Goal: Task Accomplishment & Management: Use online tool/utility

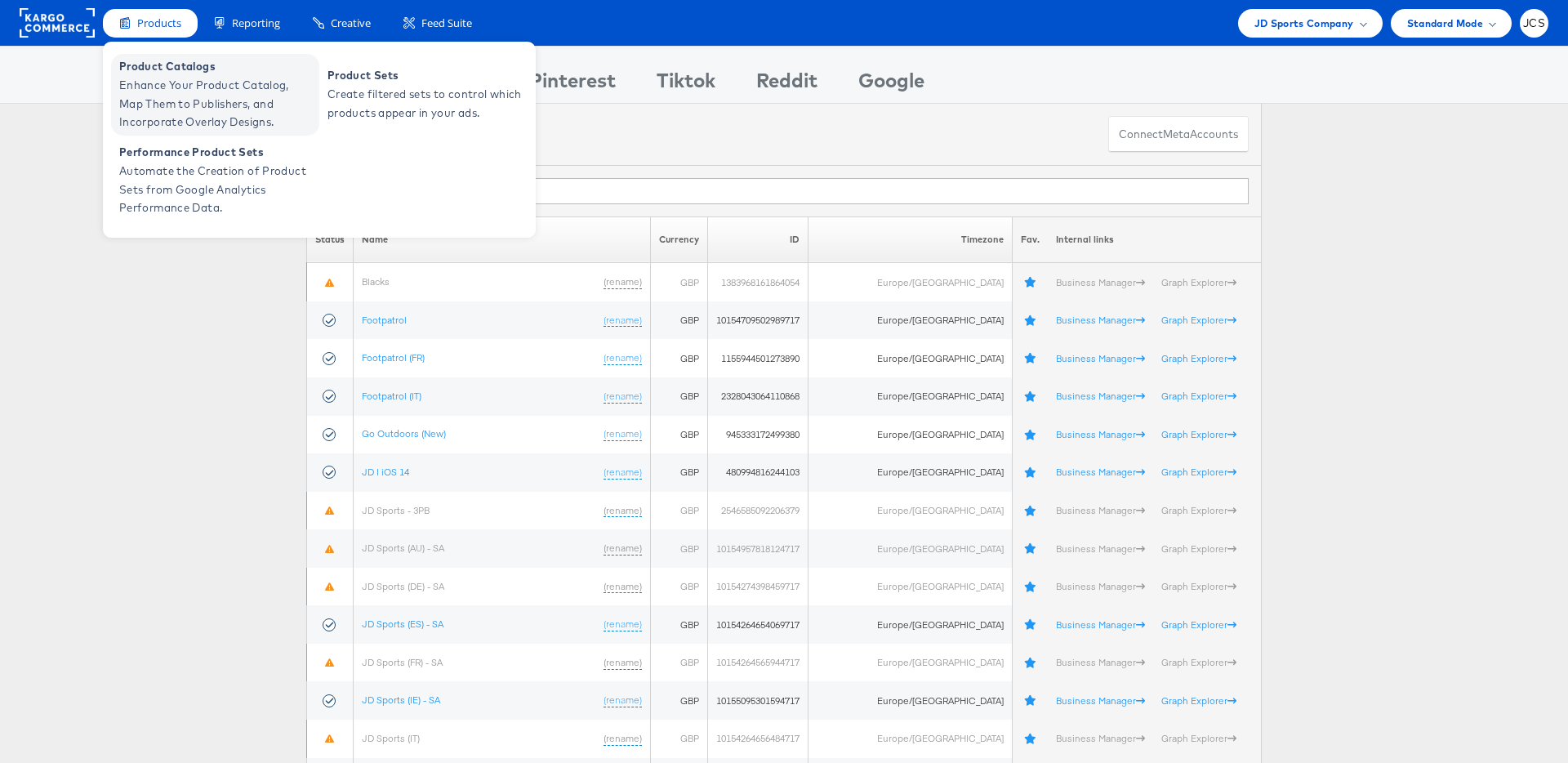
click at [168, 91] on span "Enhance Your Product Catalog, Map Them to Publishers, and Incorporate Overlay D…" at bounding box center [217, 104] width 196 height 56
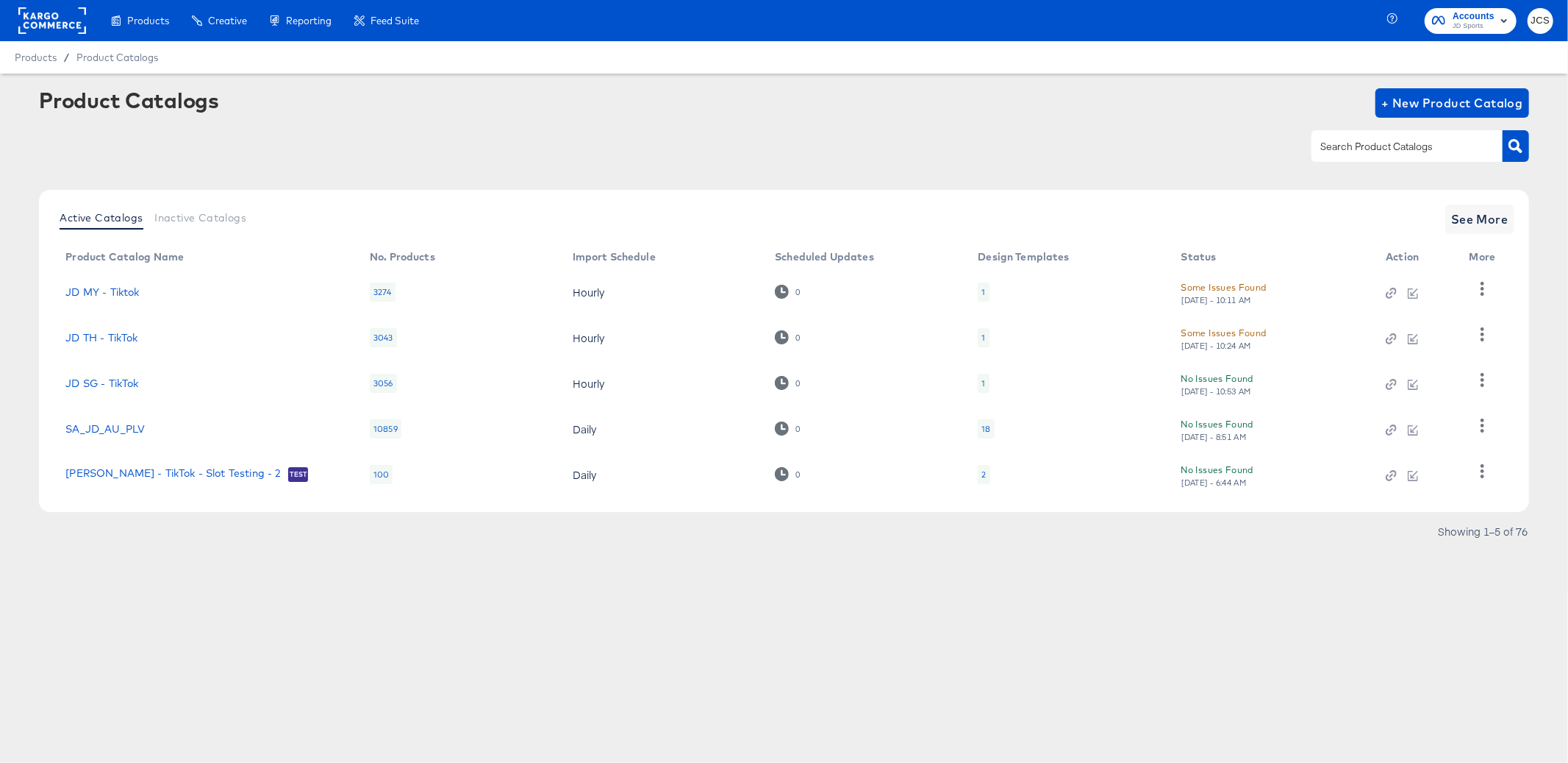
click at [74, 30] on rect at bounding box center [52, 20] width 68 height 26
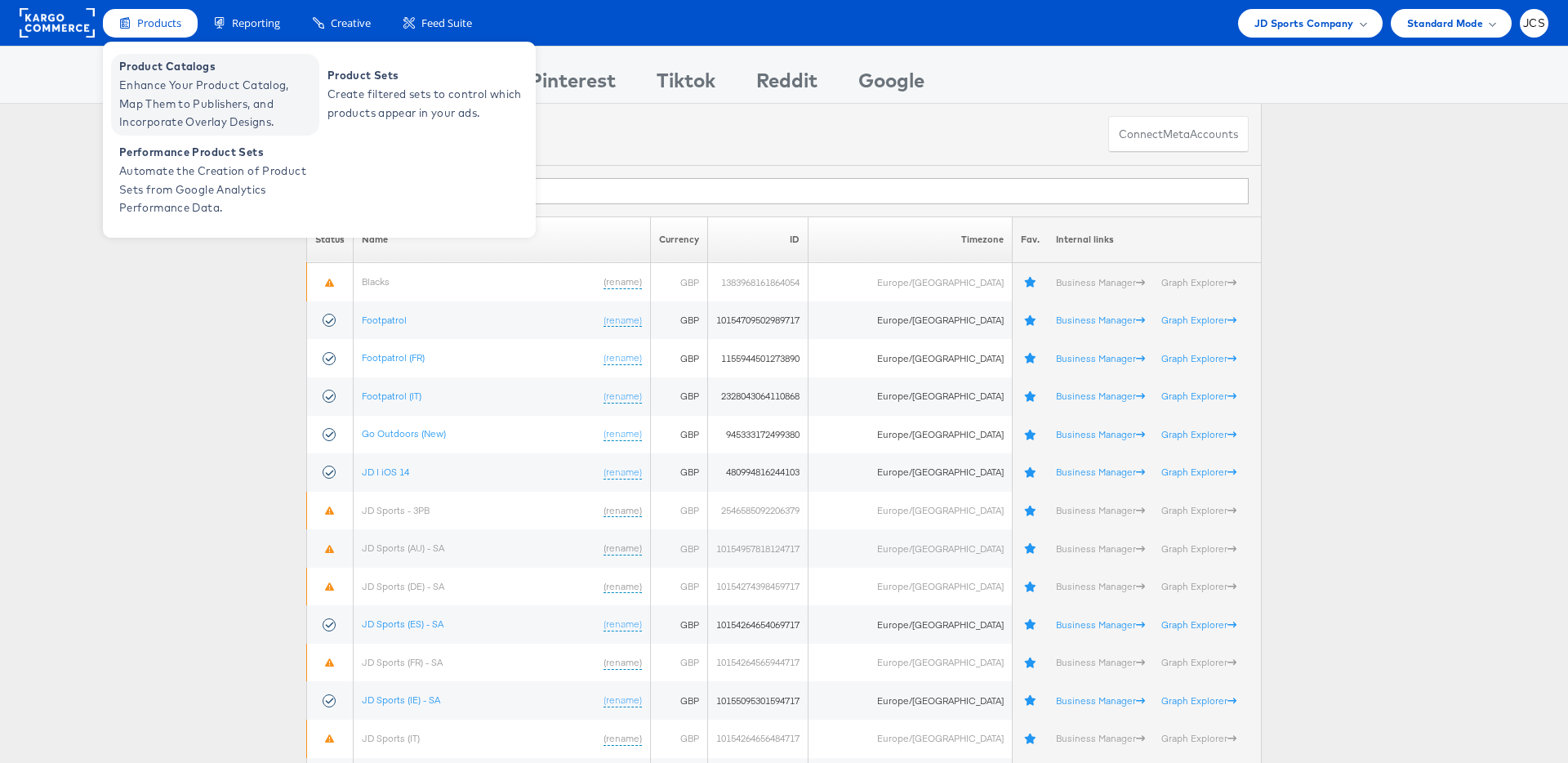
click at [157, 76] on span "Enhance Your Product Catalog, Map Them to Publishers, and Incorporate Overlay D…" at bounding box center [217, 104] width 196 height 56
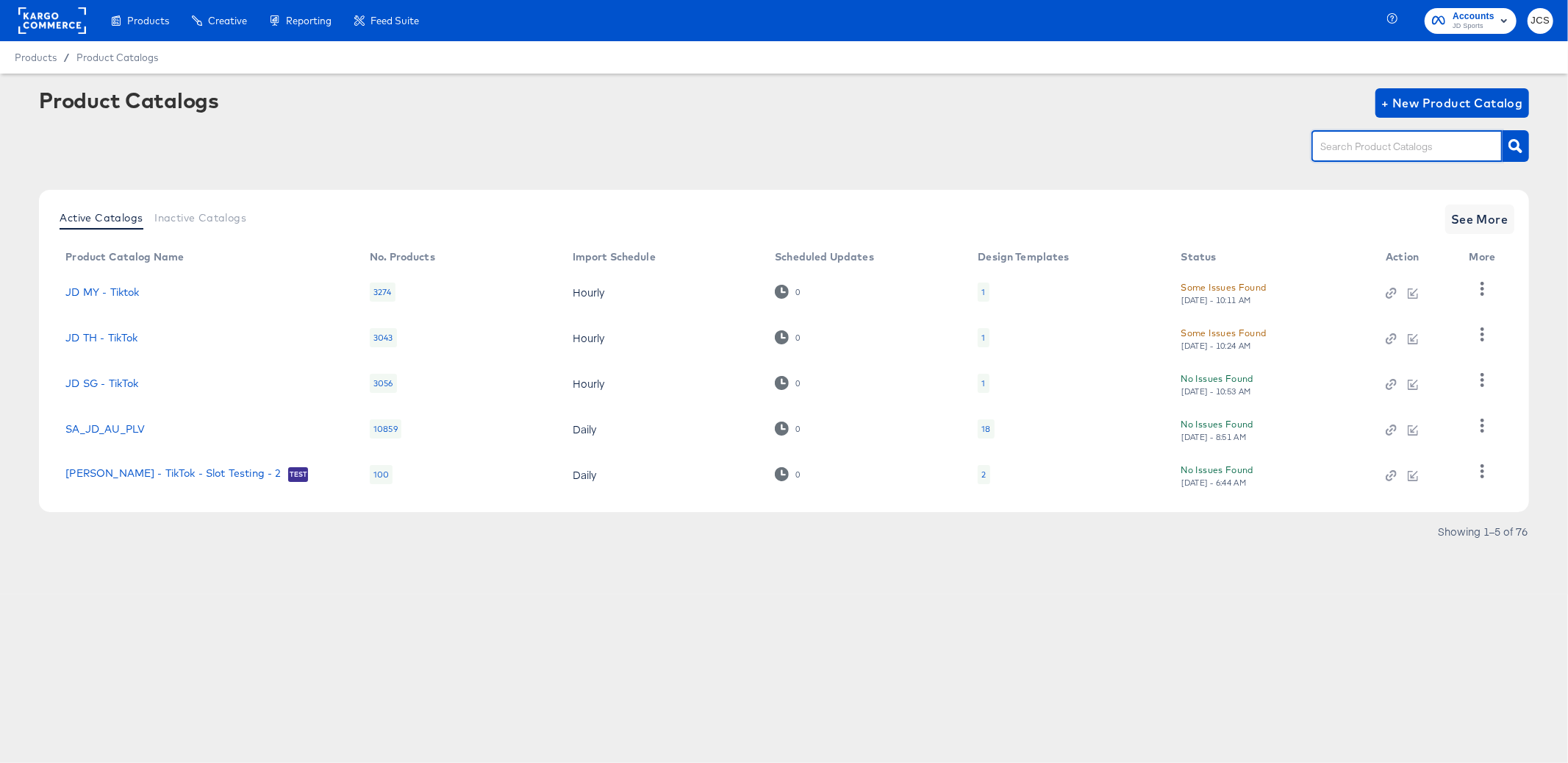
click at [1401, 147] on input "text" at bounding box center [1396, 146] width 157 height 17
type input "sn"
click at [1473, 217] on span "See More" at bounding box center [1480, 219] width 58 height 21
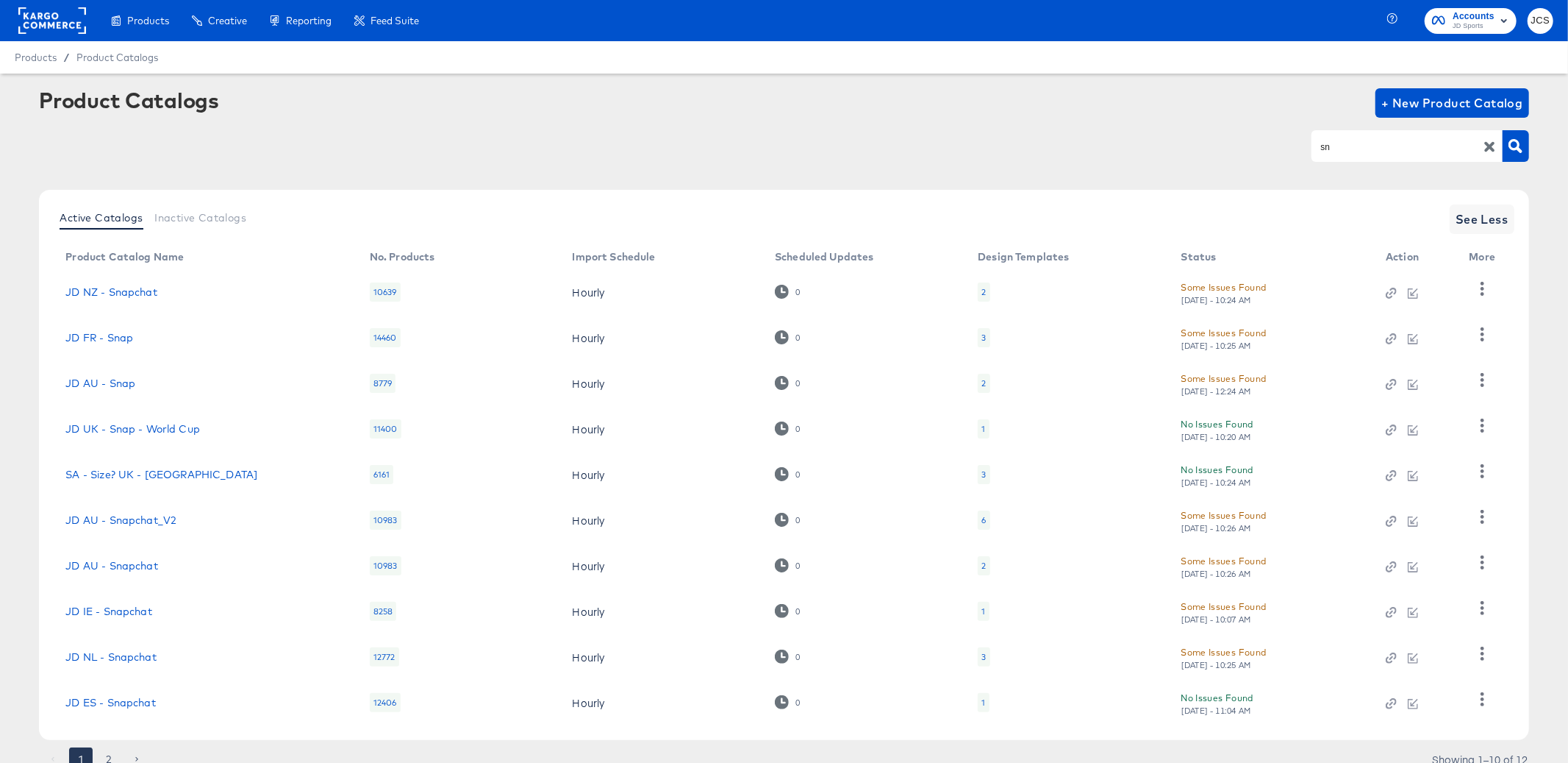
scroll to position [59, 0]
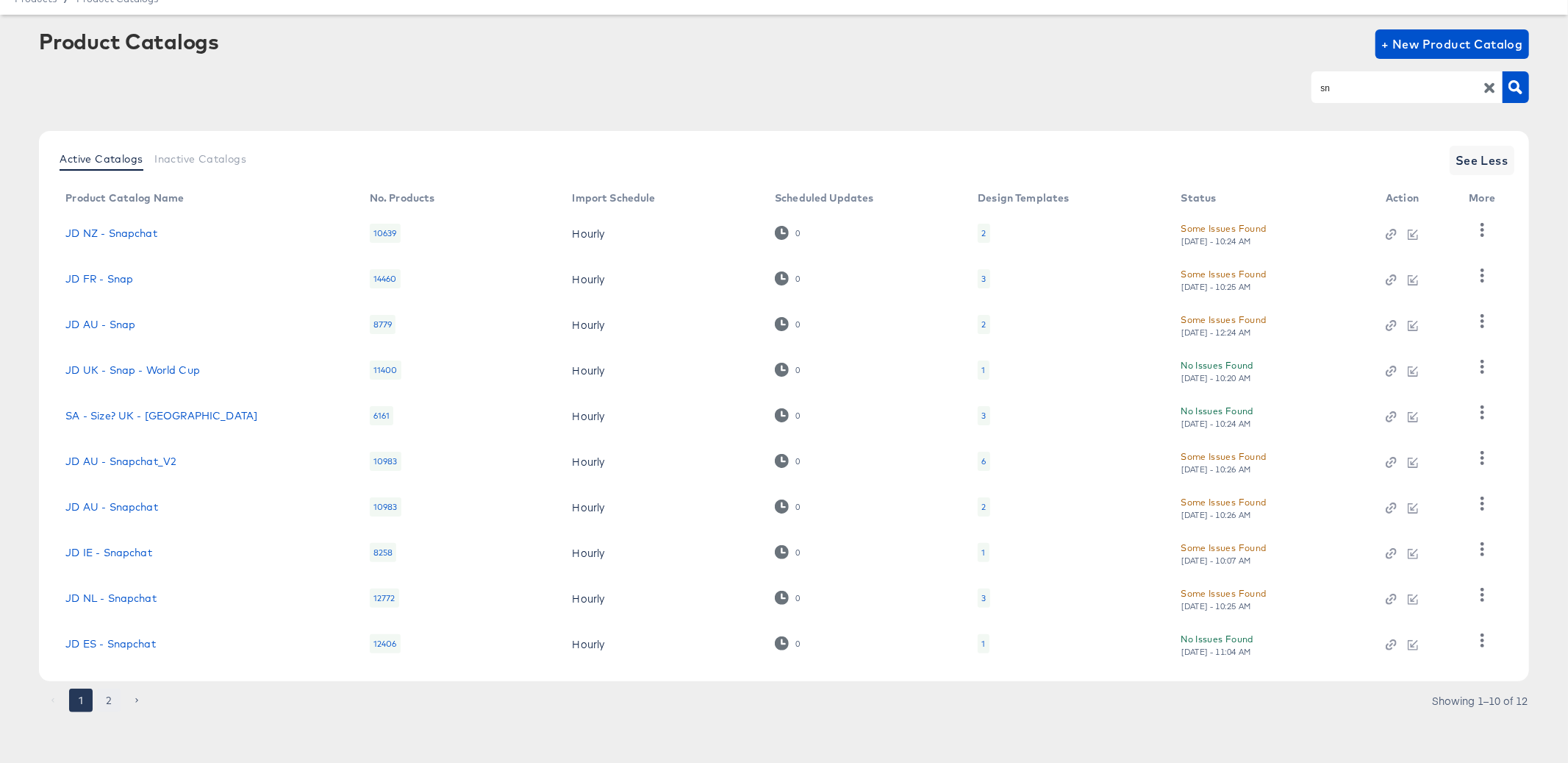
click at [108, 700] on button "2" at bounding box center [108, 700] width 23 height 23
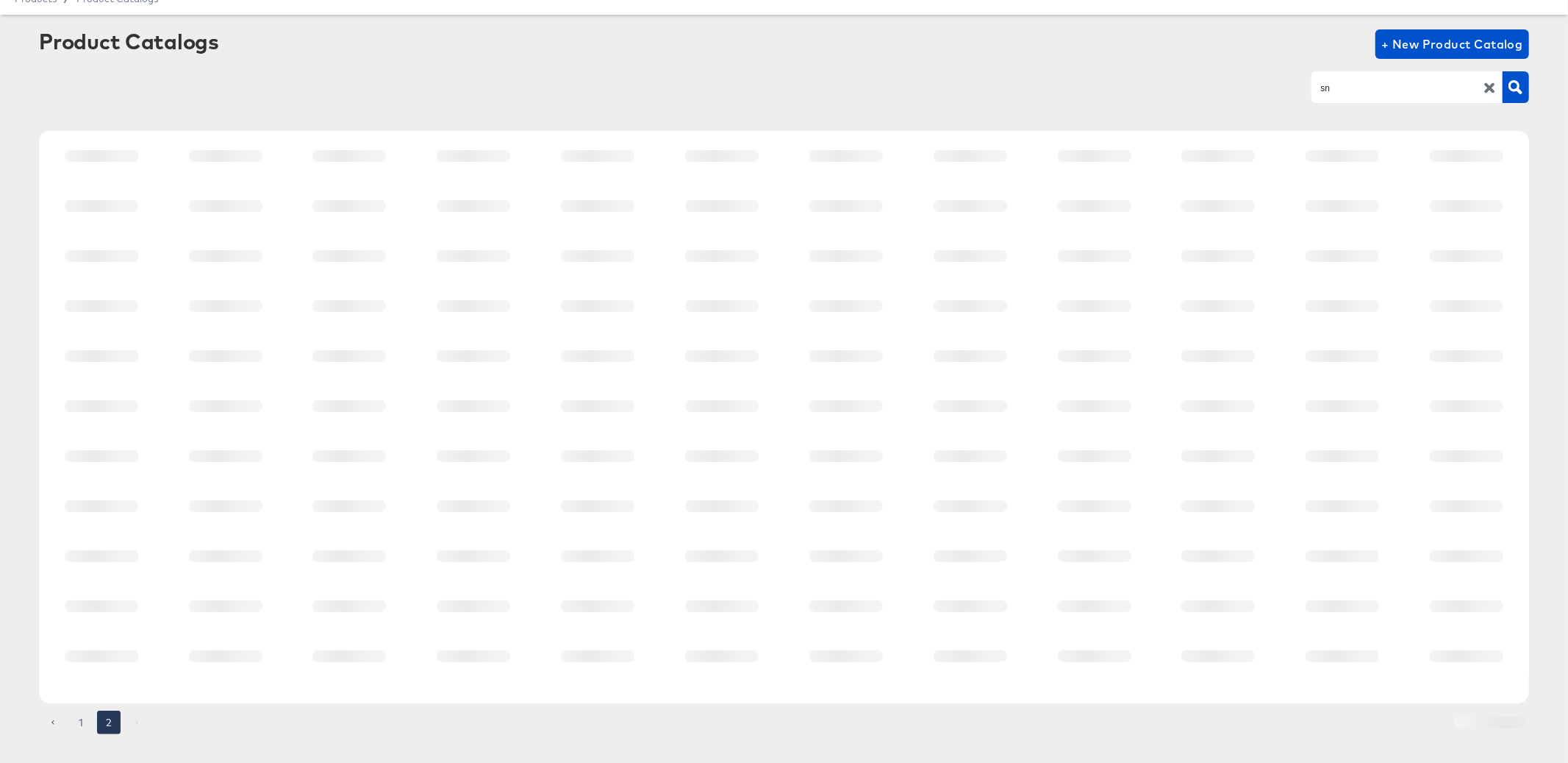
click at [108, 700] on div at bounding box center [784, 417] width 1490 height 572
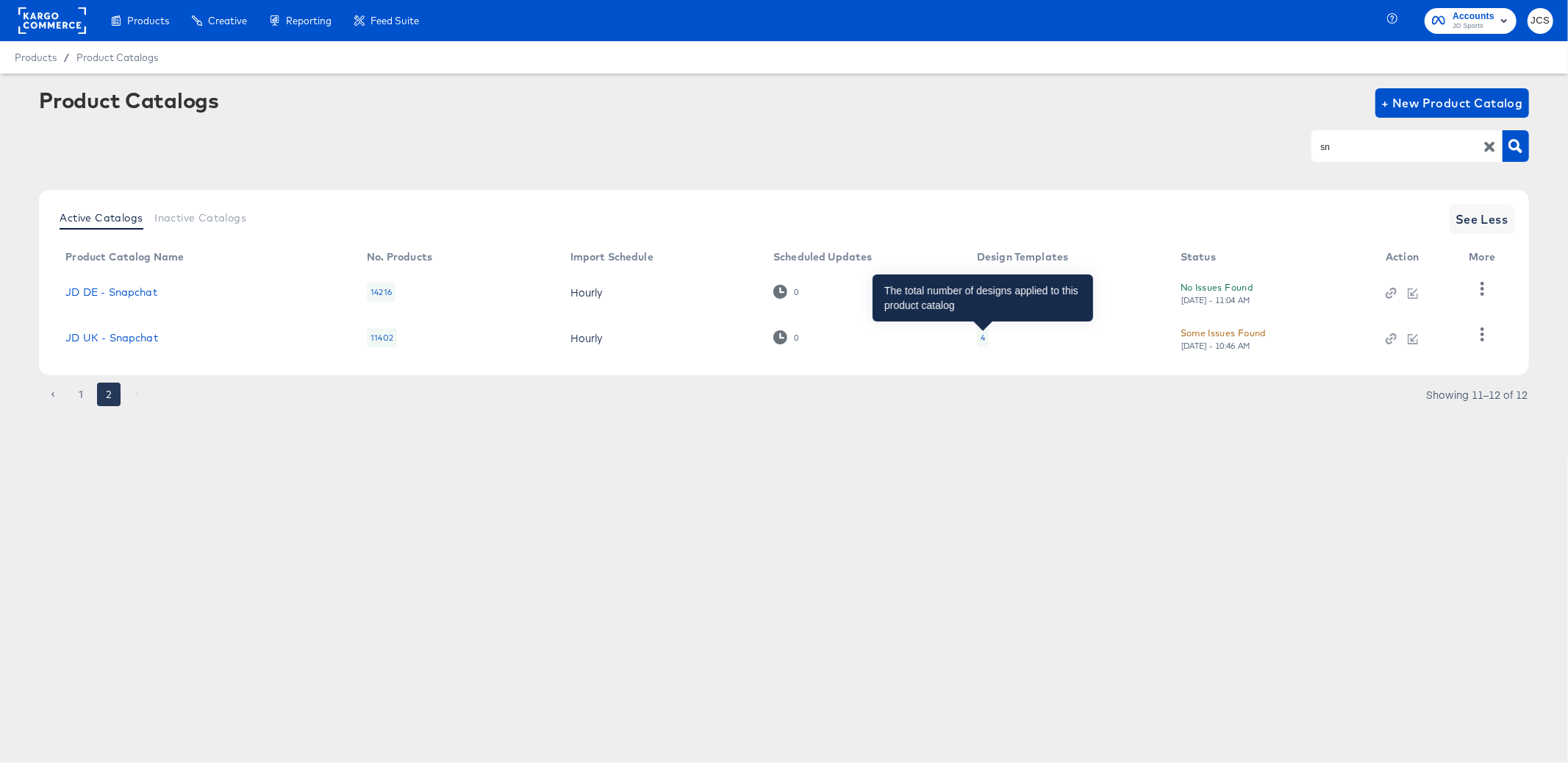
click at [983, 333] on div "4" at bounding box center [983, 338] width 5 height 12
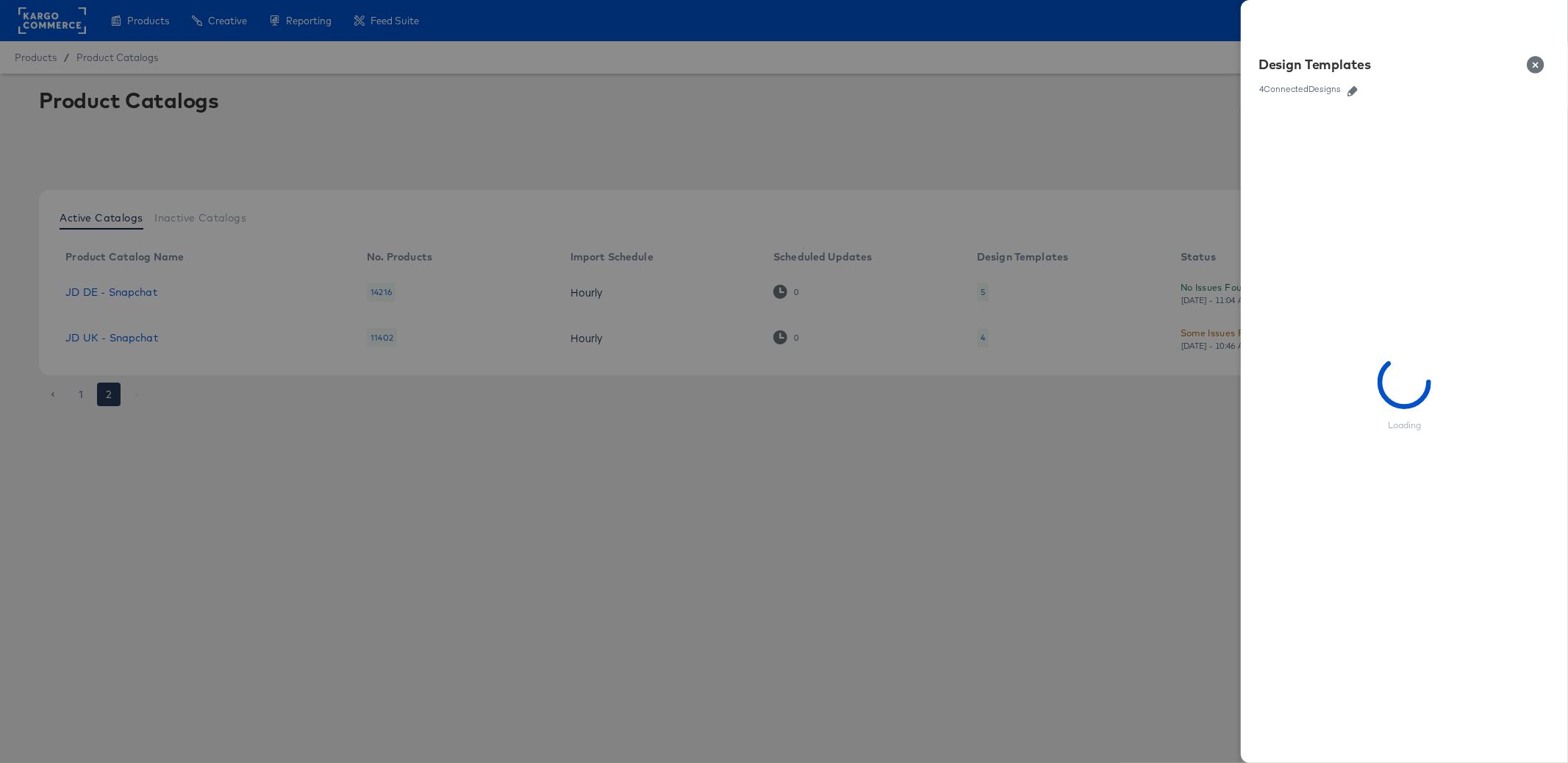
click at [1351, 86] on icon "button" at bounding box center [1353, 91] width 10 height 10
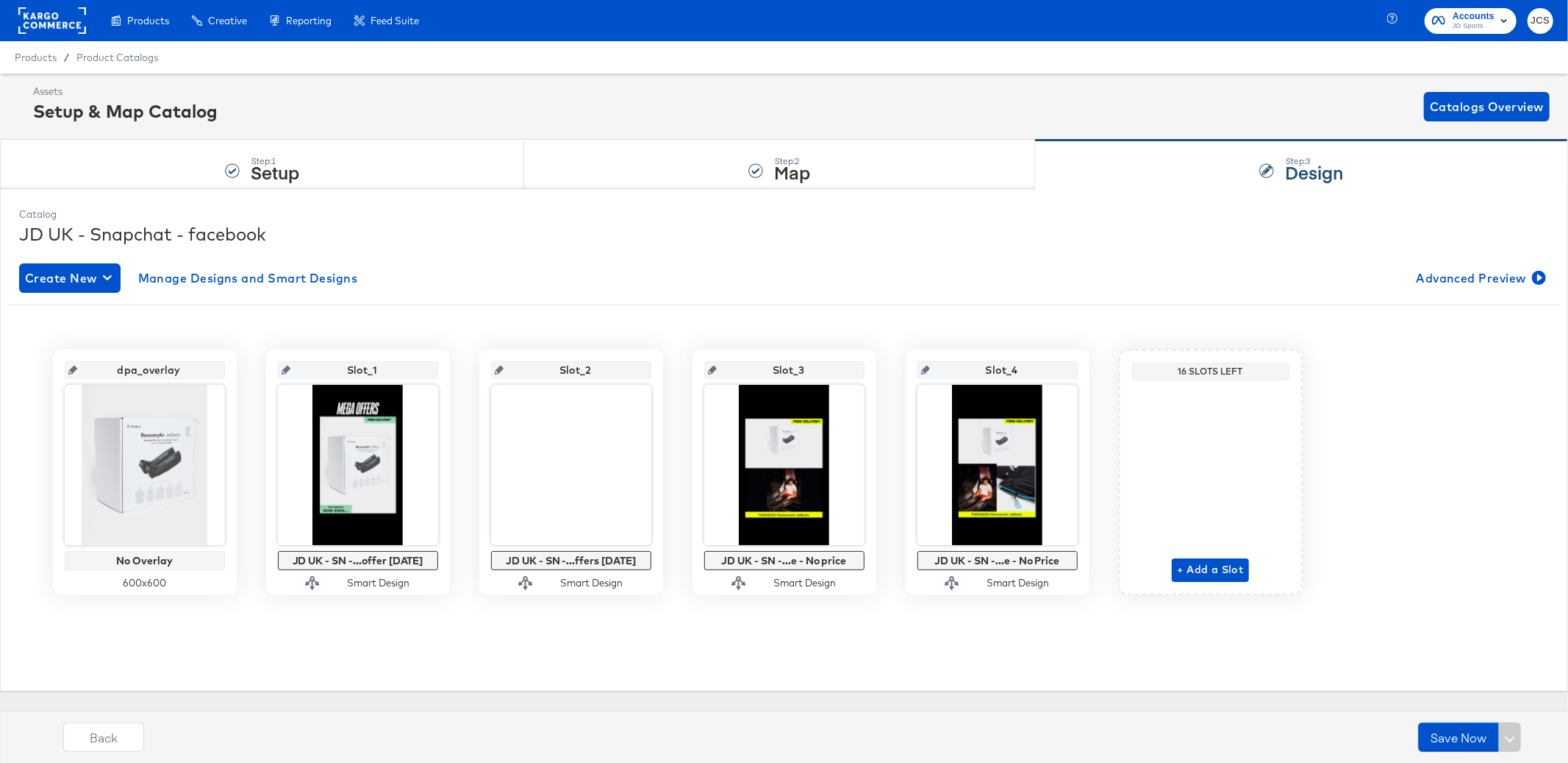
click at [60, 24] on rect at bounding box center [52, 20] width 68 height 26
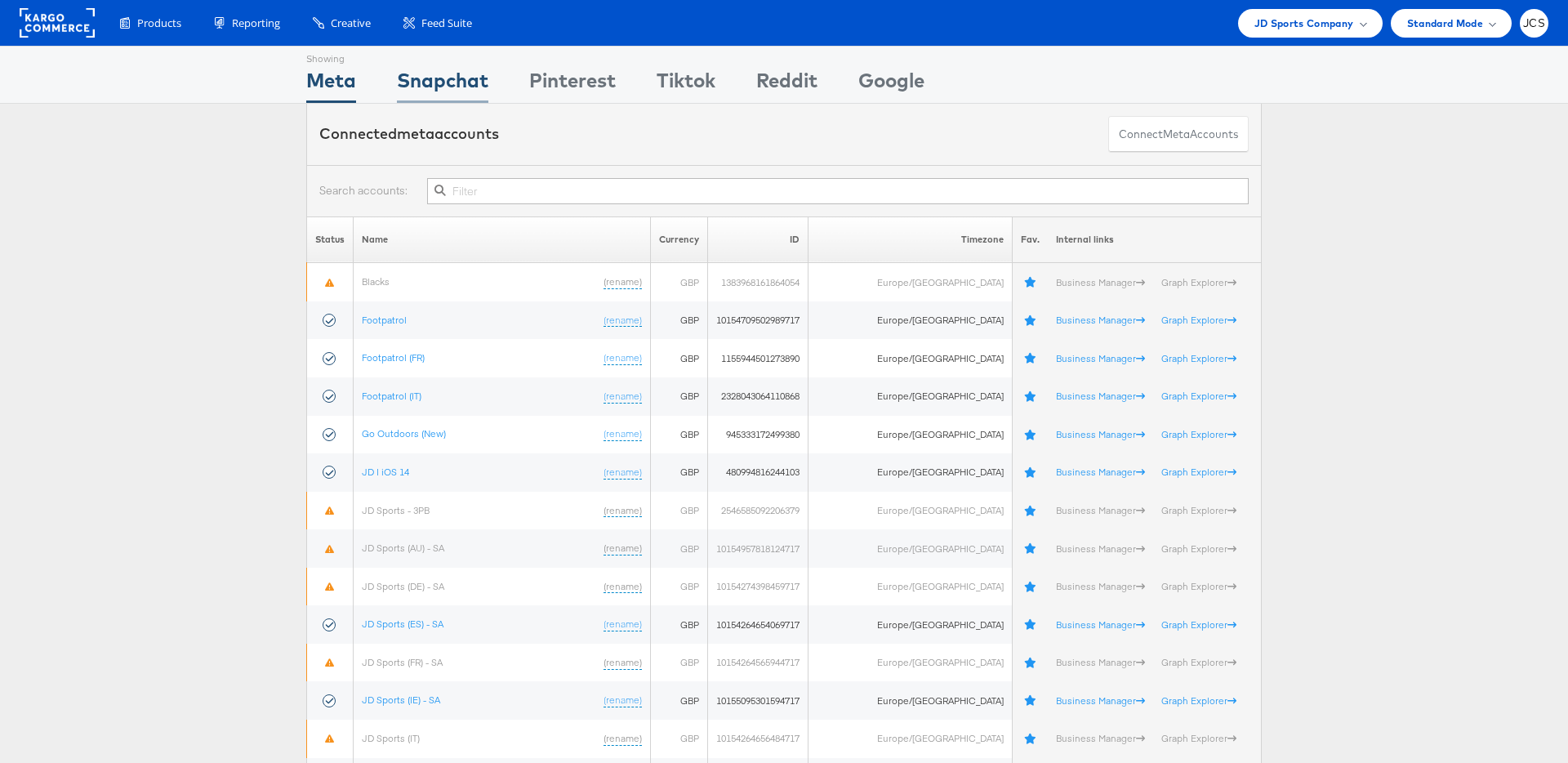
click at [462, 84] on div "Snapchat" at bounding box center [442, 83] width 91 height 36
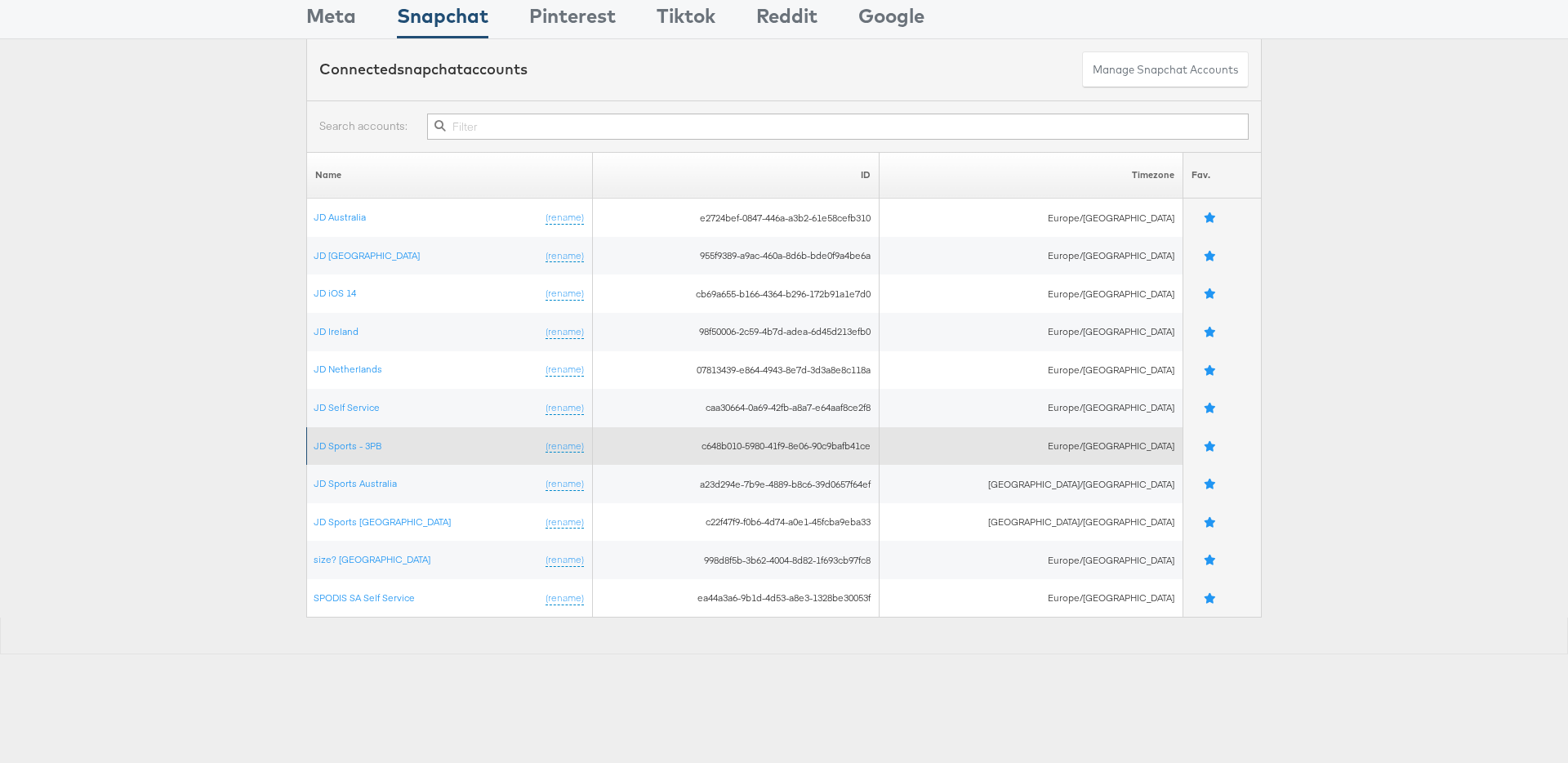
scroll to position [68, 0]
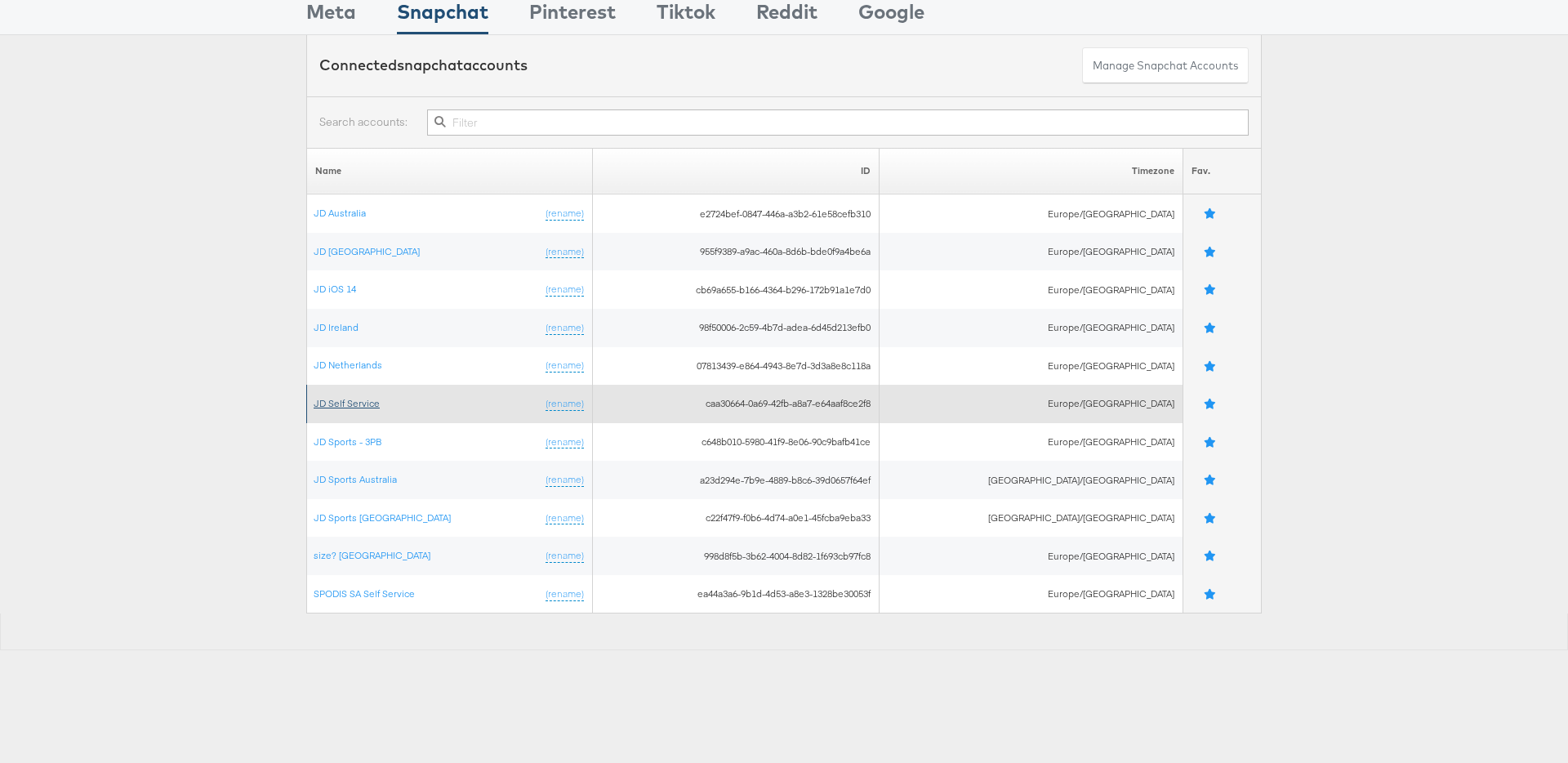
click at [368, 401] on link "JD Self Service" at bounding box center [346, 403] width 66 height 12
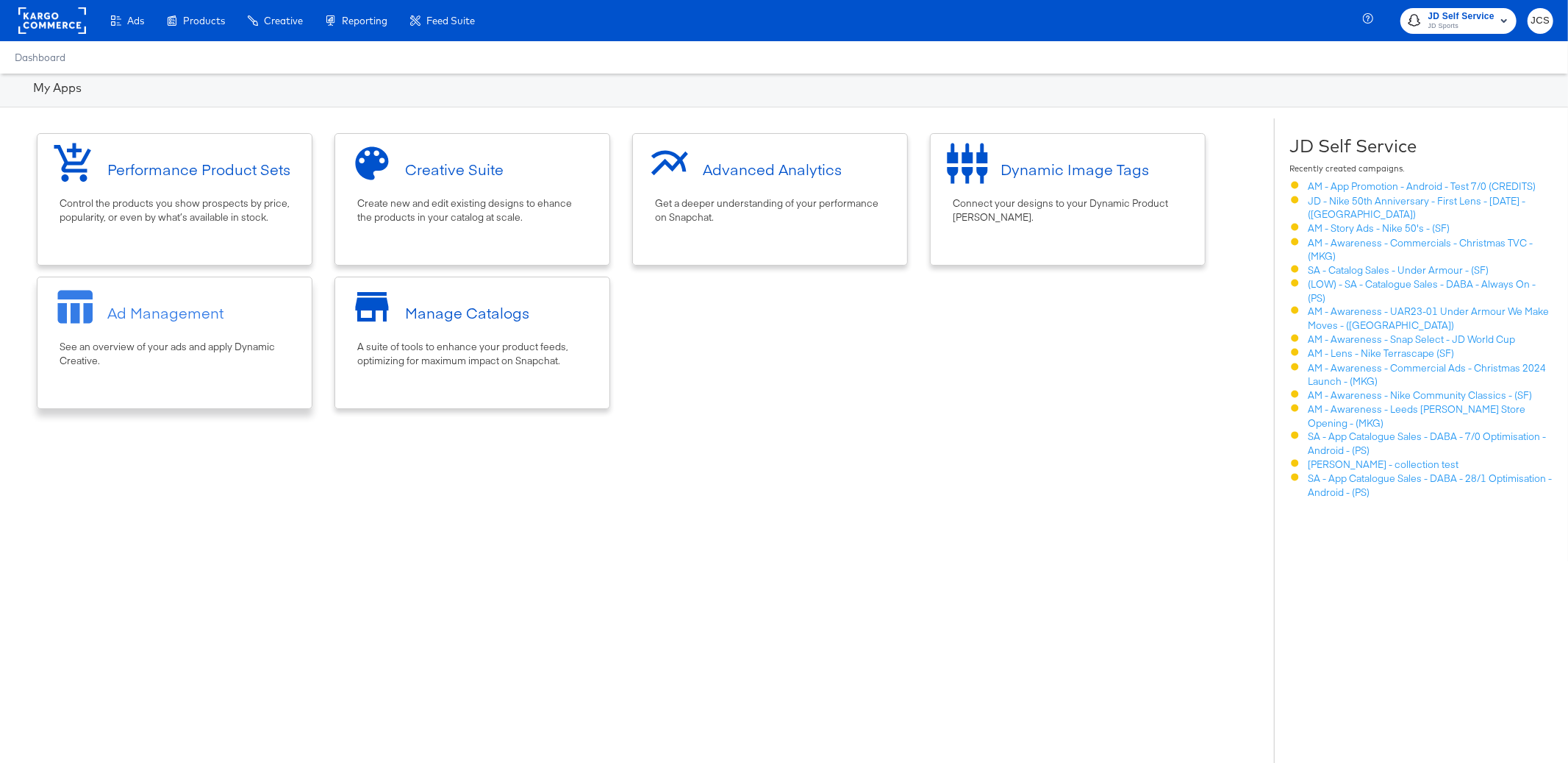
click at [194, 310] on div "Ad Management" at bounding box center [165, 313] width 116 height 22
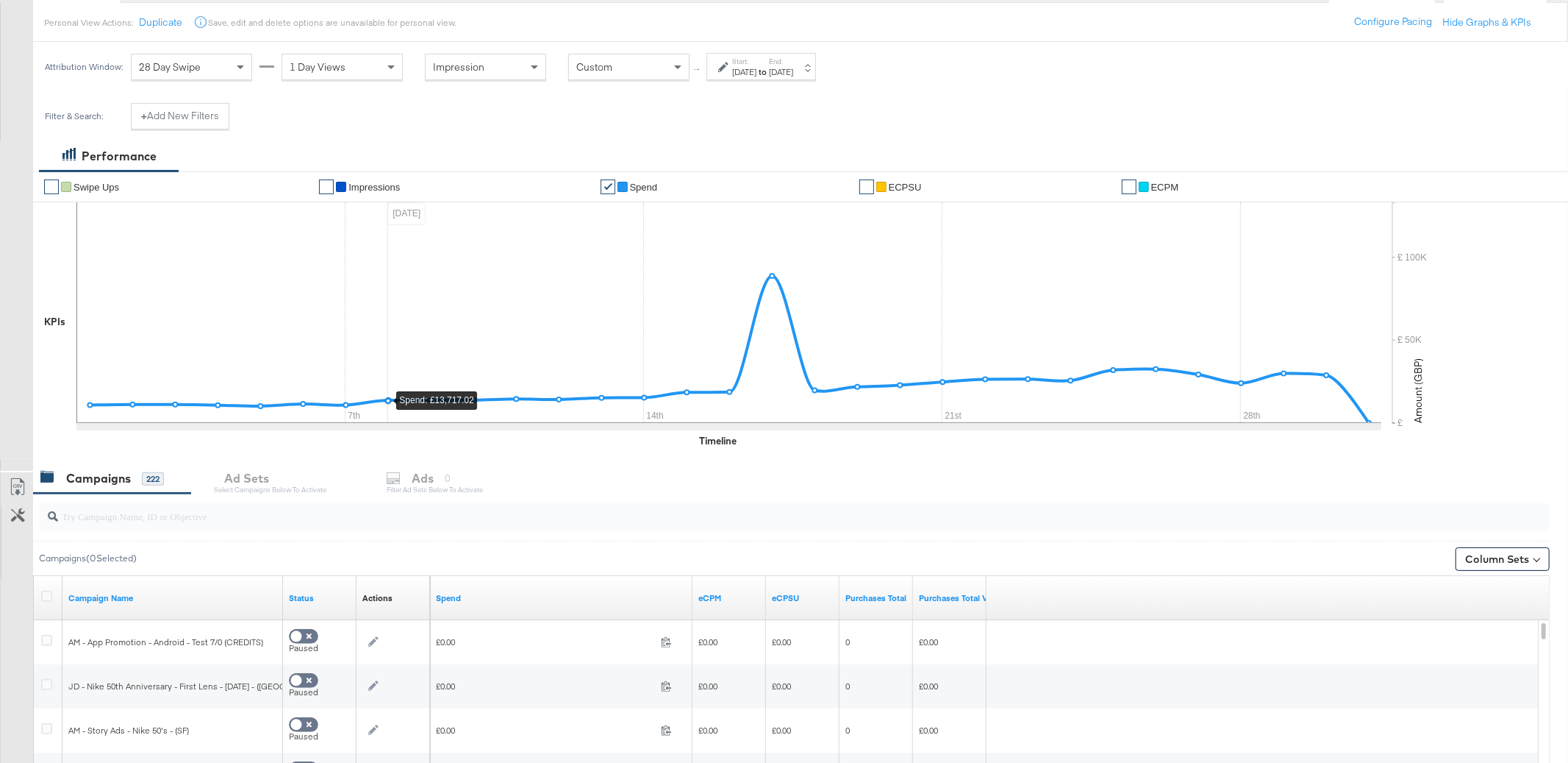
scroll to position [179, 0]
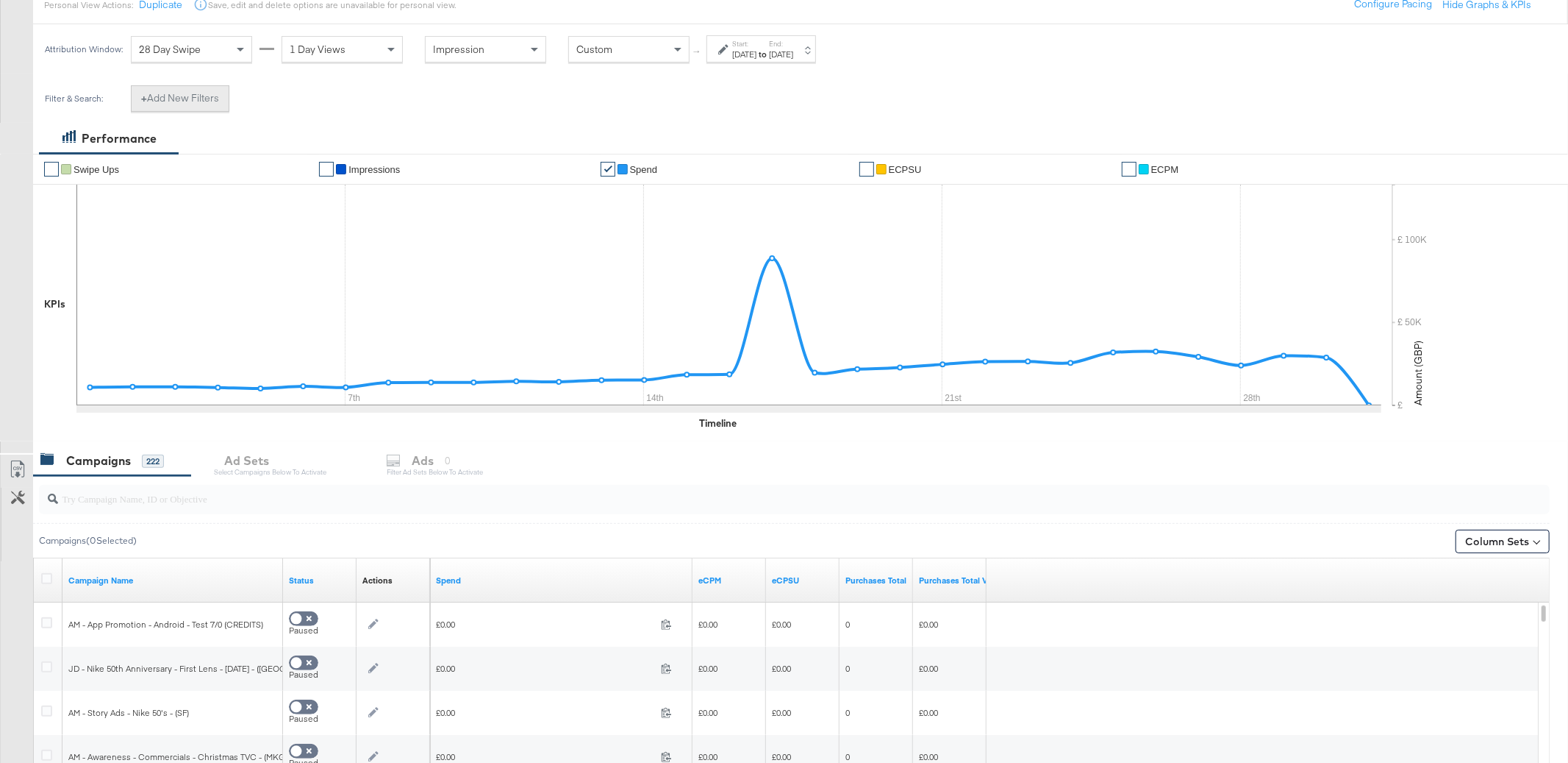
click at [221, 104] on button "+ Add New Filters" at bounding box center [180, 98] width 98 height 26
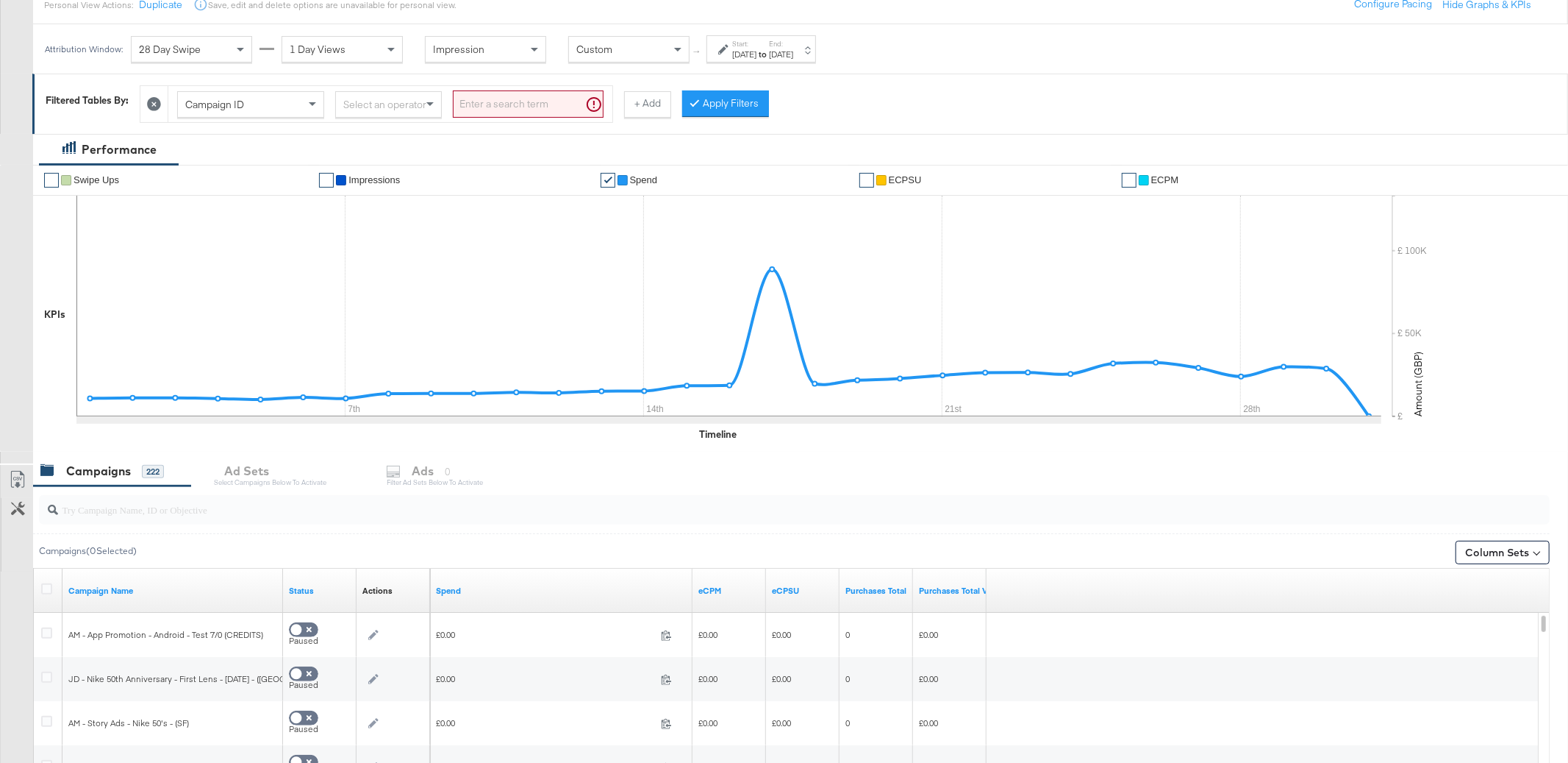
click at [217, 99] on span "Campaign ID" at bounding box center [215, 104] width 59 height 14
click at [480, 103] on input "search" at bounding box center [528, 104] width 151 height 27
paste input "7273e77f-62e5-4930-b826-505ec8babd6c"
type input "7273e77f-62e5-4930-b826-505ec8babd6c"
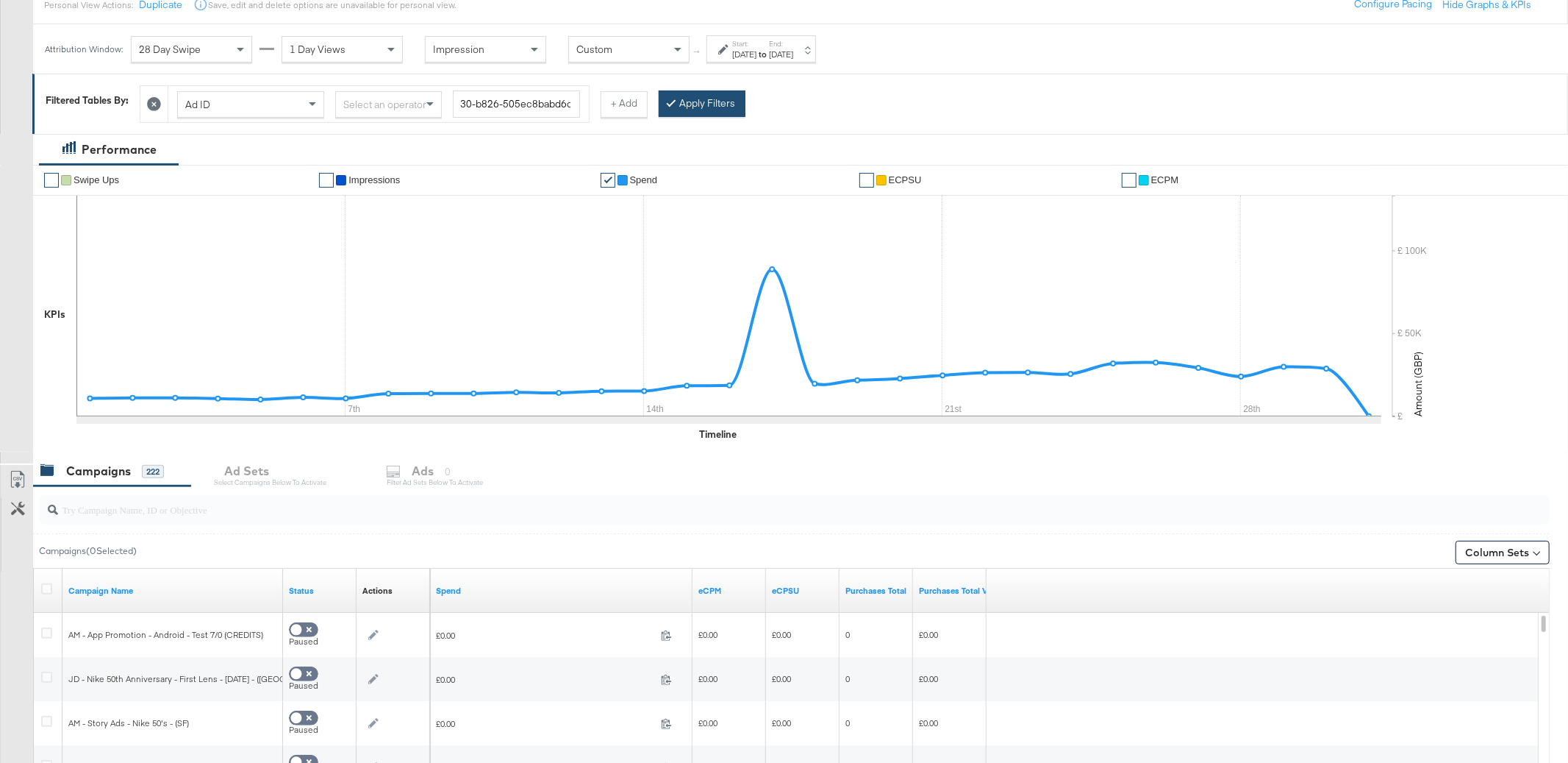
scroll to position [0, 0]
click at [712, 105] on button "Apply Filters" at bounding box center [702, 103] width 87 height 26
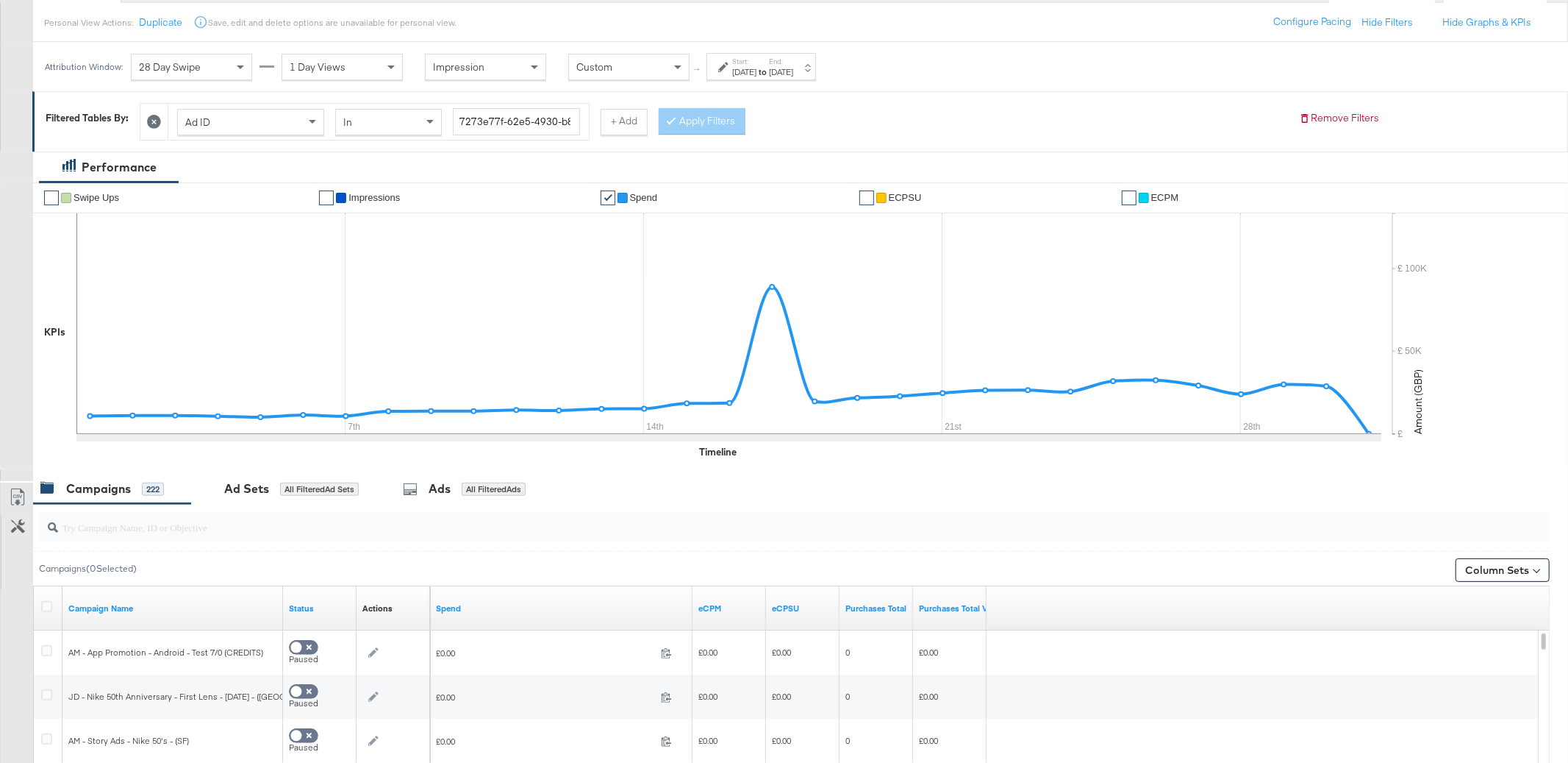
scroll to position [166, 0]
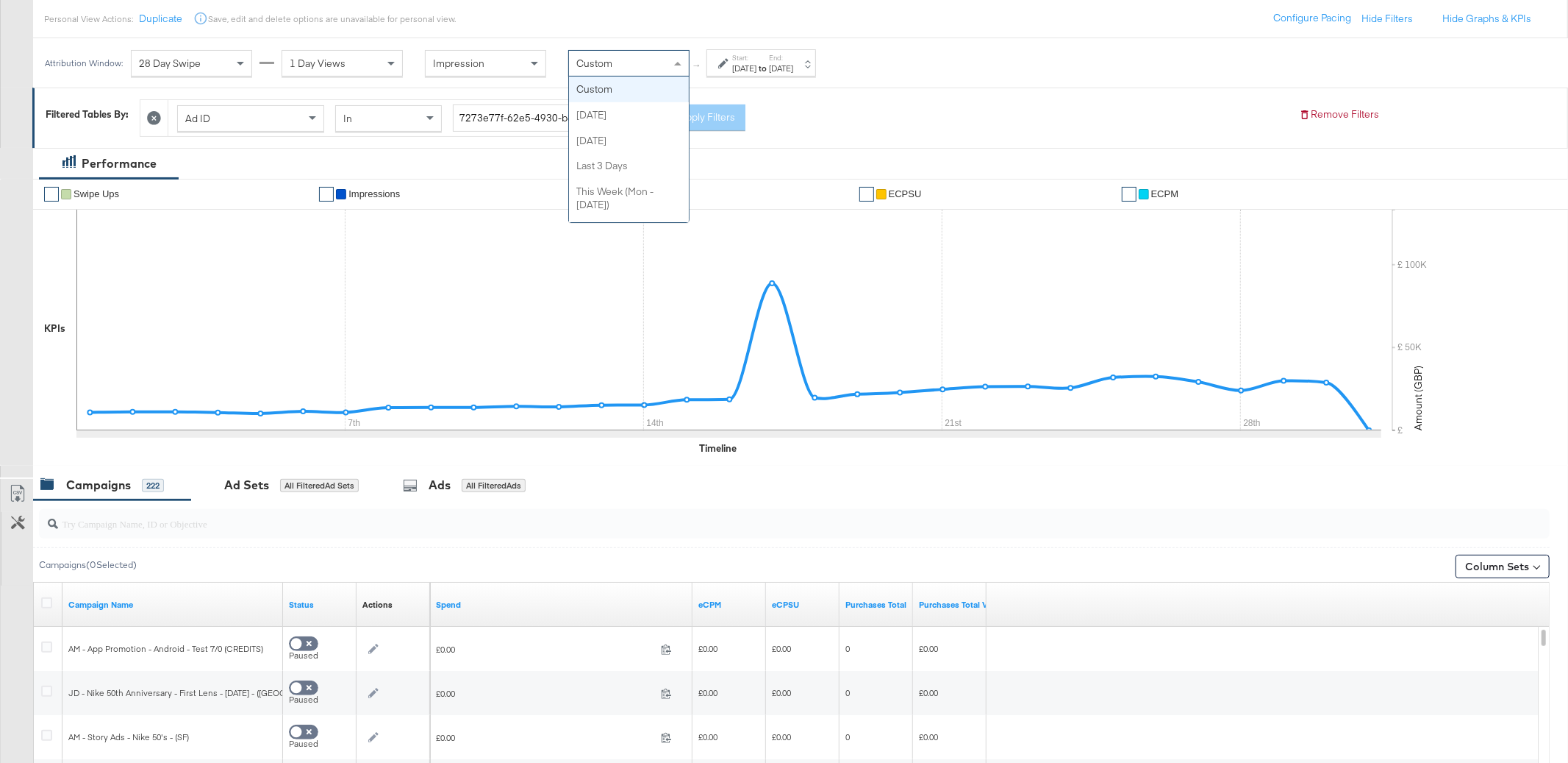
click at [636, 59] on div "Custom" at bounding box center [629, 62] width 120 height 25
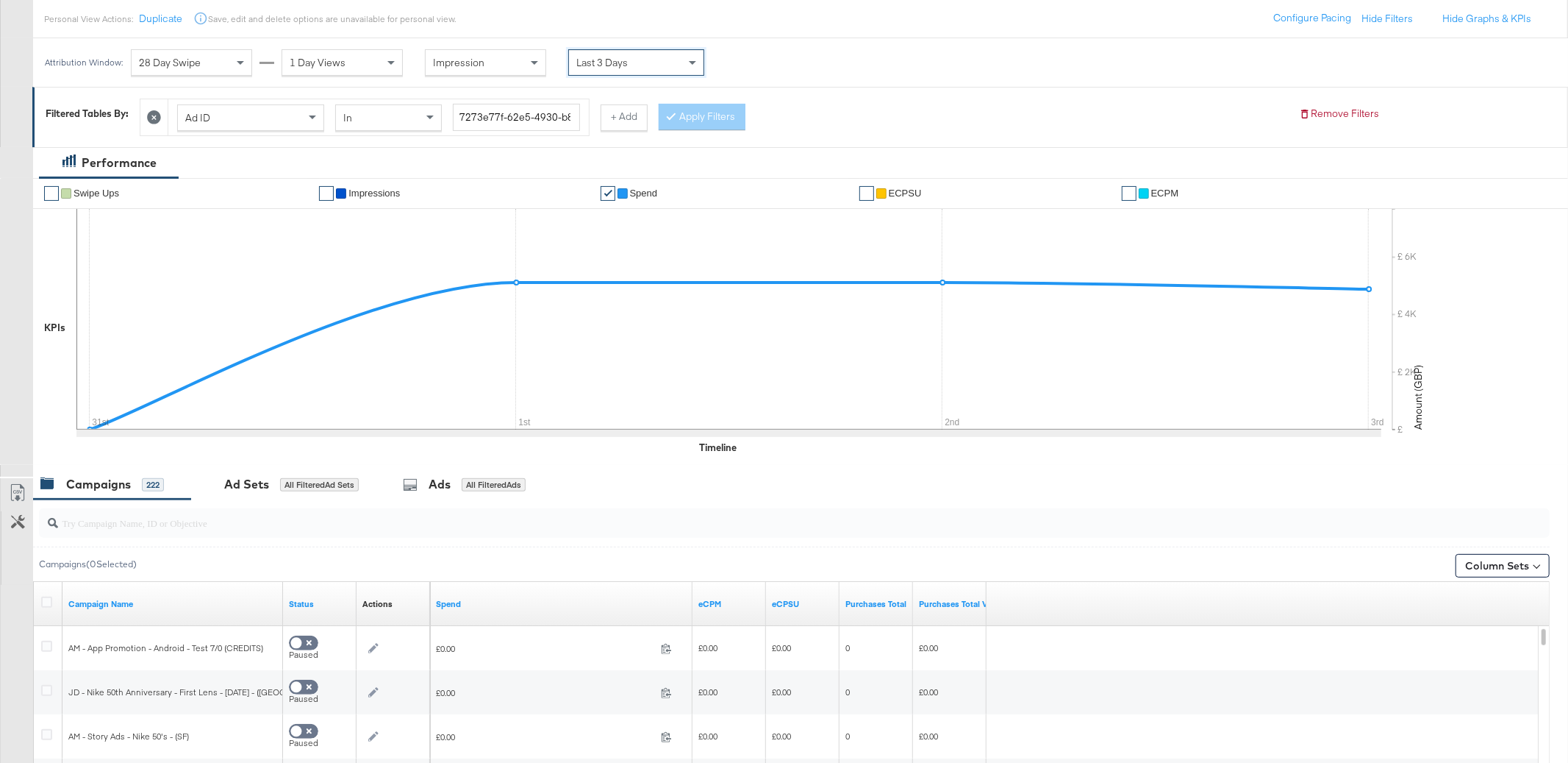
click at [686, 105] on div "Apply Filters" at bounding box center [702, 117] width 87 height 26
click at [151, 114] on icon at bounding box center [154, 117] width 14 height 14
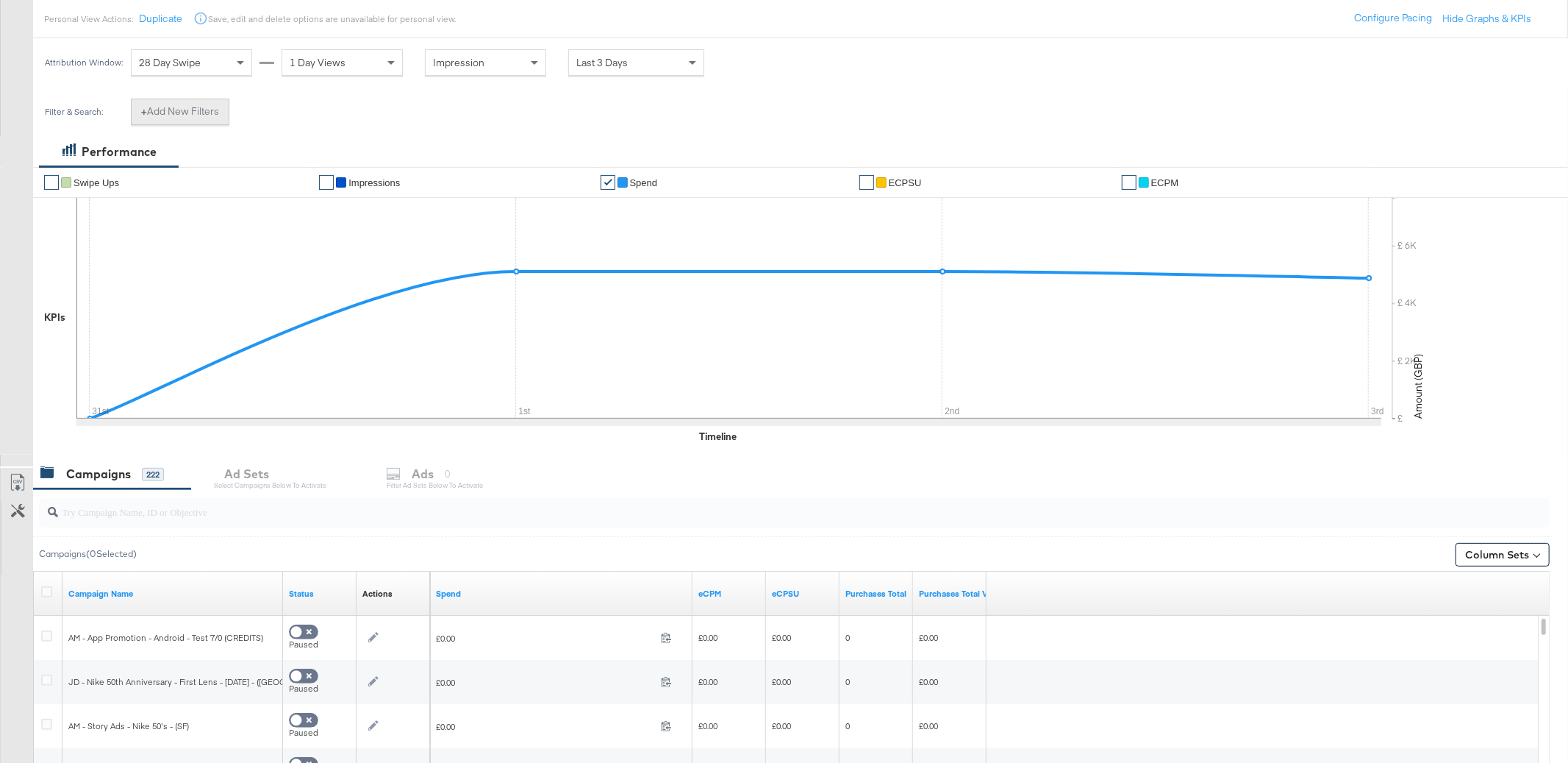
click at [201, 114] on button "+ Add New Filters" at bounding box center [180, 111] width 98 height 26
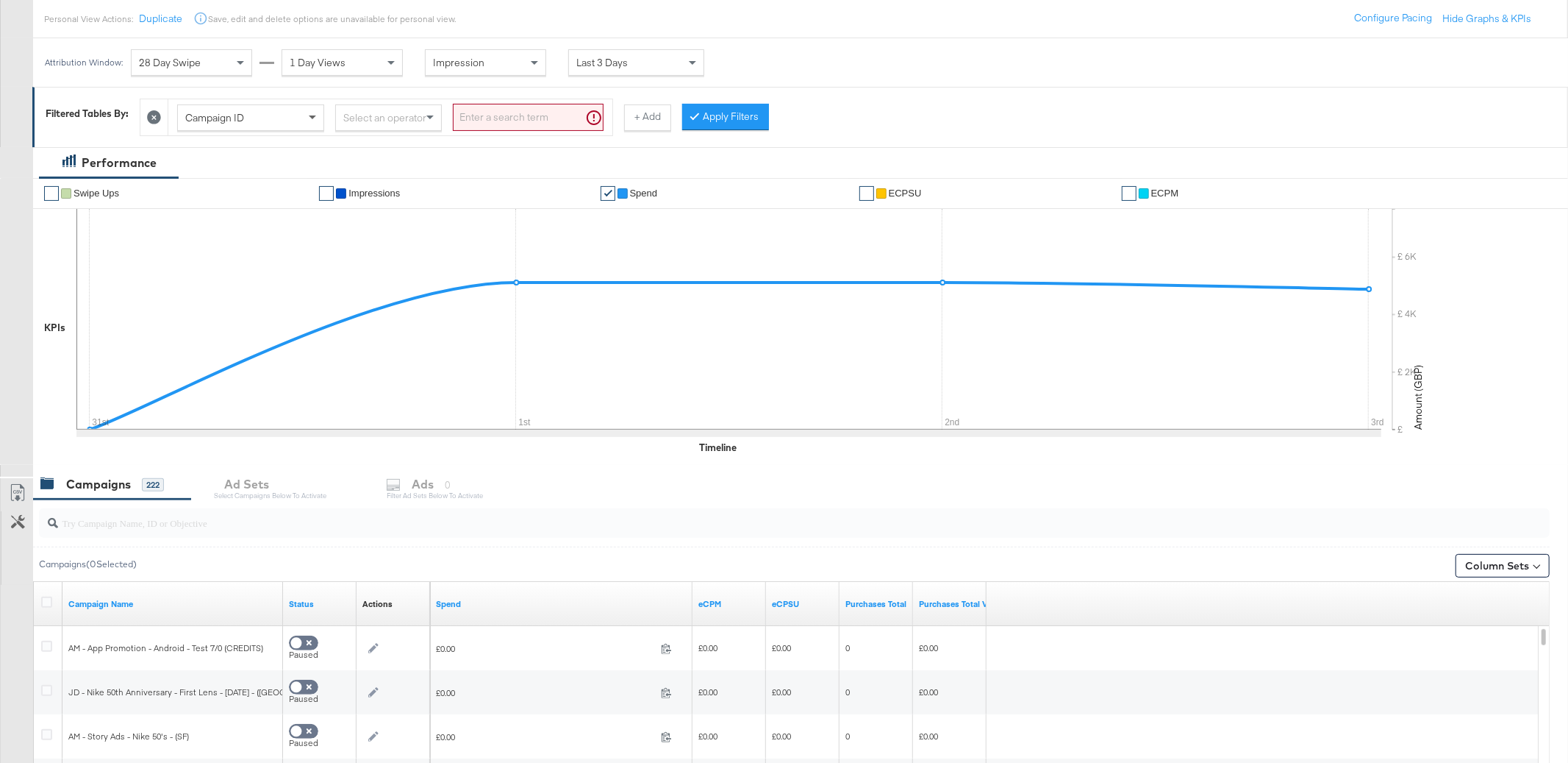
click at [315, 112] on span at bounding box center [314, 118] width 18 height 25
click at [458, 130] on input "search" at bounding box center [528, 118] width 151 height 27
paste input "7273e77f-62e5-4930-b826-505ec8babd6c"
type input "7273e77f-62e5-4930-b826-505ec8babd6c"
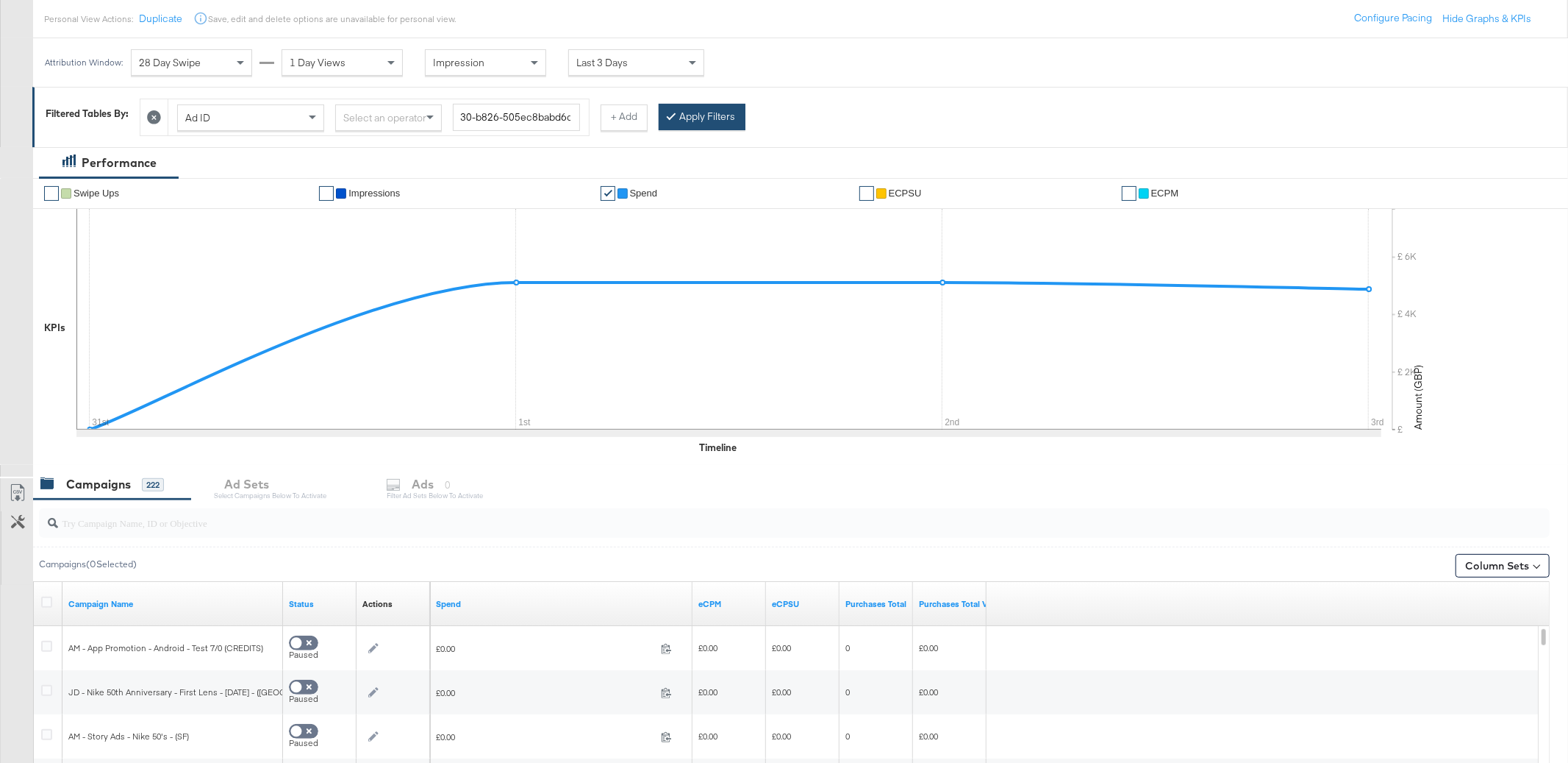
click at [681, 118] on button "Apply Filters" at bounding box center [702, 117] width 87 height 26
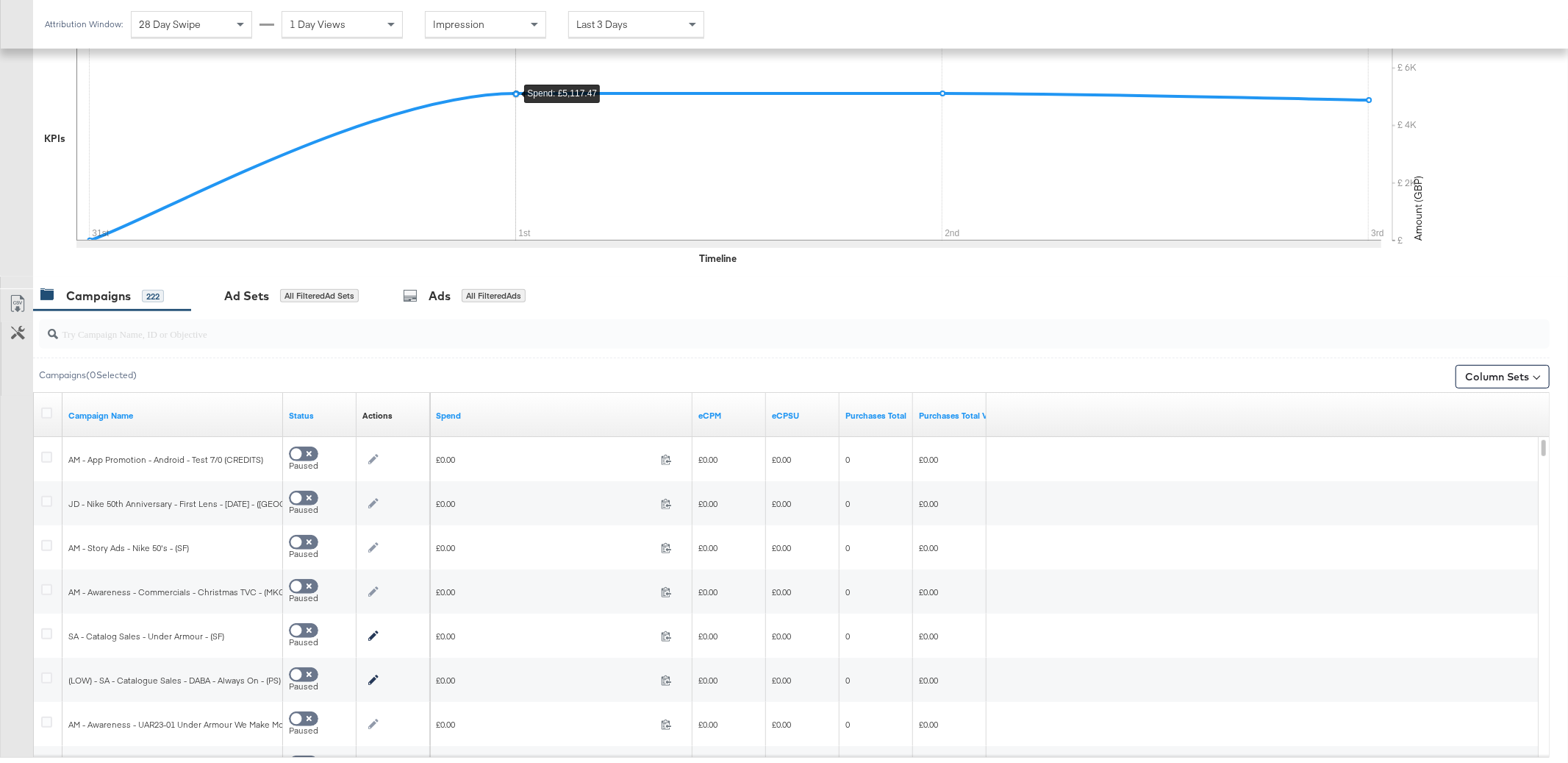
scroll to position [384, 0]
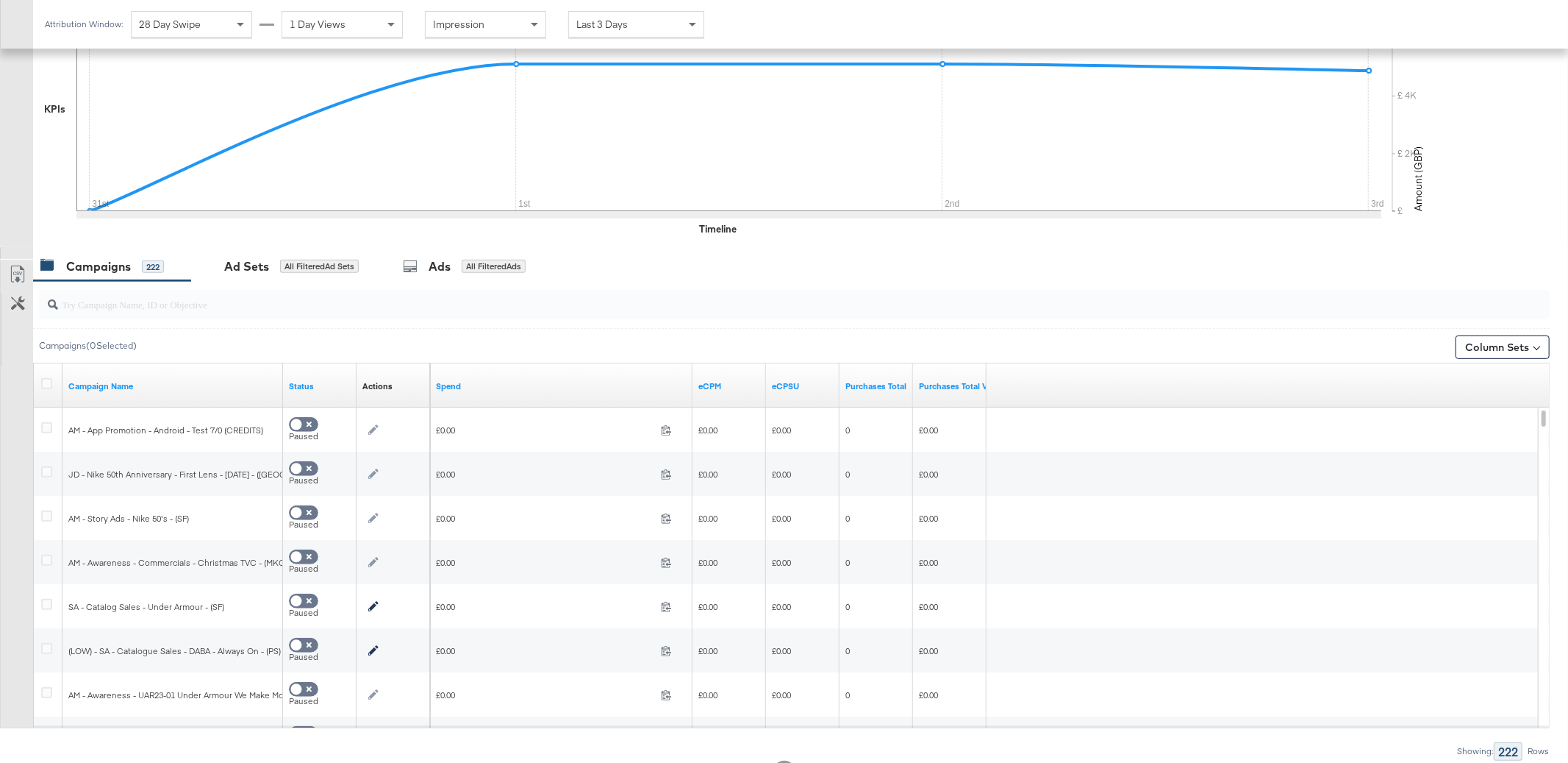
click at [216, 302] on input "search" at bounding box center [734, 299] width 1352 height 29
paste input "(APP) - SA - App Catalogue Sales - DABA - Always On - Android - JD Arm - (PS)"
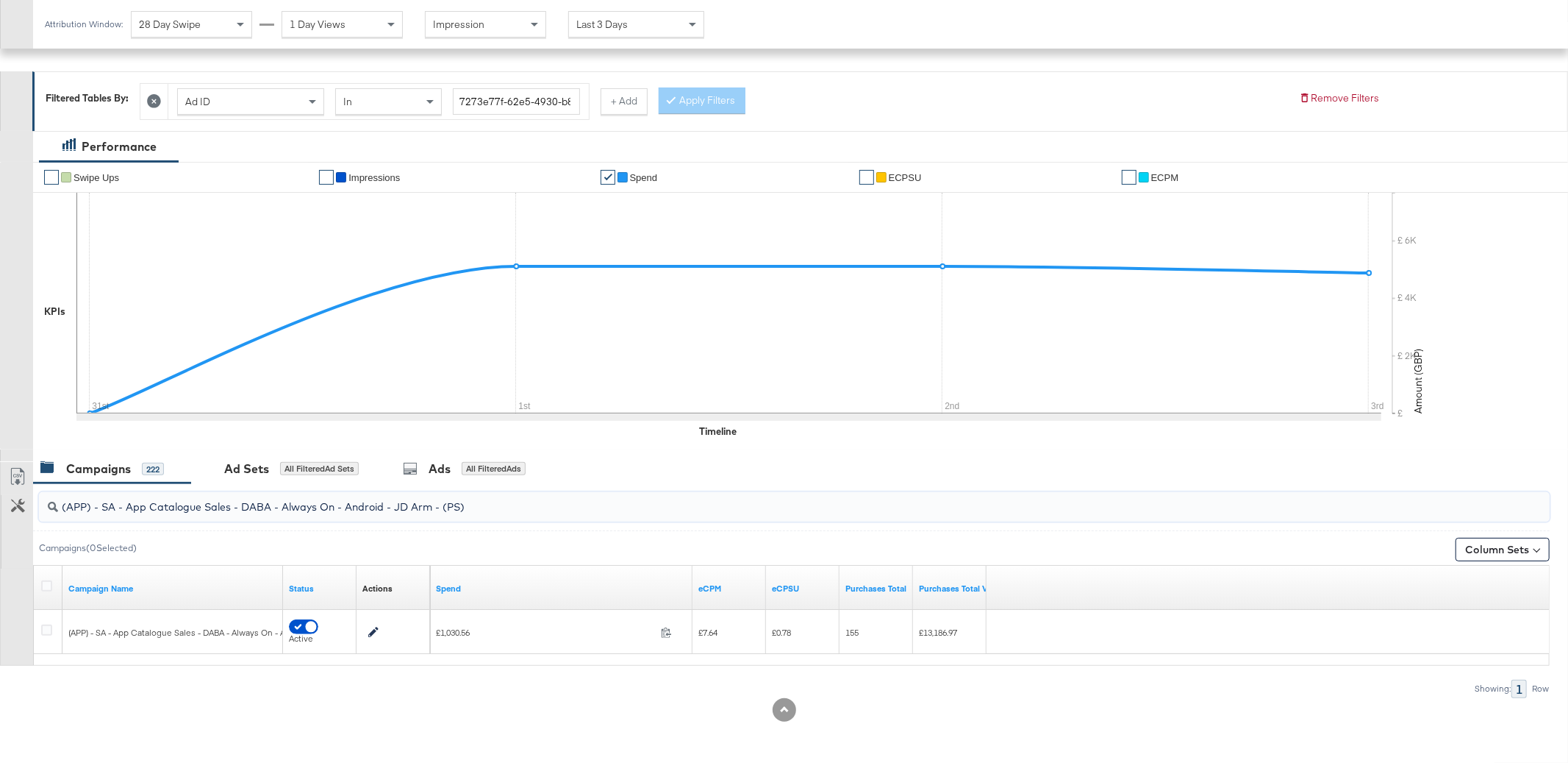
scroll to position [182, 0]
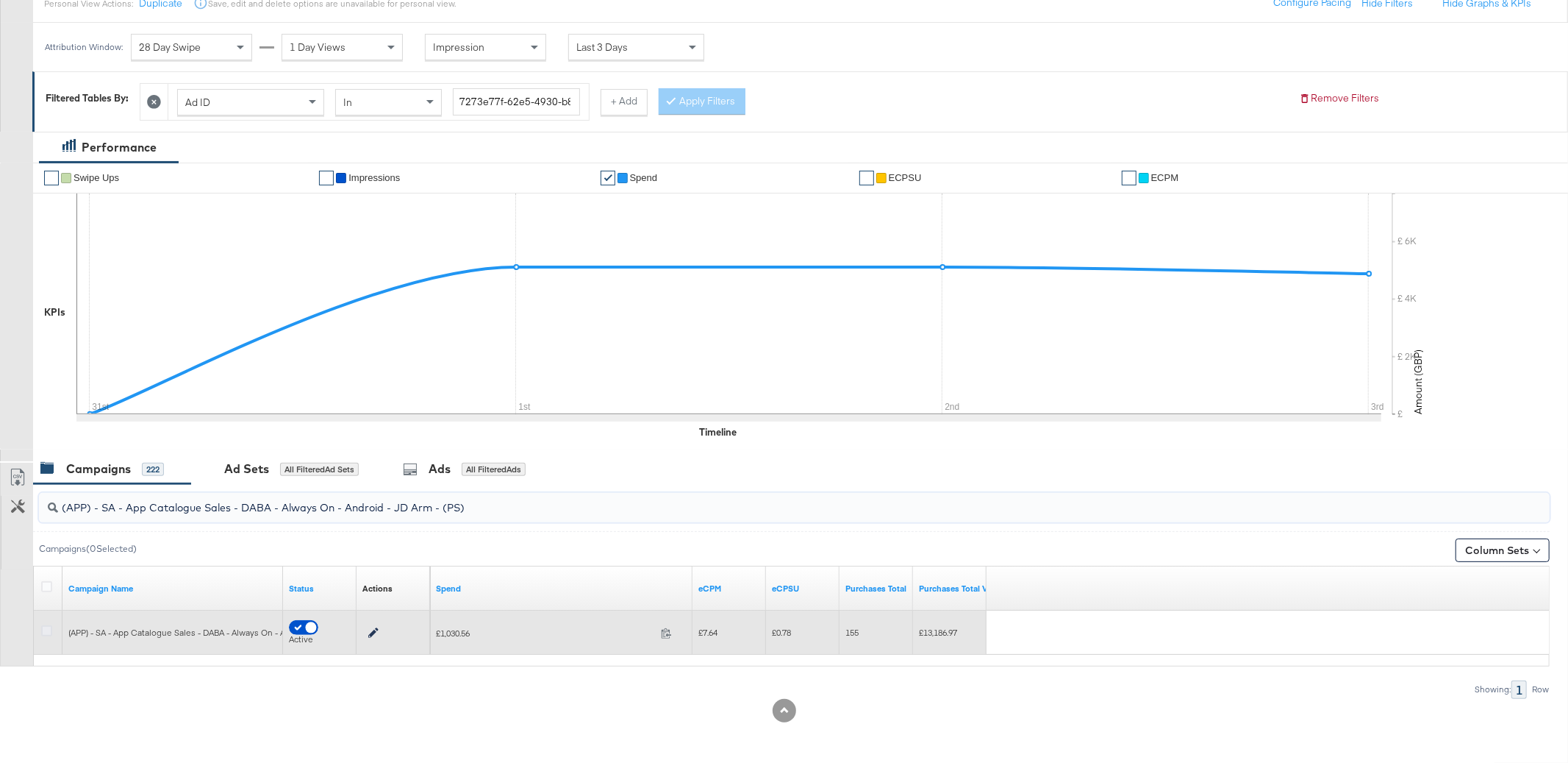
type input "(APP) - SA - App Catalogue Sales - DABA - Always On - Android - JD Arm - (PS)"
click at [48, 633] on icon at bounding box center [46, 631] width 11 height 11
click at [0, 0] on input "checkbox" at bounding box center [0, 0] width 0 height 0
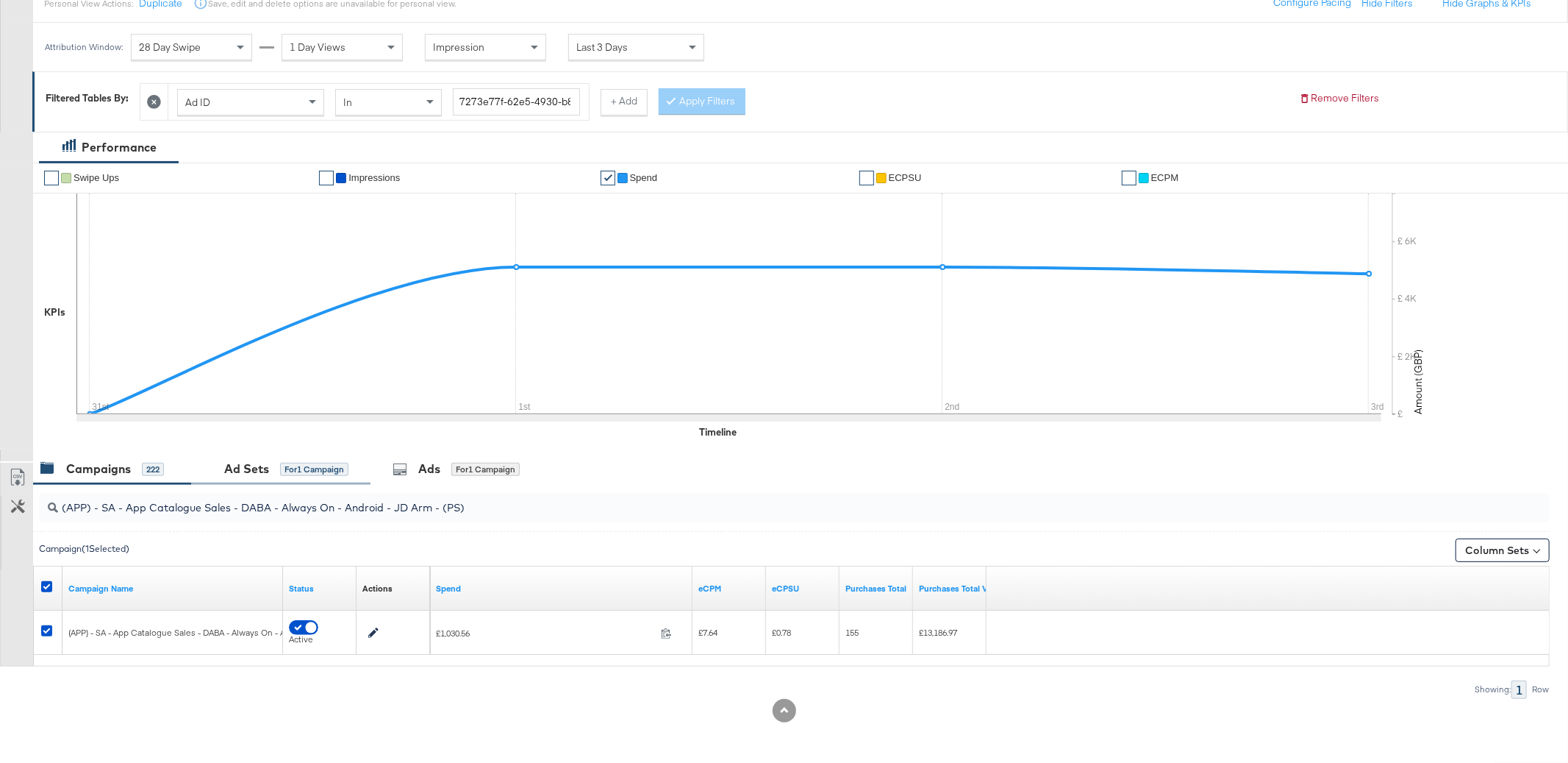
click at [245, 473] on div "Ad Sets" at bounding box center [246, 469] width 45 height 17
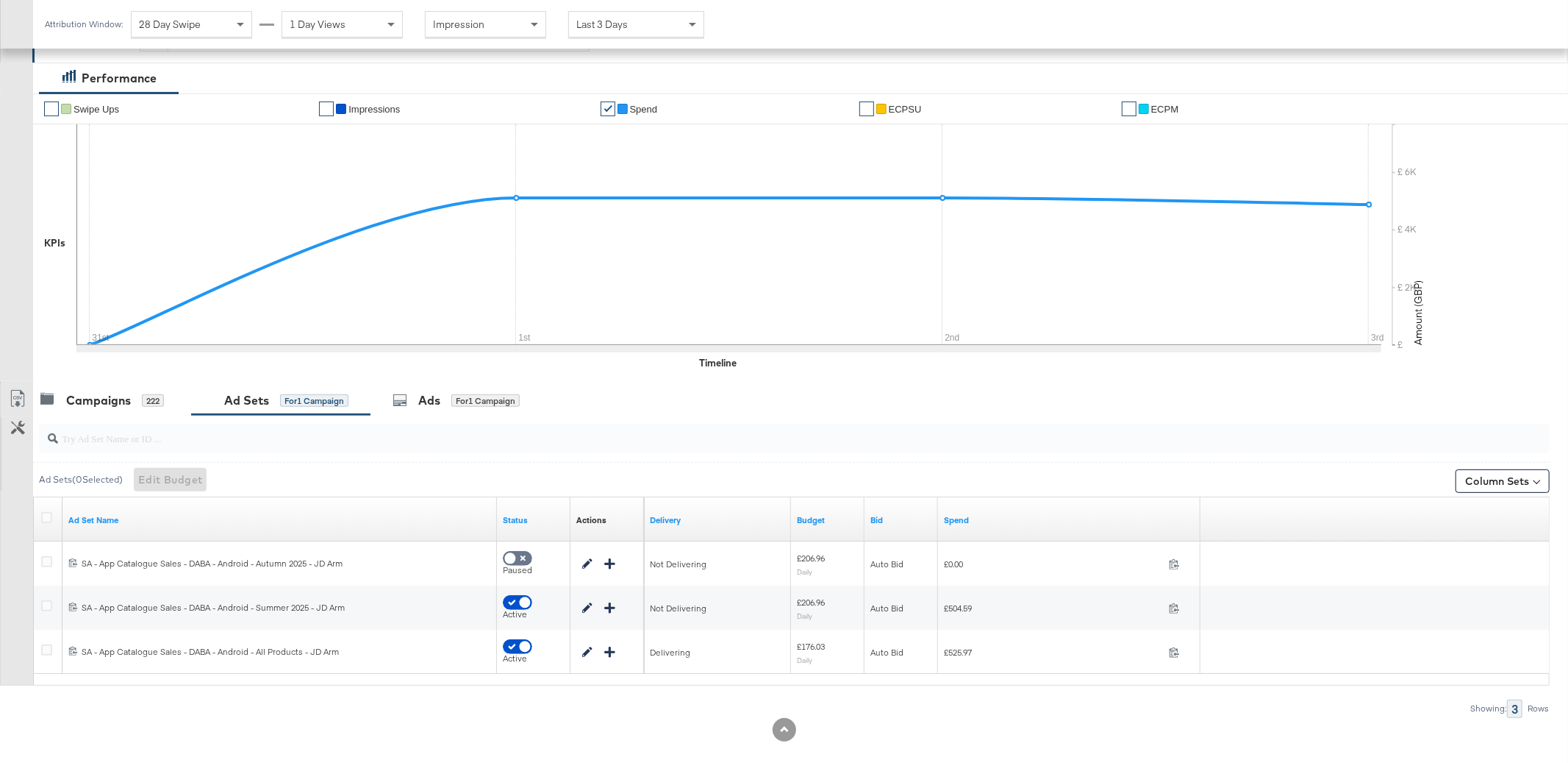
scroll to position [270, 0]
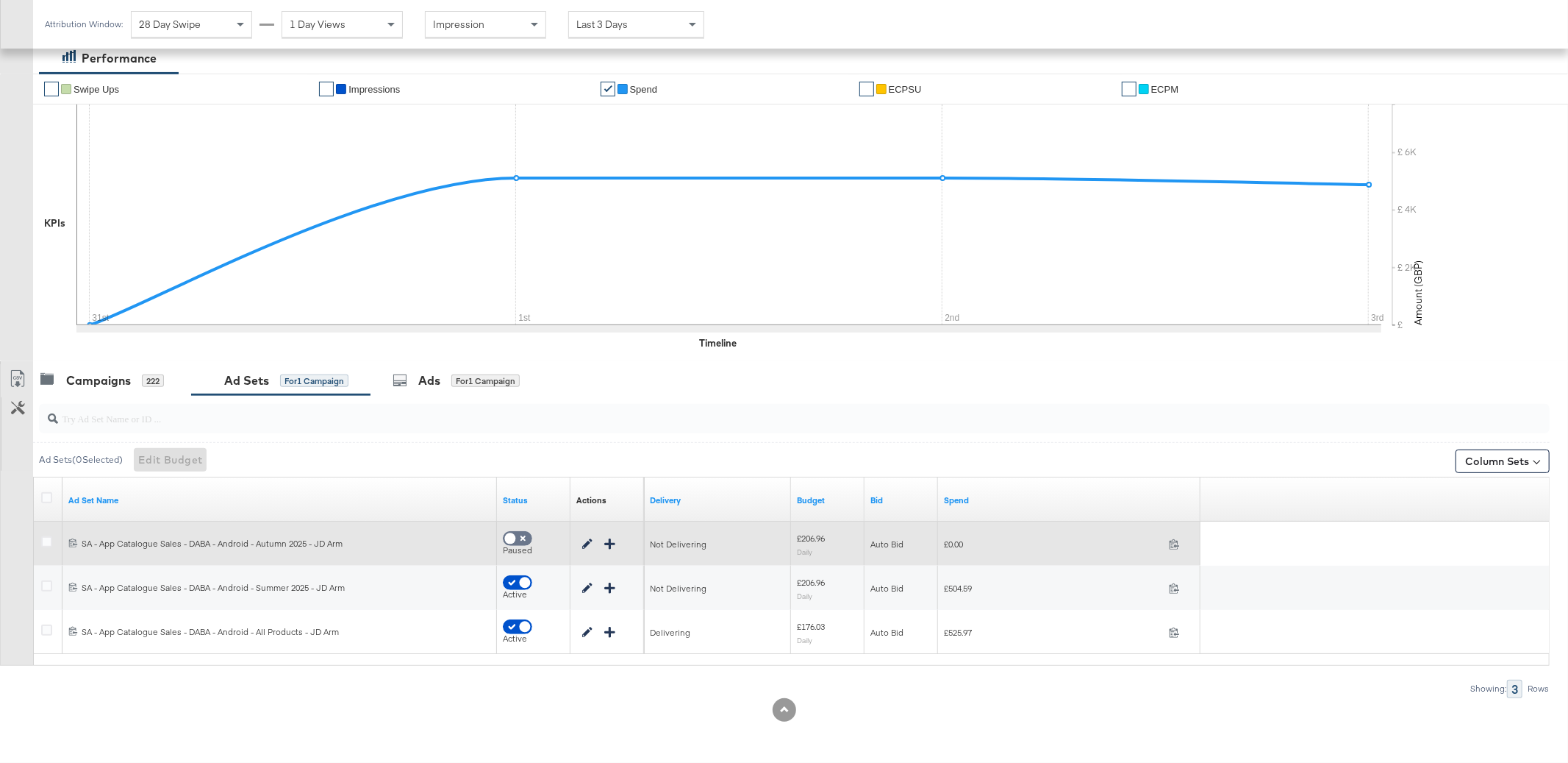
click at [50, 544] on div at bounding box center [48, 543] width 15 height 14
click at [52, 540] on div at bounding box center [48, 543] width 15 height 14
click at [46, 542] on icon at bounding box center [46, 541] width 11 height 11
click at [0, 0] on input "checkbox" at bounding box center [0, 0] width 0 height 0
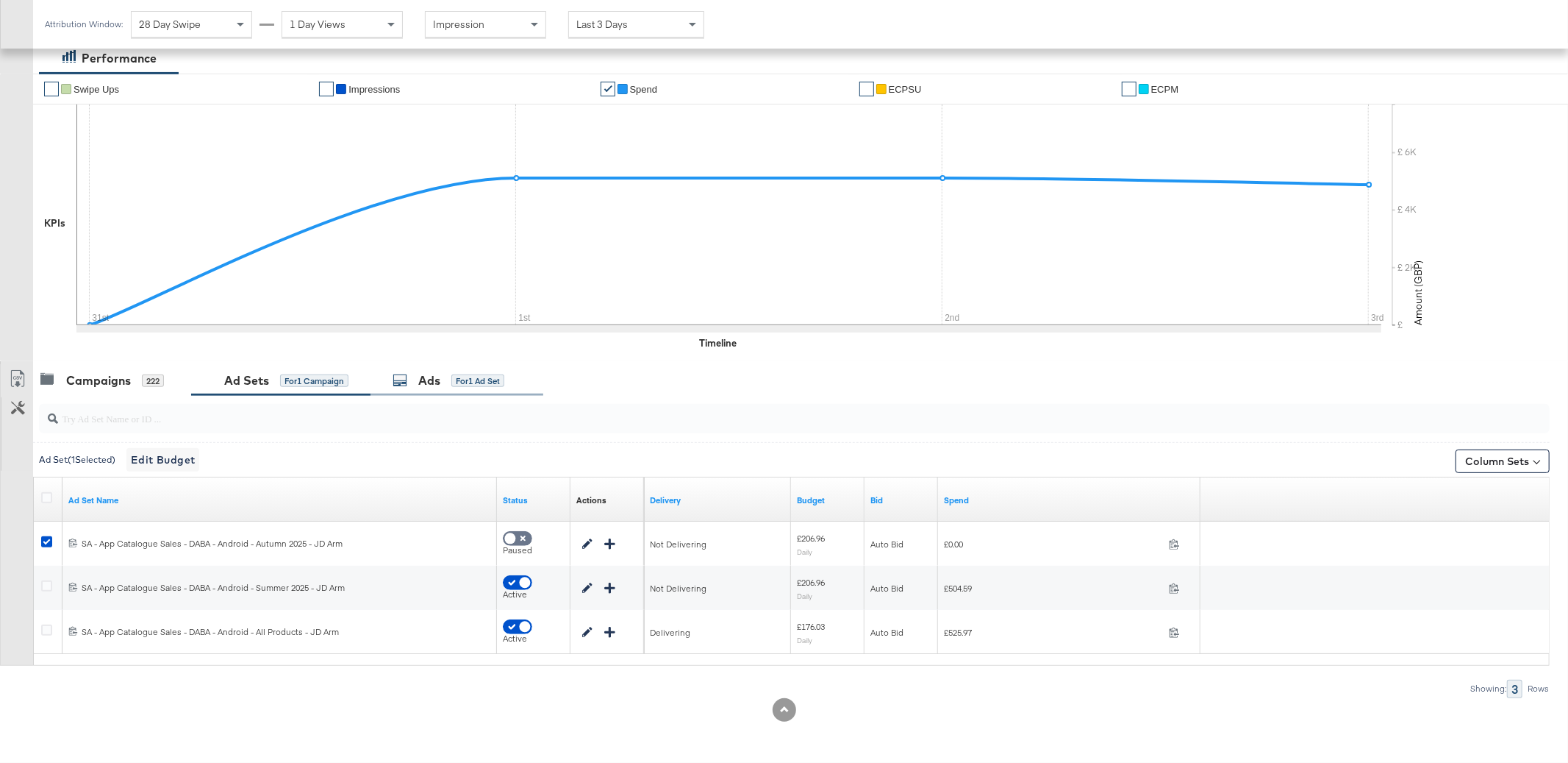
click at [425, 382] on div "Ads" at bounding box center [429, 380] width 22 height 17
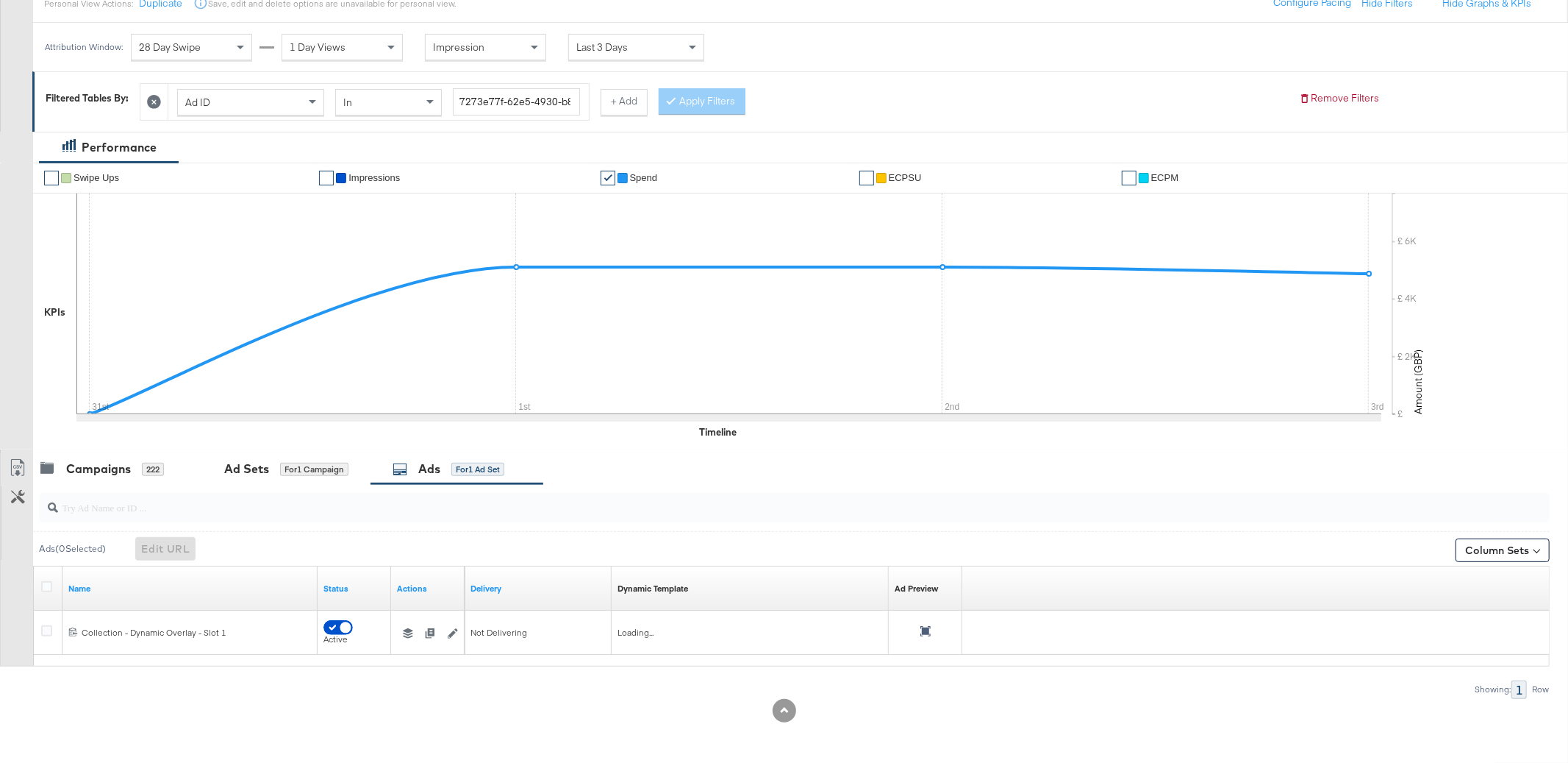
scroll to position [182, 0]
click at [155, 101] on icon at bounding box center [154, 102] width 14 height 14
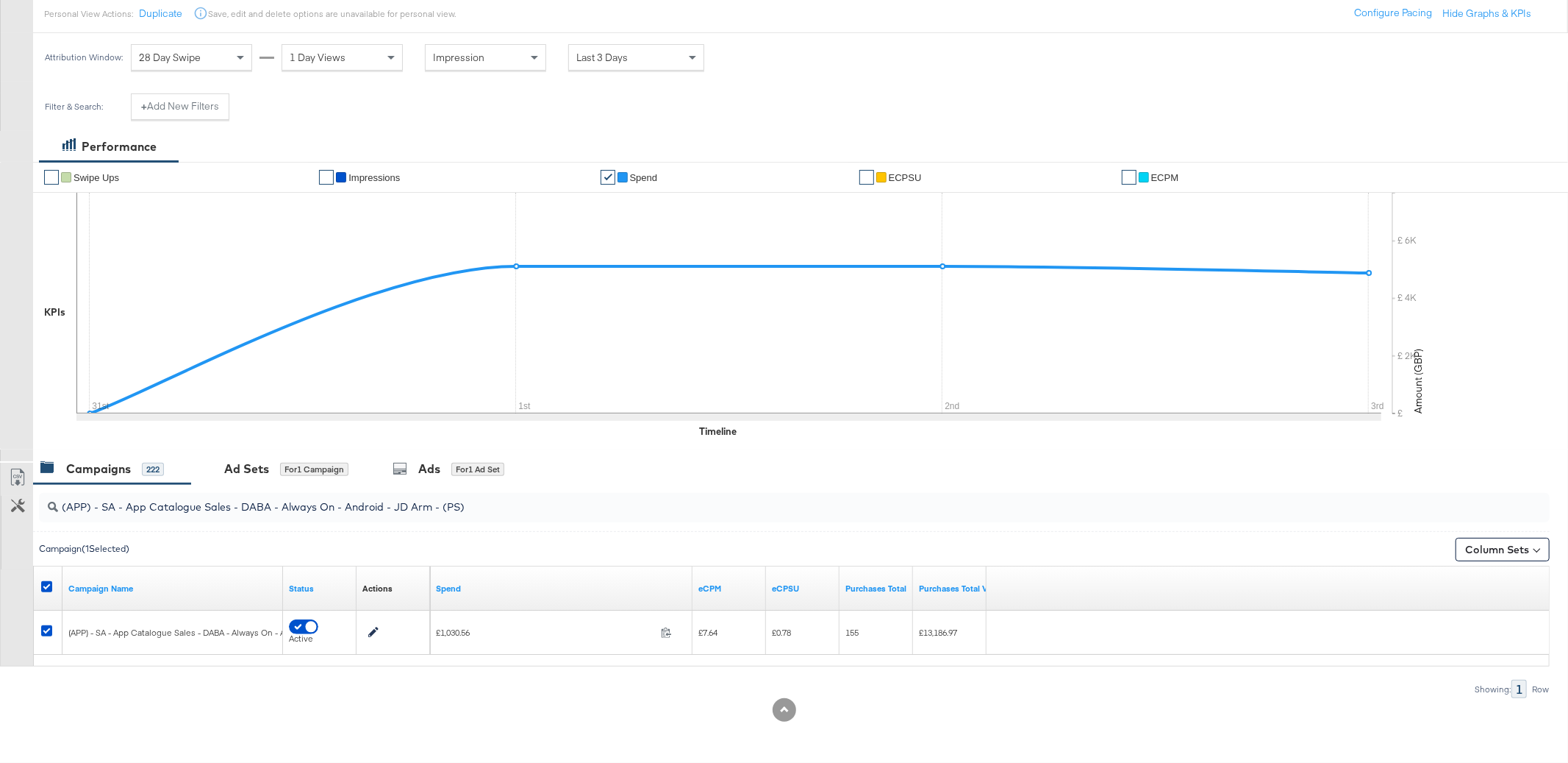
scroll to position [170, 0]
click at [253, 469] on div "Ad Sets" at bounding box center [246, 469] width 45 height 17
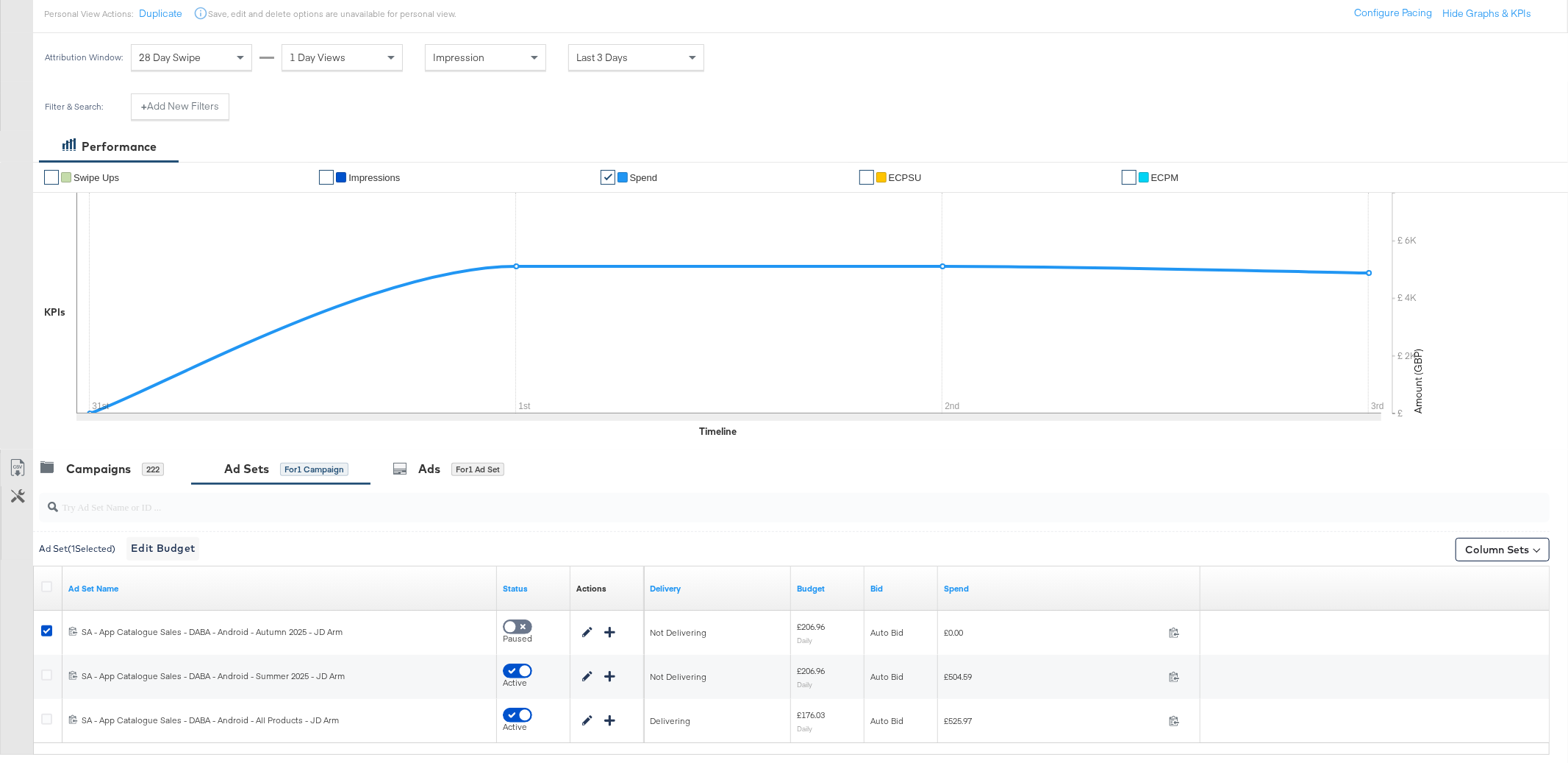
scroll to position [182, 0]
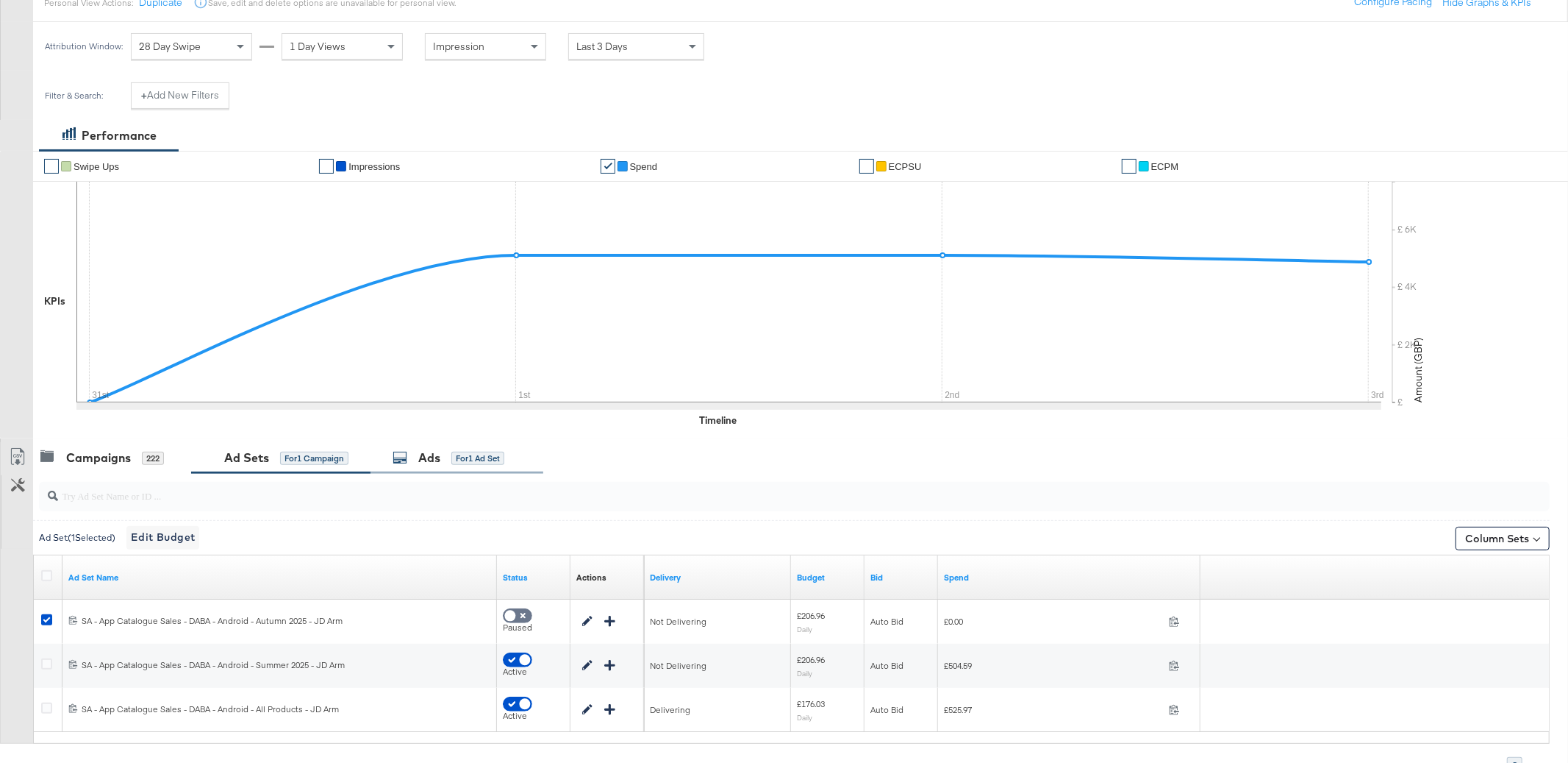
click at [397, 453] on icon at bounding box center [400, 457] width 14 height 14
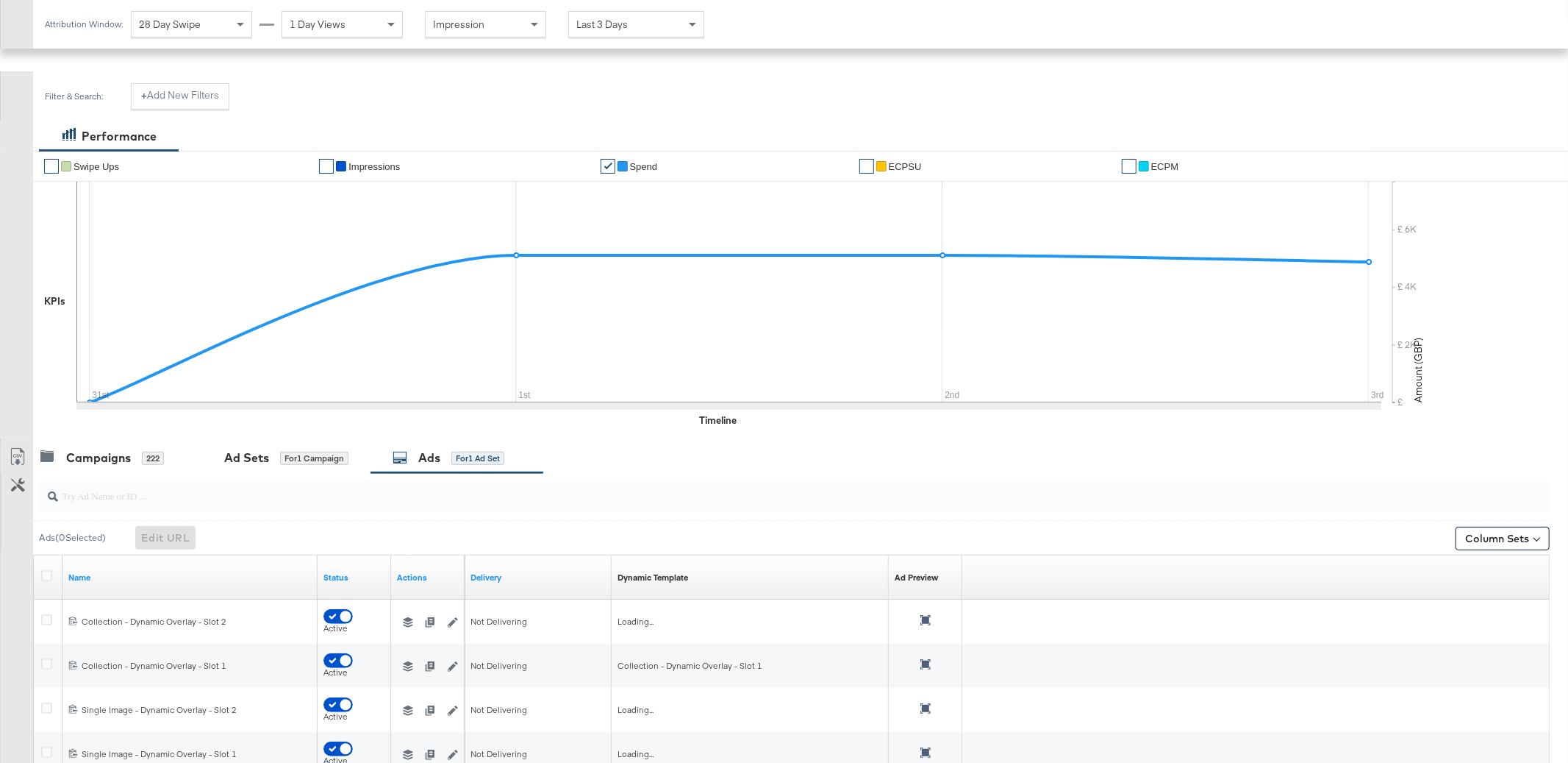
scroll to position [303, 0]
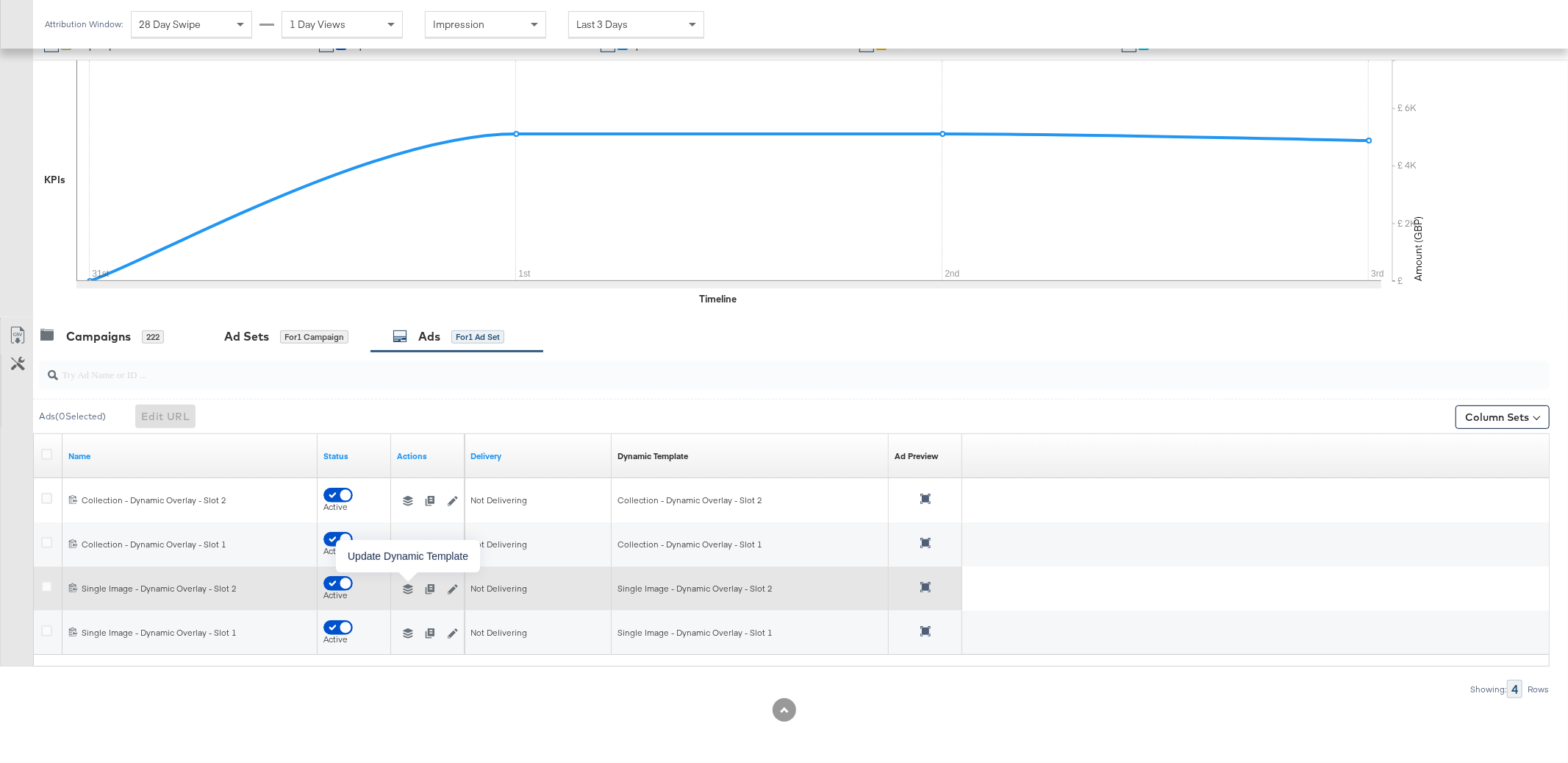
click at [410, 590] on icon "button" at bounding box center [408, 589] width 10 height 10
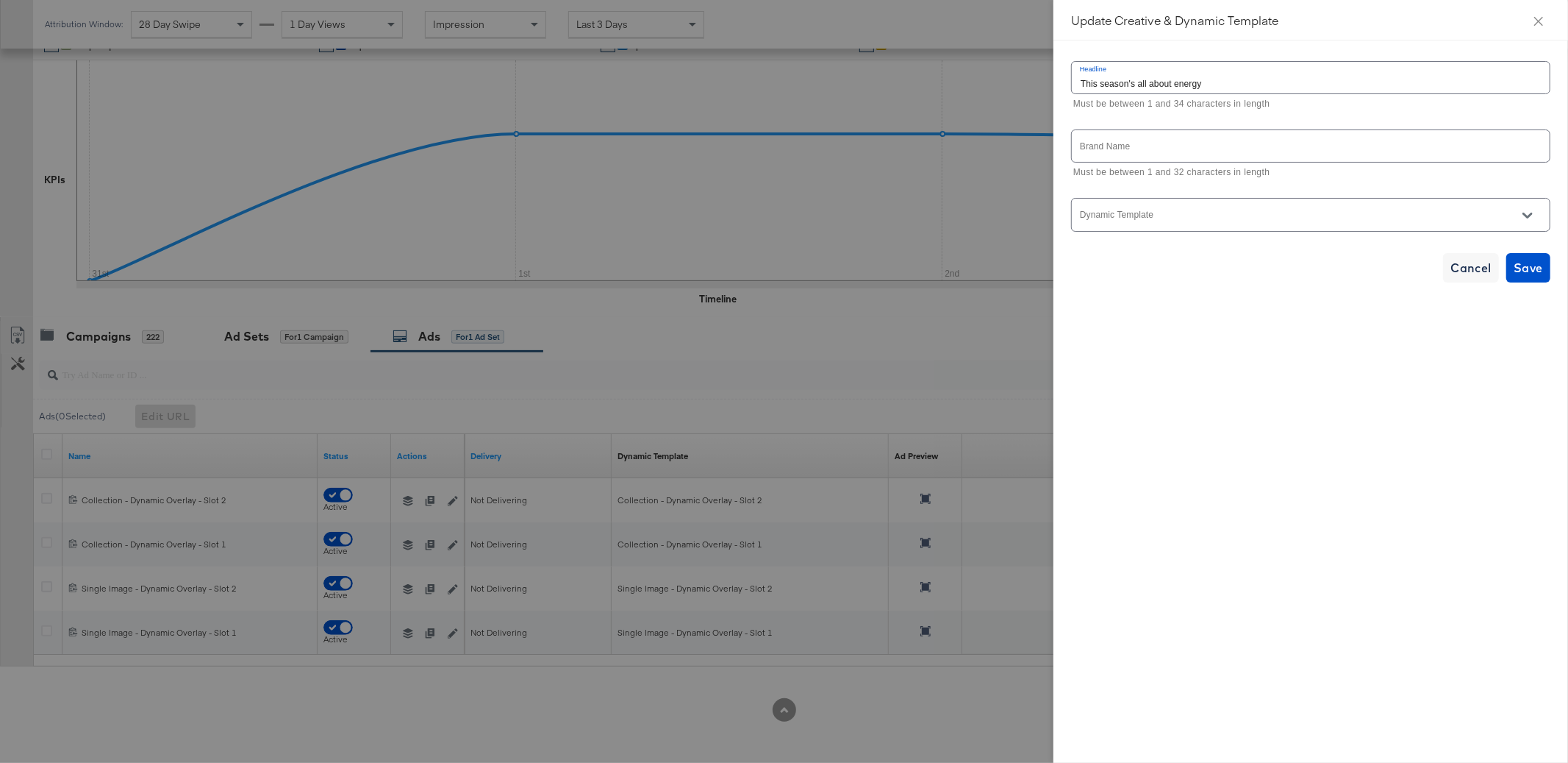
click at [1231, 202] on div at bounding box center [1311, 214] width 480 height 33
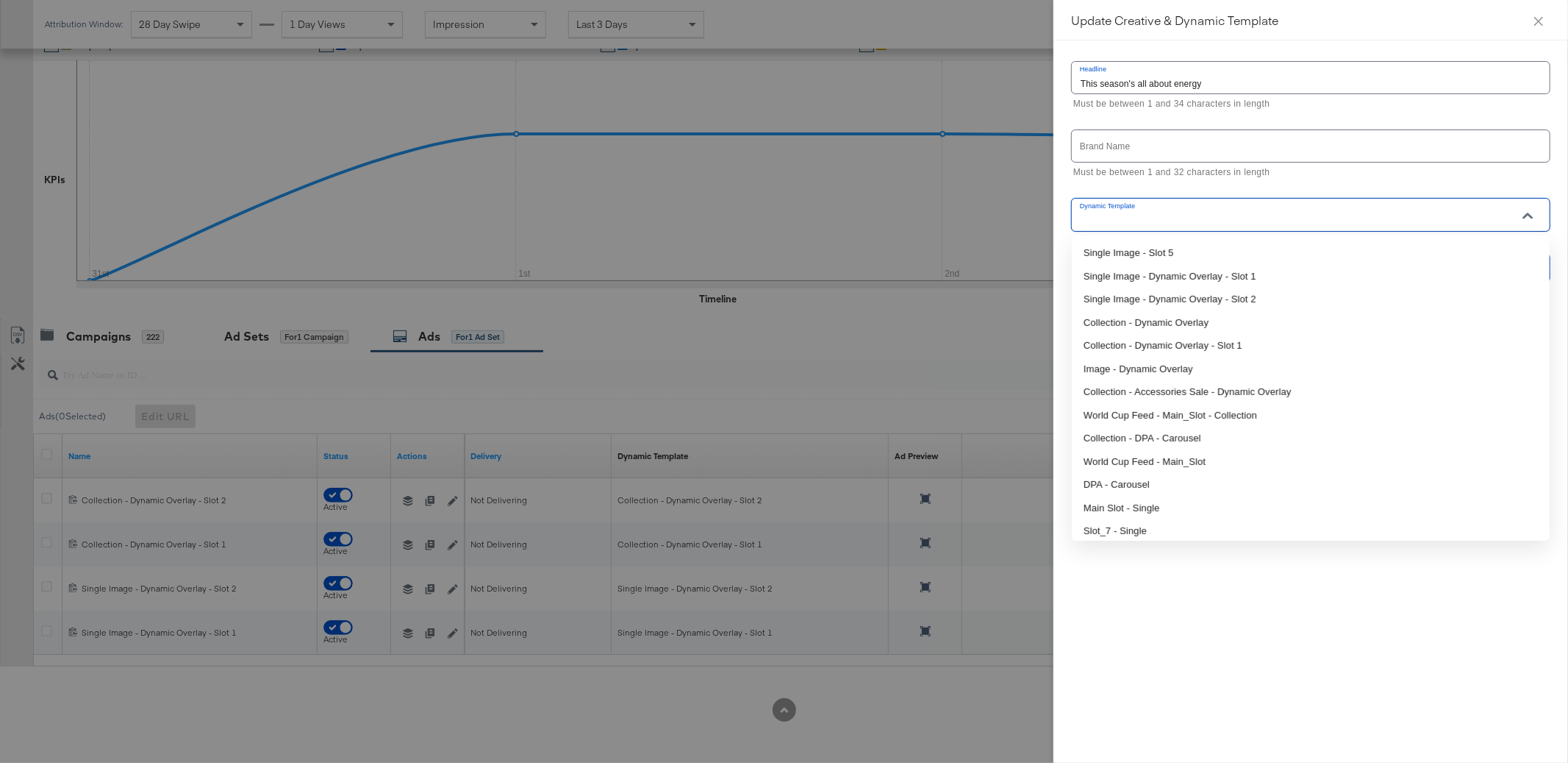
click at [1230, 218] on input "Dynamic Template" at bounding box center [1299, 221] width 444 height 17
click at [1244, 298] on li "Single Image - Dynamic Overlay - Slot 2" at bounding box center [1311, 299] width 478 height 23
type input "Single Image - Dynamic Overlay - Slot 2"
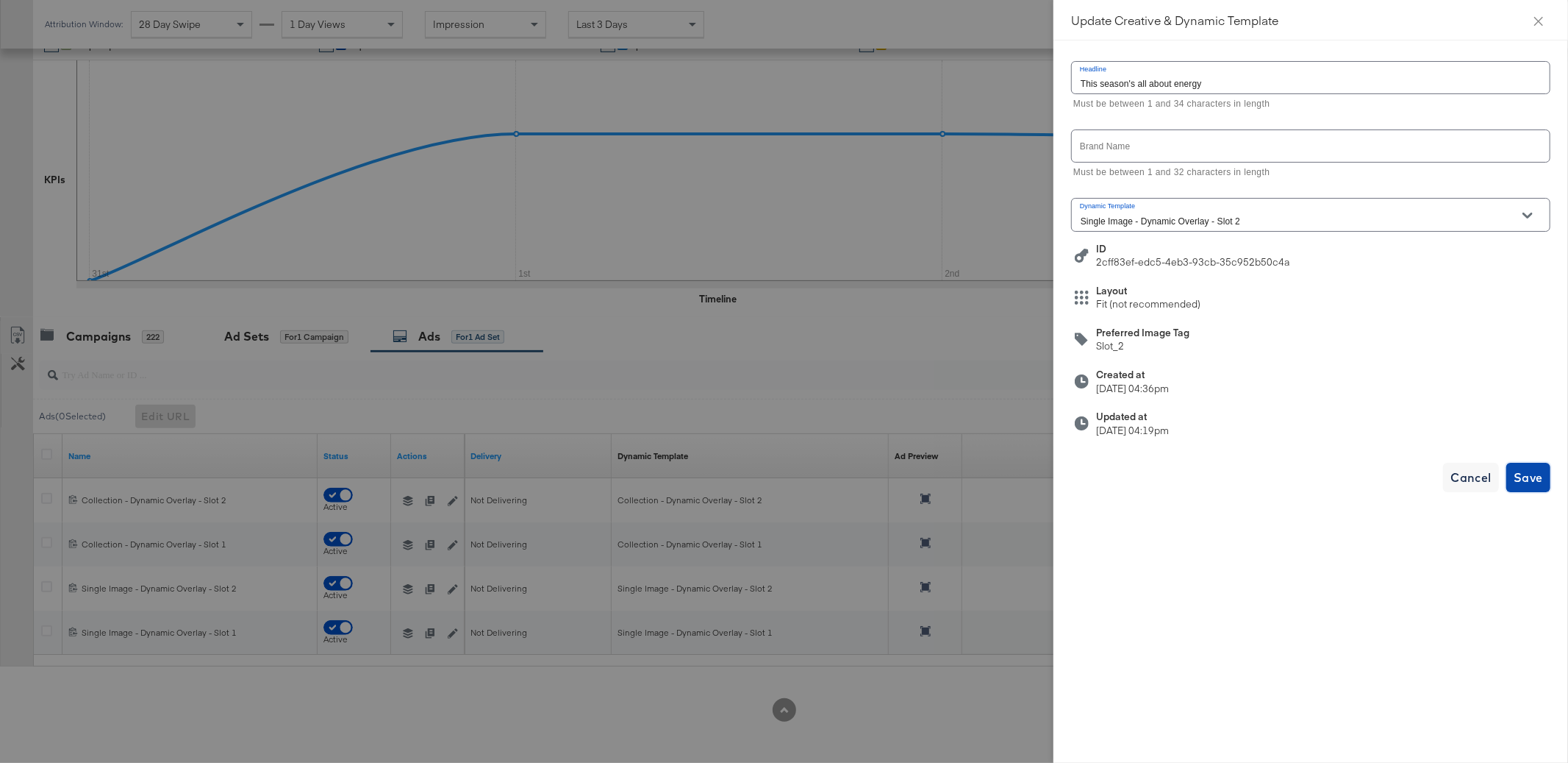
click at [1542, 475] on span "Save" at bounding box center [1528, 477] width 30 height 21
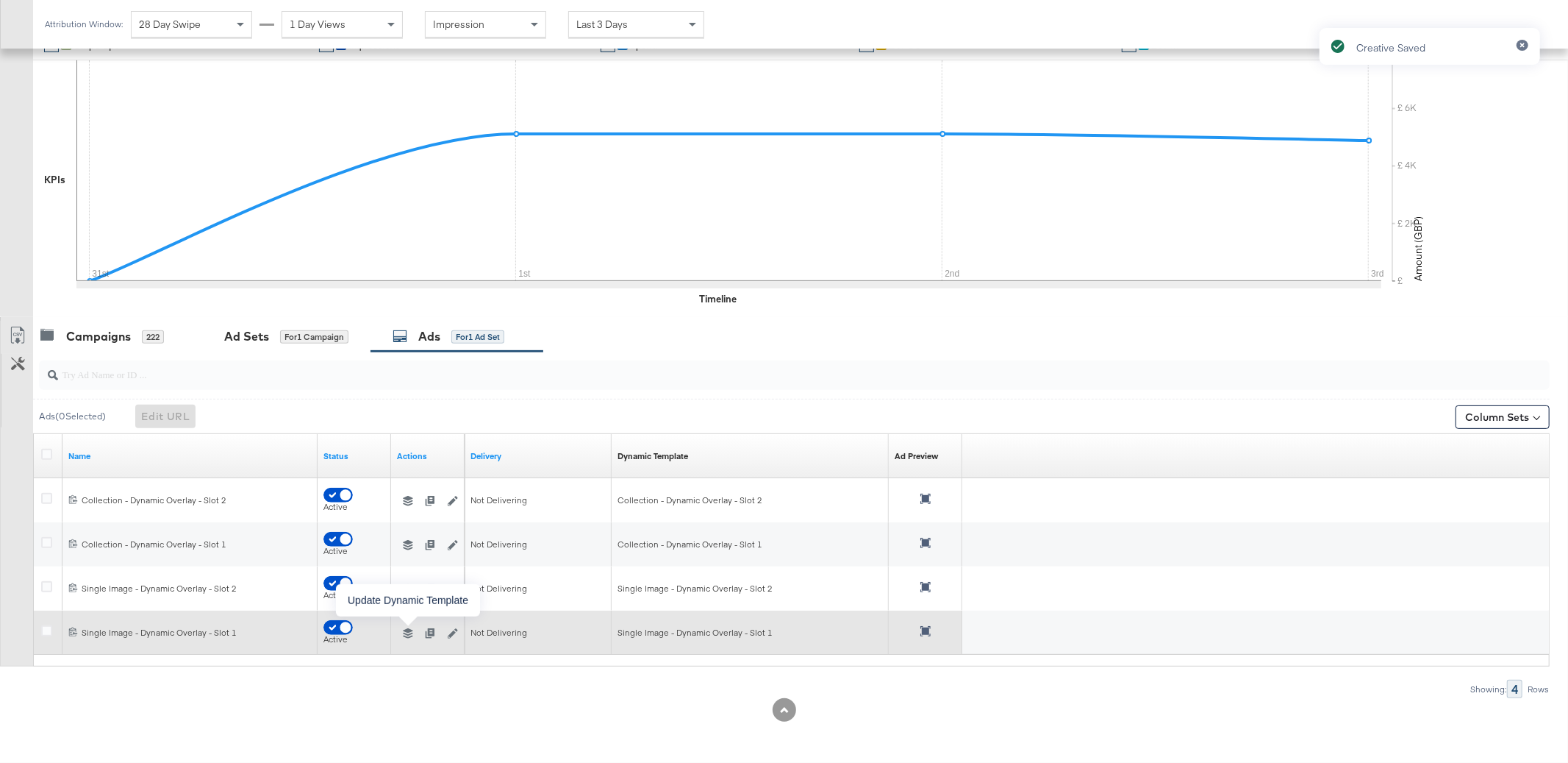
click at [407, 635] on icon "button" at bounding box center [408, 633] width 10 height 10
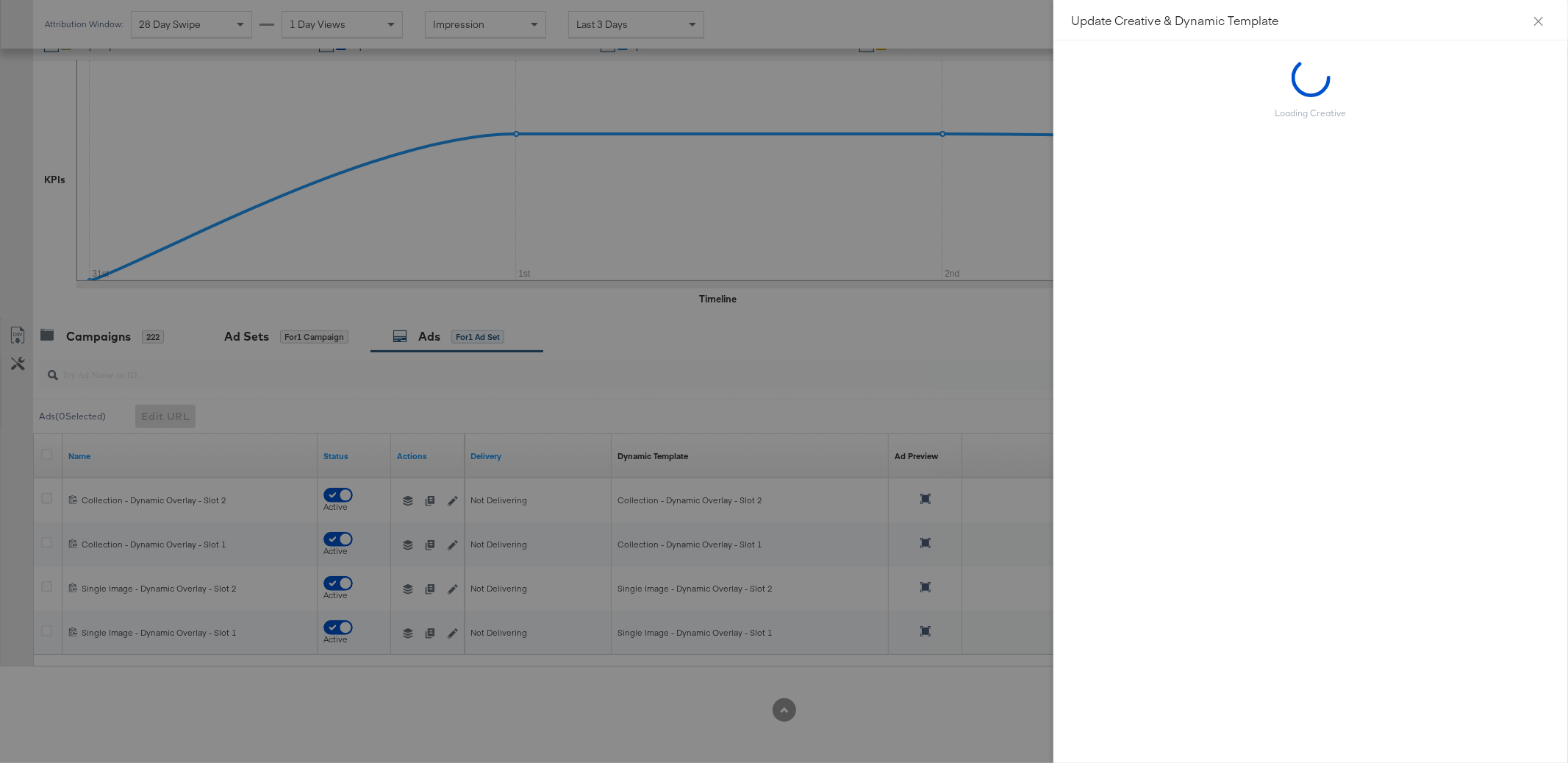
click at [604, 699] on div at bounding box center [784, 382] width 1568 height 763
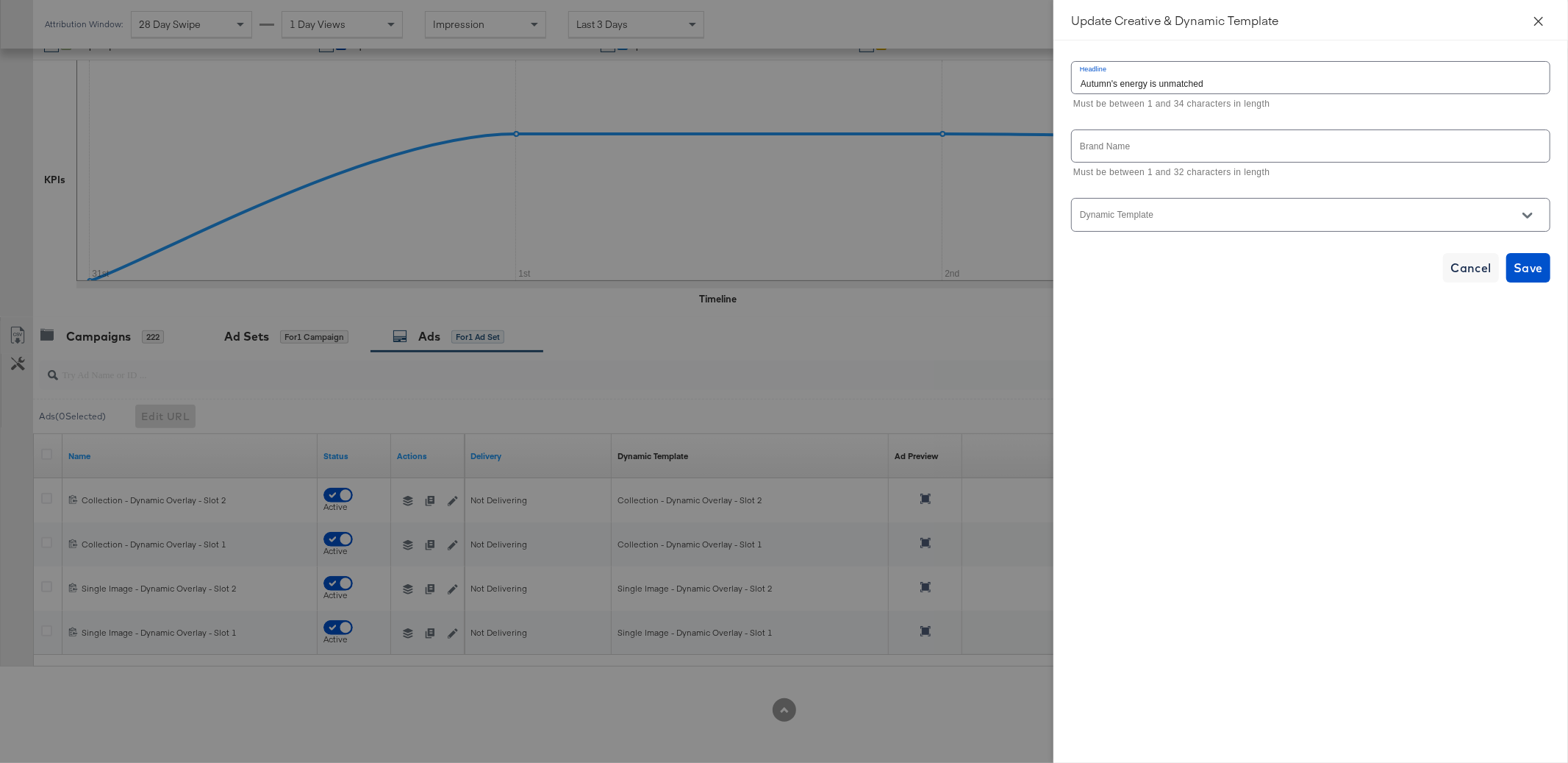
click at [1540, 13] on button "Close" at bounding box center [1538, 20] width 41 height 41
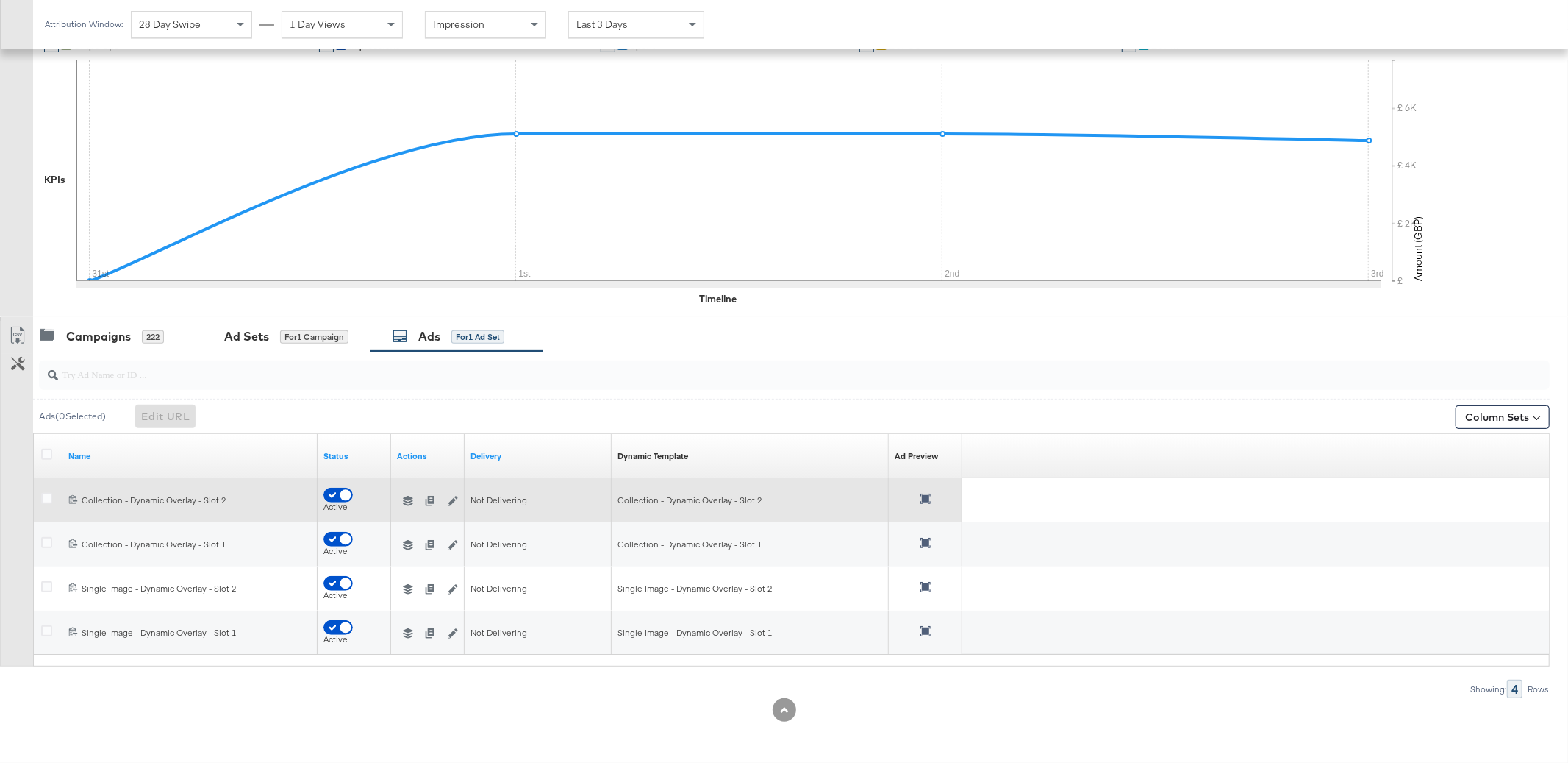
click at [926, 496] on icon at bounding box center [925, 498] width 10 height 10
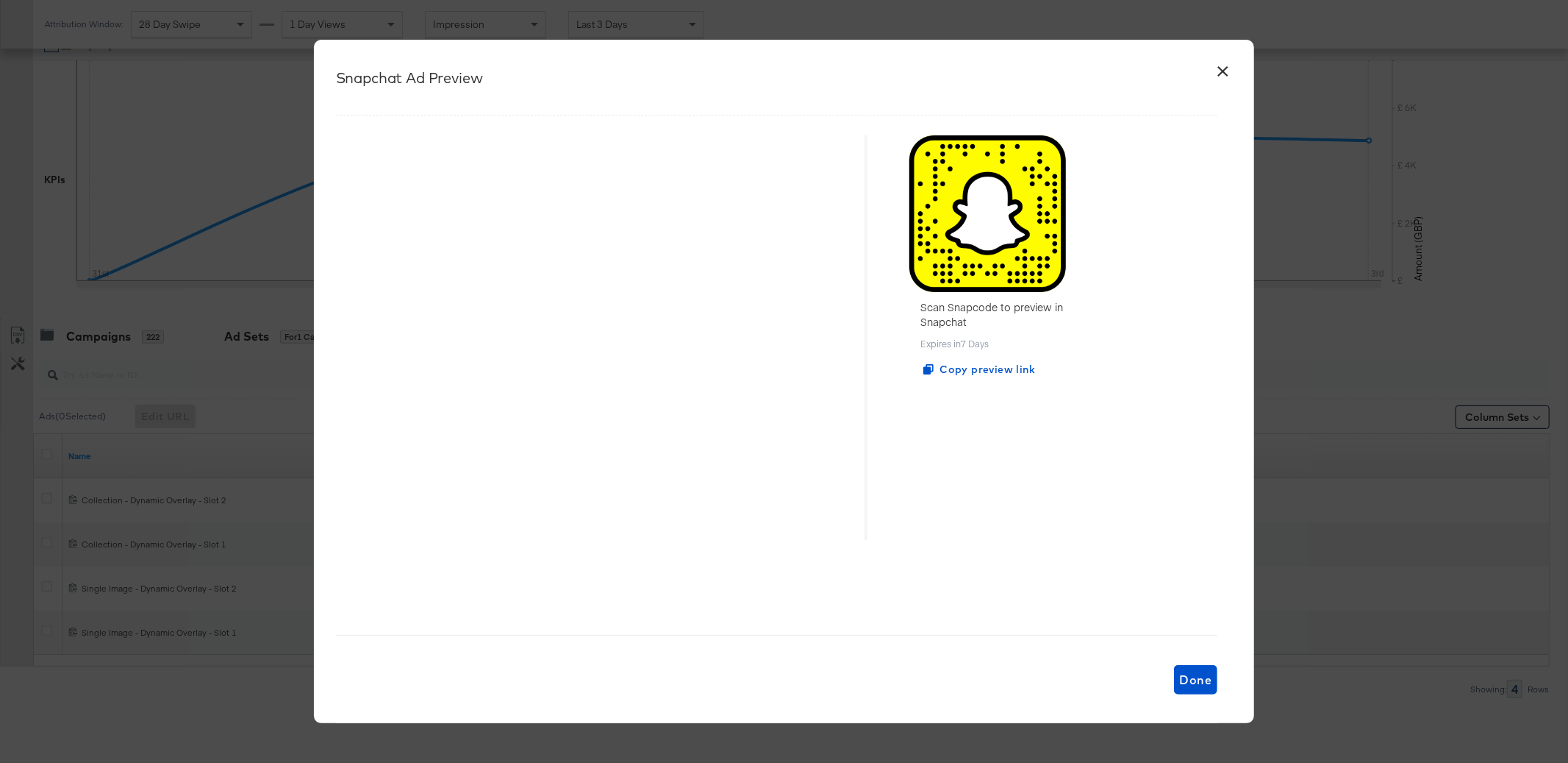
click at [1224, 73] on button "×" at bounding box center [1223, 67] width 26 height 26
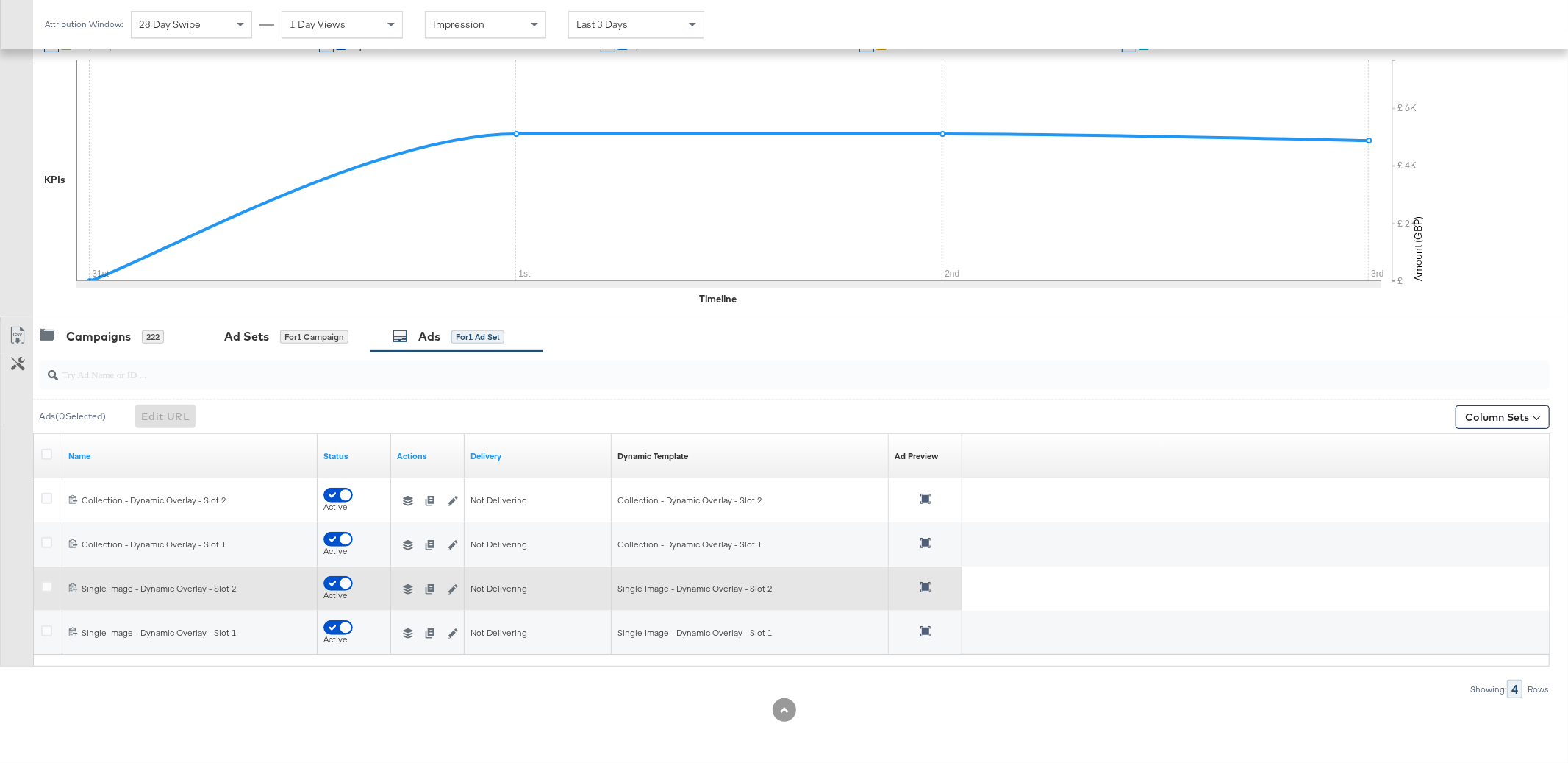
click at [923, 585] on icon at bounding box center [925, 586] width 10 height 10
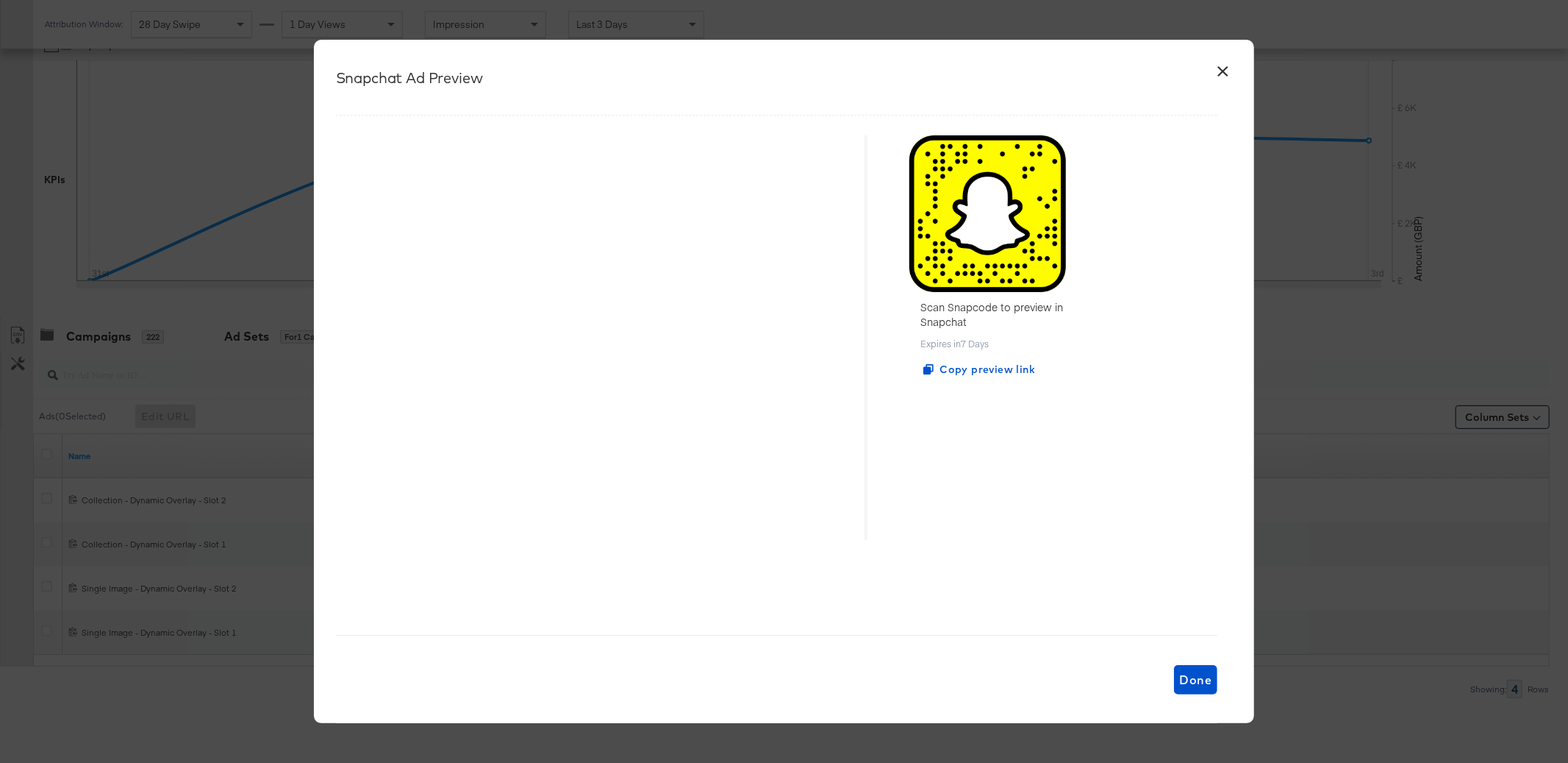
click at [1226, 72] on button "×" at bounding box center [1223, 67] width 26 height 26
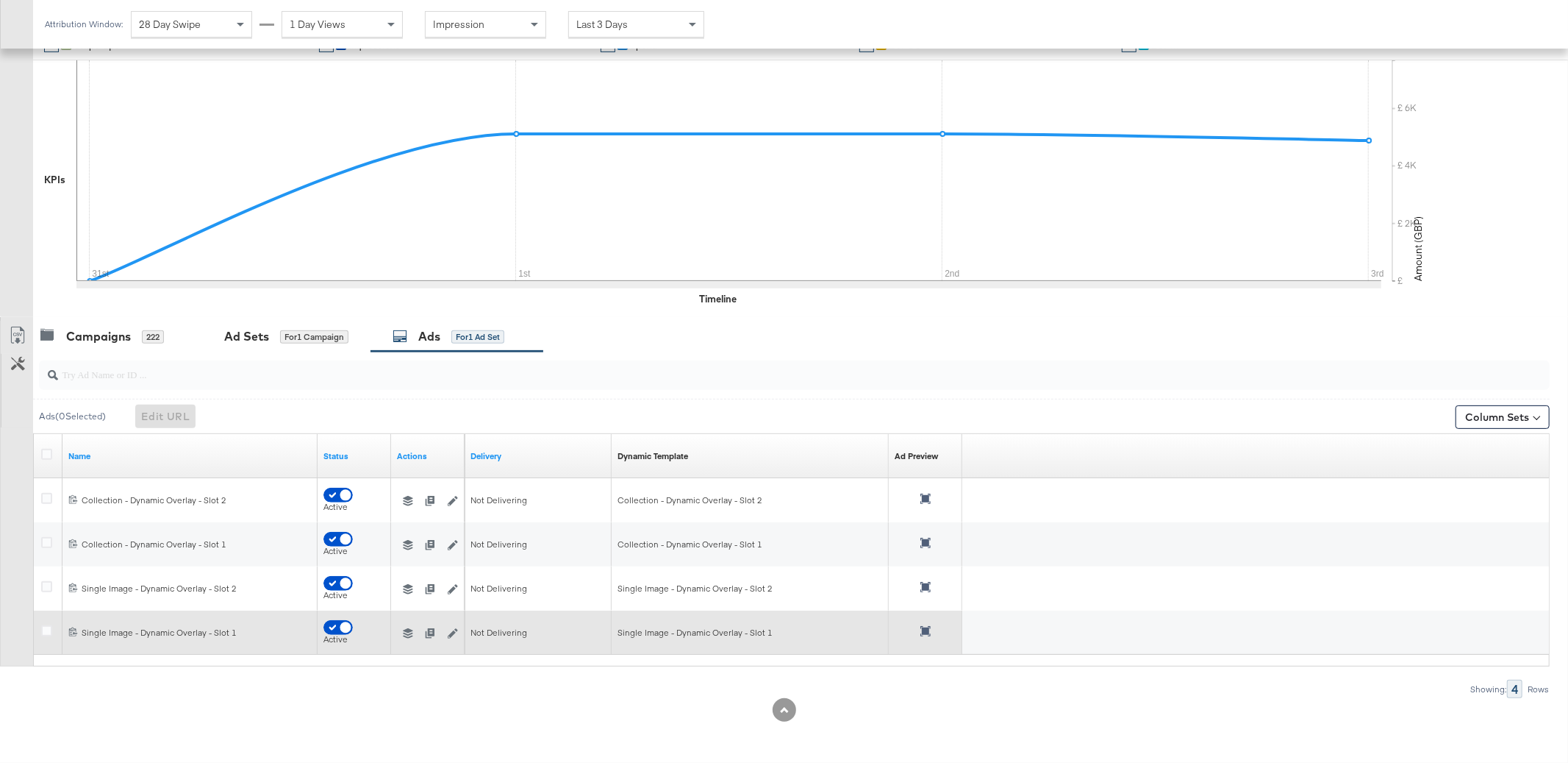
click at [932, 630] on div at bounding box center [925, 633] width 62 height 14
click at [929, 631] on icon at bounding box center [925, 631] width 10 height 10
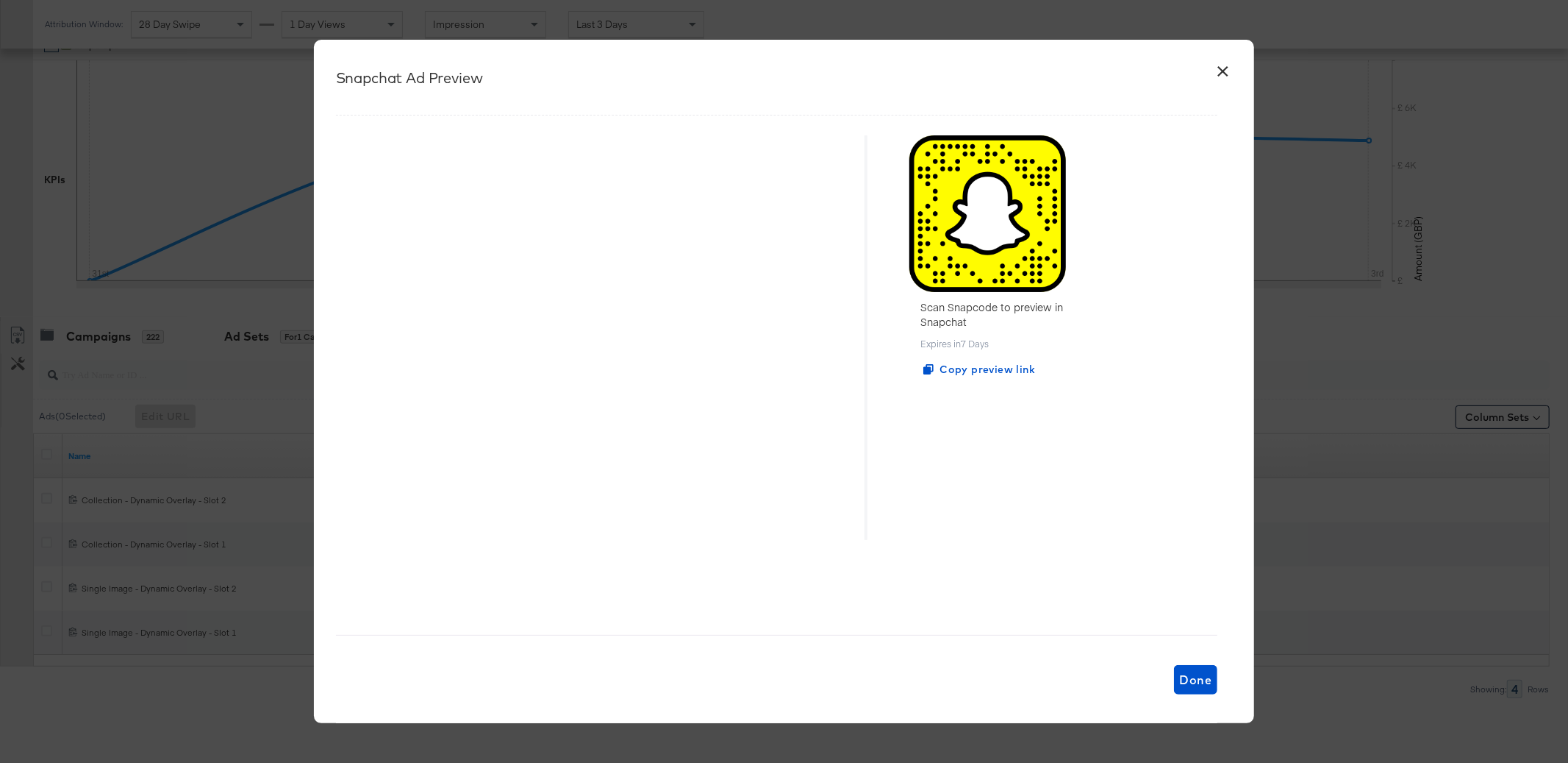
click at [1227, 71] on button "×" at bounding box center [1223, 67] width 26 height 26
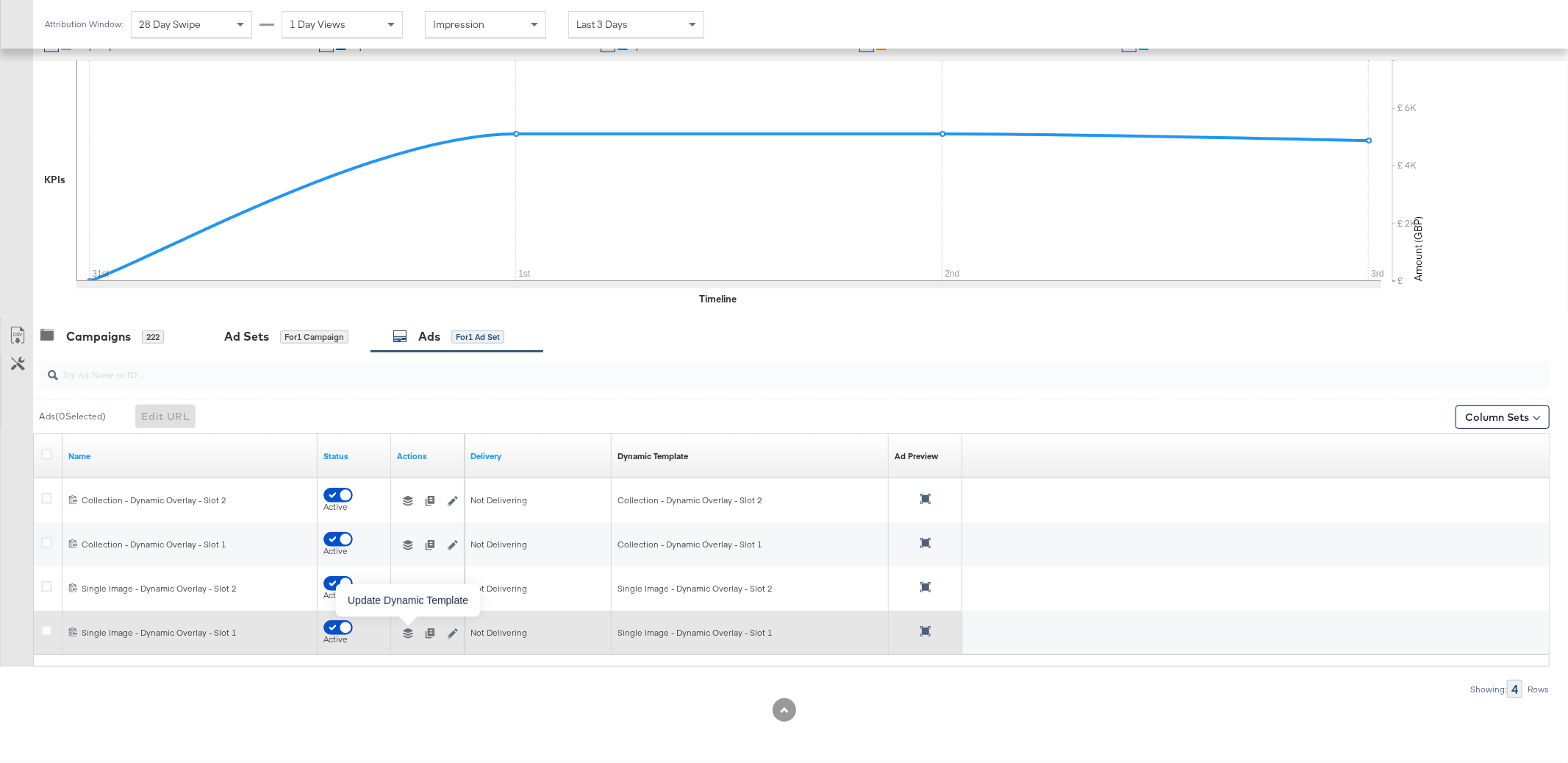
click at [405, 633] on icon "button" at bounding box center [408, 633] width 10 height 10
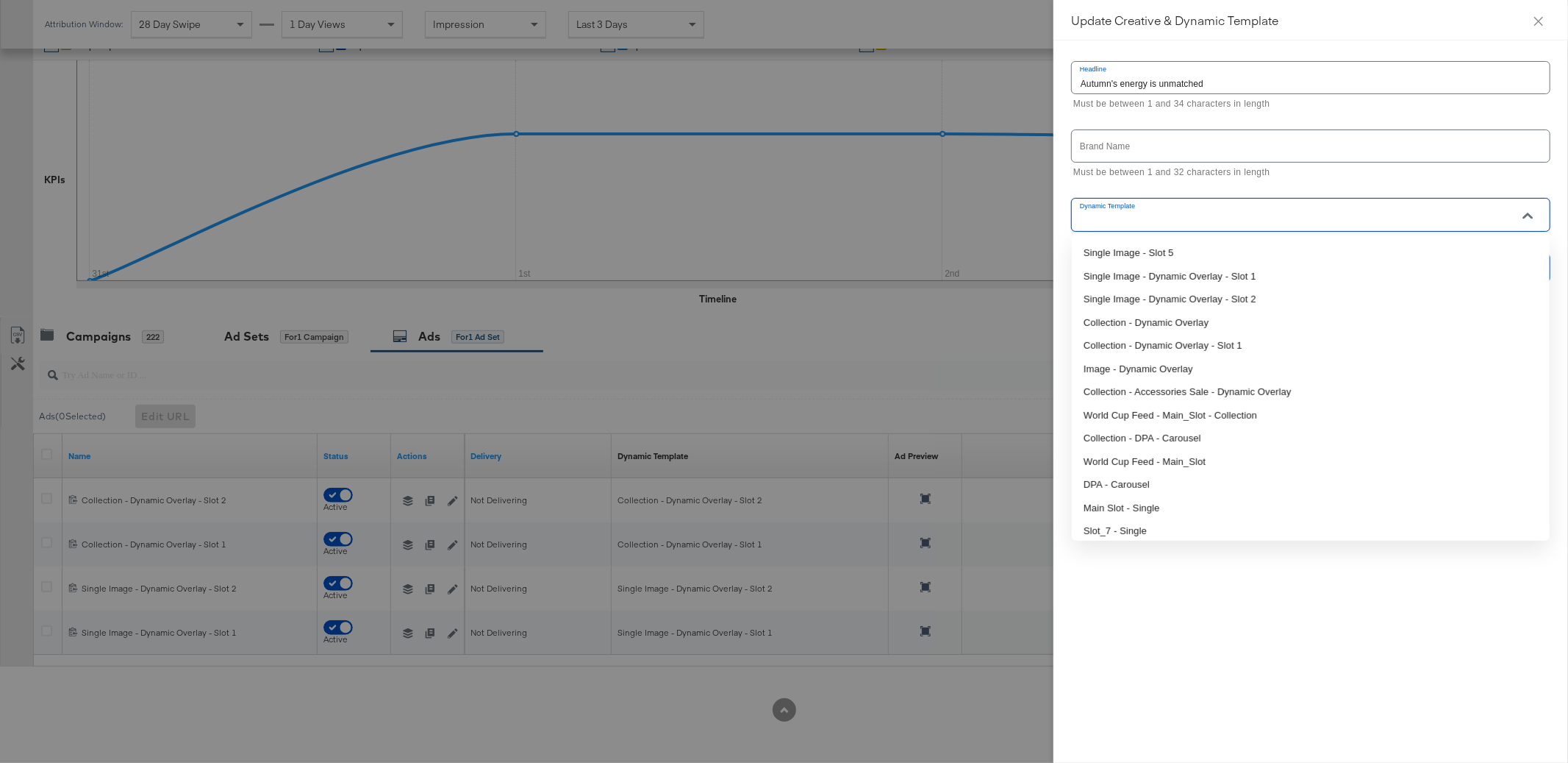
click at [1247, 228] on input "Dynamic Template" at bounding box center [1299, 221] width 444 height 17
click at [1235, 274] on li "Single Image - Dynamic Overlay - Slot 1" at bounding box center [1311, 276] width 478 height 23
type input "Single Image - Dynamic Overlay - Slot 1"
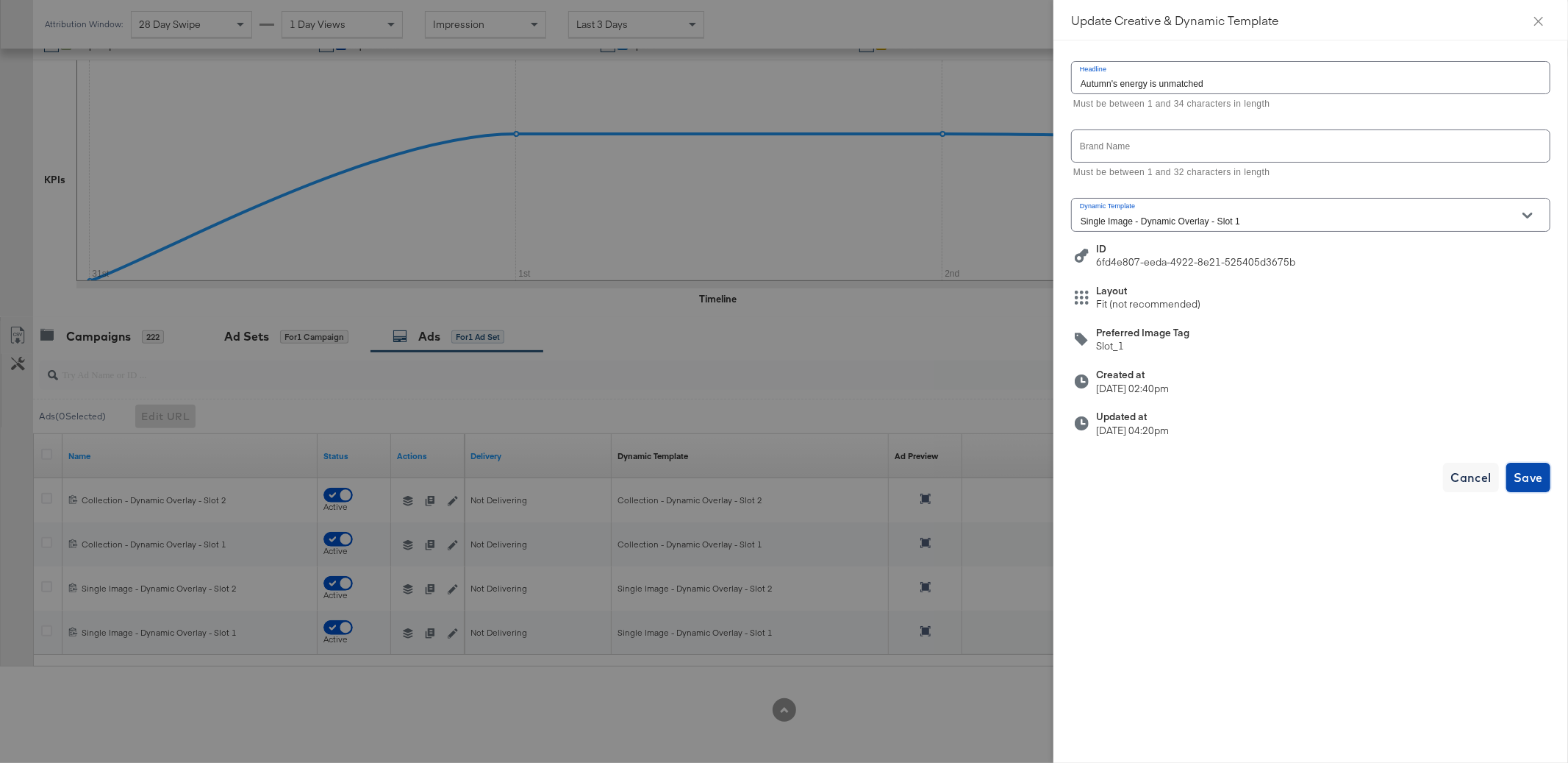
click at [1530, 470] on span "Save" at bounding box center [1528, 477] width 30 height 21
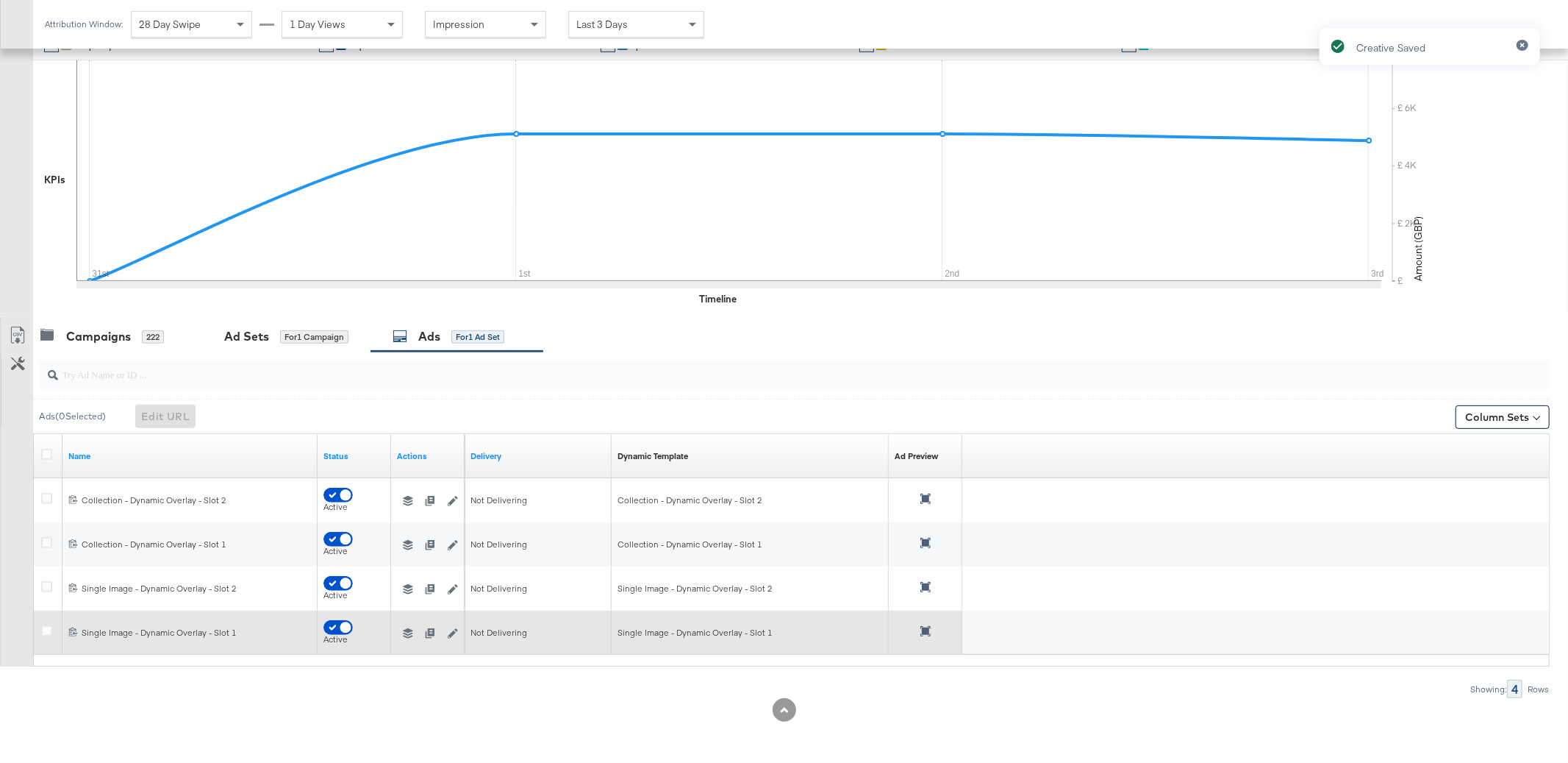
click at [927, 632] on icon at bounding box center [925, 631] width 10 height 10
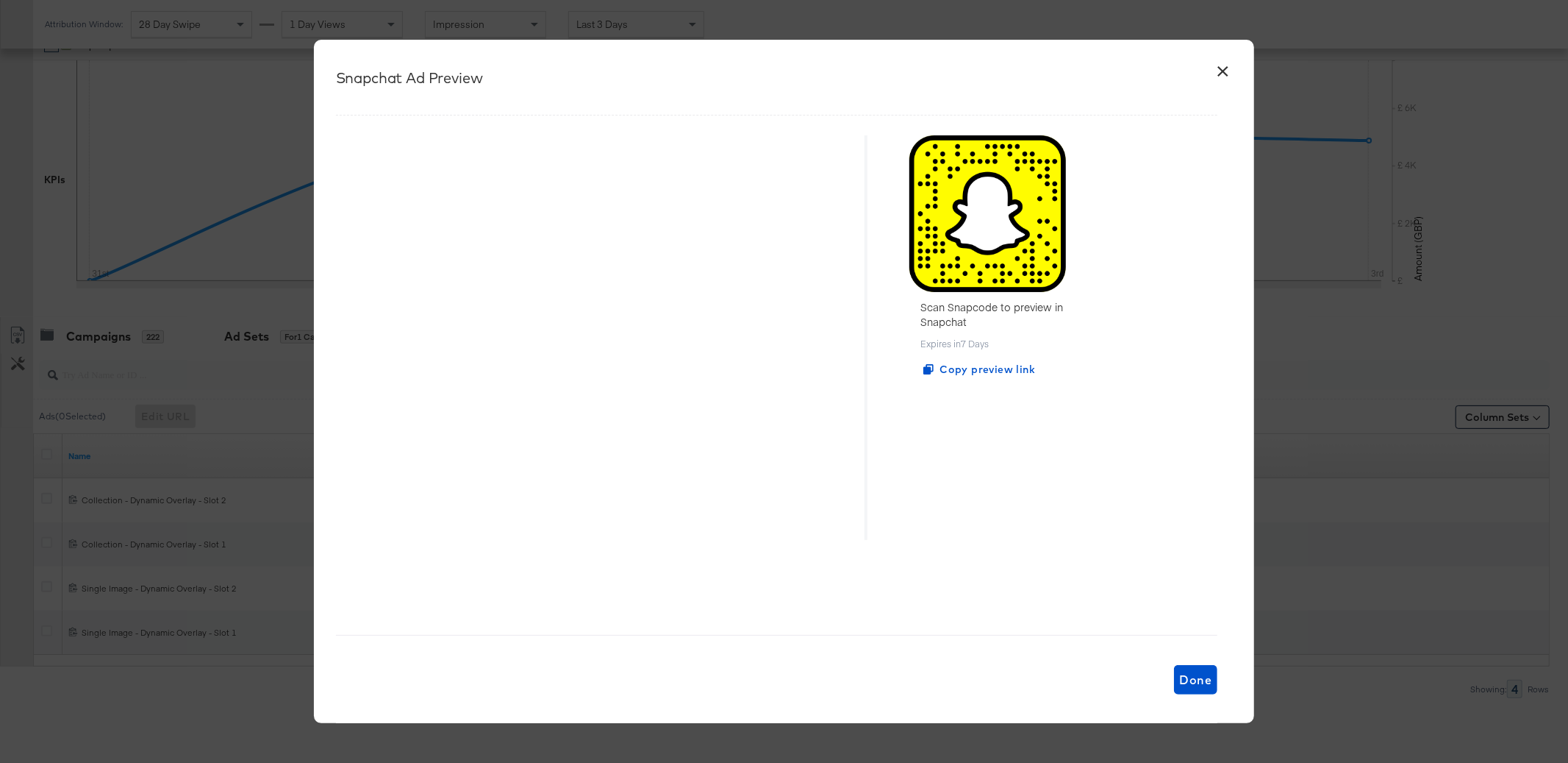
click at [1222, 72] on button "×" at bounding box center [1223, 67] width 26 height 26
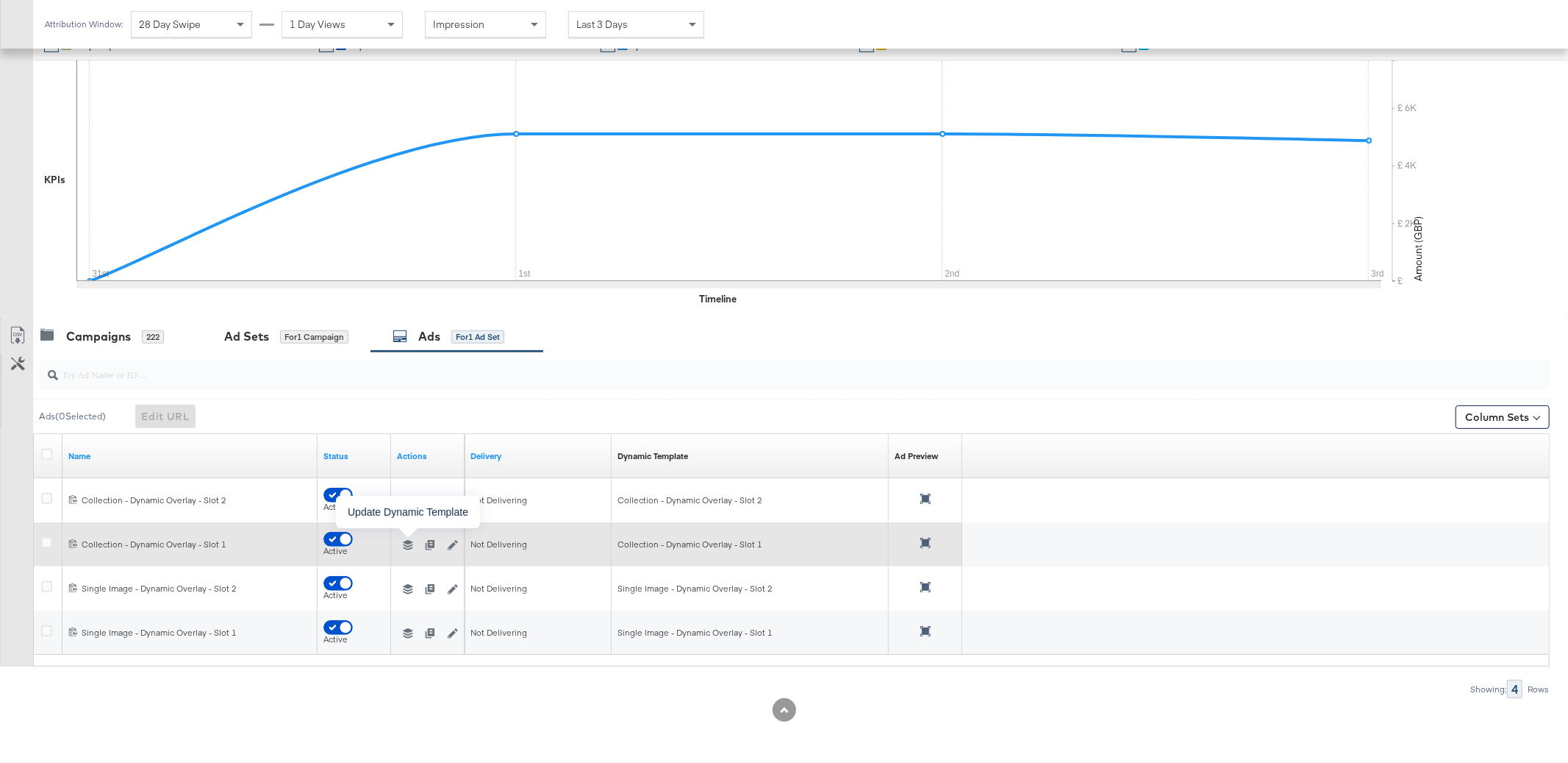
click at [410, 545] on icon "button" at bounding box center [408, 545] width 10 height 10
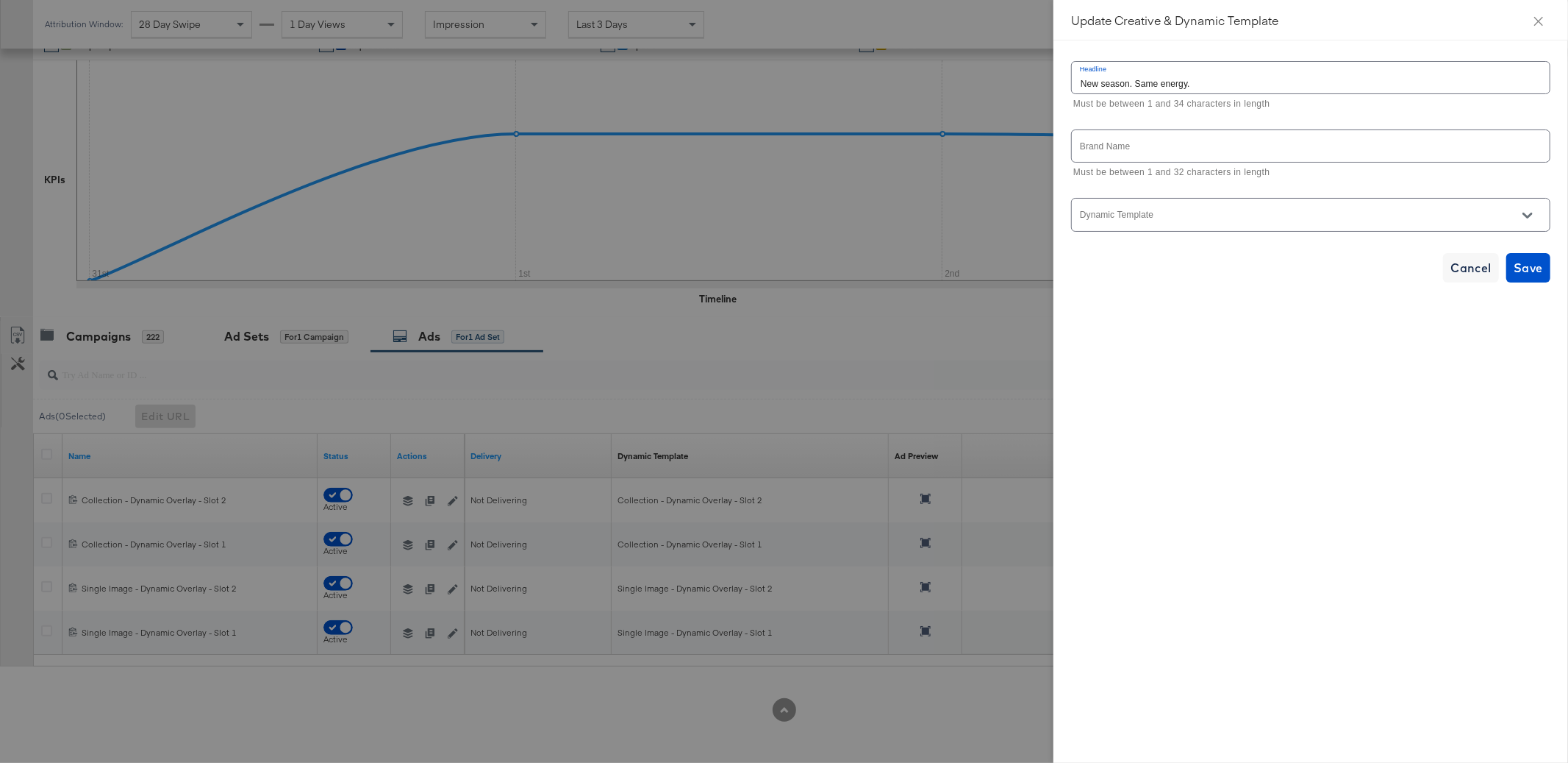
click at [1215, 224] on input "Dynamic Template" at bounding box center [1299, 221] width 444 height 17
click at [848, 367] on div at bounding box center [784, 382] width 1568 height 763
click at [1541, 19] on icon "close" at bounding box center [1538, 21] width 12 height 12
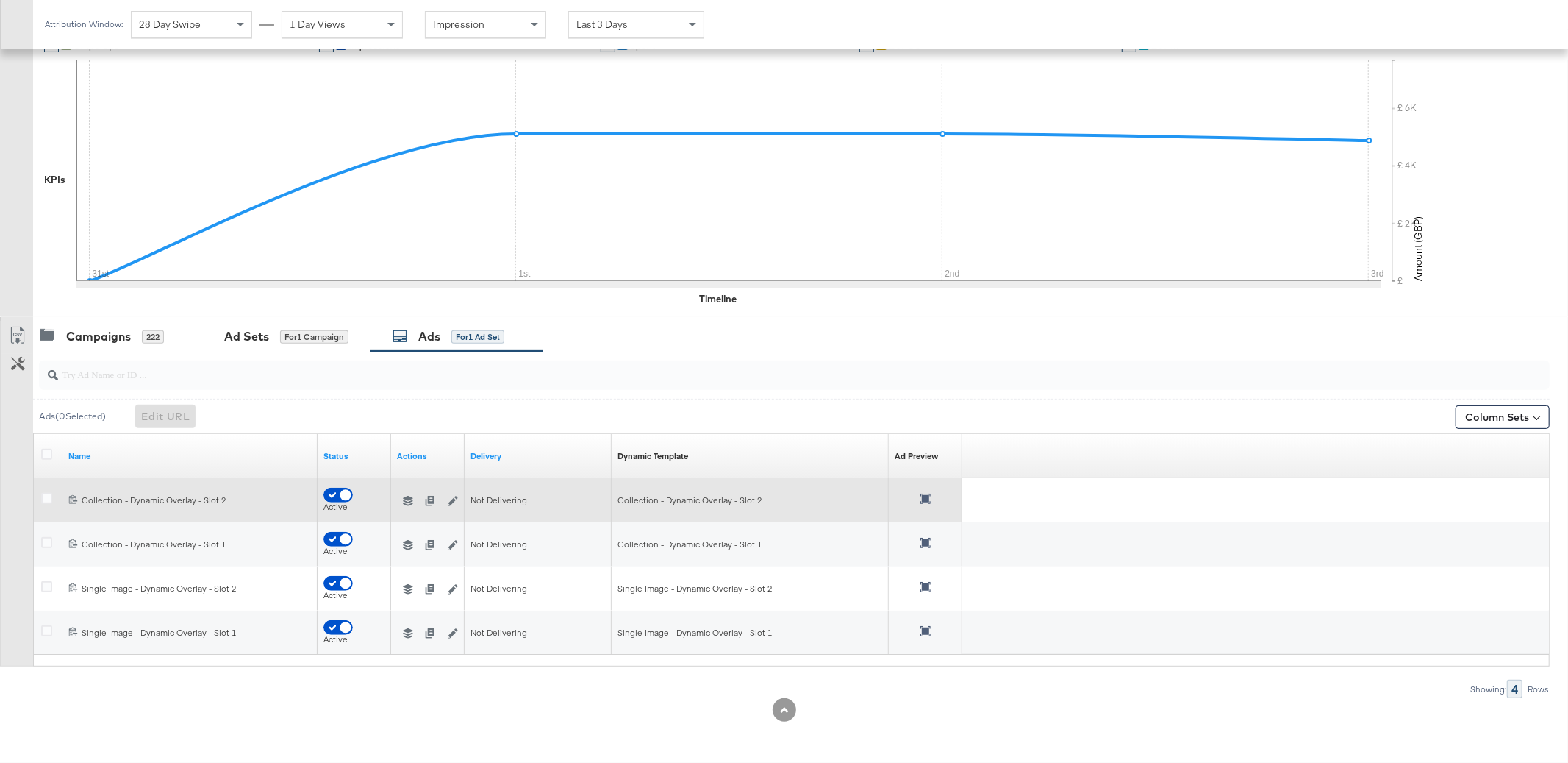
click at [406, 500] on icon "button" at bounding box center [408, 501] width 10 height 10
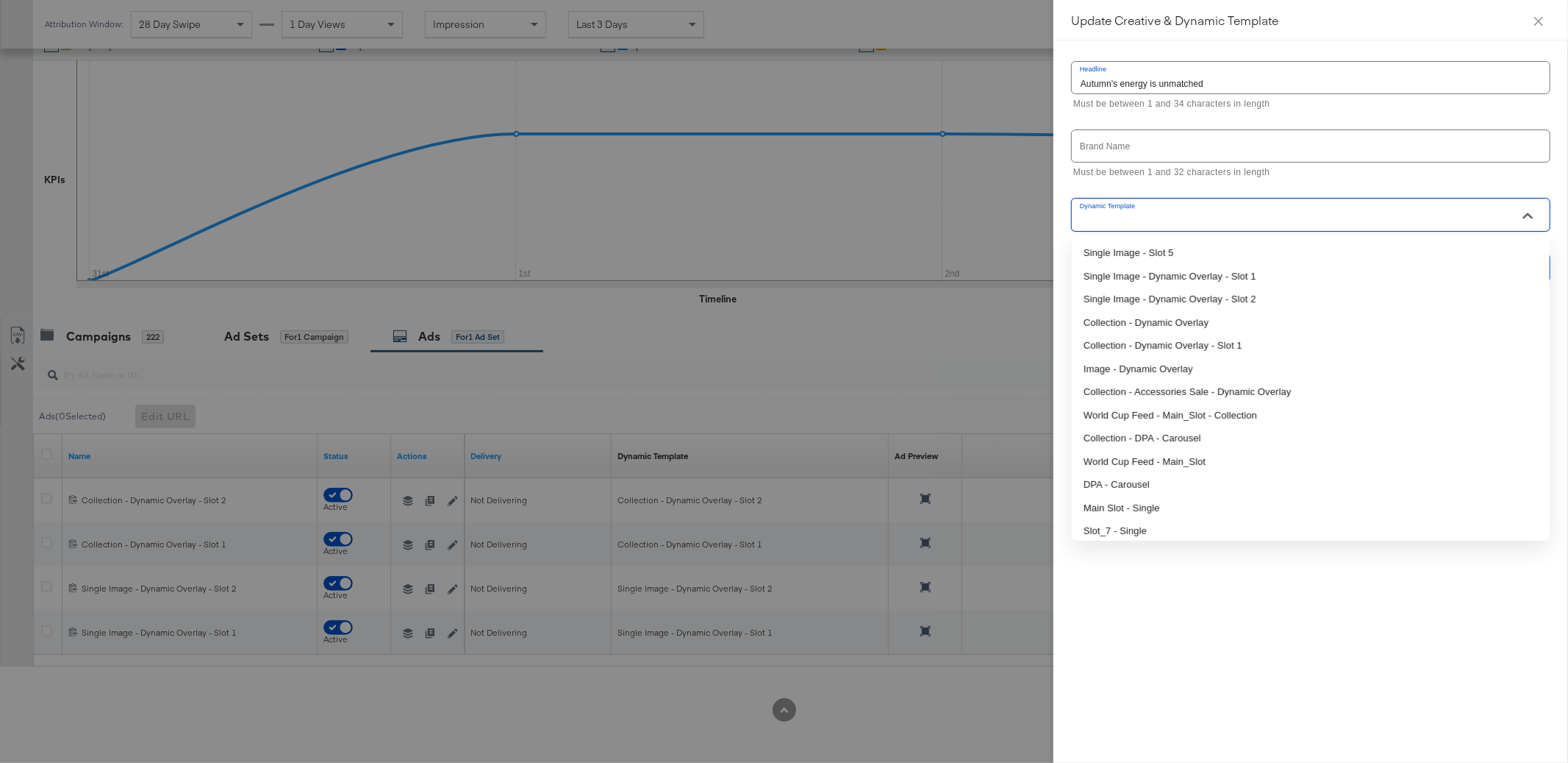
click at [1228, 225] on input "Dynamic Template" at bounding box center [1299, 221] width 444 height 17
click at [1153, 318] on li "Collection - Dynamic Overlay" at bounding box center [1311, 322] width 478 height 23
type input "Collection - Dynamic Overlay"
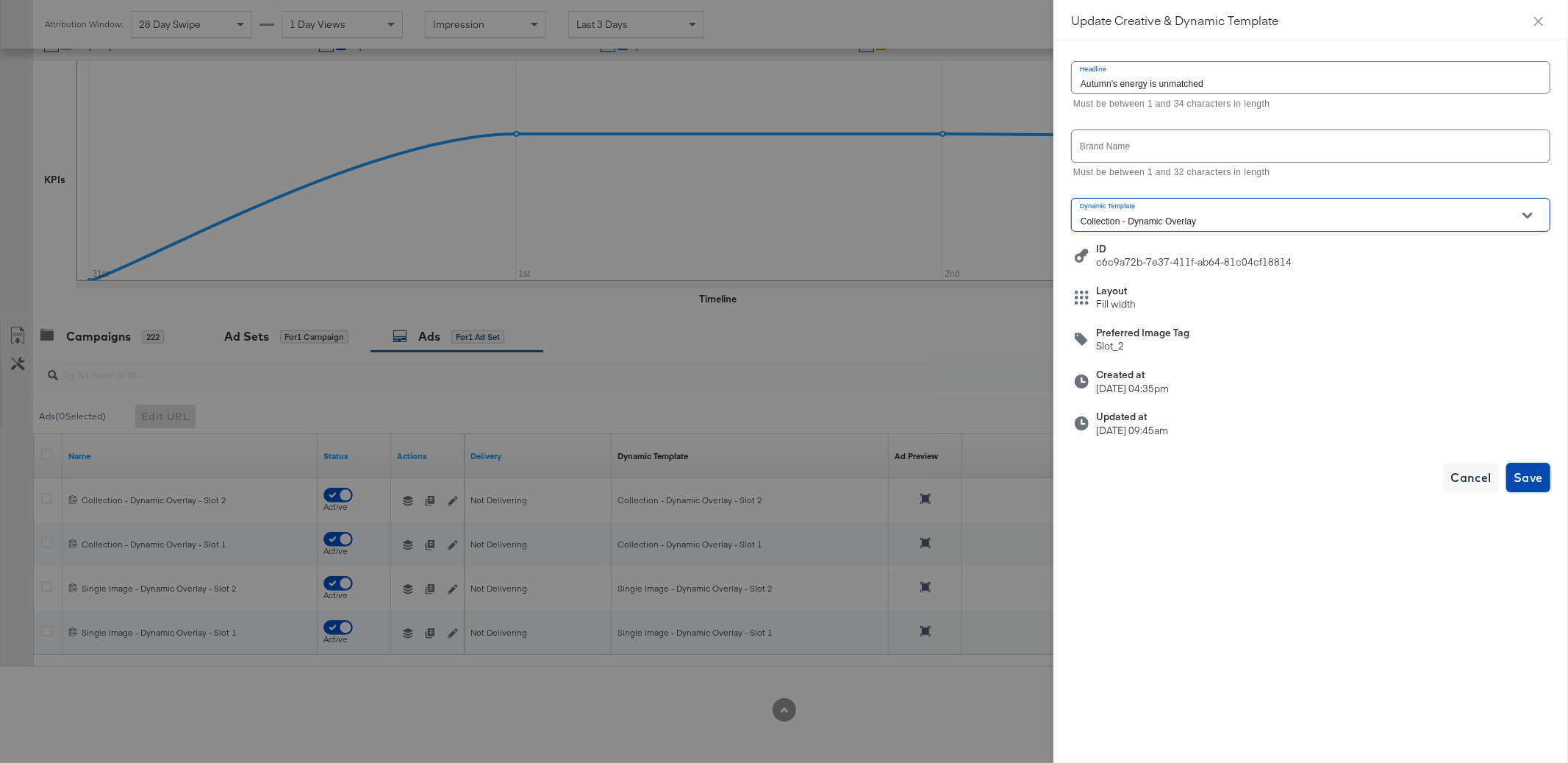
click at [1534, 482] on span "Save" at bounding box center [1528, 477] width 30 height 21
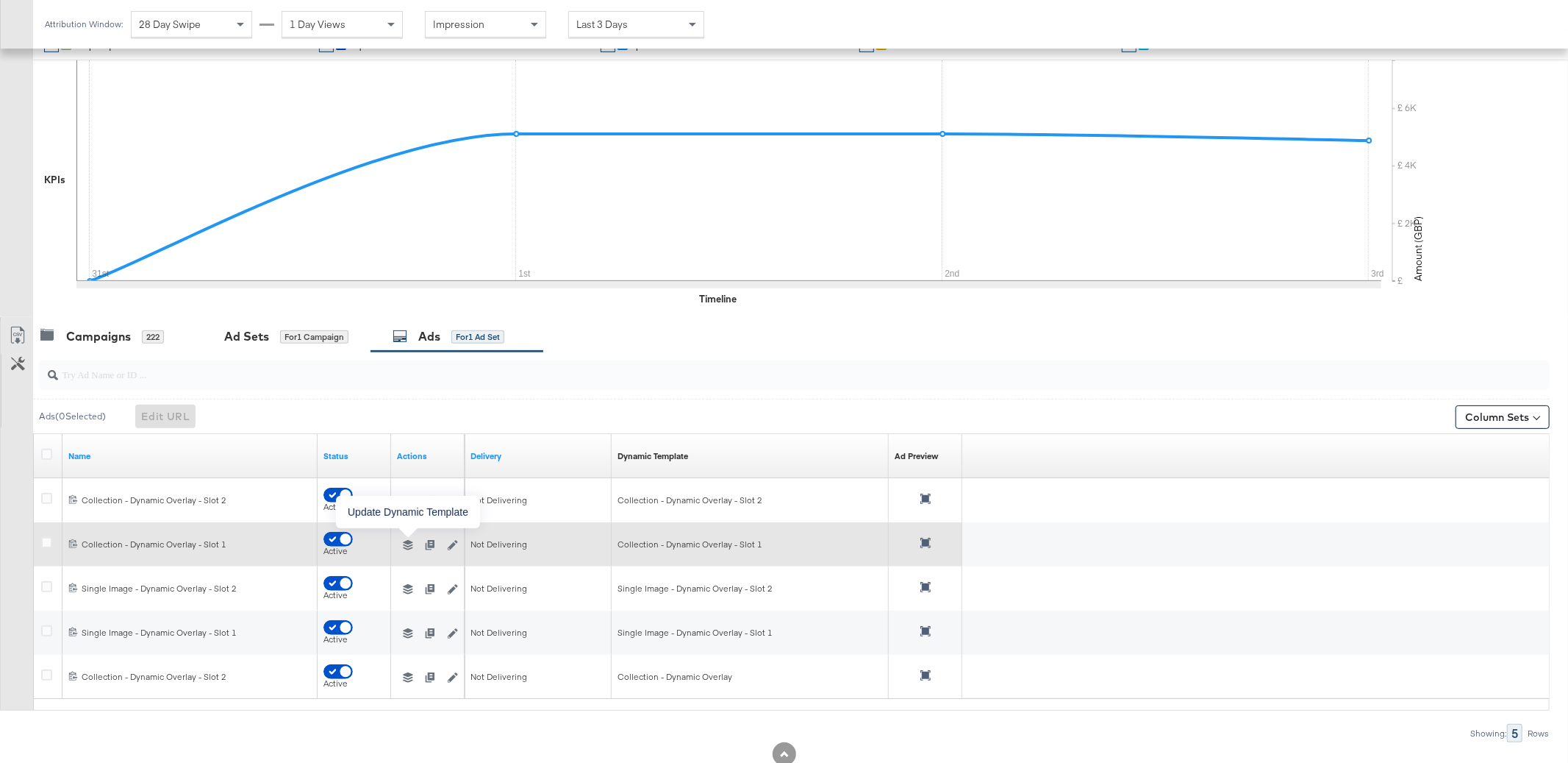
click at [407, 545] on icon "button" at bounding box center [408, 545] width 10 height 10
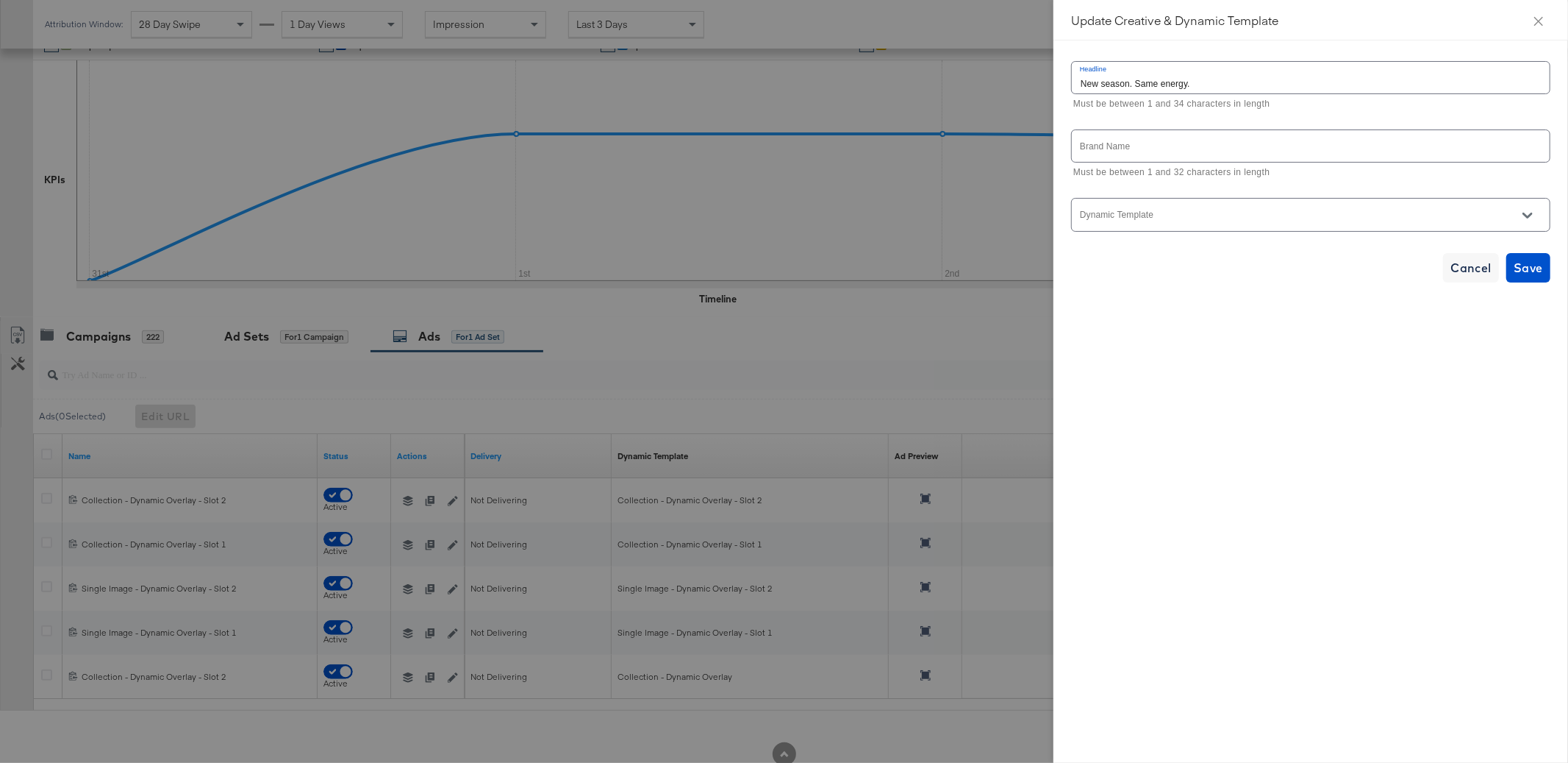
click at [1205, 219] on input "Dynamic Template" at bounding box center [1299, 221] width 444 height 17
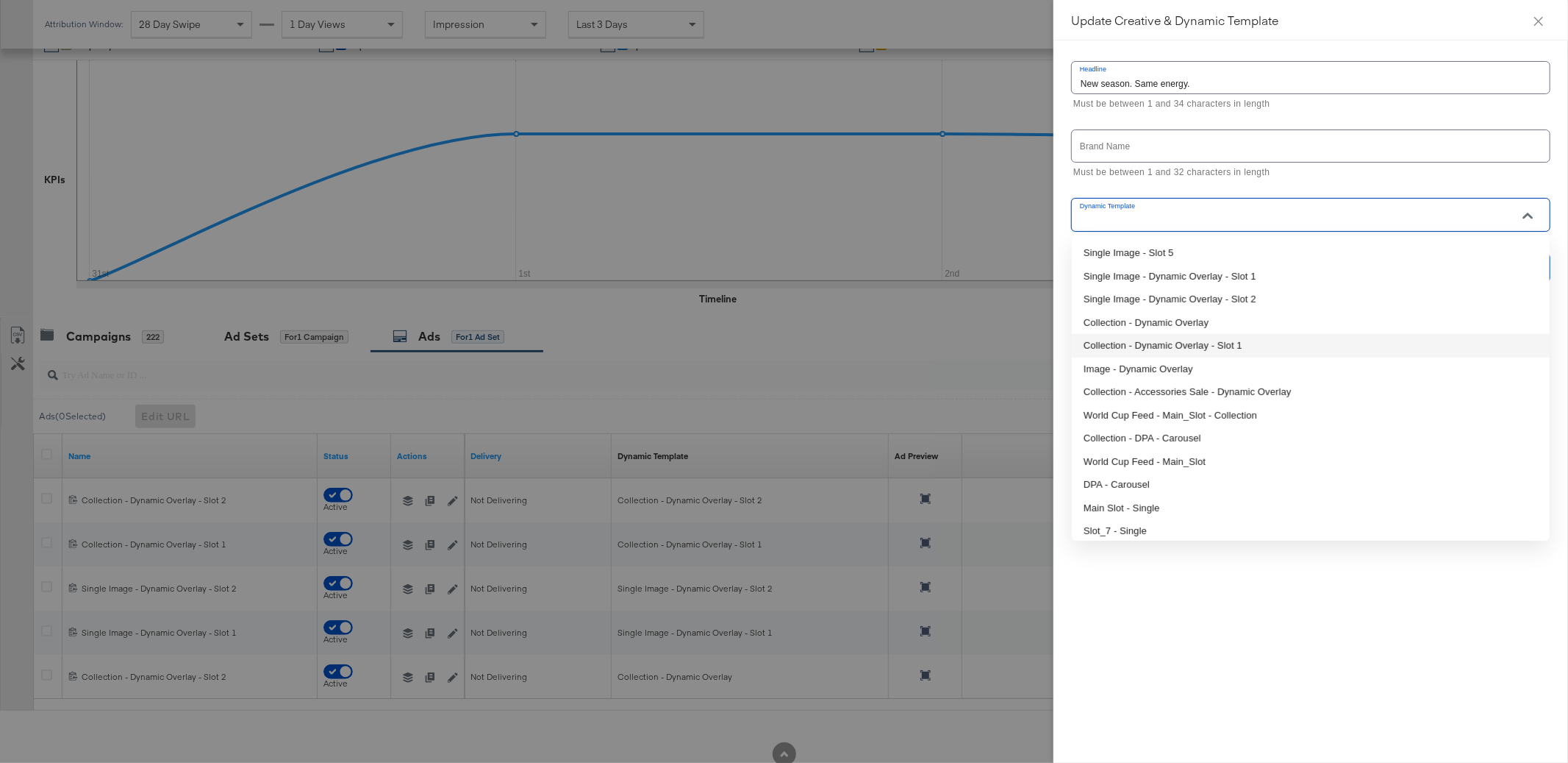
click at [1181, 343] on li "Collection - Dynamic Overlay - Slot 1" at bounding box center [1311, 345] width 478 height 23
type input "Collection - Dynamic Overlay - Slot 1"
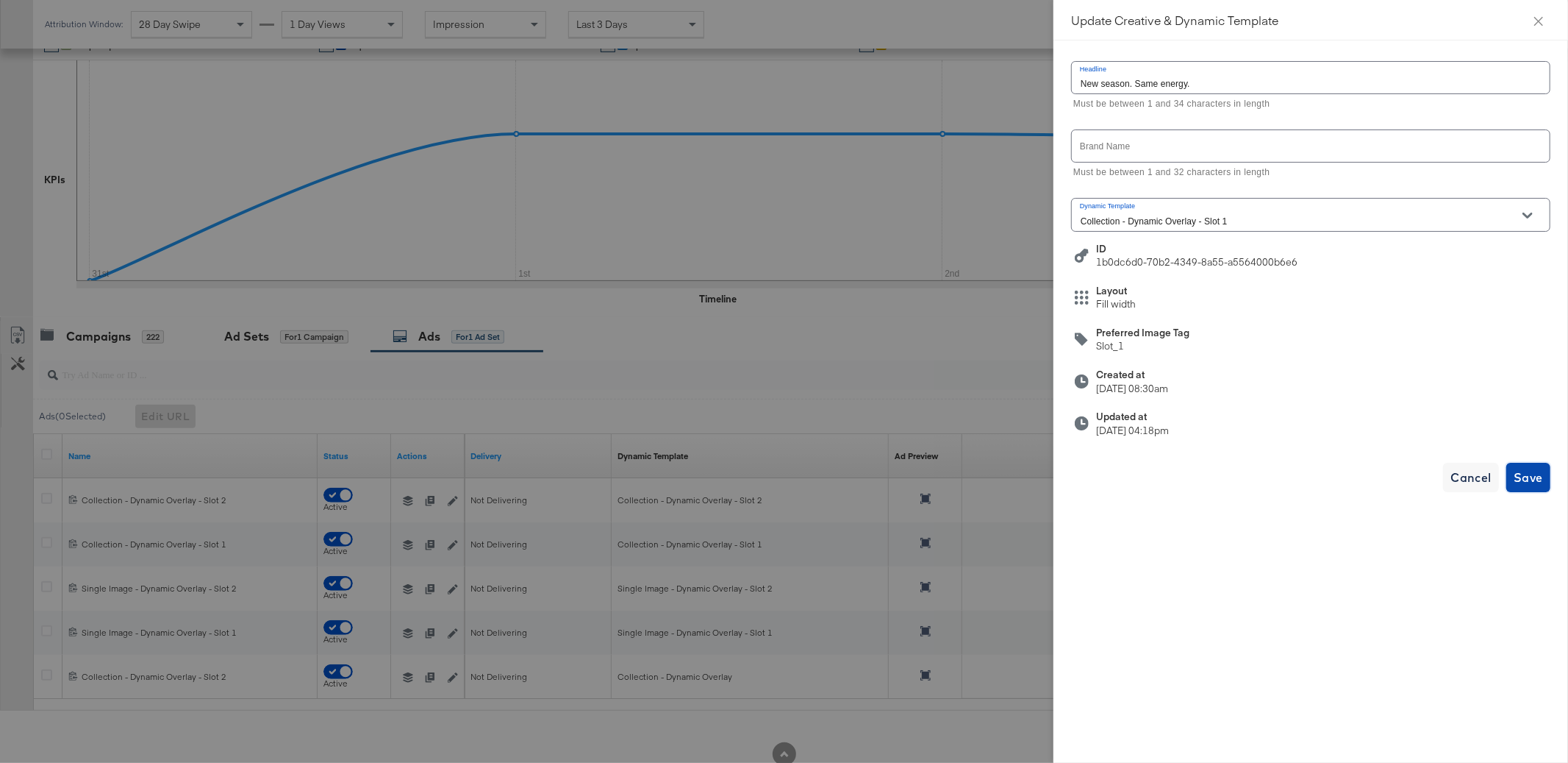
click at [1539, 477] on span "Save" at bounding box center [1528, 477] width 30 height 21
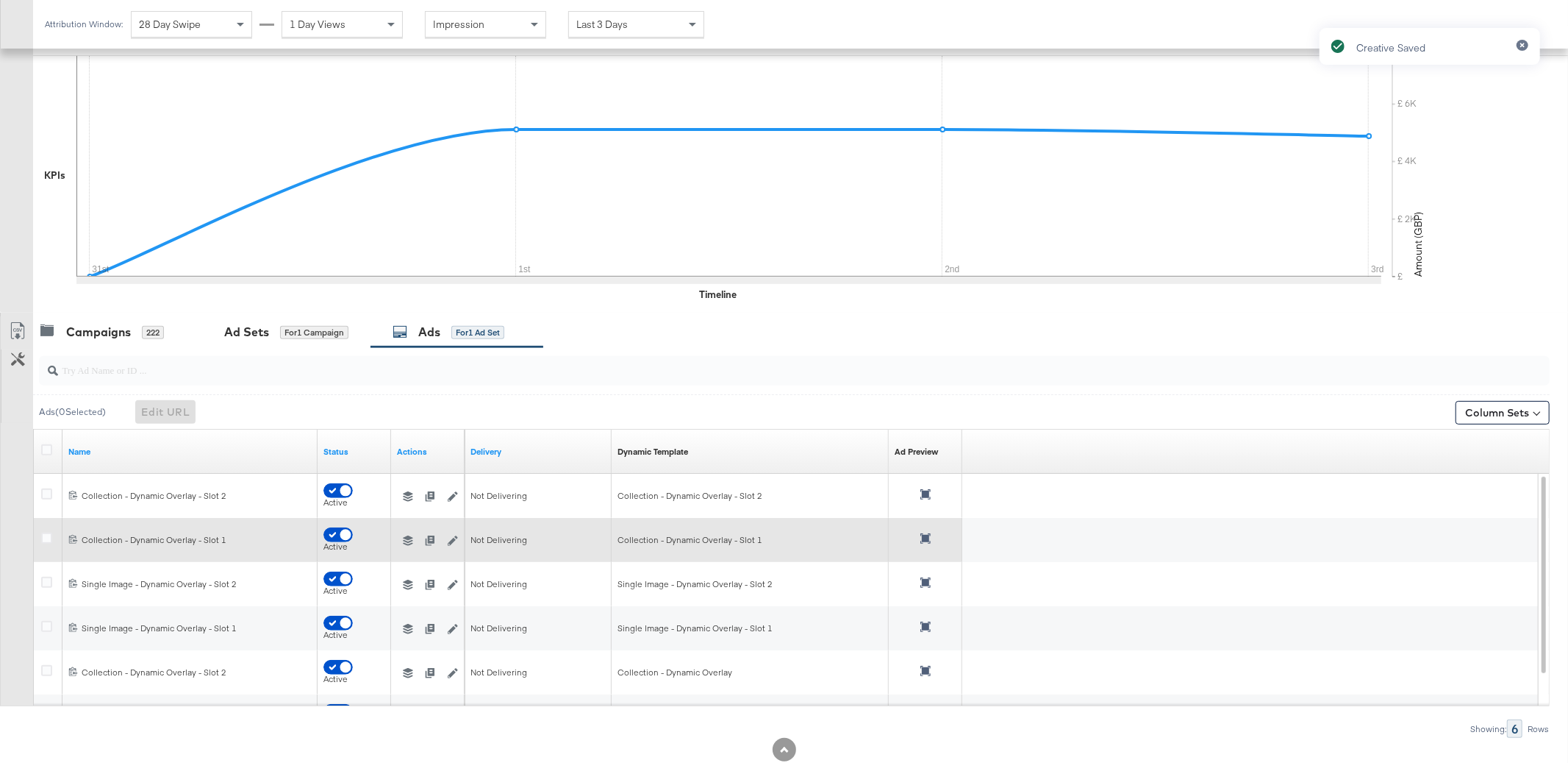
scroll to position [298, 0]
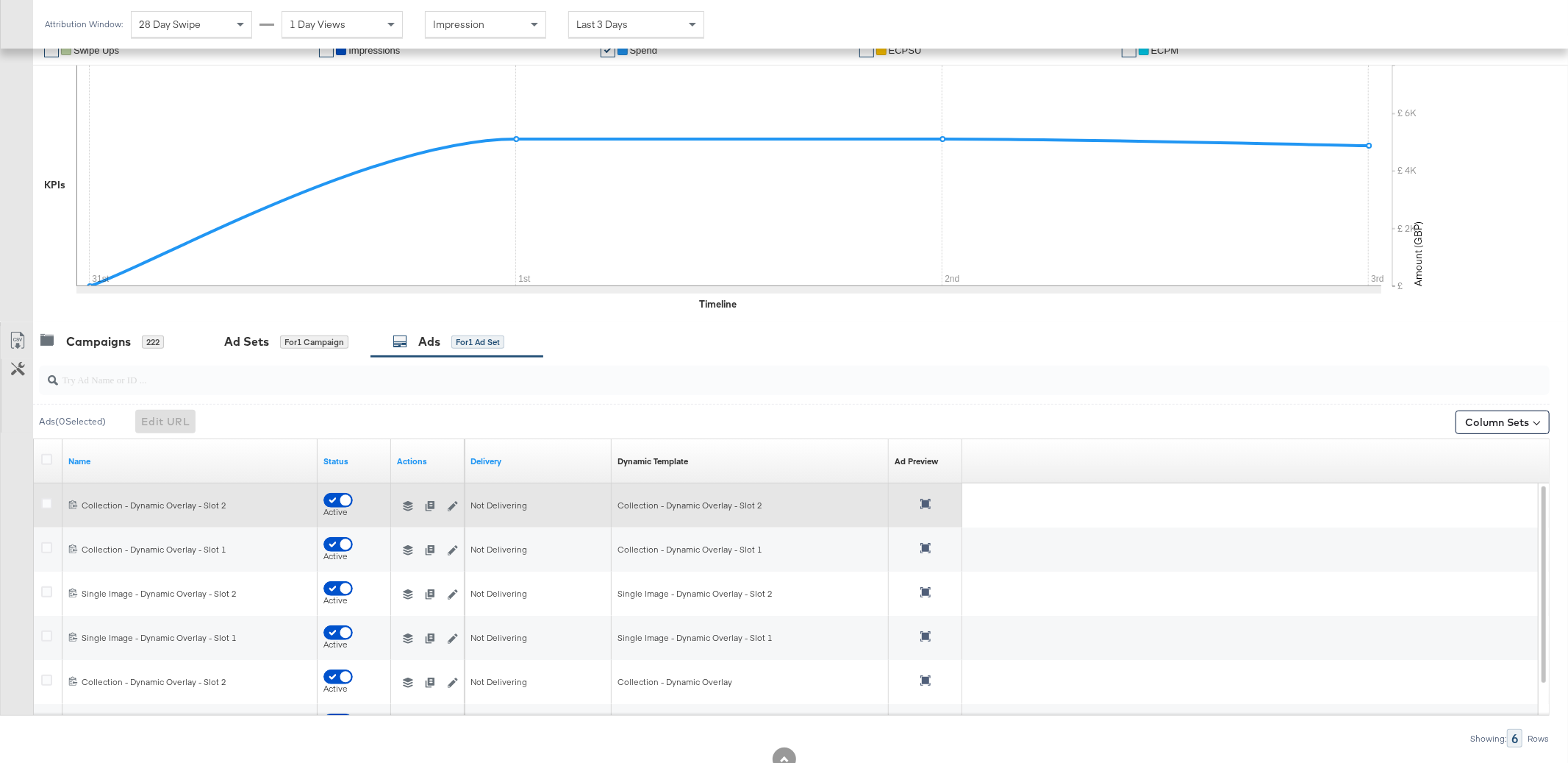
click at [349, 503] on input "checkbox" at bounding box center [345, 504] width 44 height 14
checkbox input "true"
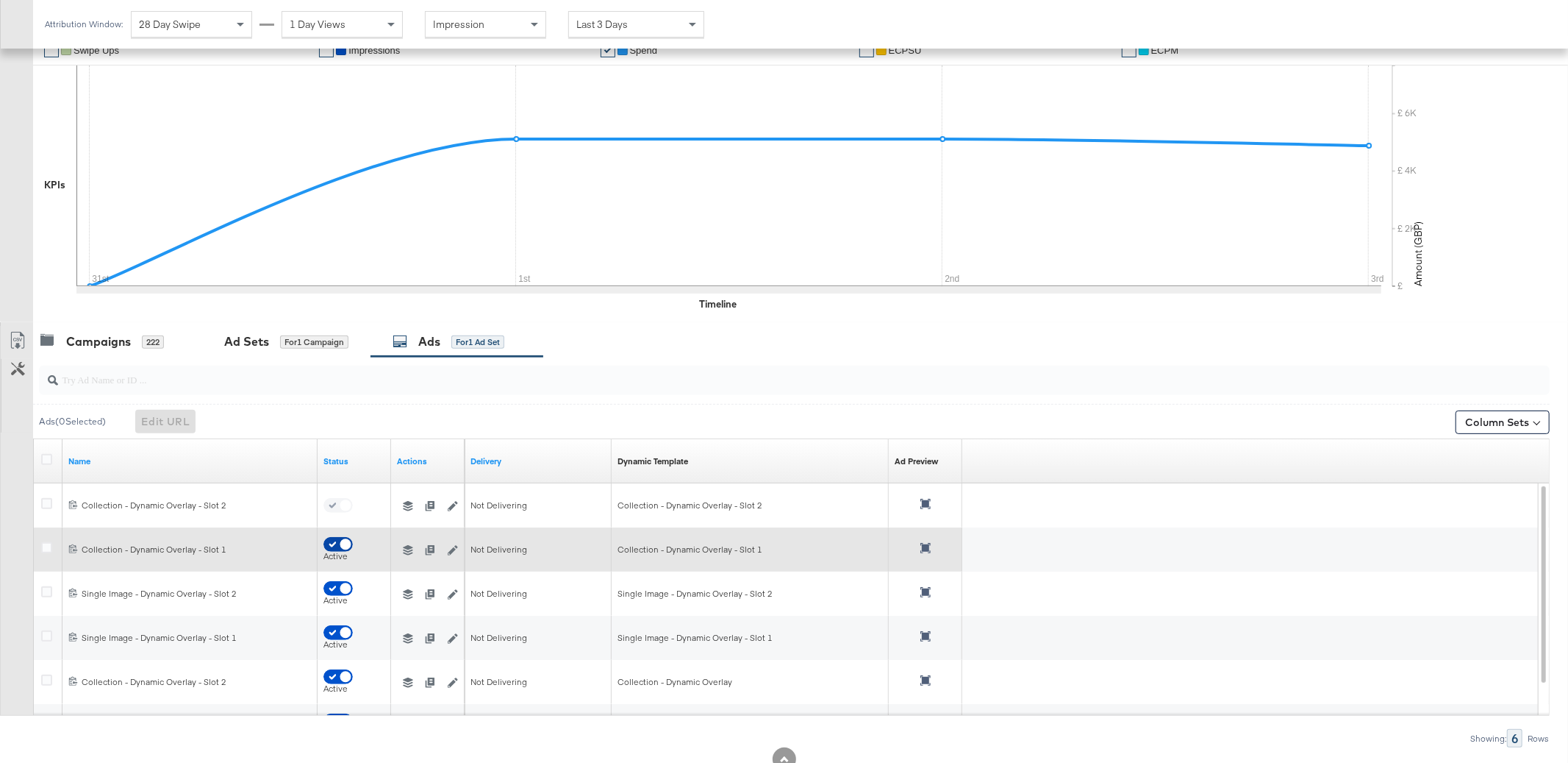
click at [341, 545] on input "checkbox" at bounding box center [345, 548] width 44 height 14
checkbox input "true"
checkbox input "false"
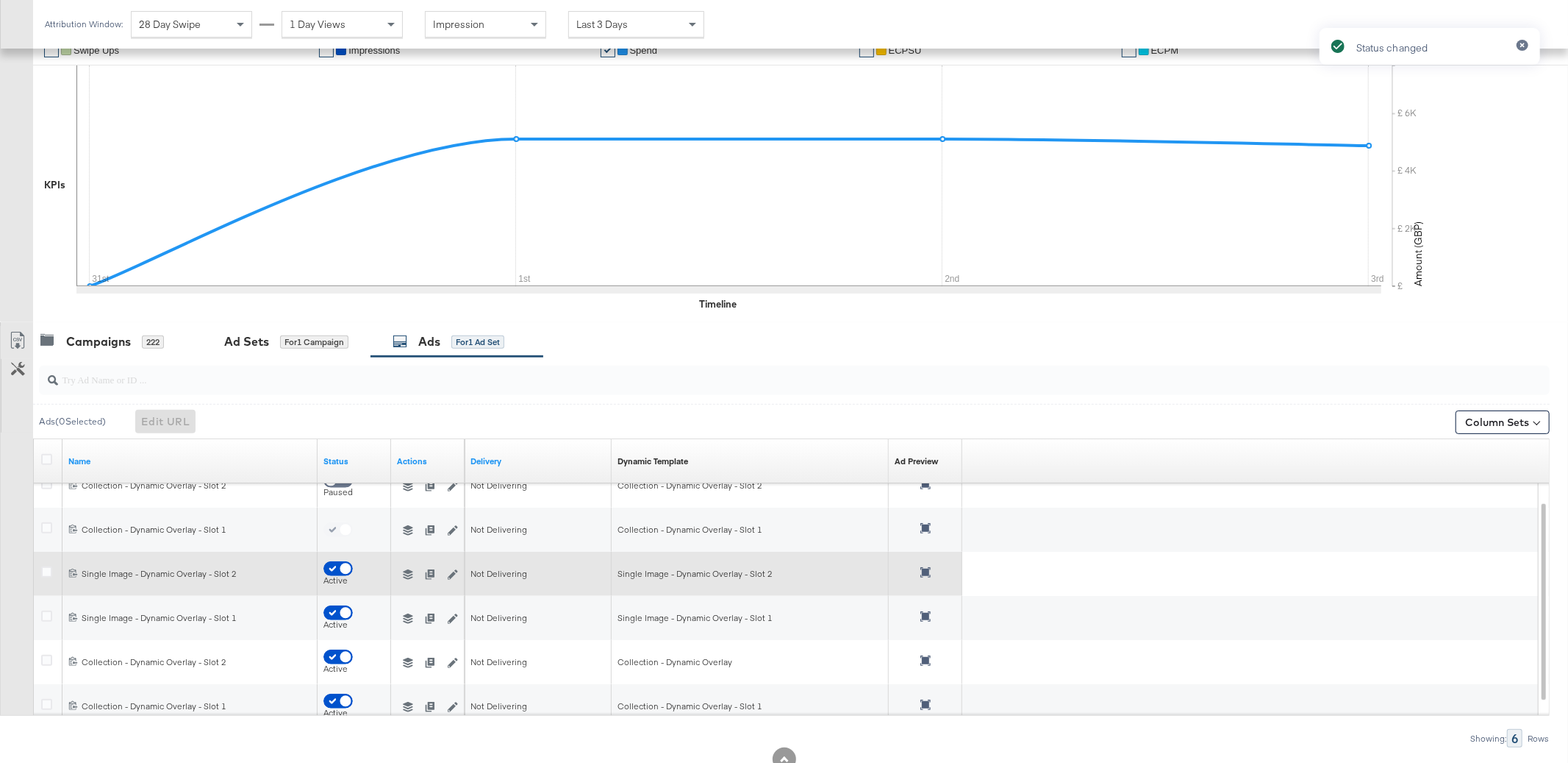
scroll to position [347, 0]
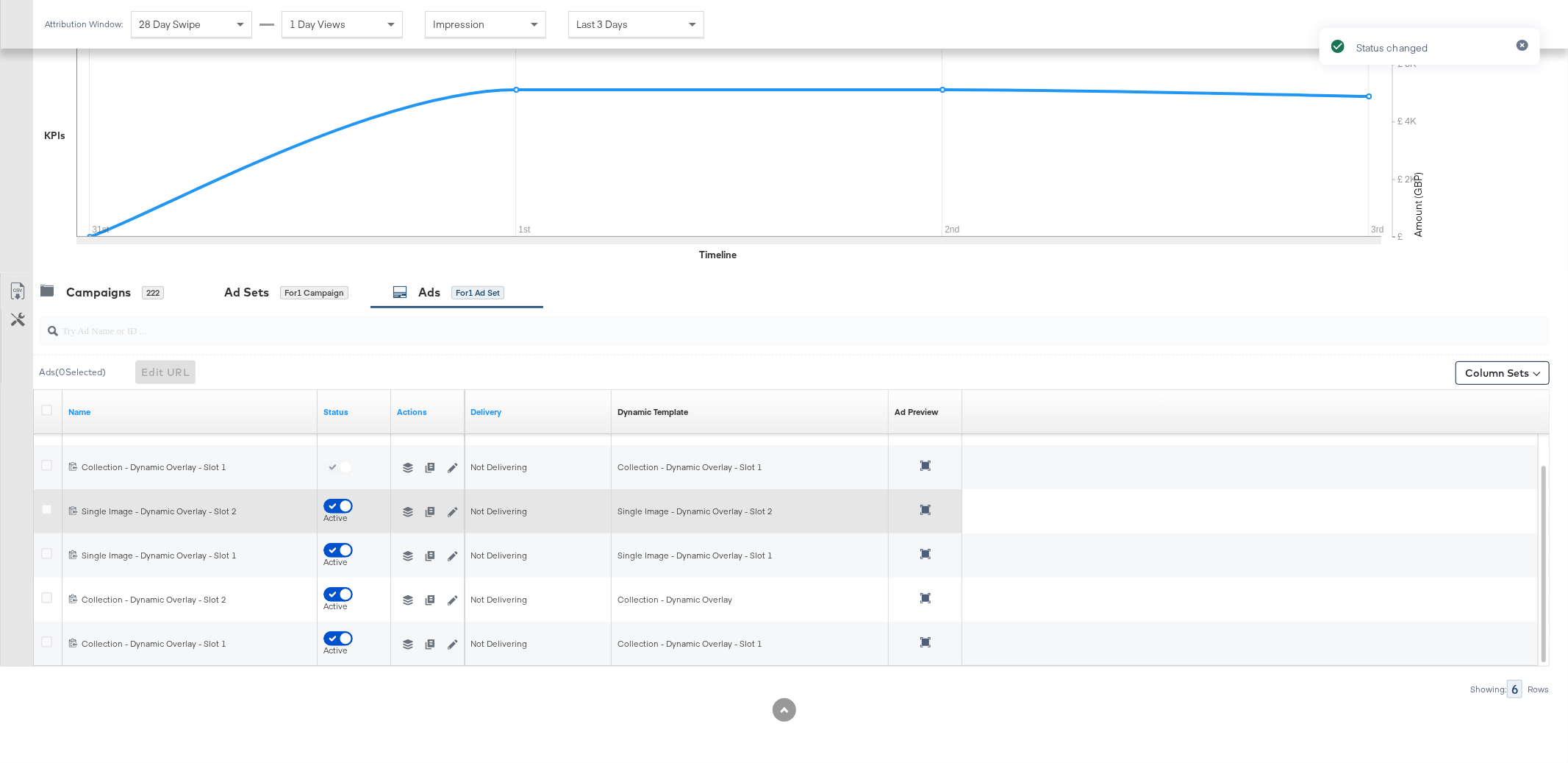
checkbox input "false"
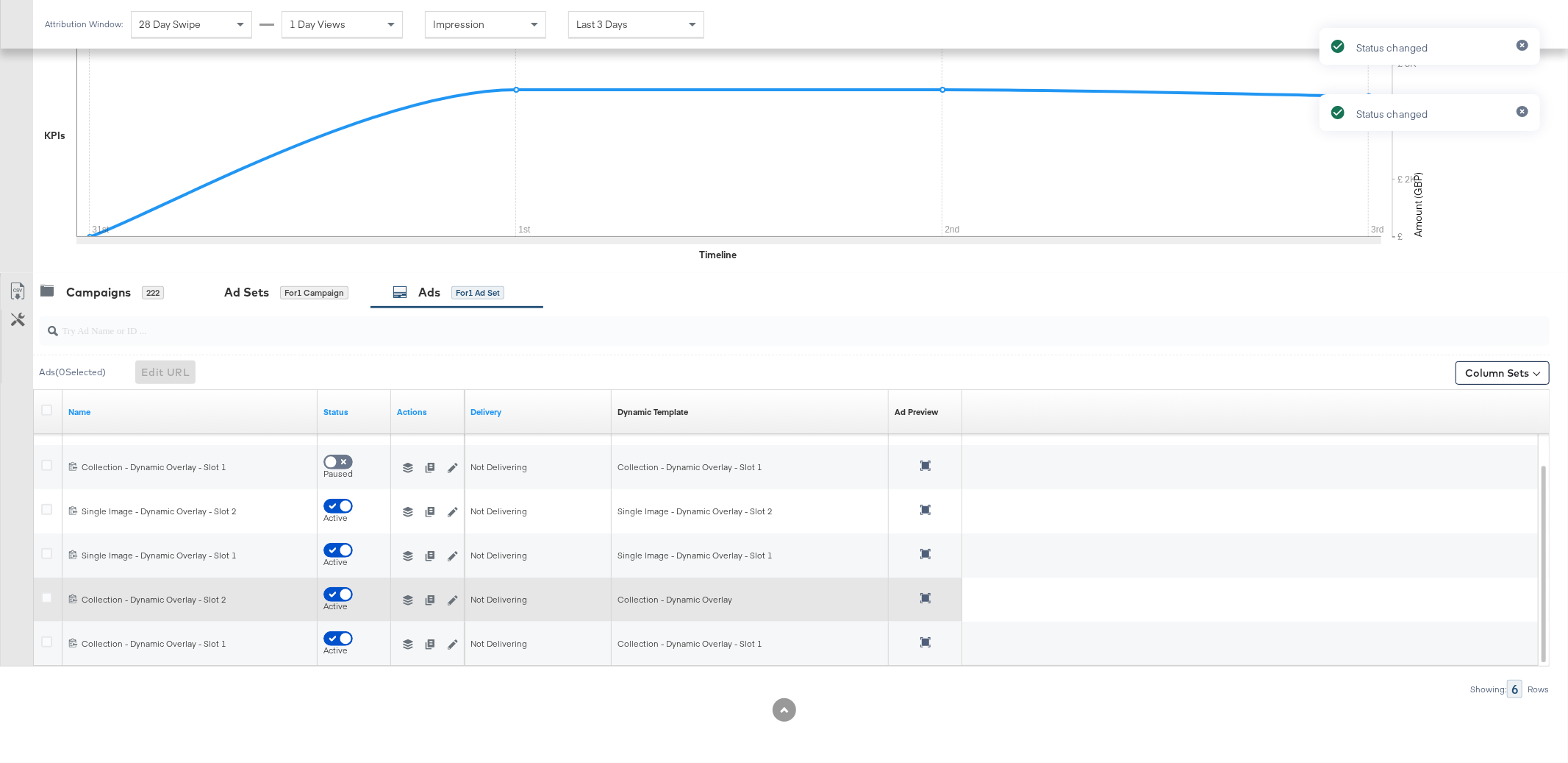
click at [924, 594] on icon at bounding box center [925, 597] width 10 height 10
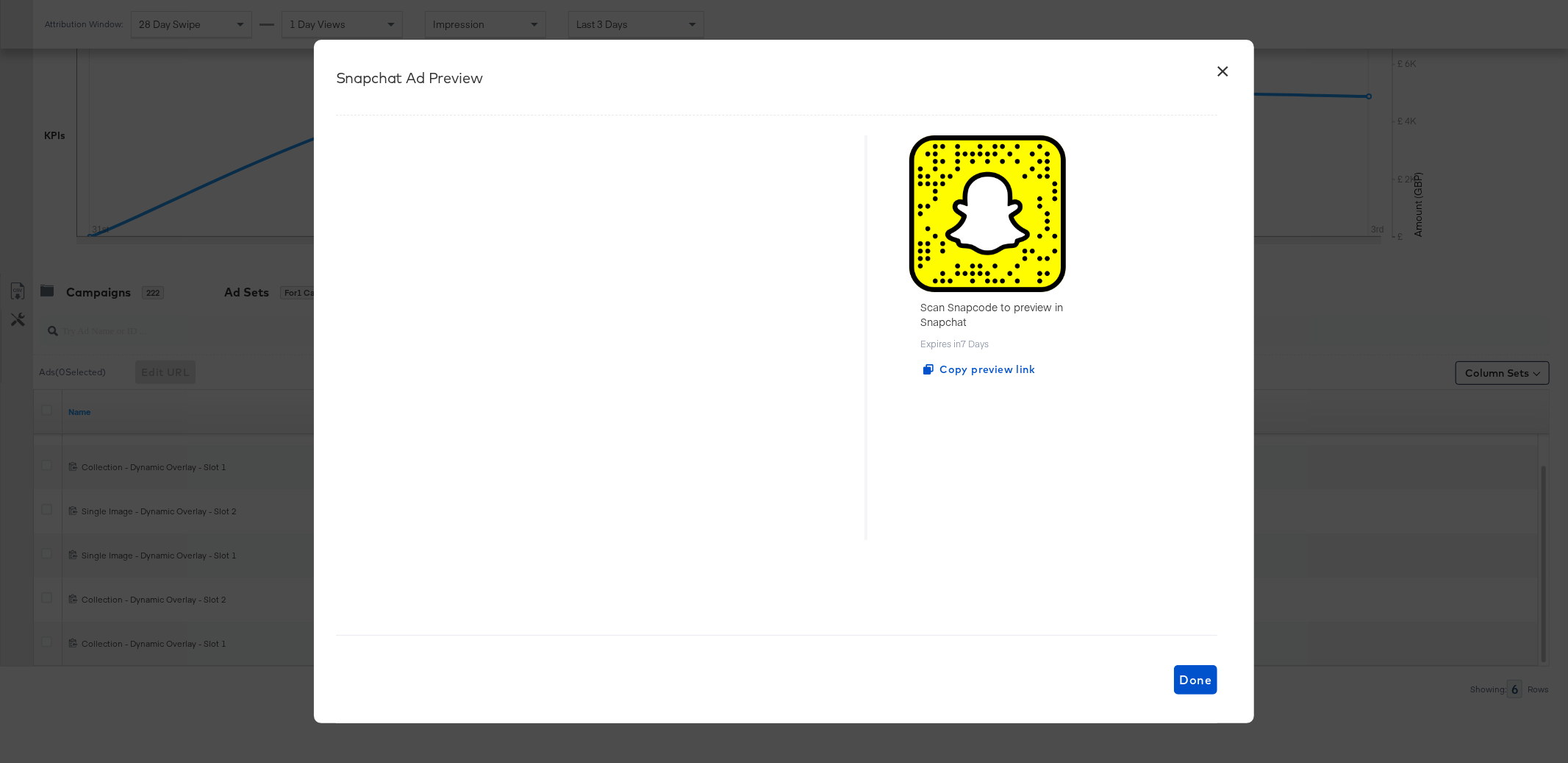
click at [1224, 69] on button "×" at bounding box center [1223, 67] width 26 height 26
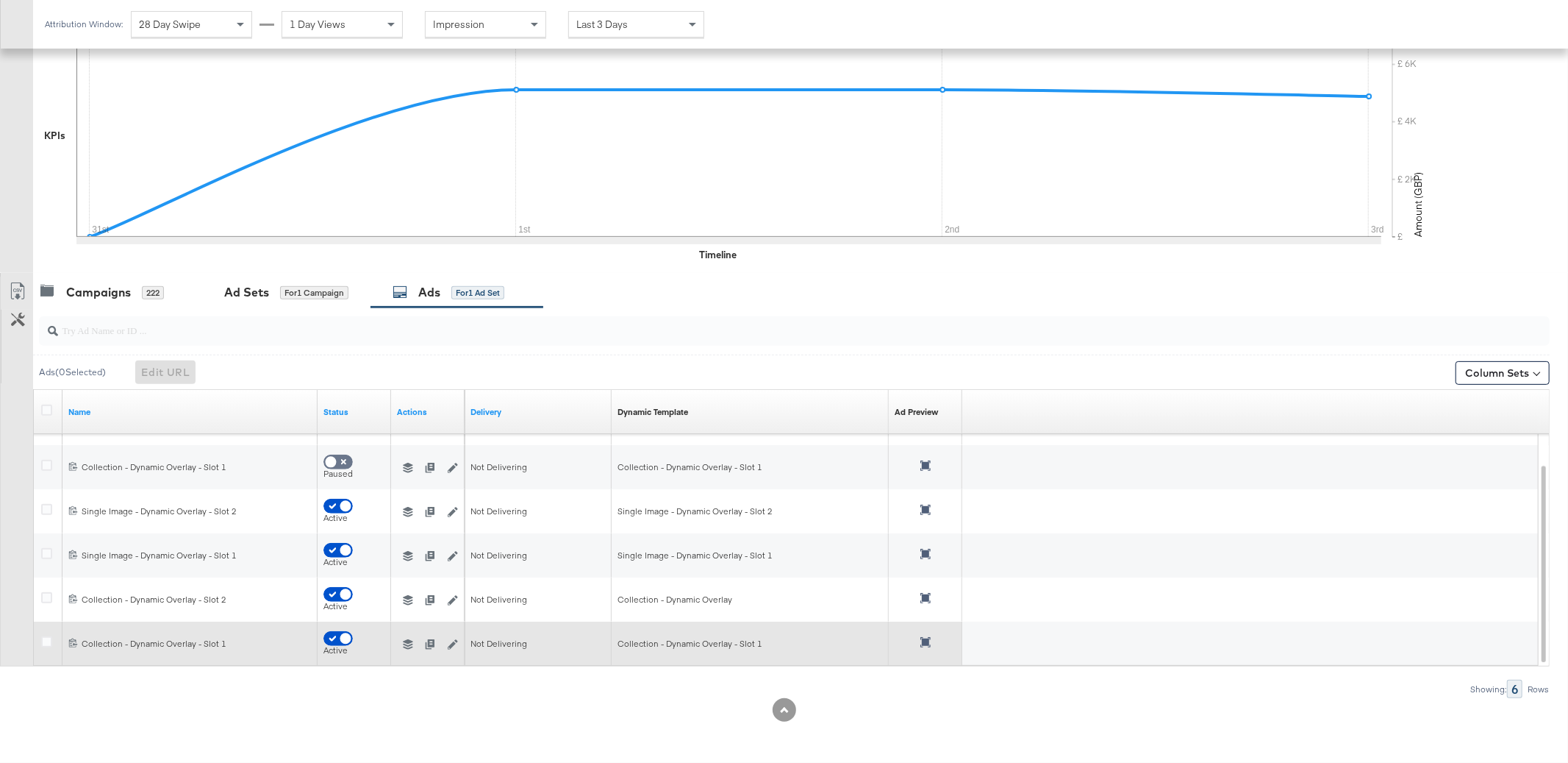
click at [925, 644] on icon at bounding box center [925, 641] width 10 height 10
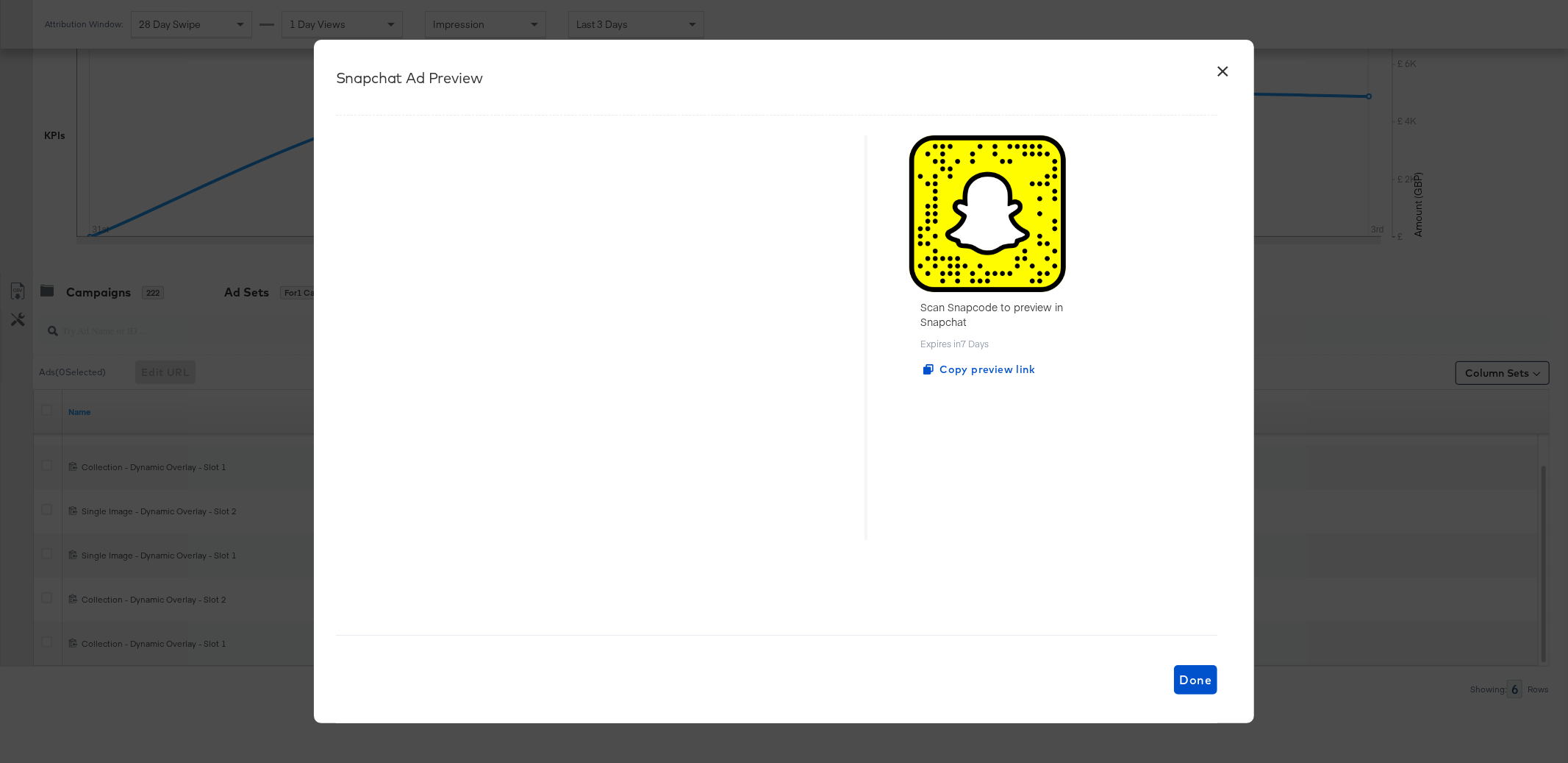
click at [1226, 69] on button "×" at bounding box center [1223, 67] width 26 height 26
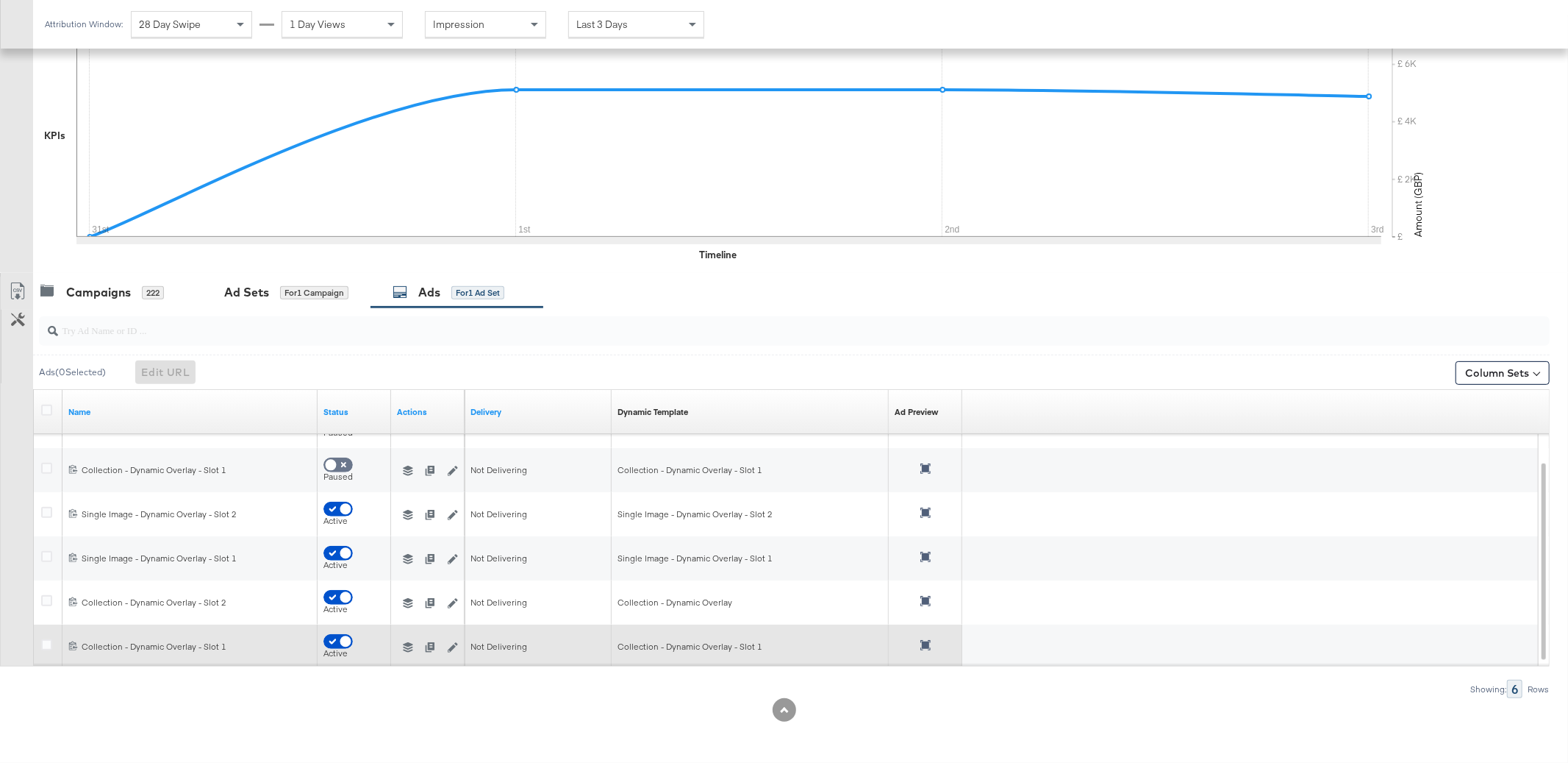
click at [922, 642] on icon at bounding box center [925, 645] width 10 height 10
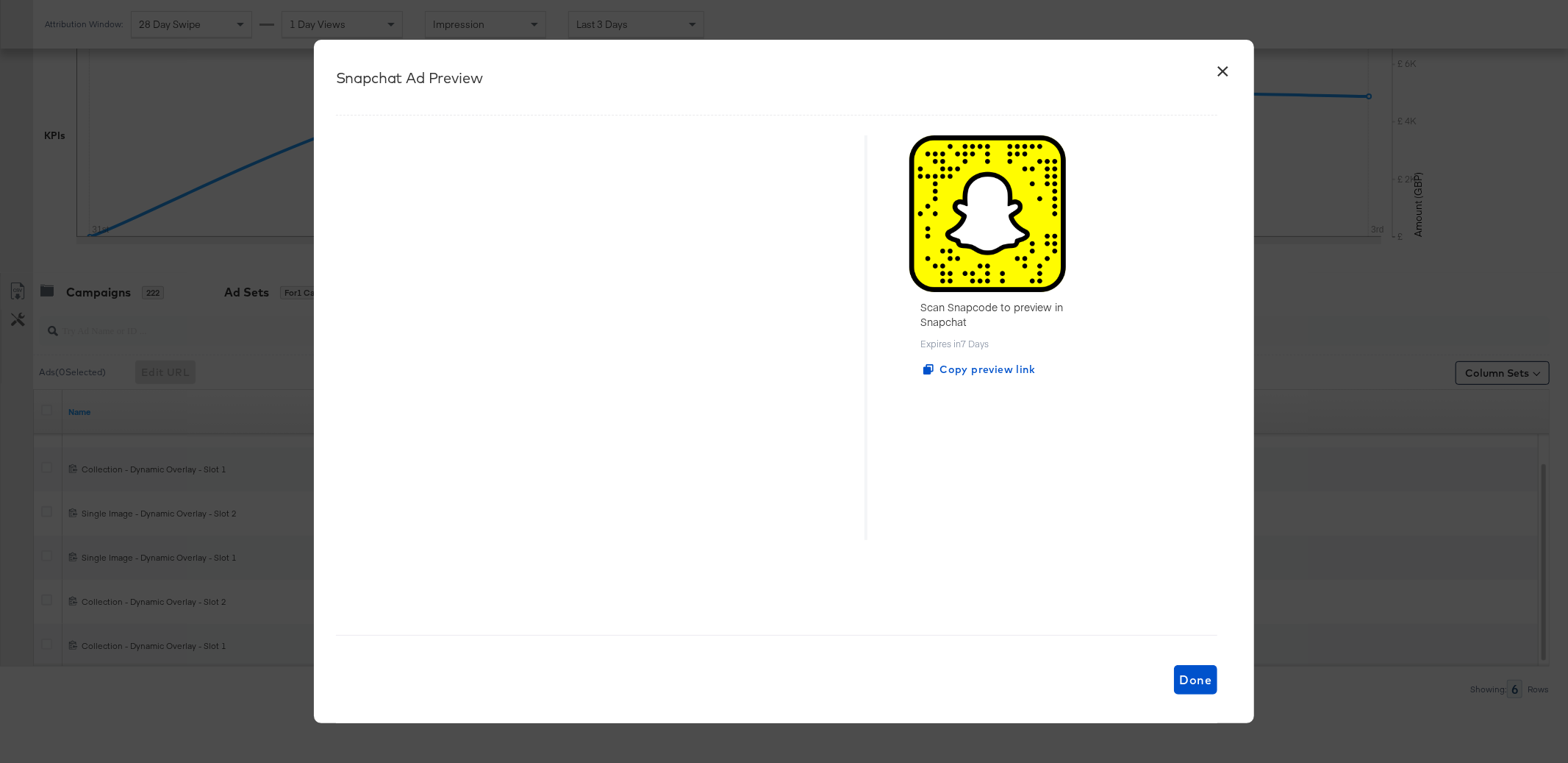
click at [1219, 69] on button "×" at bounding box center [1223, 67] width 26 height 26
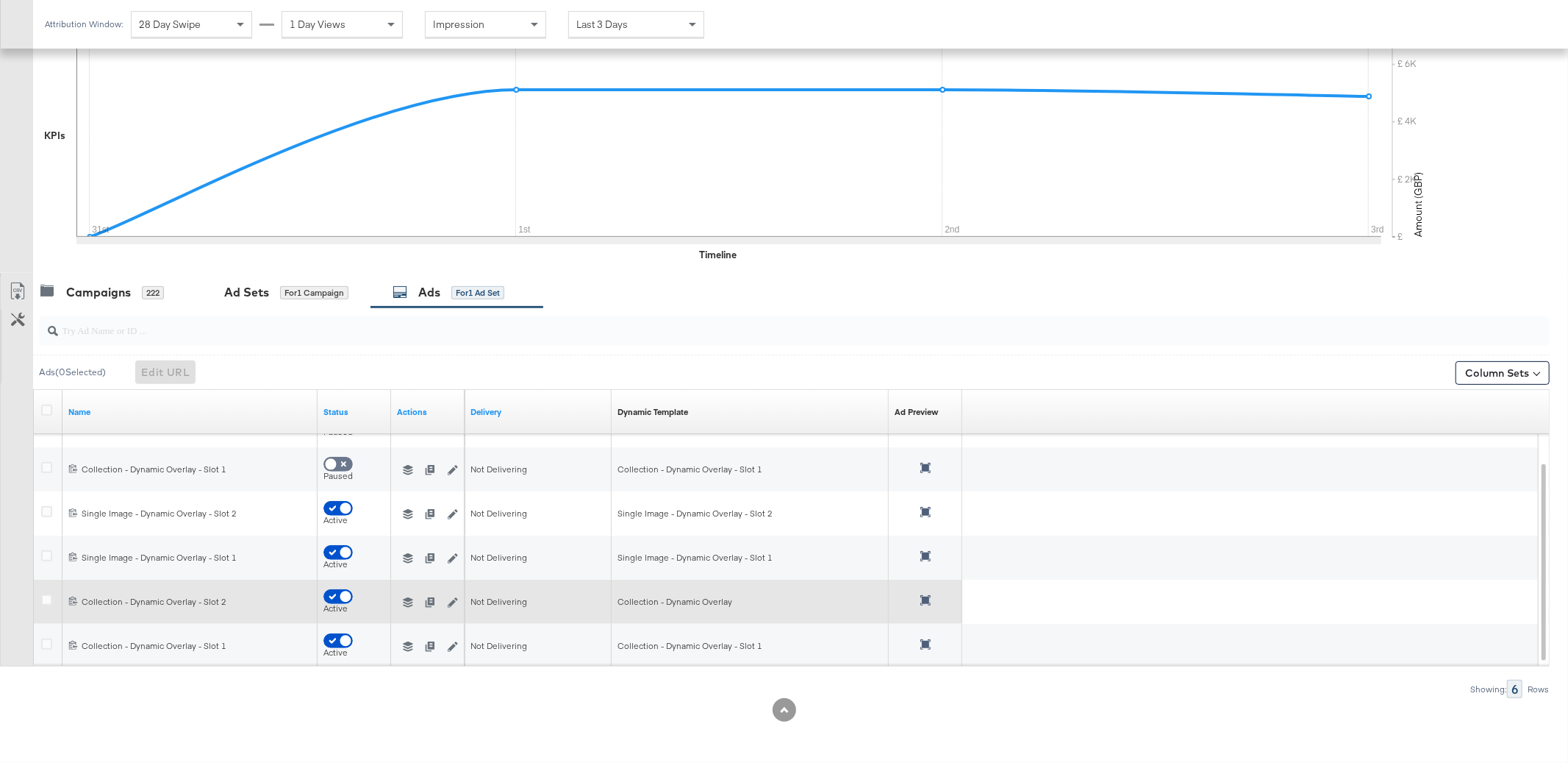
click at [926, 599] on icon at bounding box center [925, 600] width 10 height 10
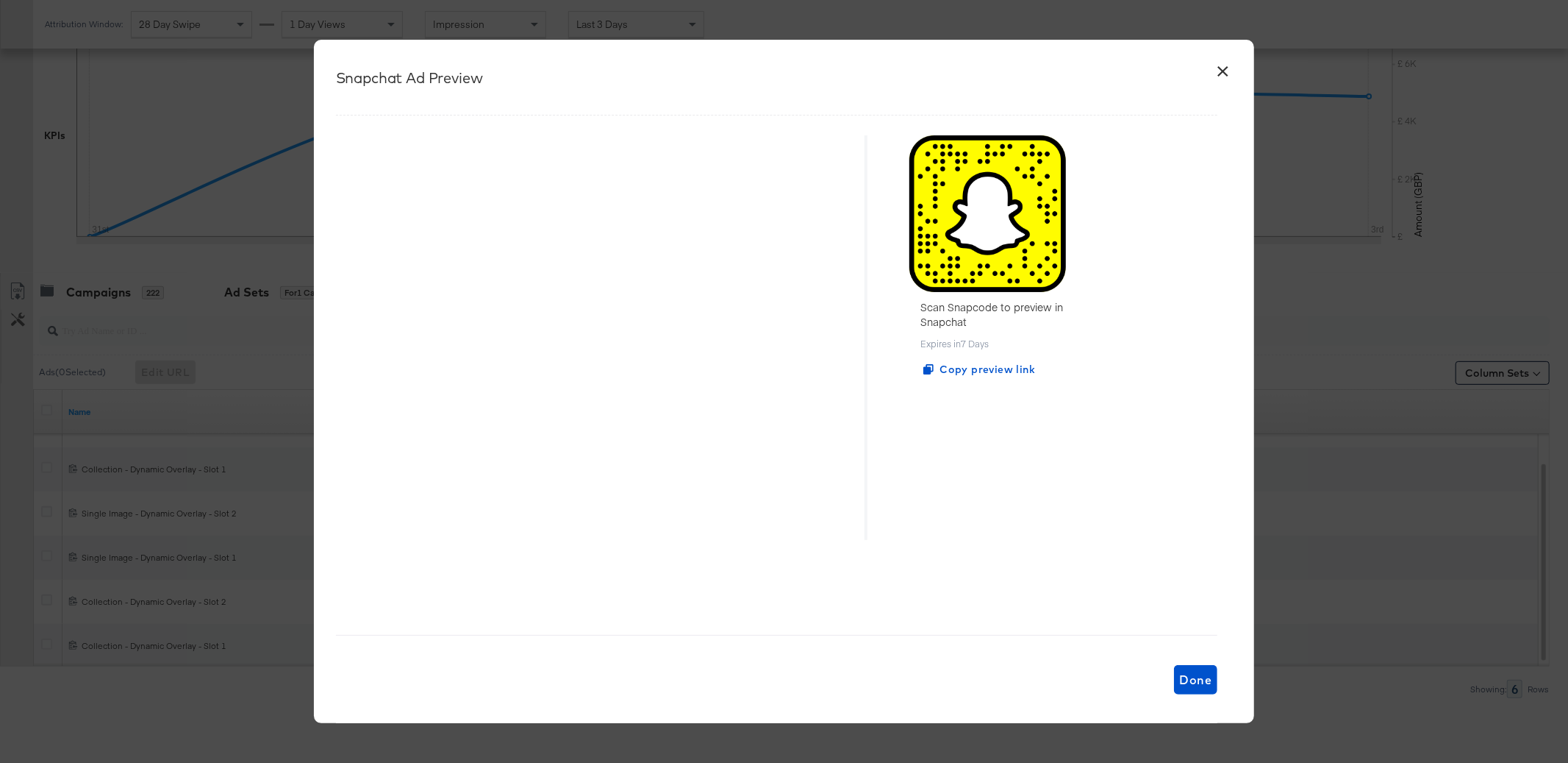
click at [1225, 63] on button "×" at bounding box center [1223, 67] width 26 height 26
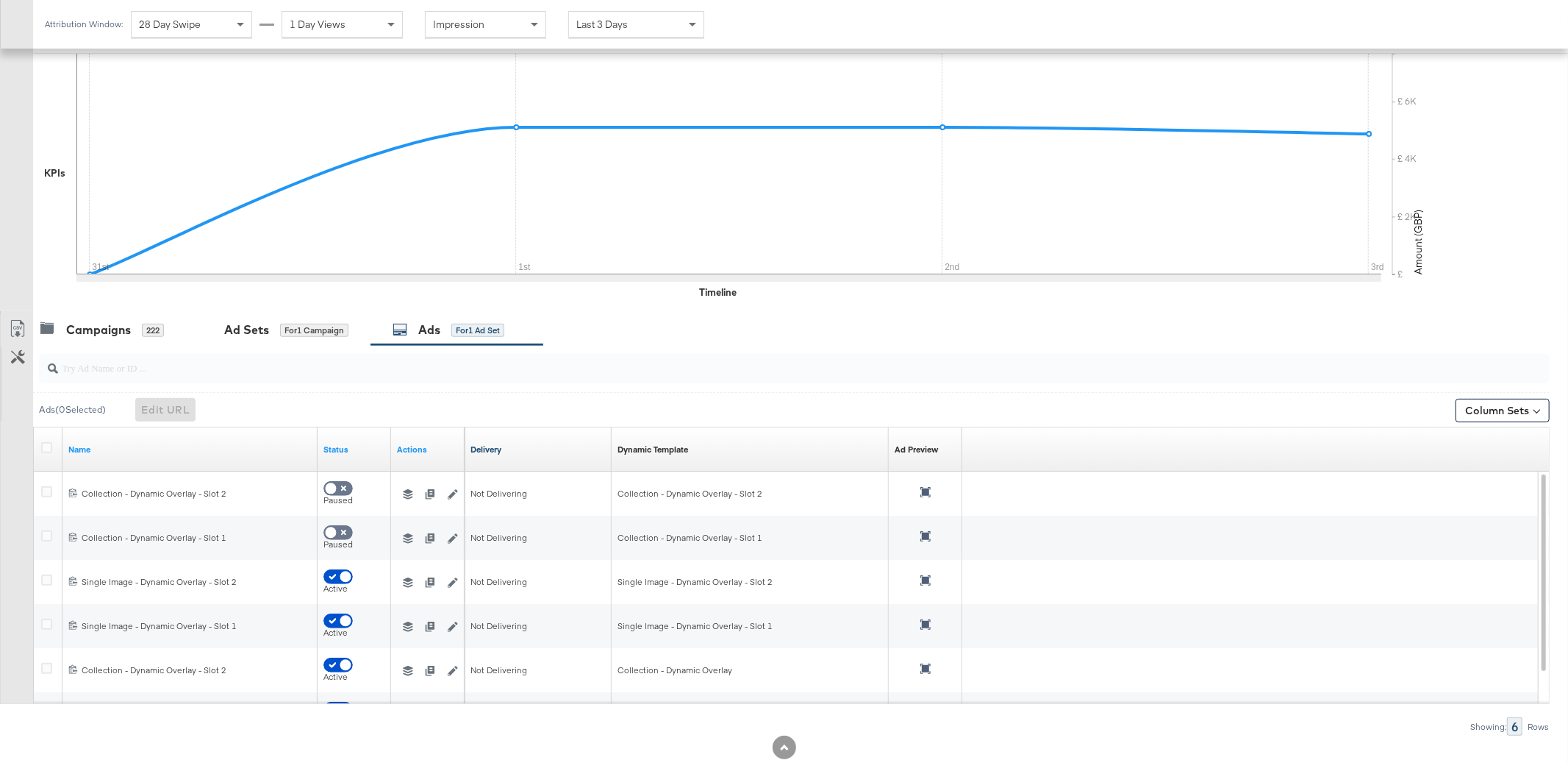
scroll to position [299, 0]
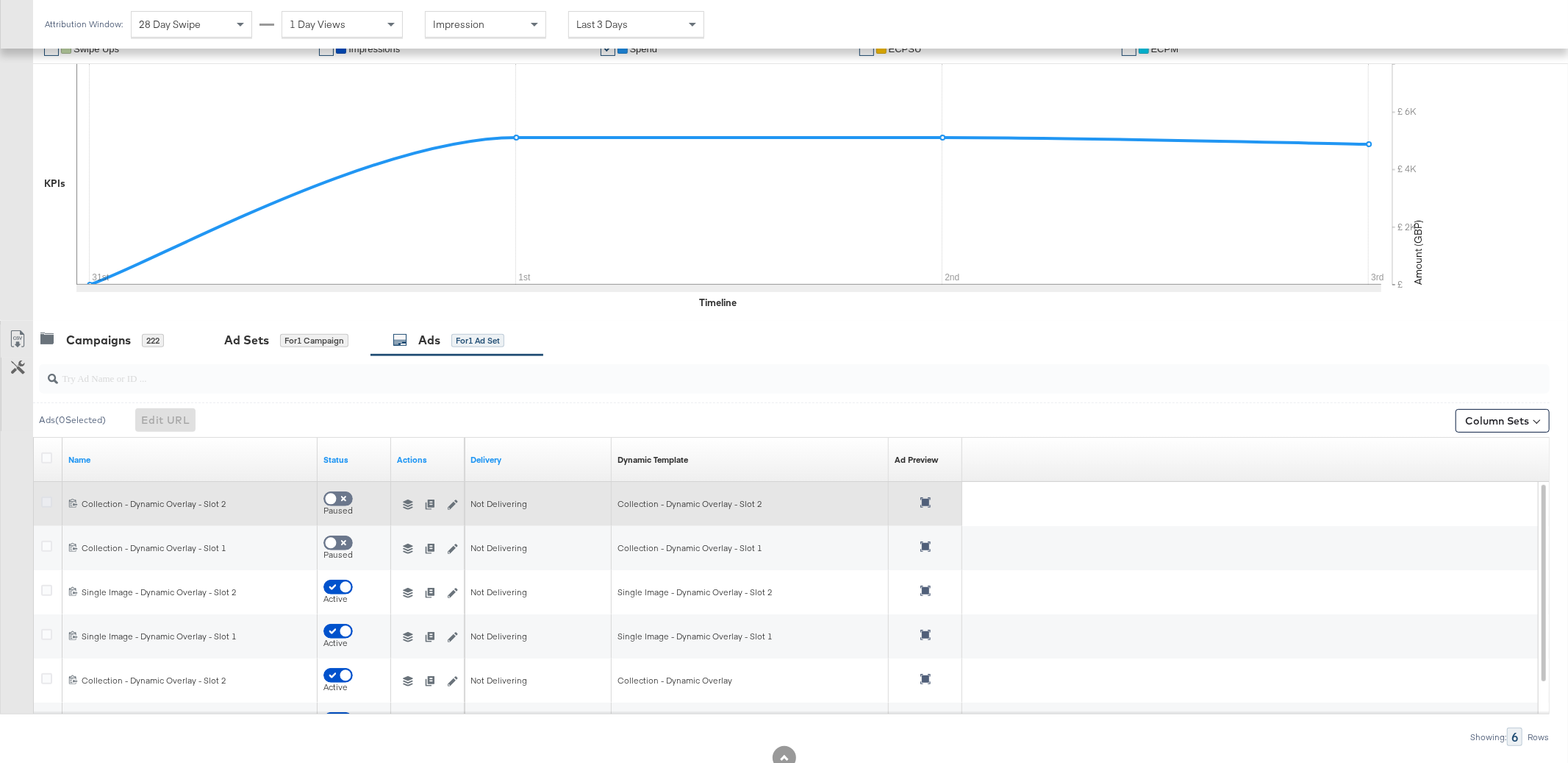
click at [50, 505] on icon at bounding box center [46, 502] width 11 height 11
click at [0, 0] on input "checkbox" at bounding box center [0, 0] width 0 height 0
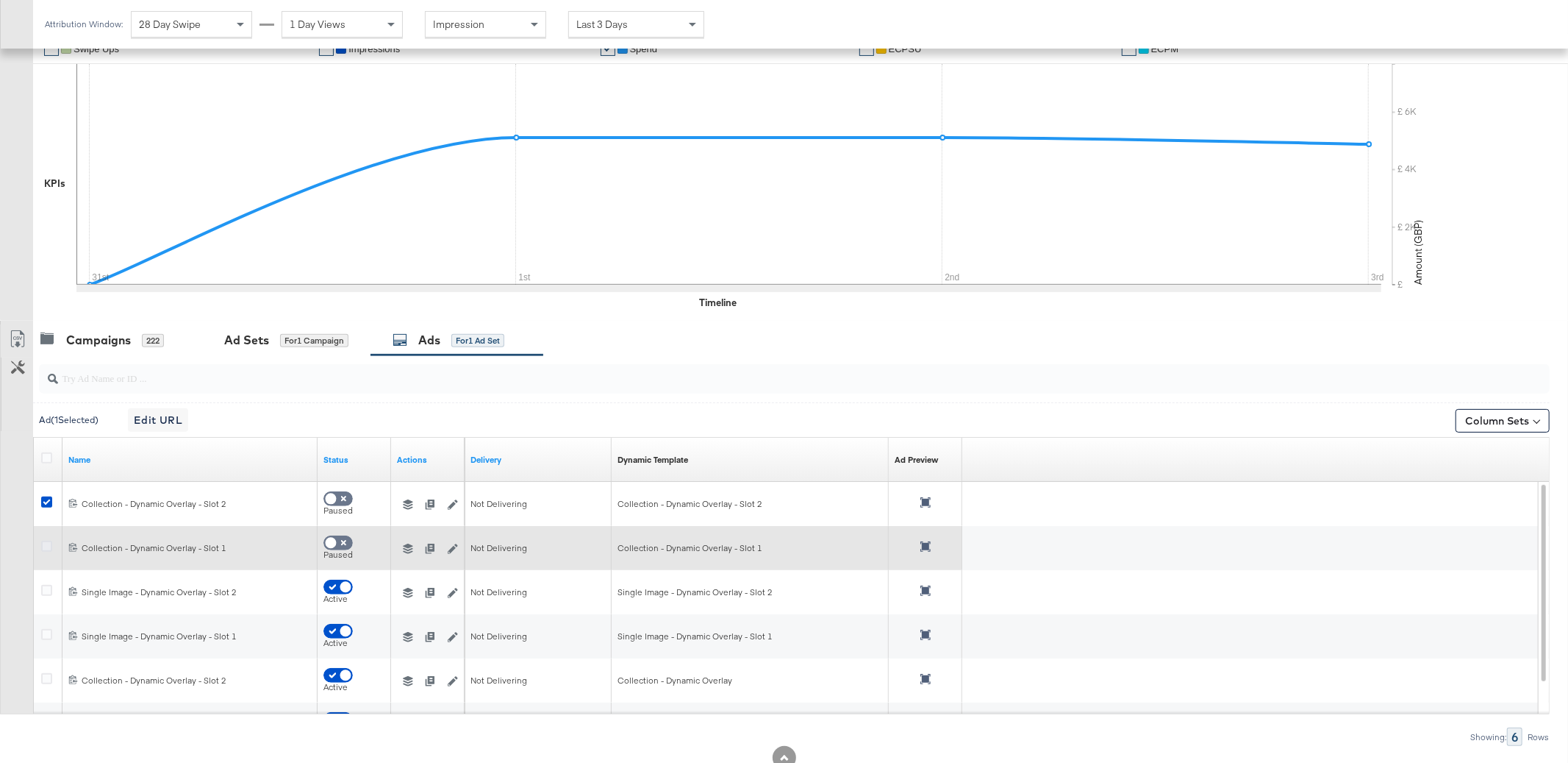
click at [45, 544] on icon at bounding box center [46, 546] width 11 height 11
click at [0, 0] on input "checkbox" at bounding box center [0, 0] width 0 height 0
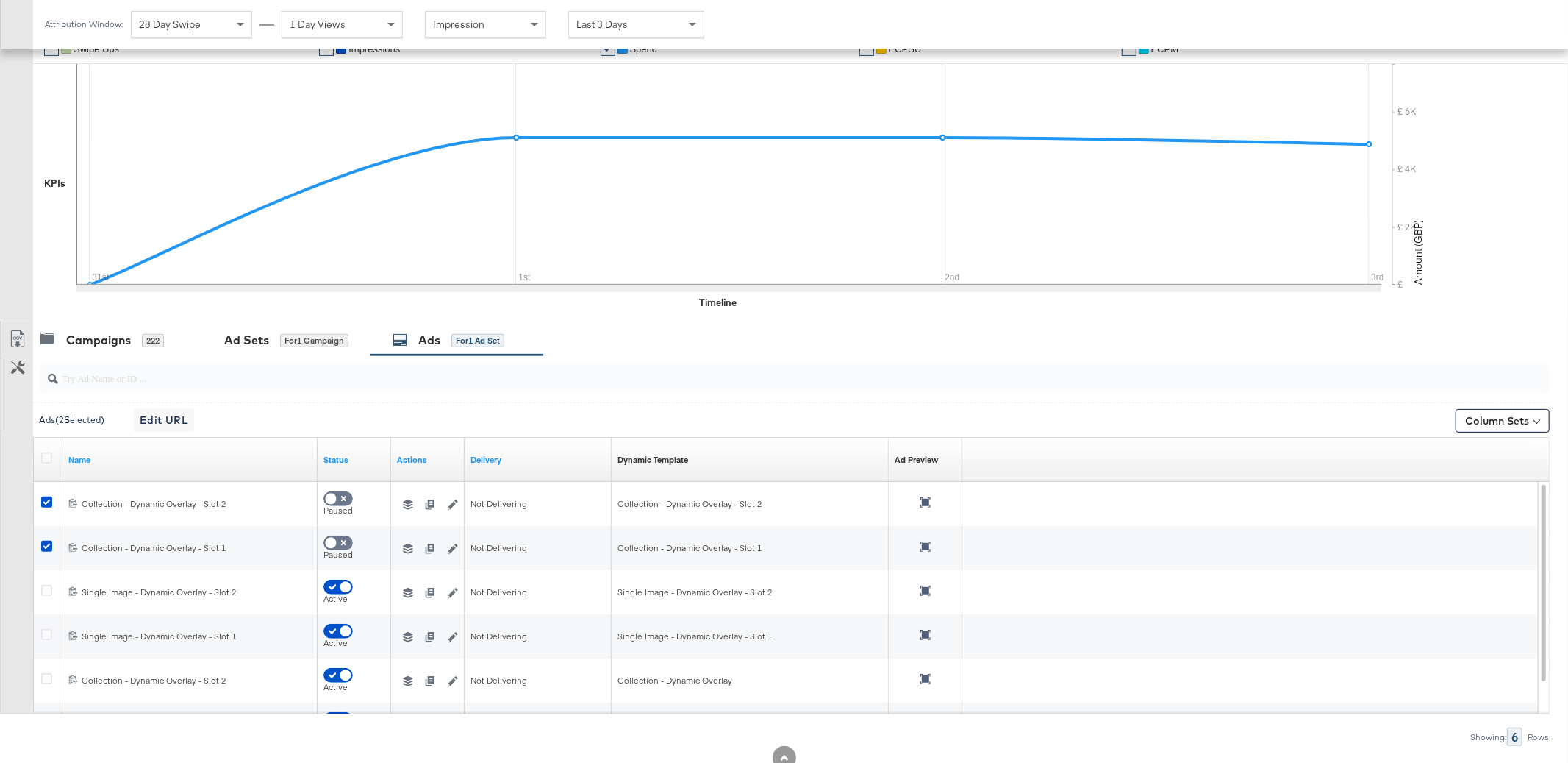
scroll to position [346, 0]
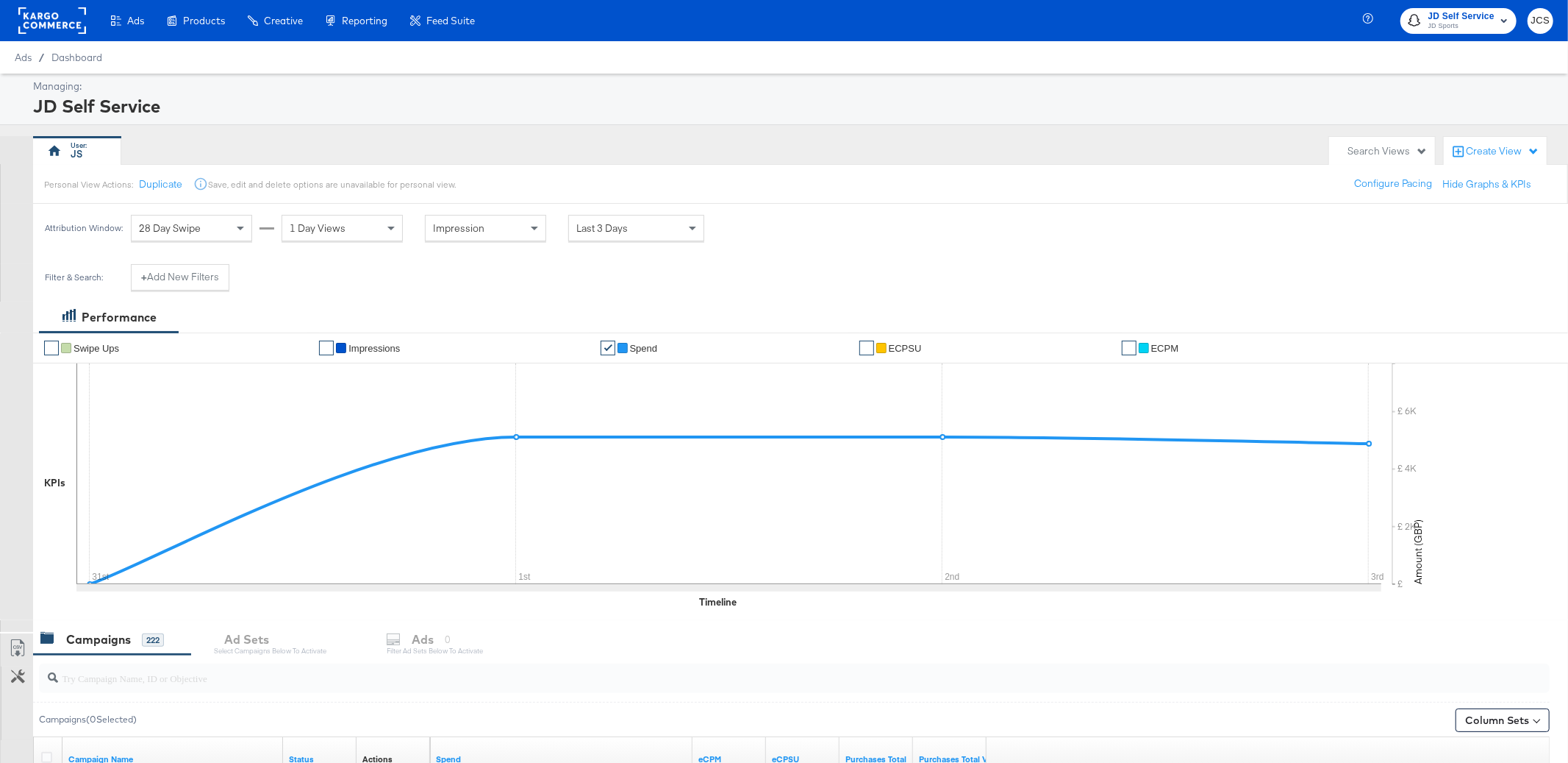
click at [74, 26] on rect at bounding box center [52, 20] width 68 height 26
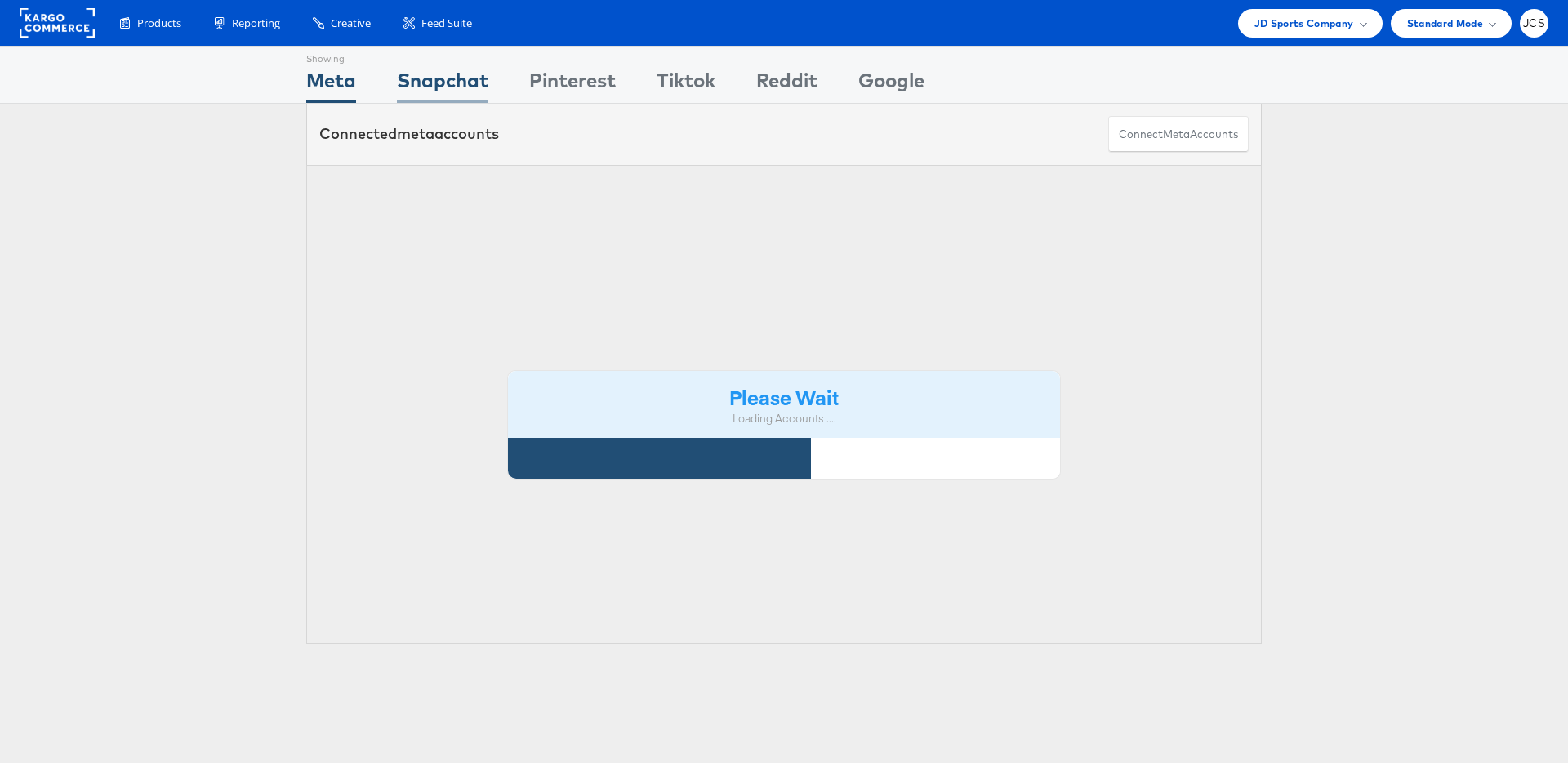
click at [464, 75] on div "Snapchat" at bounding box center [442, 83] width 91 height 36
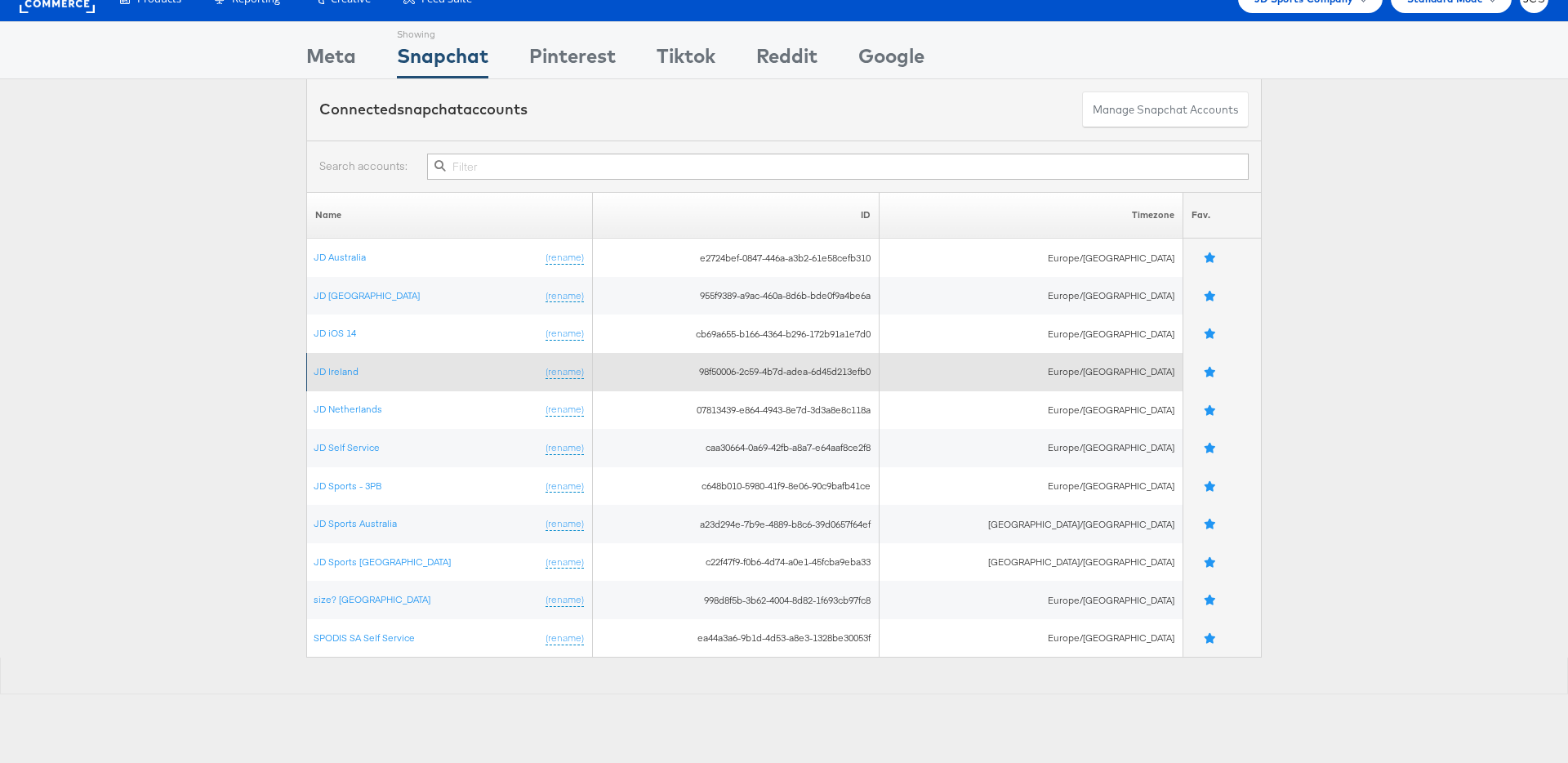
scroll to position [26, 0]
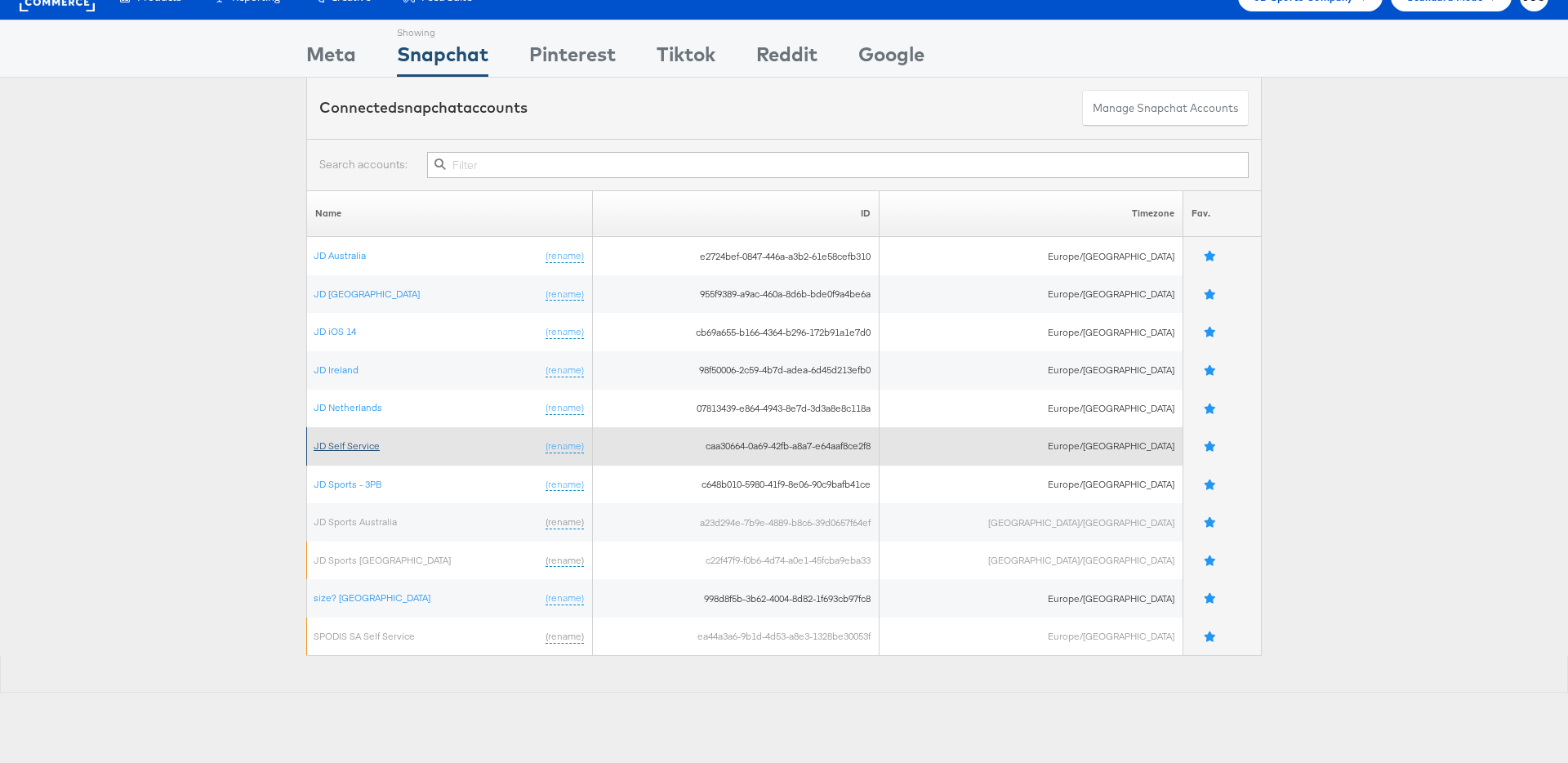
click at [357, 441] on link "JD Self Service" at bounding box center [346, 446] width 66 height 12
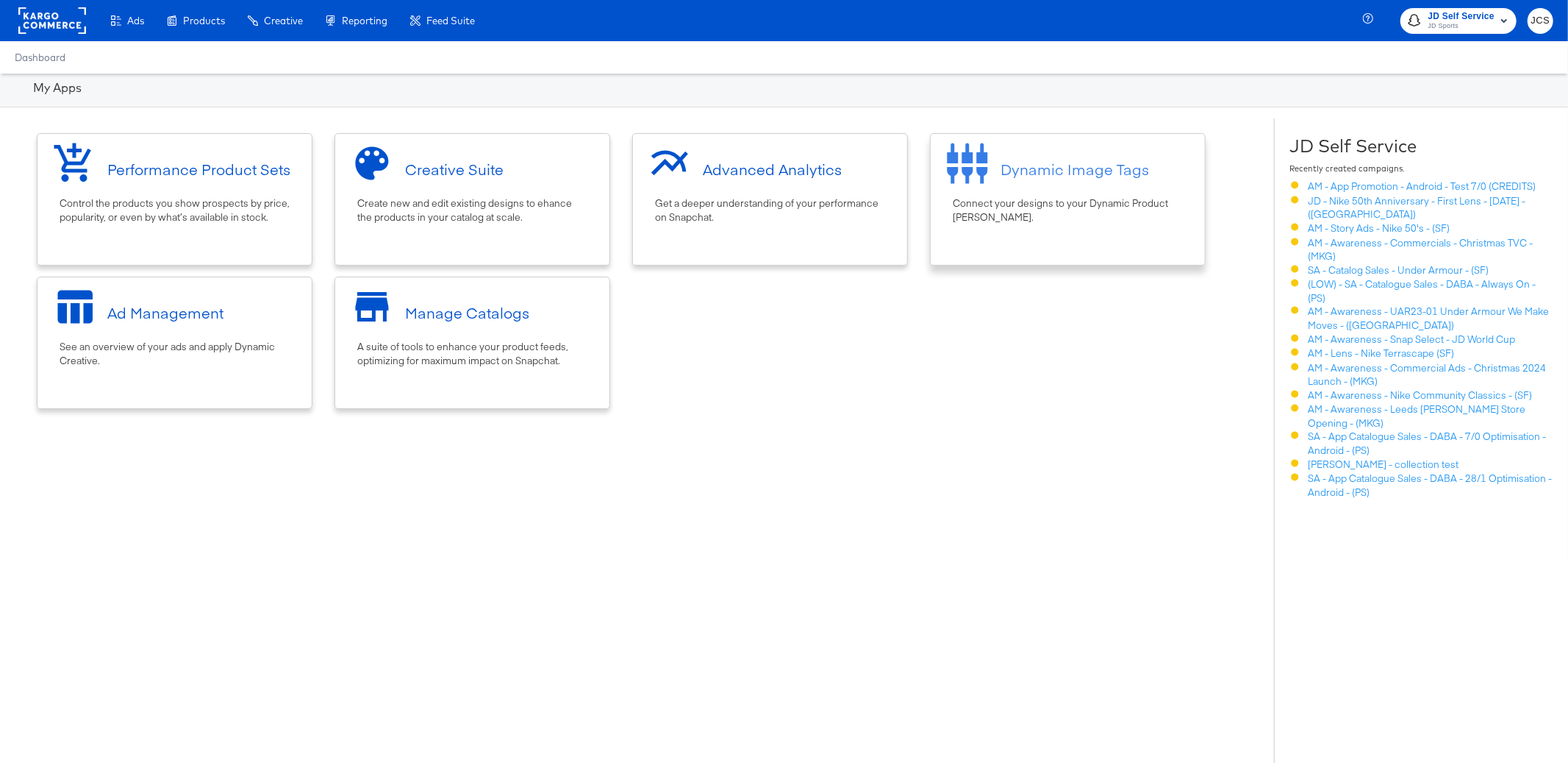
click at [1095, 204] on div "Connect your designs to your Dynamic Product [PERSON_NAME]." at bounding box center [1068, 210] width 230 height 27
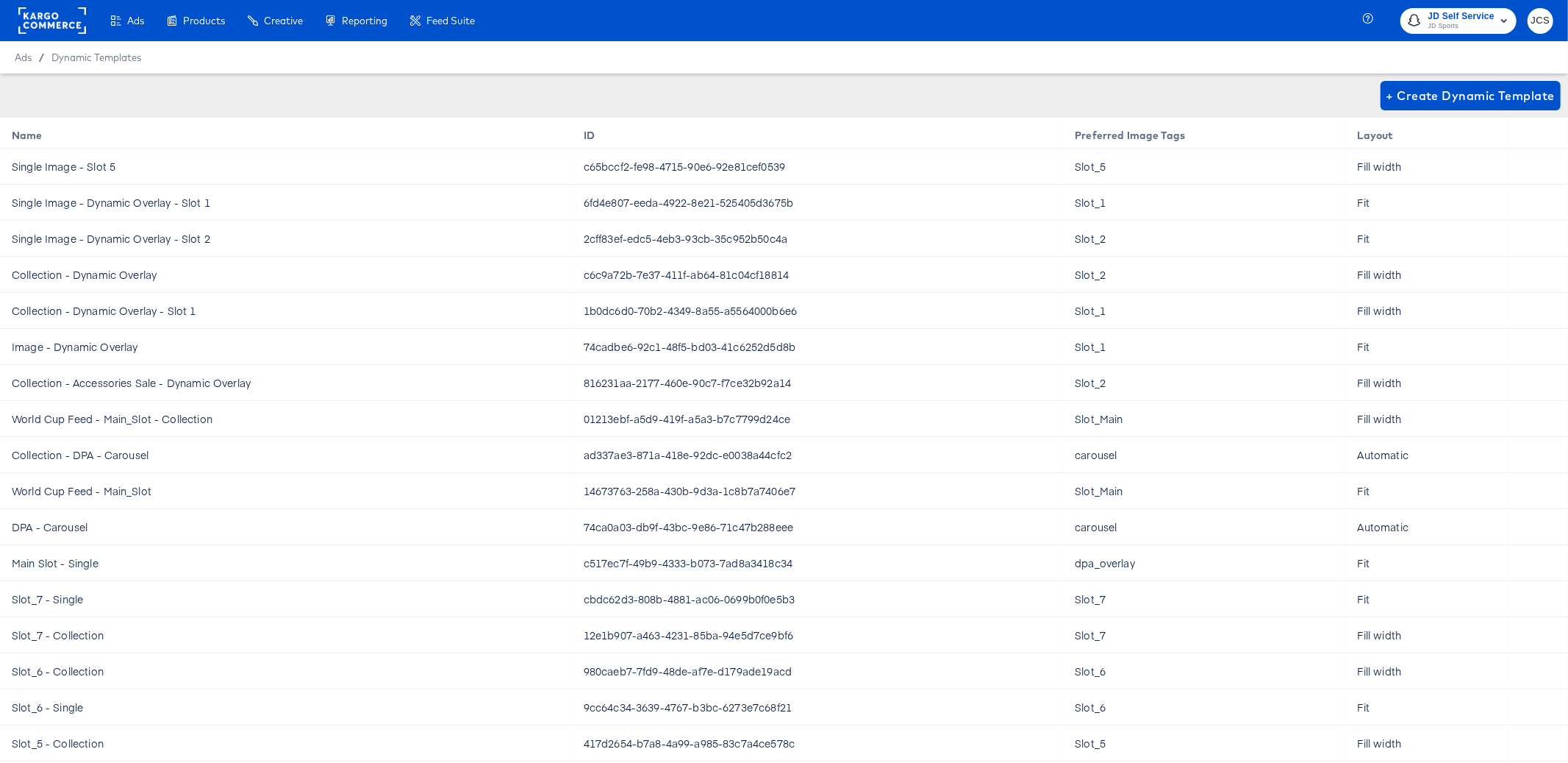
click at [361, 294] on td "Collection - Dynamic Overlay - Slot 1" at bounding box center [285, 310] width 572 height 36
click at [70, 22] on rect at bounding box center [52, 20] width 68 height 26
click at [194, 69] on div "Product Catalogs" at bounding box center [246, 68] width 154 height 18
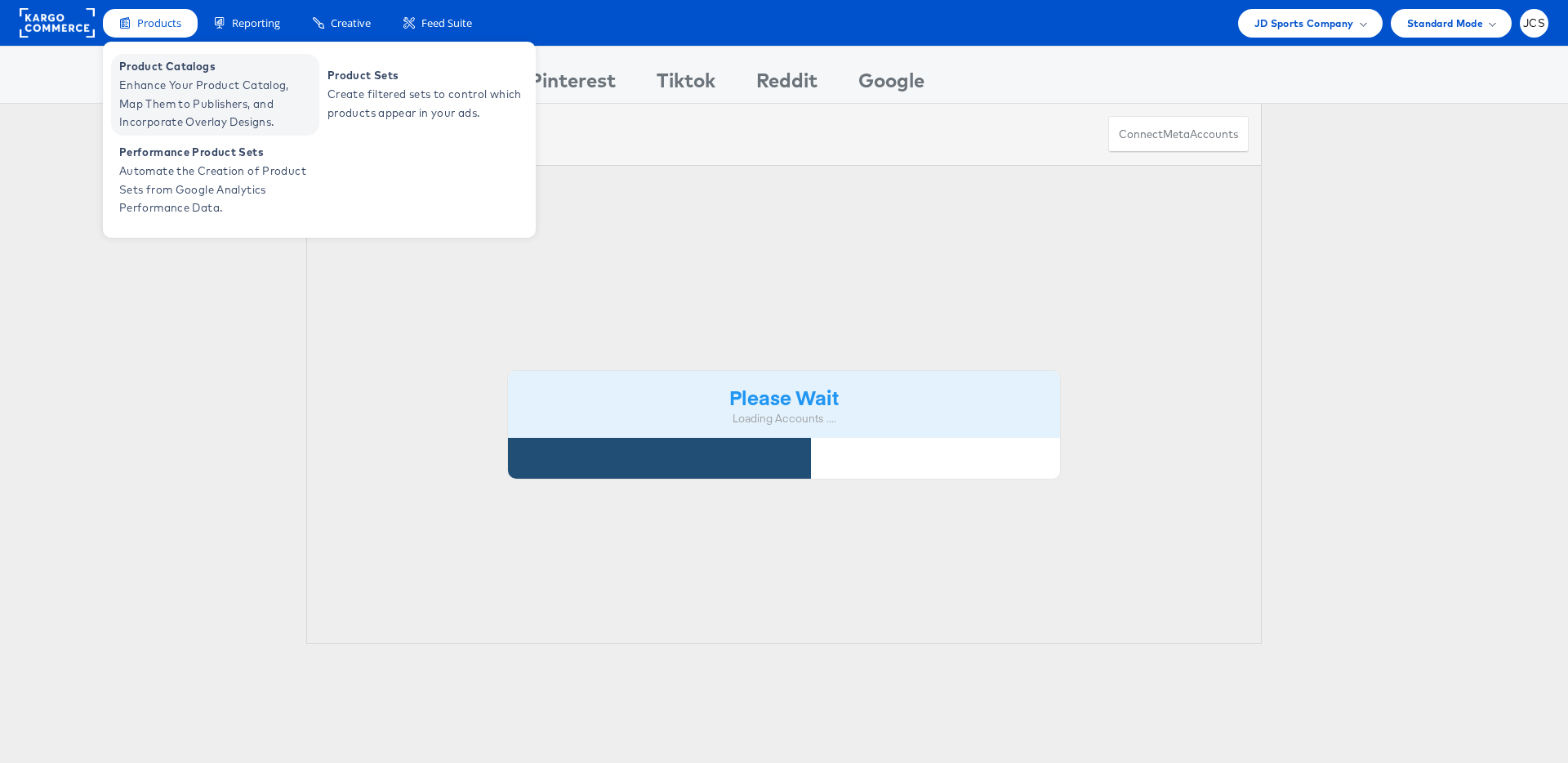
click at [139, 70] on span "Product Catalogs" at bounding box center [217, 66] width 196 height 19
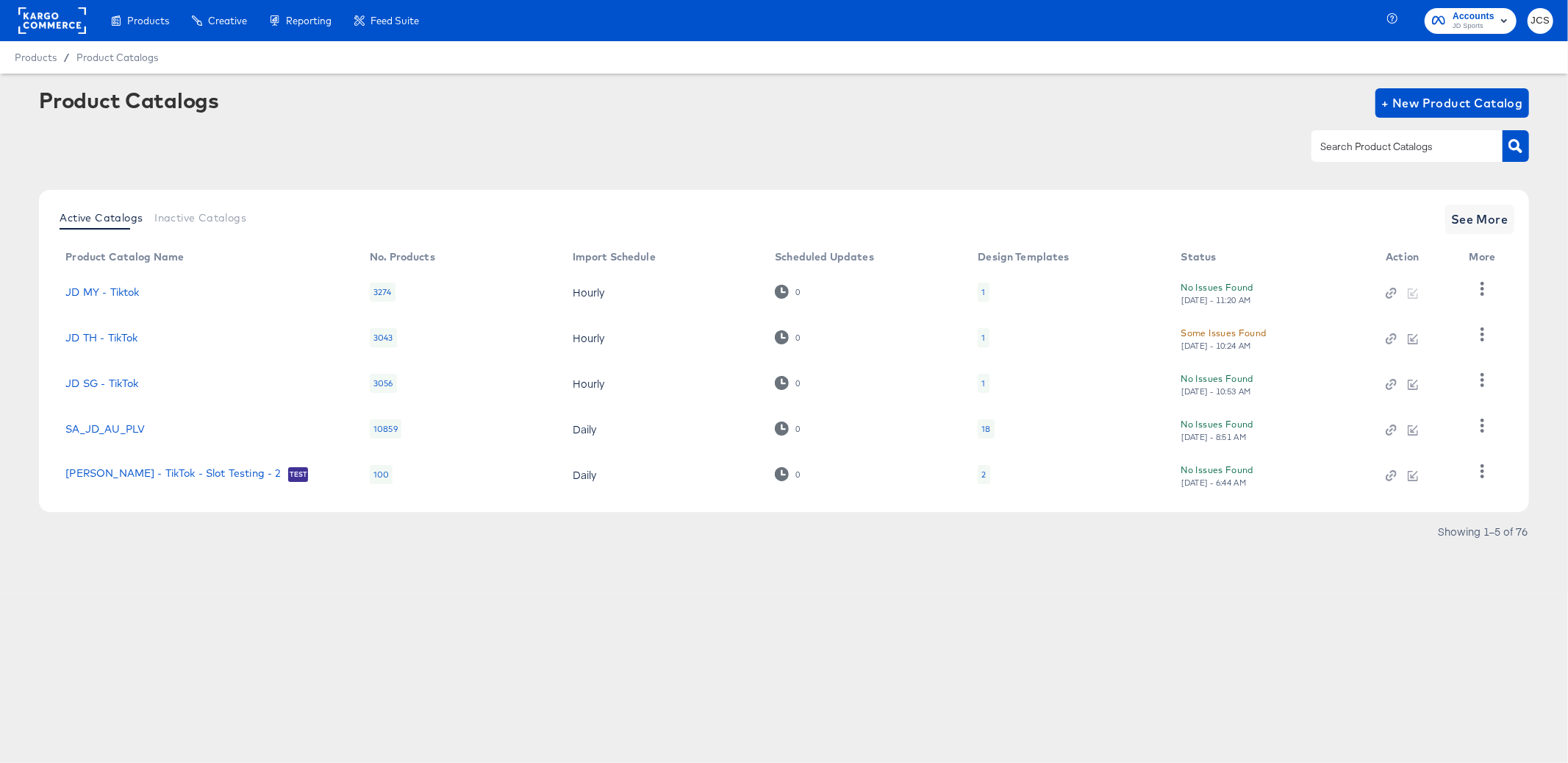
click at [1341, 137] on div at bounding box center [1407, 146] width 191 height 31
type input "sn"
click at [1482, 211] on span "See More" at bounding box center [1480, 219] width 58 height 21
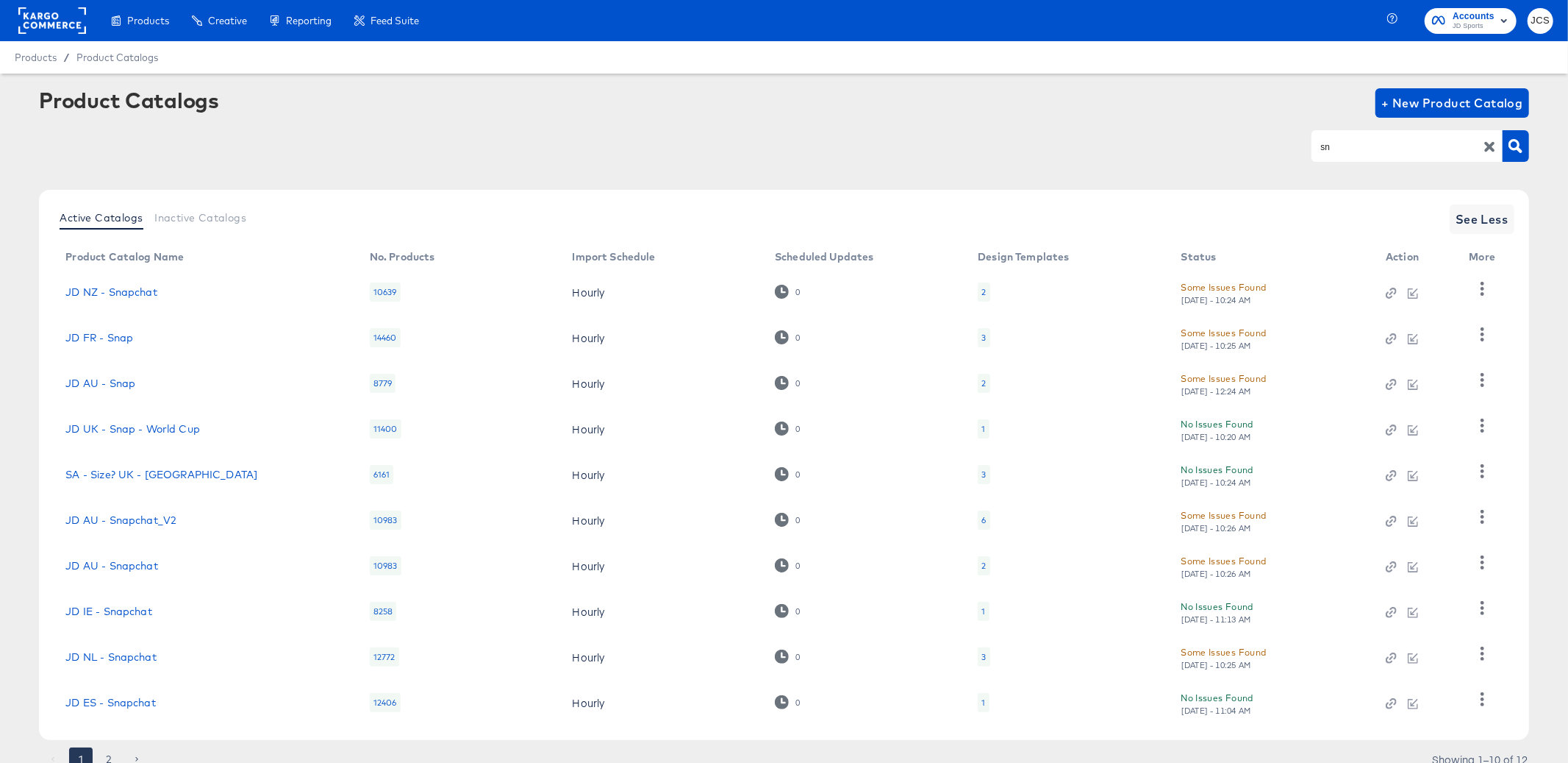
drag, startPoint x: 839, startPoint y: 178, endPoint x: 882, endPoint y: 170, distance: 43.7
click at [840, 178] on div at bounding box center [784, 178] width 1490 height 1
drag, startPoint x: 1531, startPoint y: 148, endPoint x: 1522, endPoint y: 148, distance: 9.0
click at [1525, 148] on article "Product Catalogs + New Product Catalog sn Active Catalogs Inactive Catalogs See…" at bounding box center [784, 448] width 1568 height 749
drag, startPoint x: 1519, startPoint y: 147, endPoint x: 1508, endPoint y: 149, distance: 11.2
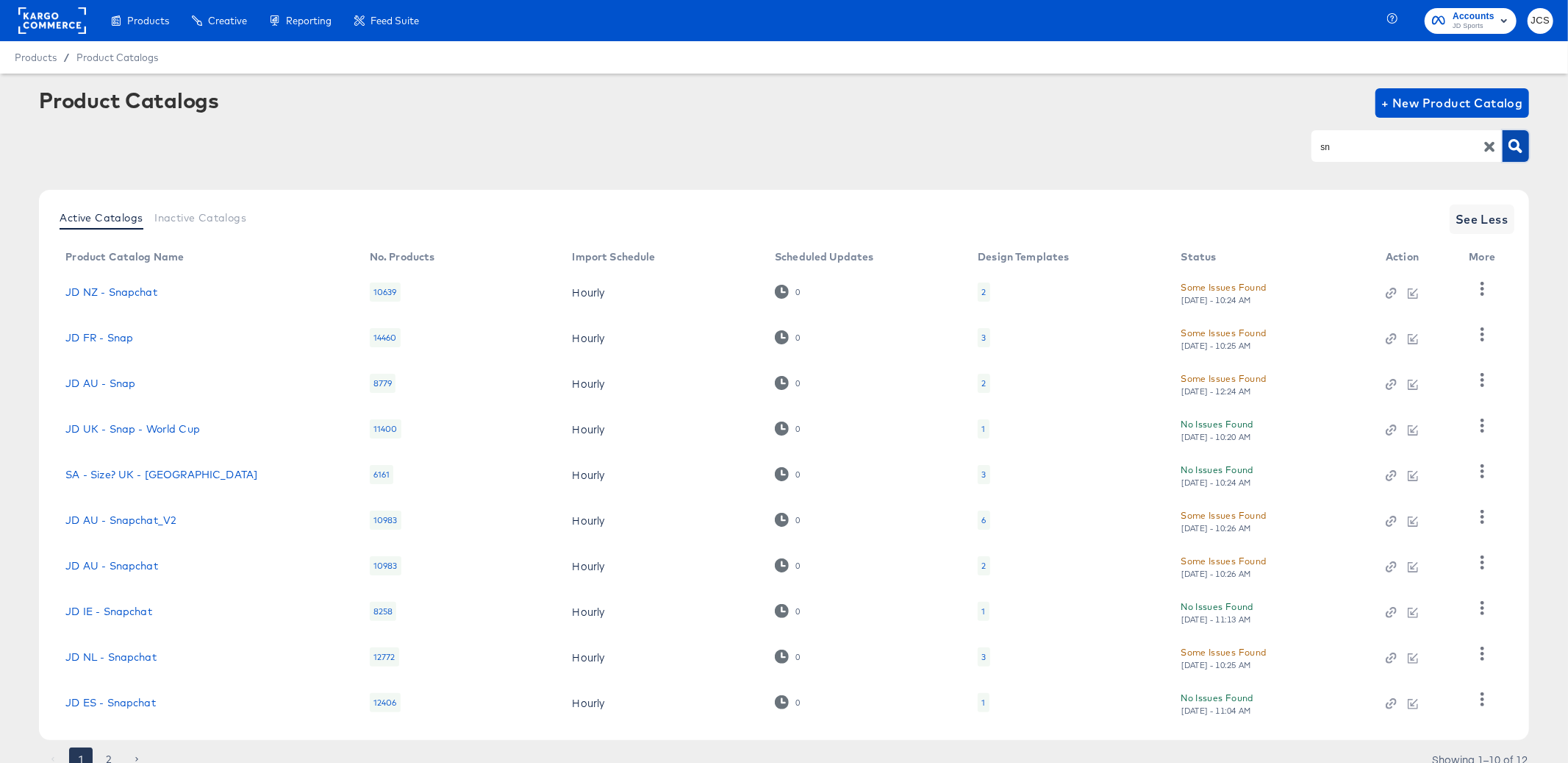
click at [1519, 147] on icon "button" at bounding box center [1515, 146] width 14 height 14
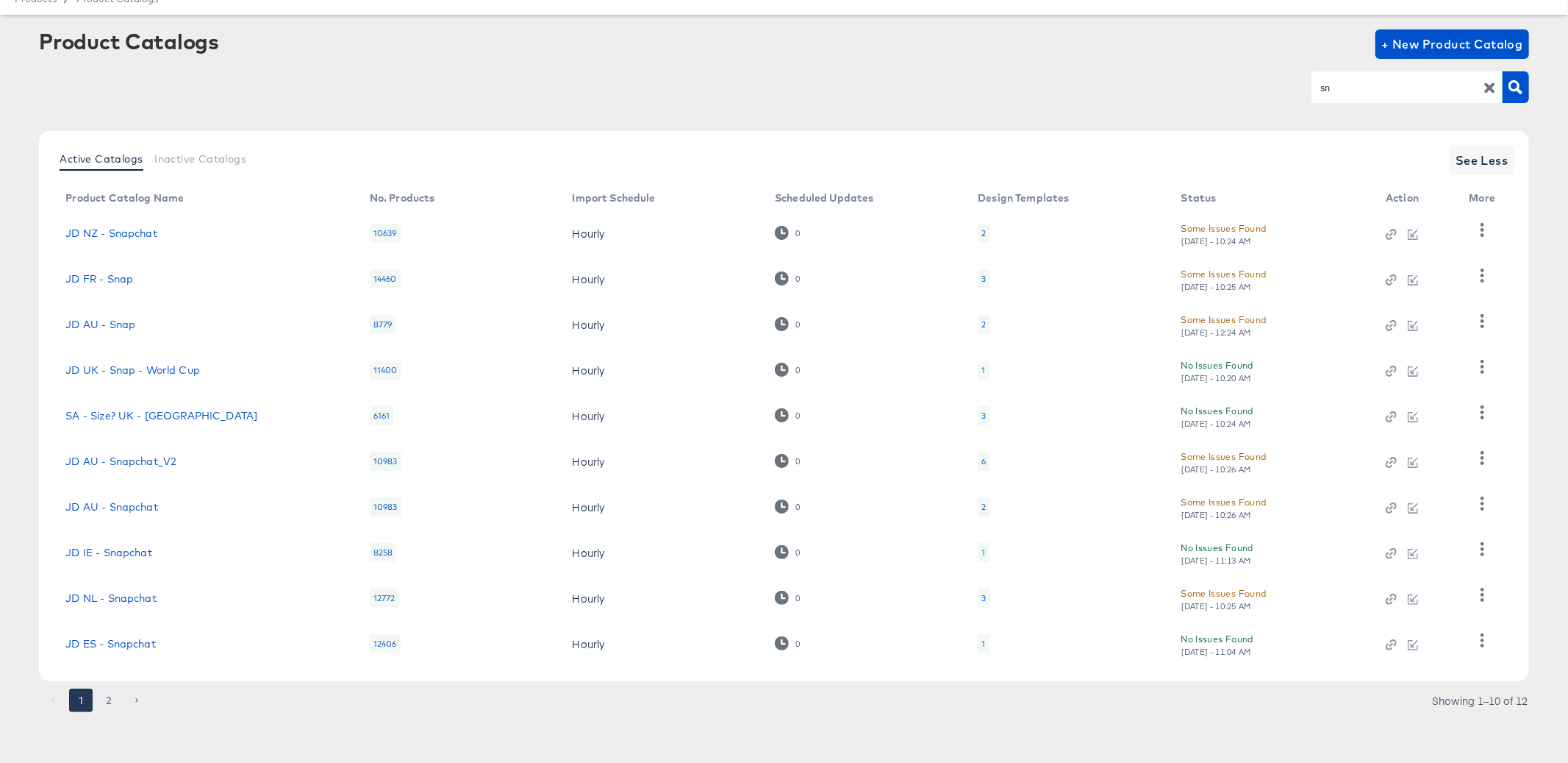
click at [106, 696] on button "2" at bounding box center [108, 700] width 23 height 23
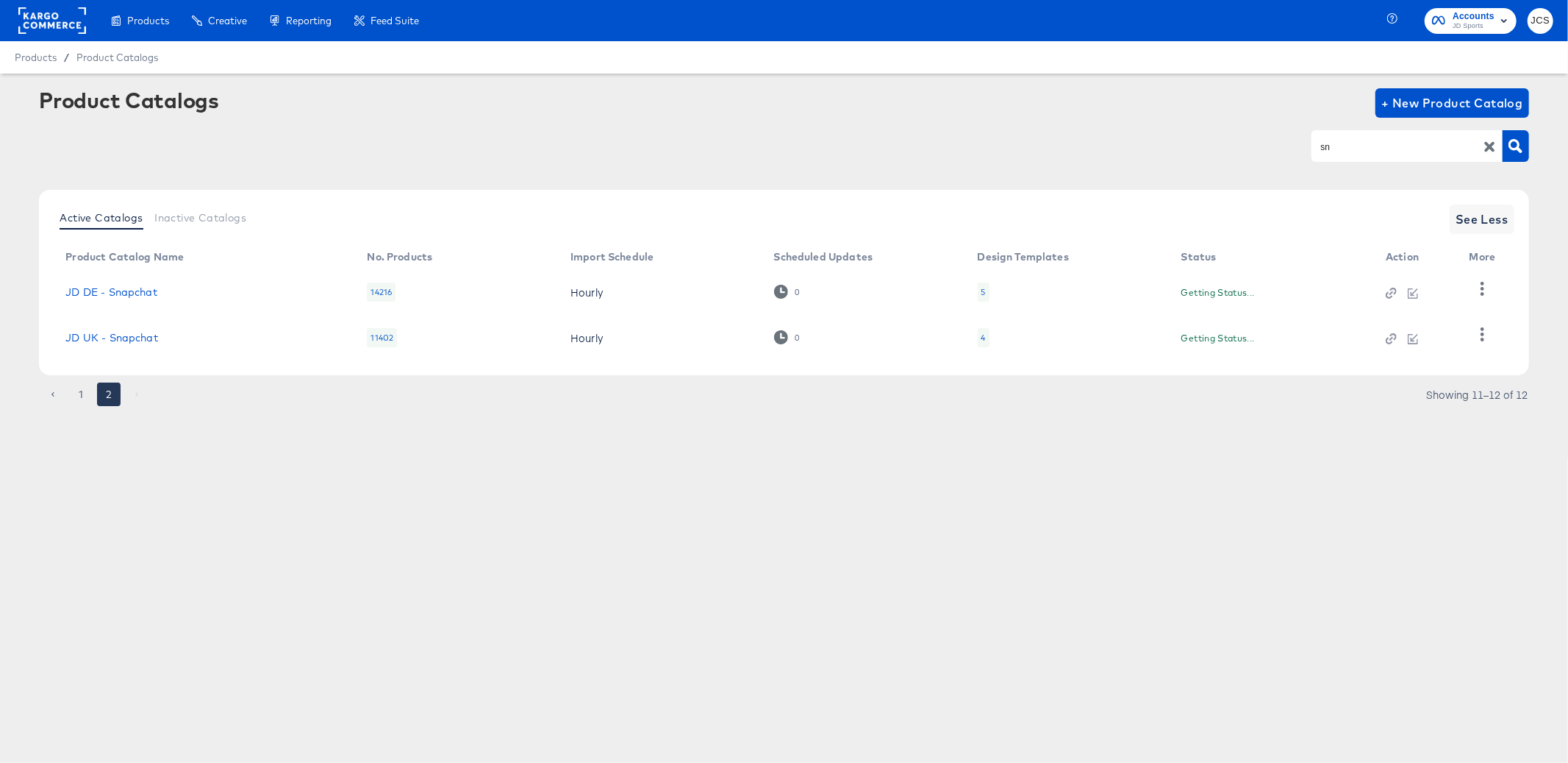
scroll to position [0, 0]
click at [123, 342] on link "JD UK - Snapchat" at bounding box center [111, 338] width 92 height 12
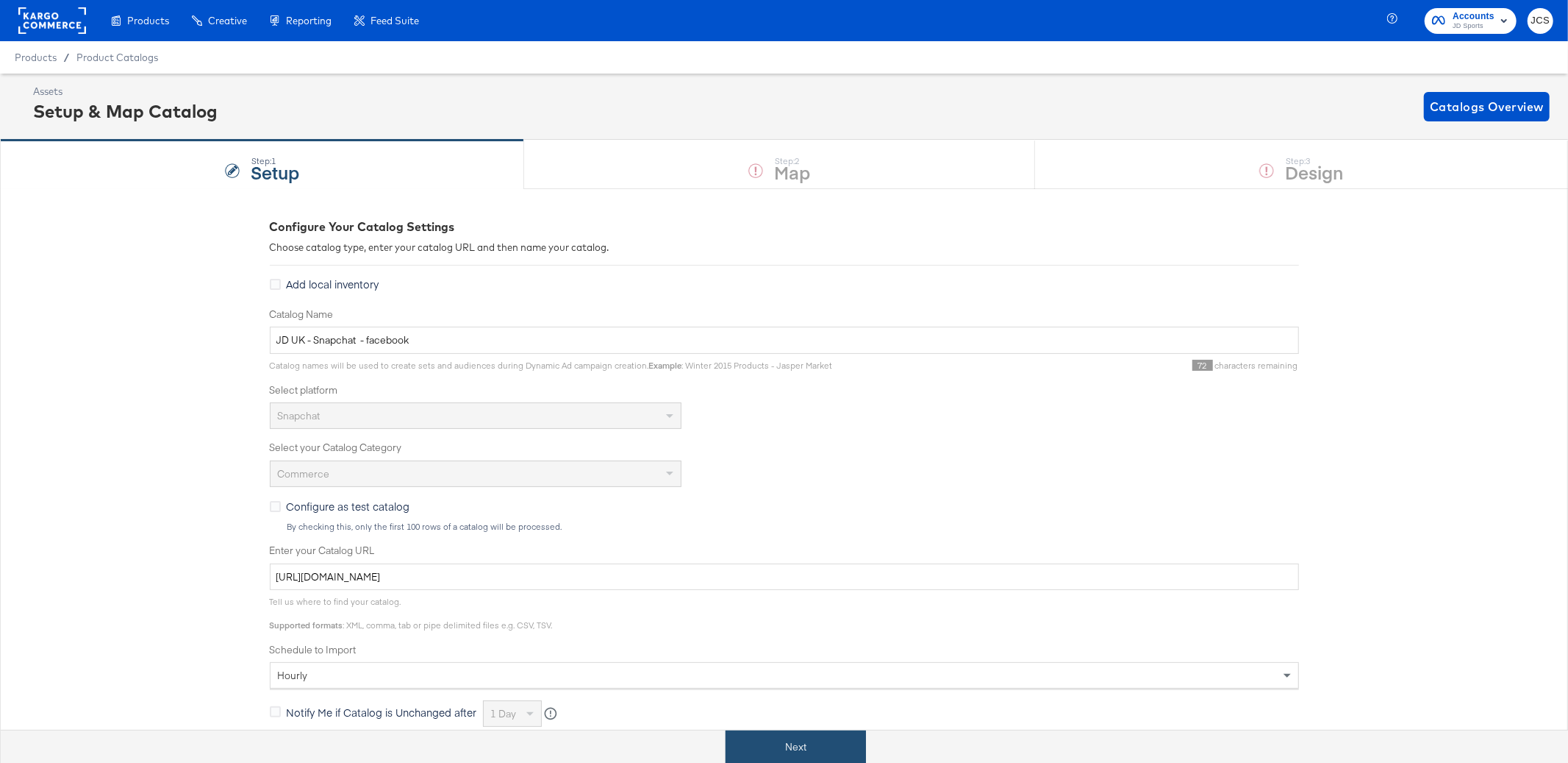
click at [786, 743] on button "Next" at bounding box center [796, 746] width 141 height 33
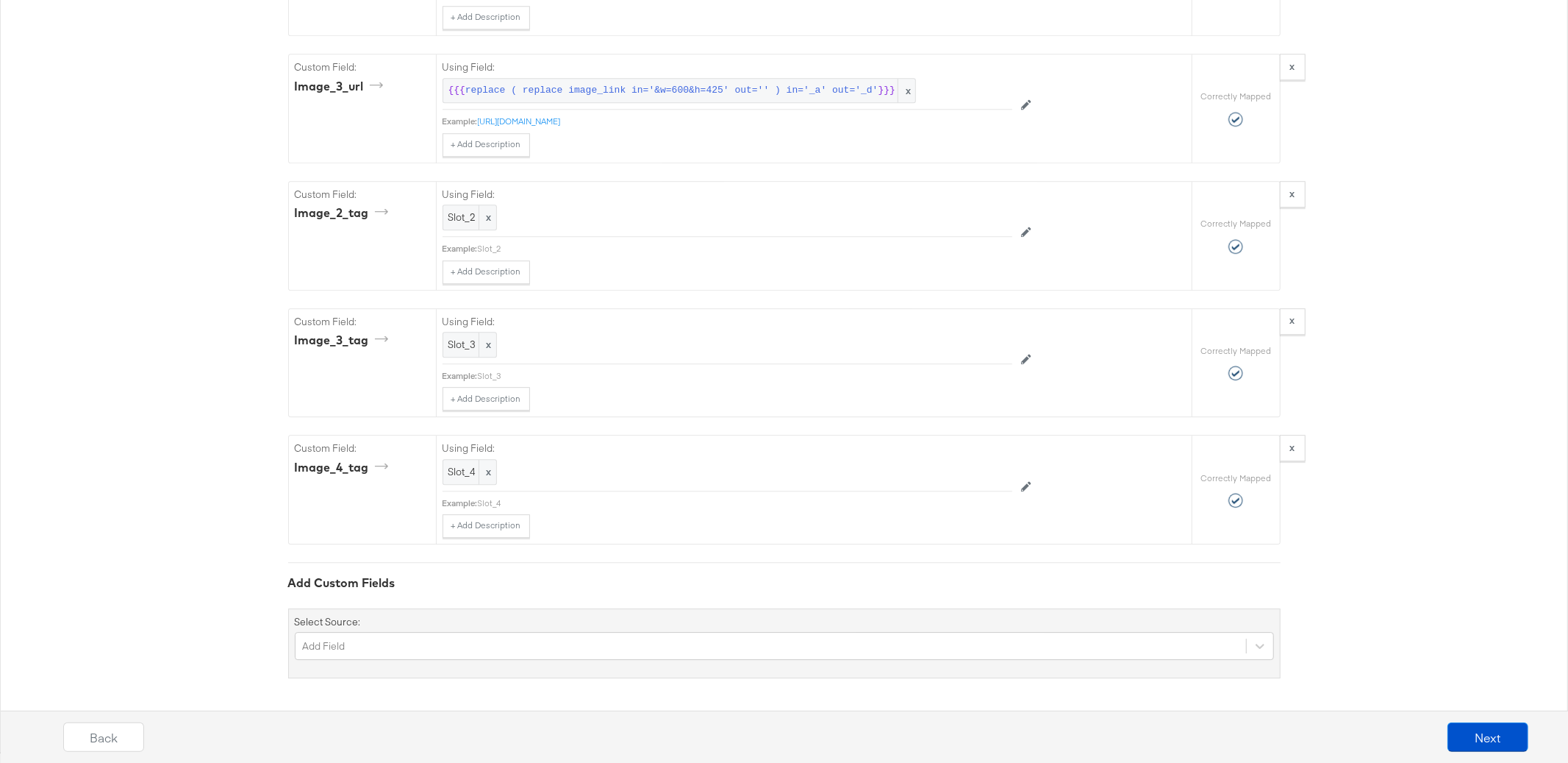
scroll to position [8272, 0]
click at [1482, 733] on button "Next" at bounding box center [1488, 737] width 81 height 30
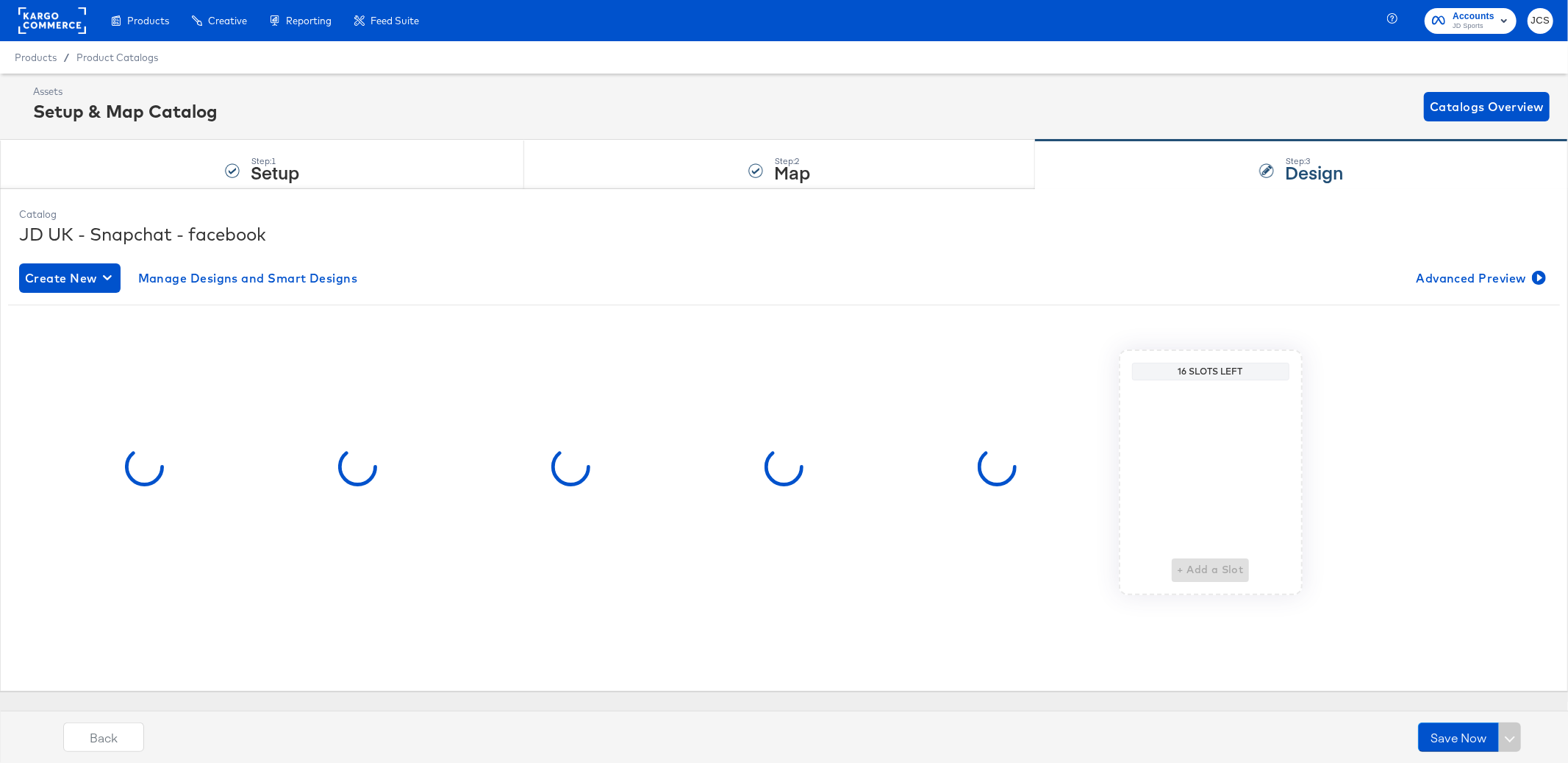
scroll to position [0, 0]
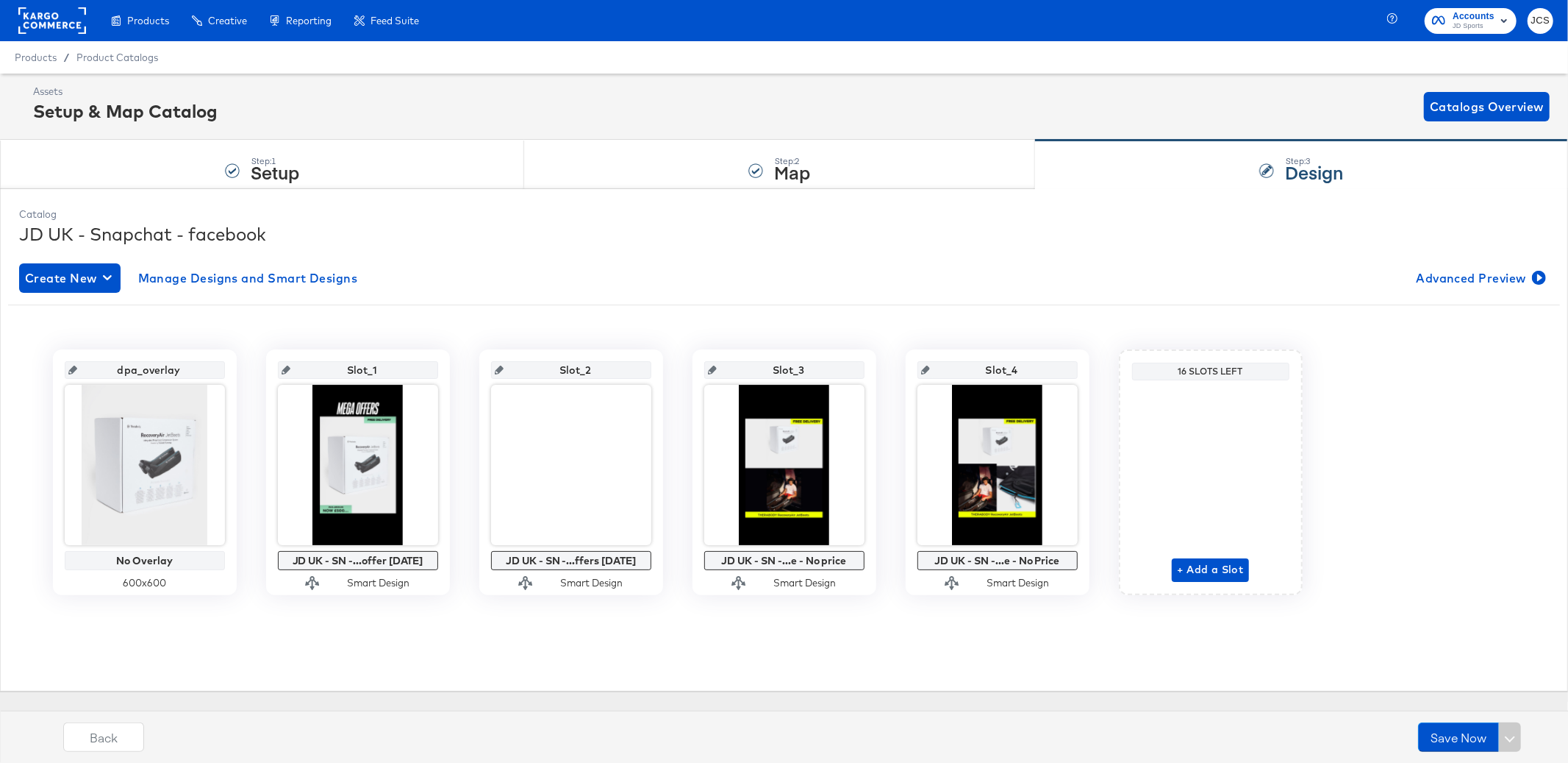
click at [52, 18] on rect at bounding box center [52, 20] width 68 height 26
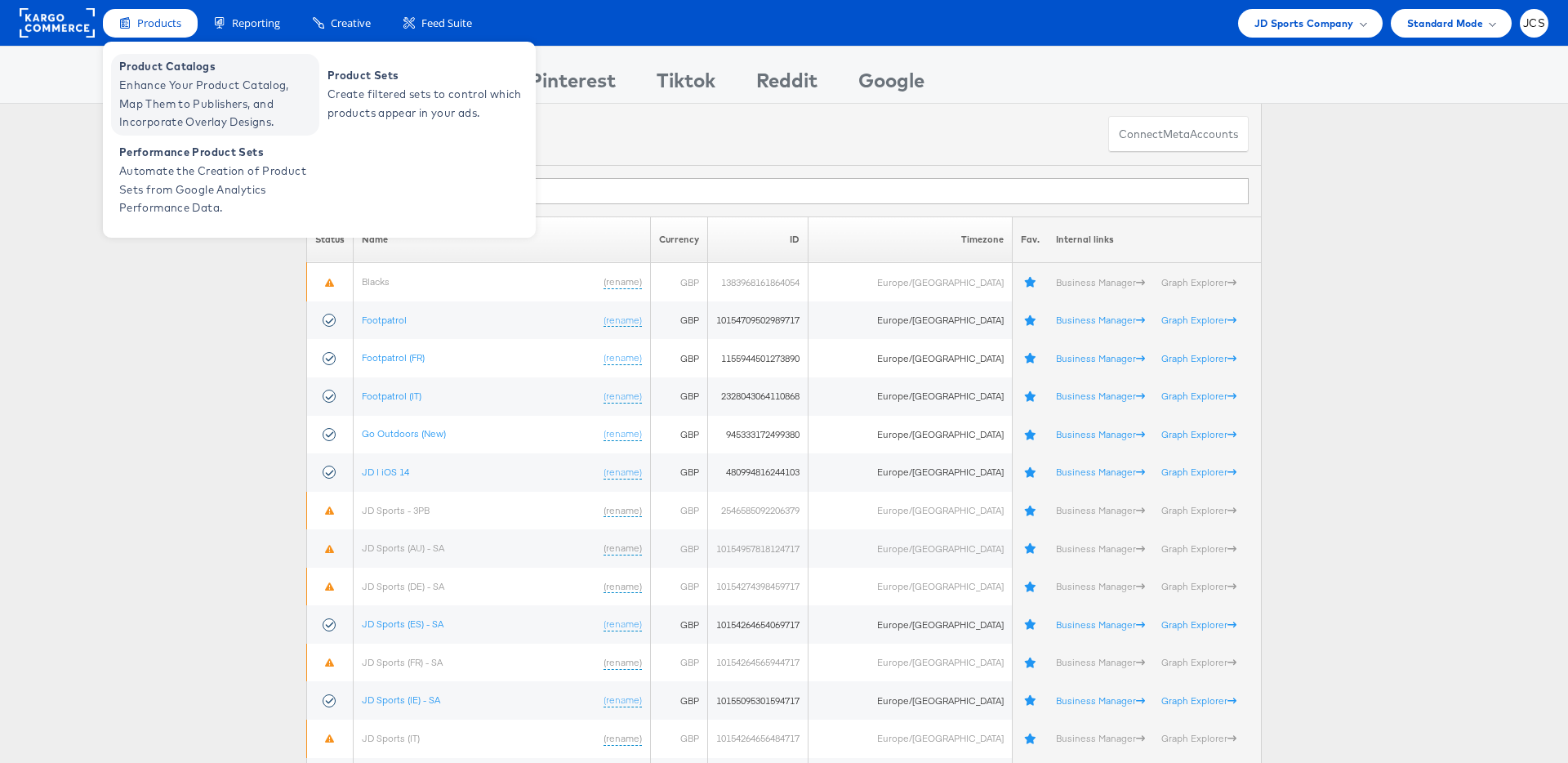
click at [147, 89] on span "Enhance Your Product Catalog, Map Them to Publishers, and Incorporate Overlay D…" at bounding box center [217, 104] width 196 height 56
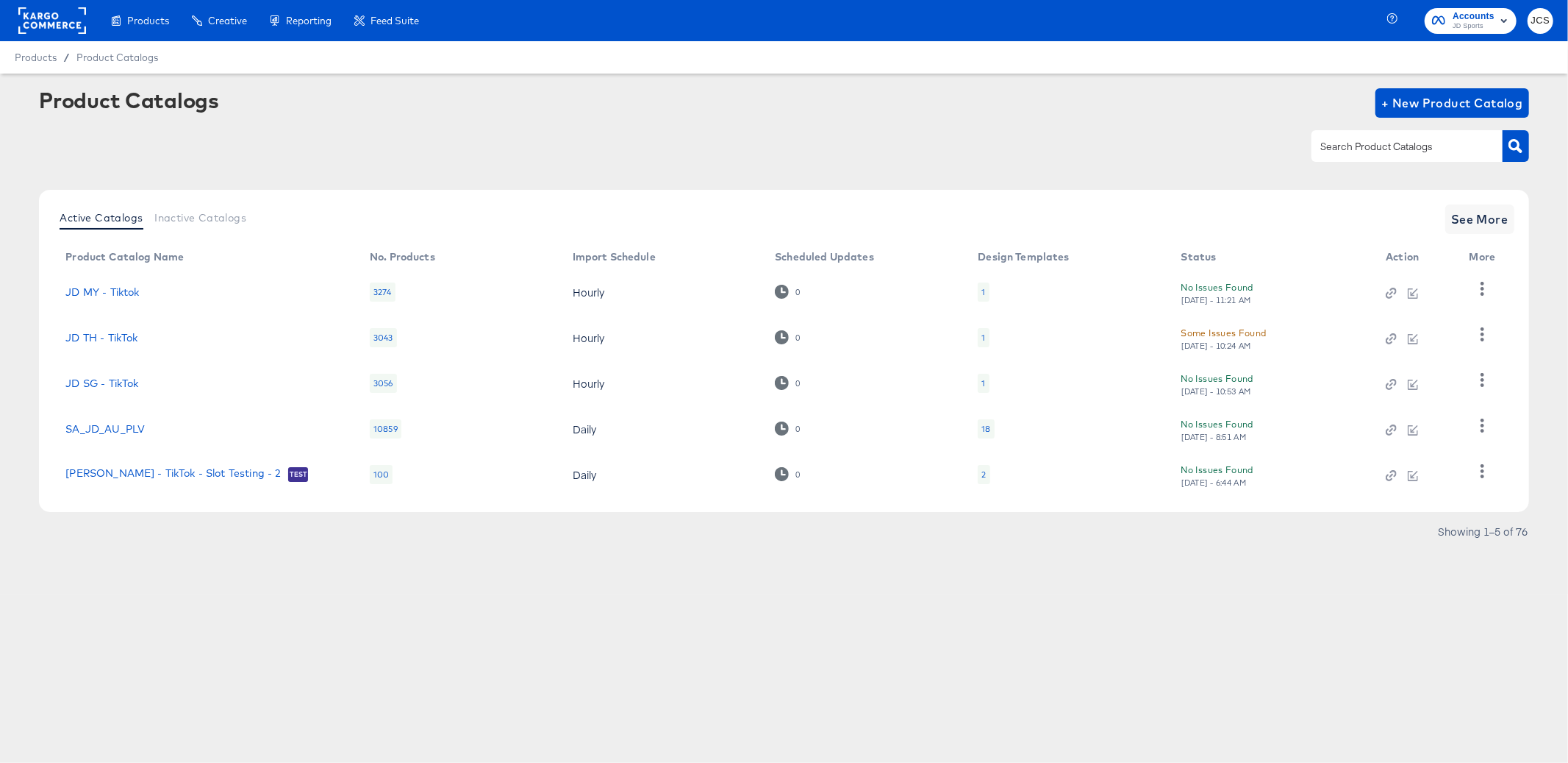
click at [1438, 143] on input "text" at bounding box center [1396, 146] width 157 height 17
type input "main"
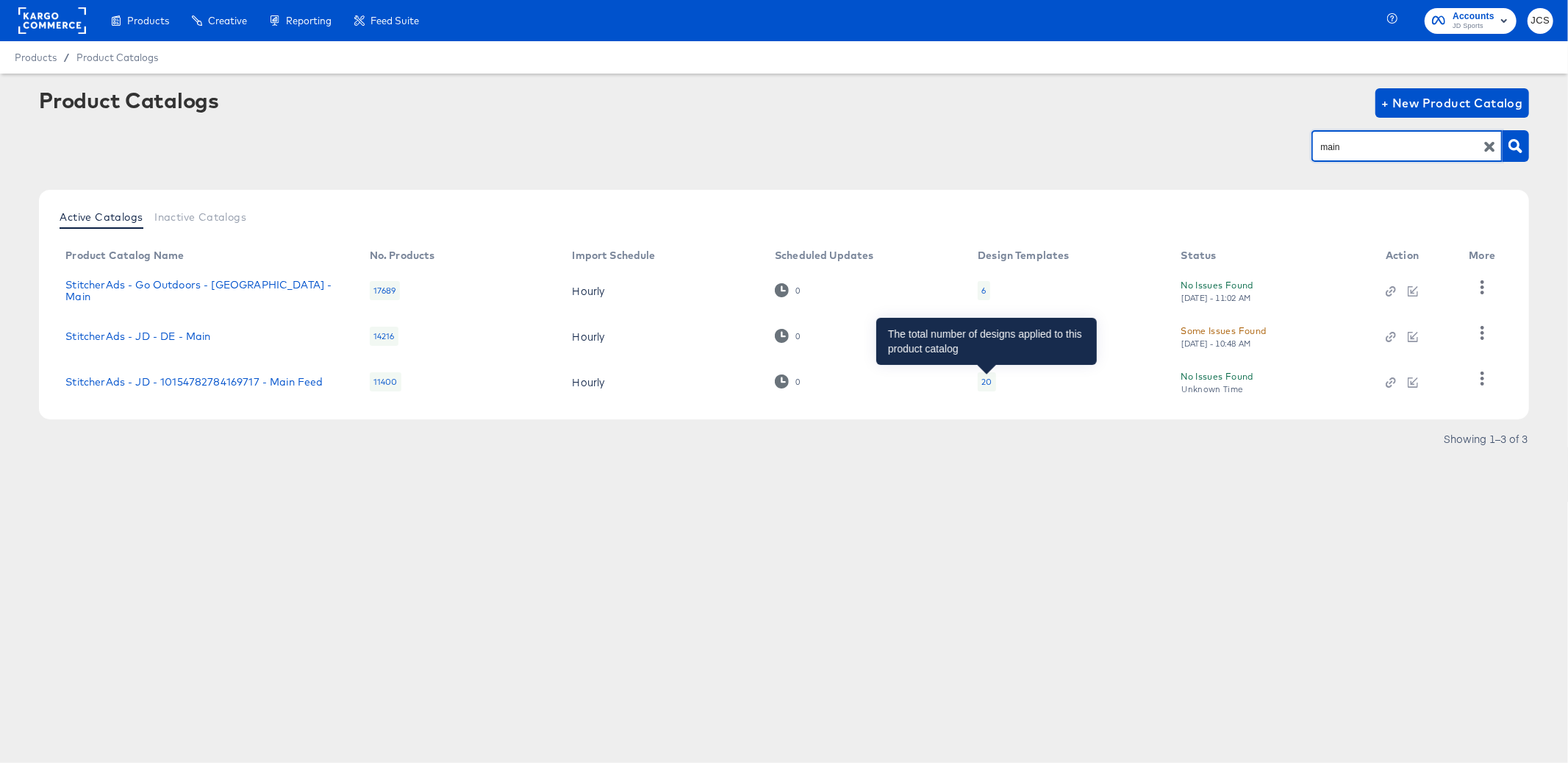
click at [987, 384] on div "20" at bounding box center [987, 382] width 10 height 12
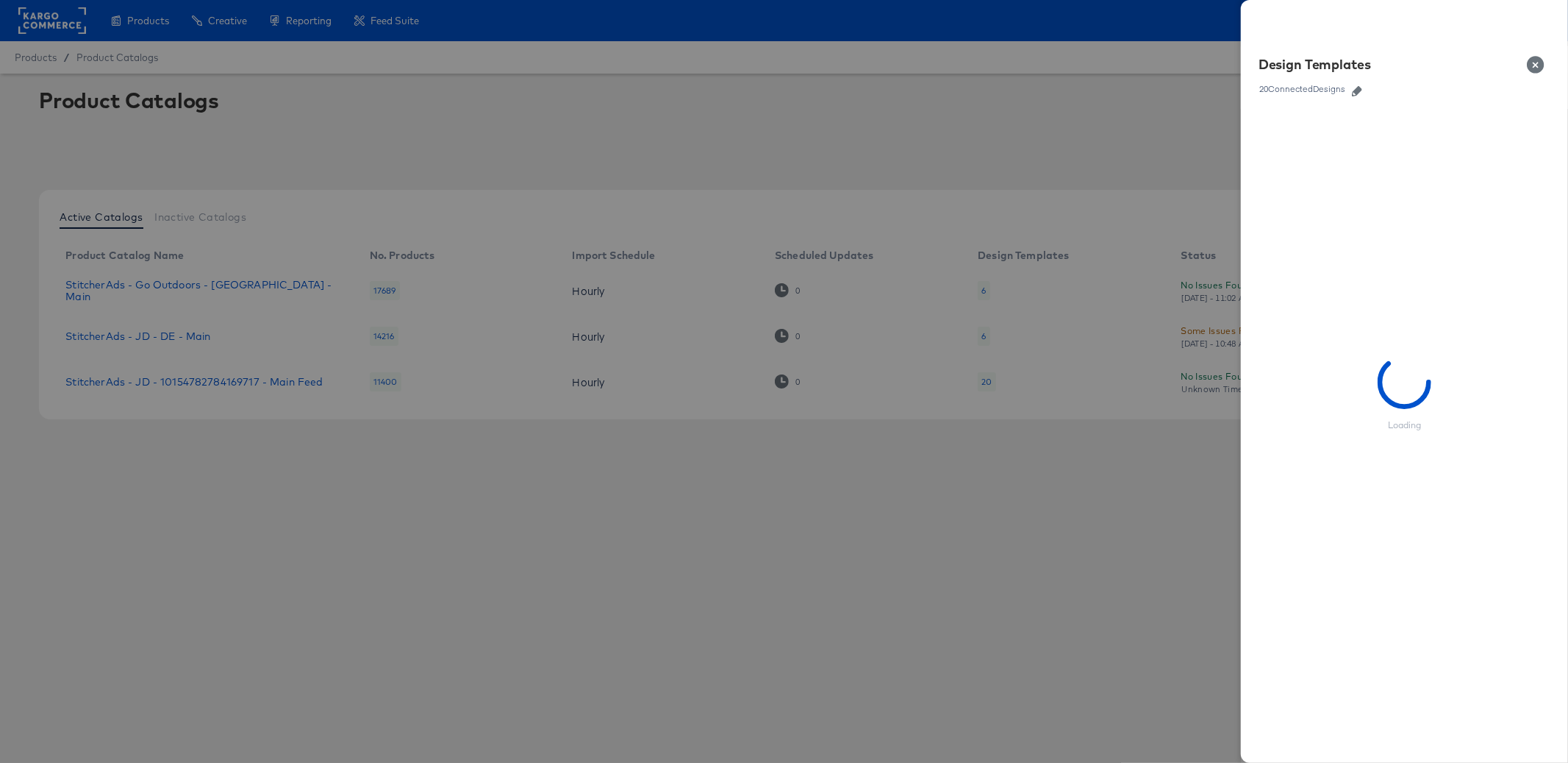
click at [1355, 94] on icon "button" at bounding box center [1357, 91] width 10 height 10
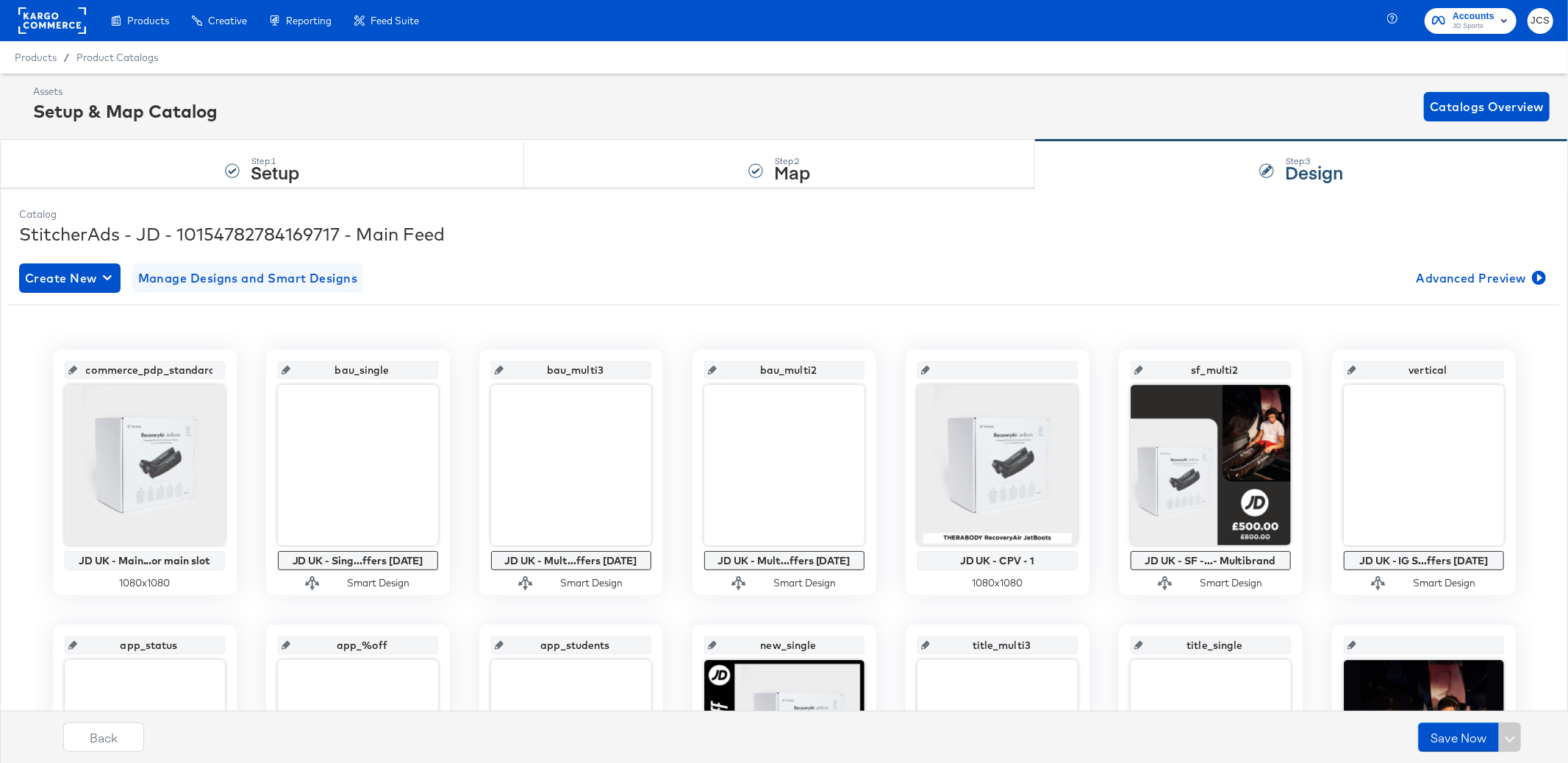
drag, startPoint x: 251, startPoint y: 297, endPoint x: 259, endPoint y: 281, distance: 17.9
click at [251, 297] on div "Create New Manage Designs and Smart Designs Advanced Preview commerce_pdp_stand…" at bounding box center [784, 714] width 1530 height 927
click at [260, 281] on span "Manage Designs and Smart Designs" at bounding box center [248, 278] width 220 height 21
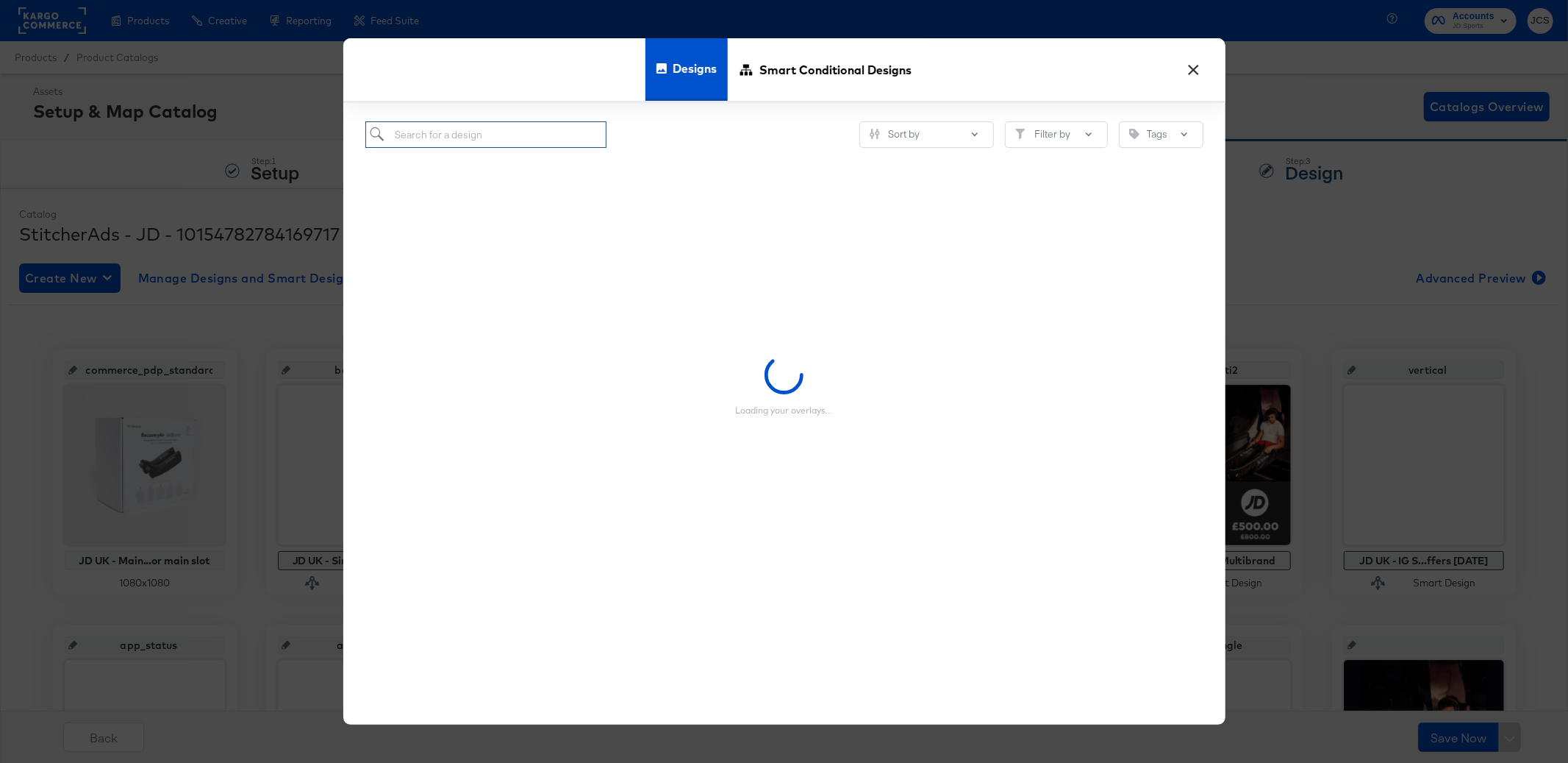
click at [449, 142] on input "search" at bounding box center [486, 135] width 242 height 27
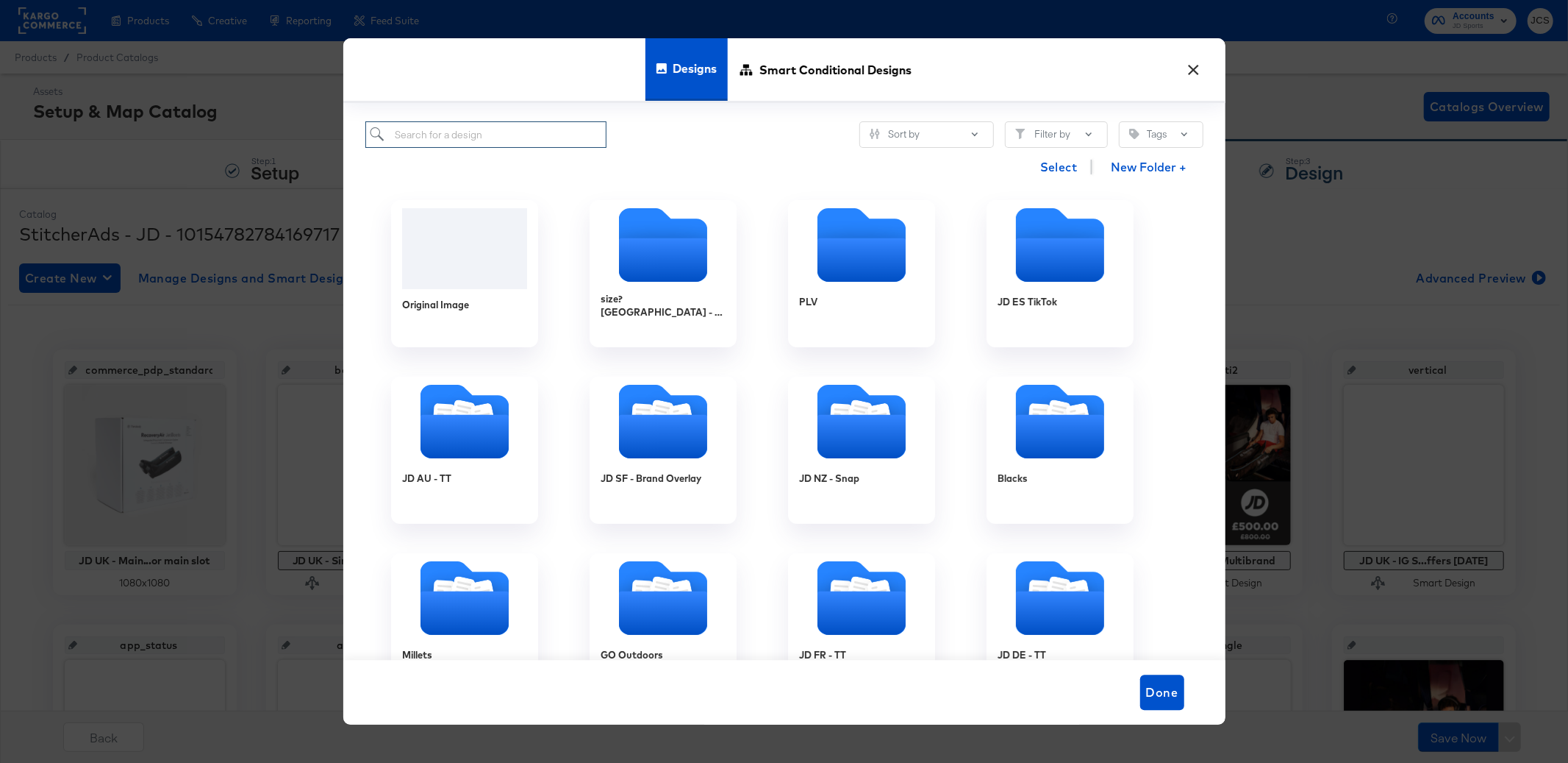
paste input "JD UK - MULTI 3 - Forever Forward"
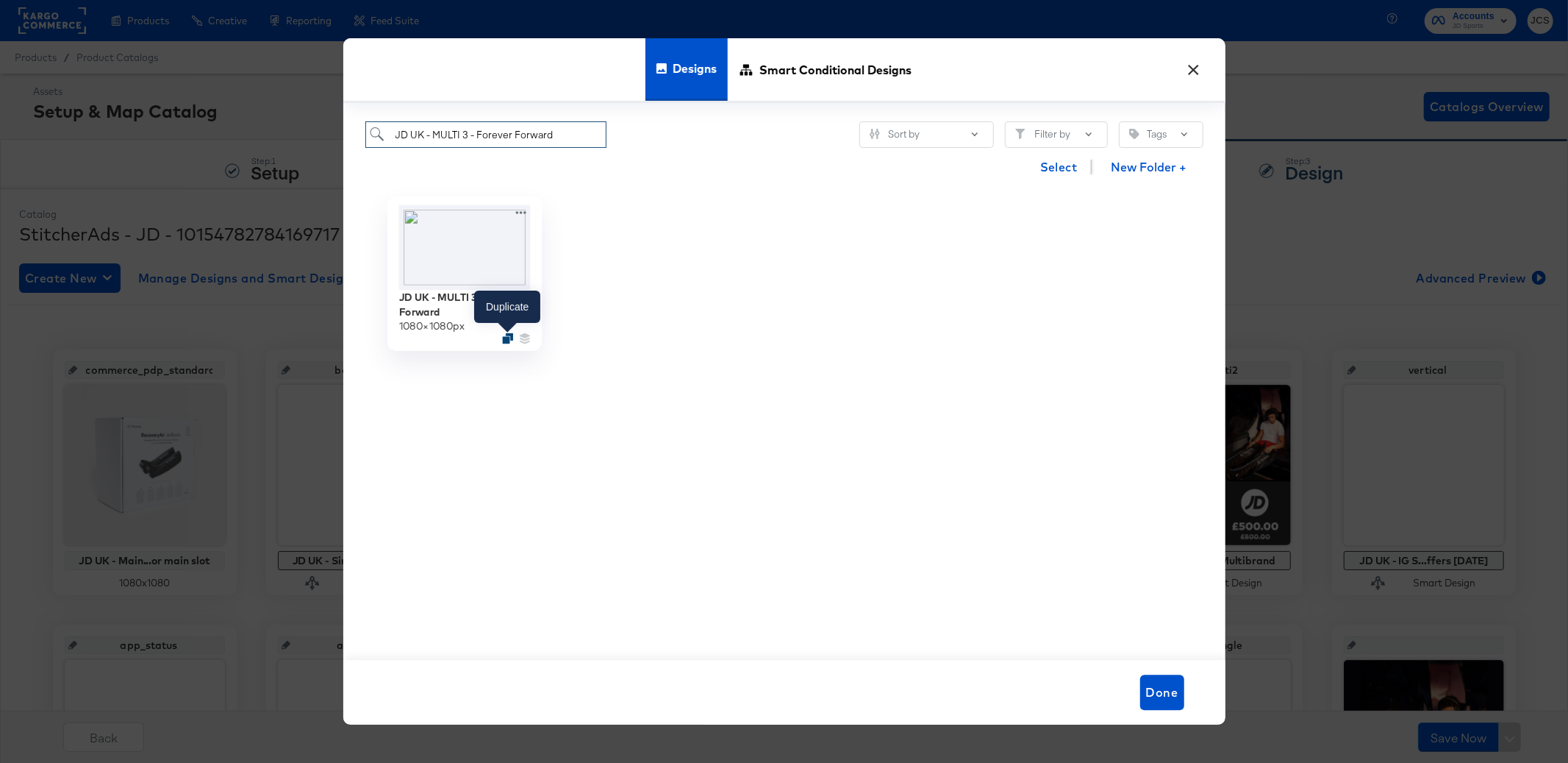
type input "JD UK - MULTI 3 - Forever Forward"
click at [507, 341] on icon "Duplicate" at bounding box center [508, 339] width 11 height 11
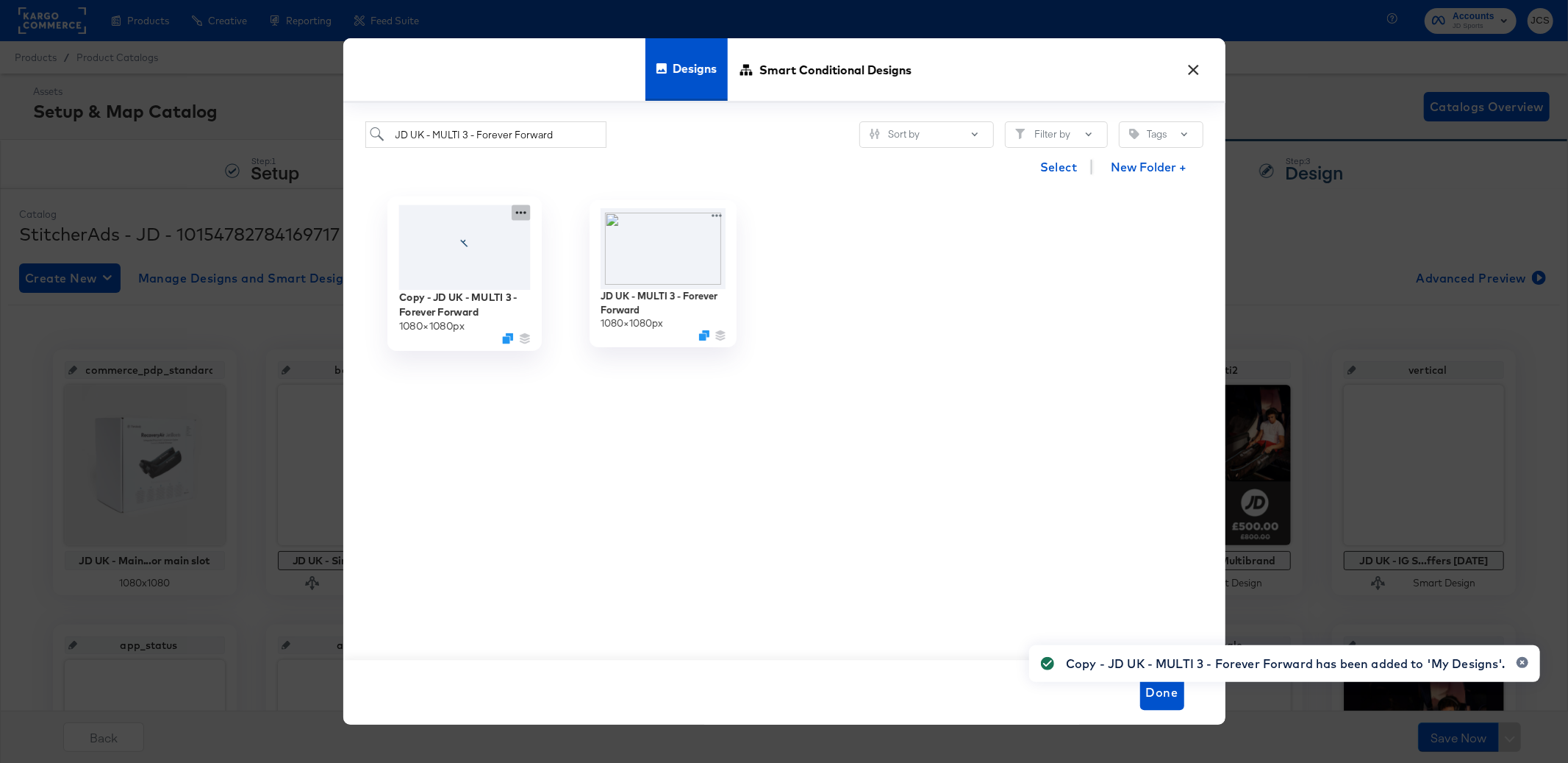
click at [516, 210] on icon at bounding box center [521, 213] width 18 height 15
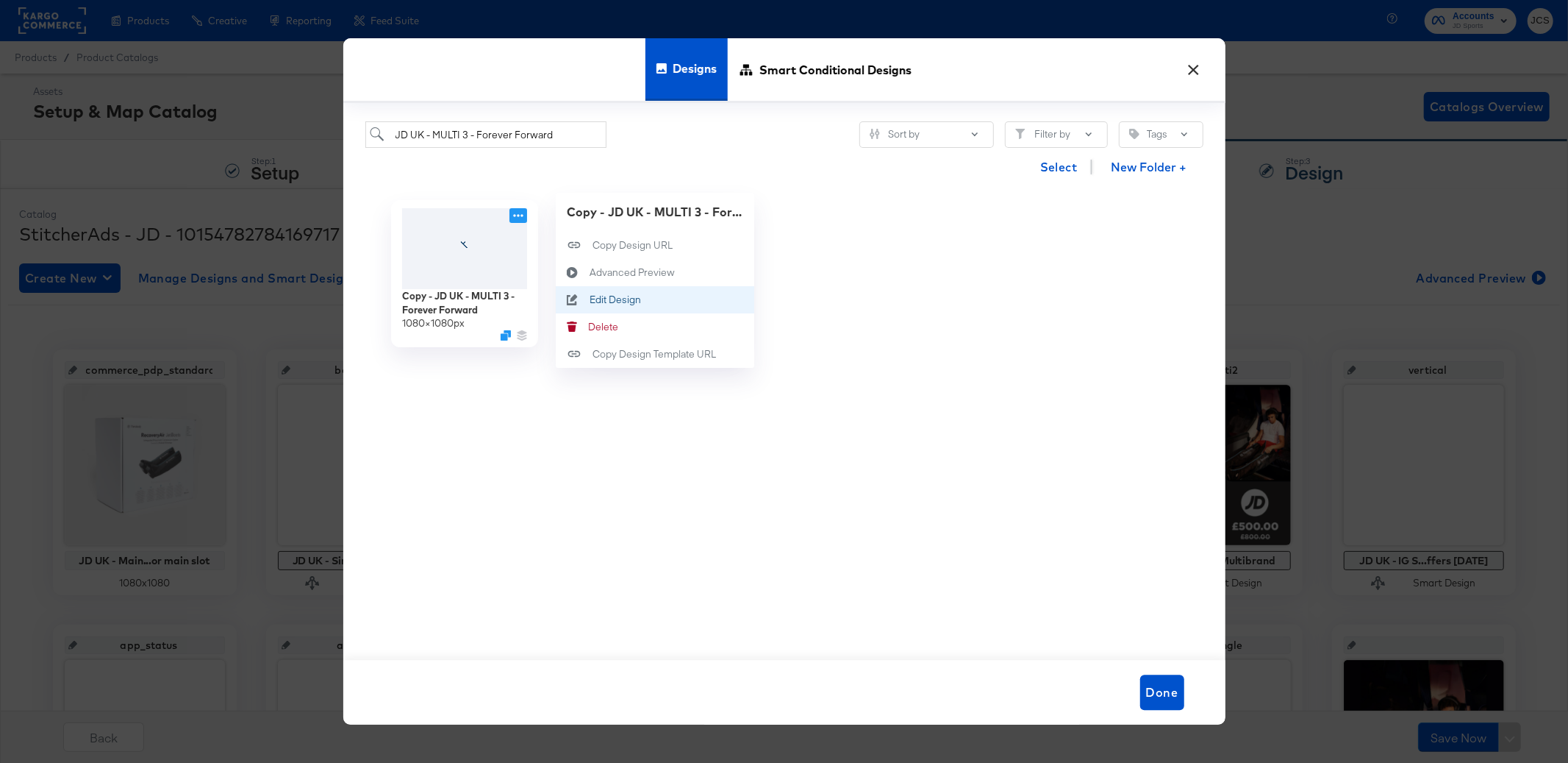
click at [589, 299] on div "Edit Design Edit Design" at bounding box center [589, 299] width 0 height 0
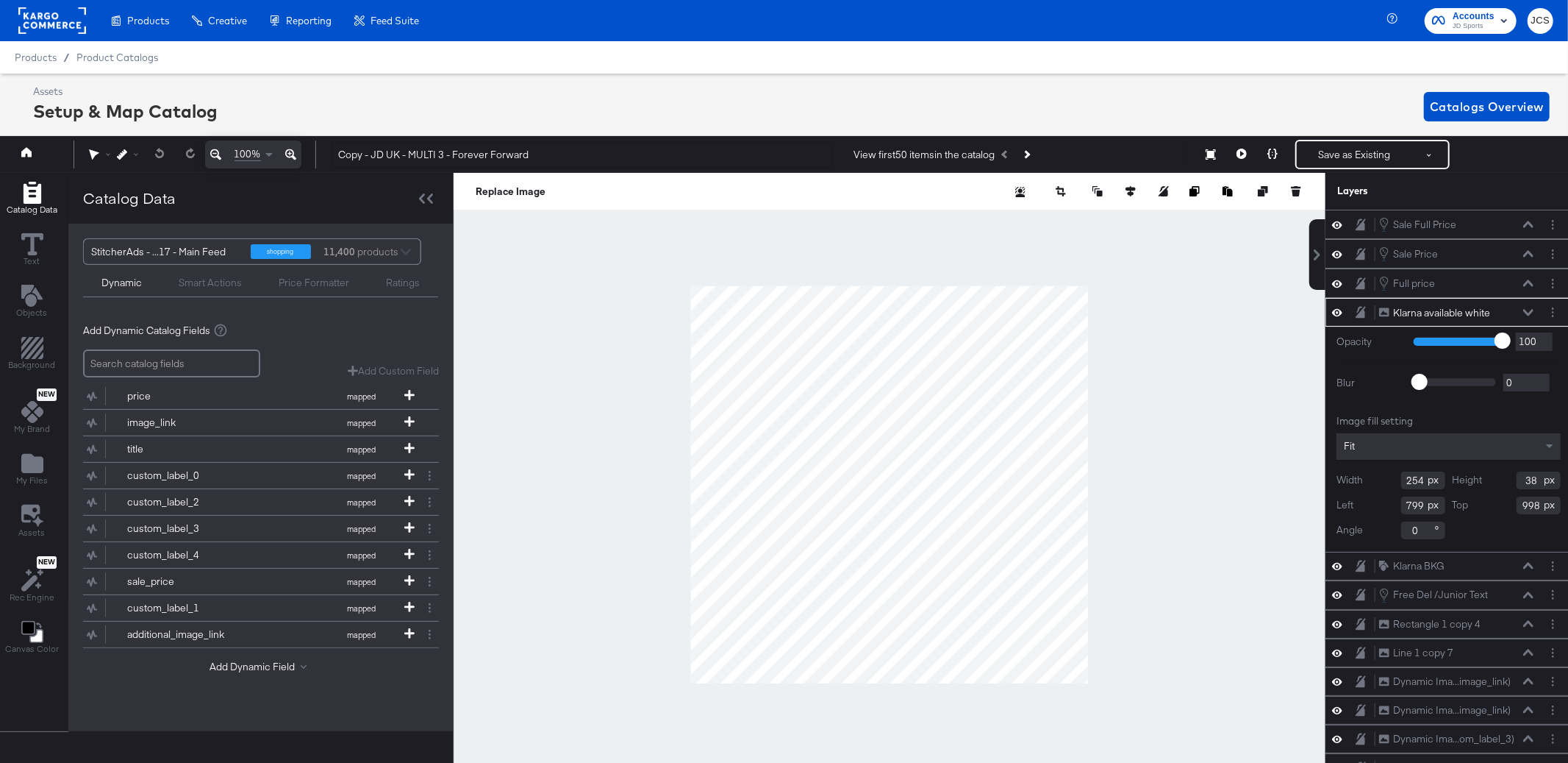
scroll to position [0, 4]
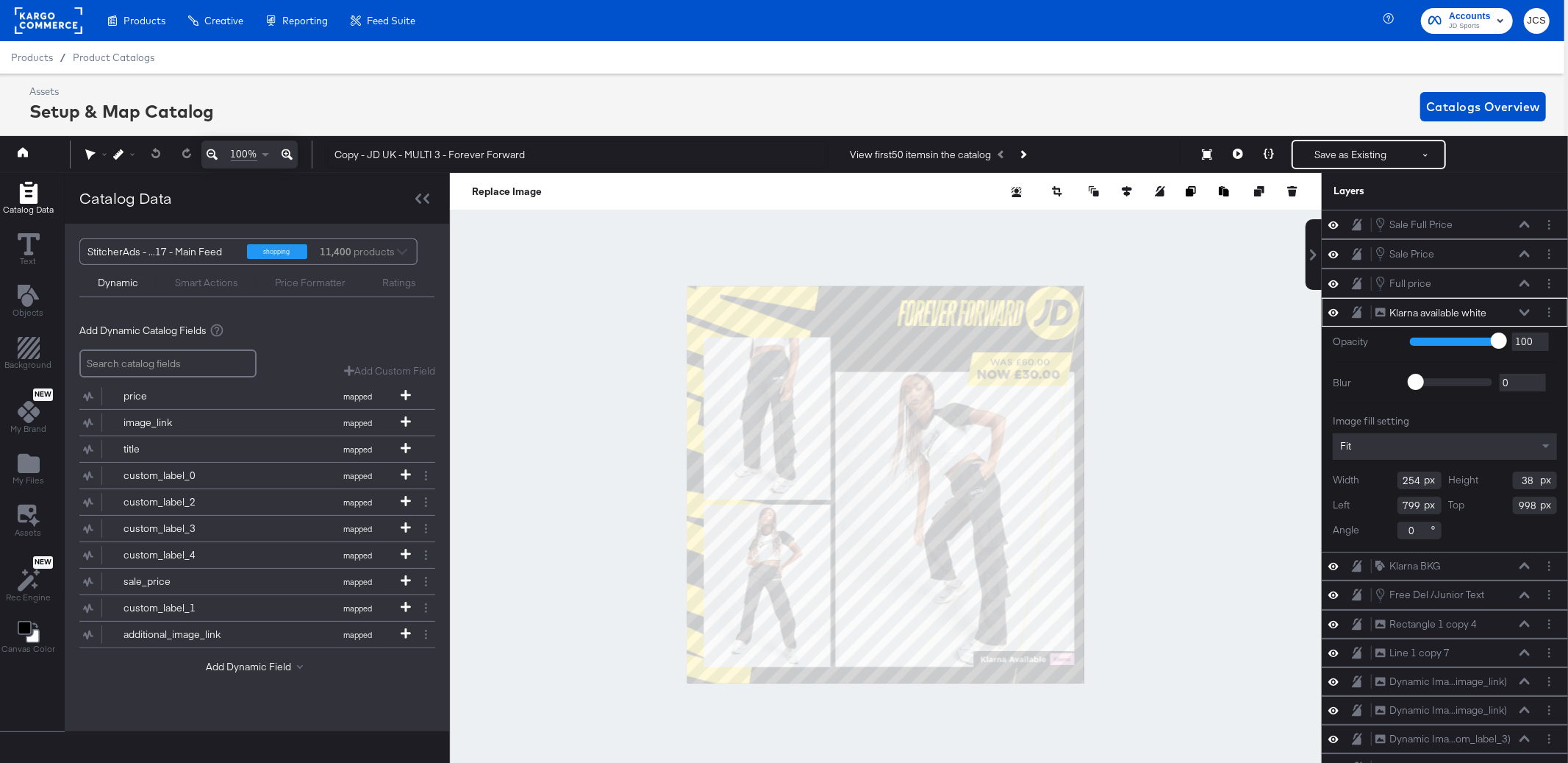
click at [1527, 308] on div "Klarna available white Klarna available white" at bounding box center [1453, 313] width 156 height 15
click at [1526, 311] on icon at bounding box center [1525, 312] width 10 height 7
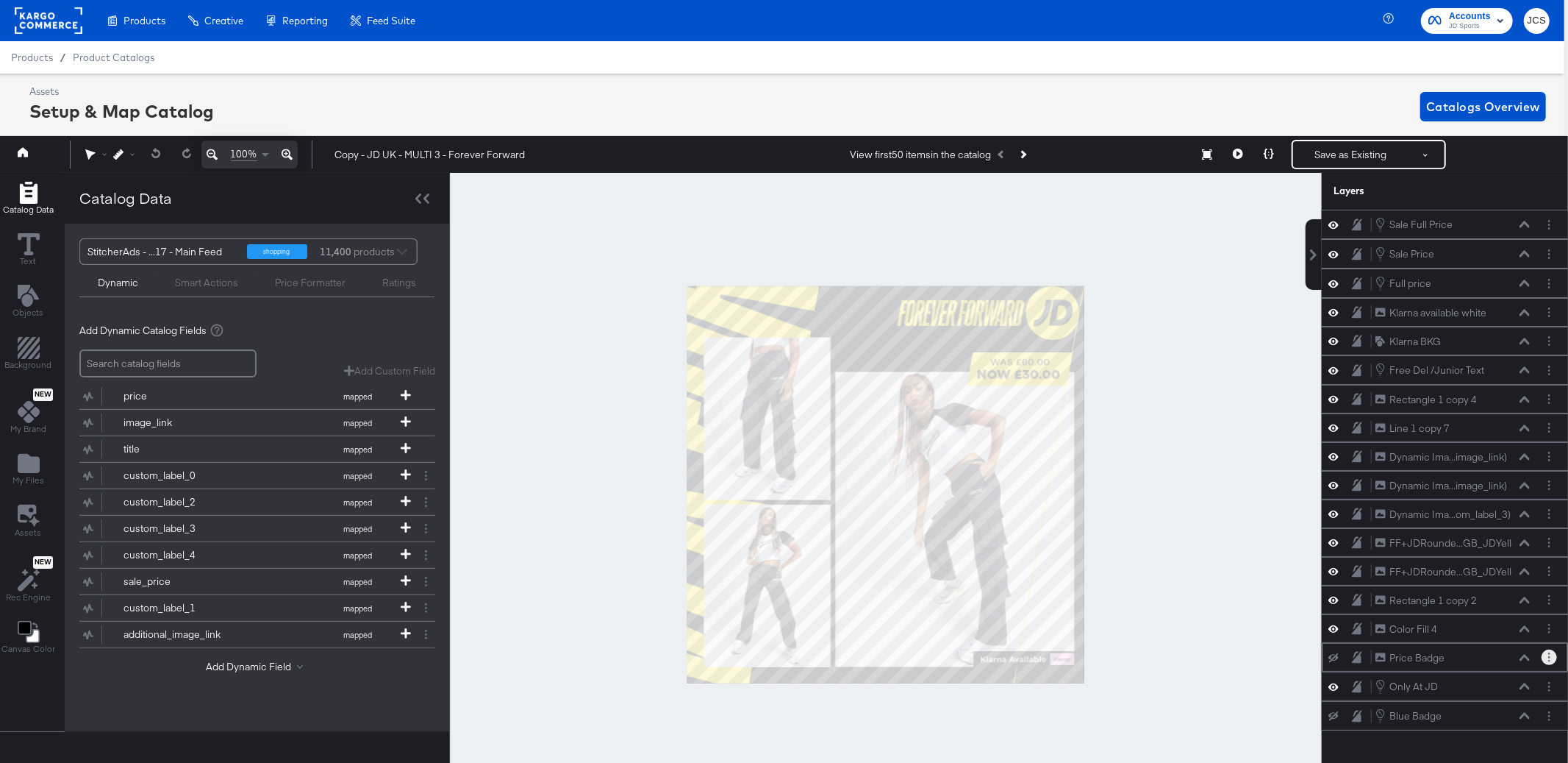
click at [1551, 662] on button "Layer Options" at bounding box center [1549, 657] width 15 height 15
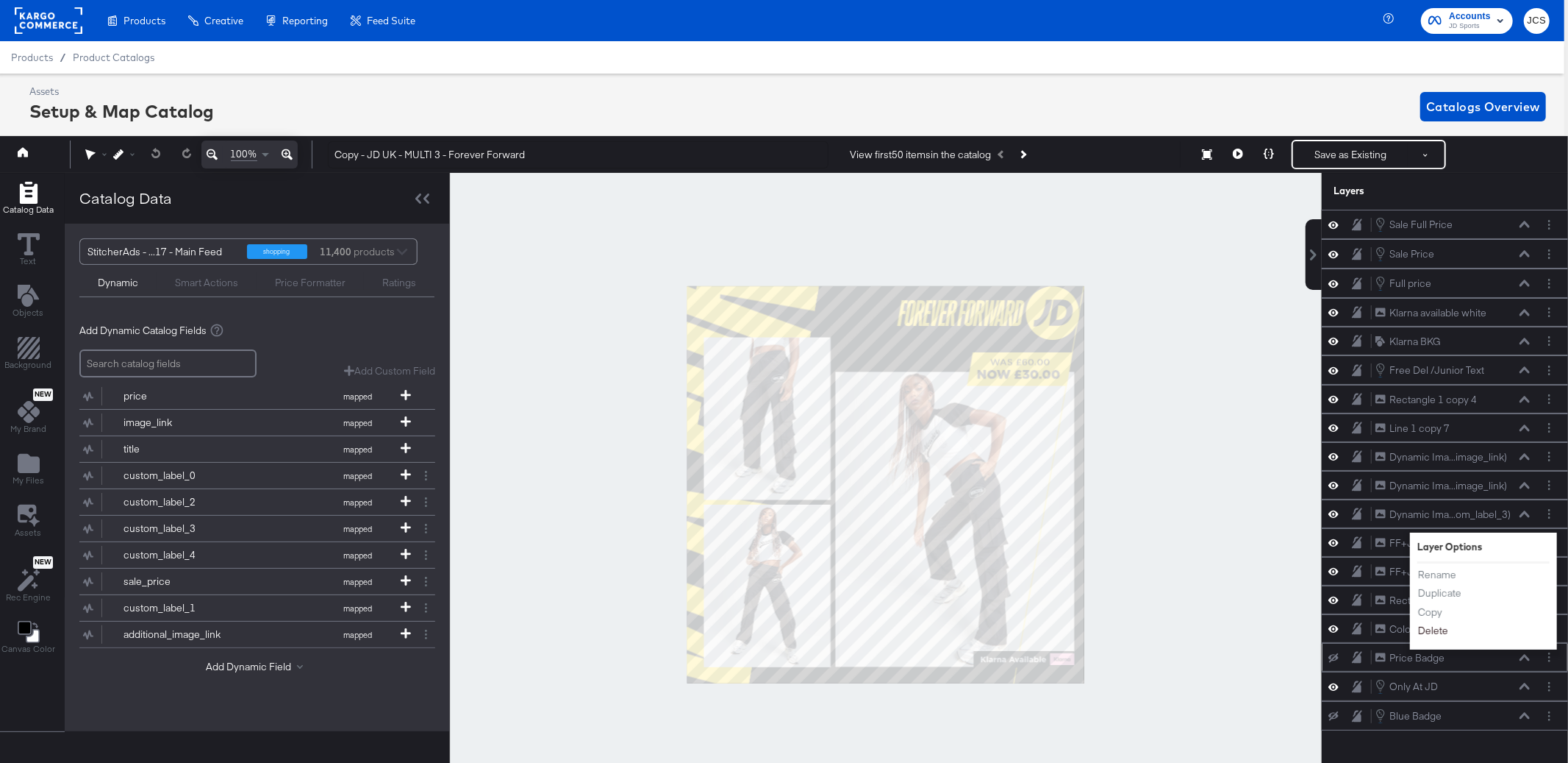
click at [1437, 631] on button "Delete" at bounding box center [1434, 631] width 32 height 15
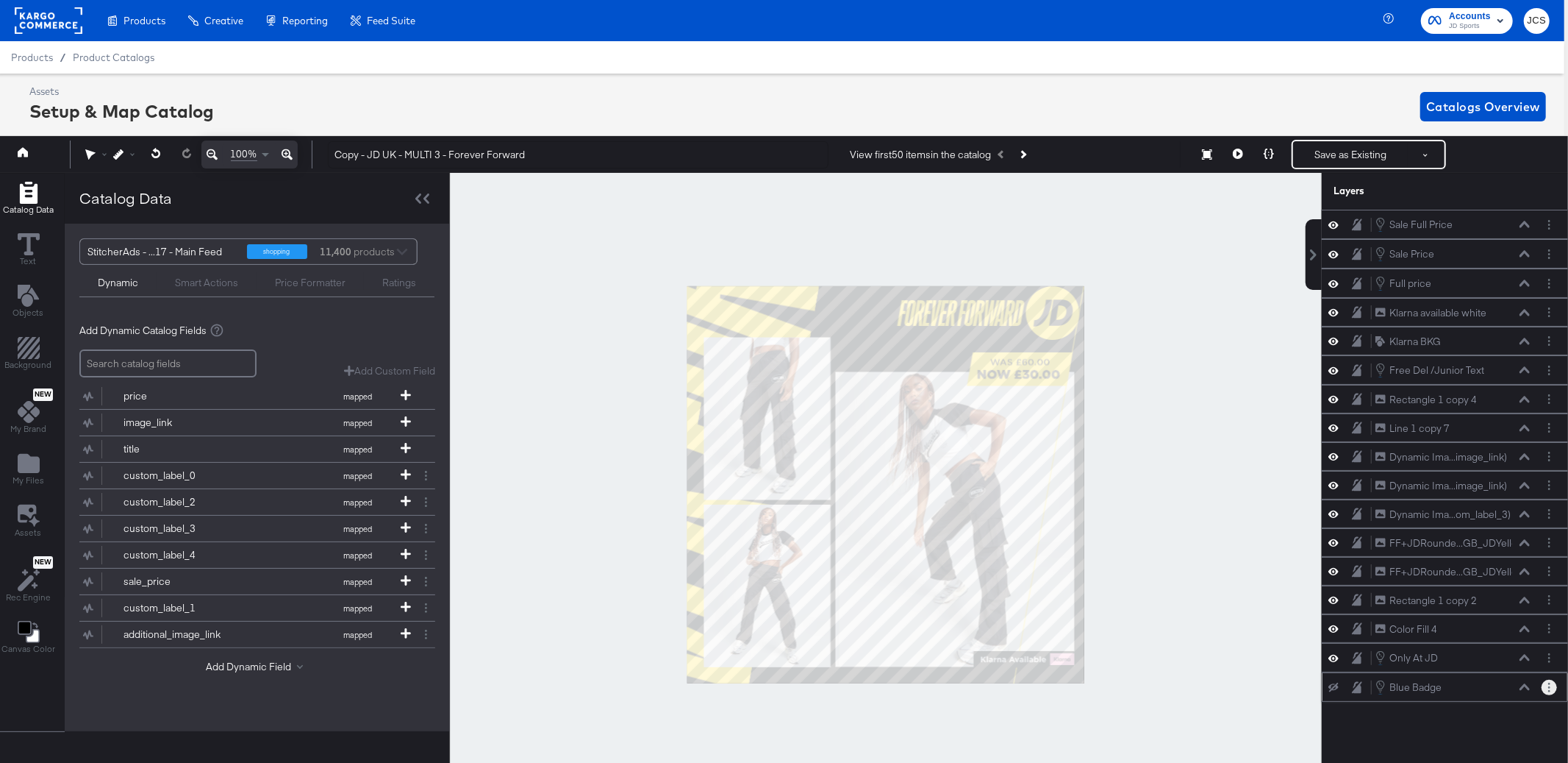
click at [1550, 692] on circle "Layer Options" at bounding box center [1550, 691] width 2 height 2
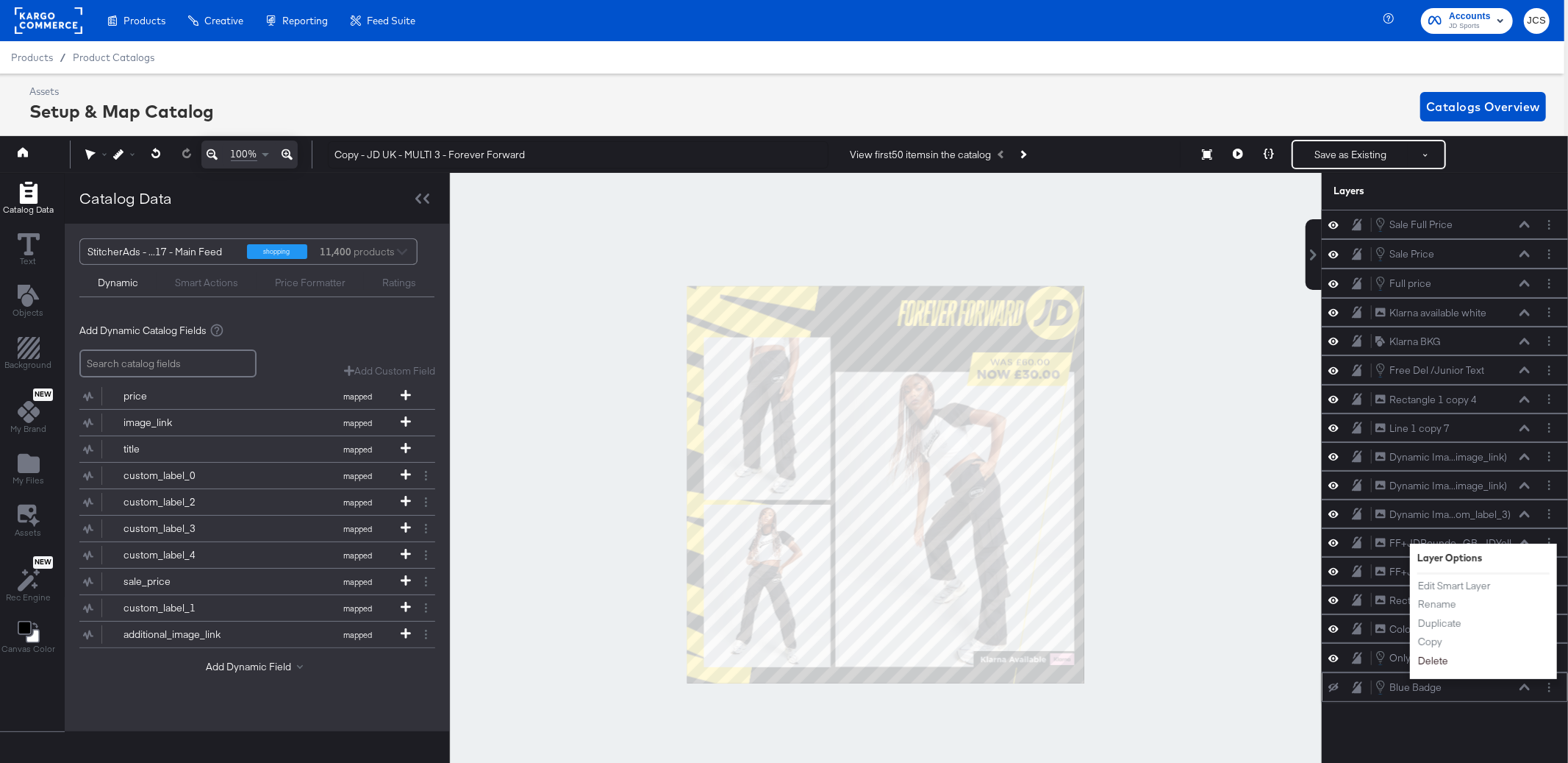
click at [1434, 663] on button "Delete" at bounding box center [1434, 661] width 32 height 15
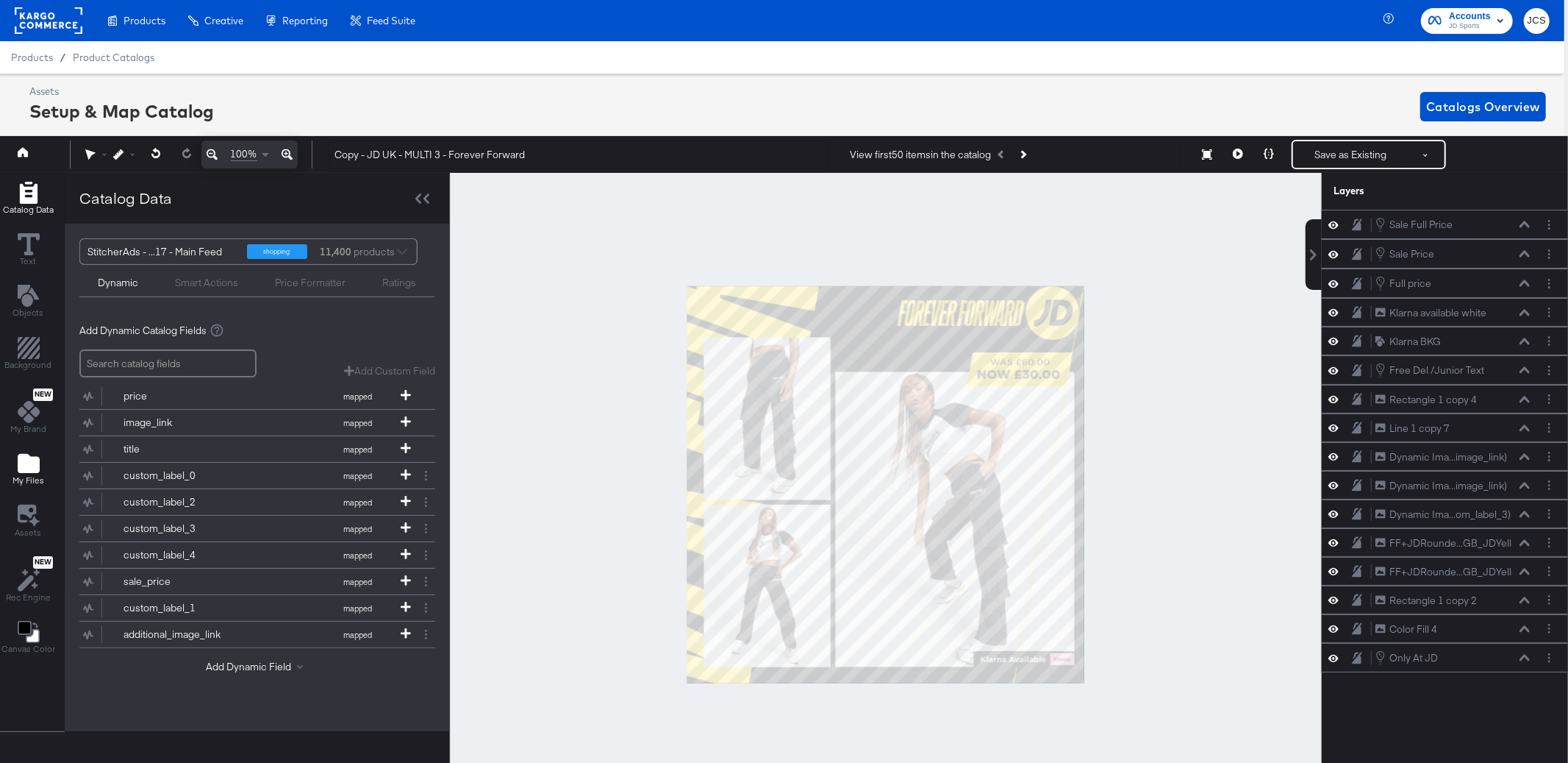
click at [26, 470] on icon "Add Files" at bounding box center [29, 463] width 22 height 19
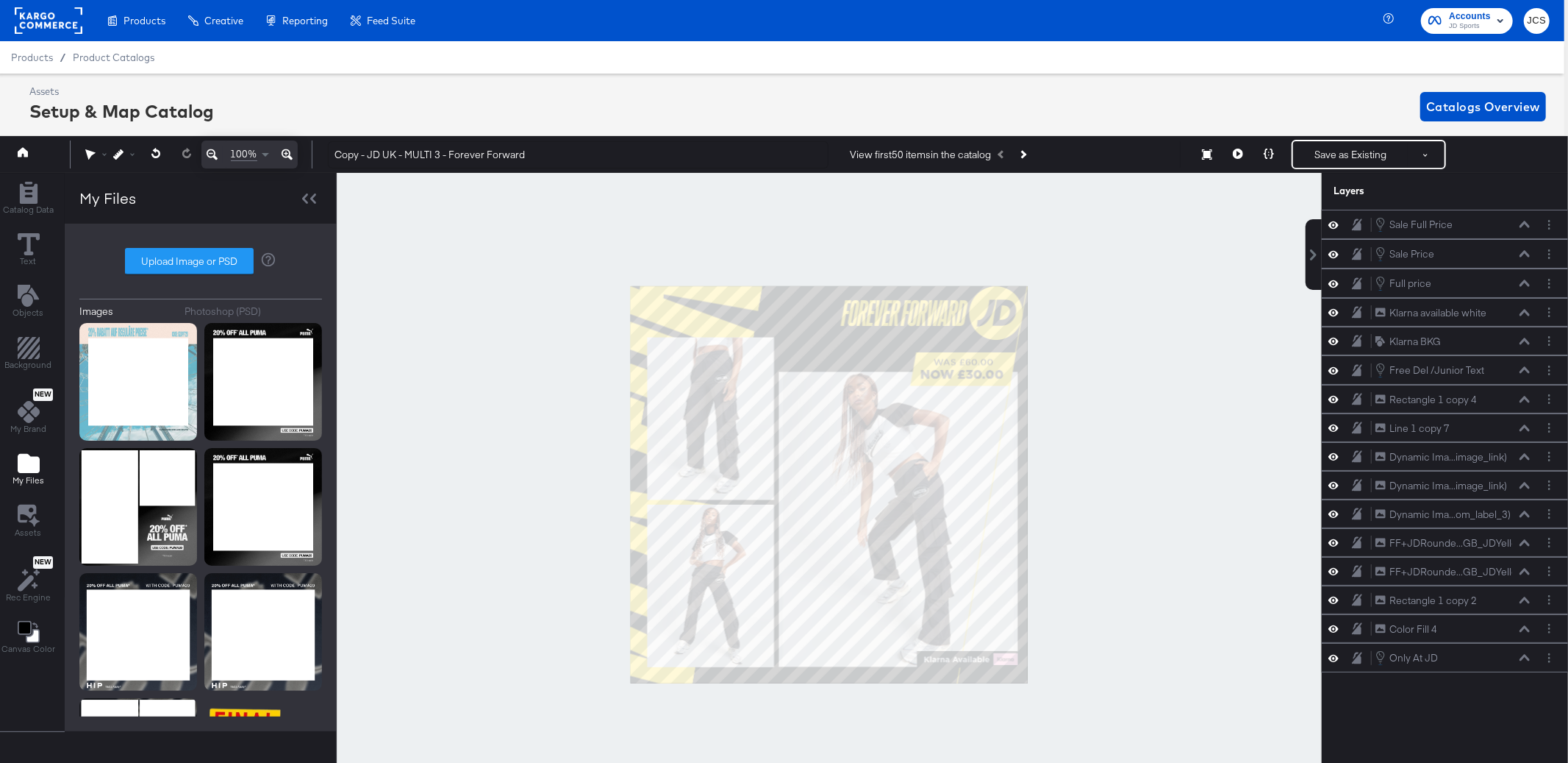
click at [237, 305] on div "Photoshop (PSD)" at bounding box center [224, 311] width 77 height 14
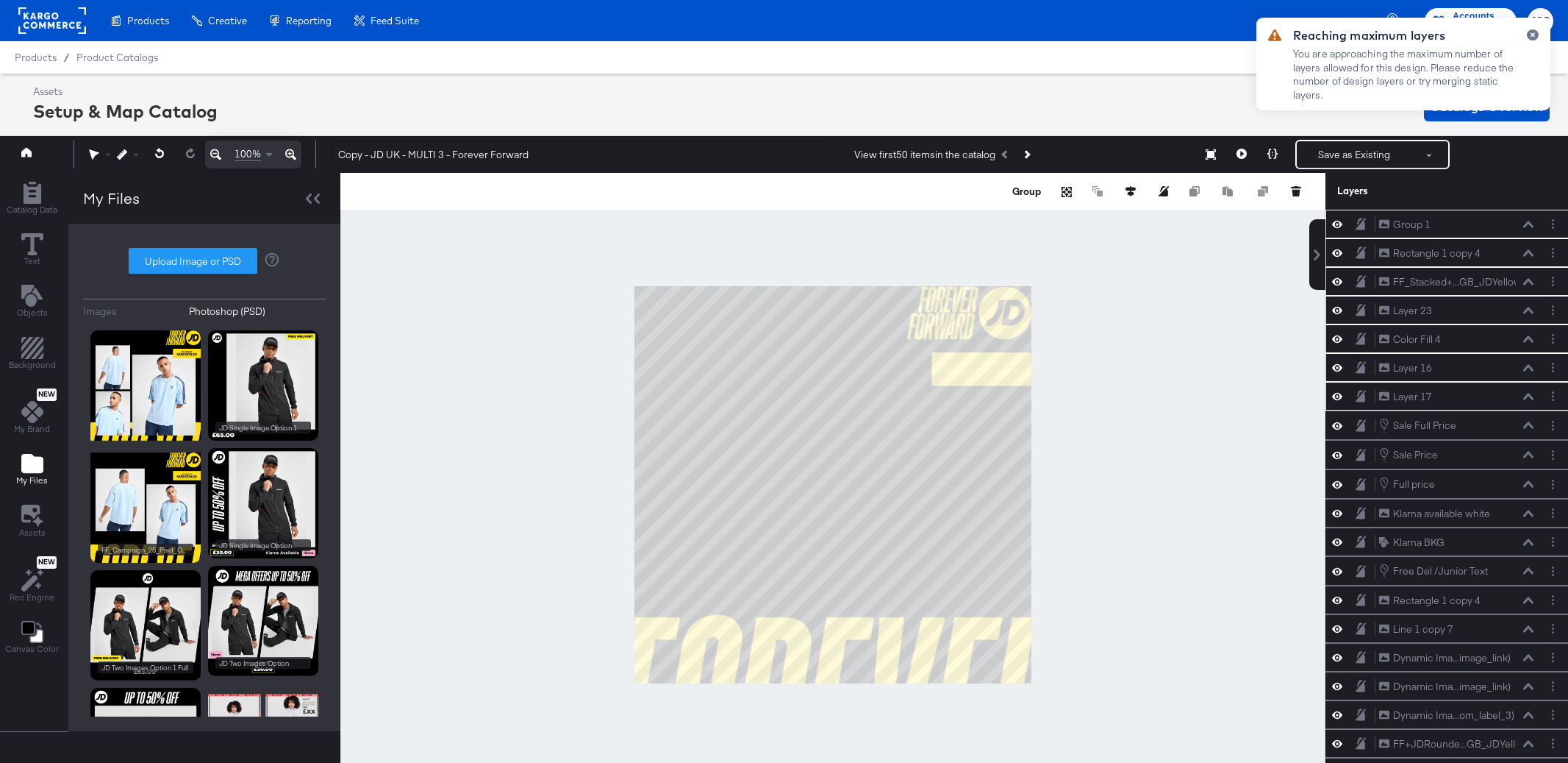
scroll to position [0, 4]
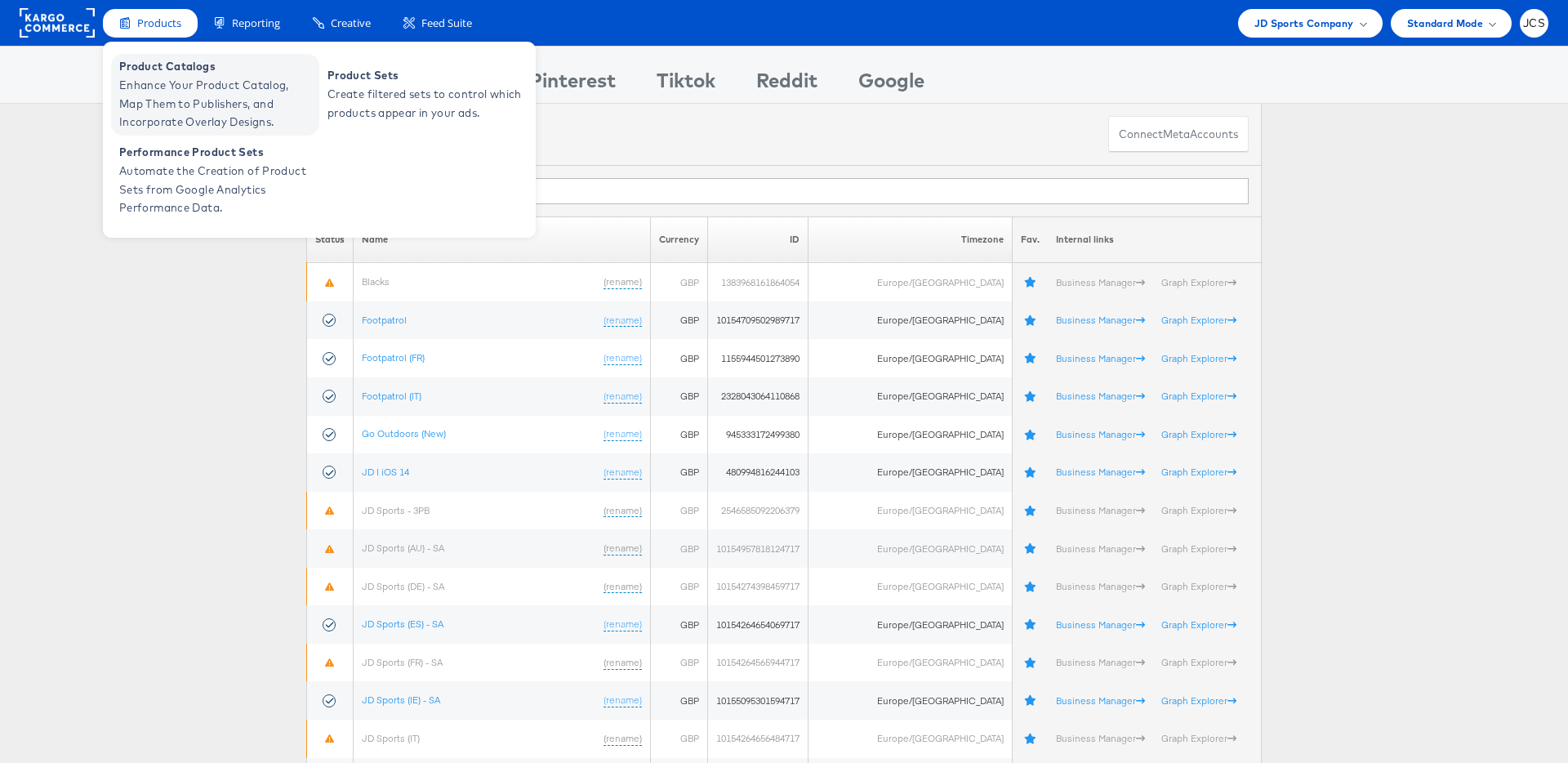
click at [156, 66] on span "Product Catalogs" at bounding box center [217, 66] width 196 height 19
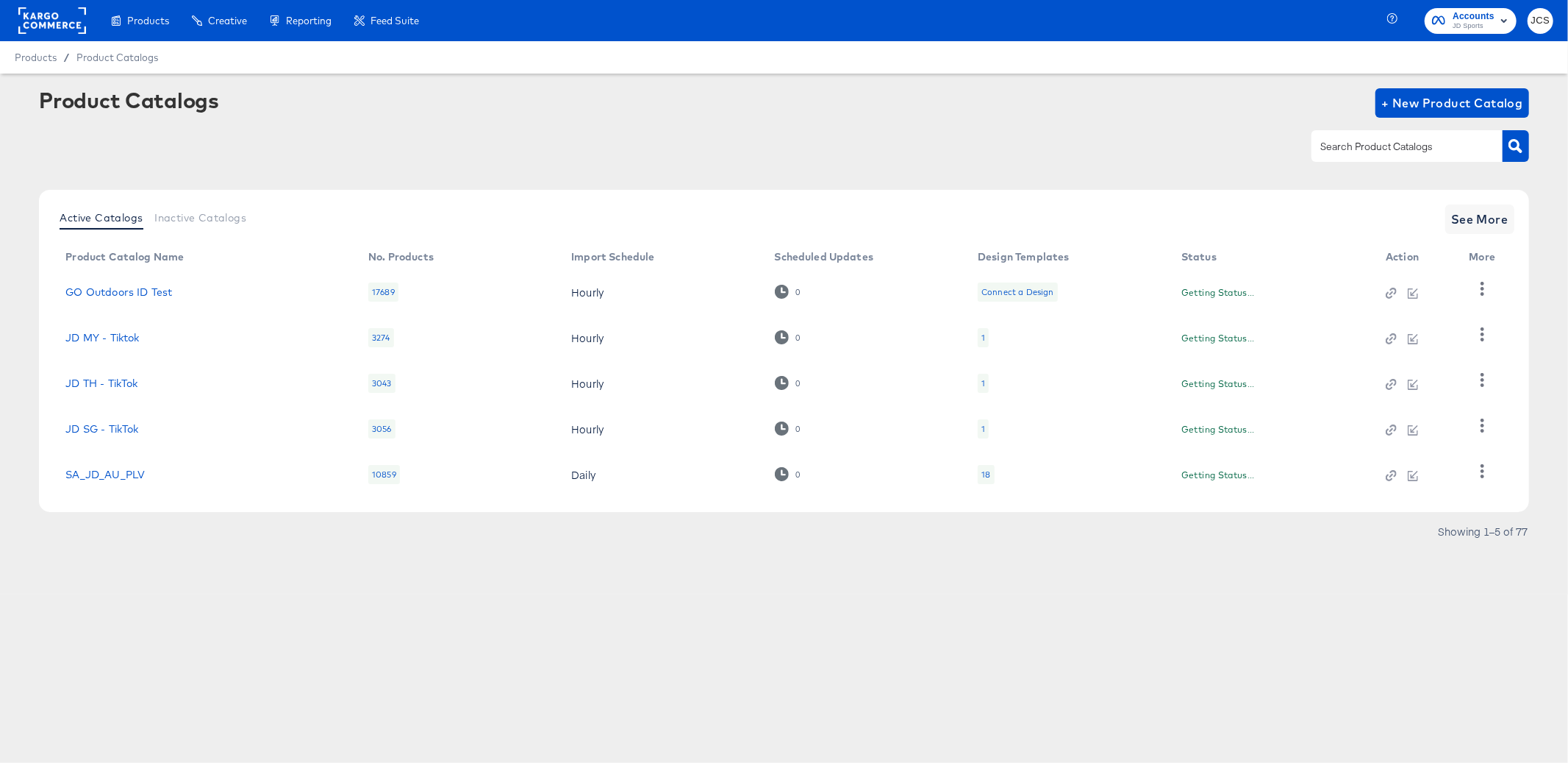
click at [1342, 146] on input "text" at bounding box center [1396, 146] width 157 height 17
type input "main"
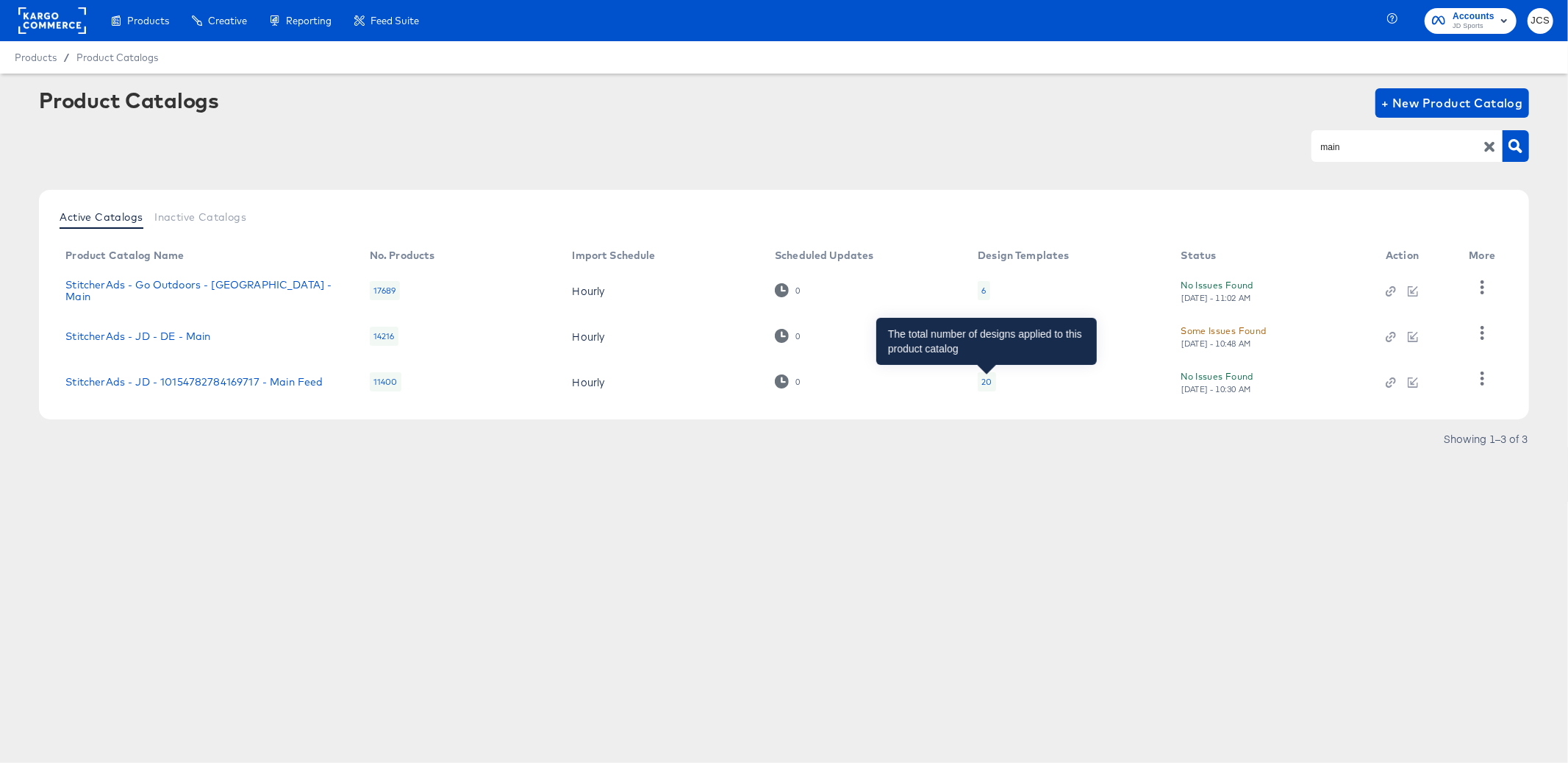
click at [987, 382] on div "20" at bounding box center [987, 382] width 10 height 12
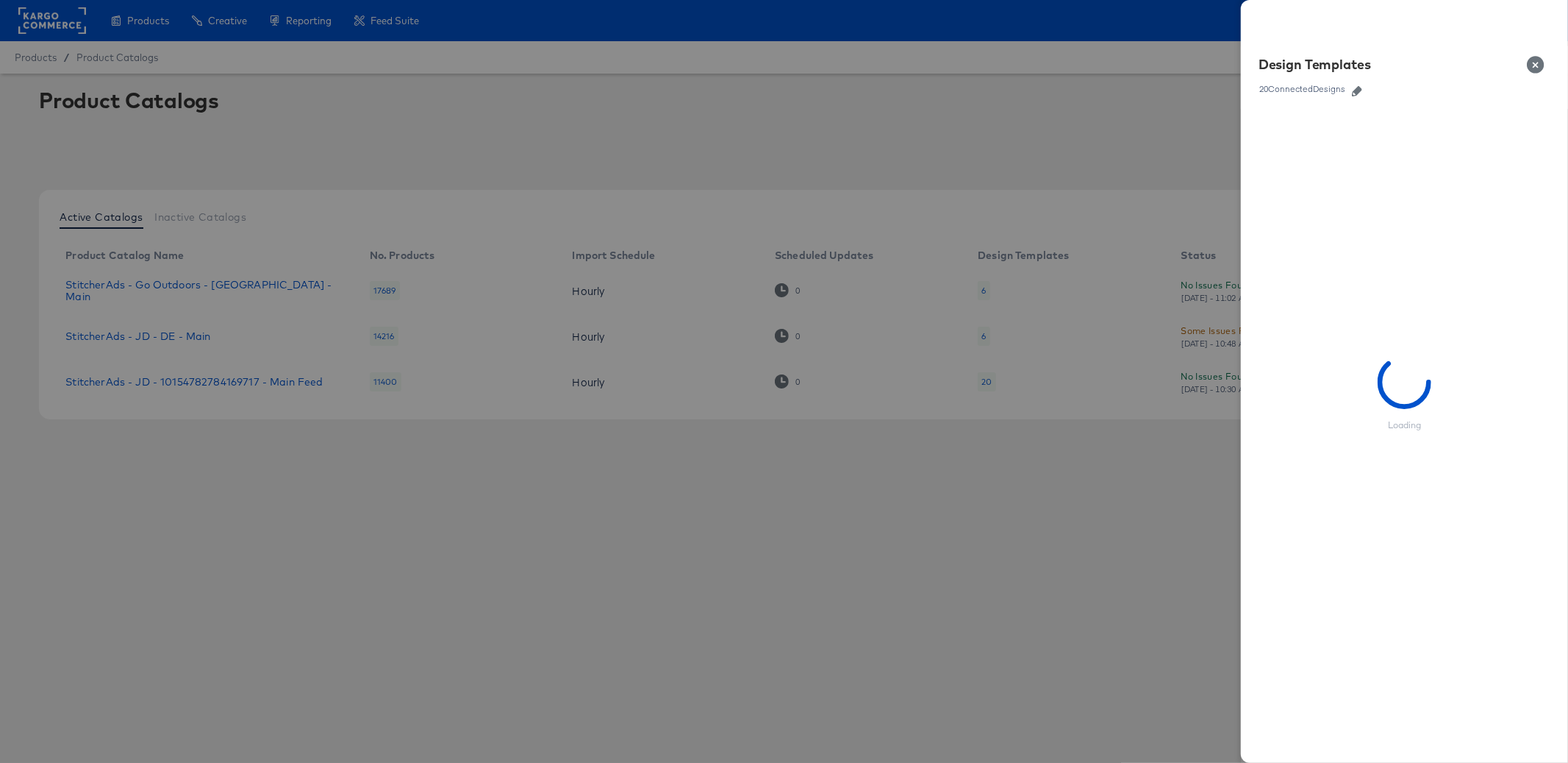
click at [1363, 86] on icon "button" at bounding box center [1357, 91] width 10 height 10
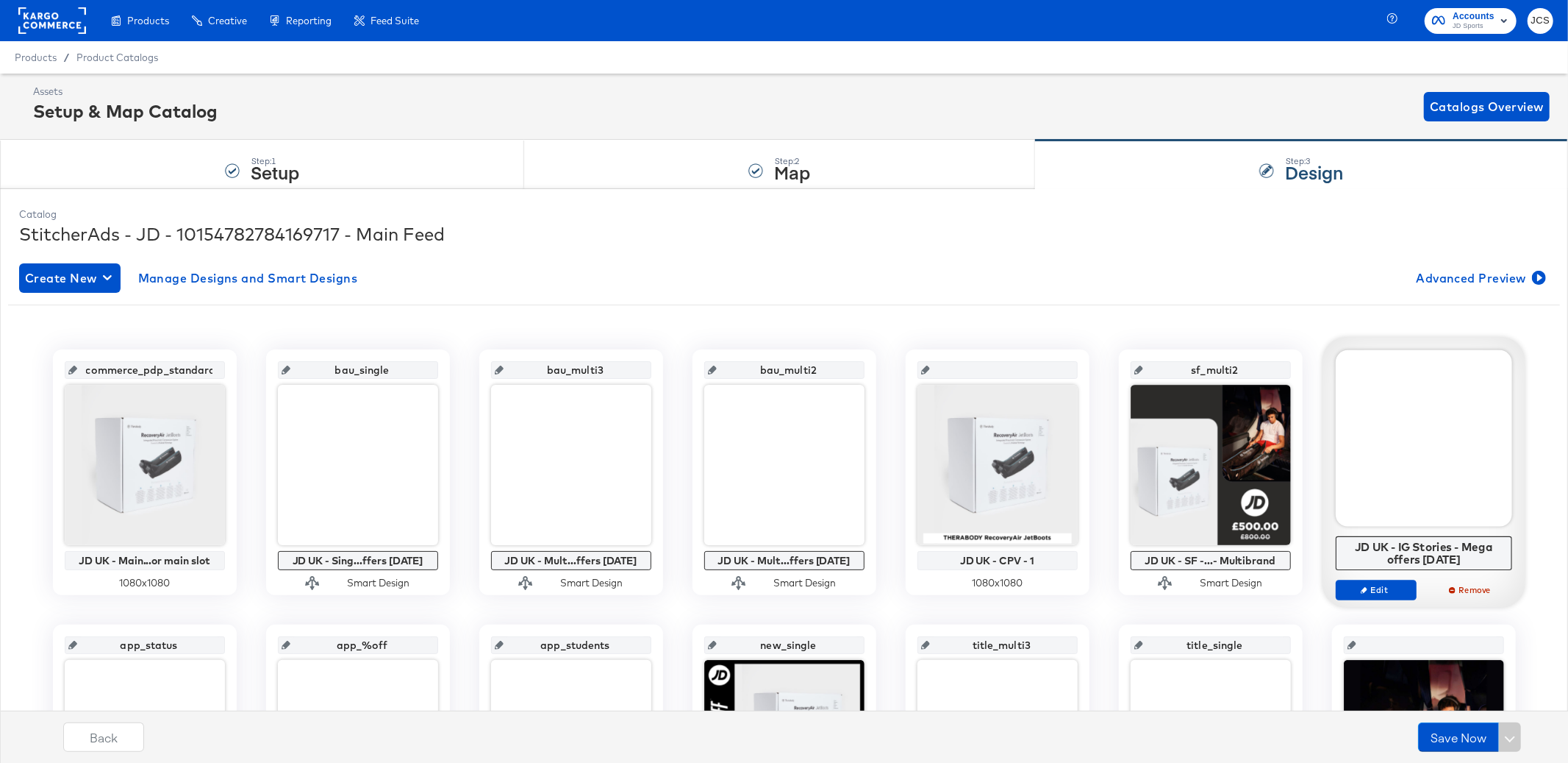
click at [67, 27] on rect at bounding box center [52, 20] width 68 height 26
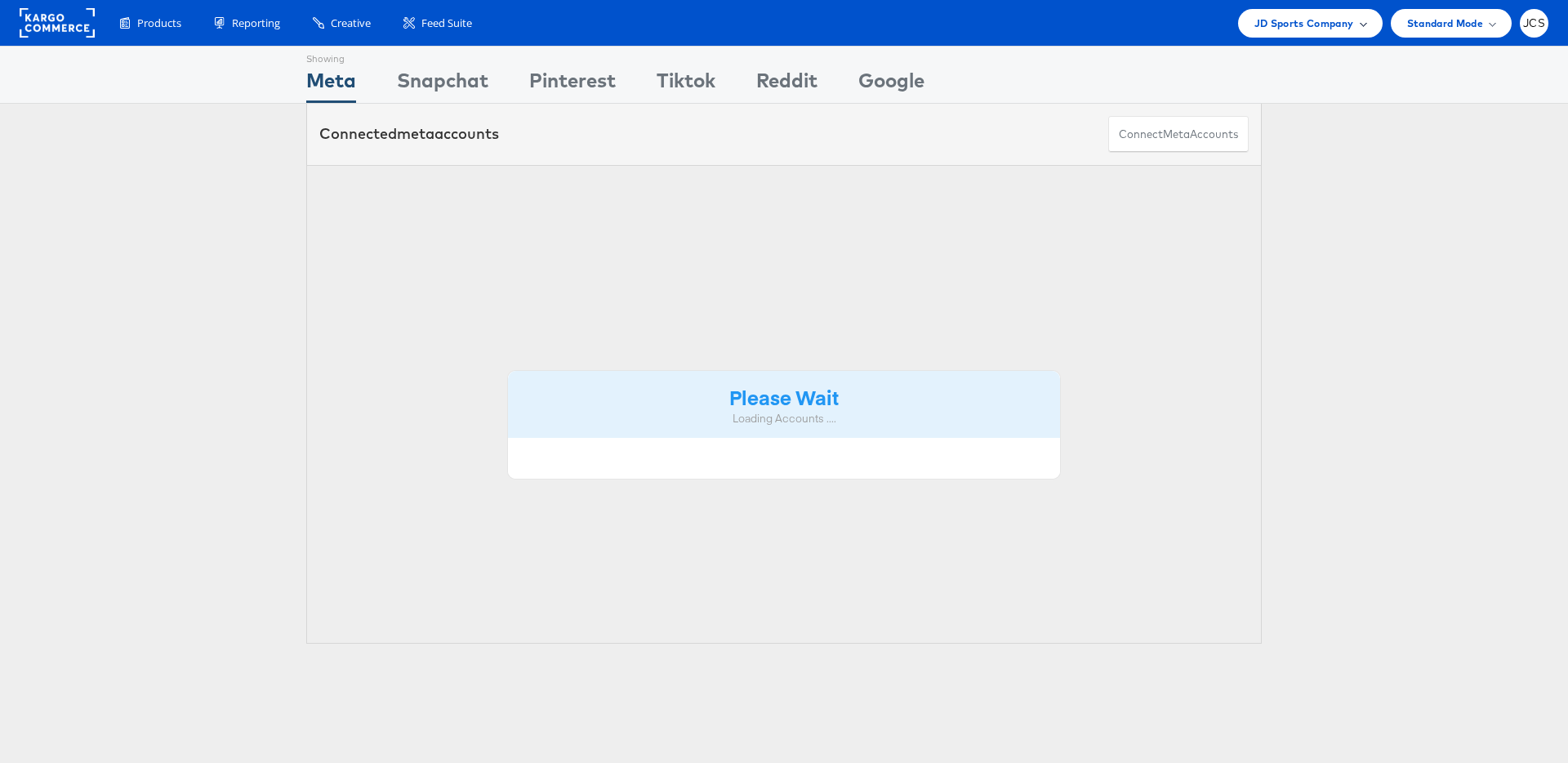
click at [1299, 15] on span "JD Sports Company" at bounding box center [1303, 23] width 99 height 17
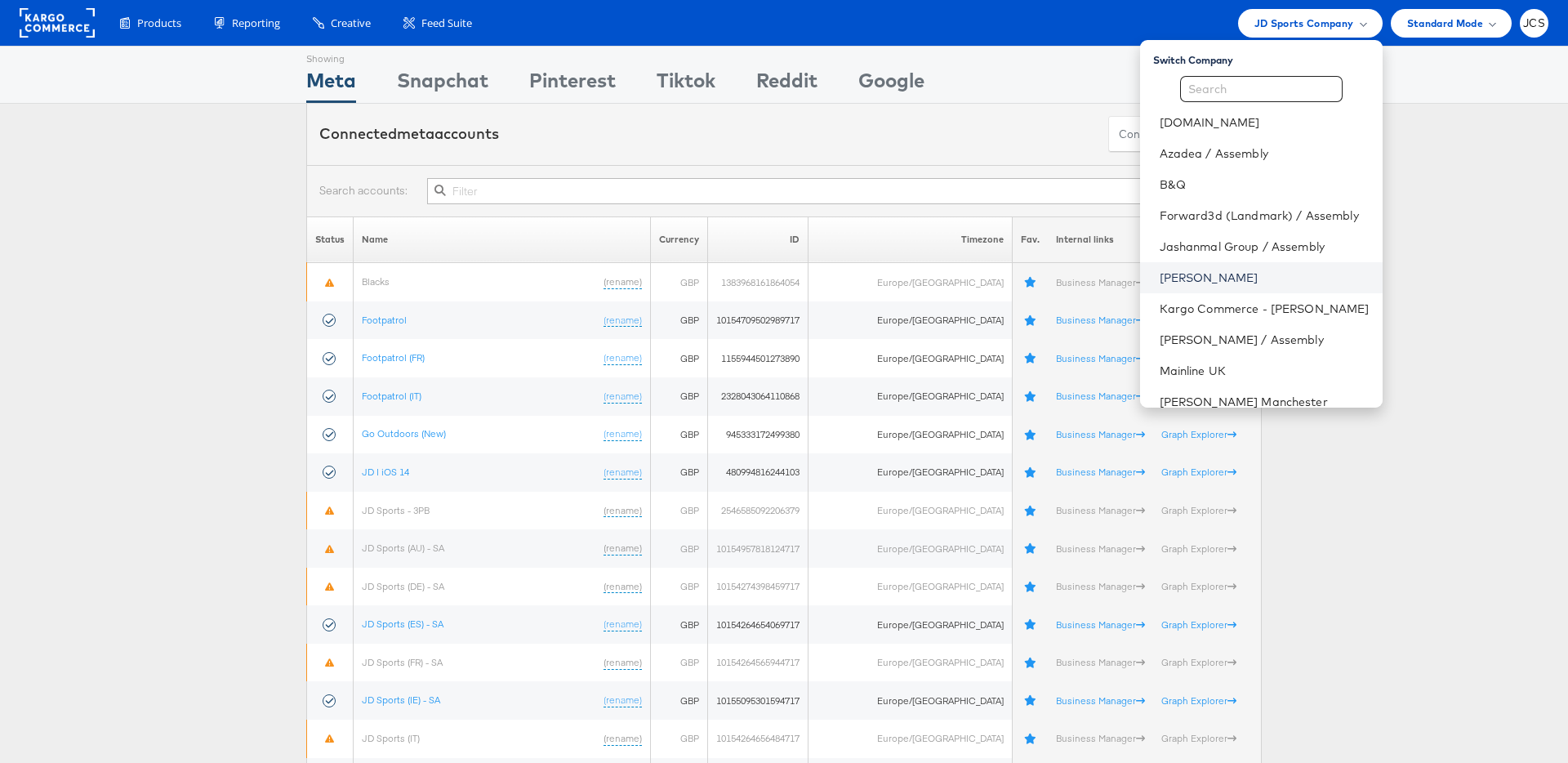
click at [1172, 276] on link "[PERSON_NAME]" at bounding box center [1264, 277] width 210 height 16
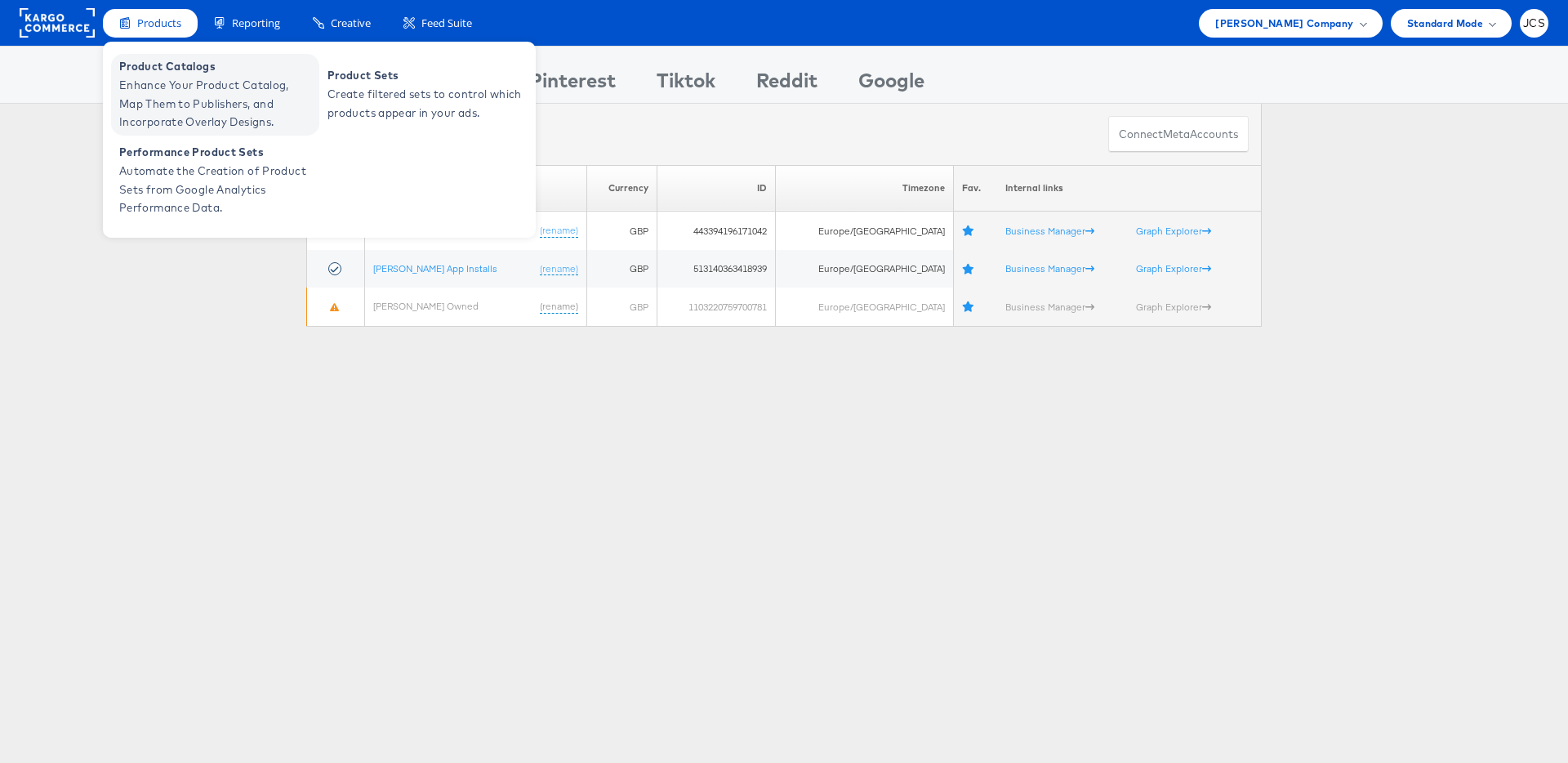
click at [154, 88] on span "Enhance Your Product Catalog, Map Them to Publishers, and Incorporate Overlay D…" at bounding box center [217, 104] width 196 height 56
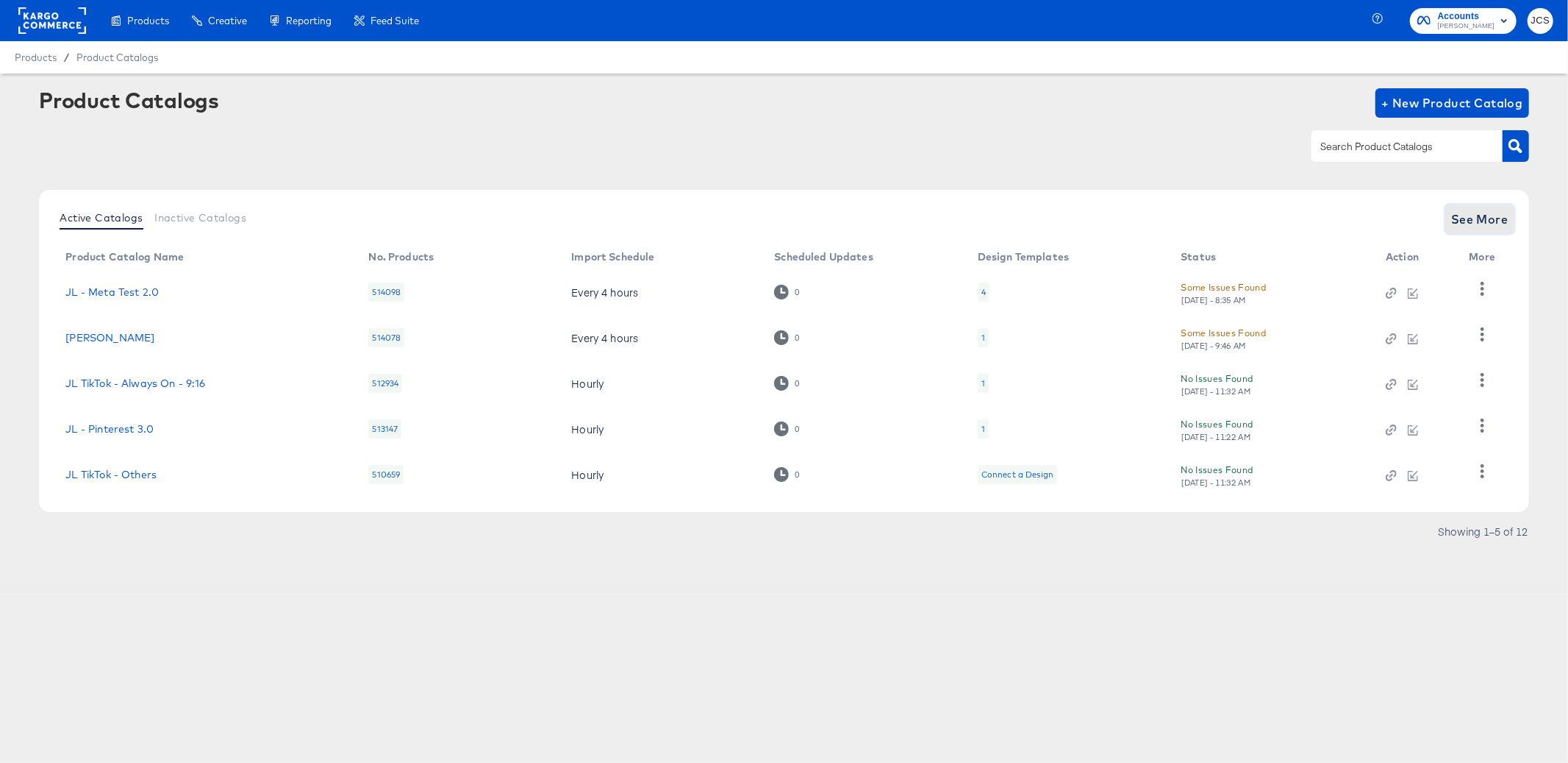
click at [1484, 229] on span "See More" at bounding box center [1480, 219] width 58 height 21
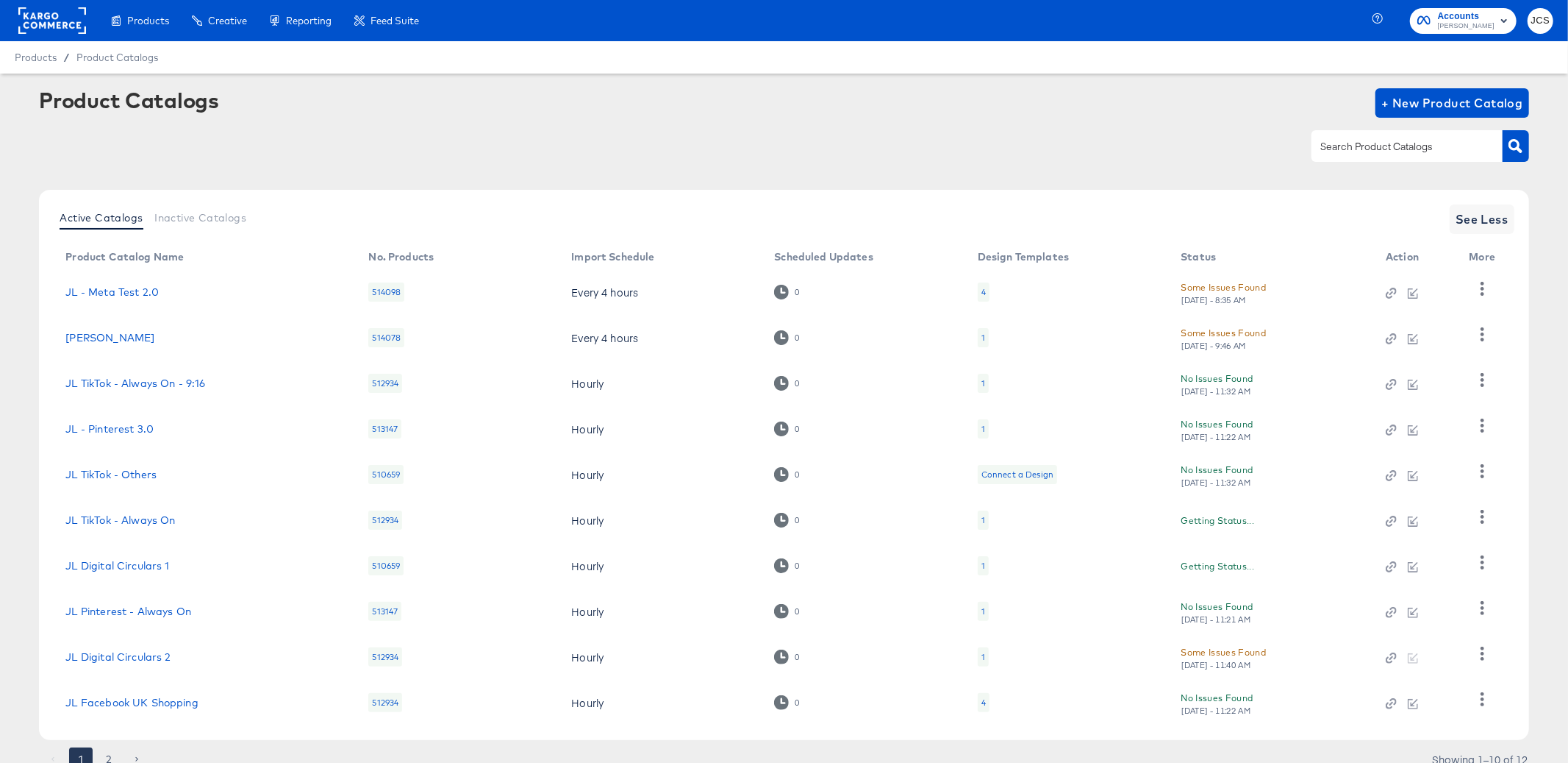
scroll to position [59, 0]
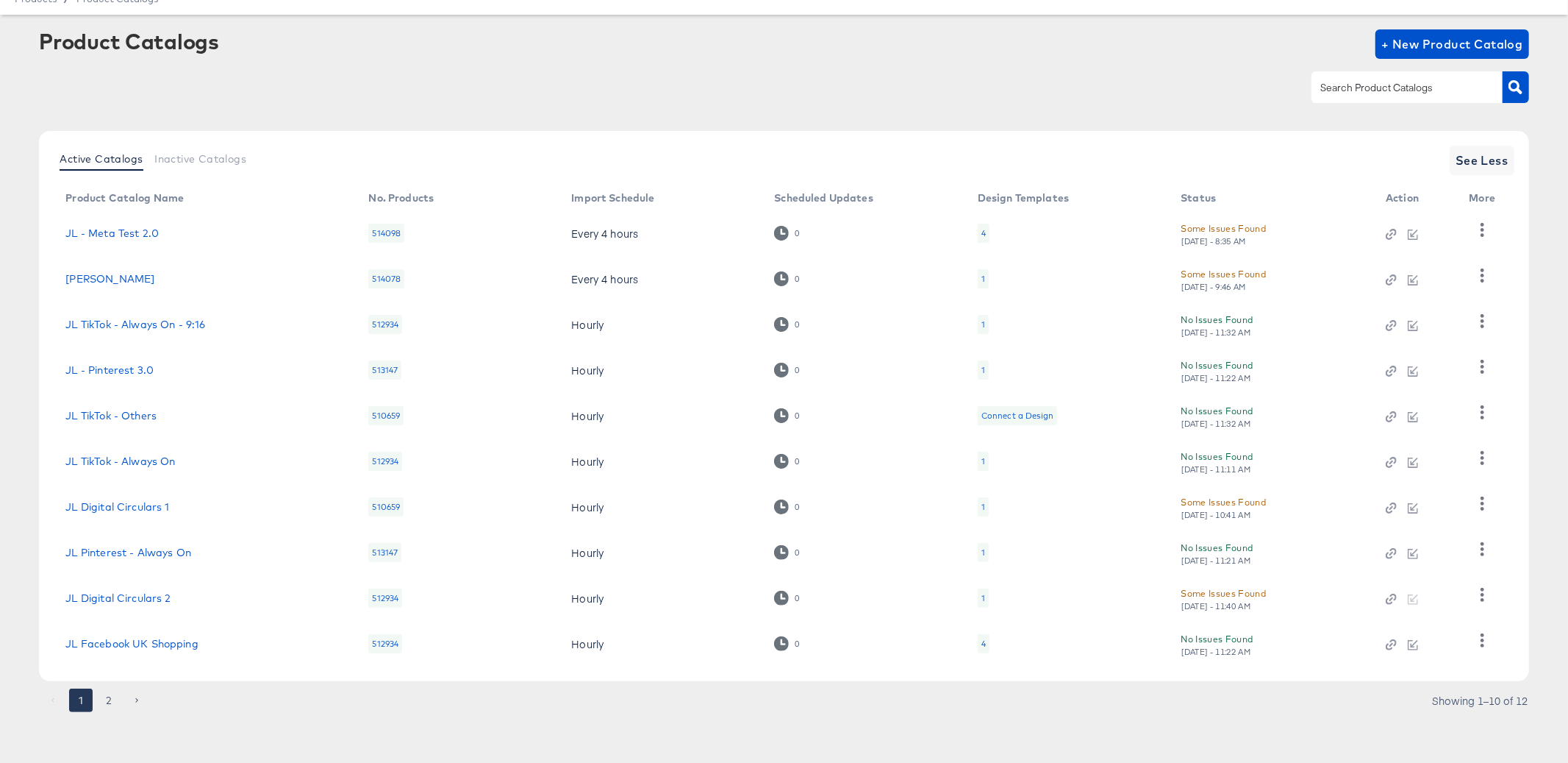
click at [987, 645] on div "4" at bounding box center [983, 644] width 12 height 19
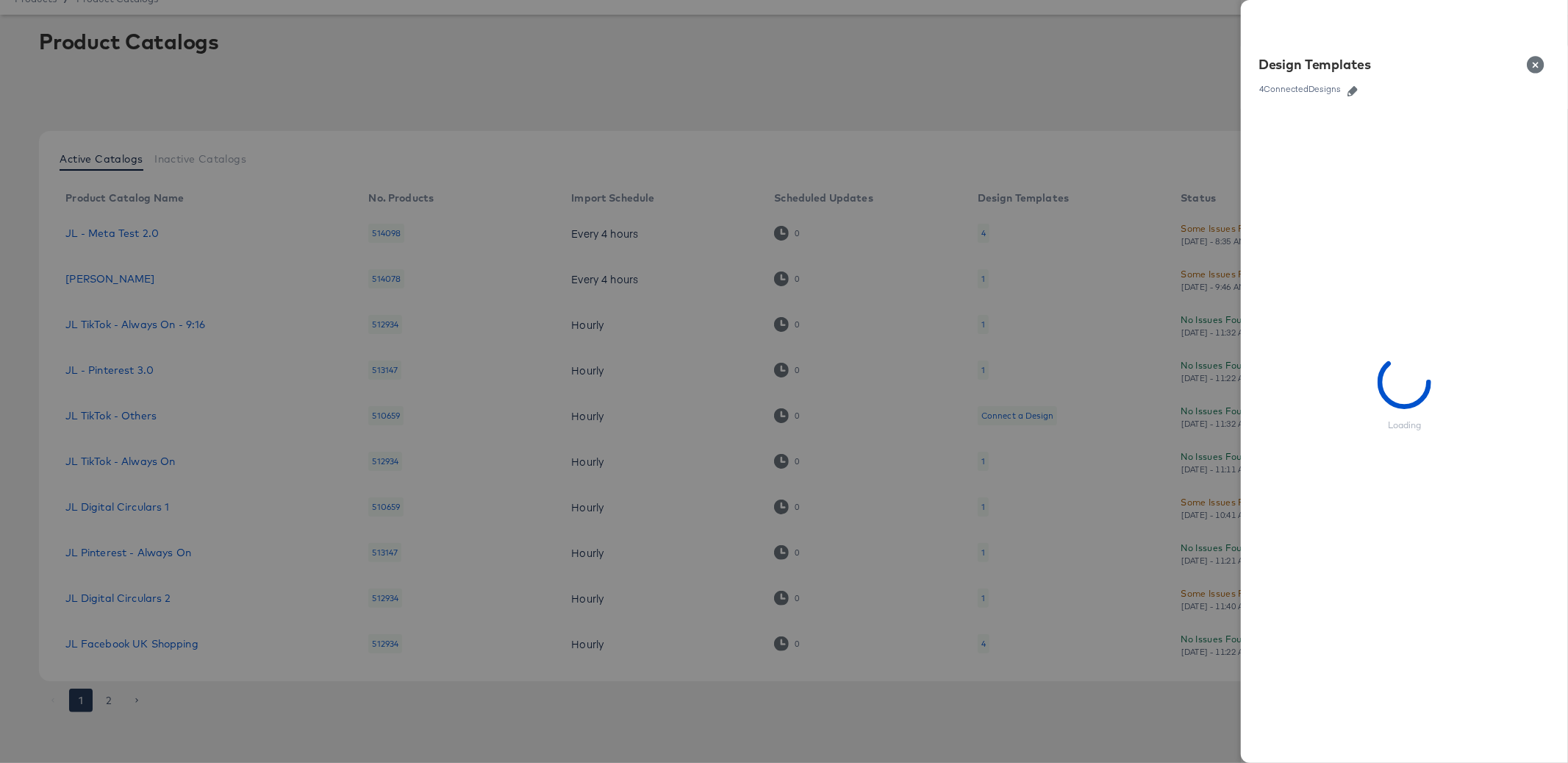
click at [1352, 87] on icon "button" at bounding box center [1353, 91] width 10 height 10
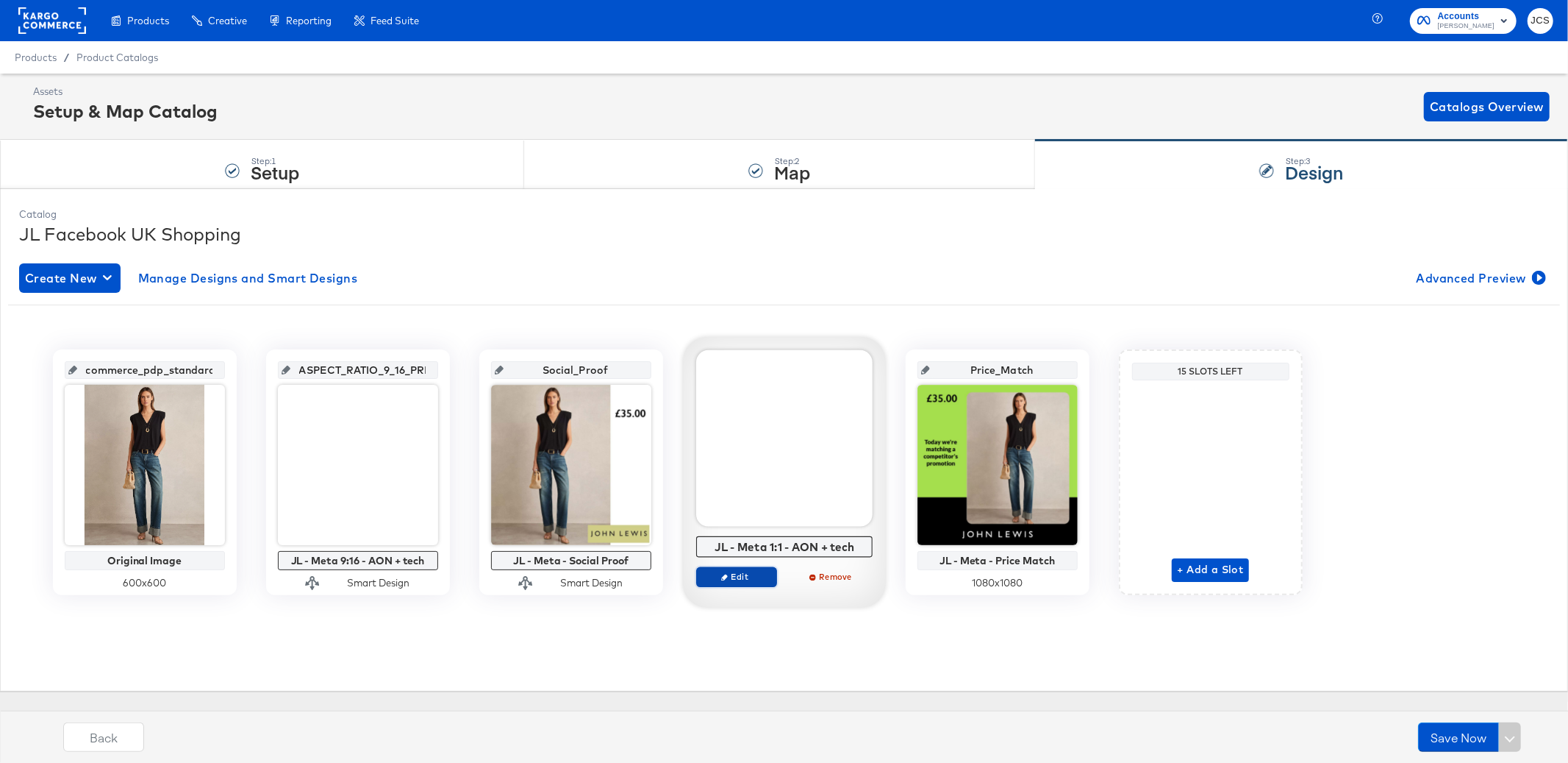
click at [754, 581] on span "Edit" at bounding box center [736, 577] width 68 height 11
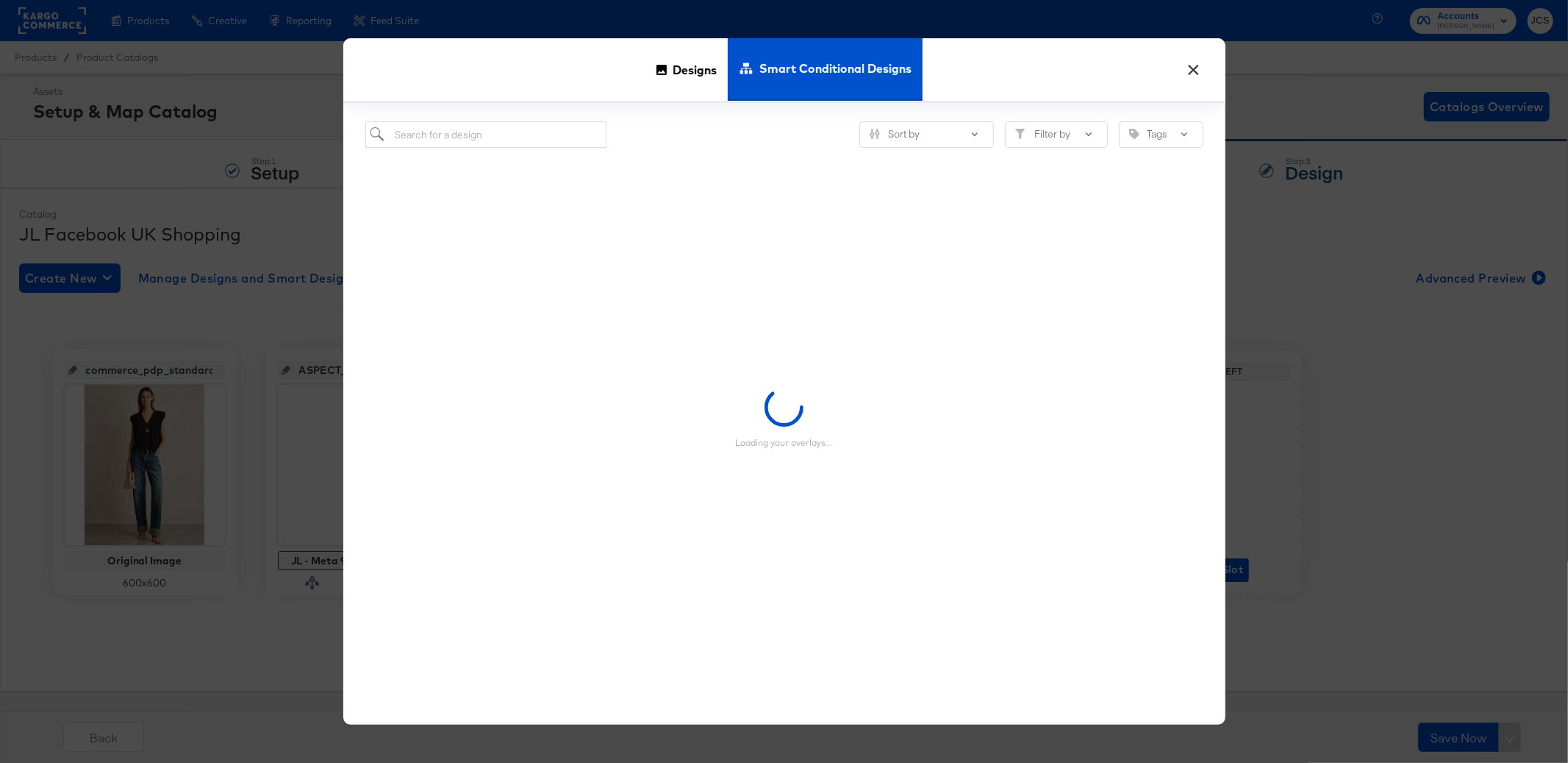
click at [1199, 65] on button "×" at bounding box center [1194, 66] width 26 height 26
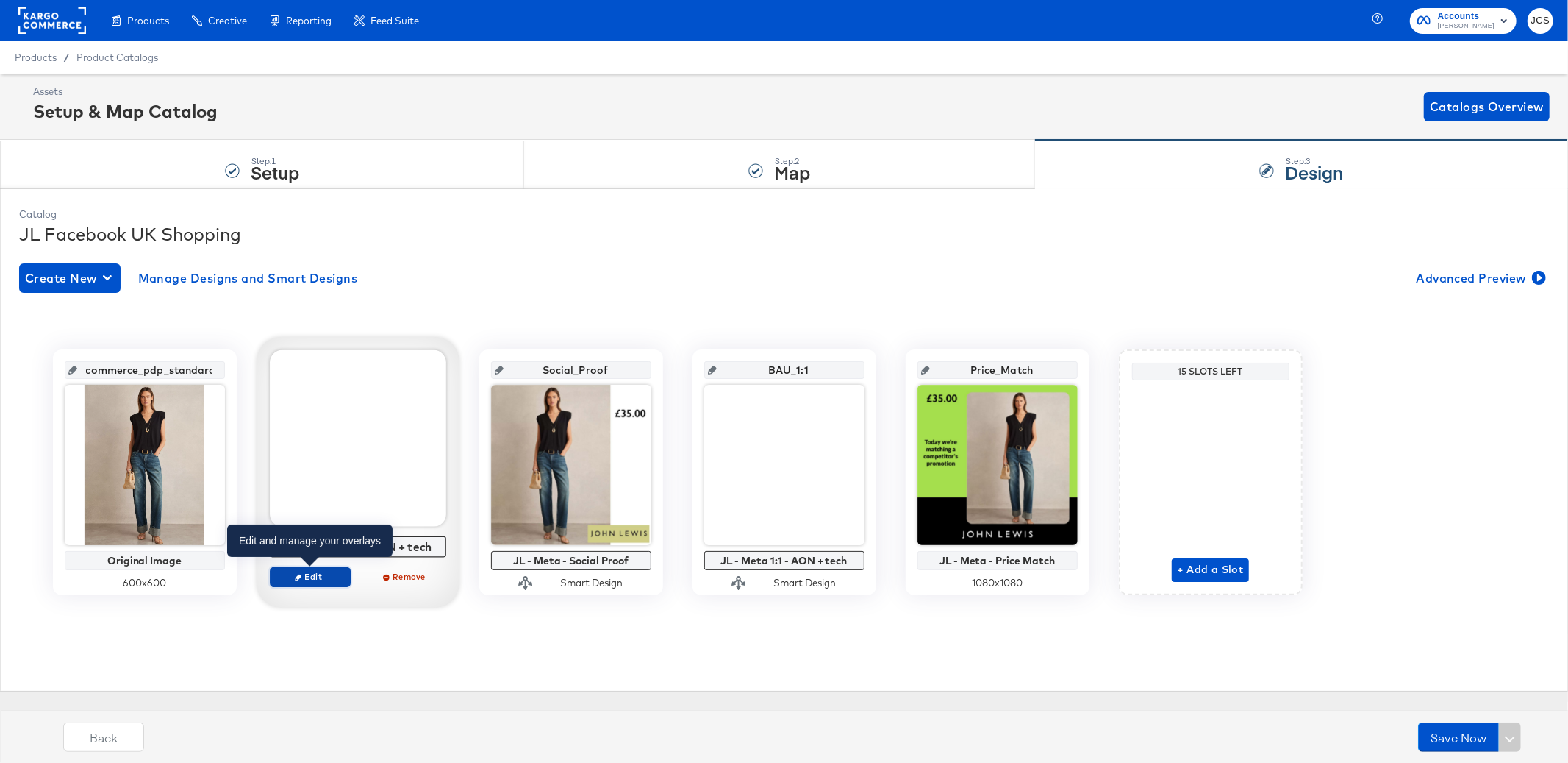
click at [314, 577] on span "Edit" at bounding box center [309, 577] width 68 height 11
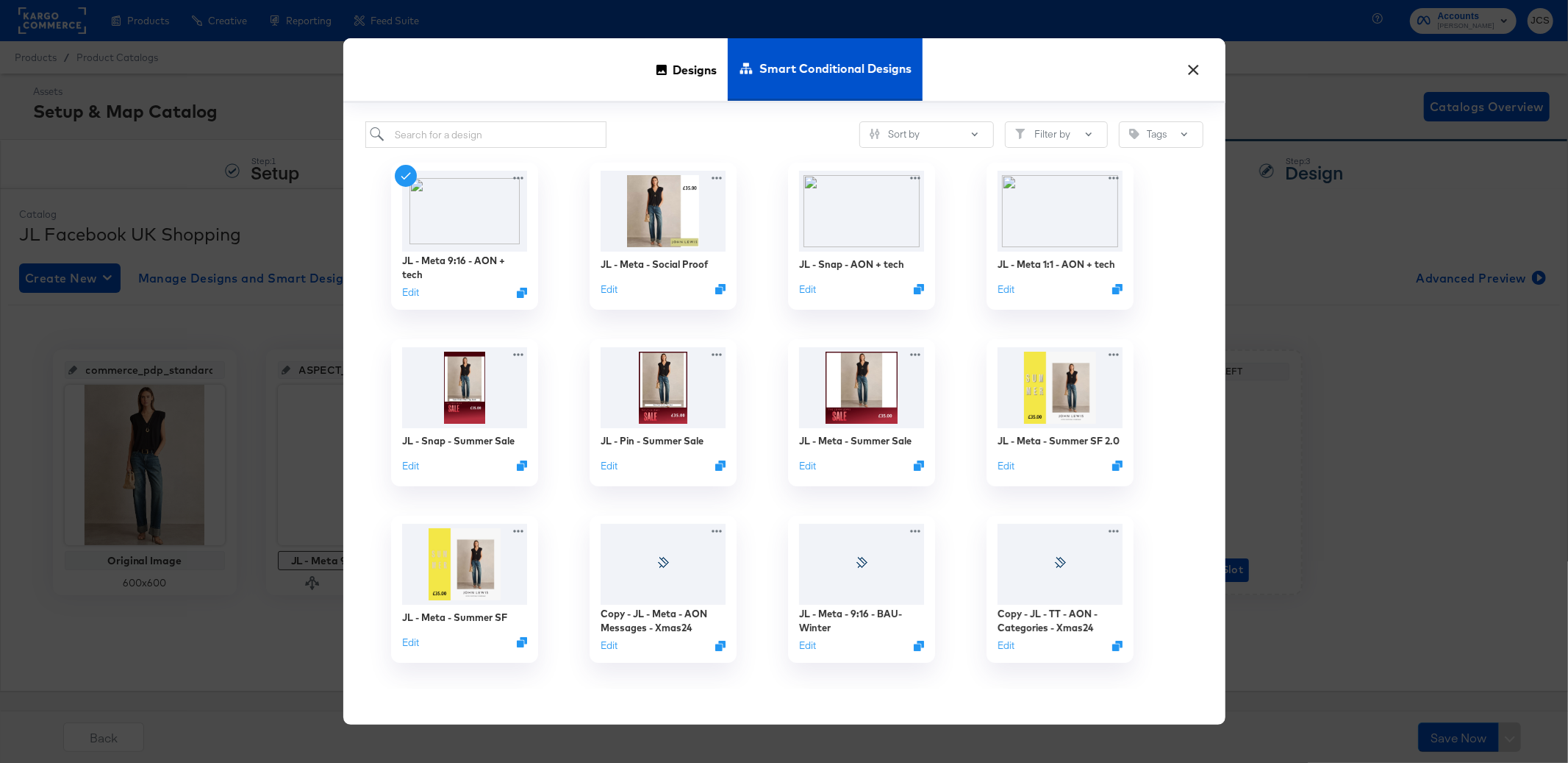
click at [1195, 68] on button "×" at bounding box center [1194, 66] width 26 height 26
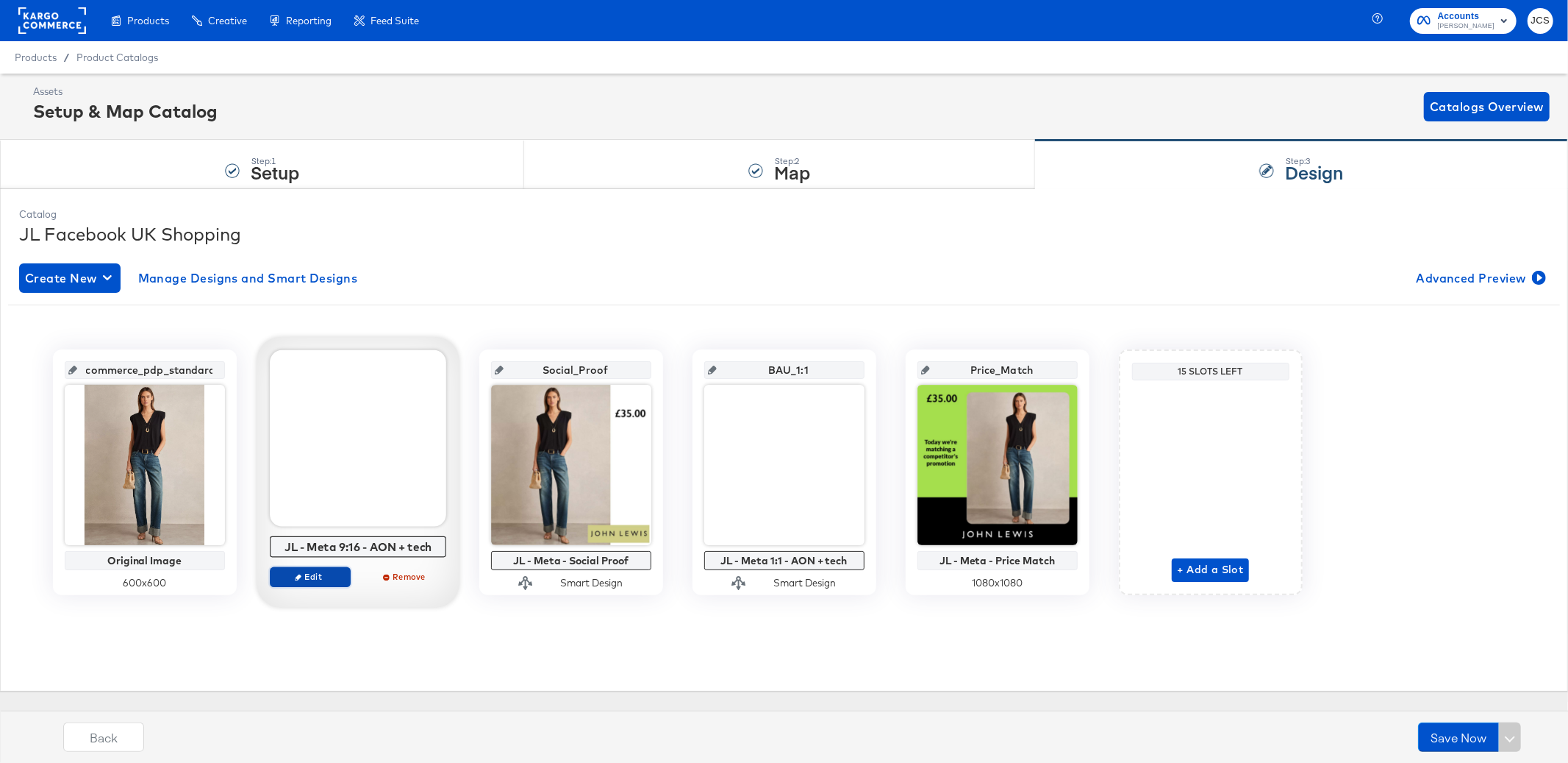
click at [314, 573] on span "Edit" at bounding box center [309, 577] width 68 height 11
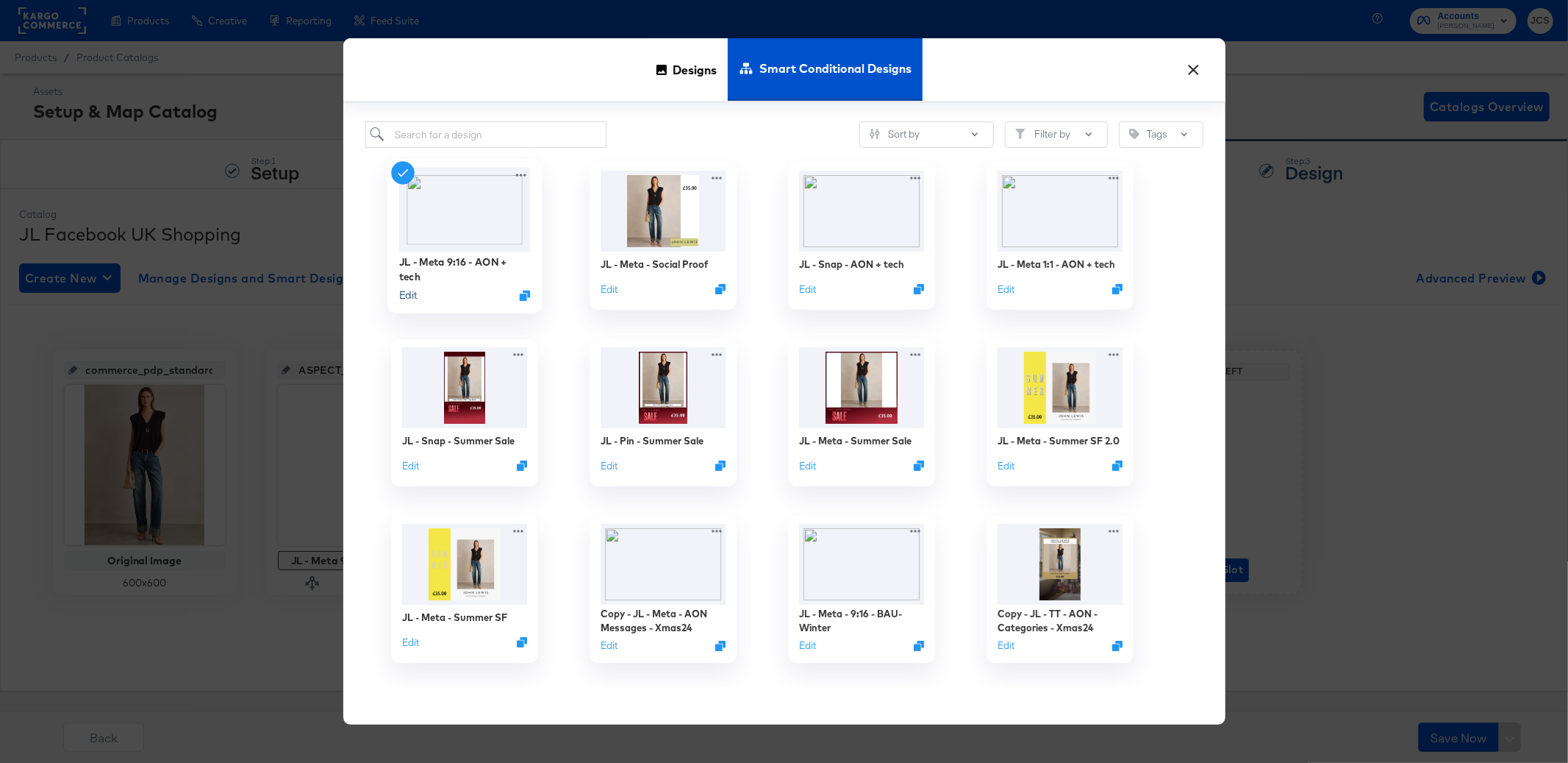
click at [409, 294] on button "Edit" at bounding box center [407, 294] width 18 height 14
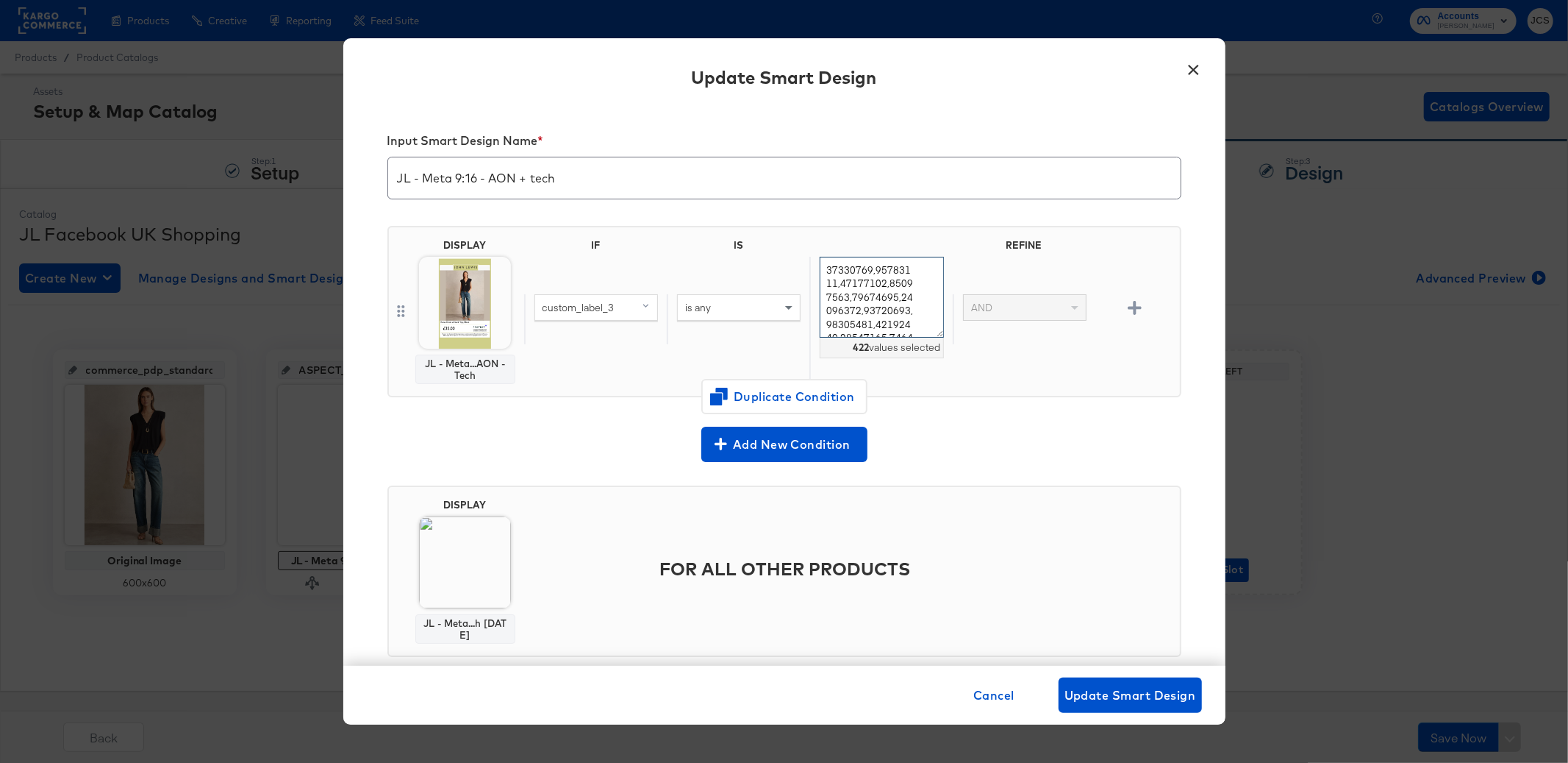
drag, startPoint x: 864, startPoint y: 265, endPoint x: 901, endPoint y: 319, distance: 65.5
click at [901, 319] on textarea at bounding box center [881, 298] width 123 height 82
click at [788, 334] on div "is any" at bounding box center [738, 319] width 142 height 50
click at [639, 307] on span at bounding box center [648, 307] width 18 height 25
type input "mate"
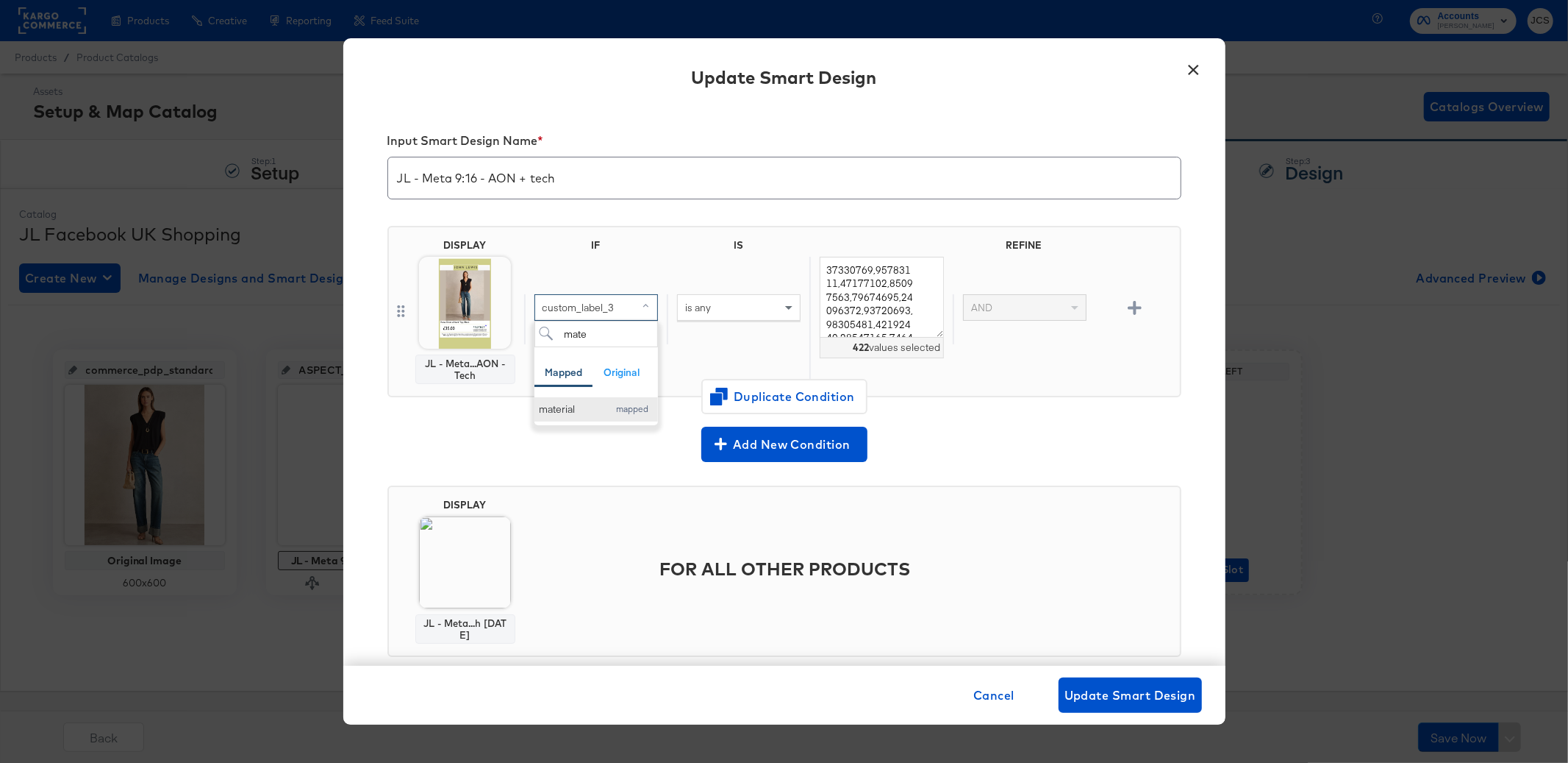
click at [579, 402] on div "material" at bounding box center [570, 409] width 62 height 14
click at [712, 305] on div "is any" at bounding box center [739, 307] width 122 height 25
type input "cont"
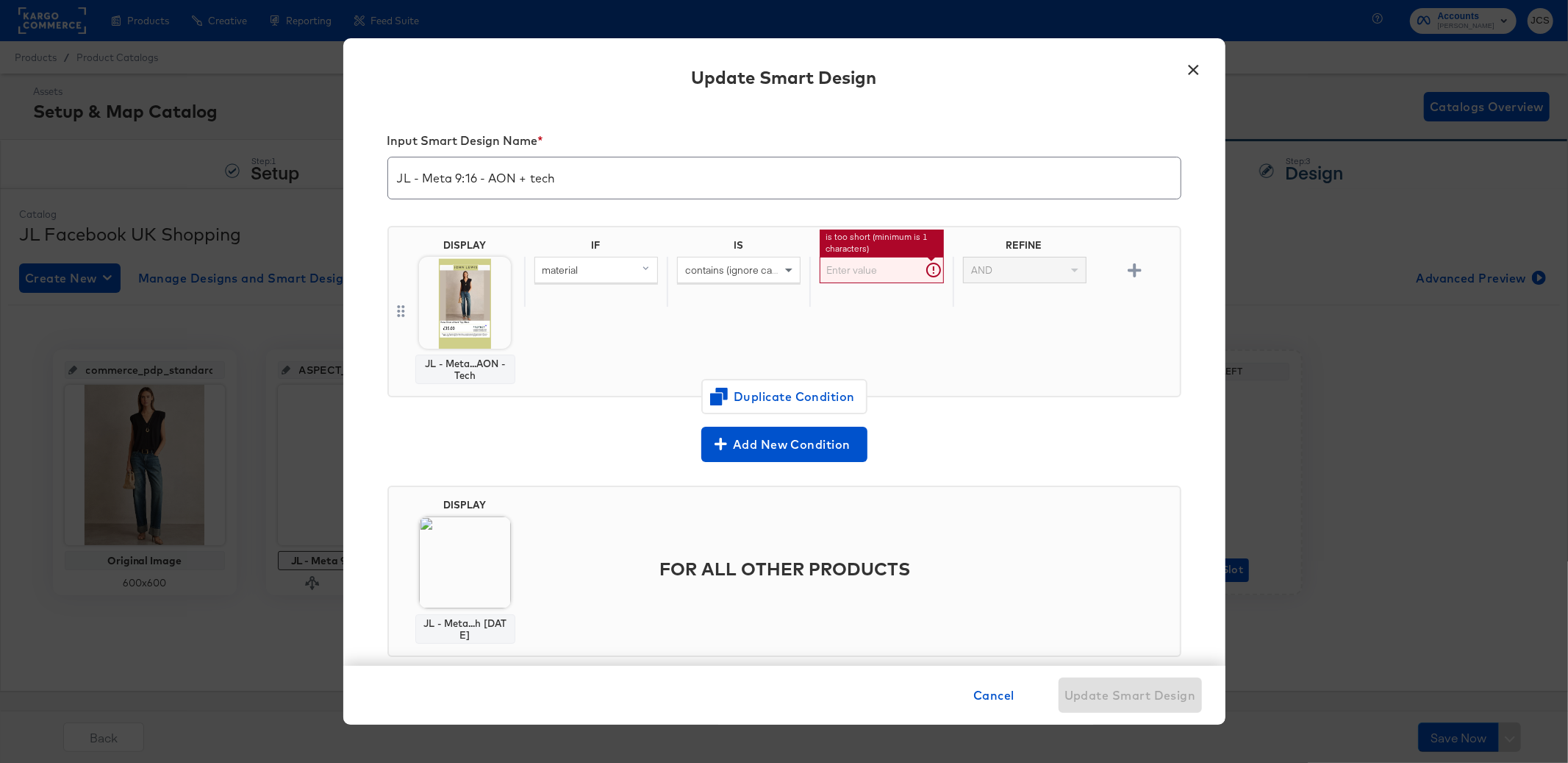
click at [896, 263] on input "text" at bounding box center [881, 270] width 123 height 27
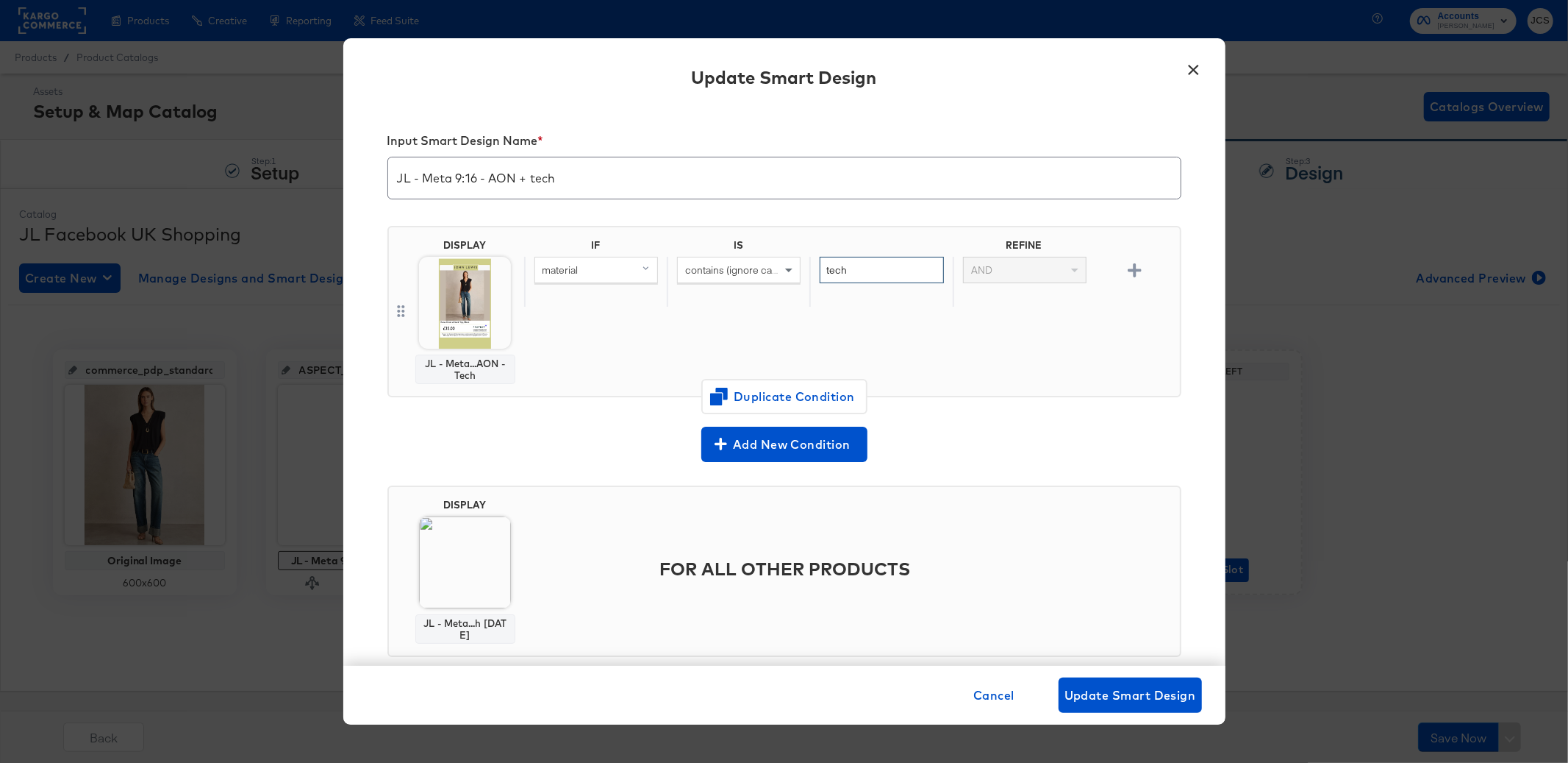
type input "tech"
click at [858, 303] on div "tech" at bounding box center [880, 282] width 142 height 50
click at [1198, 69] on button "×" at bounding box center [1194, 66] width 26 height 26
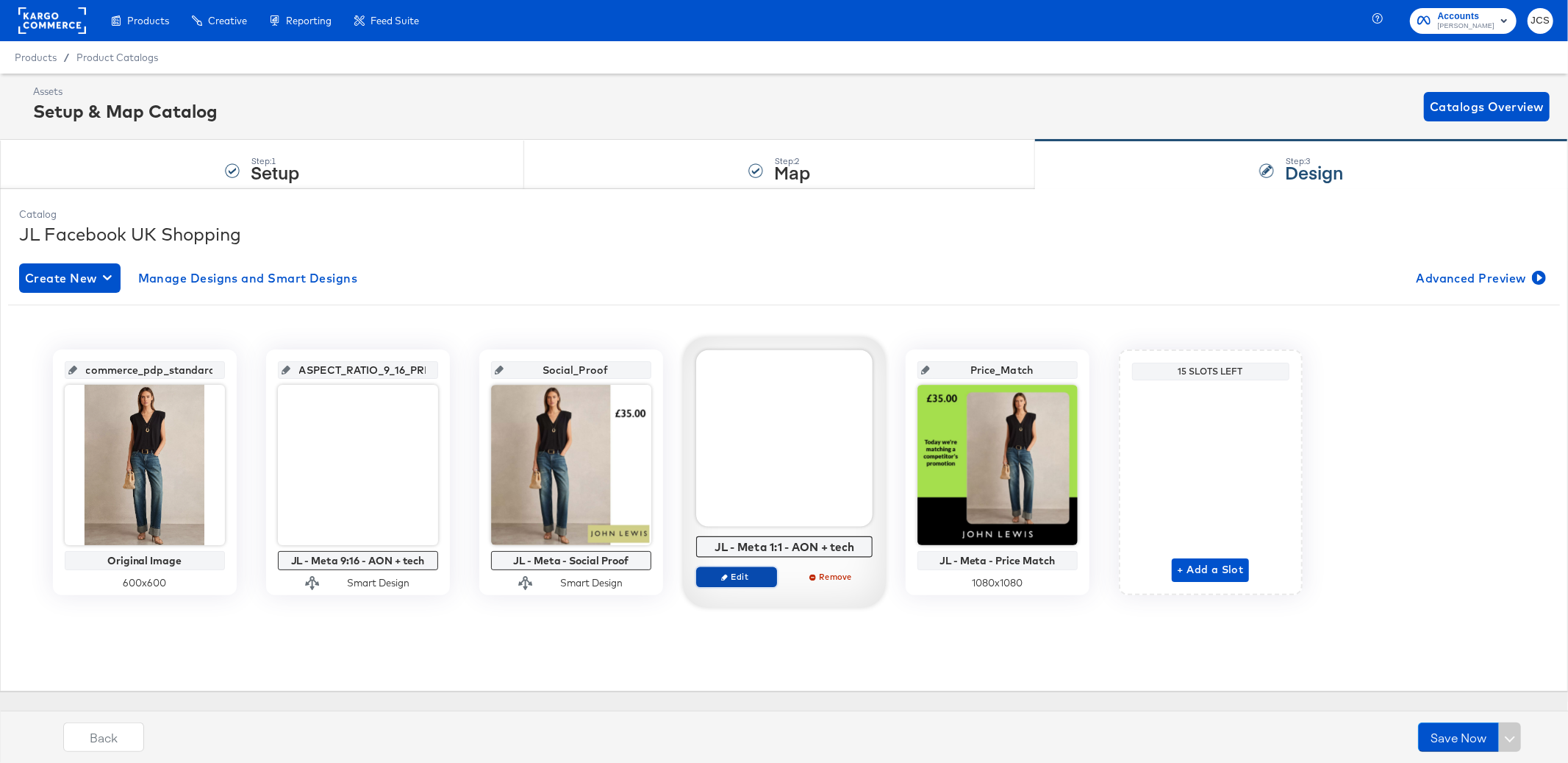
click at [752, 582] on button "Edit" at bounding box center [736, 577] width 81 height 21
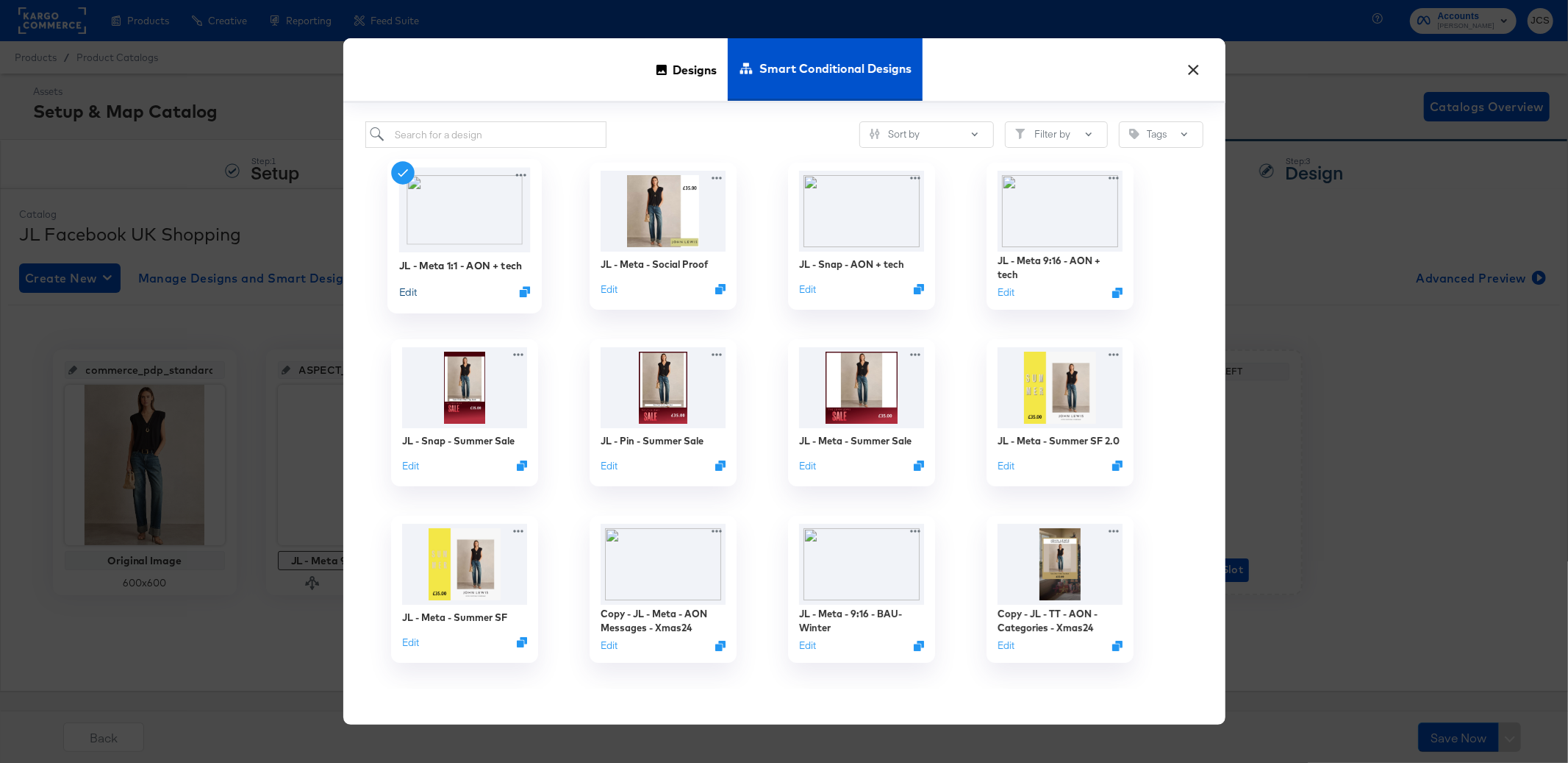
click at [407, 286] on button "Edit" at bounding box center [407, 291] width 18 height 14
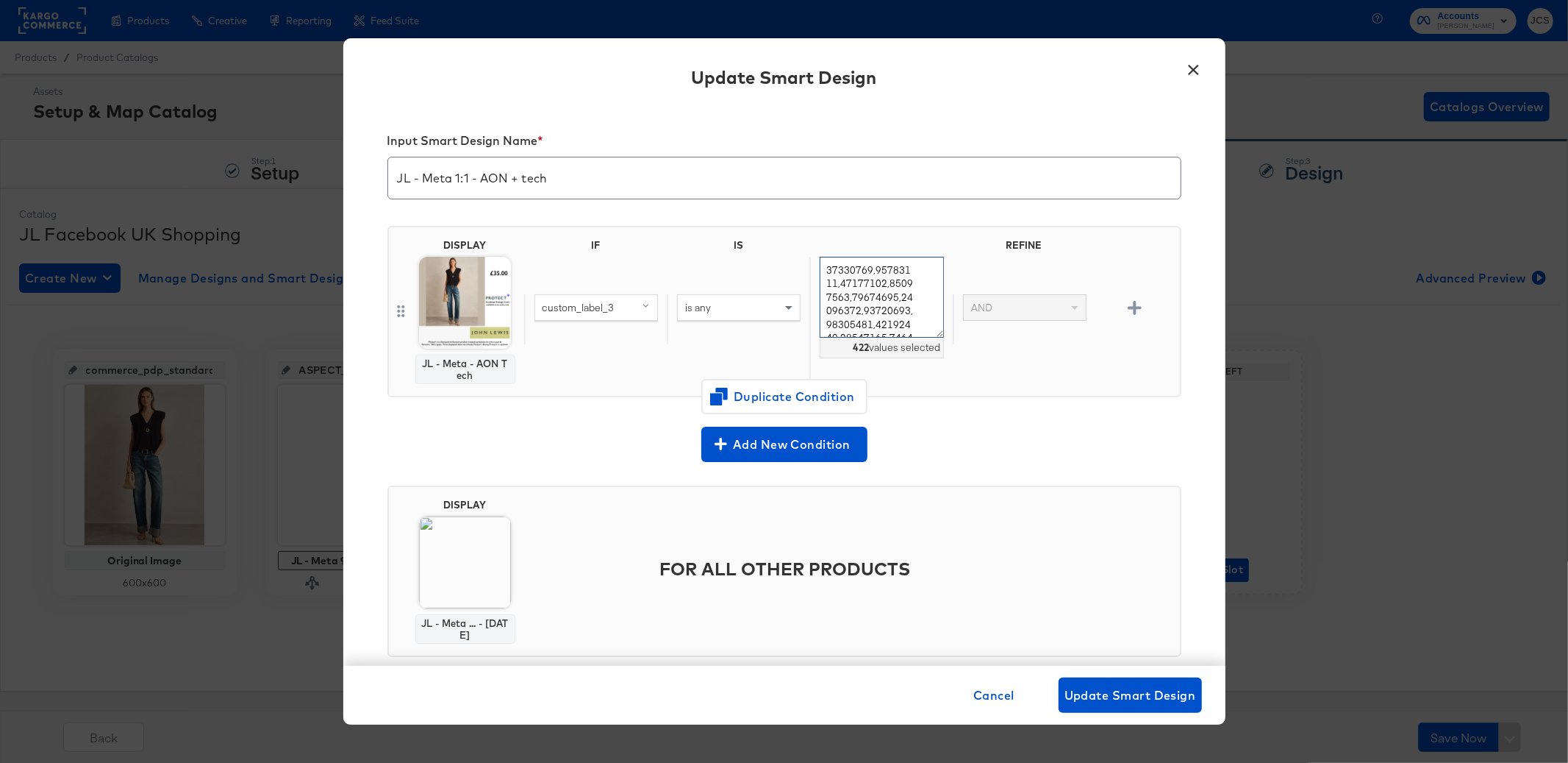
click at [873, 276] on textarea at bounding box center [881, 298] width 123 height 82
click at [991, 695] on span "Cancel" at bounding box center [994, 695] width 41 height 21
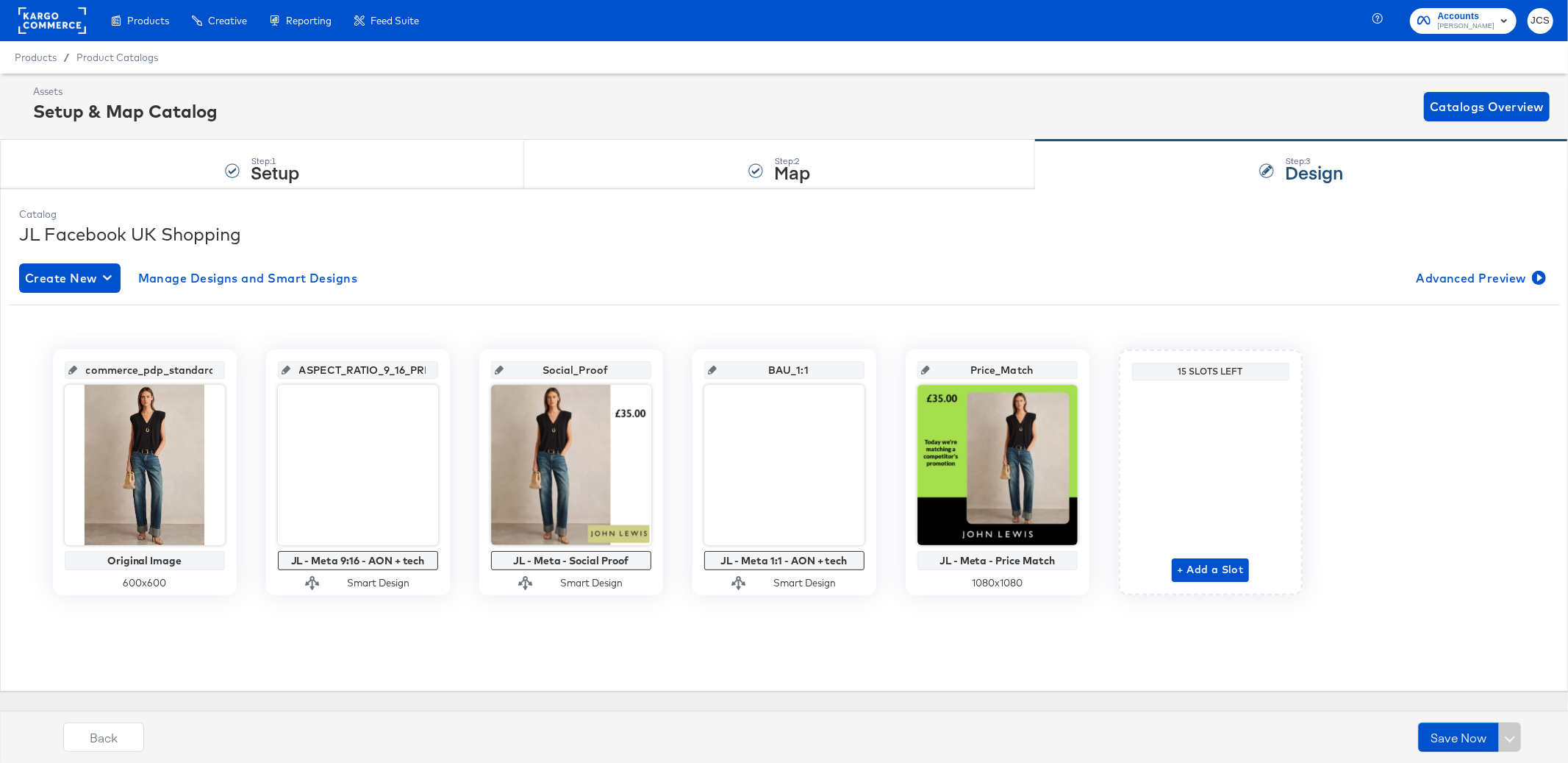
click at [67, 35] on div at bounding box center [52, 20] width 68 height 41
click at [66, 20] on rect at bounding box center [52, 20] width 68 height 26
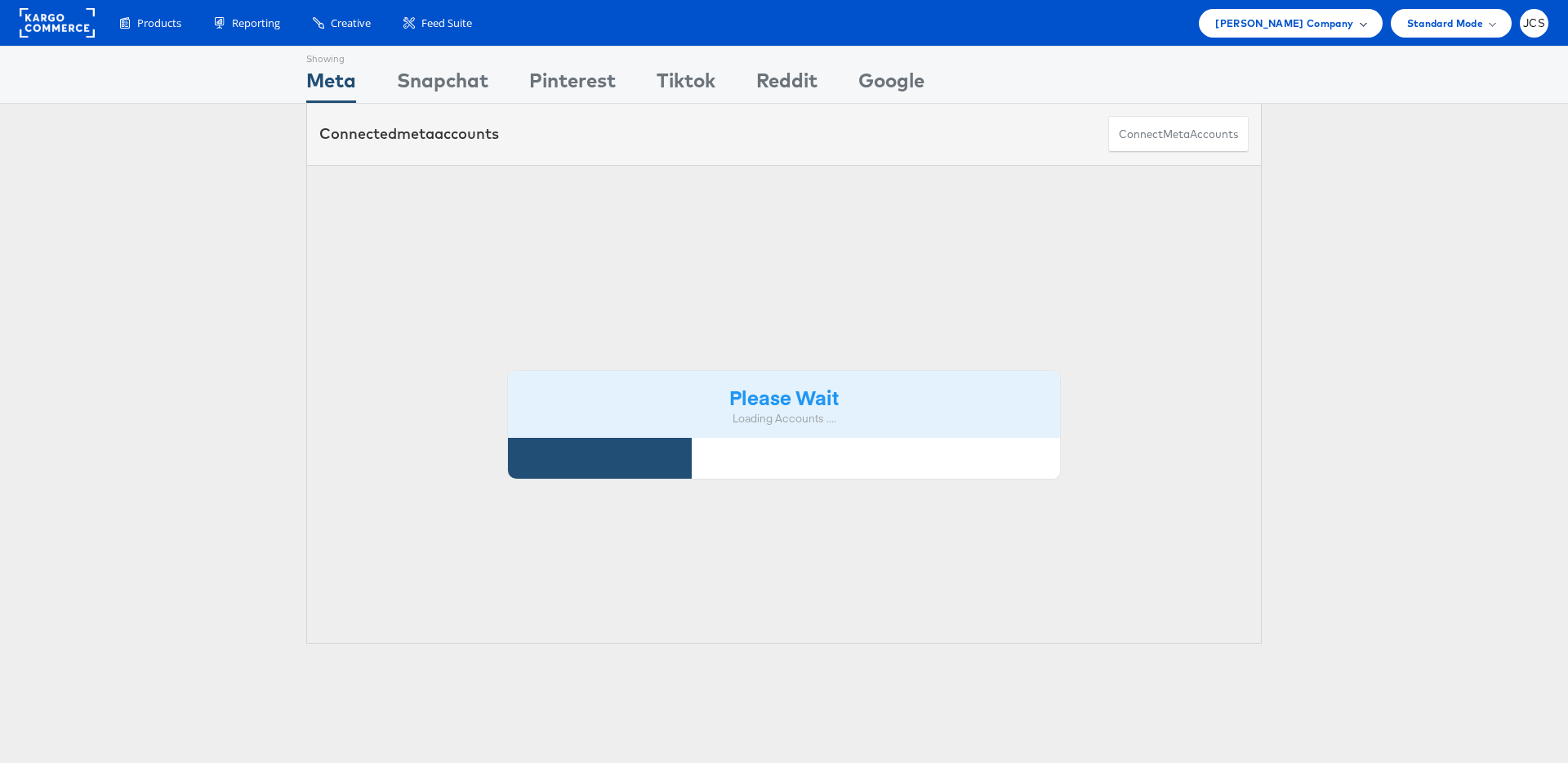
click at [1327, 20] on span "[PERSON_NAME] Company" at bounding box center [1283, 23] width 138 height 17
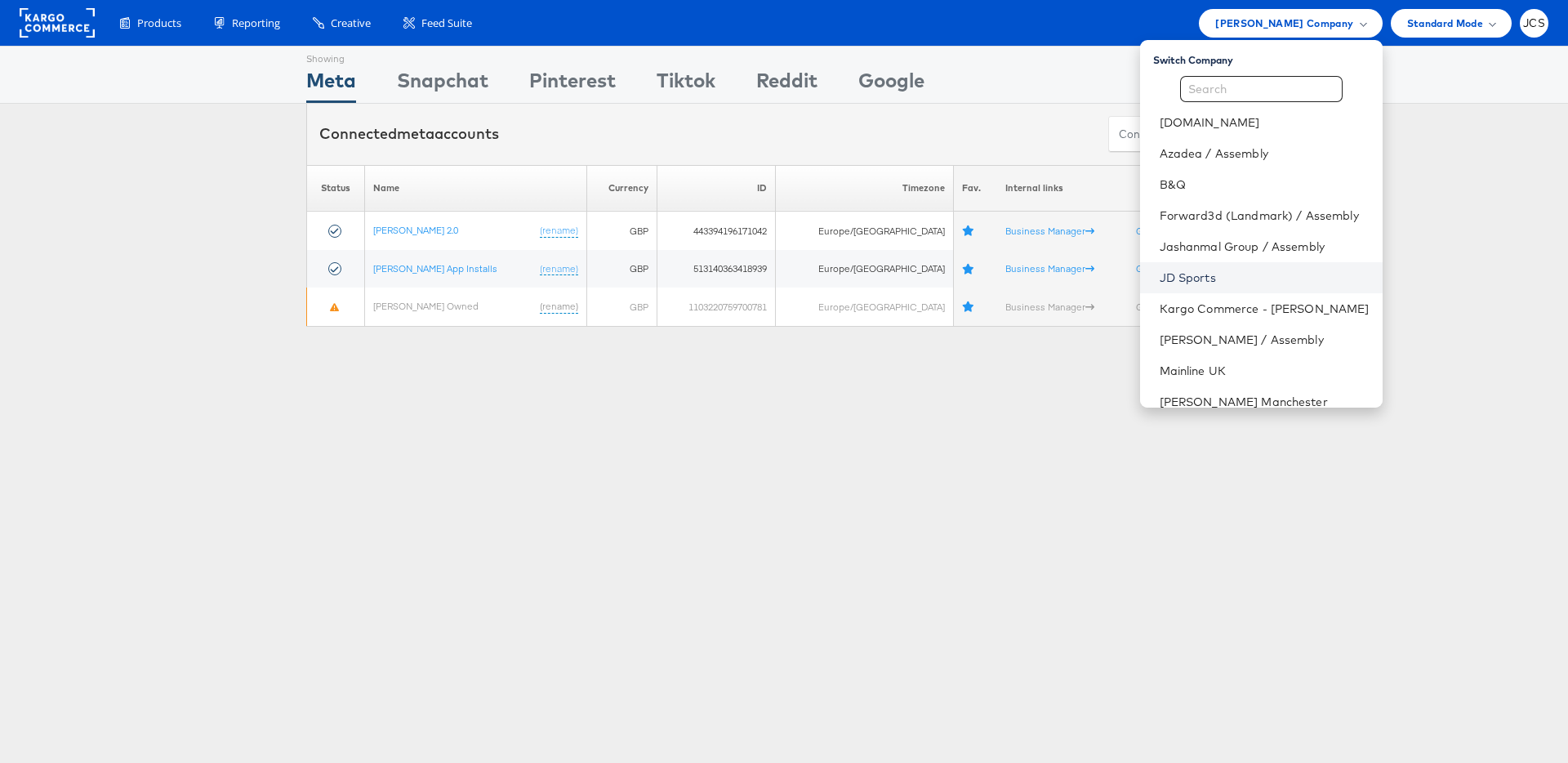
click at [1160, 270] on link "JD Sports" at bounding box center [1264, 277] width 210 height 16
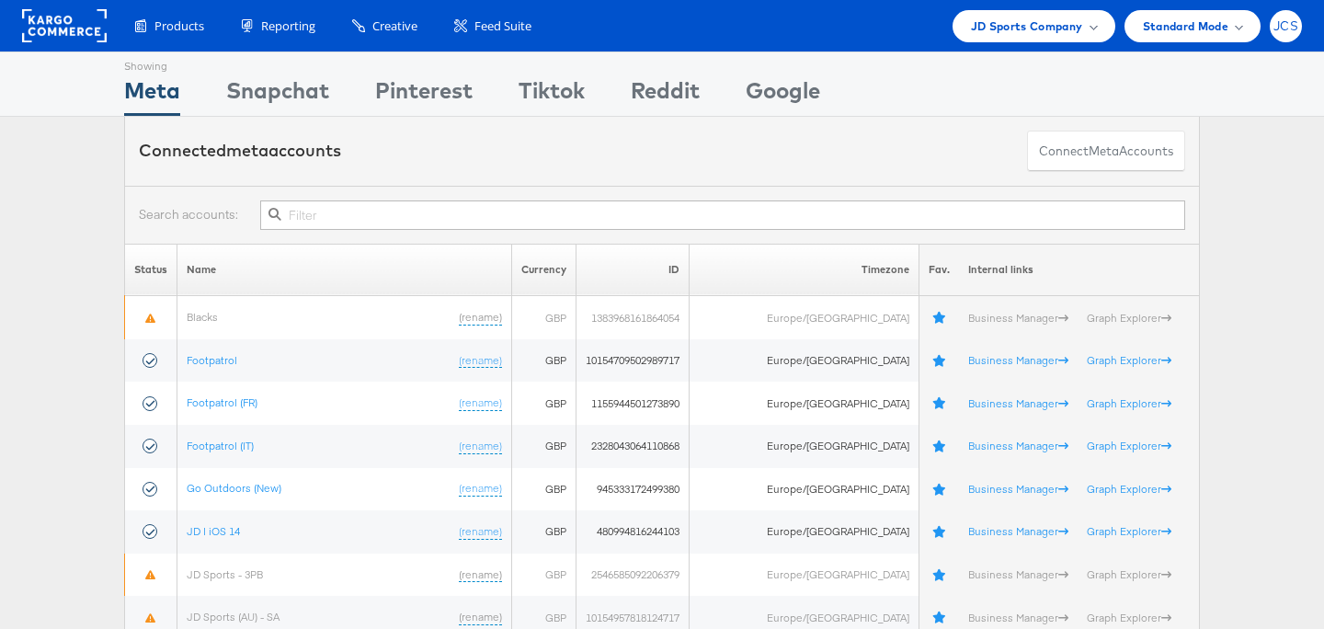
click at [1287, 31] on span "JCS" at bounding box center [1286, 26] width 25 height 12
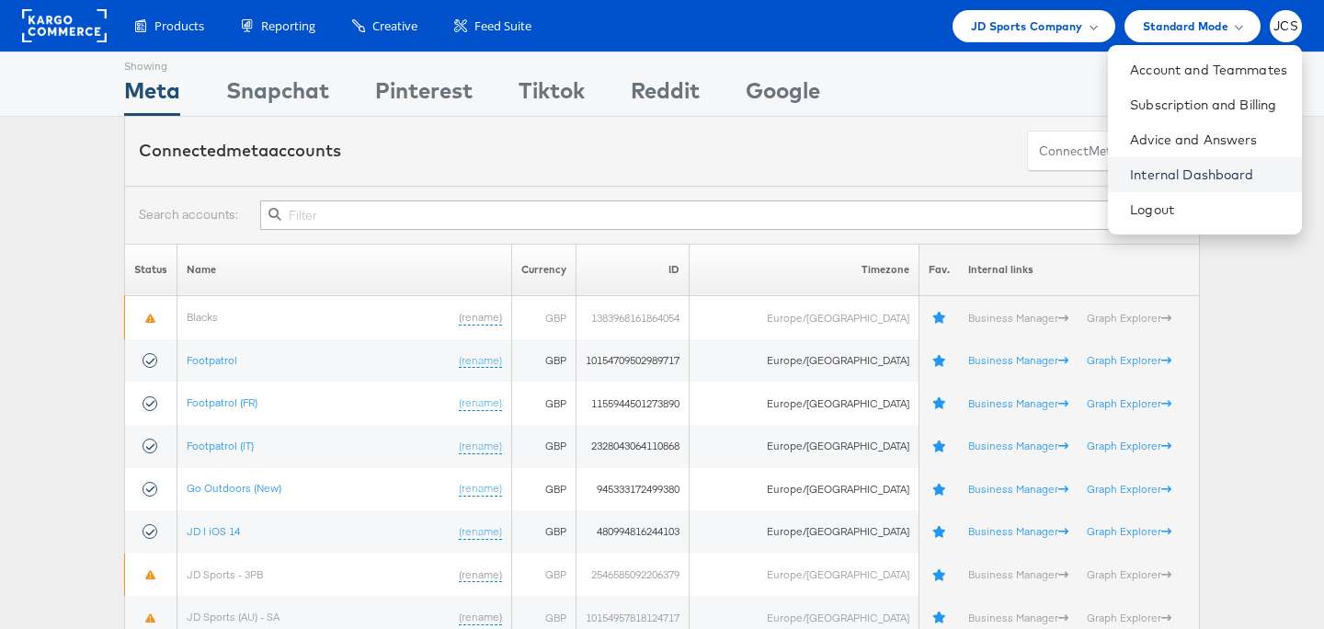
click at [1191, 170] on link "Internal Dashboard" at bounding box center [1208, 175] width 157 height 18
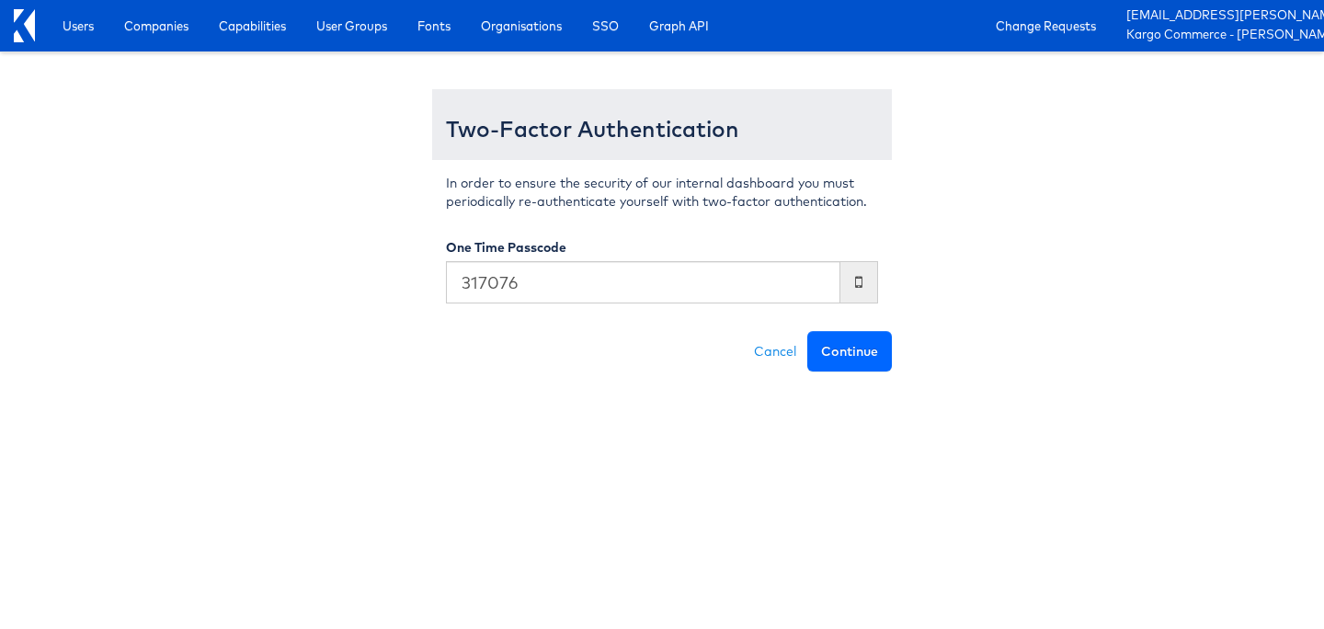
type input "317076"
click at [878, 356] on button "Continue" at bounding box center [849, 351] width 85 height 40
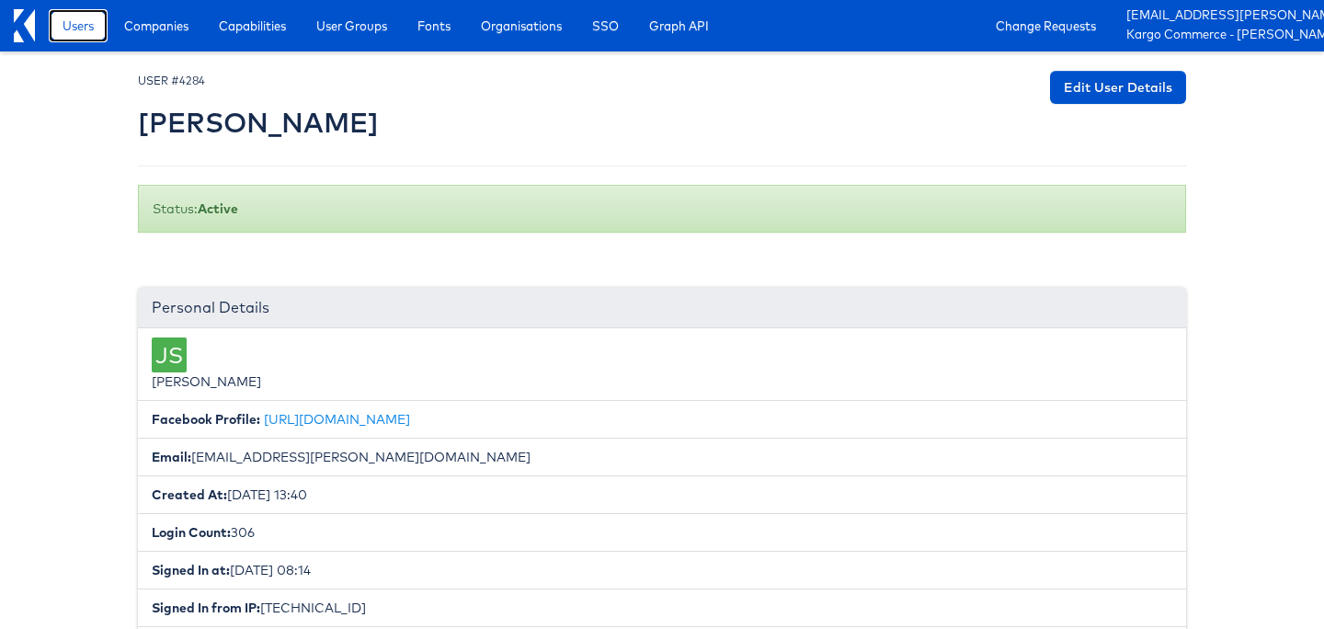
click at [74, 27] on span "Users" at bounding box center [78, 26] width 31 height 18
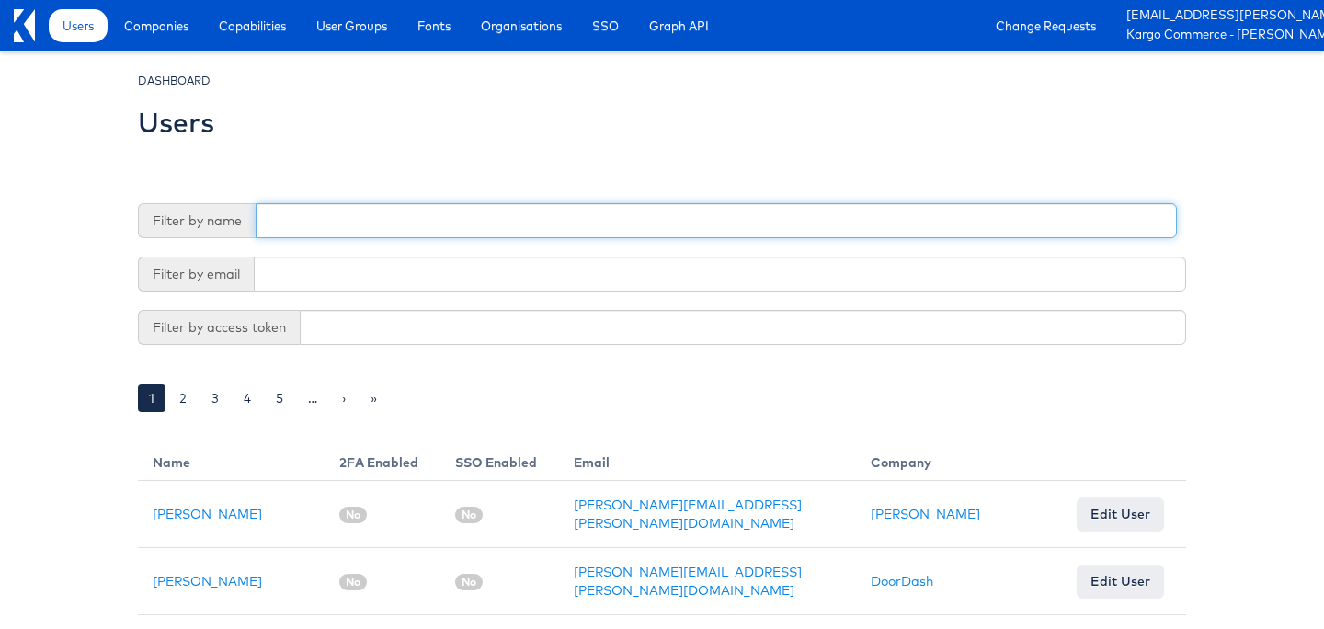
click at [361, 222] on input "text" at bounding box center [716, 220] width 921 height 35
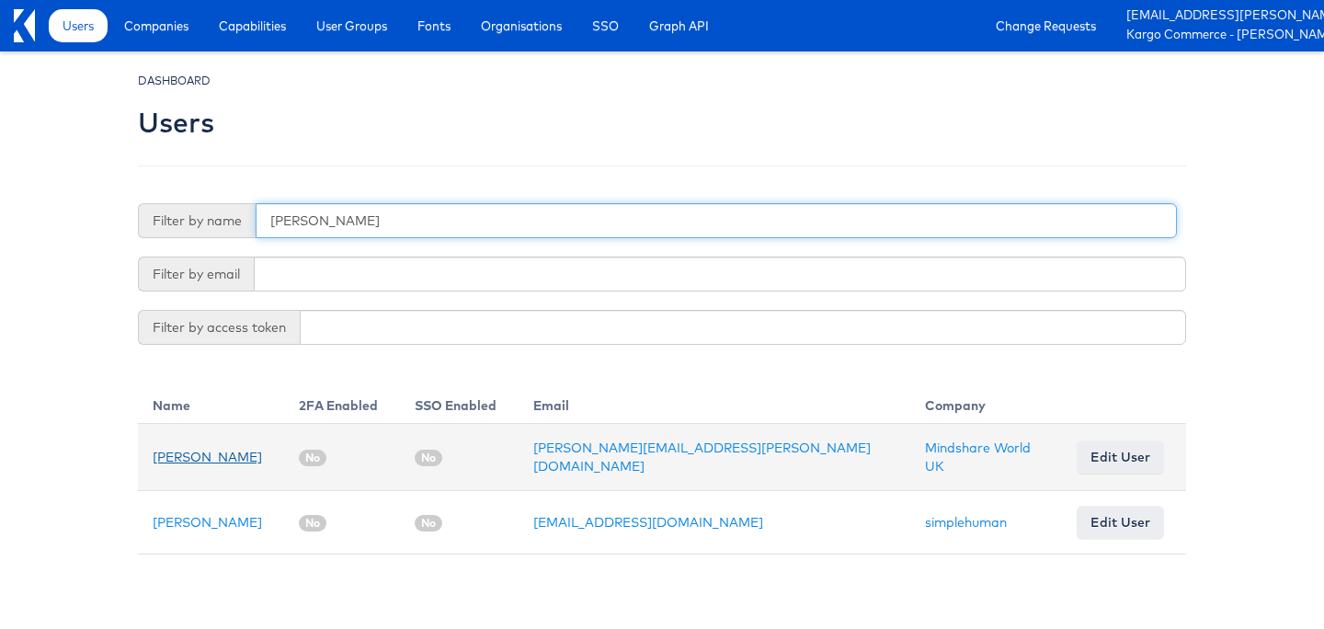
type input "nidhi"
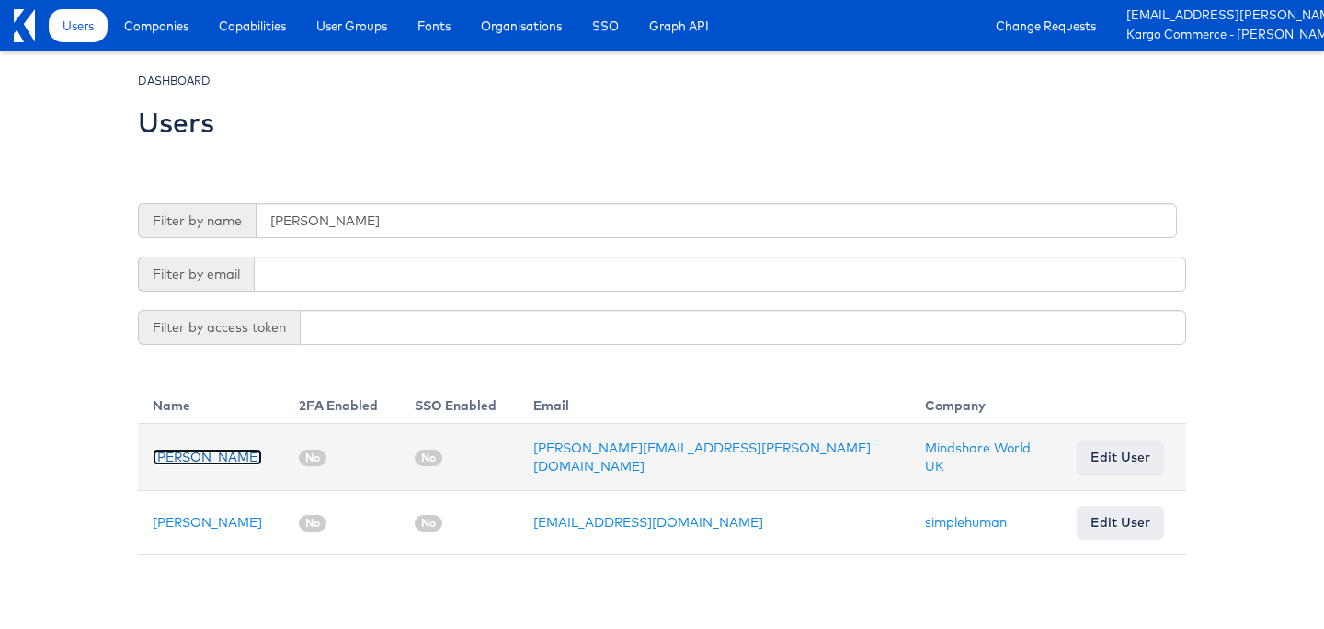
click at [238, 456] on link "Nidhi Vijayvargiya" at bounding box center [207, 457] width 109 height 17
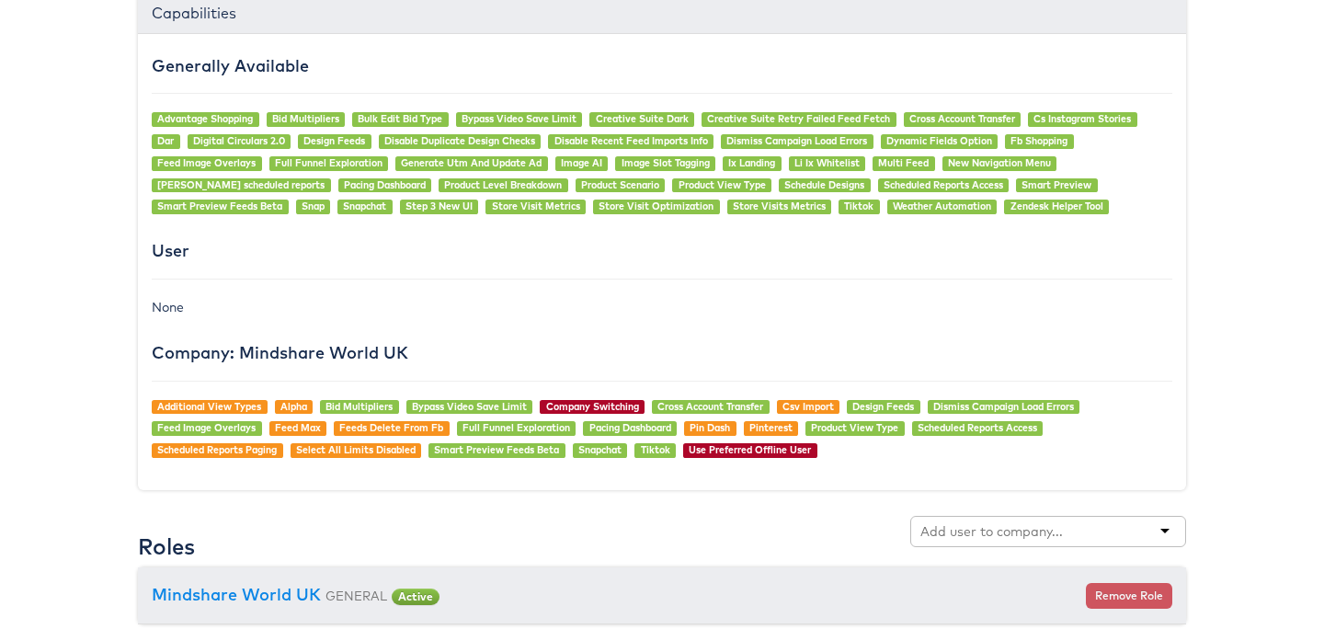
scroll to position [1565, 0]
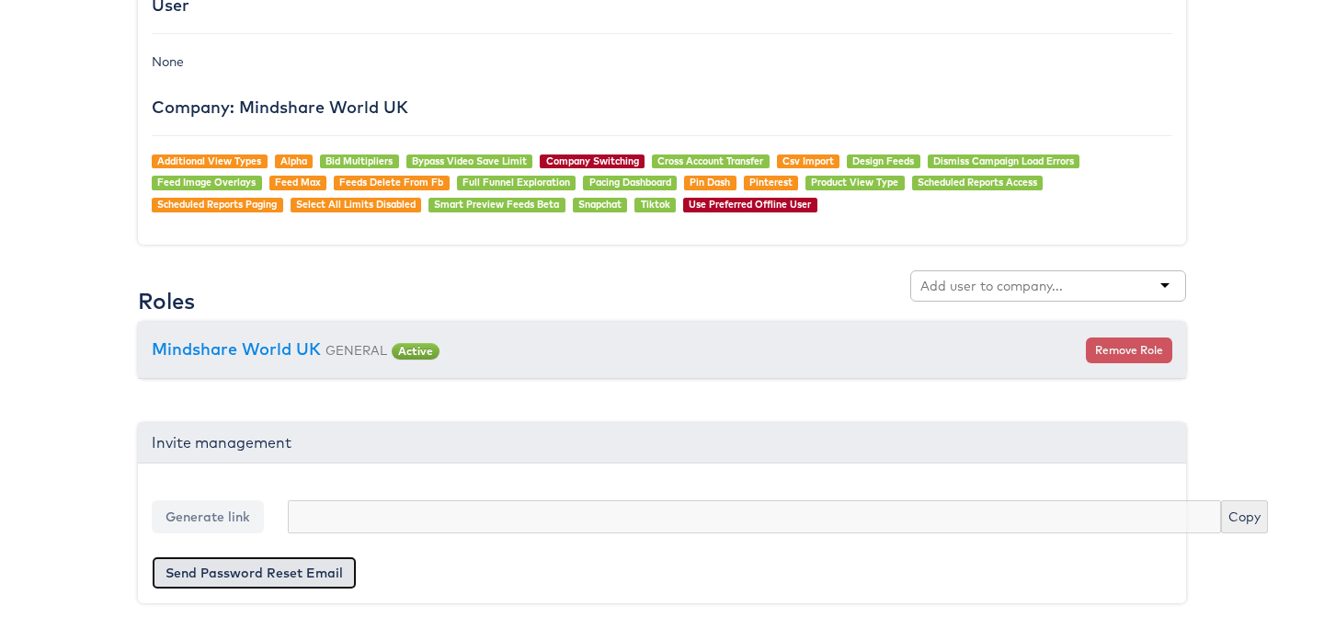
click at [293, 574] on button "Send Password Reset Email" at bounding box center [254, 572] width 205 height 33
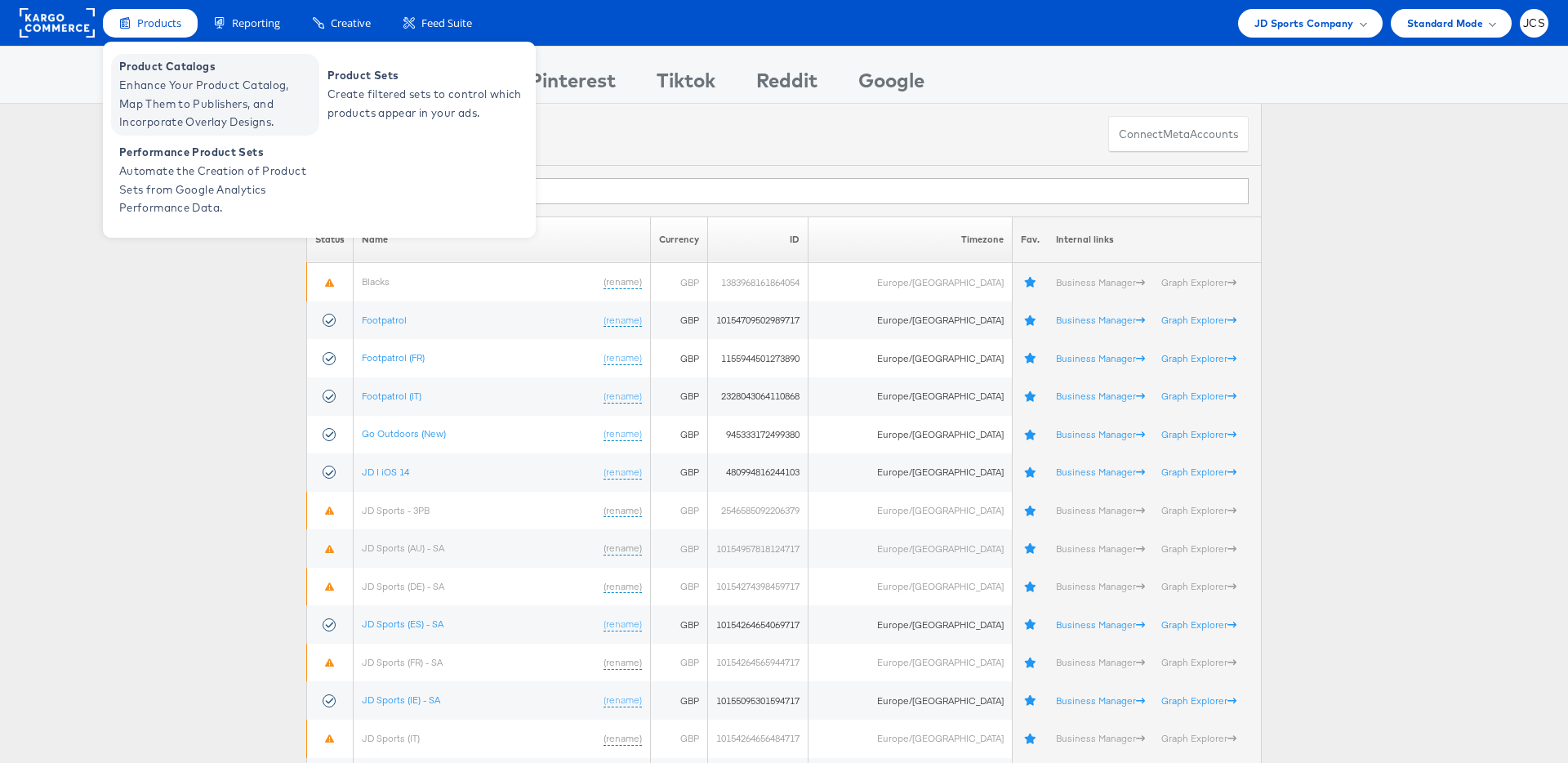
click at [148, 82] on span "Enhance Your Product Catalog, Map Them to Publishers, and Incorporate Overlay D…" at bounding box center [217, 104] width 196 height 56
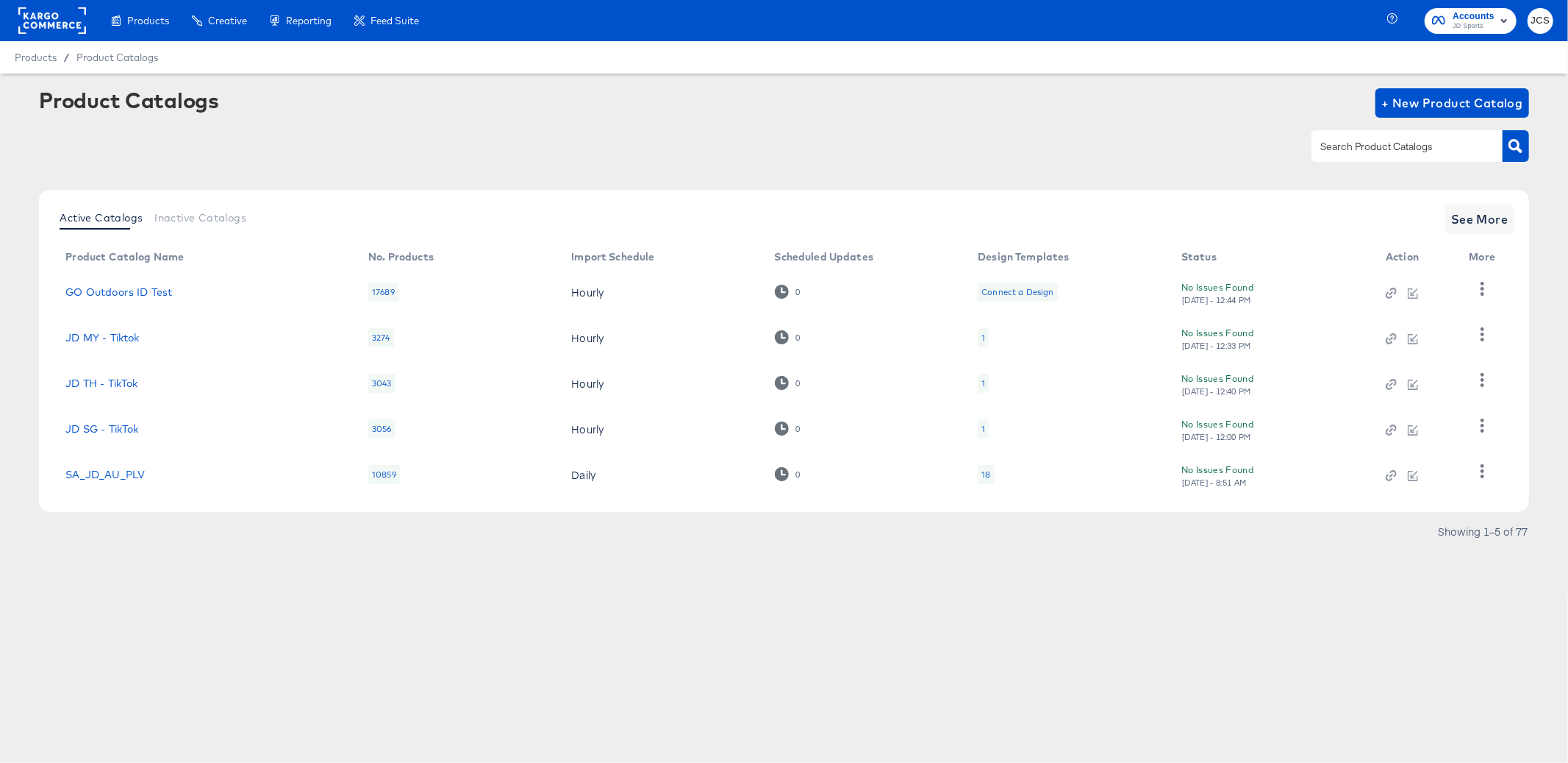
click at [1360, 141] on input "text" at bounding box center [1396, 146] width 157 height 17
type input "main"
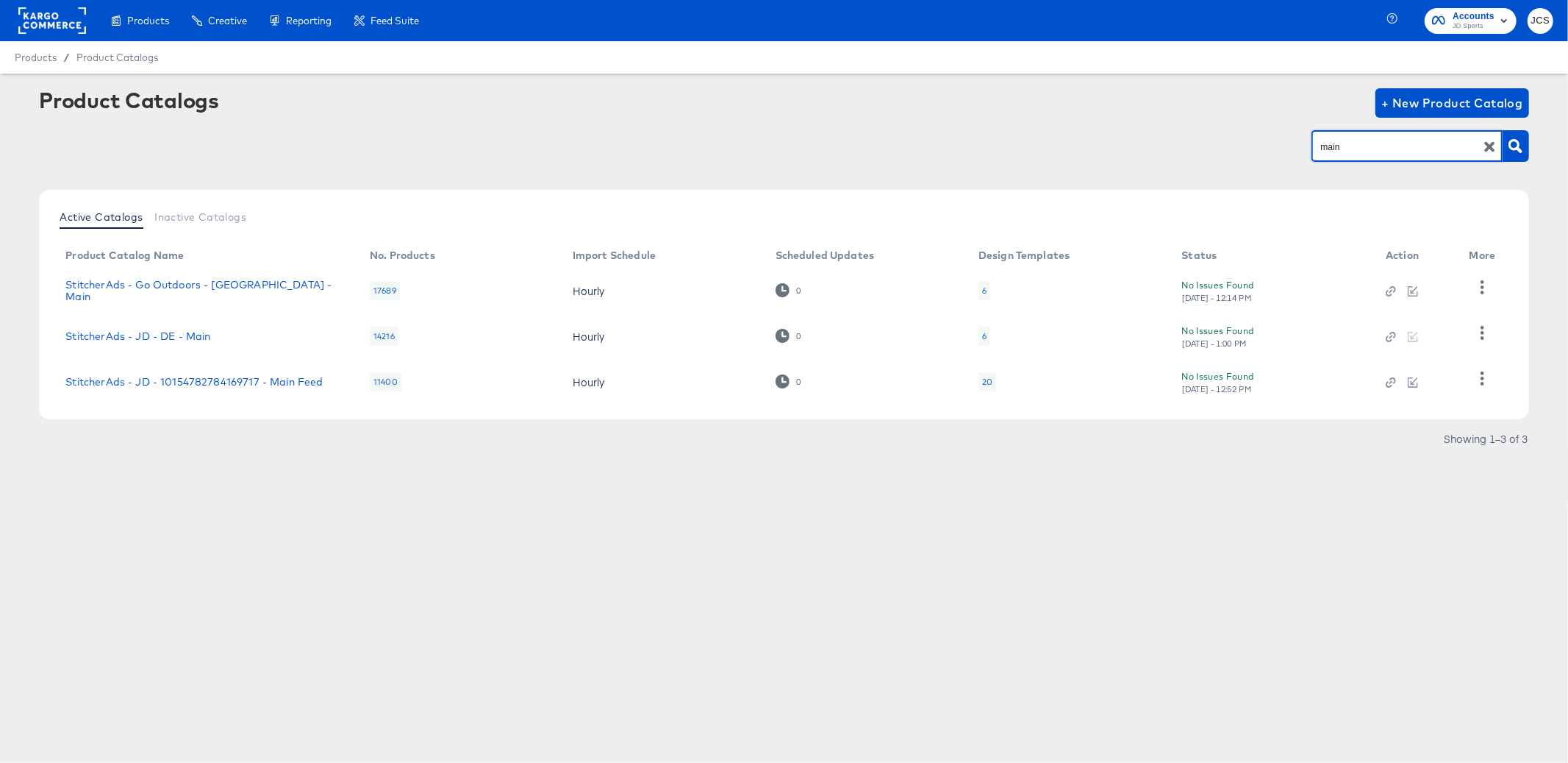
click at [986, 380] on div "20" at bounding box center [987, 382] width 10 height 12
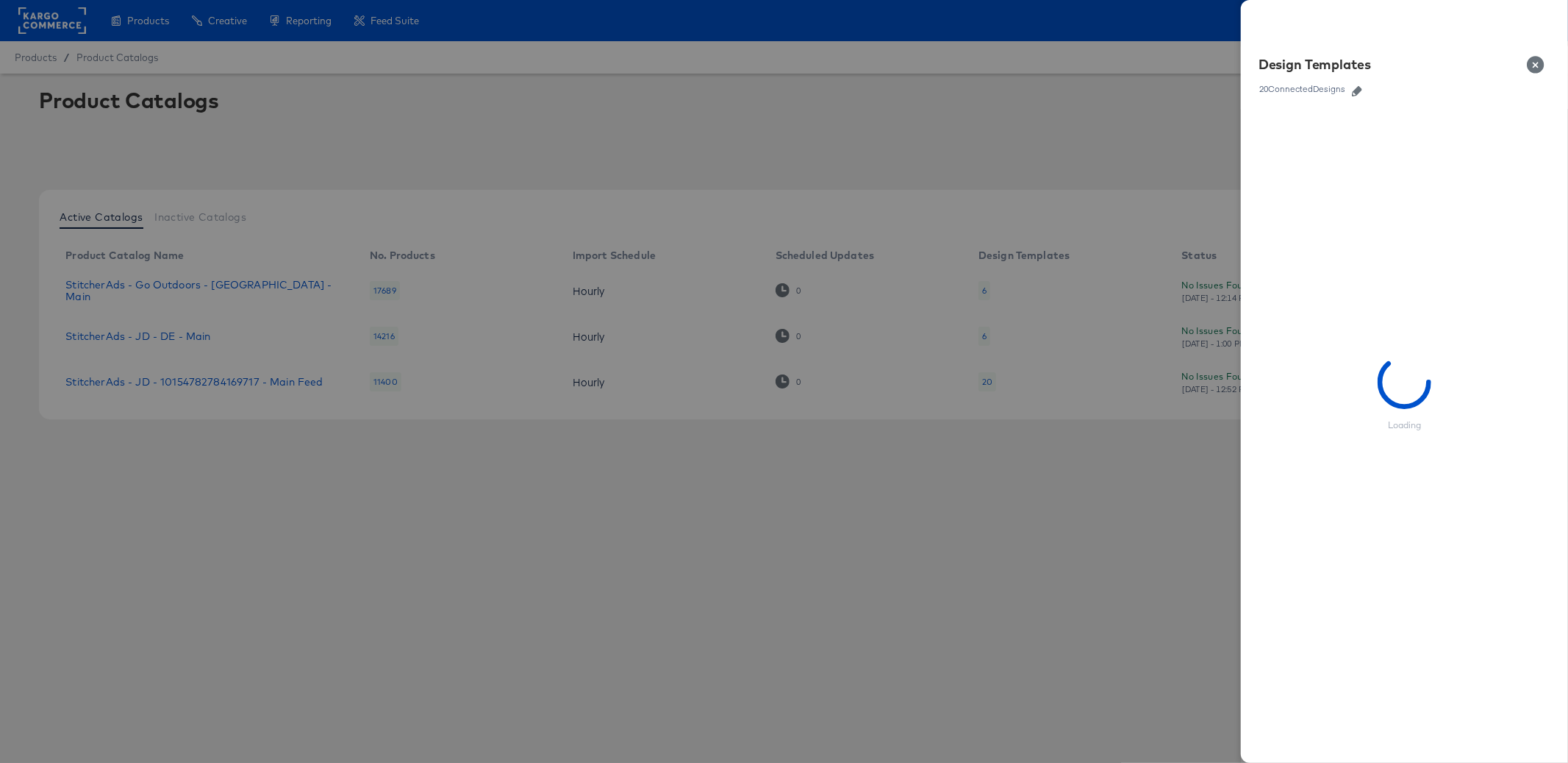
click at [1357, 89] on icon "button" at bounding box center [1357, 91] width 10 height 10
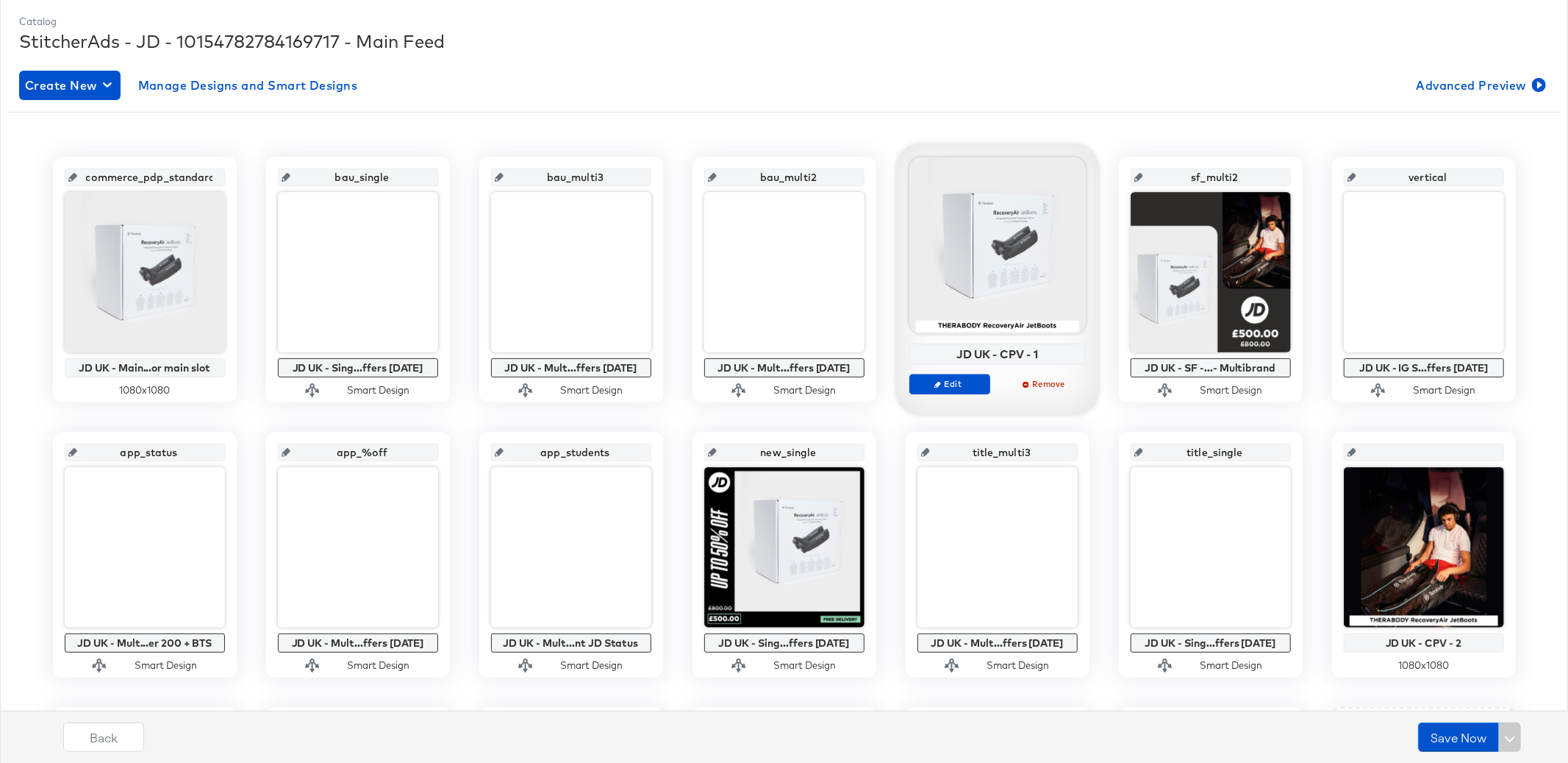
scroll to position [205, 0]
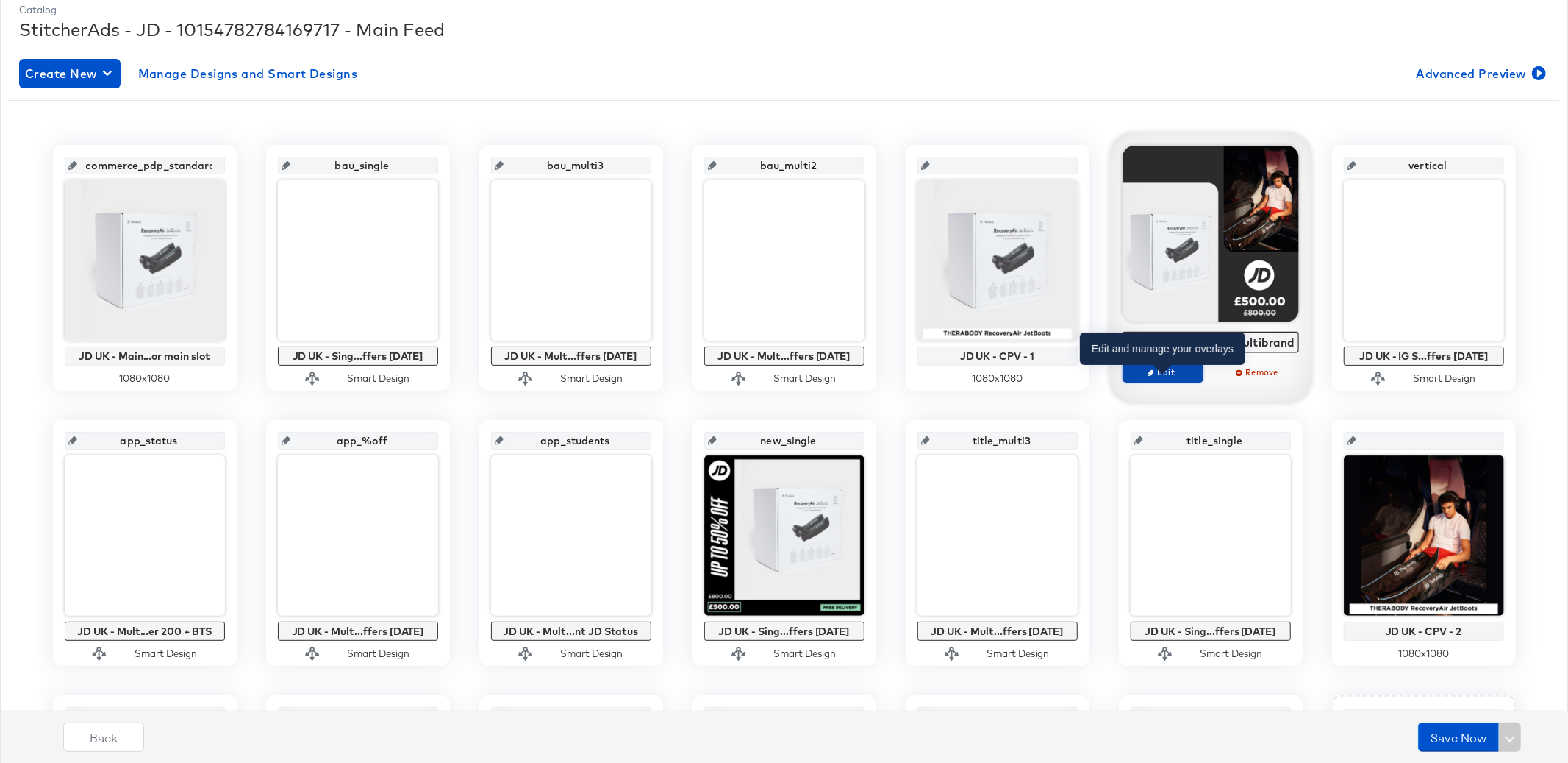
click at [1179, 378] on span "Edit" at bounding box center [1163, 372] width 68 height 11
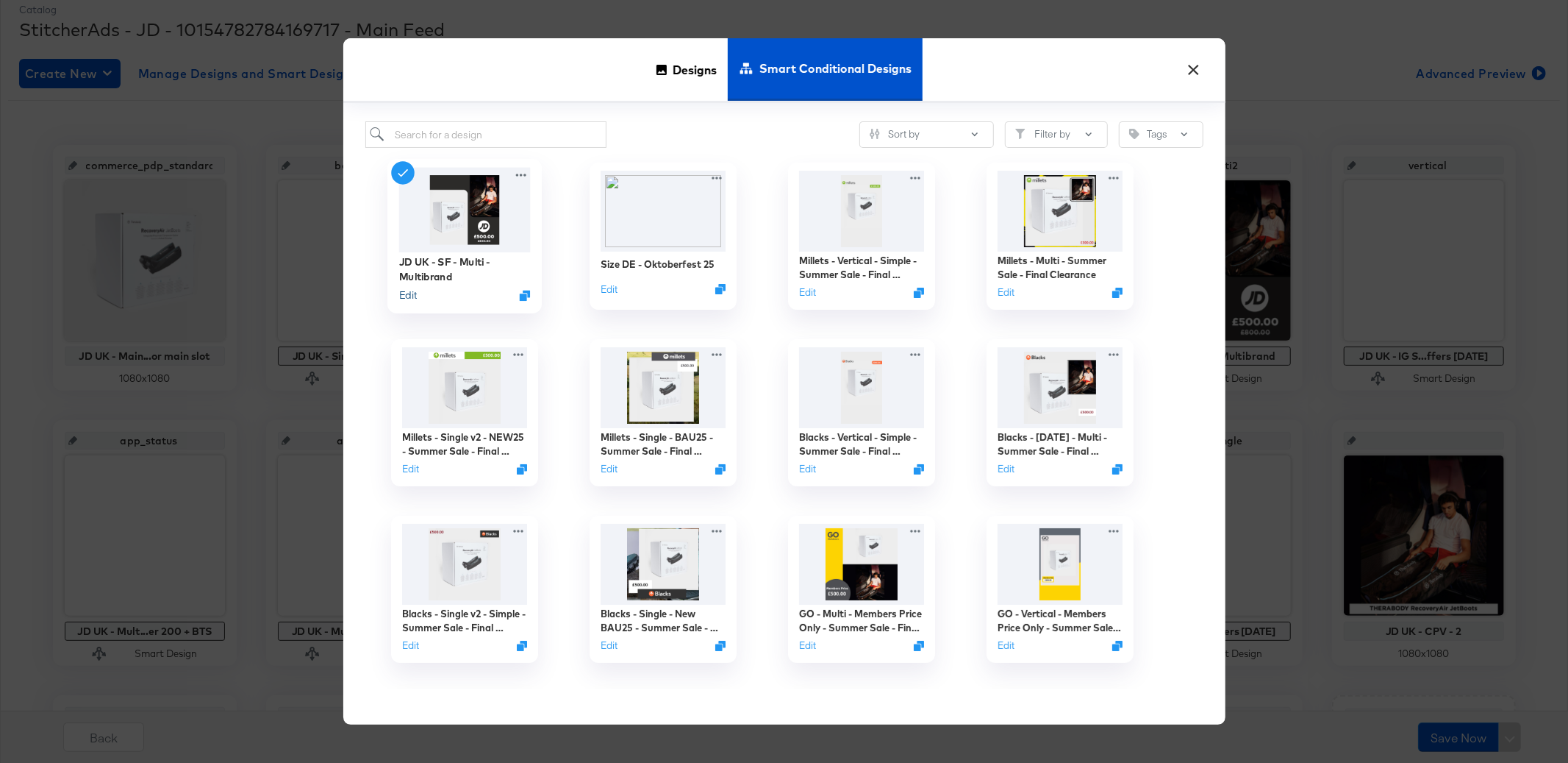
click at [409, 297] on button "Edit" at bounding box center [407, 294] width 18 height 14
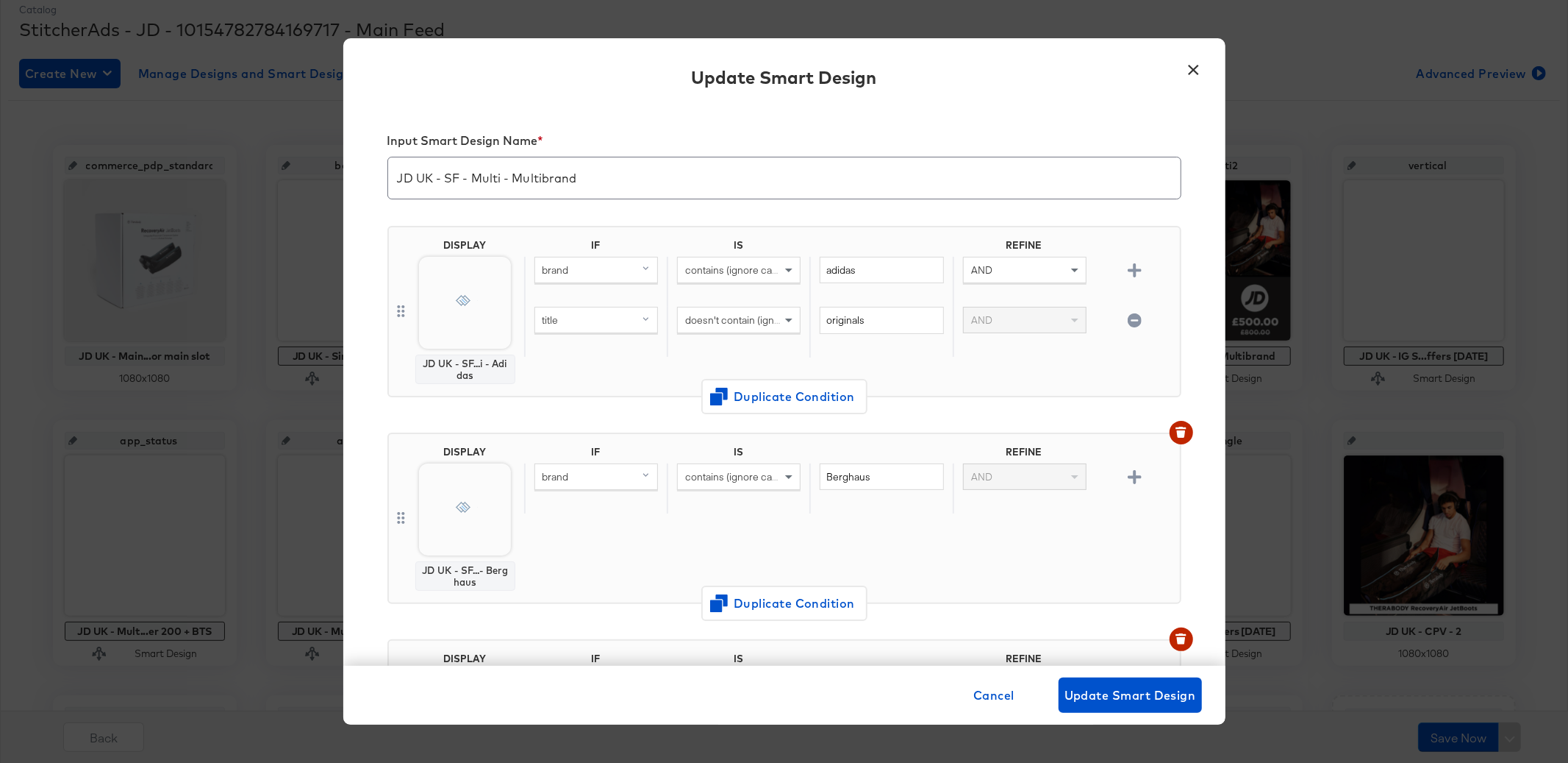
click at [1199, 64] on button "×" at bounding box center [1194, 66] width 26 height 26
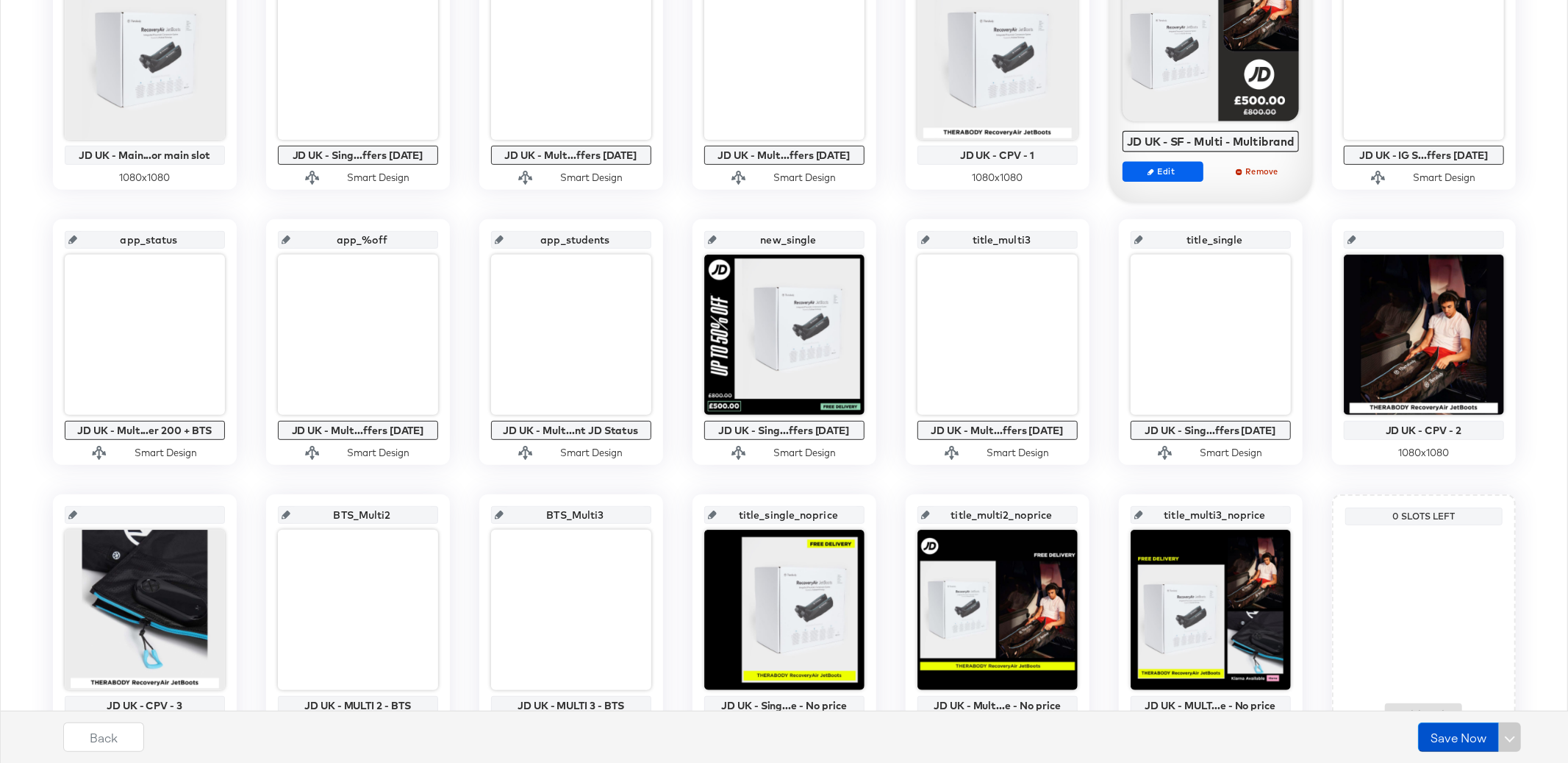
scroll to position [406, 0]
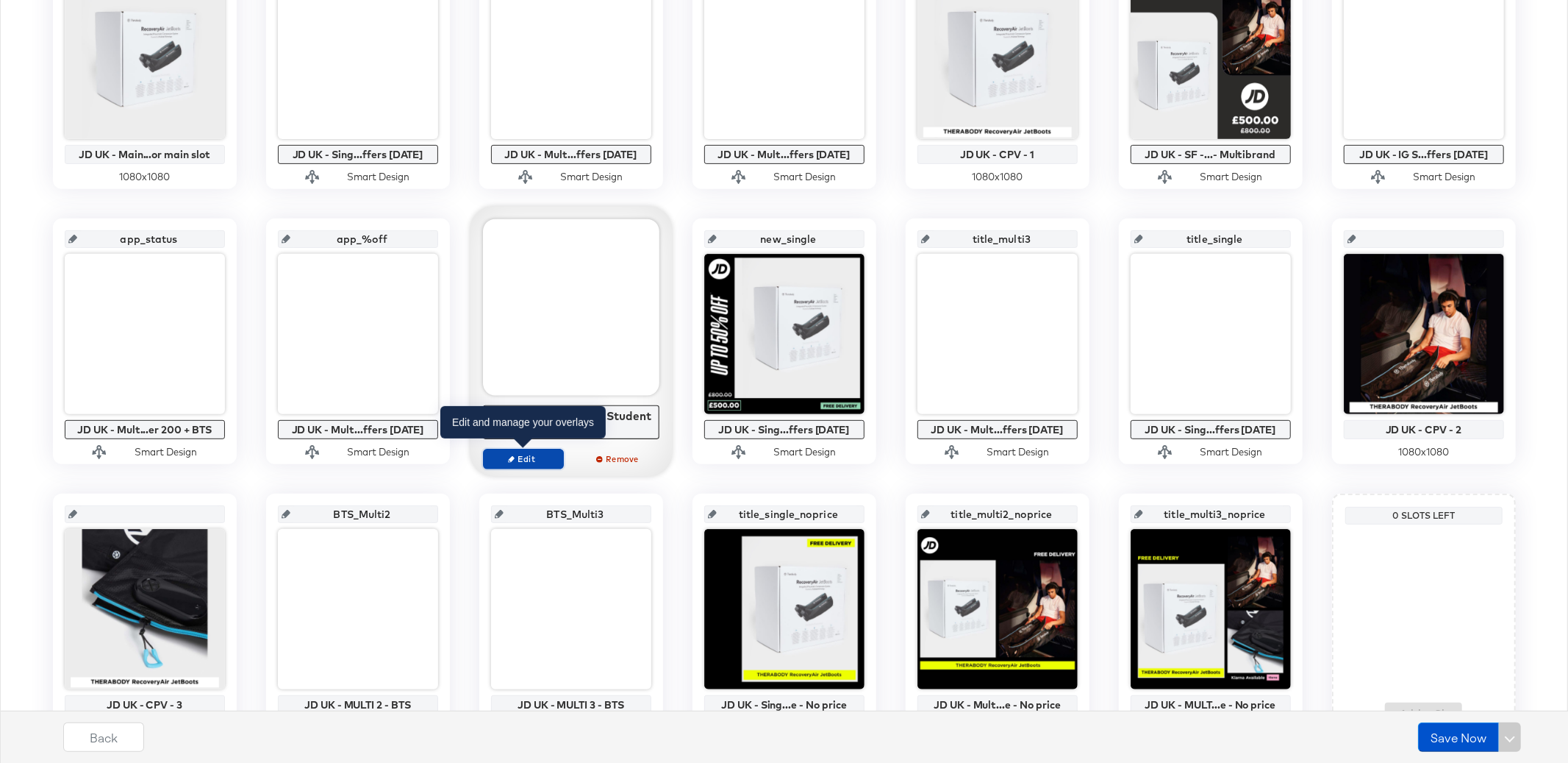
click at [533, 465] on button "Edit" at bounding box center [523, 459] width 81 height 21
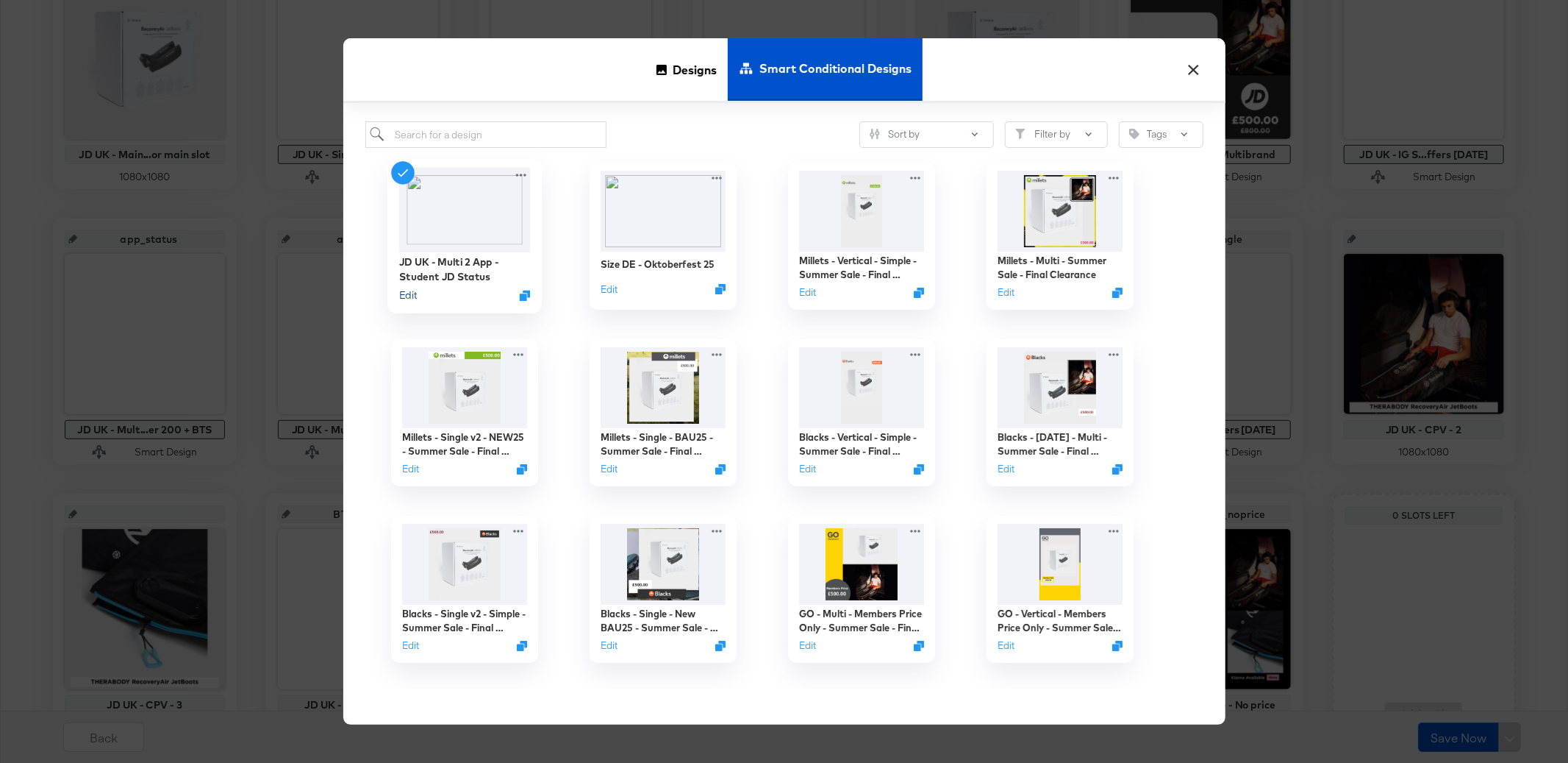
click at [411, 290] on button "Edit" at bounding box center [407, 294] width 18 height 14
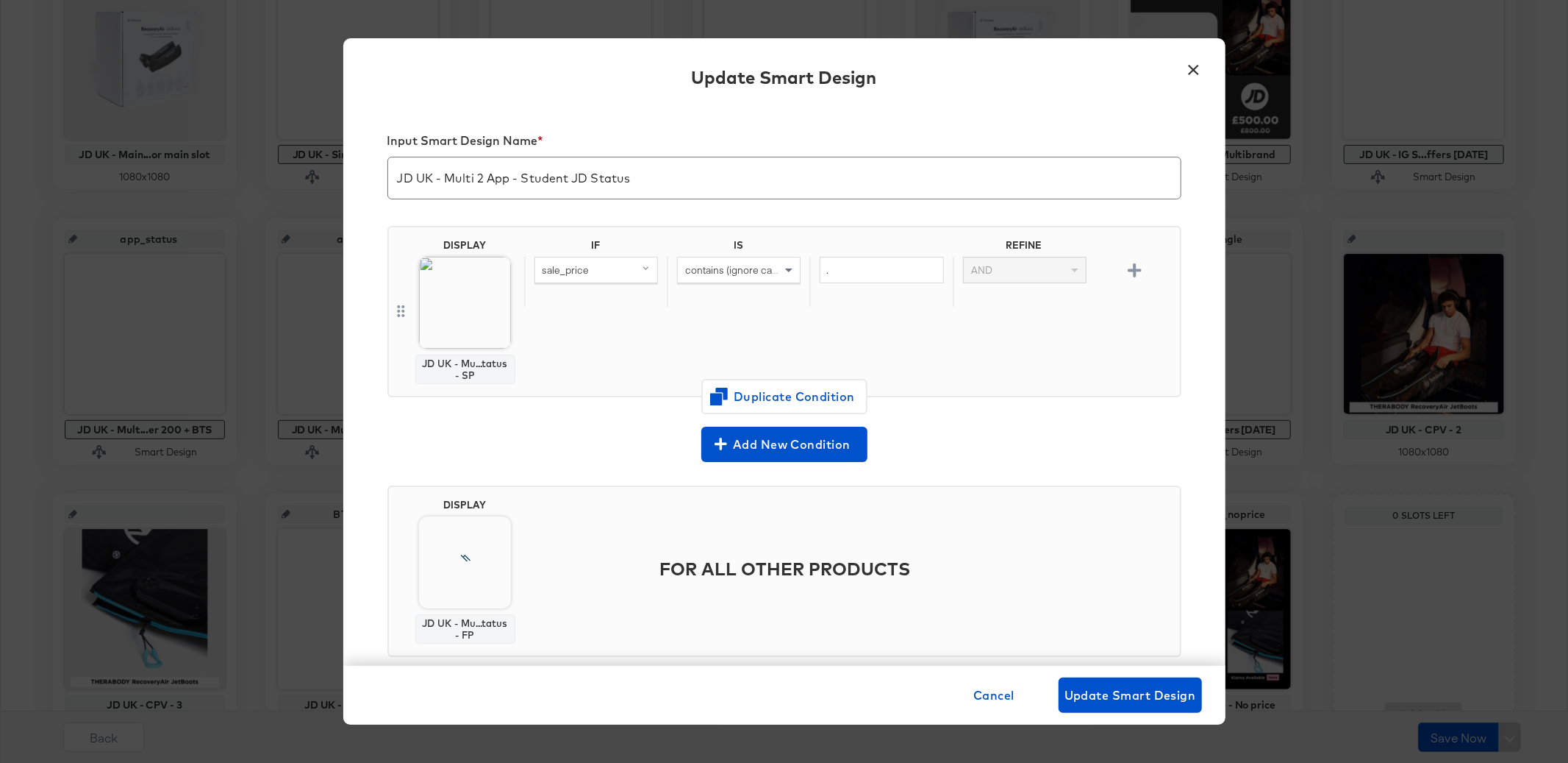
scroll to position [489, 0]
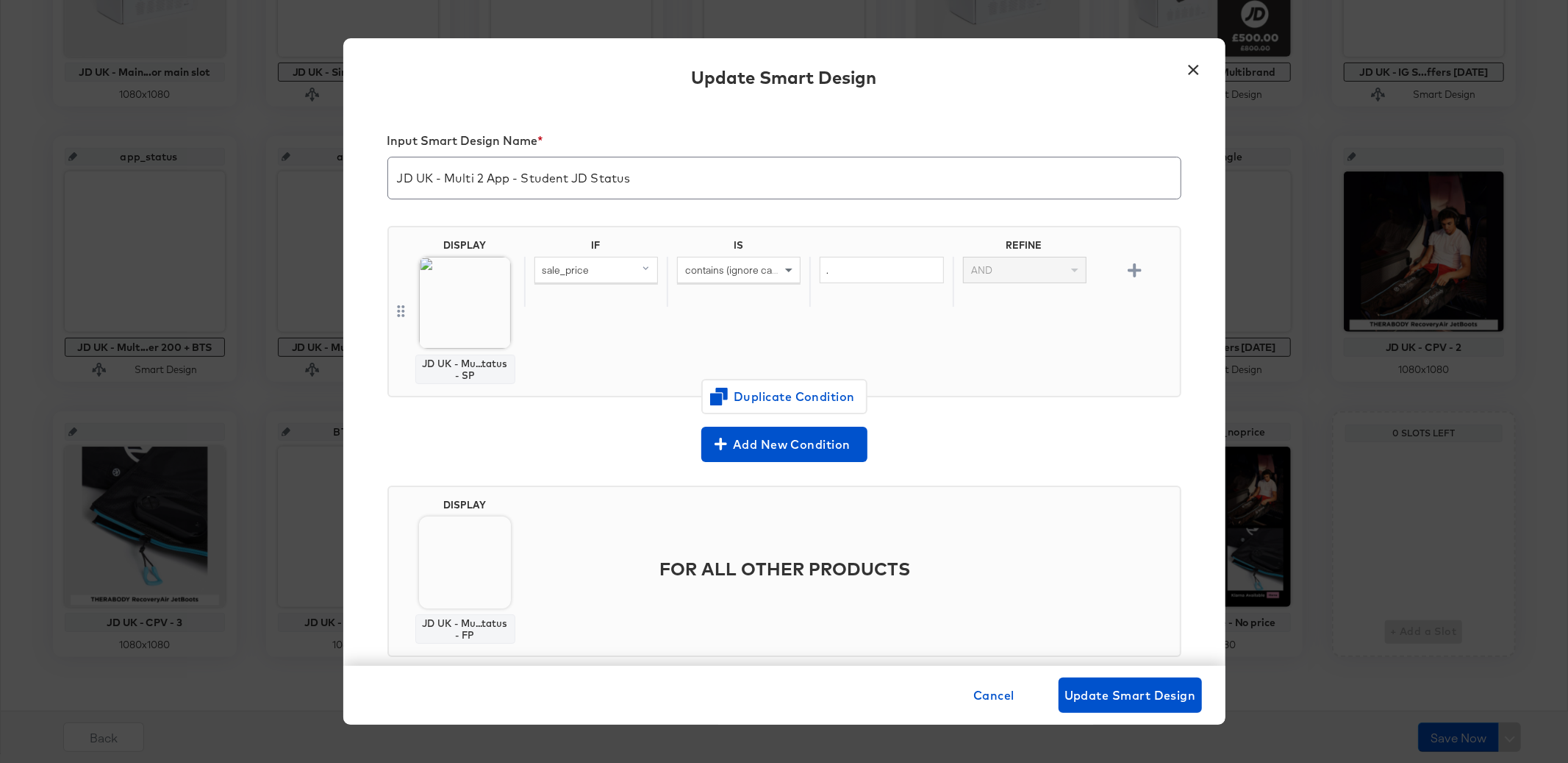
click at [1195, 73] on button "×" at bounding box center [1194, 66] width 26 height 26
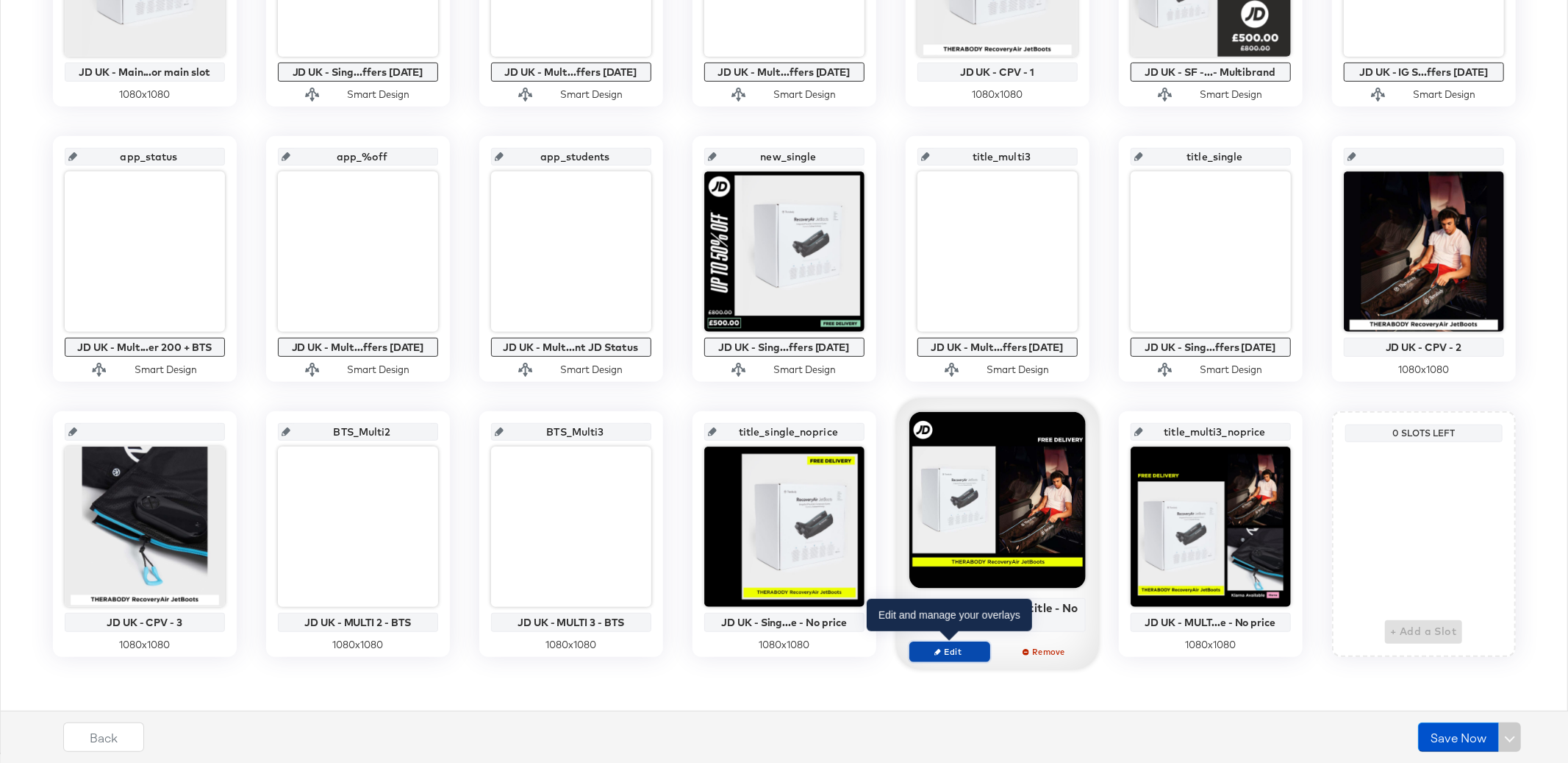
click at [944, 657] on button "Edit" at bounding box center [950, 652] width 81 height 21
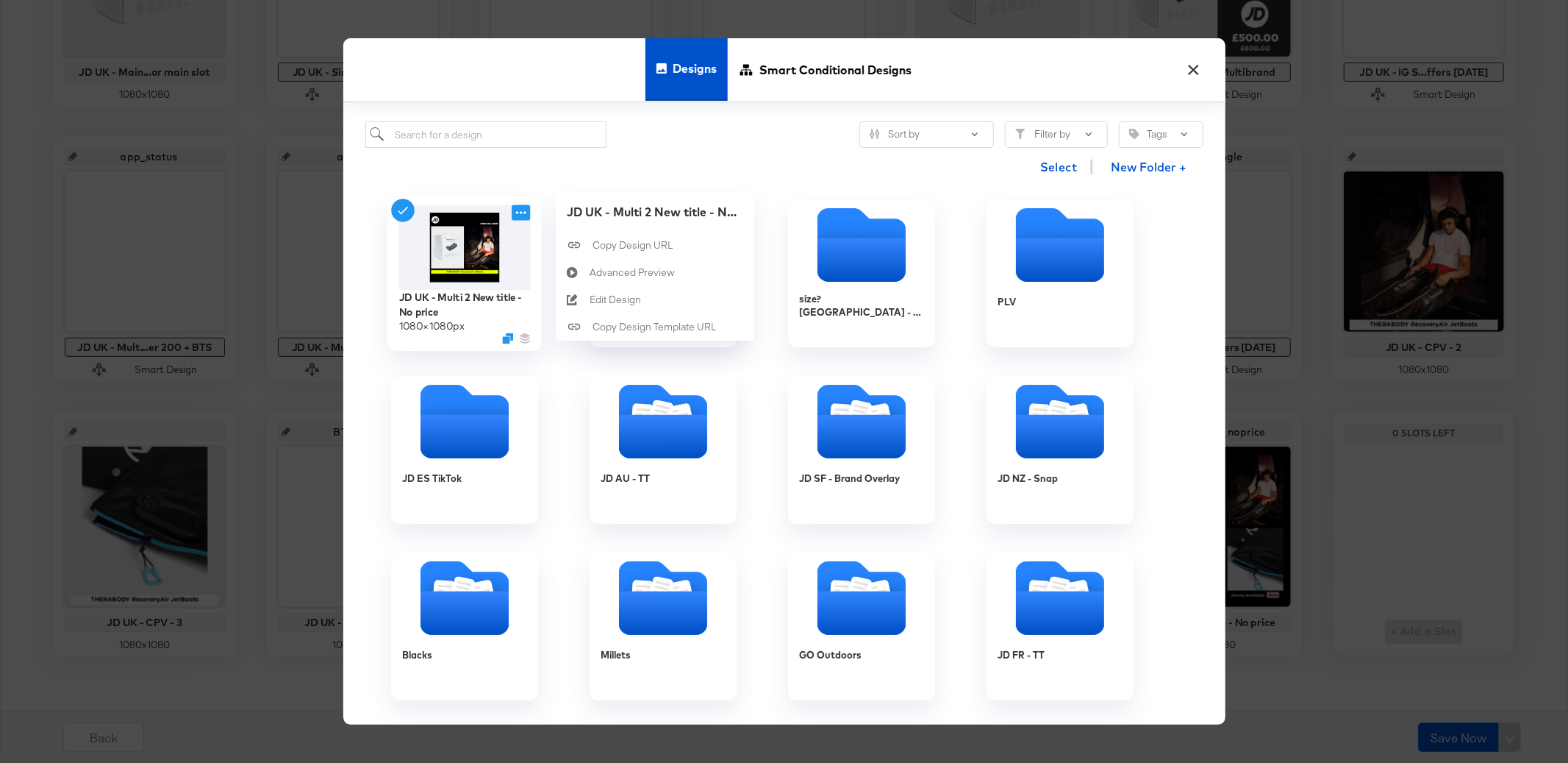
click at [522, 217] on icon at bounding box center [521, 213] width 18 height 15
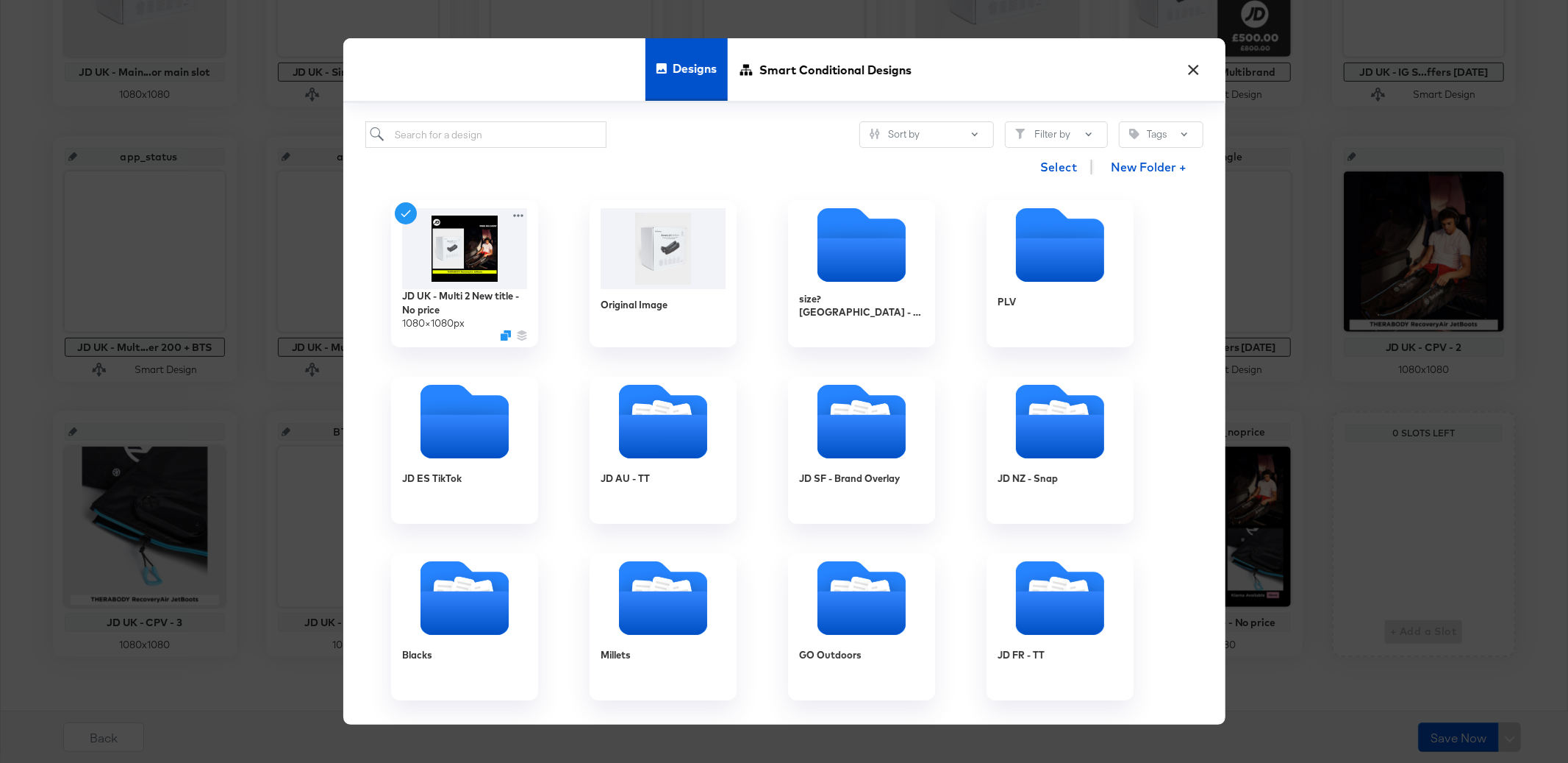
click at [1111, 70] on div "Designs Smart Conditional Designs" at bounding box center [784, 70] width 882 height 65
click at [1193, 70] on button "×" at bounding box center [1194, 66] width 26 height 26
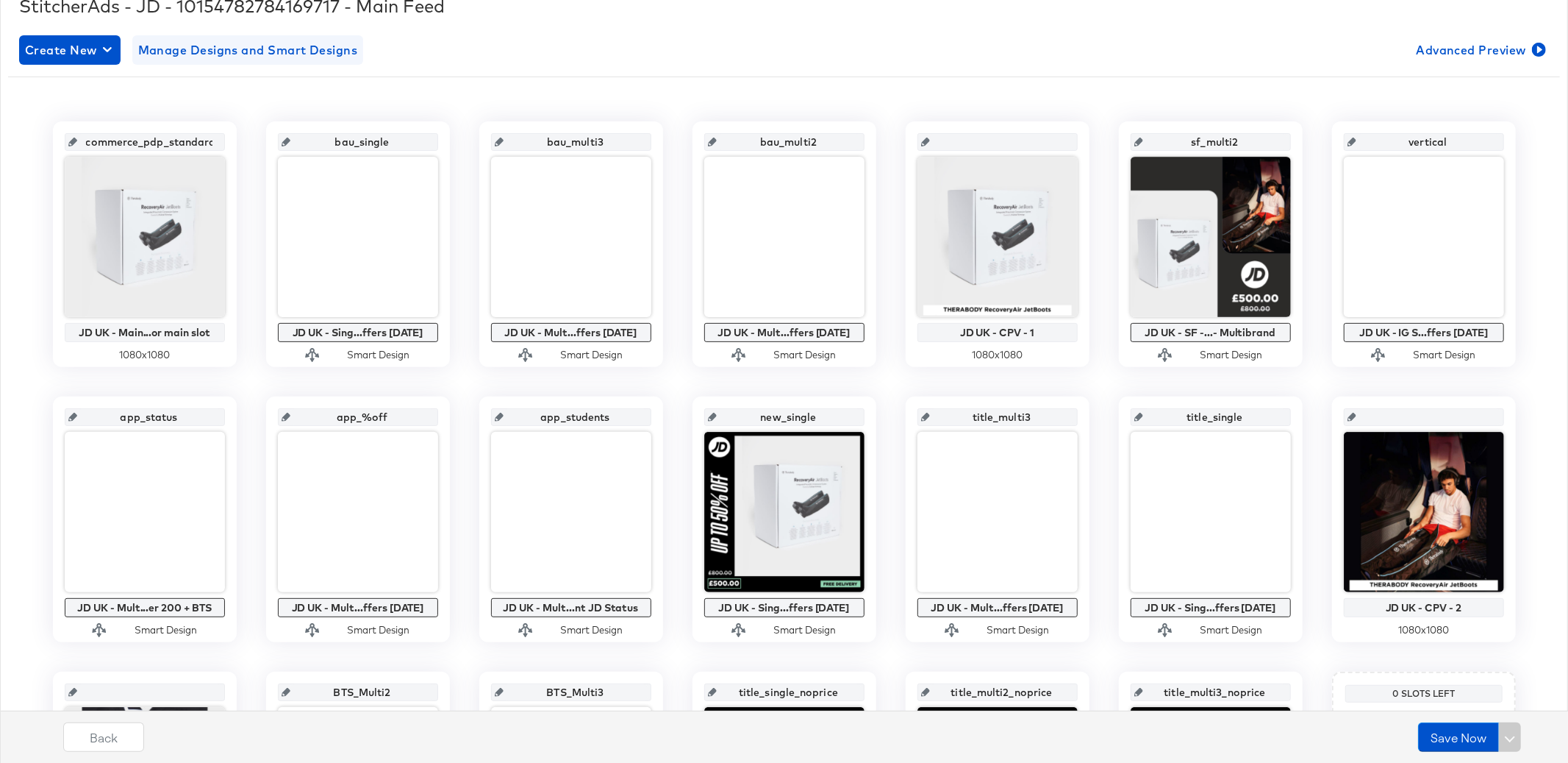
scroll to position [226, 0]
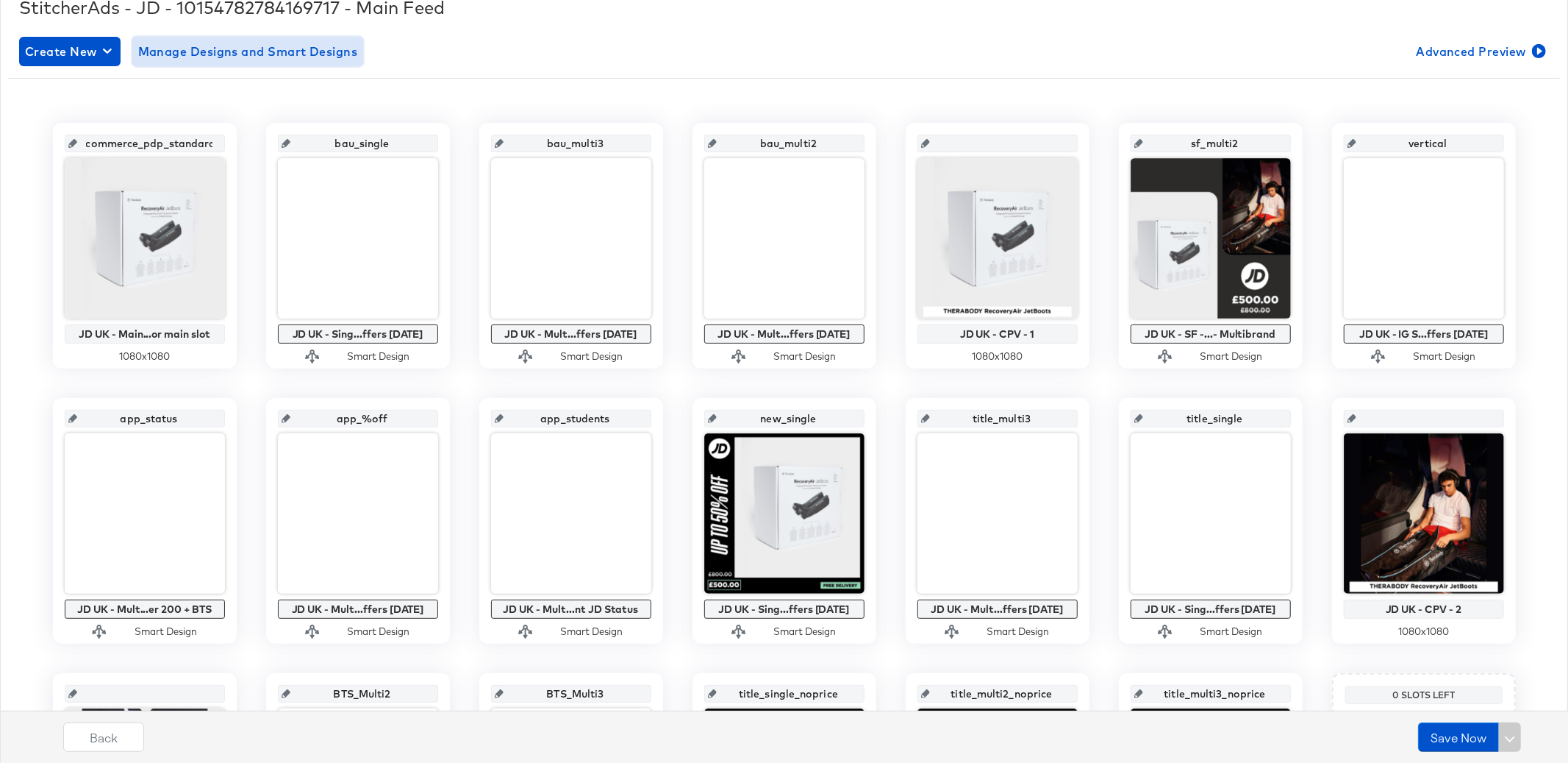
click at [311, 54] on span "Manage Designs and Smart Designs" at bounding box center [248, 51] width 220 height 21
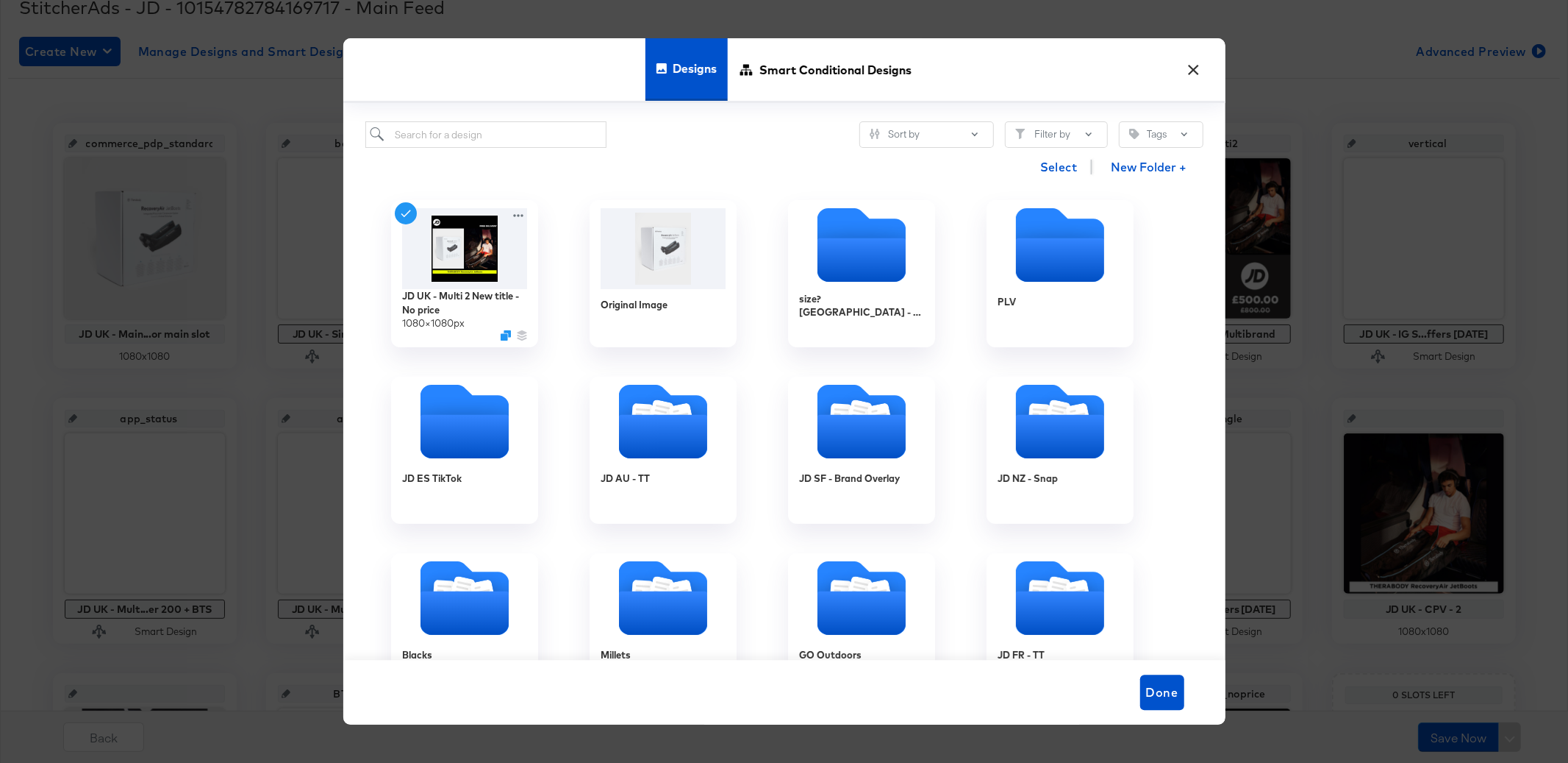
drag, startPoint x: 785, startPoint y: 81, endPoint x: 647, endPoint y: 123, distance: 144.2
click at [784, 81] on span "Smart Conditional Designs" at bounding box center [836, 69] width 152 height 65
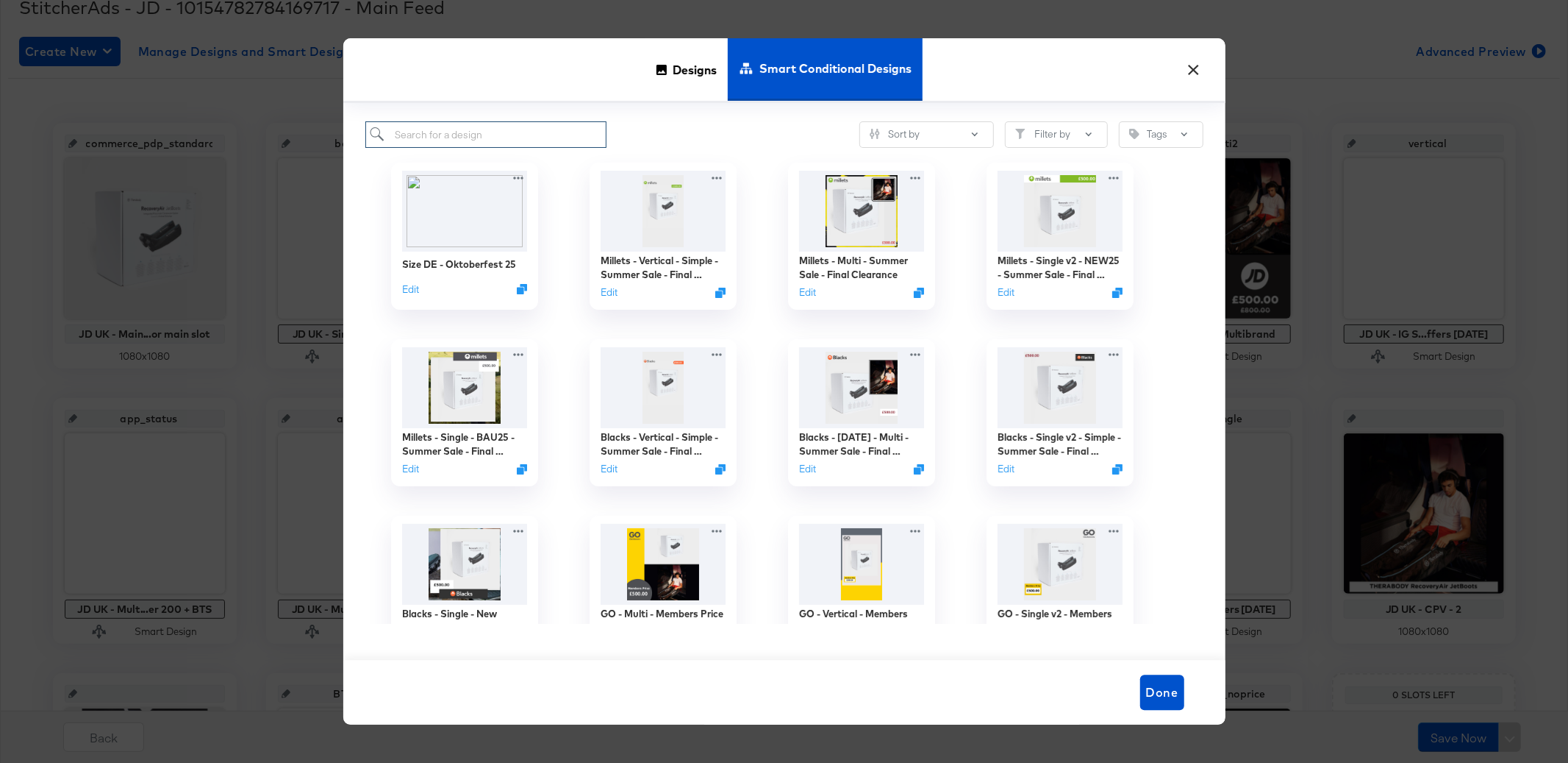
click at [579, 130] on input "search" at bounding box center [486, 135] width 242 height 27
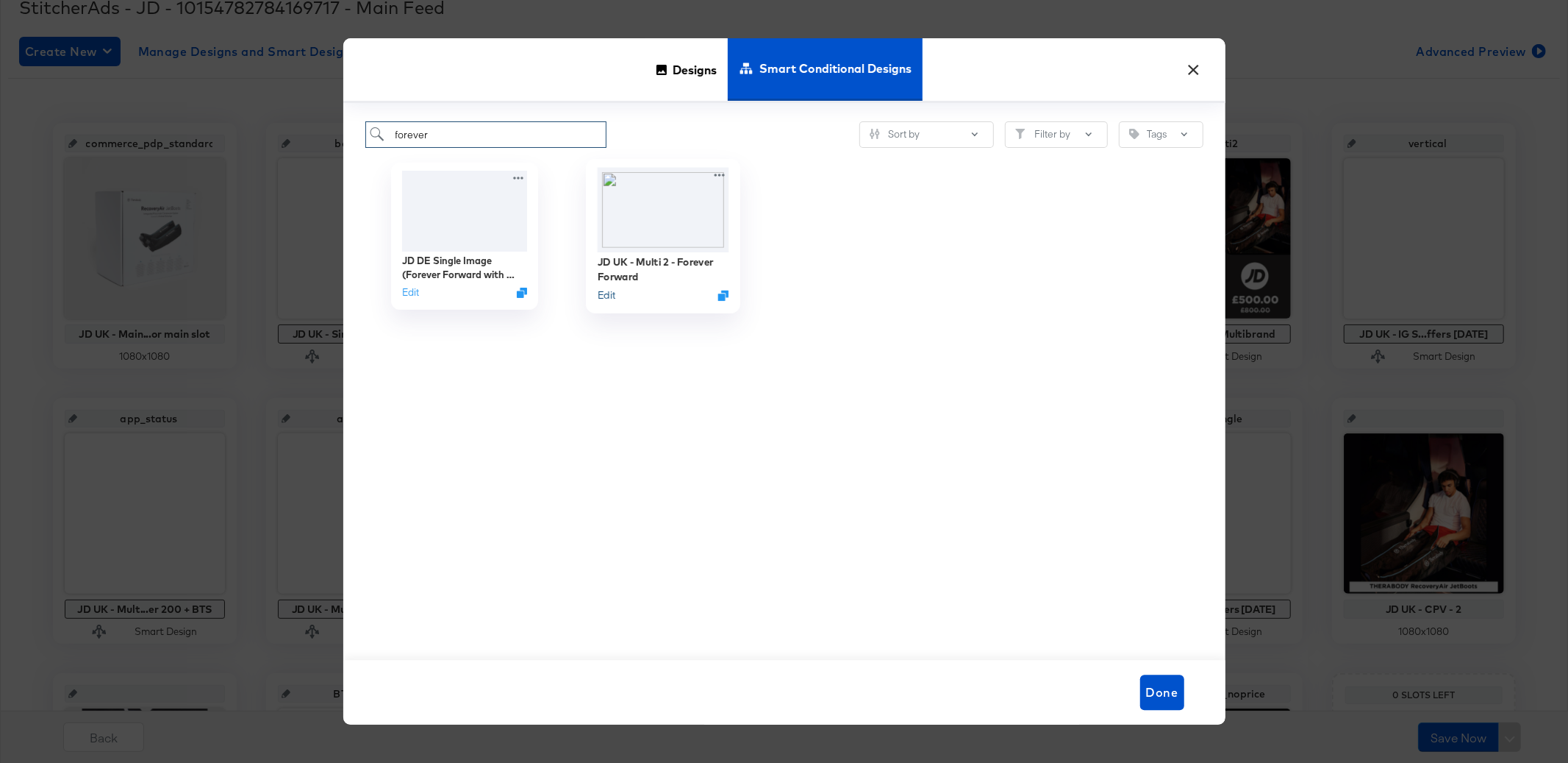
type input "forever"
click at [615, 296] on button "Edit" at bounding box center [606, 294] width 18 height 14
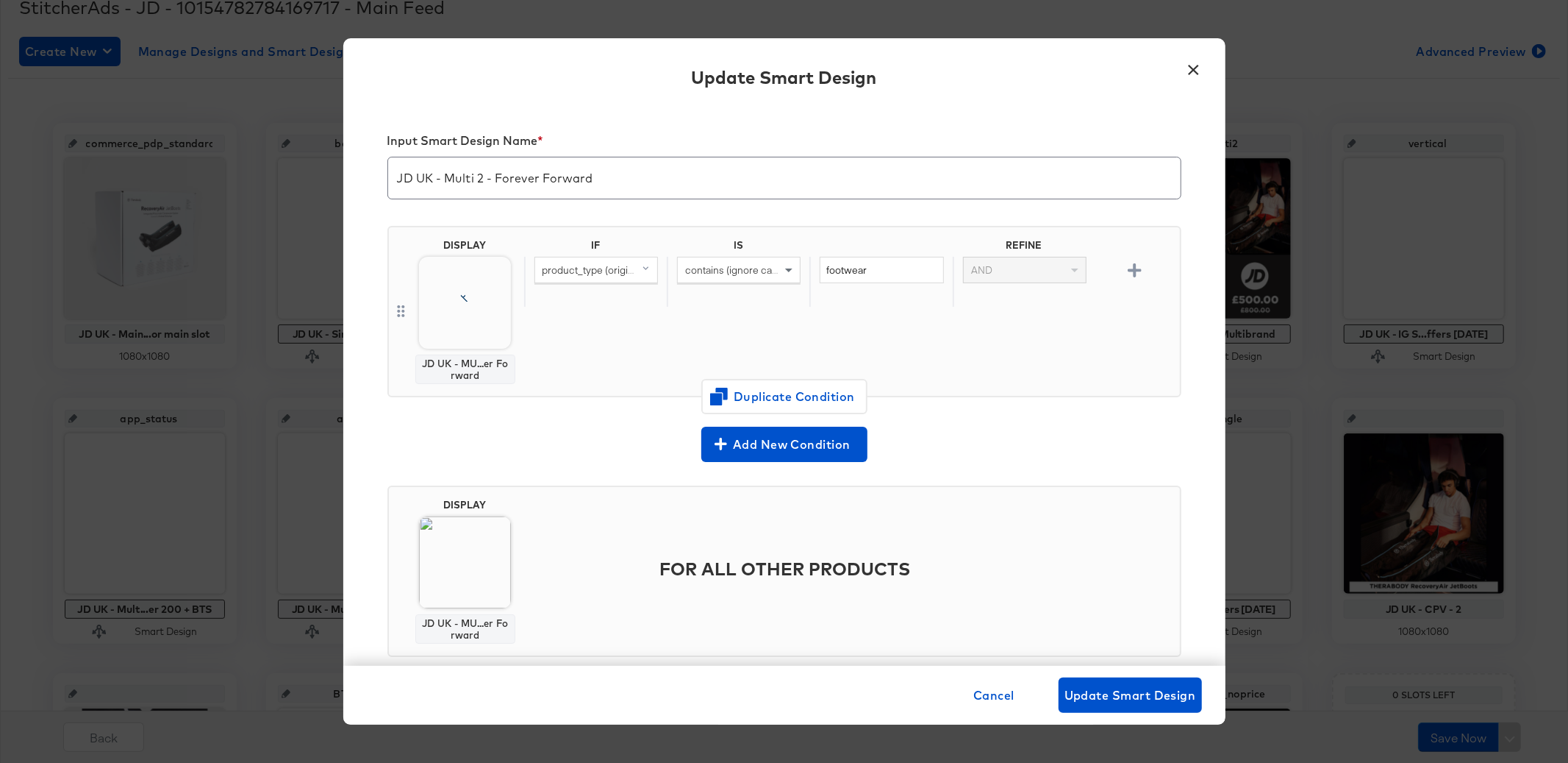
scroll to position [26, 0]
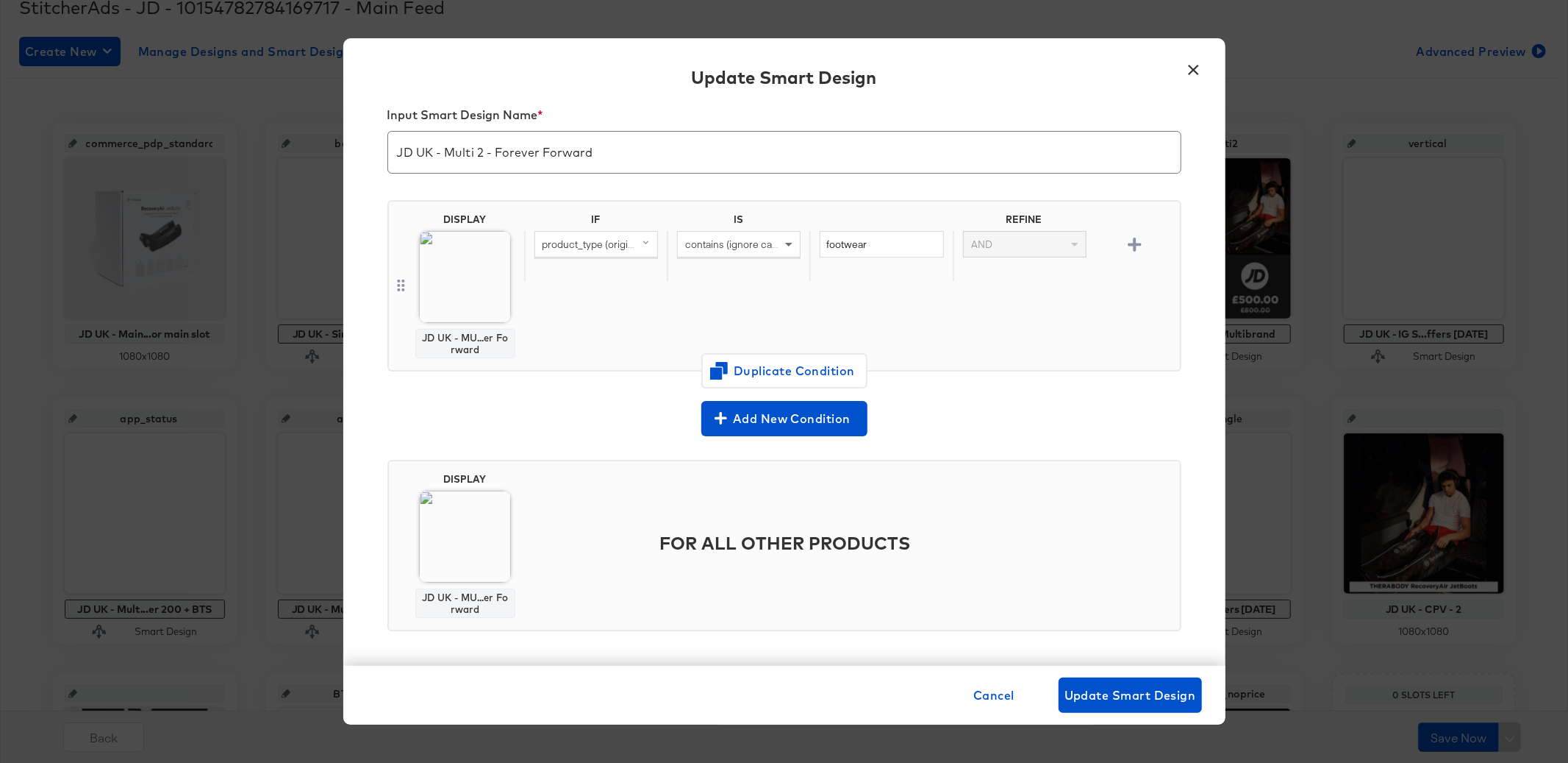
click at [1194, 74] on button "×" at bounding box center [1194, 66] width 26 height 26
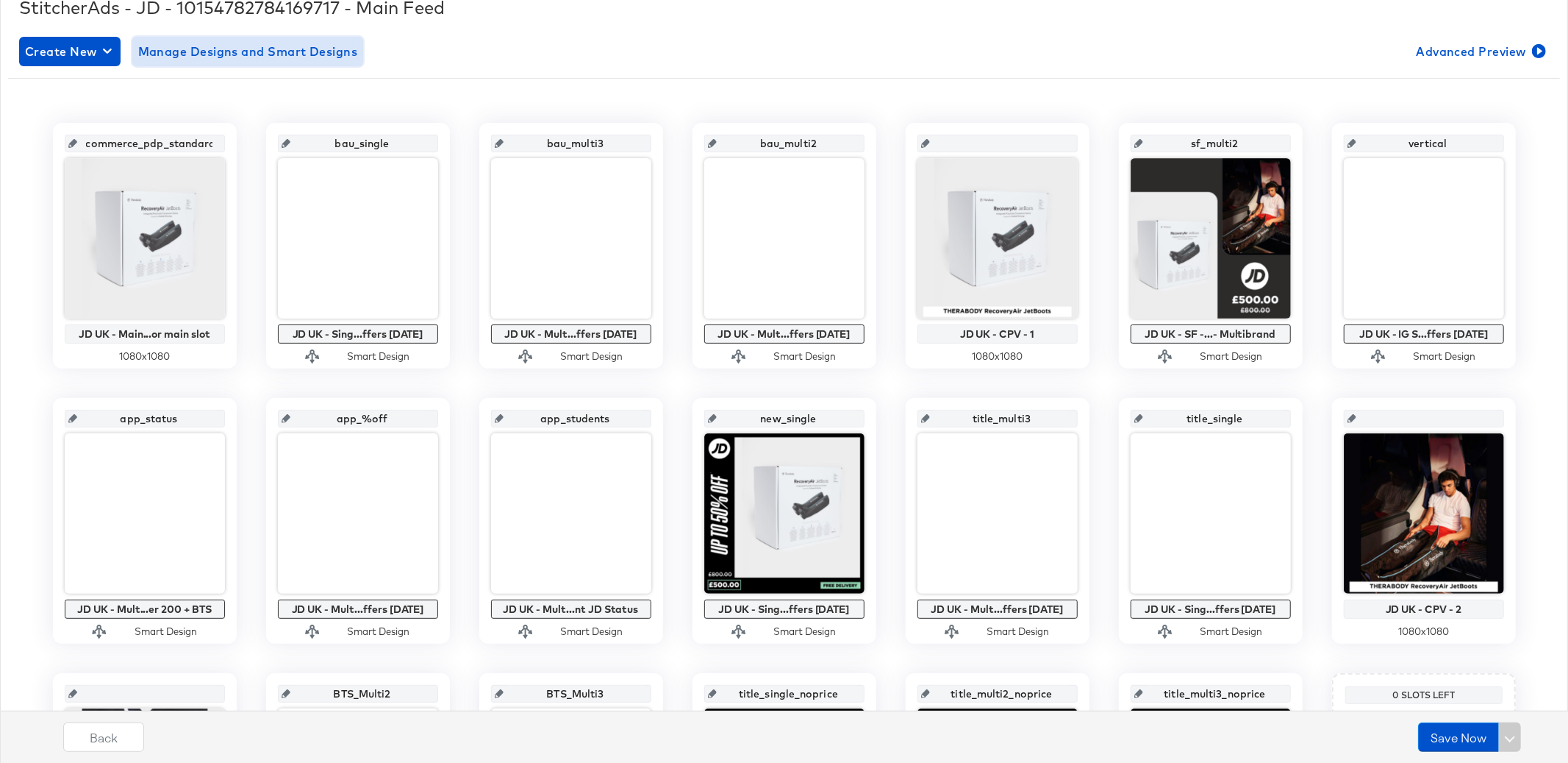
click at [265, 57] on span "Manage Designs and Smart Designs" at bounding box center [248, 51] width 220 height 21
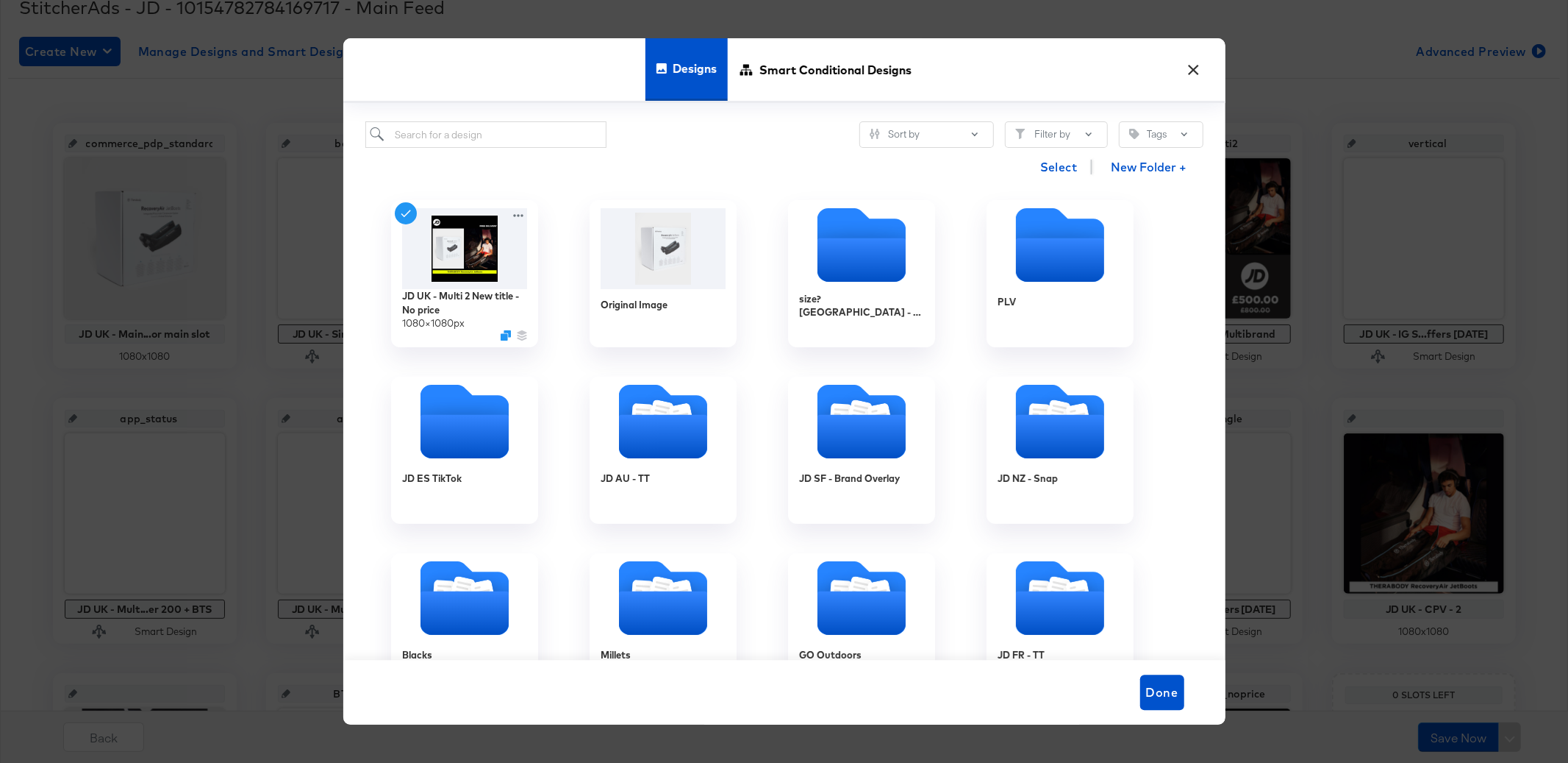
drag, startPoint x: 1195, startPoint y: 69, endPoint x: 872, endPoint y: 114, distance: 326.1
click at [1191, 70] on button "×" at bounding box center [1194, 66] width 26 height 26
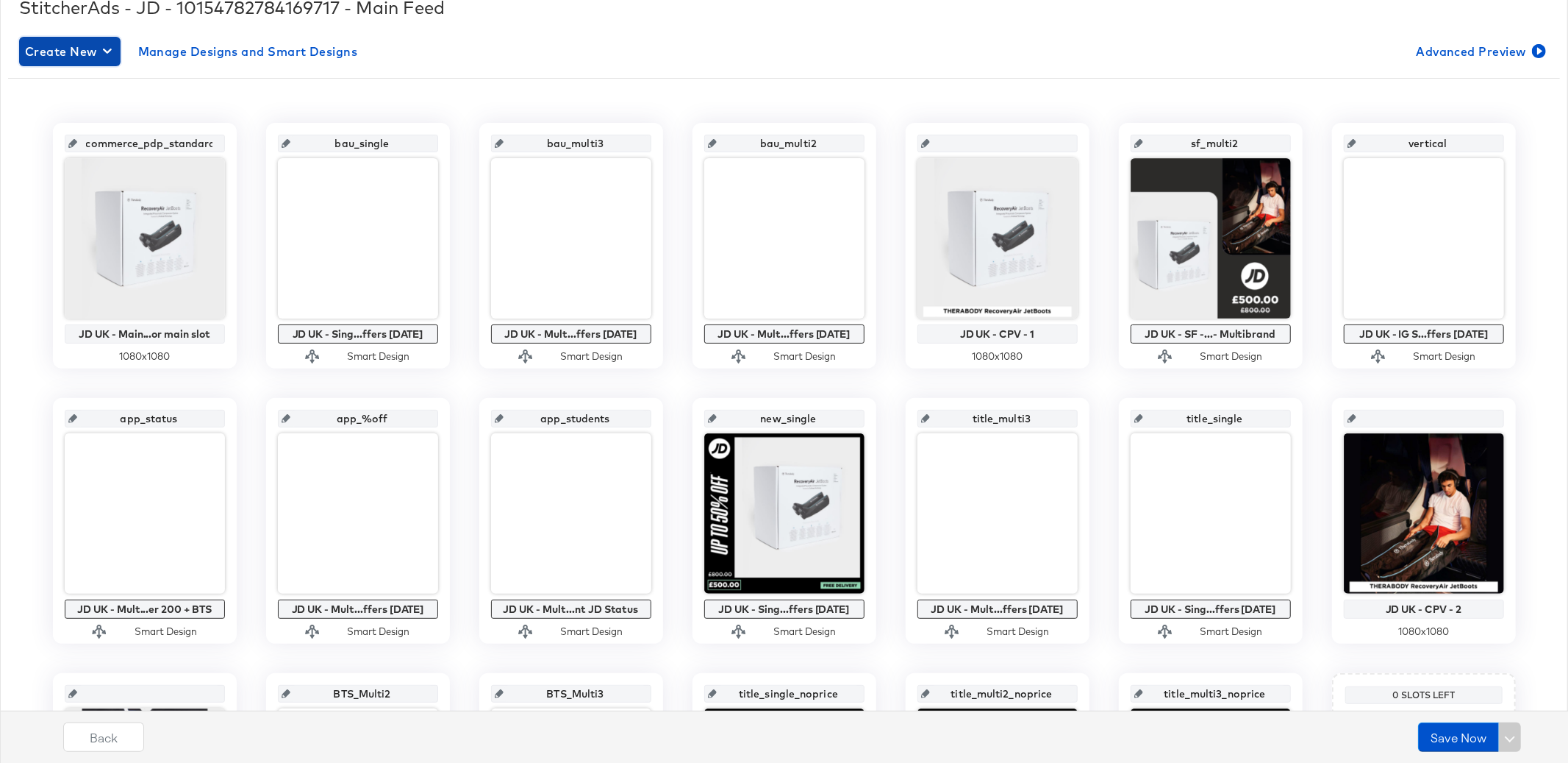
click at [48, 48] on span "Create New" at bounding box center [70, 51] width 90 height 21
click at [86, 110] on div "Create New Smart Design" at bounding box center [98, 111] width 140 height 12
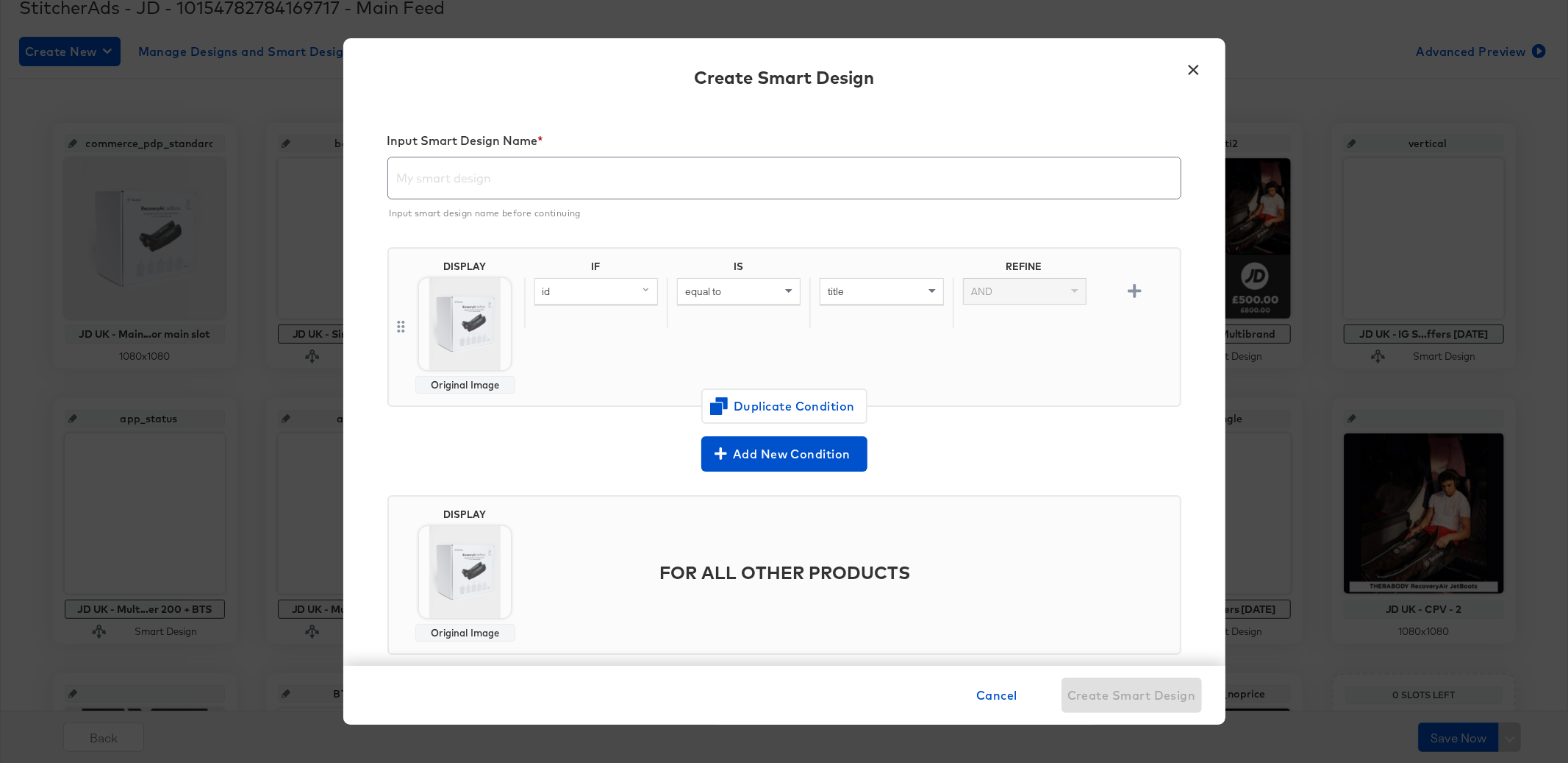
click at [582, 300] on div "id" at bounding box center [596, 291] width 122 height 25
type input "p"
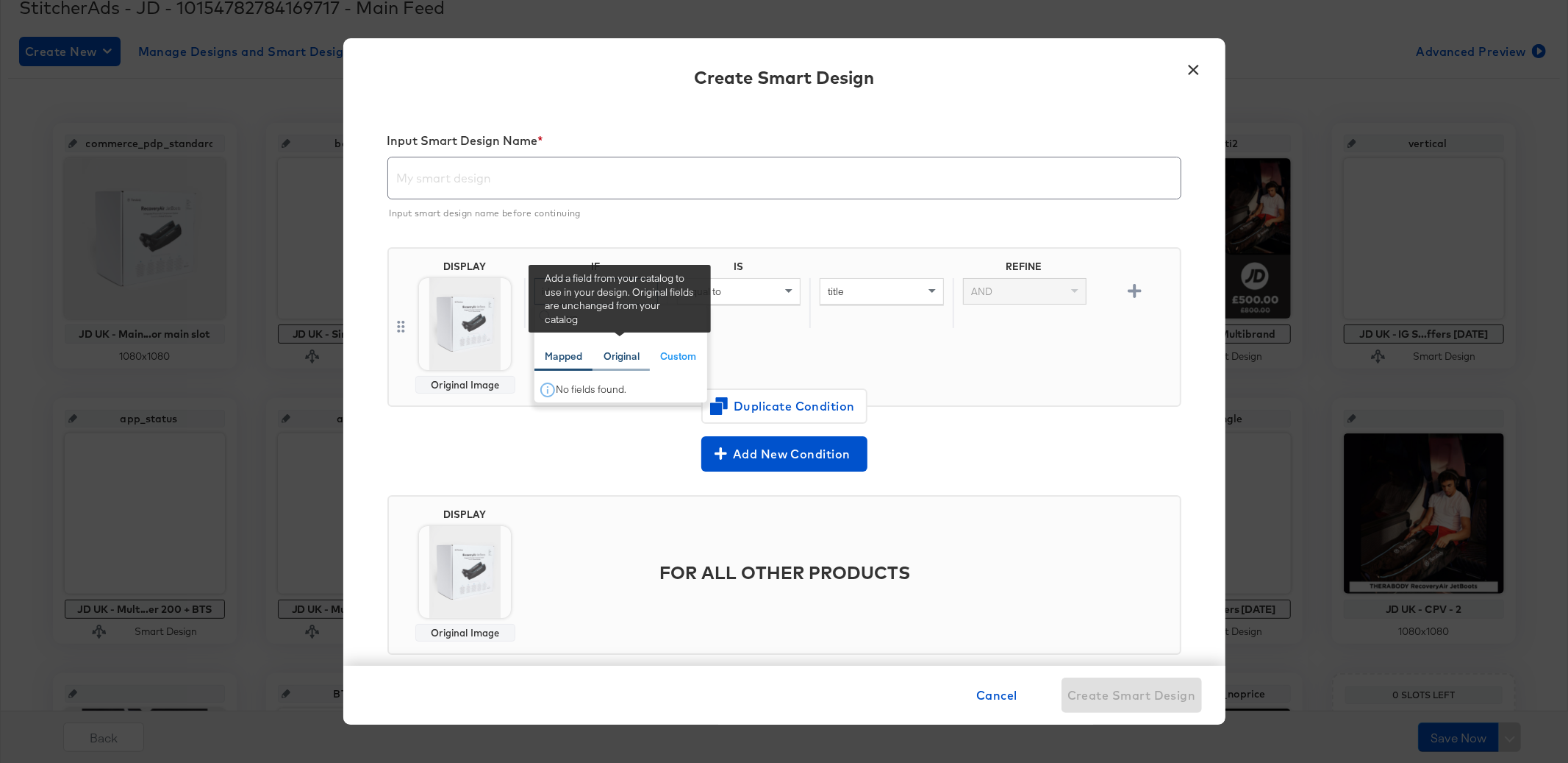
type input "typ"
click at [640, 355] on div "Original" at bounding box center [621, 357] width 58 height 29
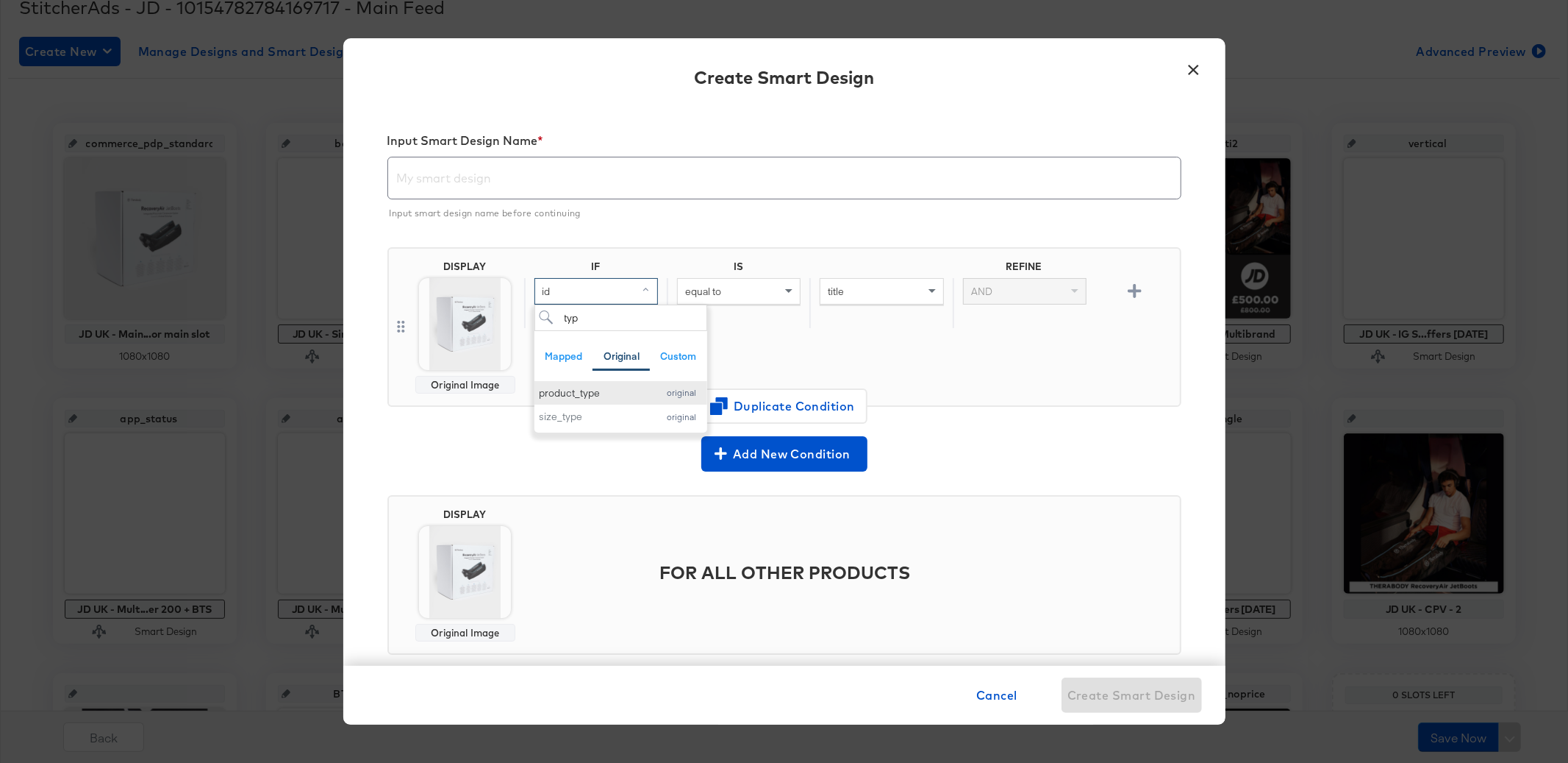
click at [609, 388] on div "product_type" at bounding box center [595, 393] width 111 height 14
click at [738, 286] on div "equal to" at bounding box center [739, 291] width 122 height 25
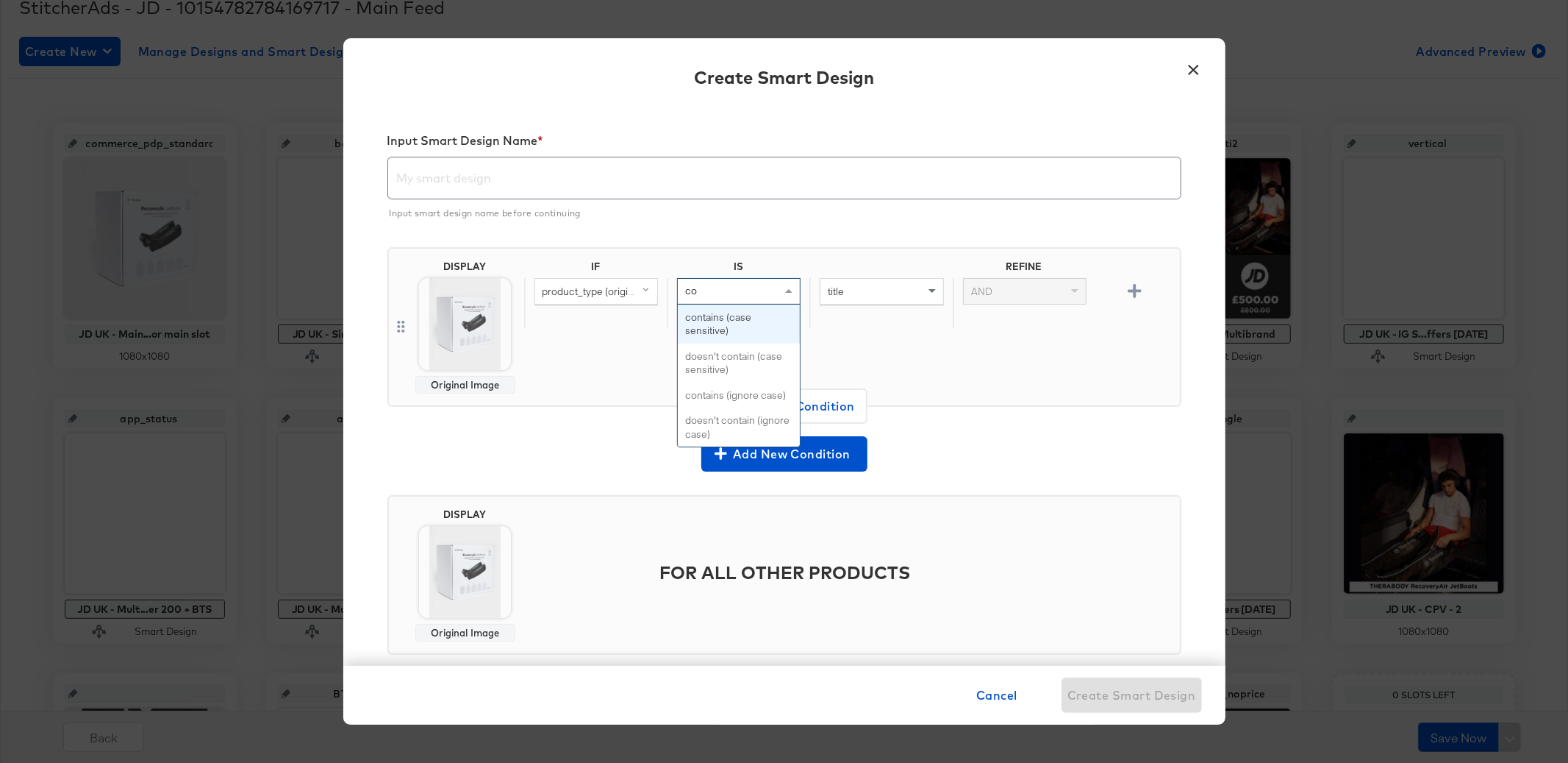
type input "cont"
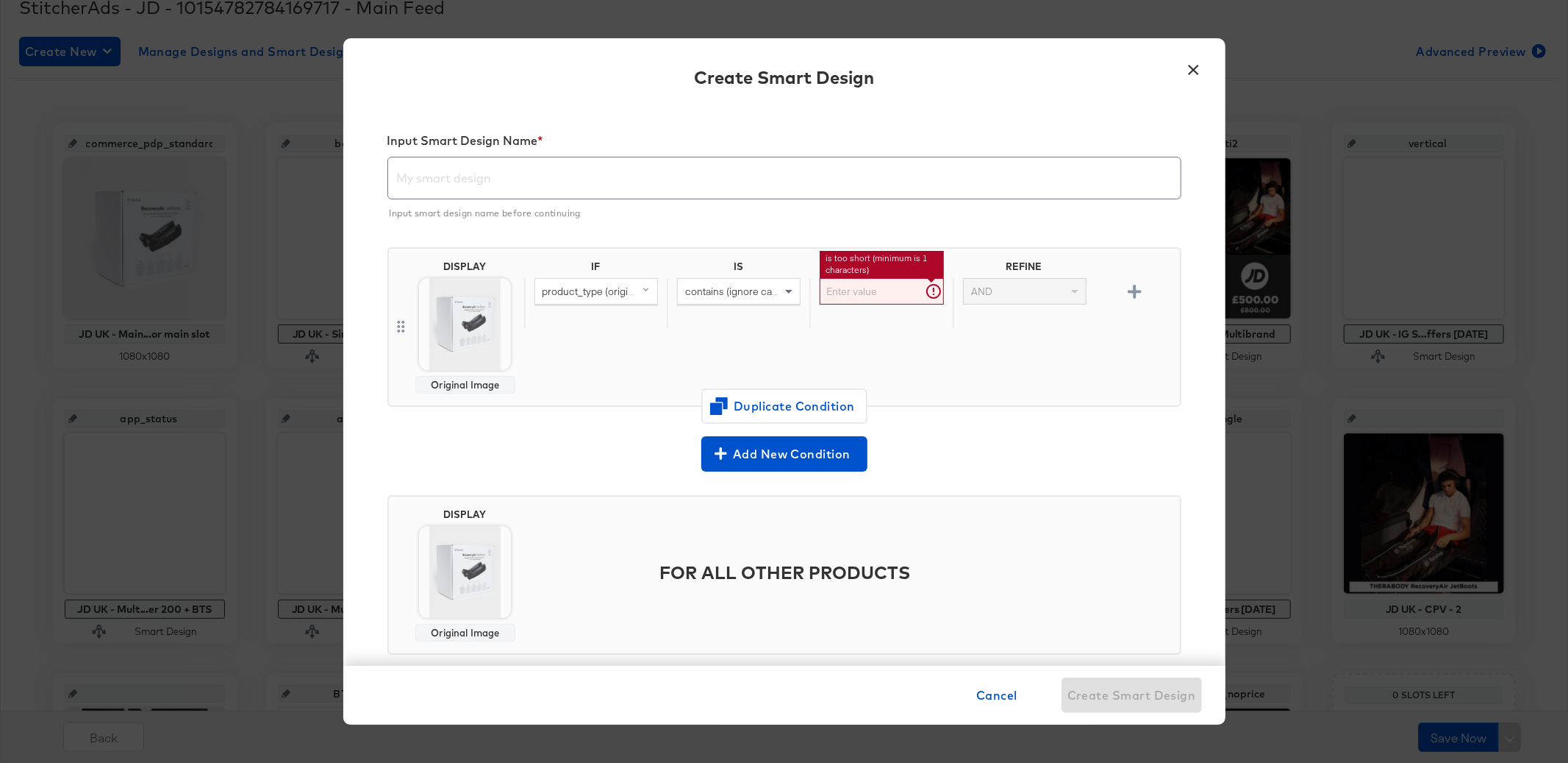
click at [900, 290] on input "text" at bounding box center [881, 292] width 123 height 27
type input "footwear"
click at [456, 337] on img at bounding box center [465, 324] width 92 height 92
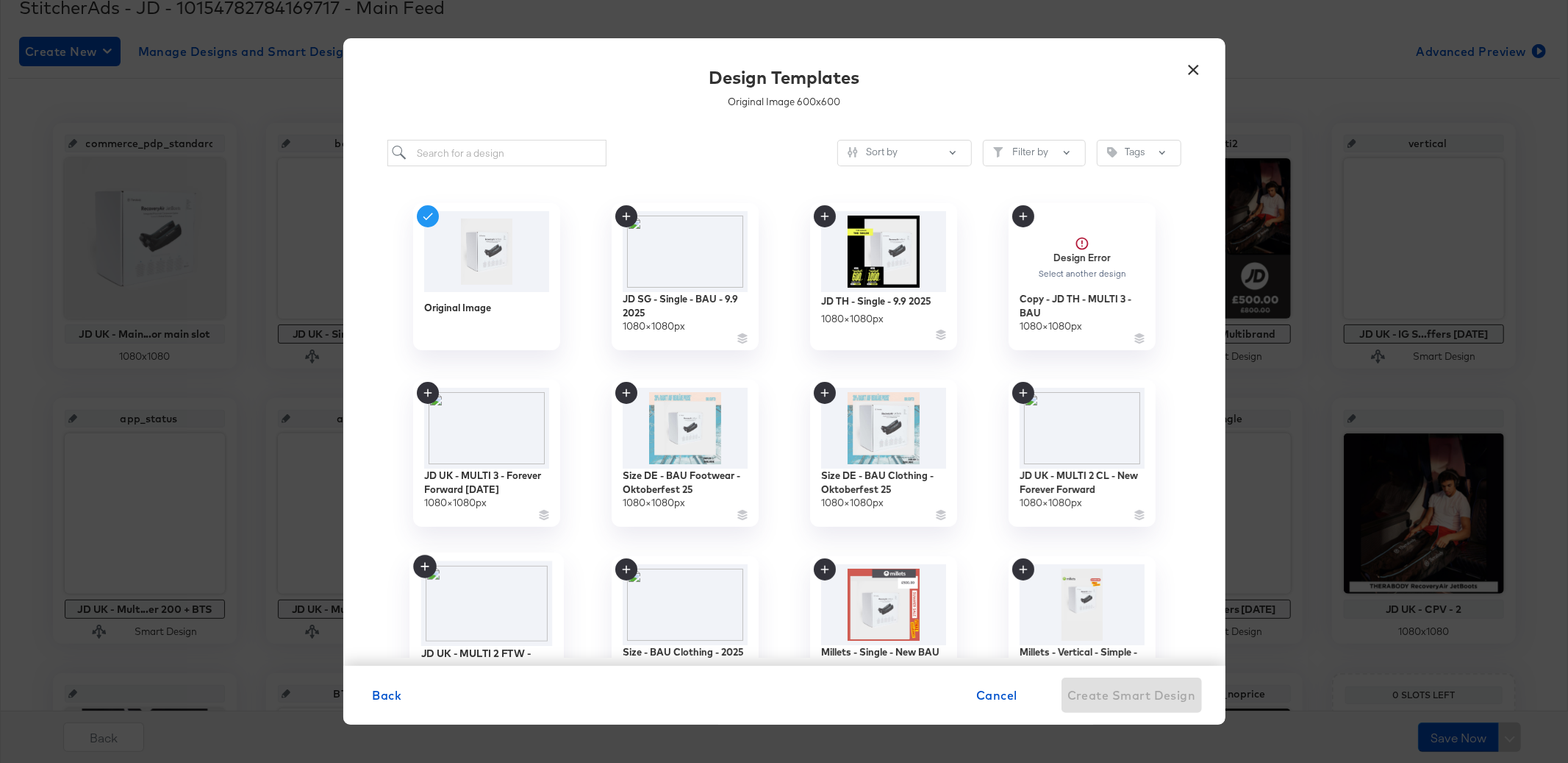
click at [501, 600] on img at bounding box center [486, 604] width 132 height 86
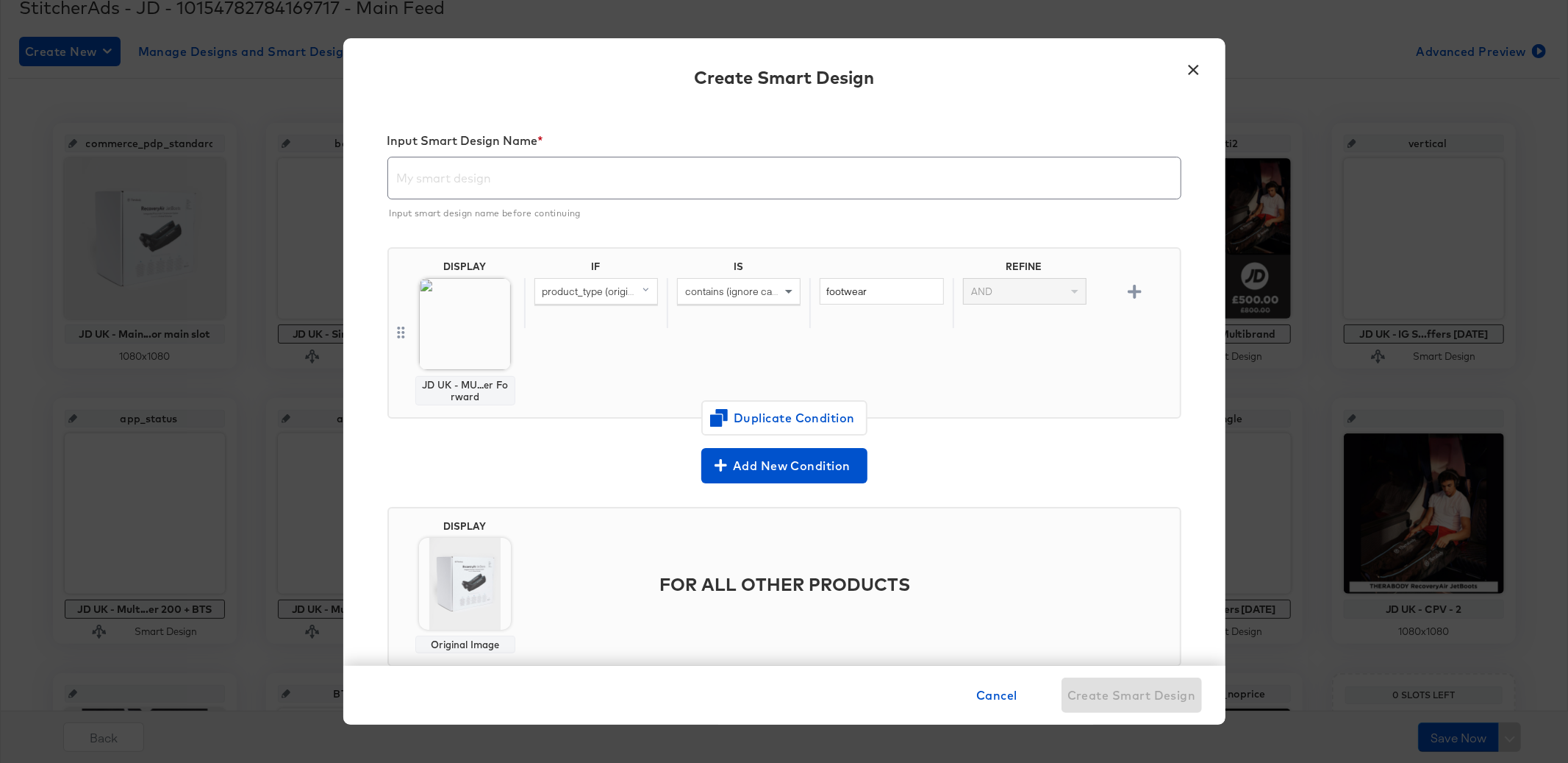
scroll to position [34, 0]
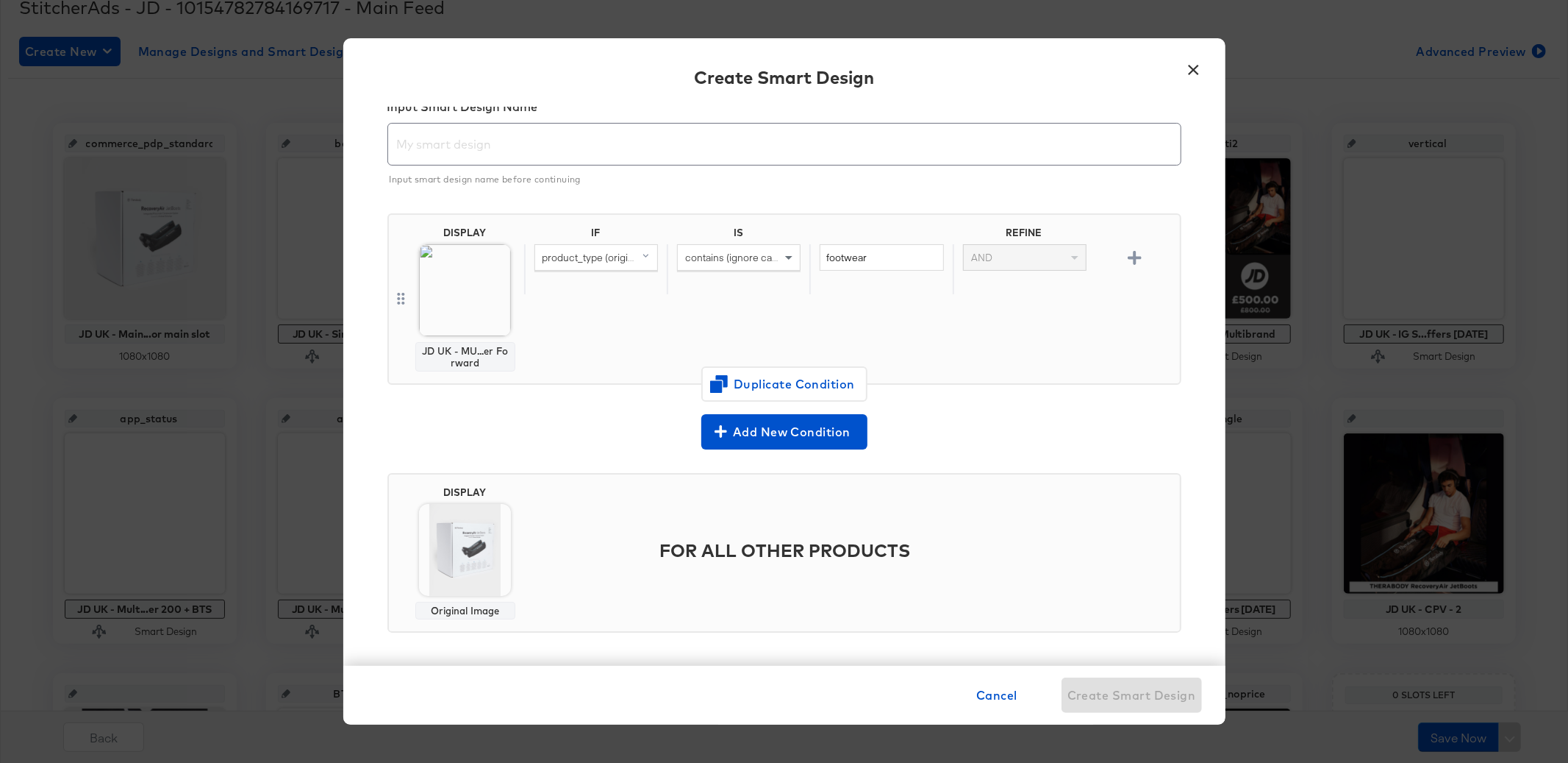
click at [502, 533] on img at bounding box center [465, 549] width 92 height 92
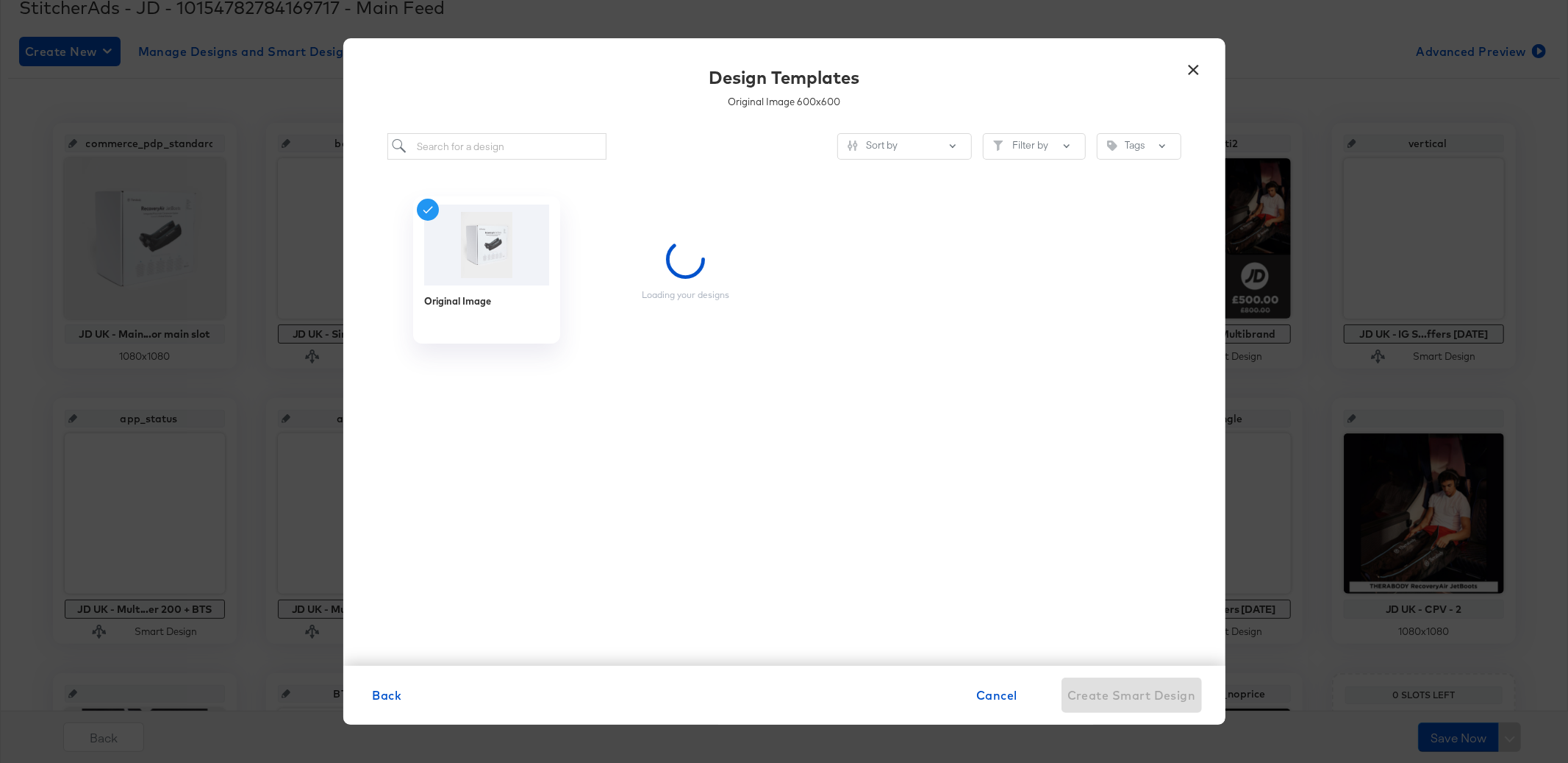
scroll to position [0, 0]
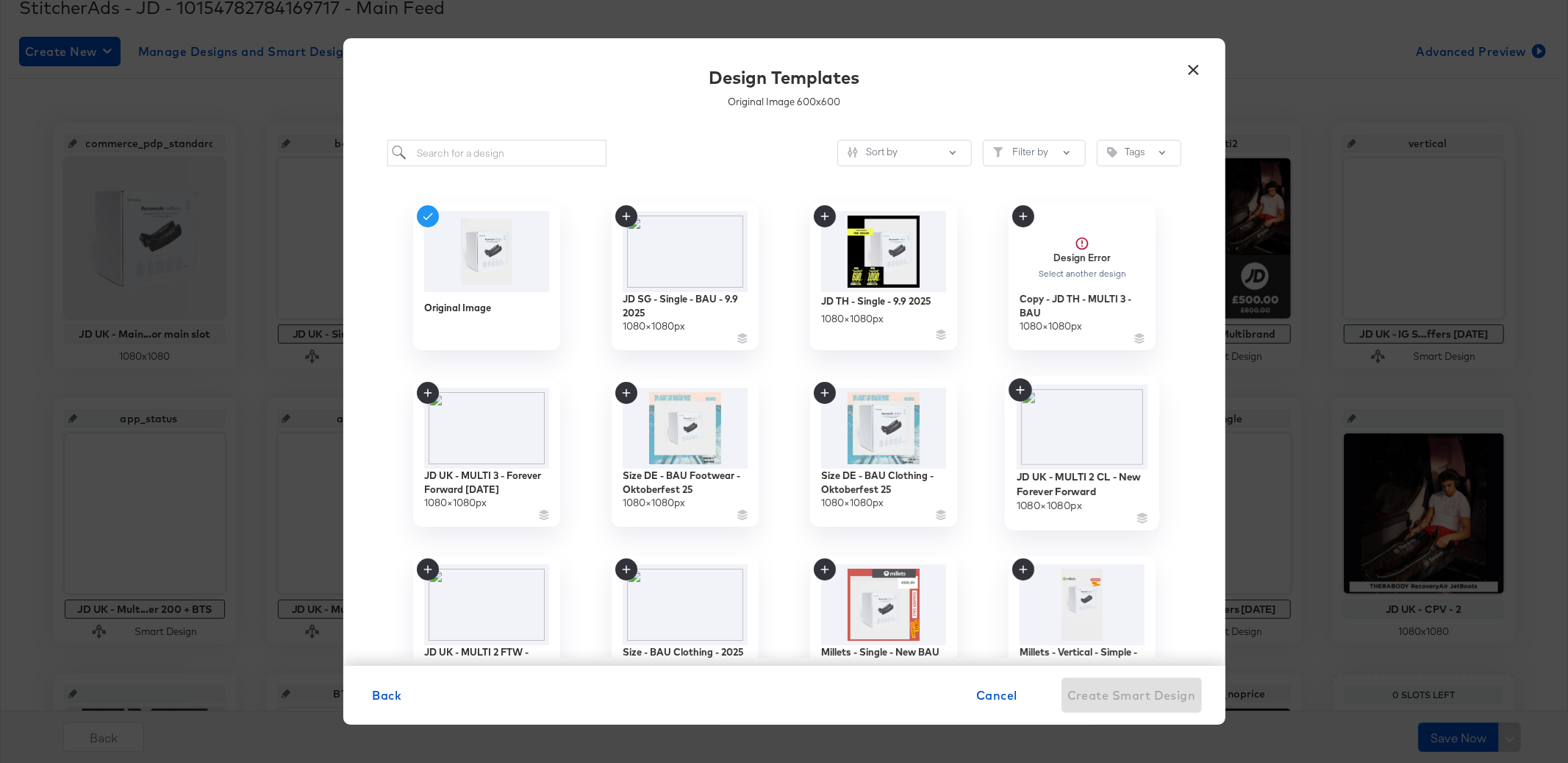
click at [1092, 430] on img at bounding box center [1082, 427] width 132 height 86
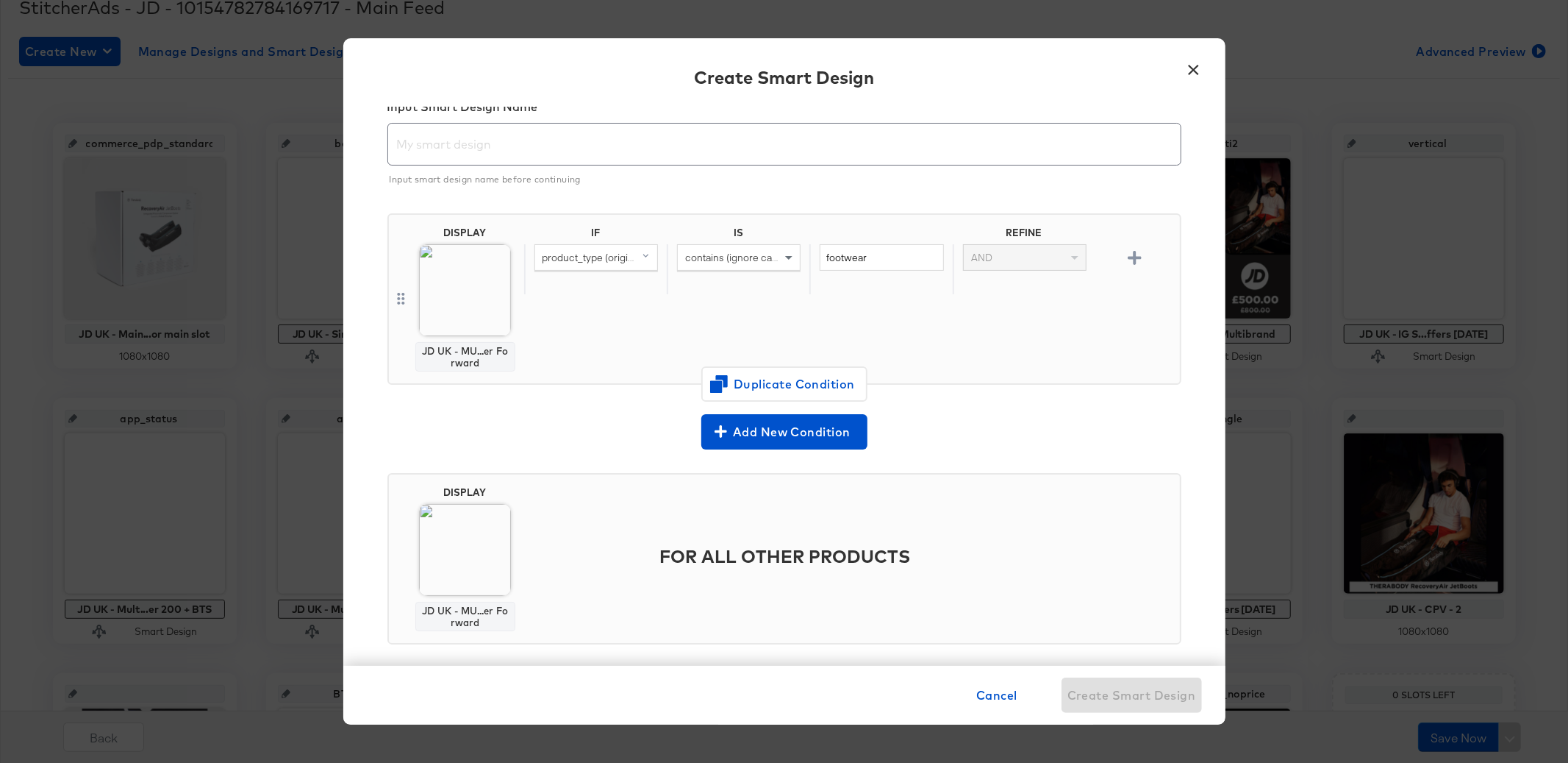
click at [459, 147] on input "text" at bounding box center [784, 138] width 792 height 41
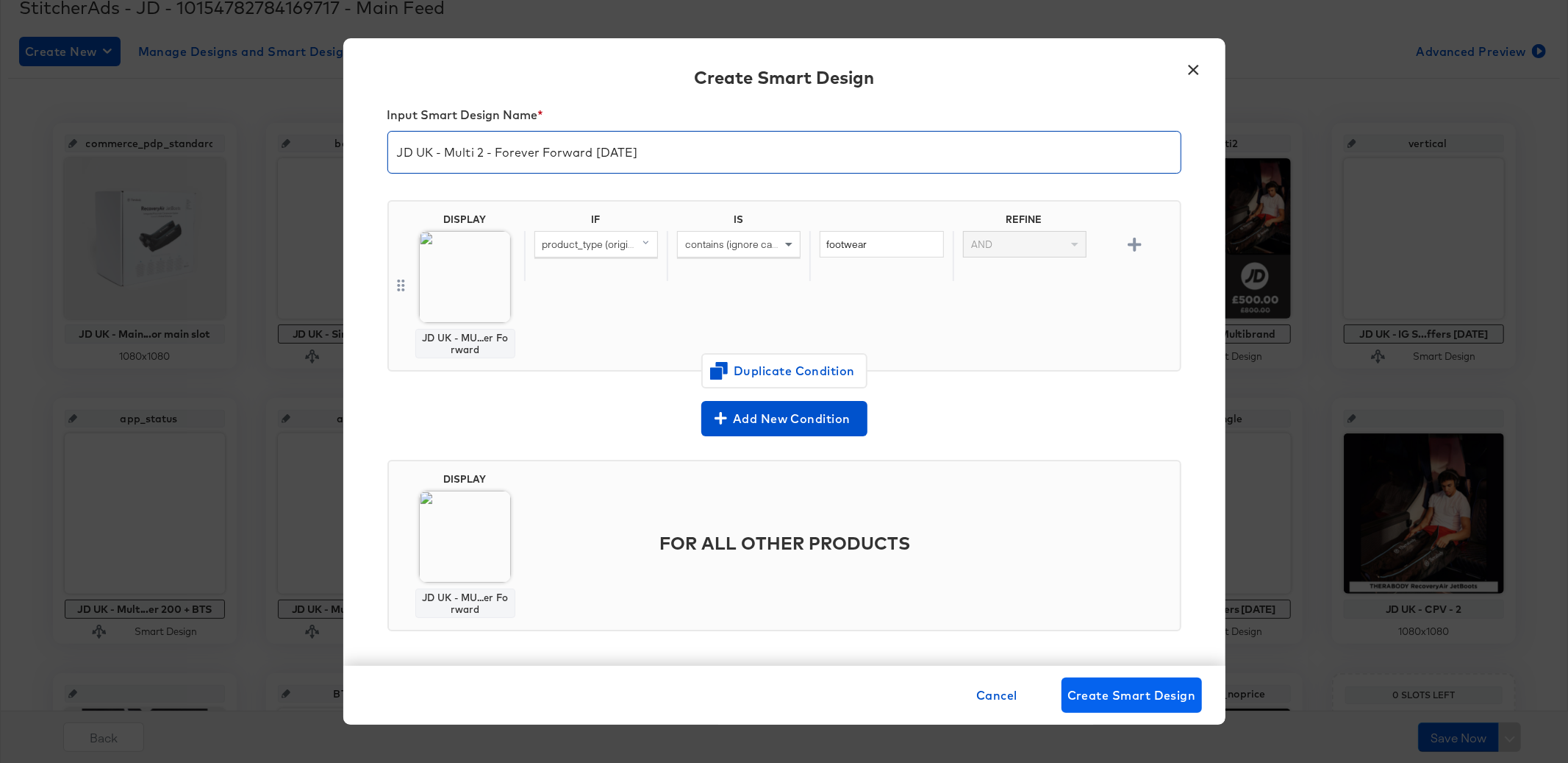
type input "JD UK - Multi 2 - Forever Forward [DATE]"
click at [1126, 698] on span "Create Smart Design" at bounding box center [1131, 695] width 129 height 21
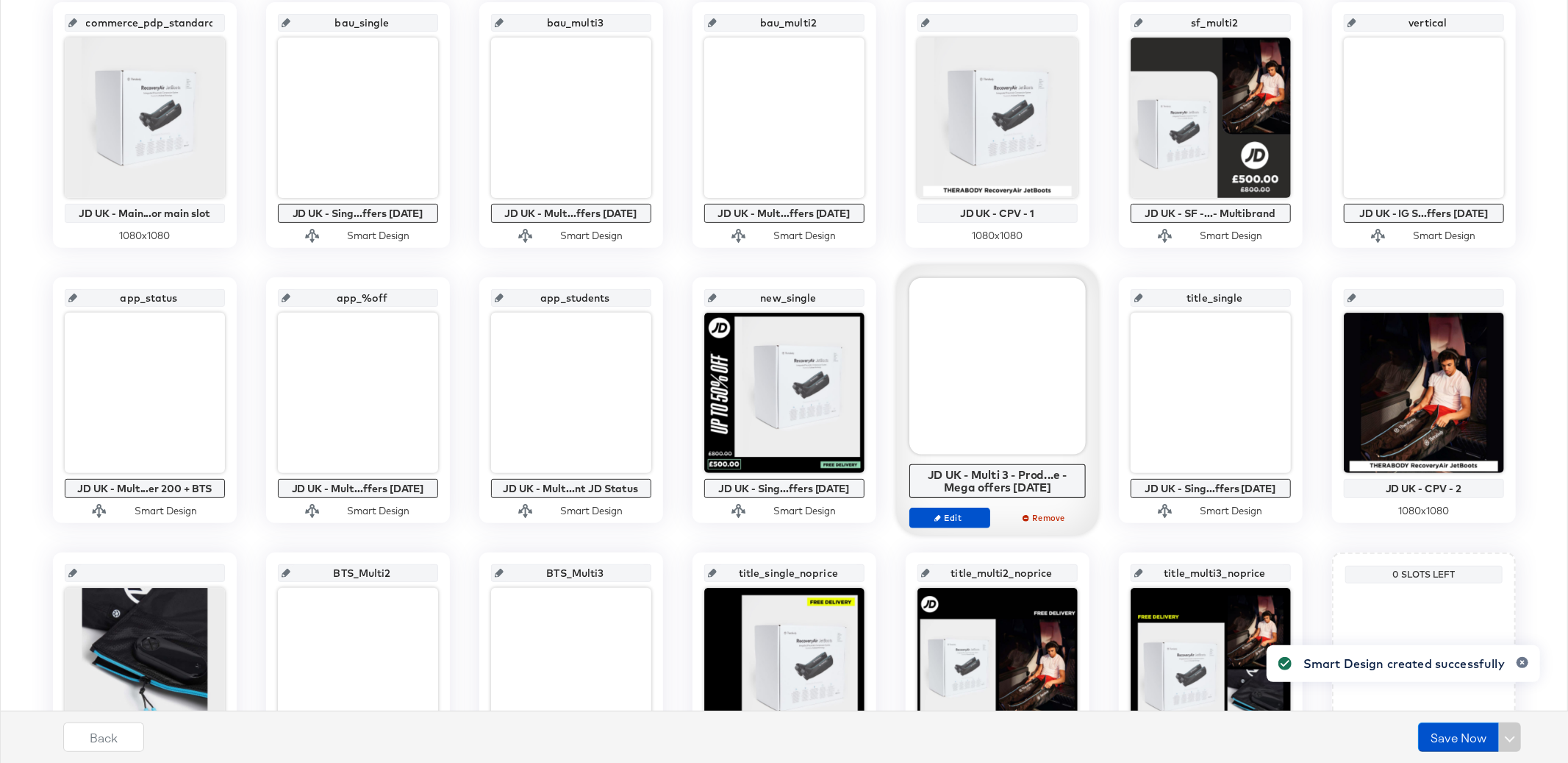
scroll to position [359, 0]
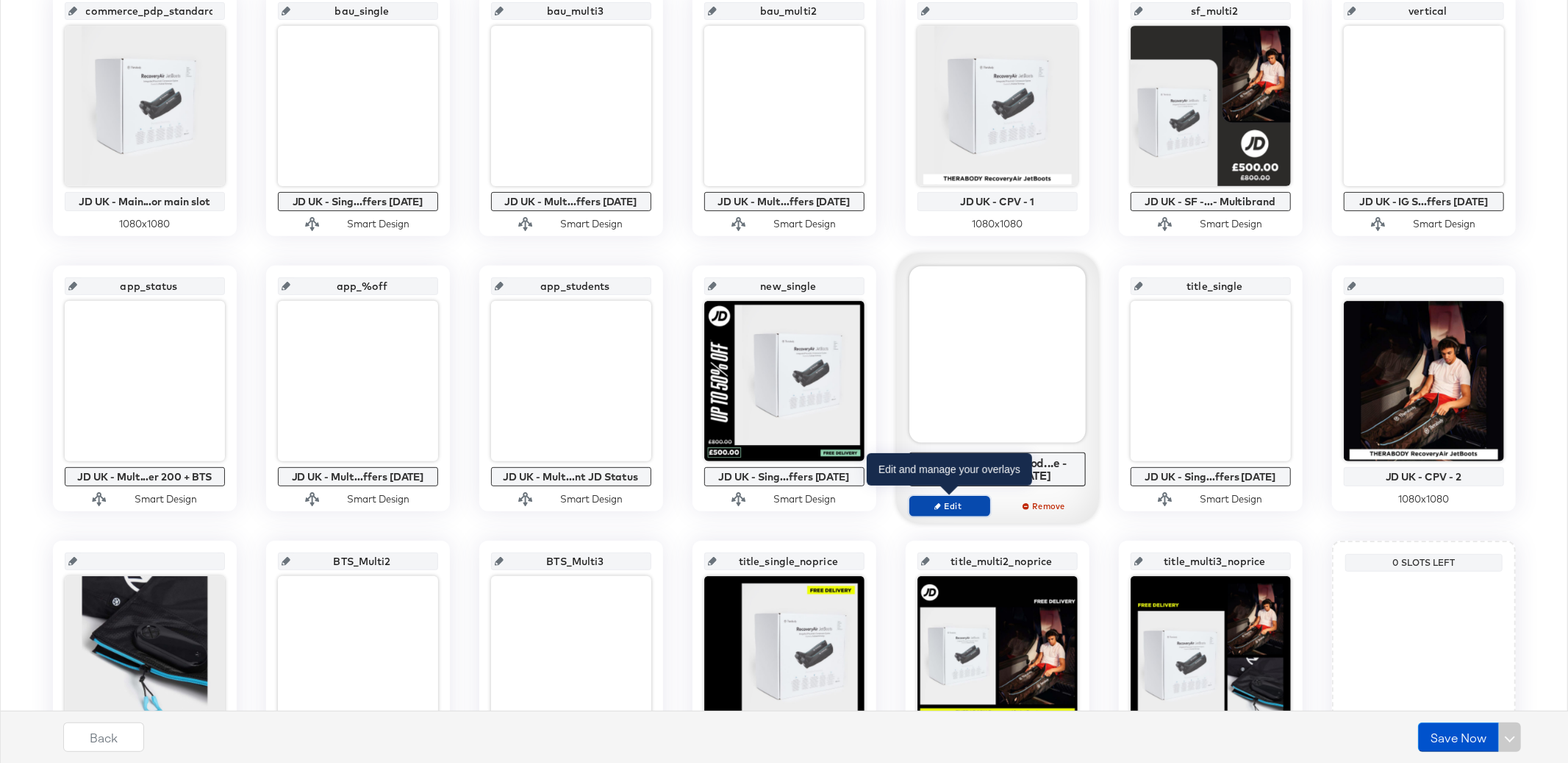
click at [941, 503] on span "Edit" at bounding box center [949, 505] width 68 height 11
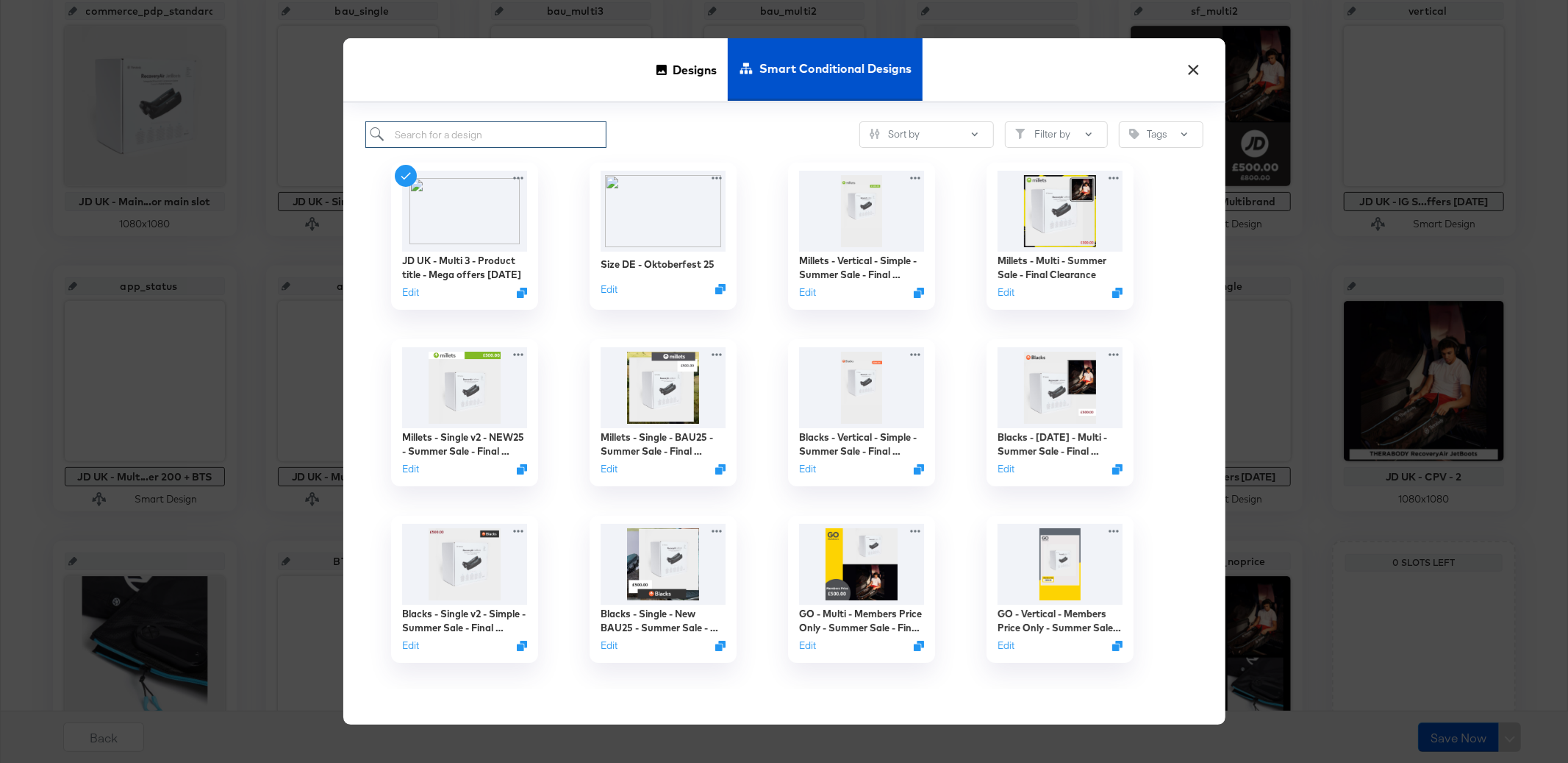
click at [532, 141] on input "search" at bounding box center [486, 135] width 242 height 27
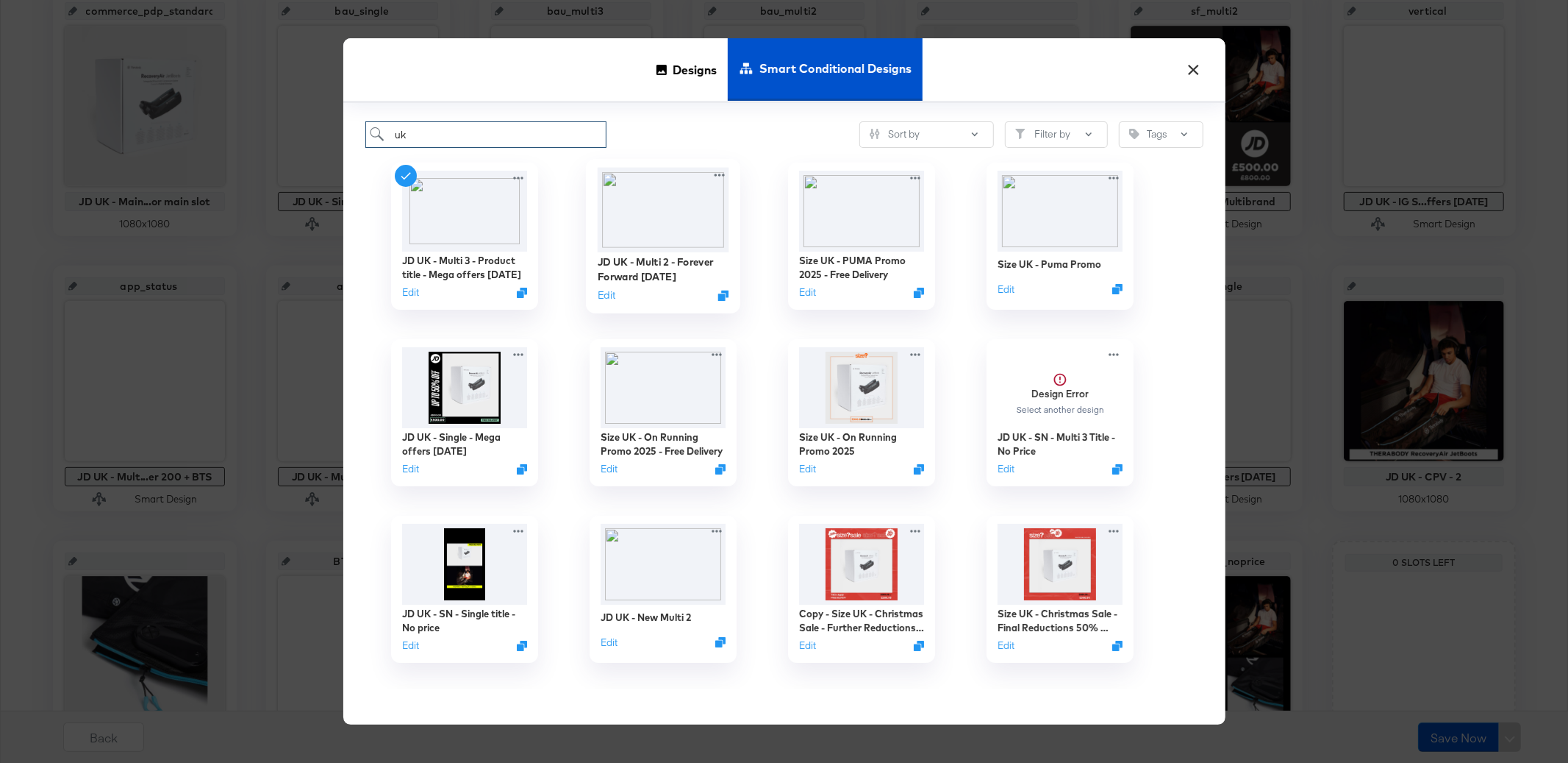
type input "uk"
click at [672, 206] on img at bounding box center [663, 210] width 132 height 85
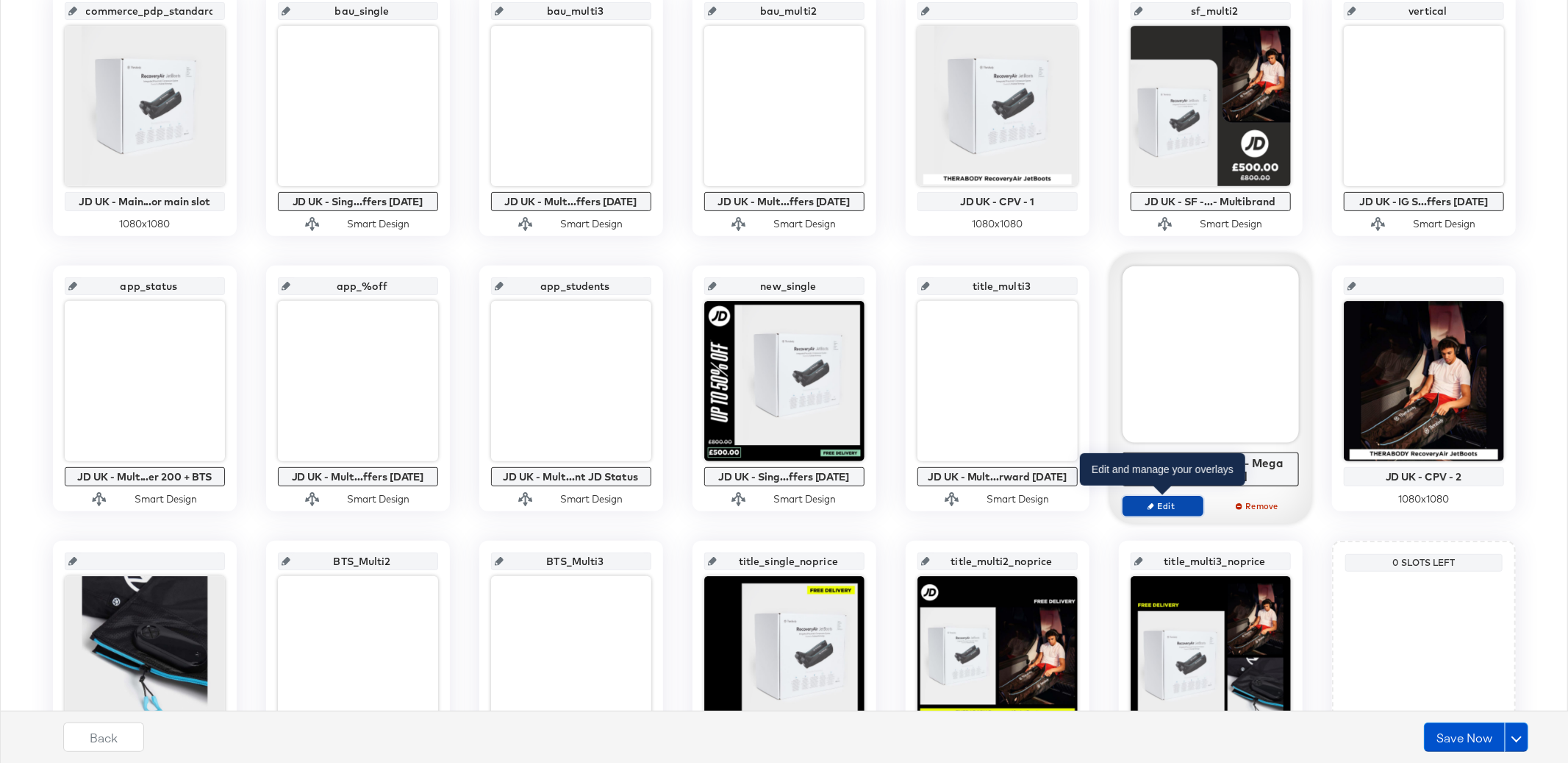
click at [1160, 505] on span "Edit" at bounding box center [1163, 505] width 68 height 11
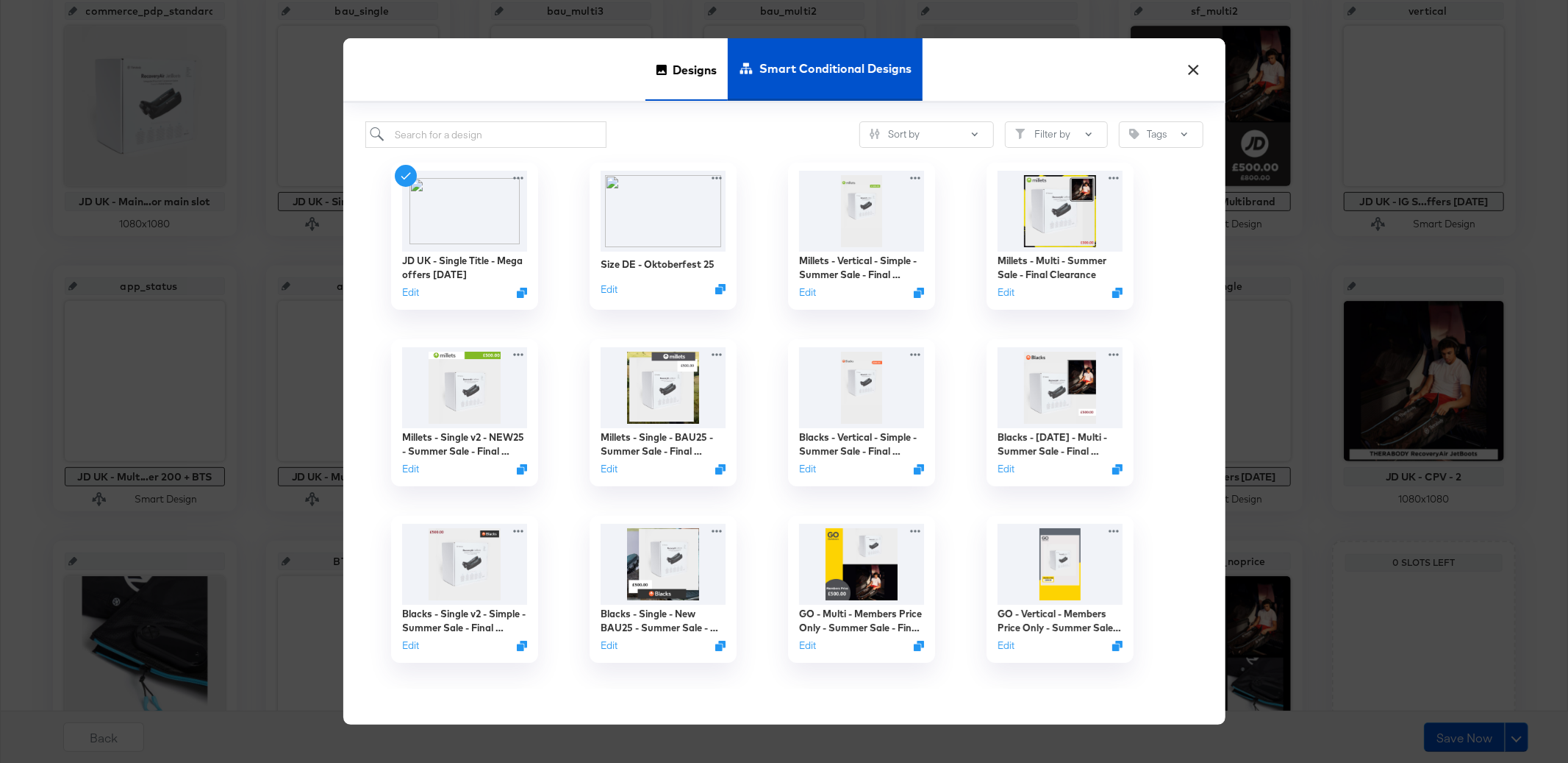
click at [703, 74] on span "Designs" at bounding box center [694, 69] width 44 height 65
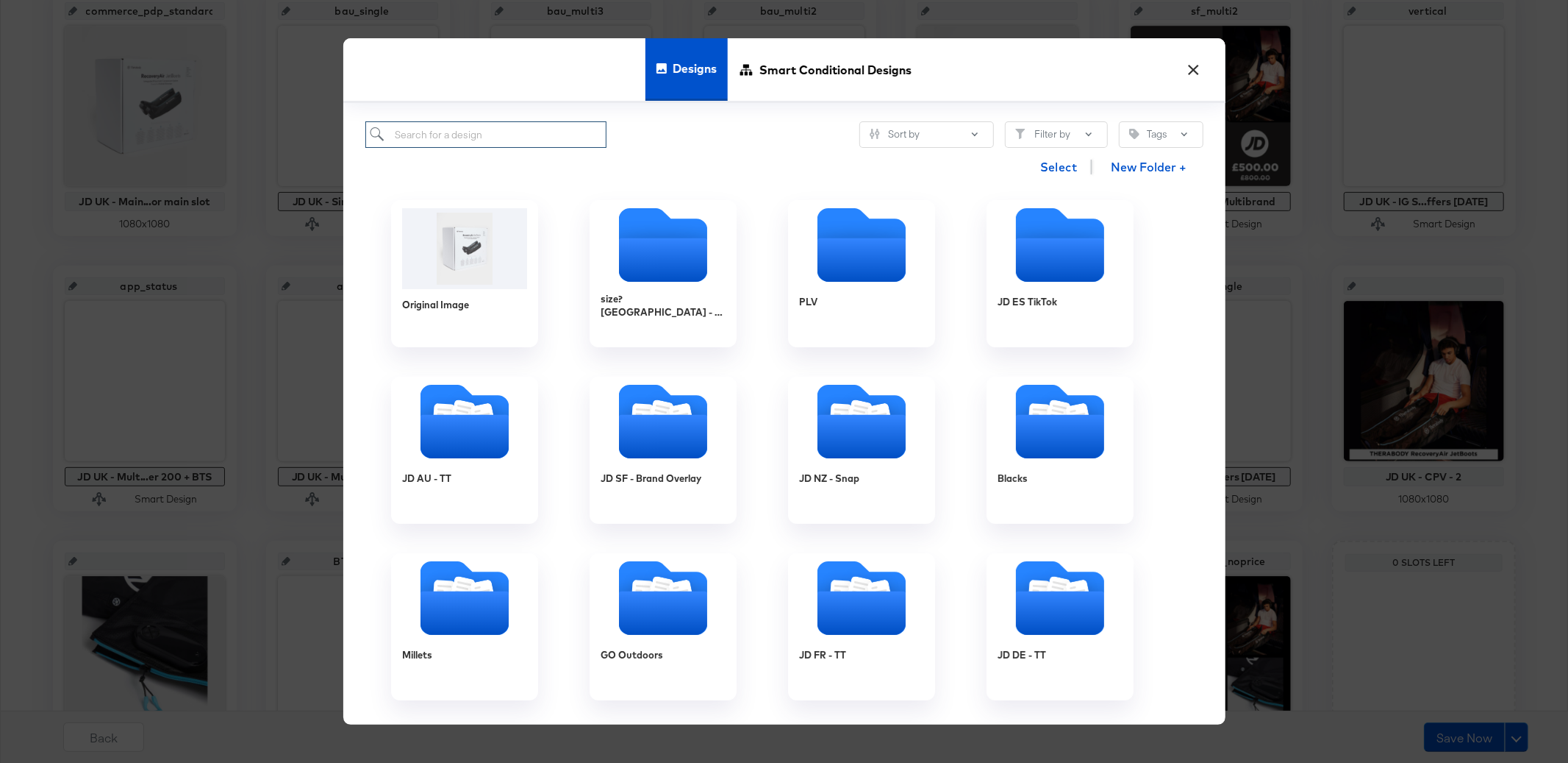
click at [525, 135] on input "search" at bounding box center [486, 135] width 242 height 27
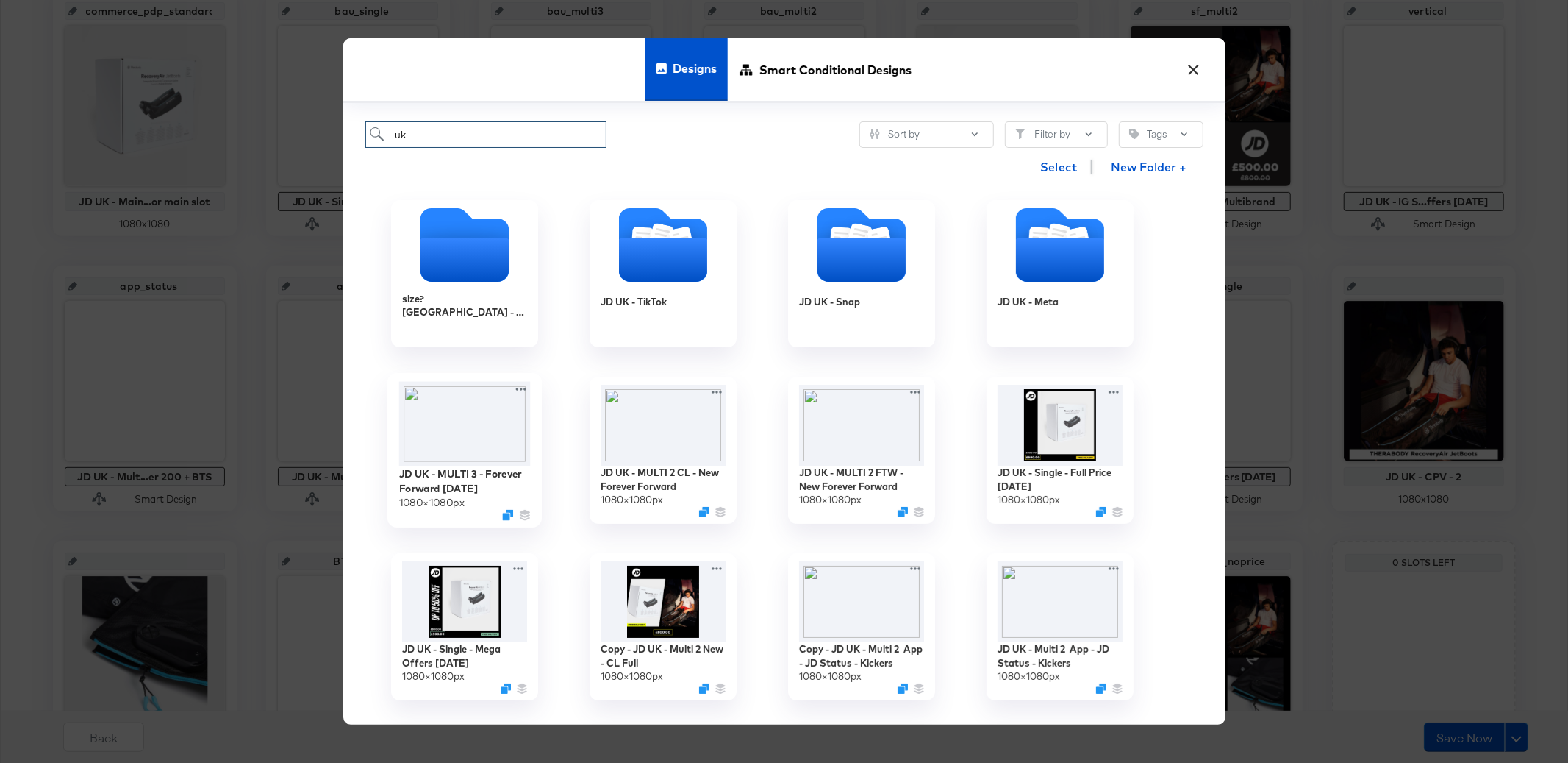
type input "uk"
click at [466, 438] on img at bounding box center [464, 424] width 132 height 86
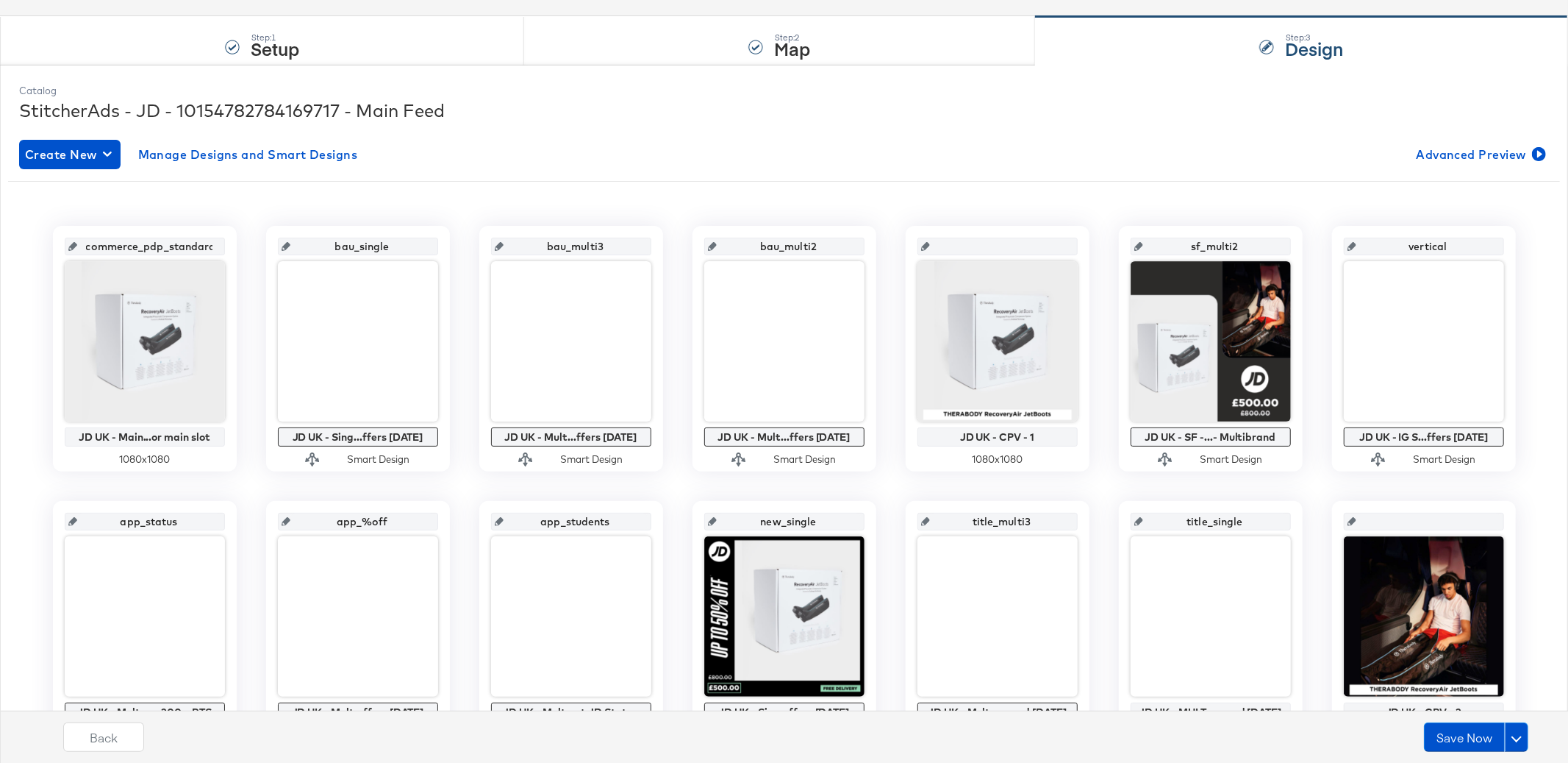
scroll to position [199, 0]
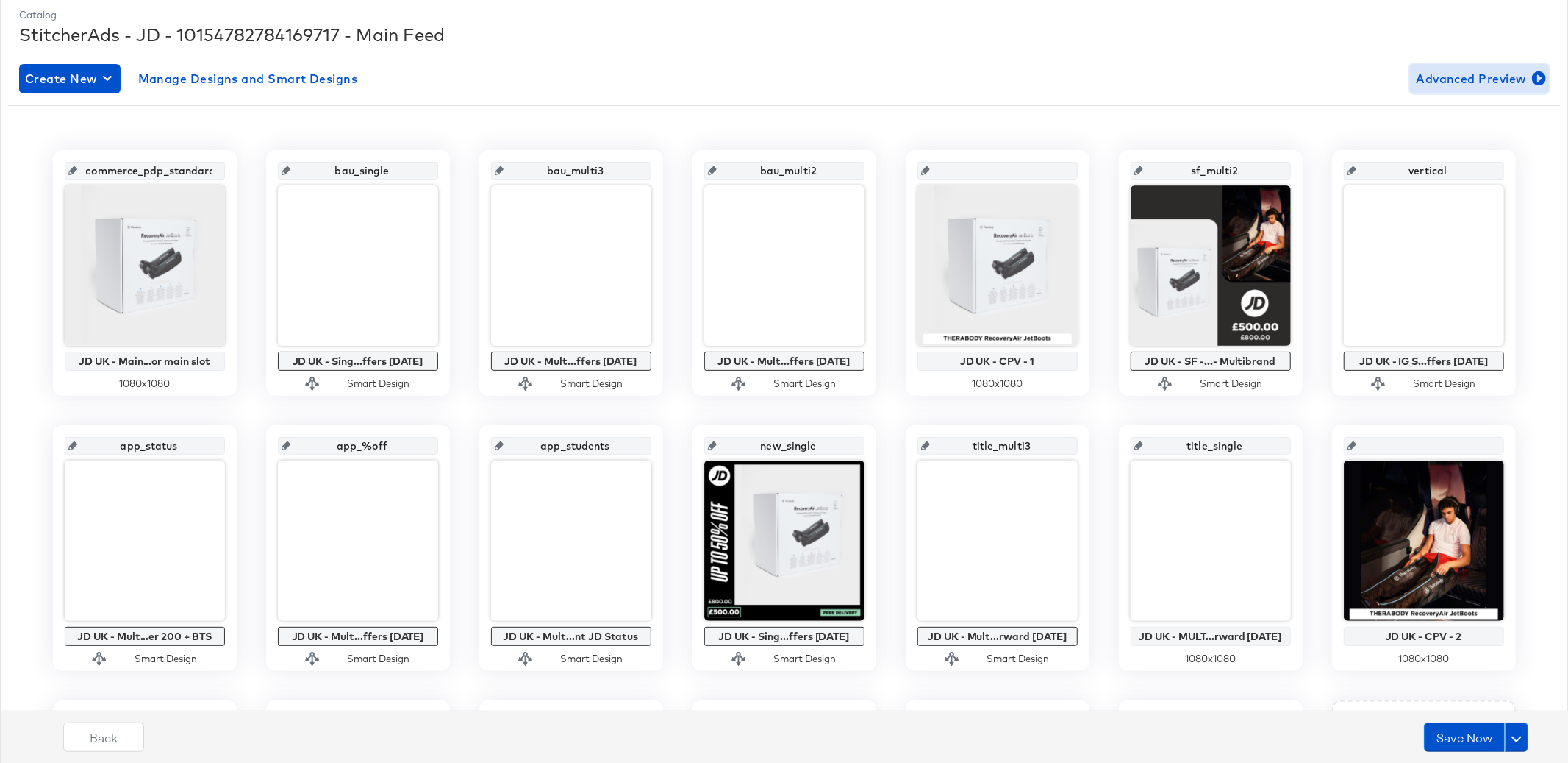
click at [1482, 70] on span "Advanced Preview" at bounding box center [1479, 79] width 127 height 21
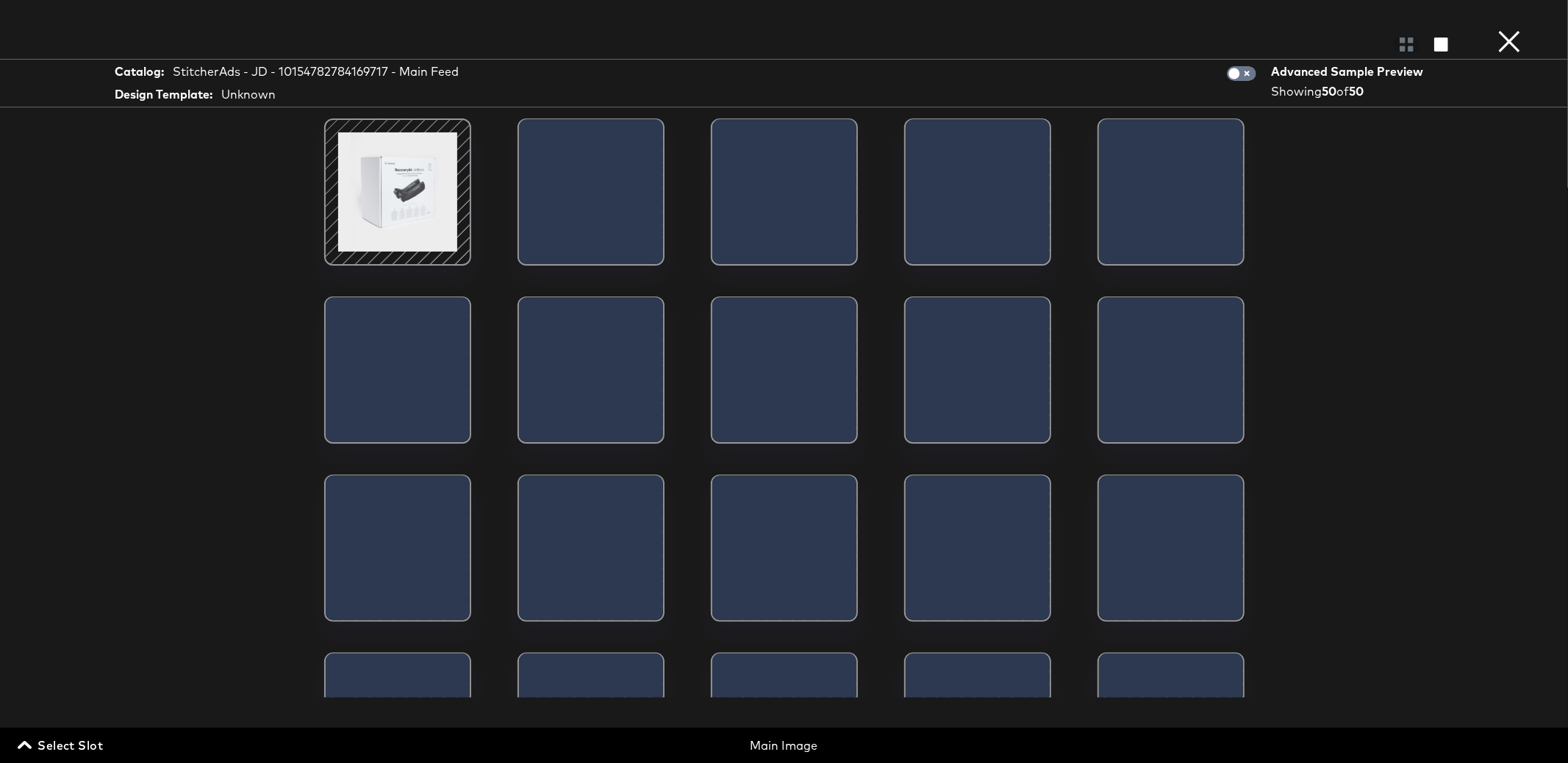
click at [86, 741] on span "Select Slot" at bounding box center [62, 745] width 82 height 21
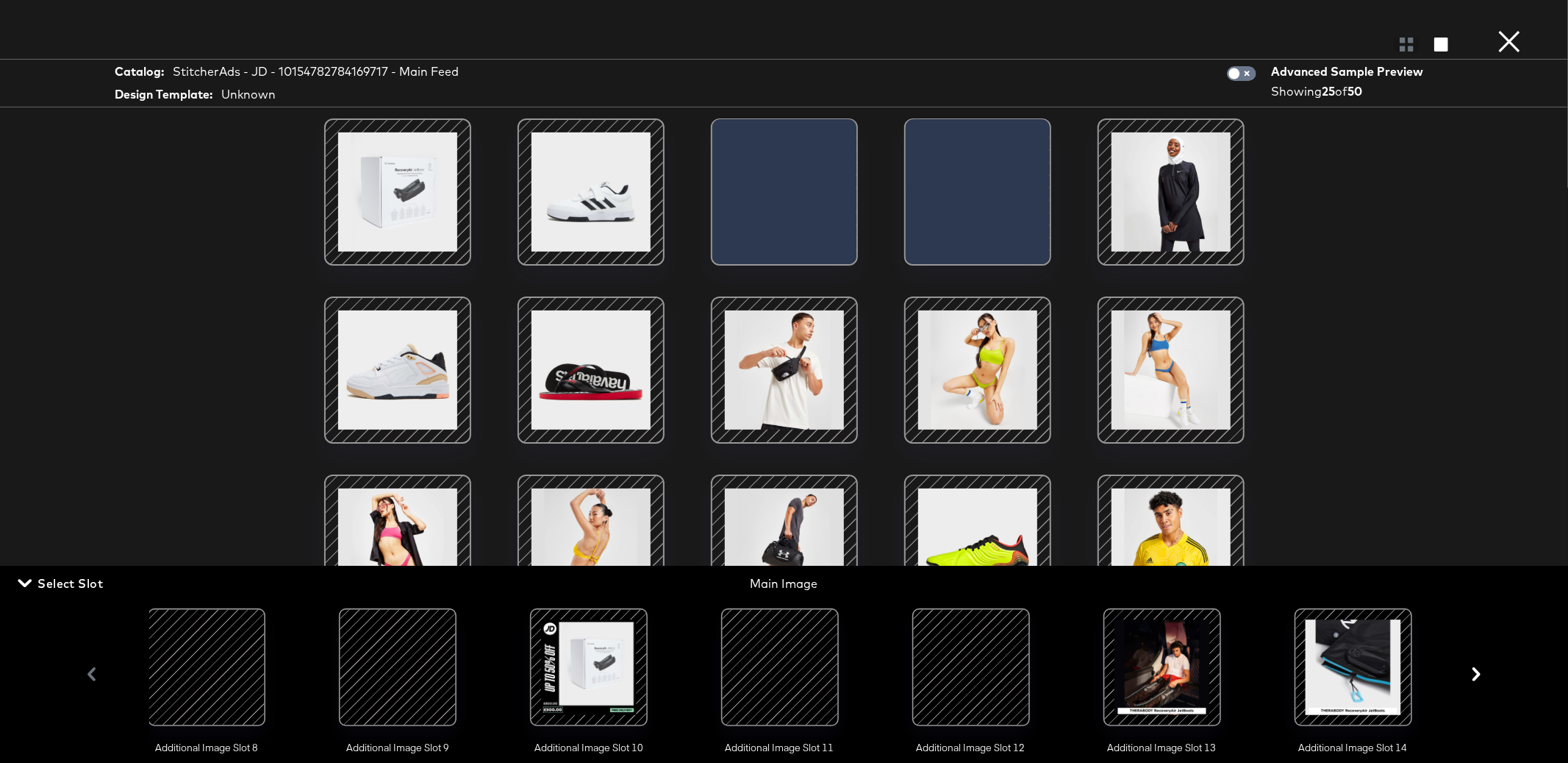
scroll to position [0, 1553]
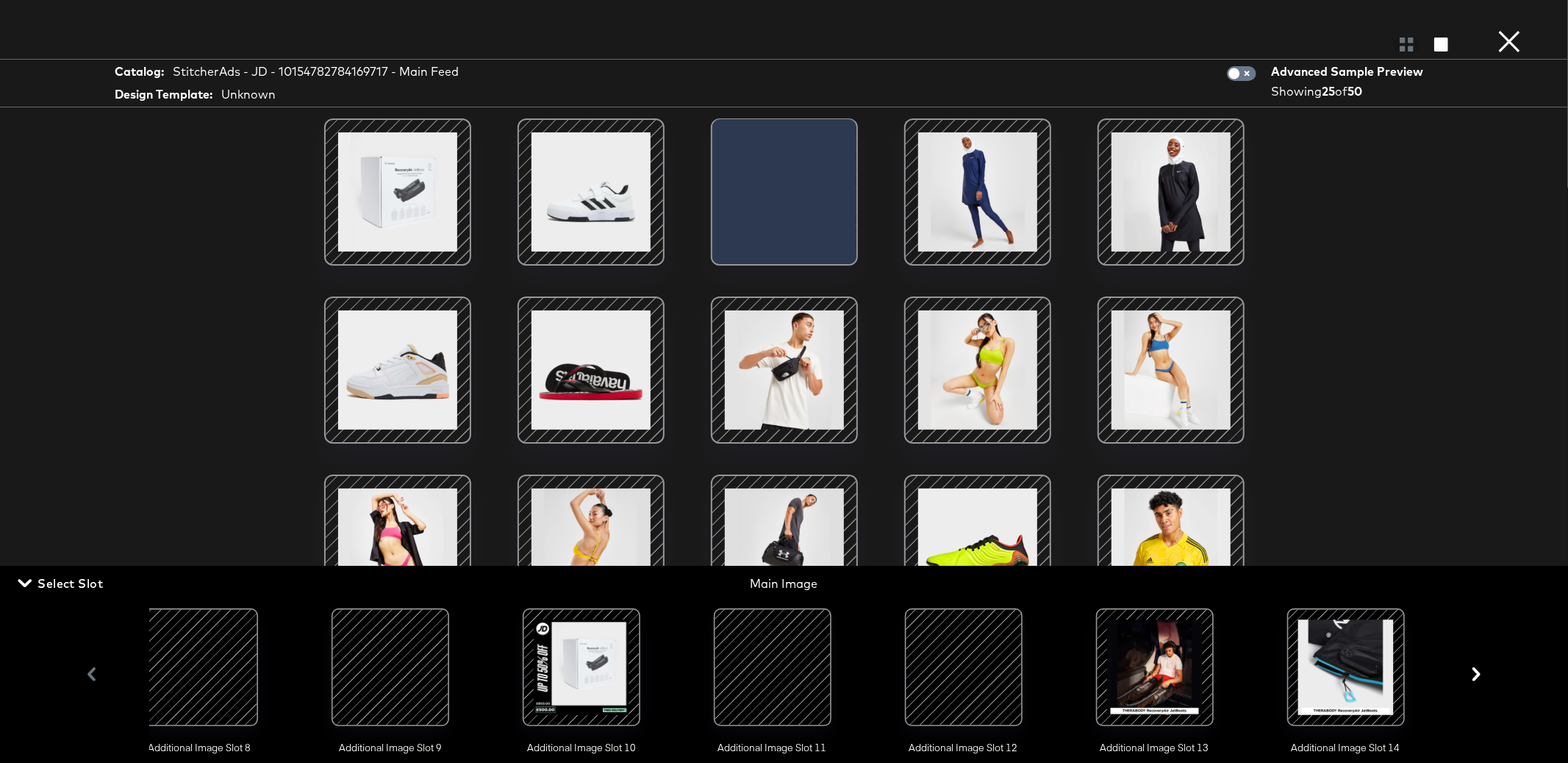
click at [762, 689] on div at bounding box center [772, 667] width 100 height 100
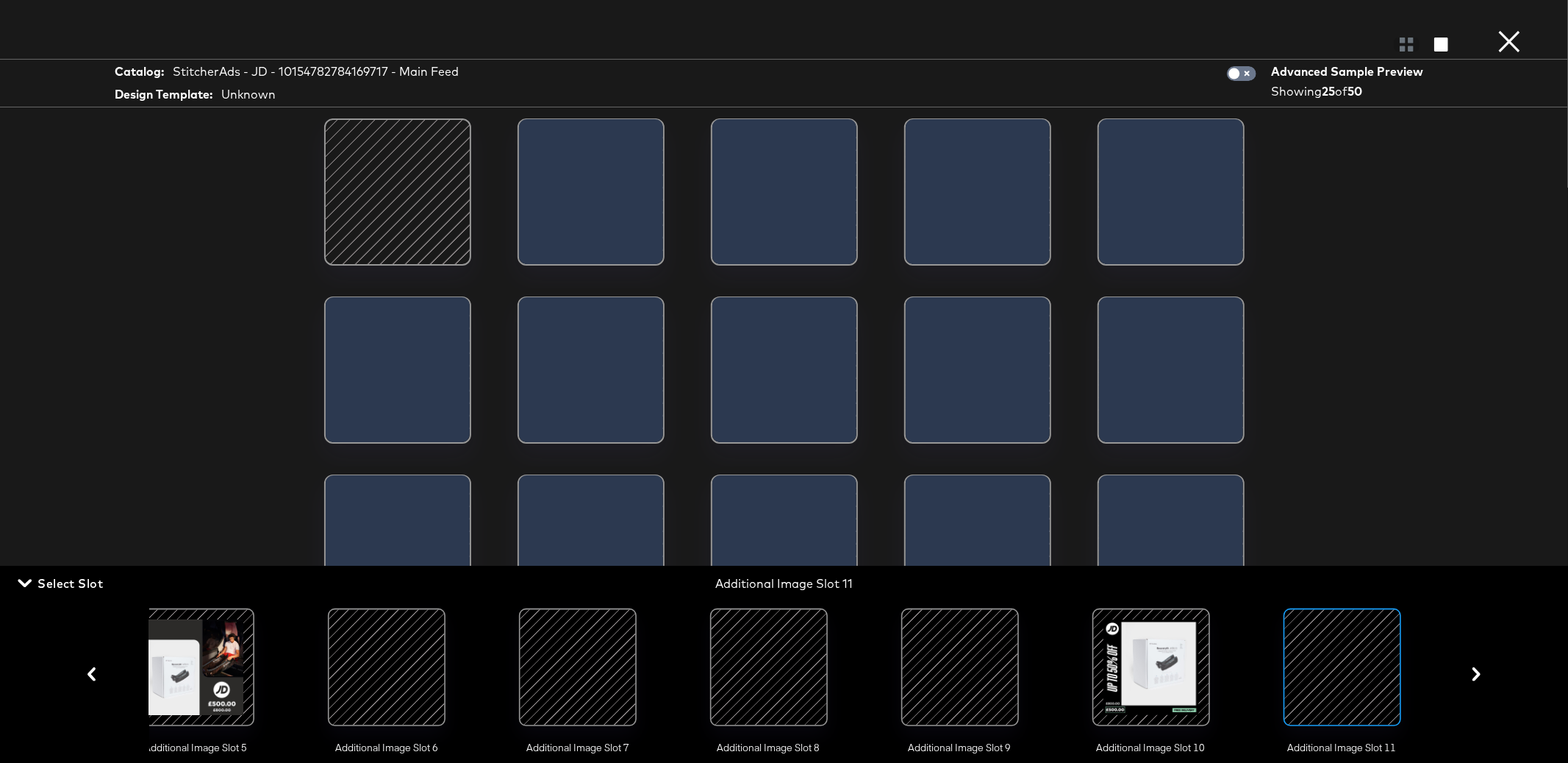
scroll to position [0, 980]
click at [66, 577] on span "Select Slot" at bounding box center [62, 583] width 82 height 21
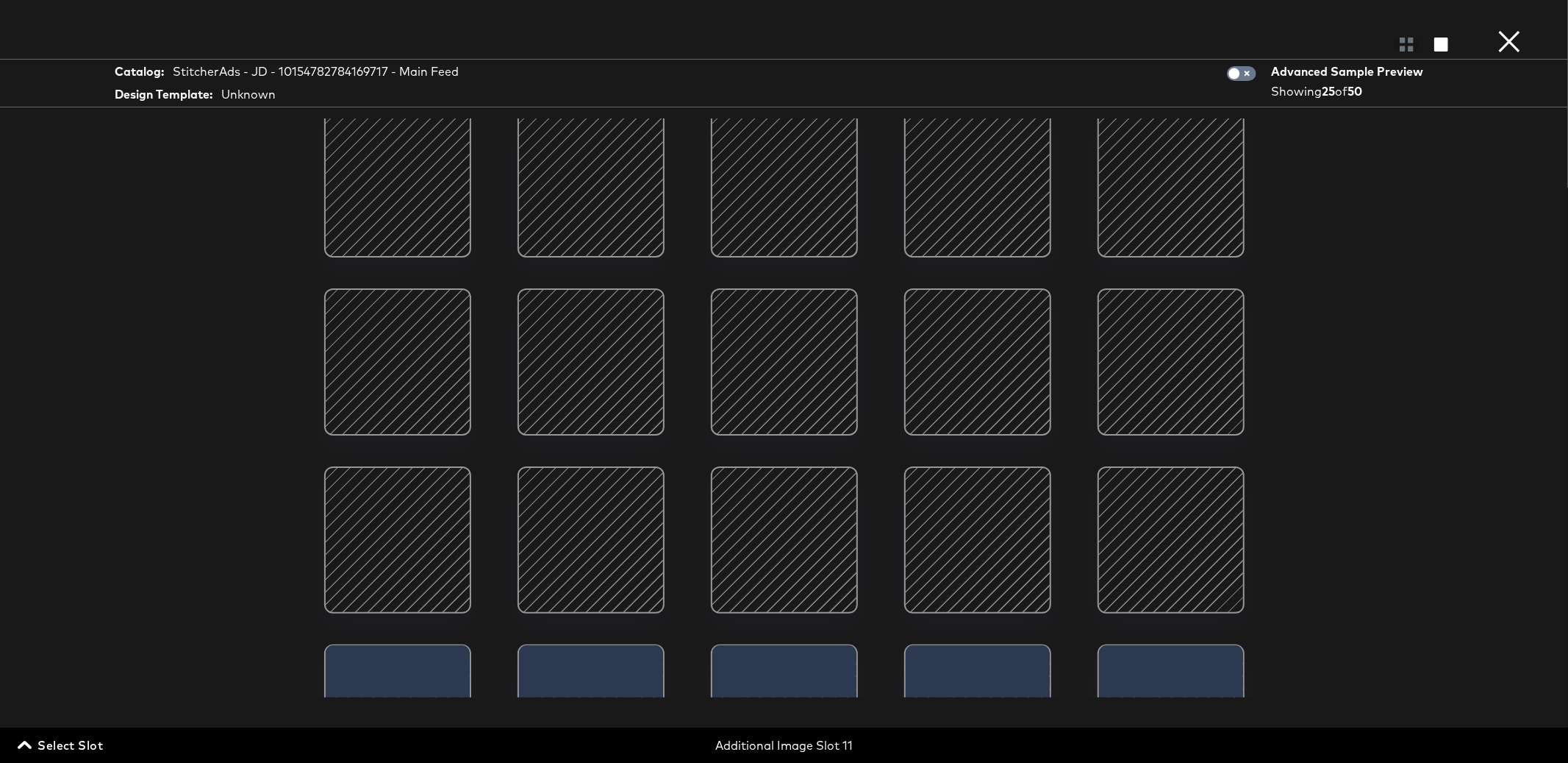
scroll to position [187, 0]
click at [78, 749] on span "Select Slot" at bounding box center [62, 745] width 82 height 21
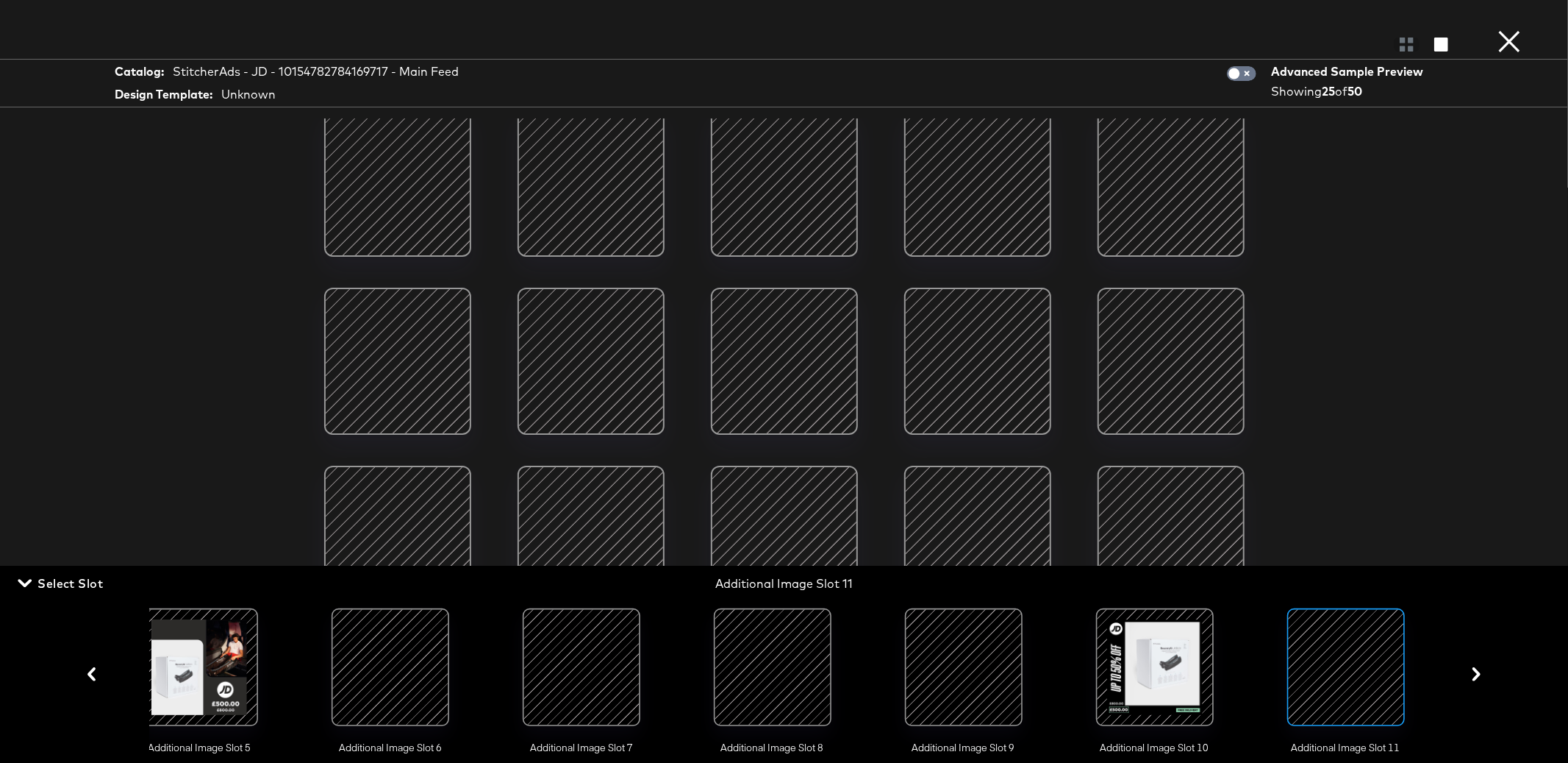
click at [1475, 673] on icon "button" at bounding box center [1476, 673] width 14 height 14
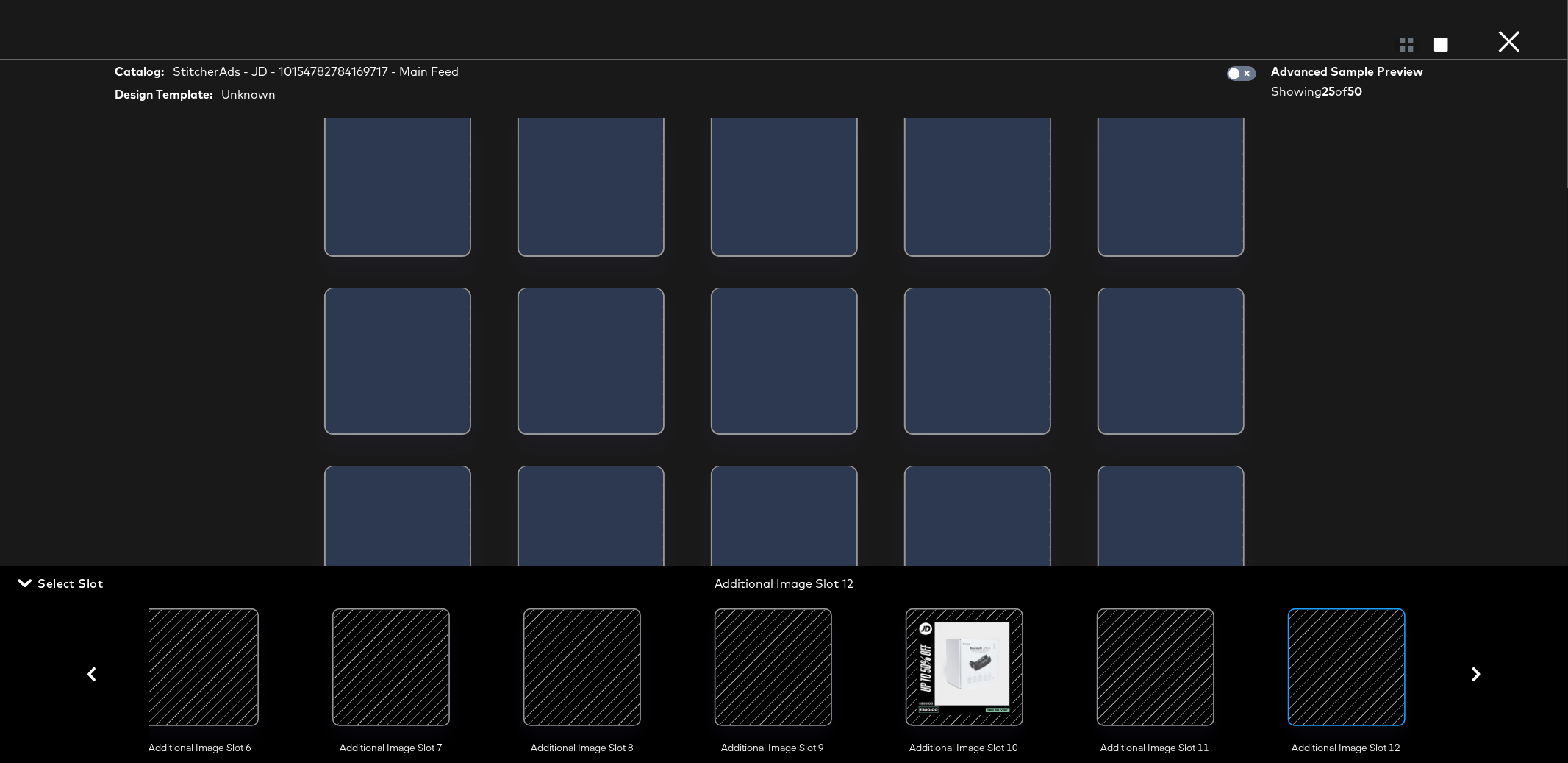
scroll to position [0, 1171]
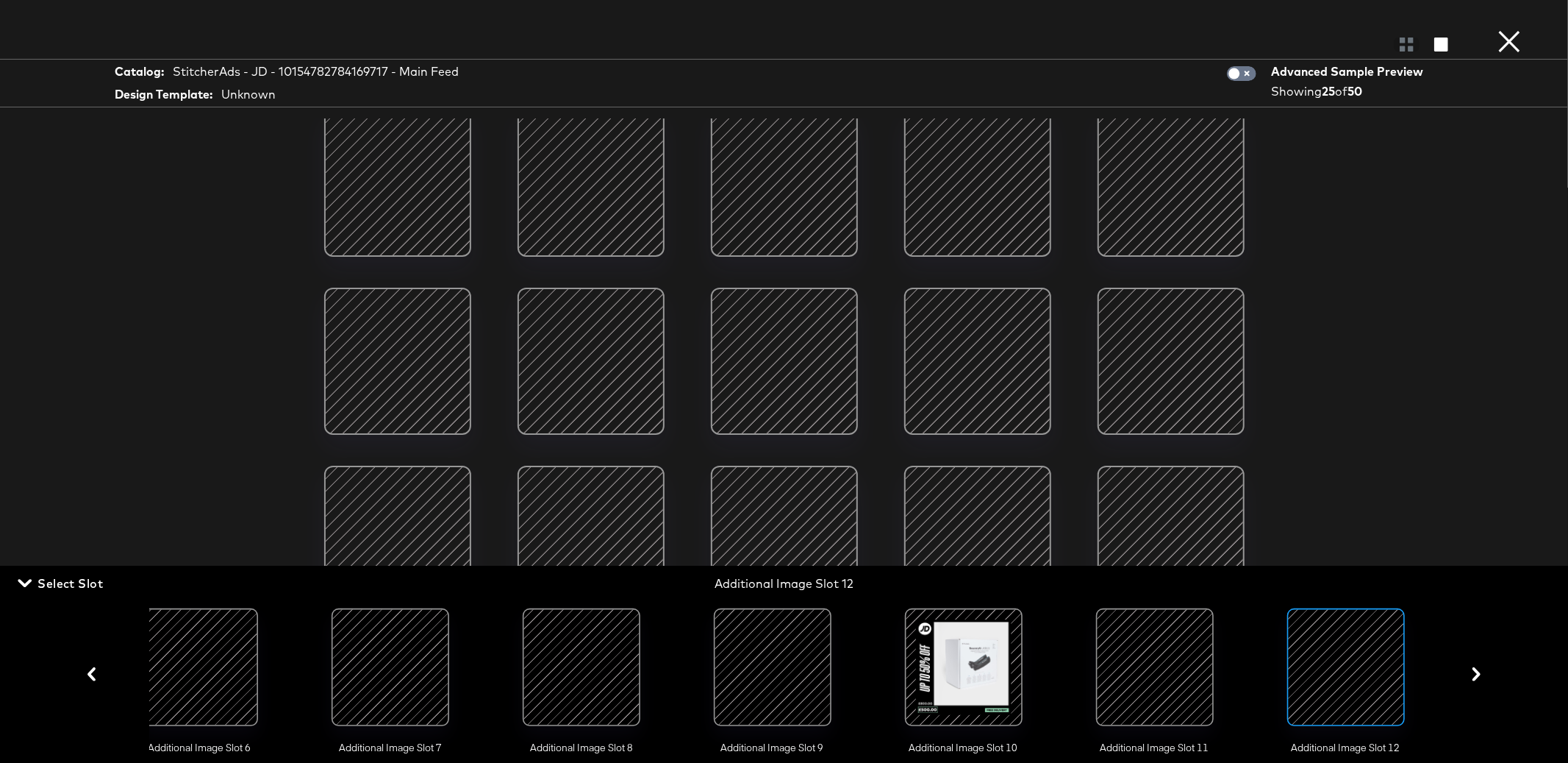
click at [1504, 30] on button "×" at bounding box center [1510, 14] width 30 height 30
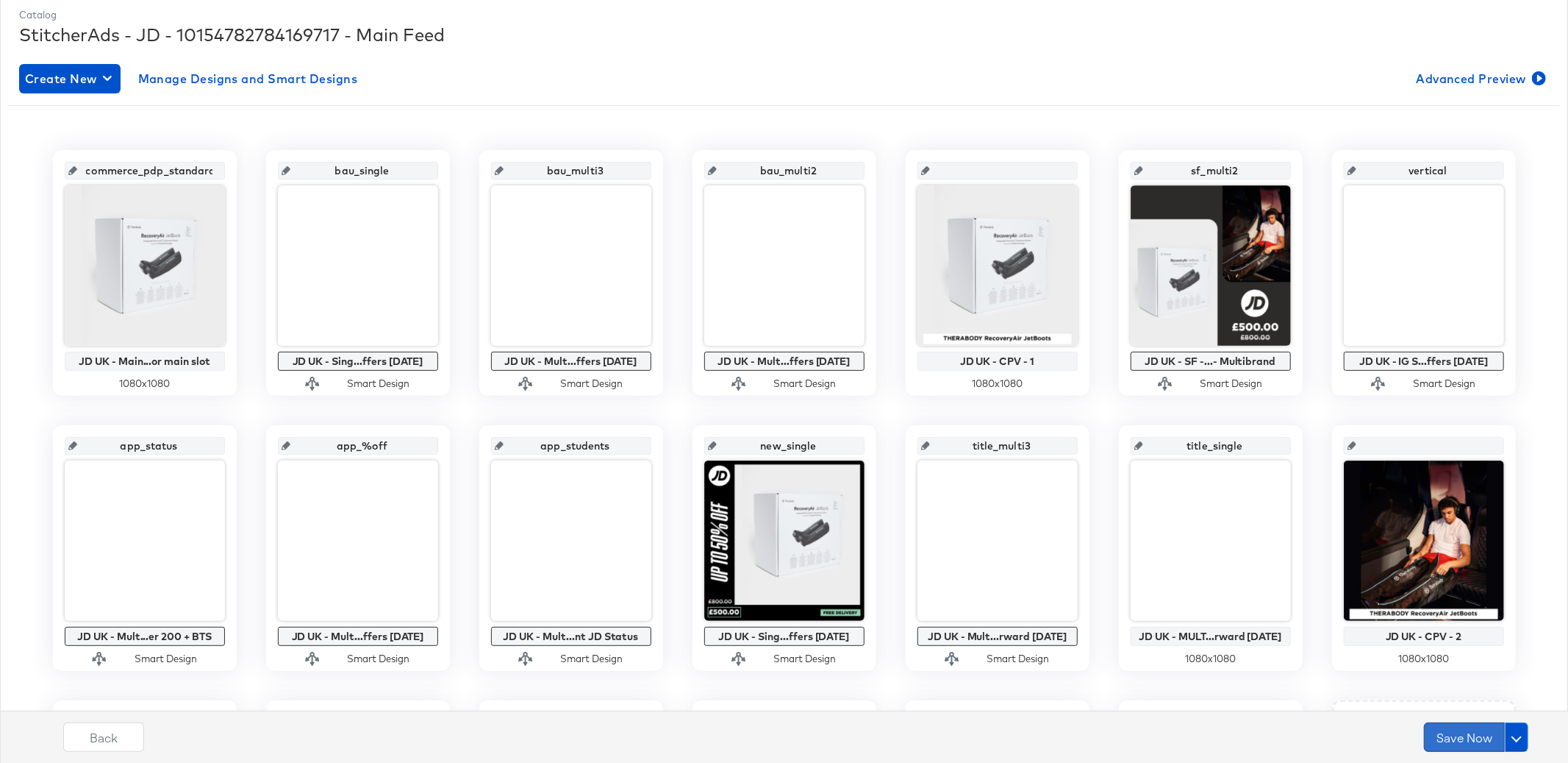
click at [1454, 738] on button "Save Now" at bounding box center [1464, 737] width 81 height 30
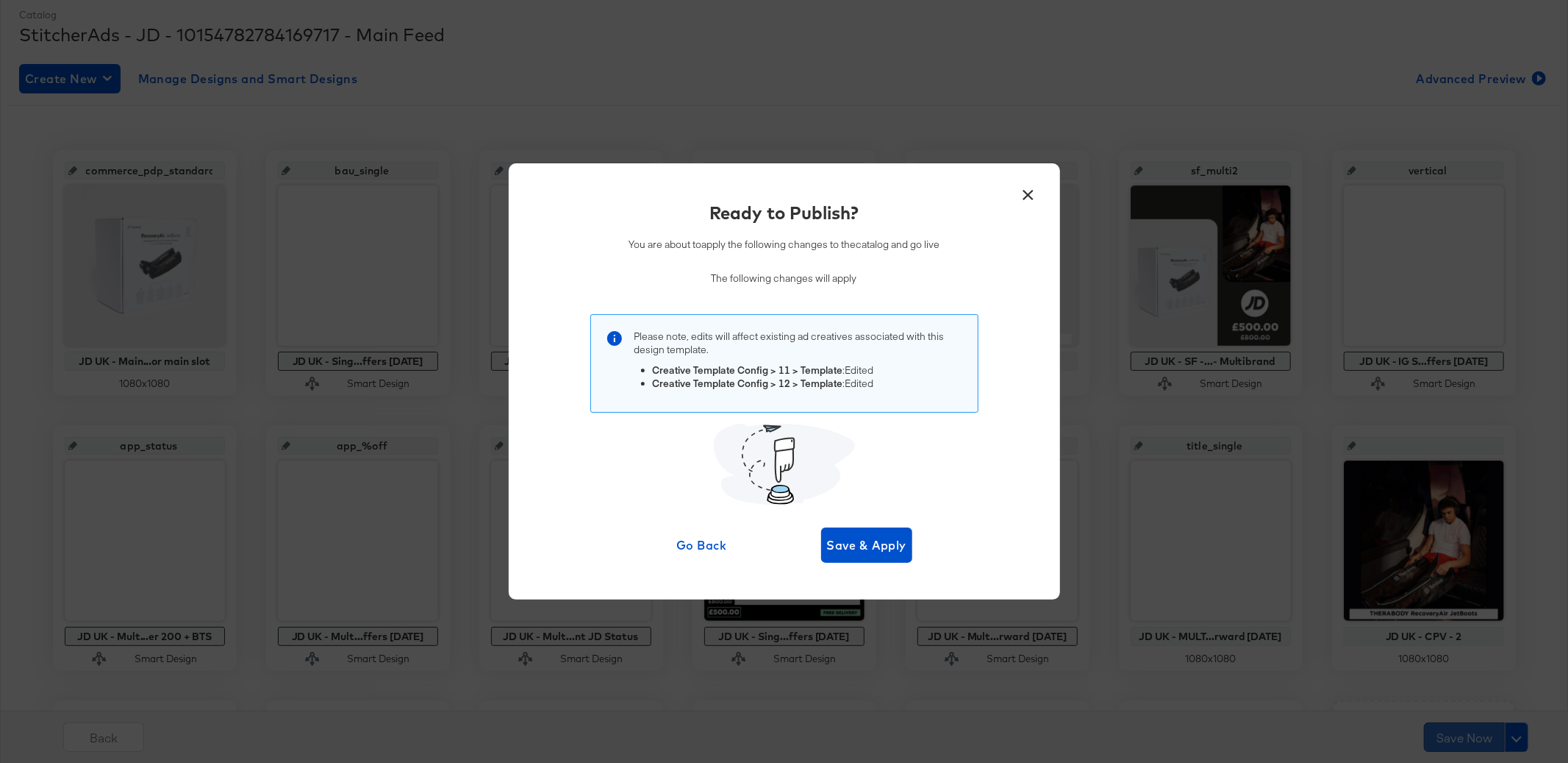
scroll to position [0, 0]
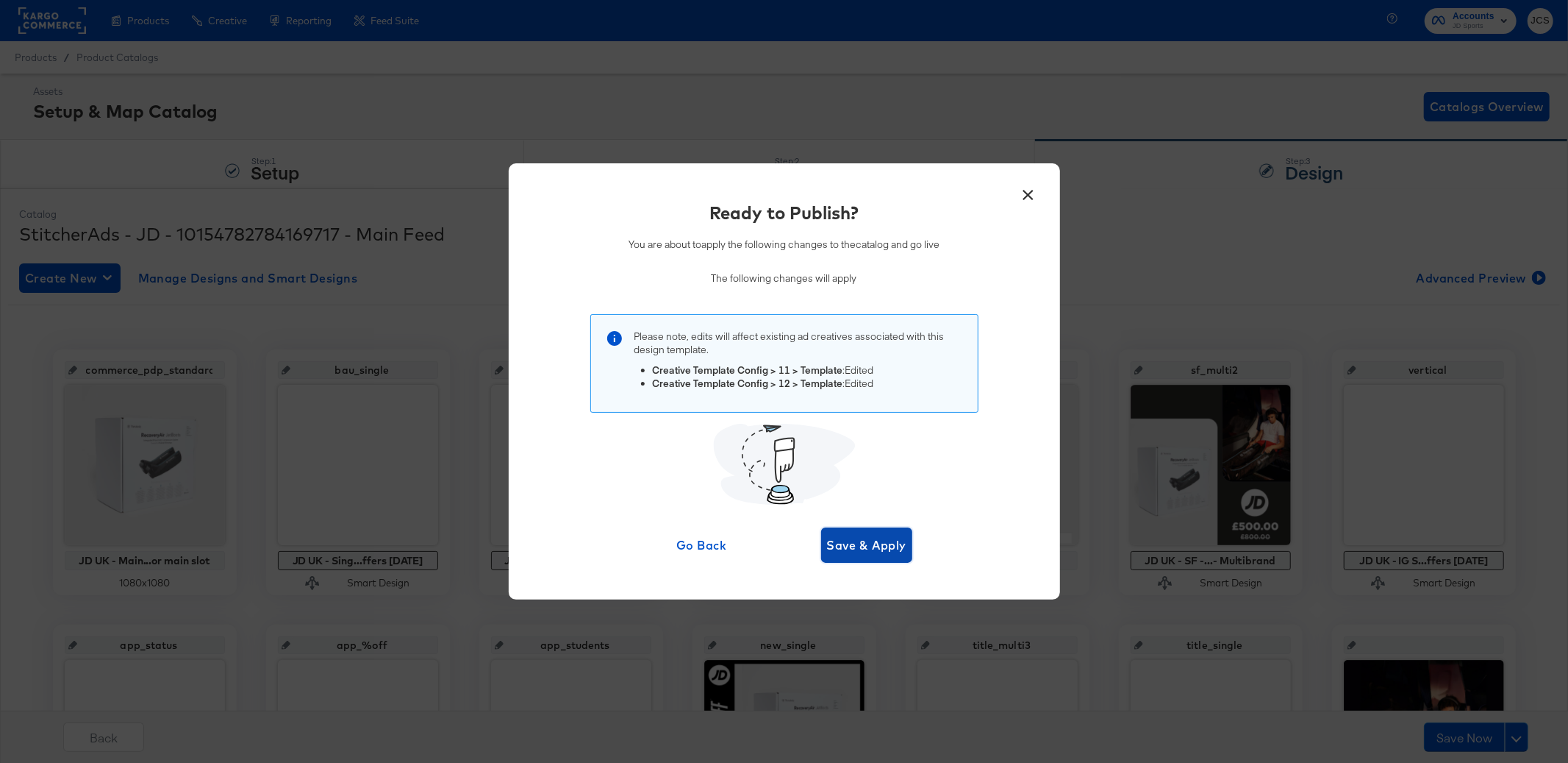
click at [860, 544] on span "Save & Apply" at bounding box center [868, 545] width 80 height 21
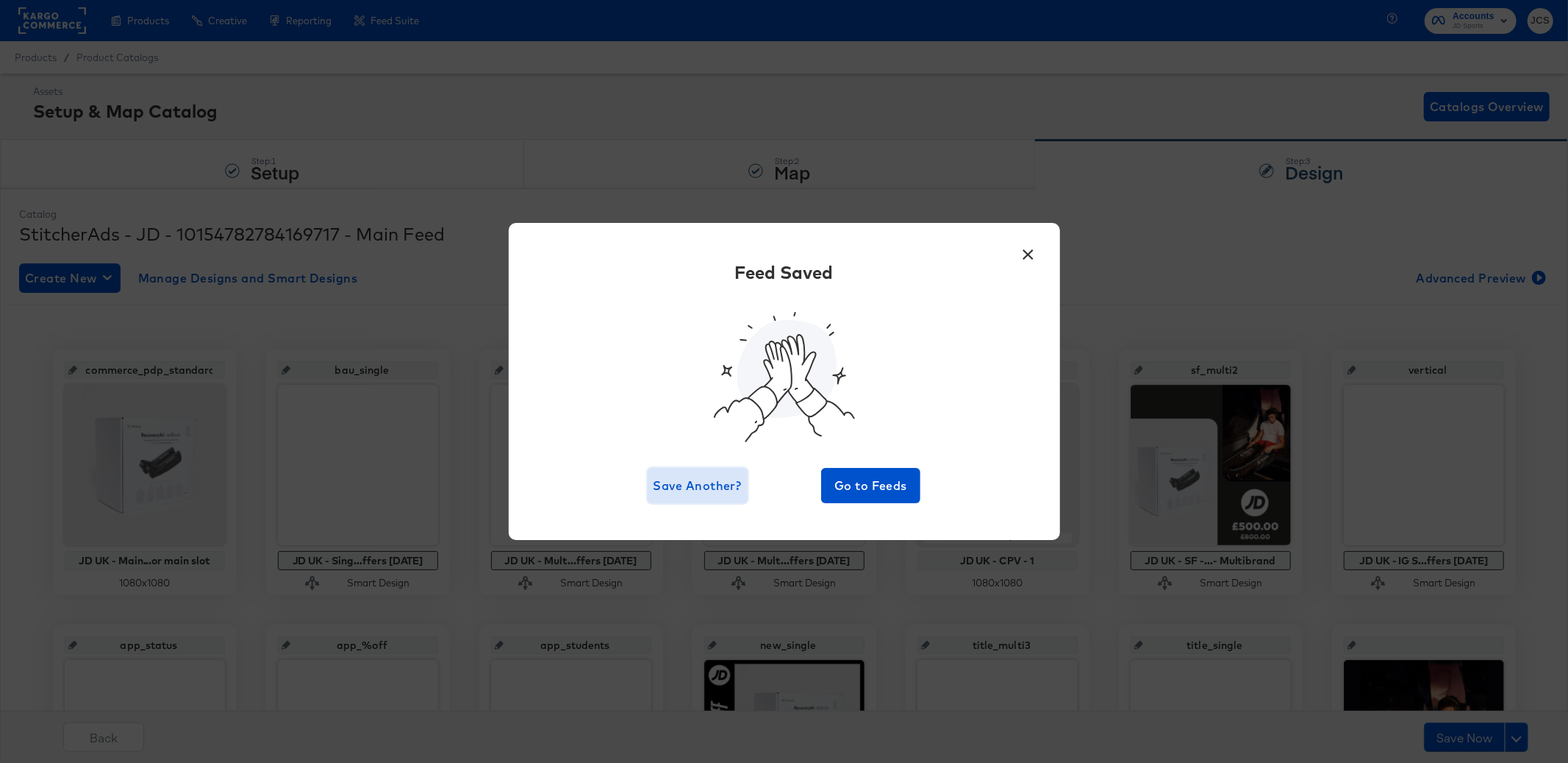
click at [713, 485] on span "Save Another?" at bounding box center [698, 485] width 88 height 21
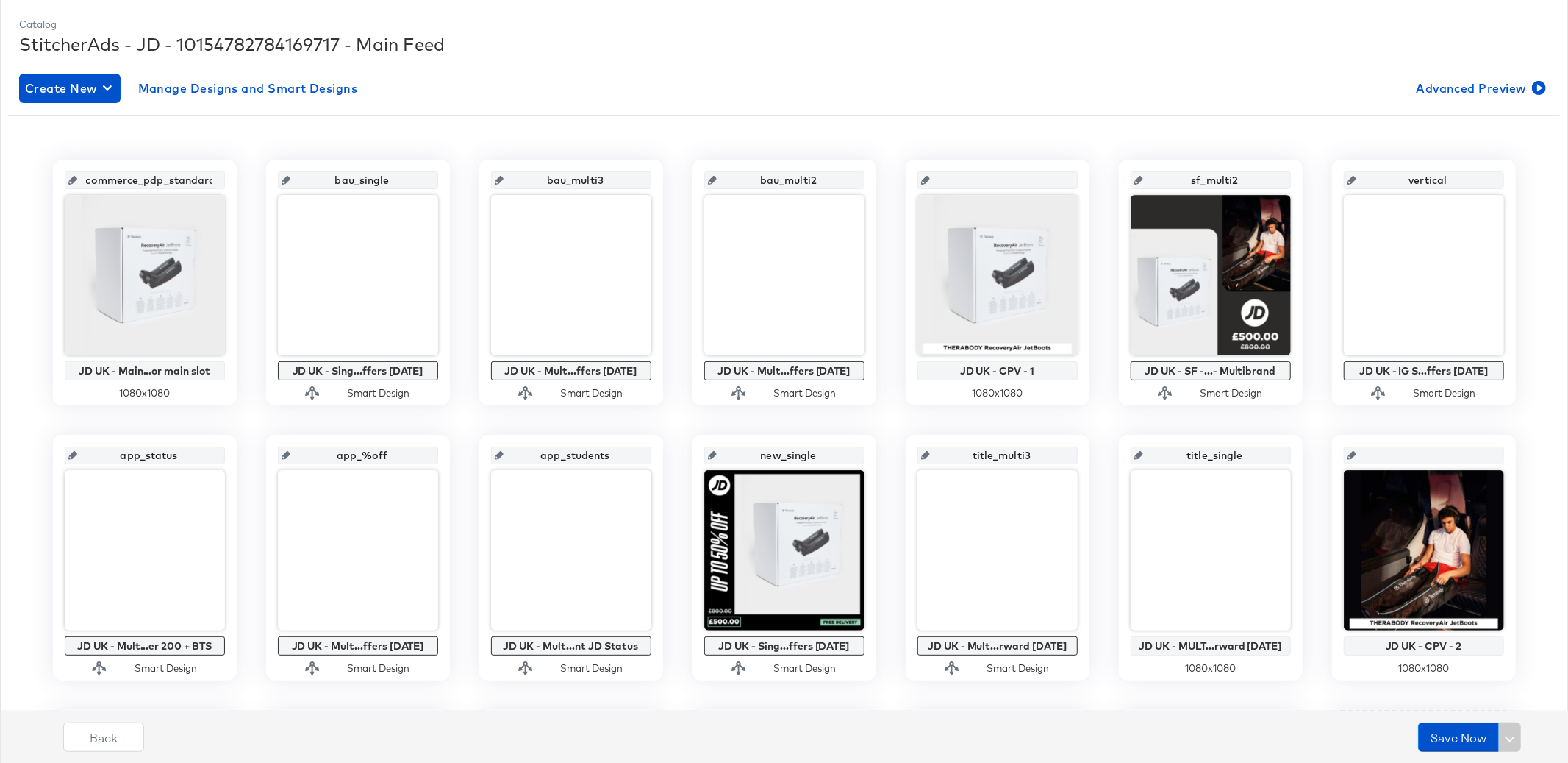
scroll to position [89, 0]
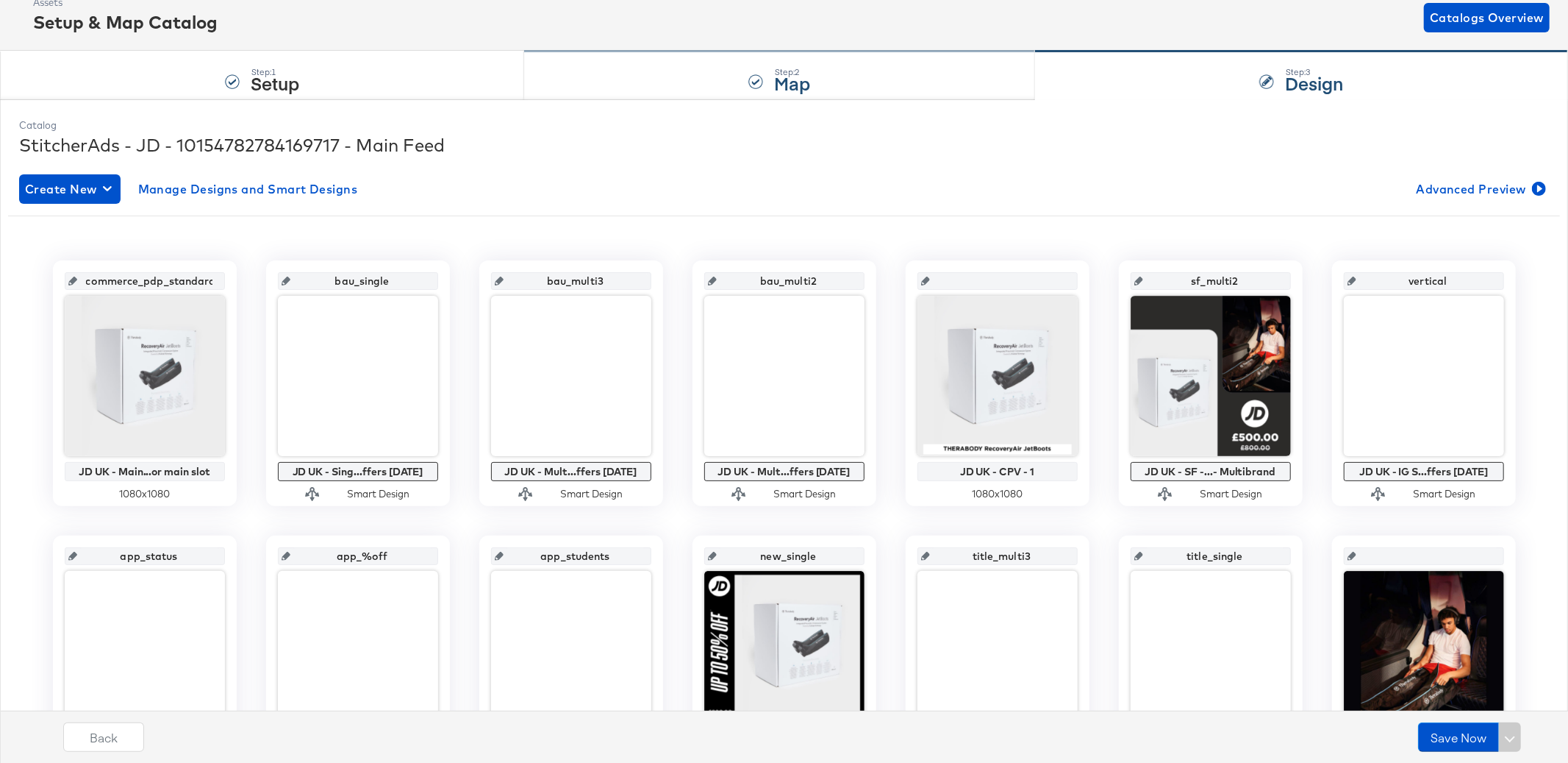
click at [840, 82] on div "Step: 2 Map" at bounding box center [780, 75] width 511 height 49
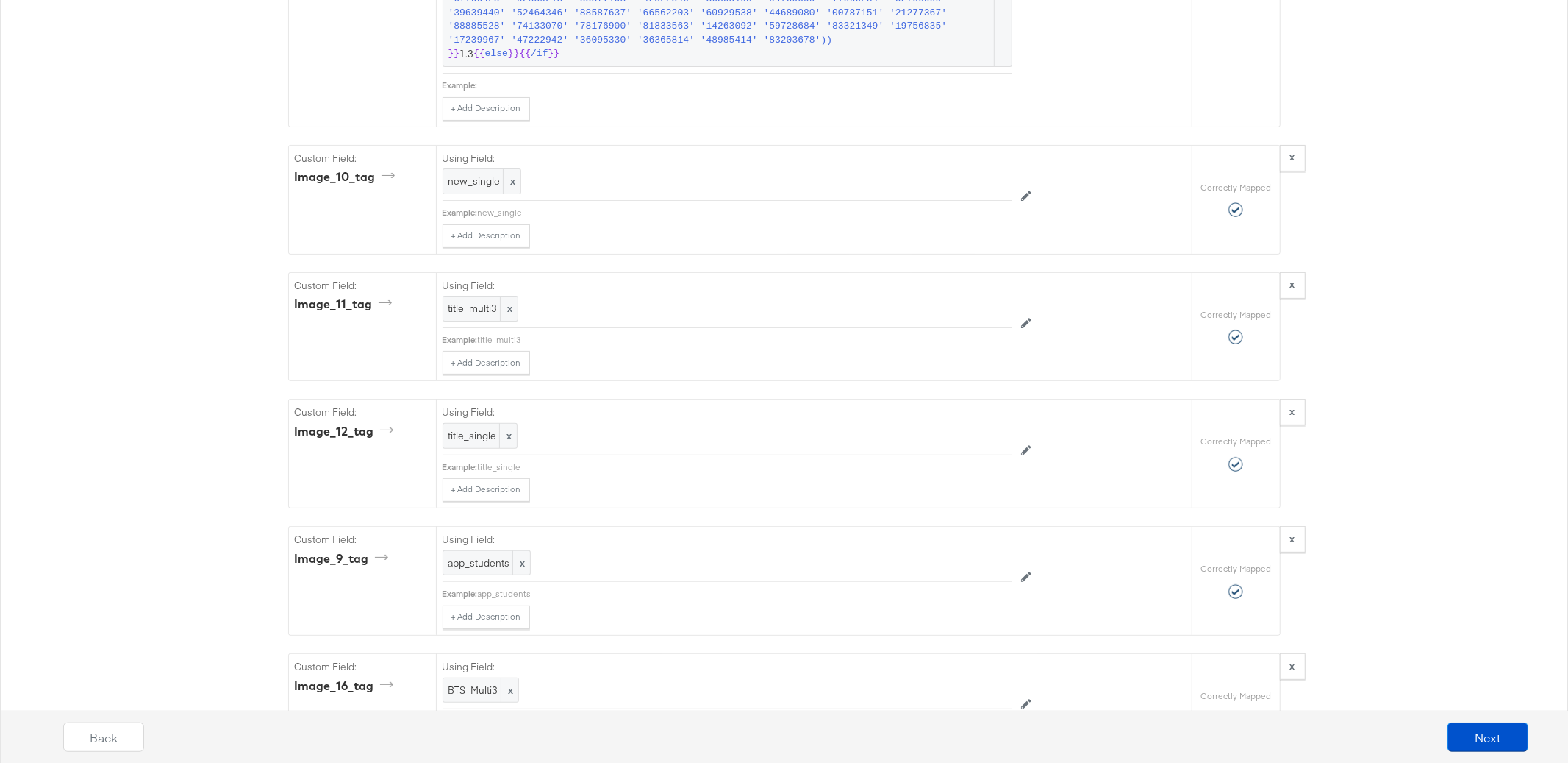
scroll to position [4932, 0]
click at [477, 323] on span "title_multi3" at bounding box center [481, 315] width 64 height 14
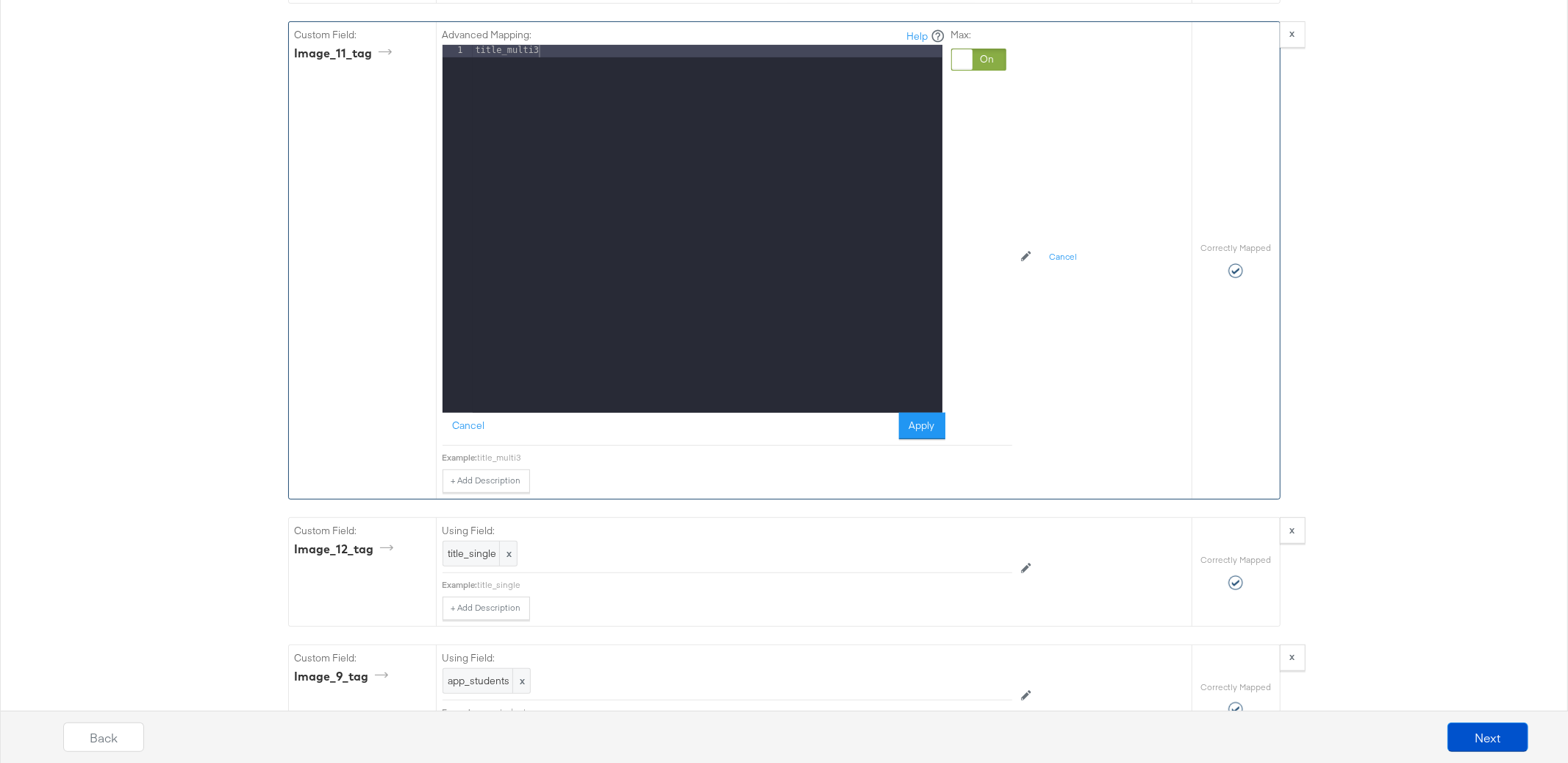
scroll to position [5163, 0]
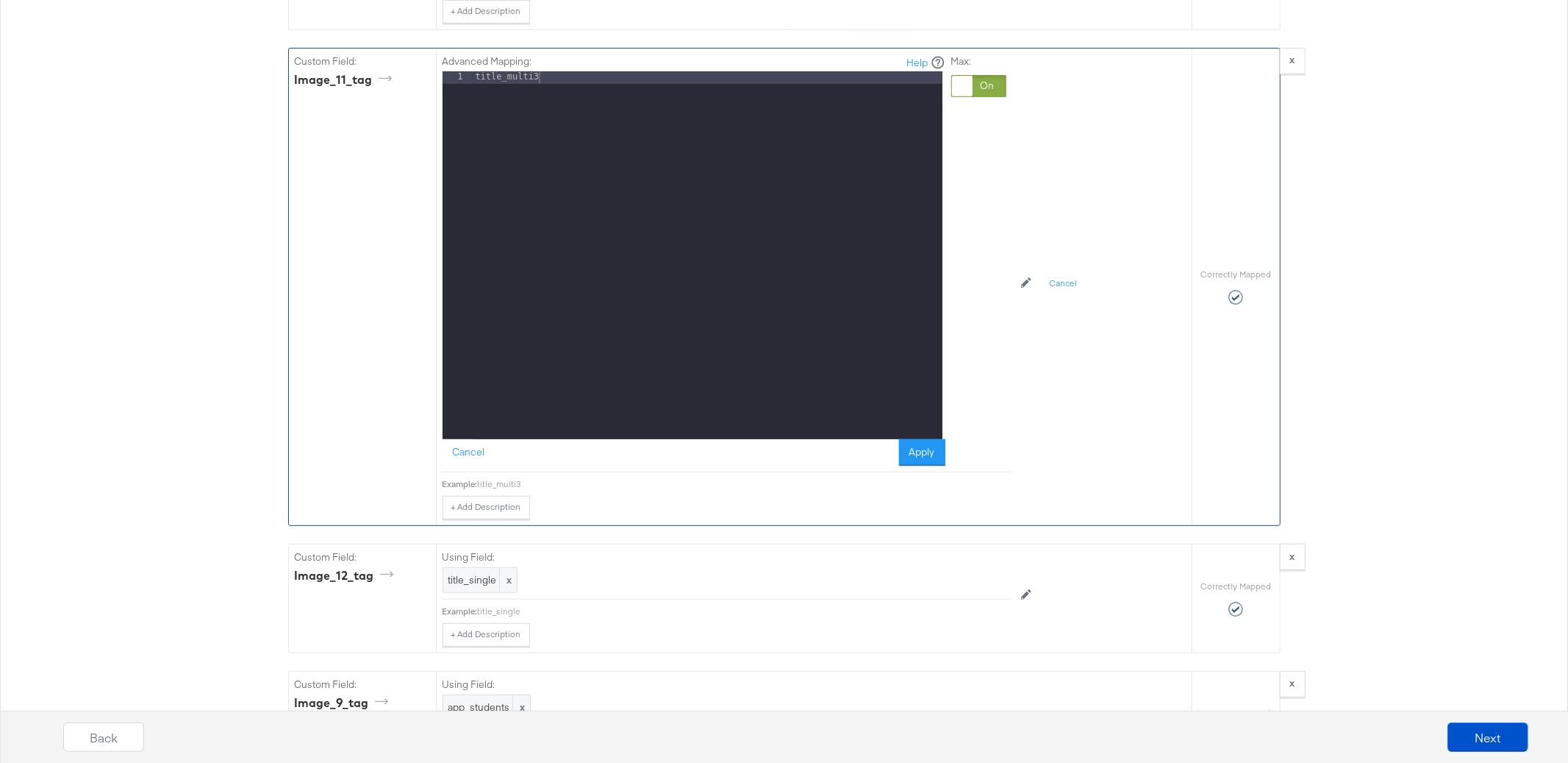
click at [562, 88] on div "title_multi3" at bounding box center [708, 267] width 470 height 392
click at [933, 465] on button "Apply" at bounding box center [923, 452] width 46 height 26
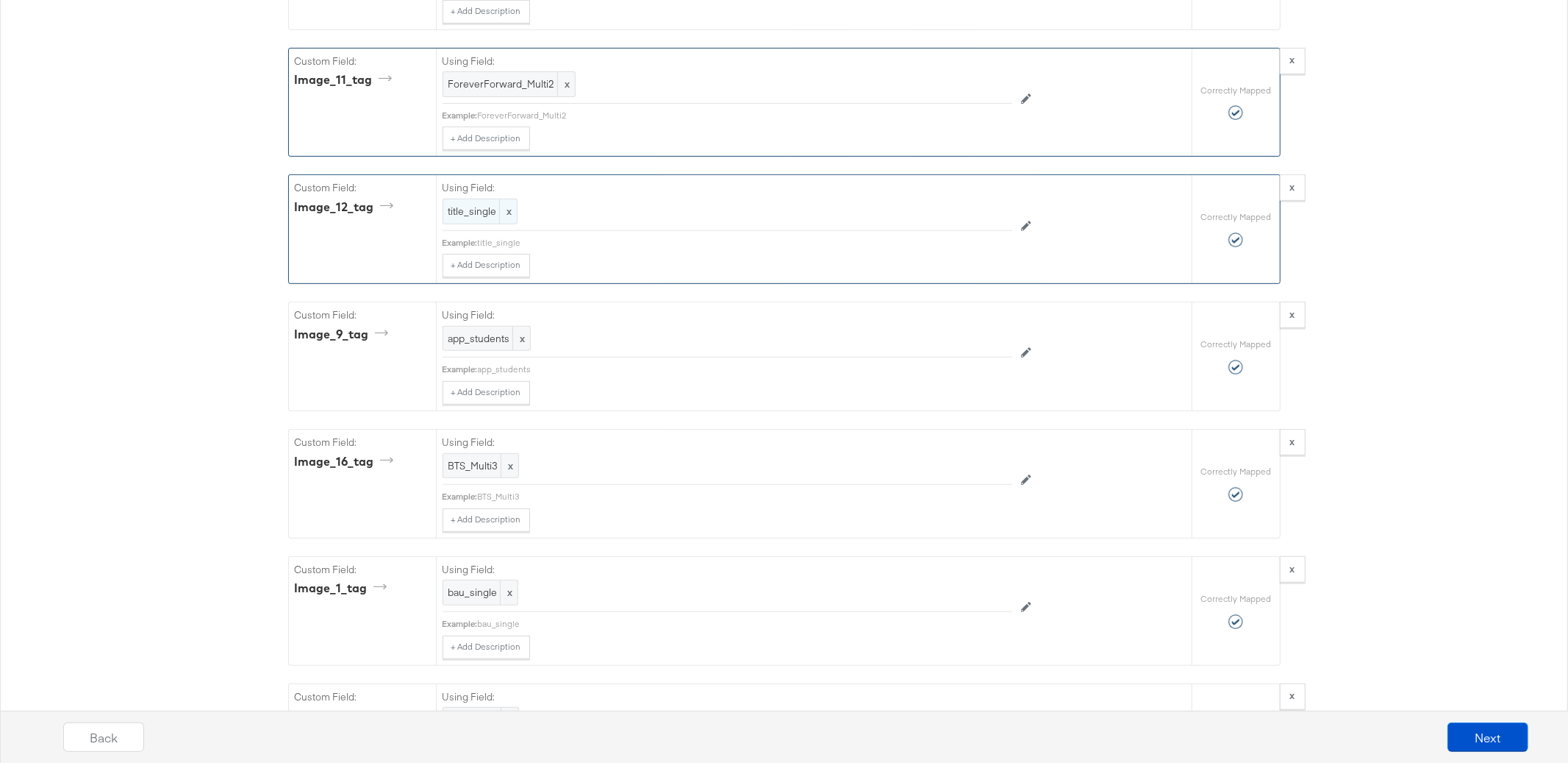
click at [470, 218] on span "title_single" at bounding box center [480, 211] width 63 height 14
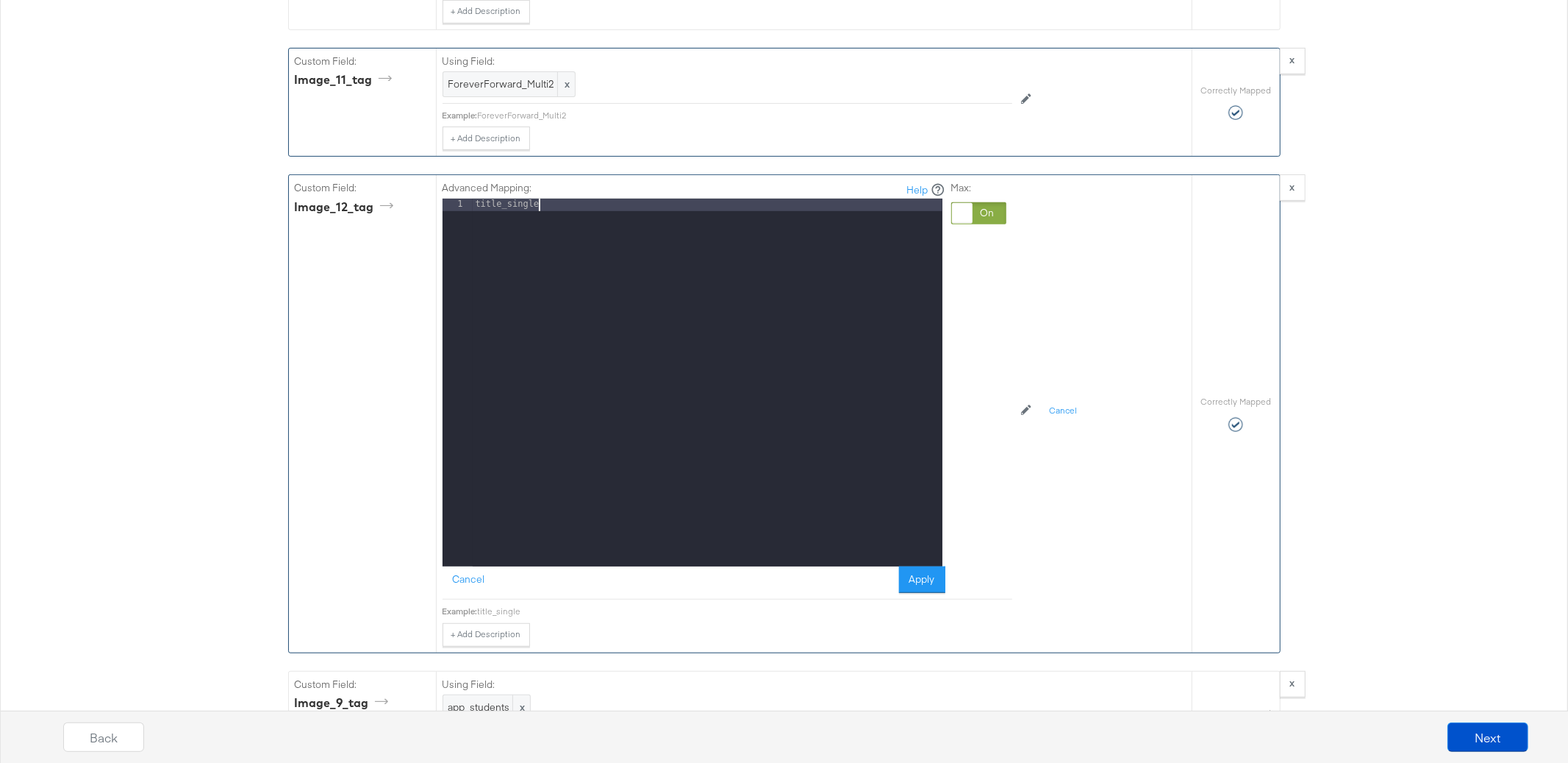
click at [608, 220] on div "title_single" at bounding box center [708, 394] width 470 height 392
click at [911, 593] on button "Apply" at bounding box center [923, 579] width 46 height 26
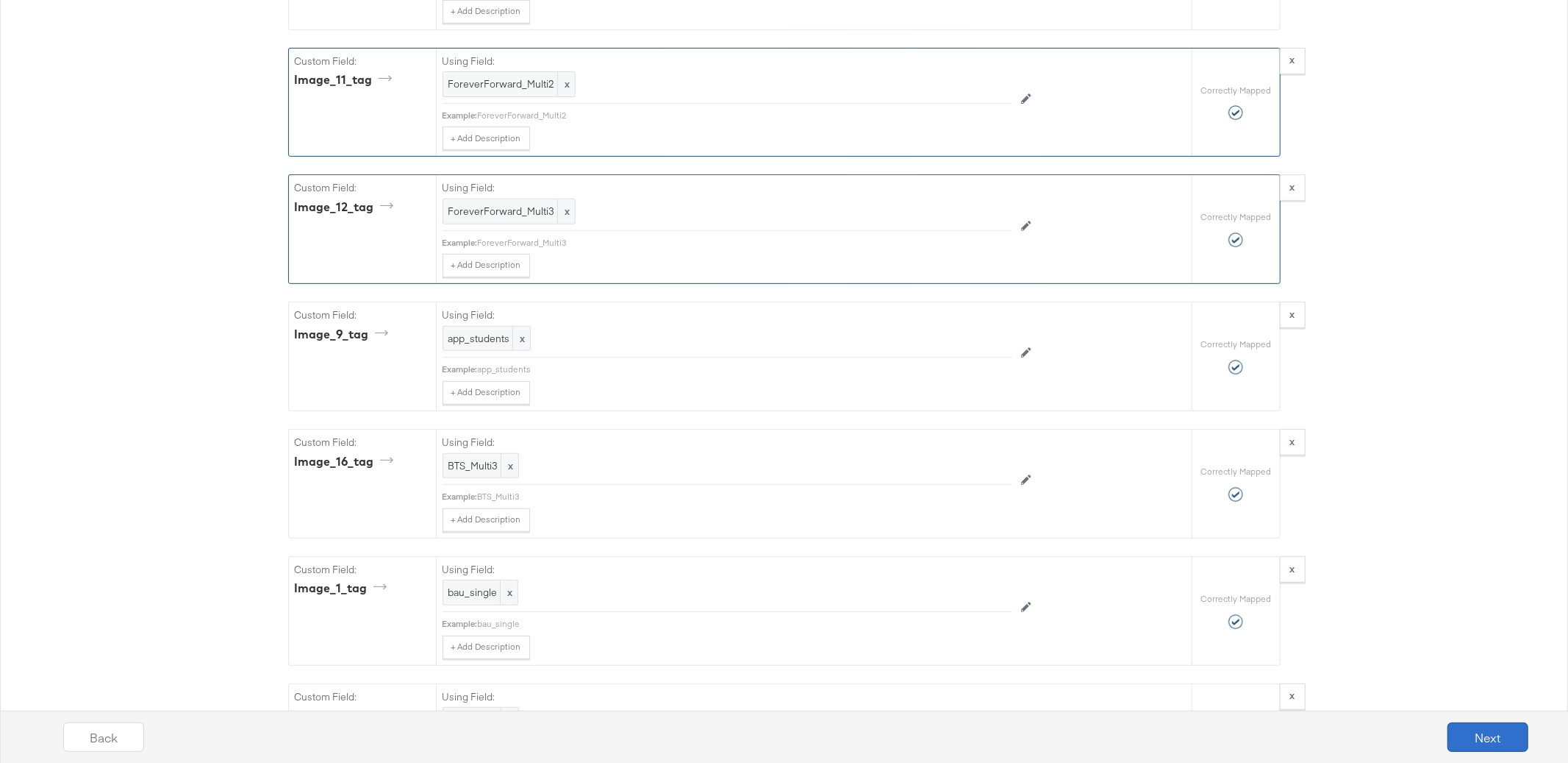
click at [1493, 738] on button "Next" at bounding box center [1488, 737] width 81 height 30
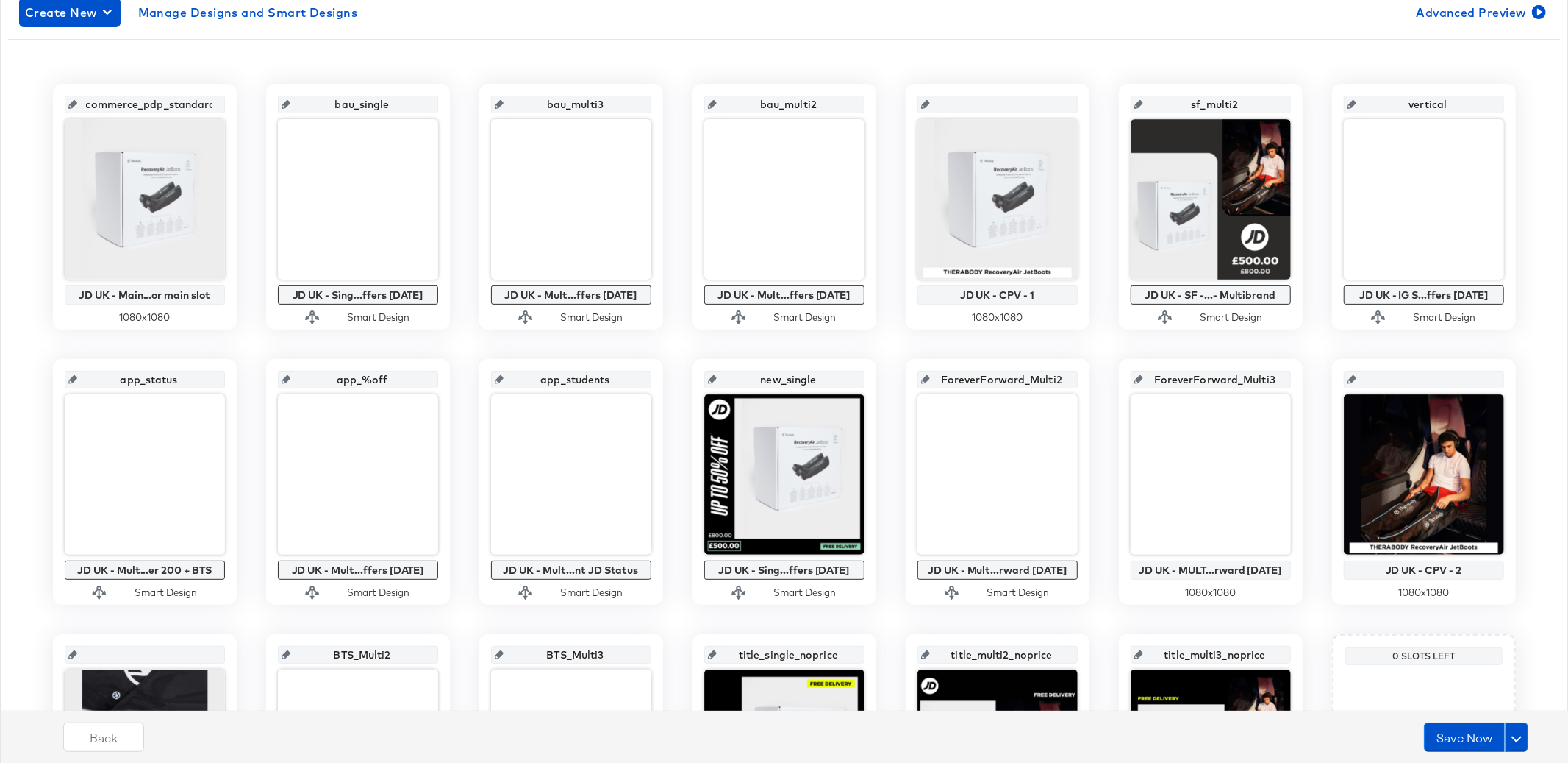
scroll to position [274, 0]
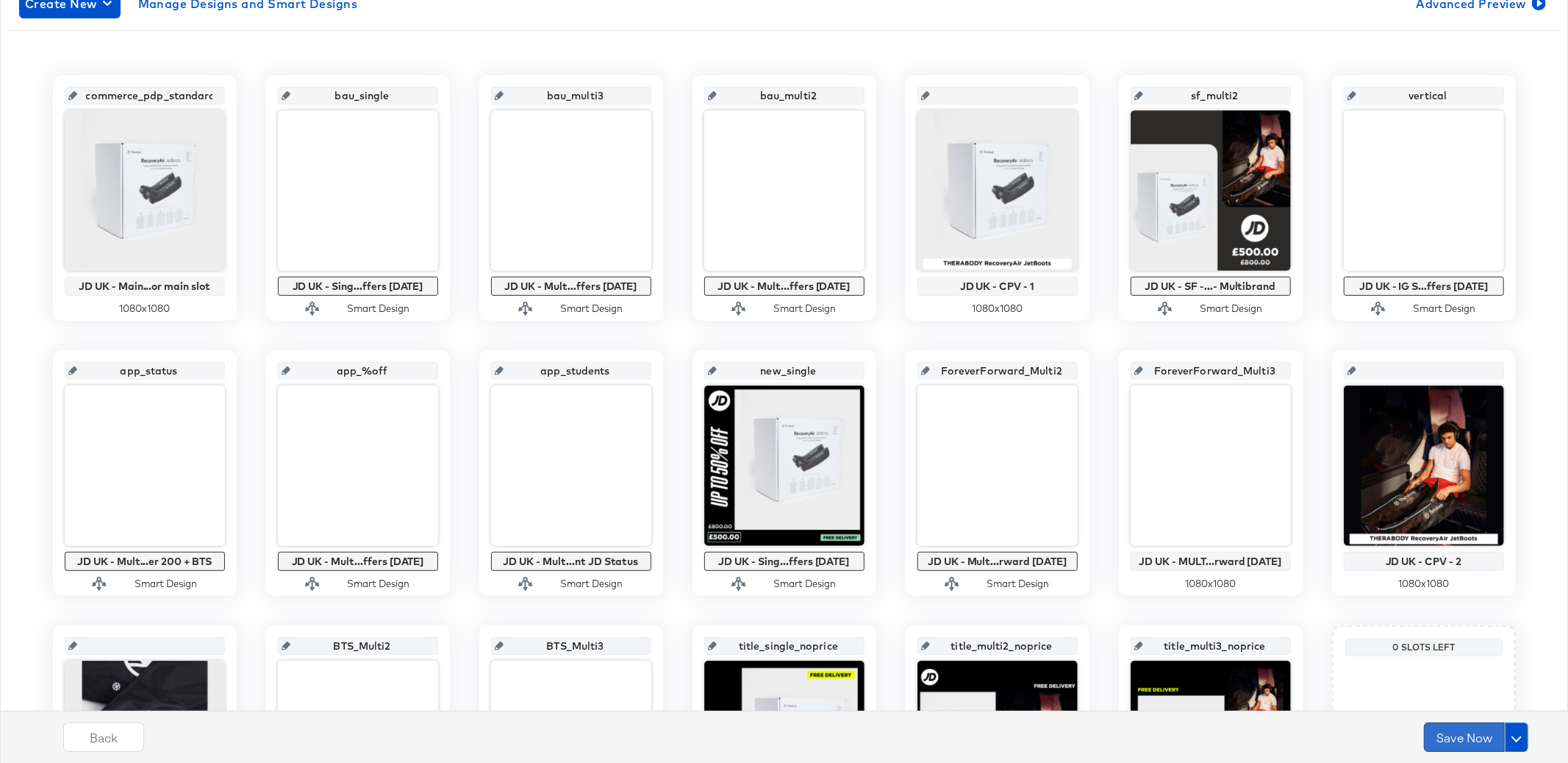
click at [1454, 732] on button "Save Now" at bounding box center [1464, 737] width 81 height 30
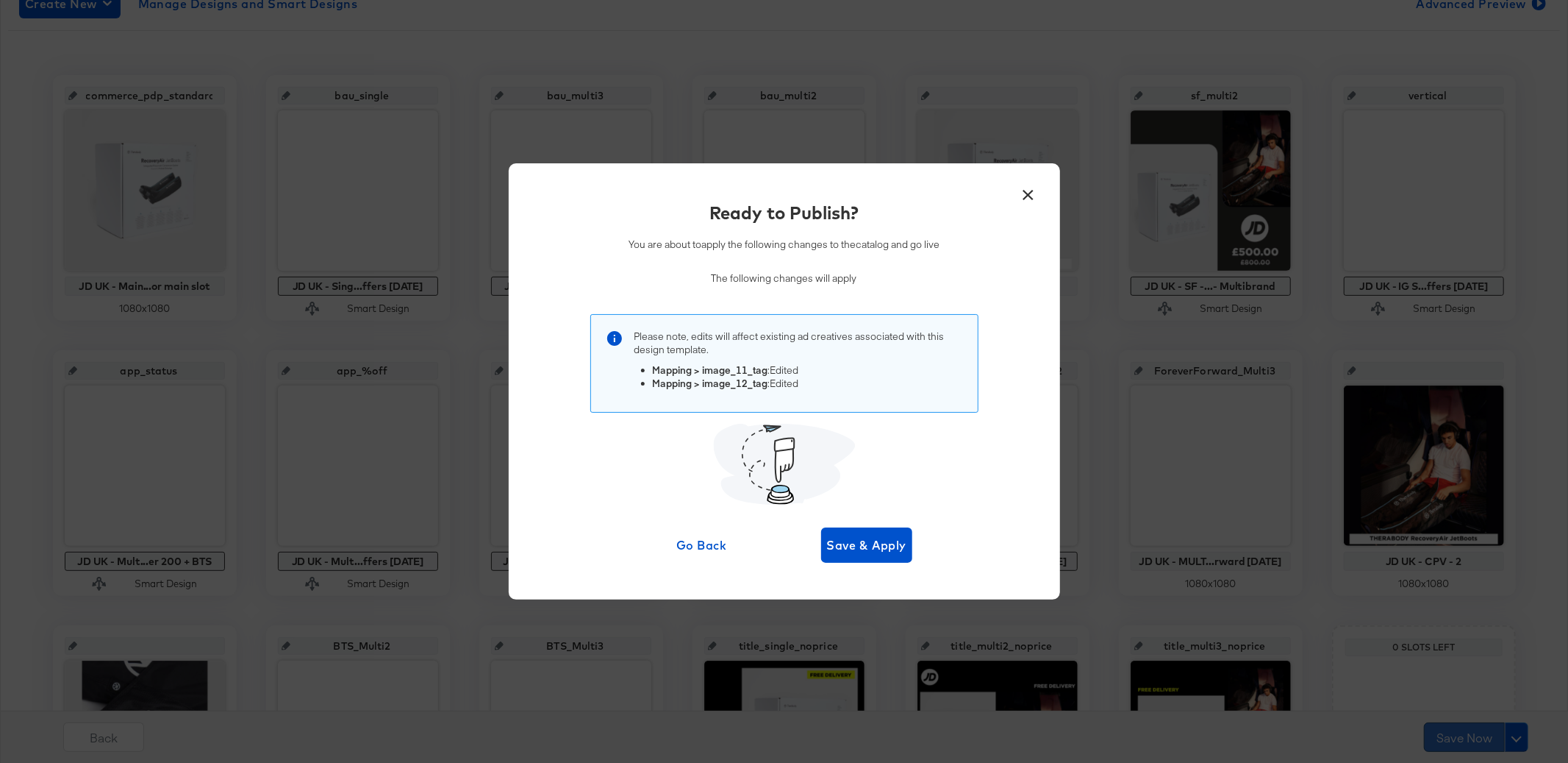
scroll to position [0, 0]
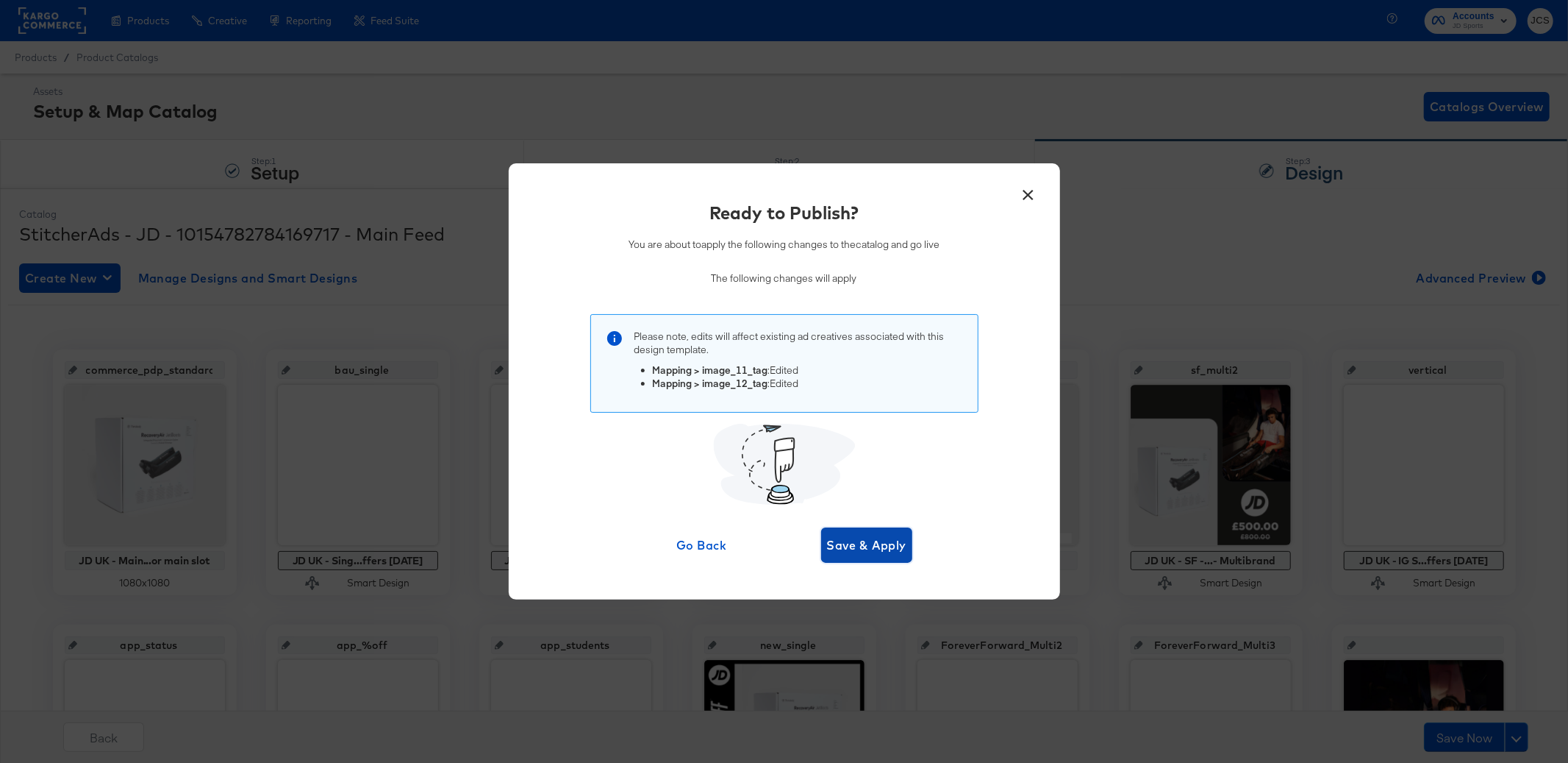
click at [871, 546] on span "Save & Apply" at bounding box center [868, 545] width 80 height 21
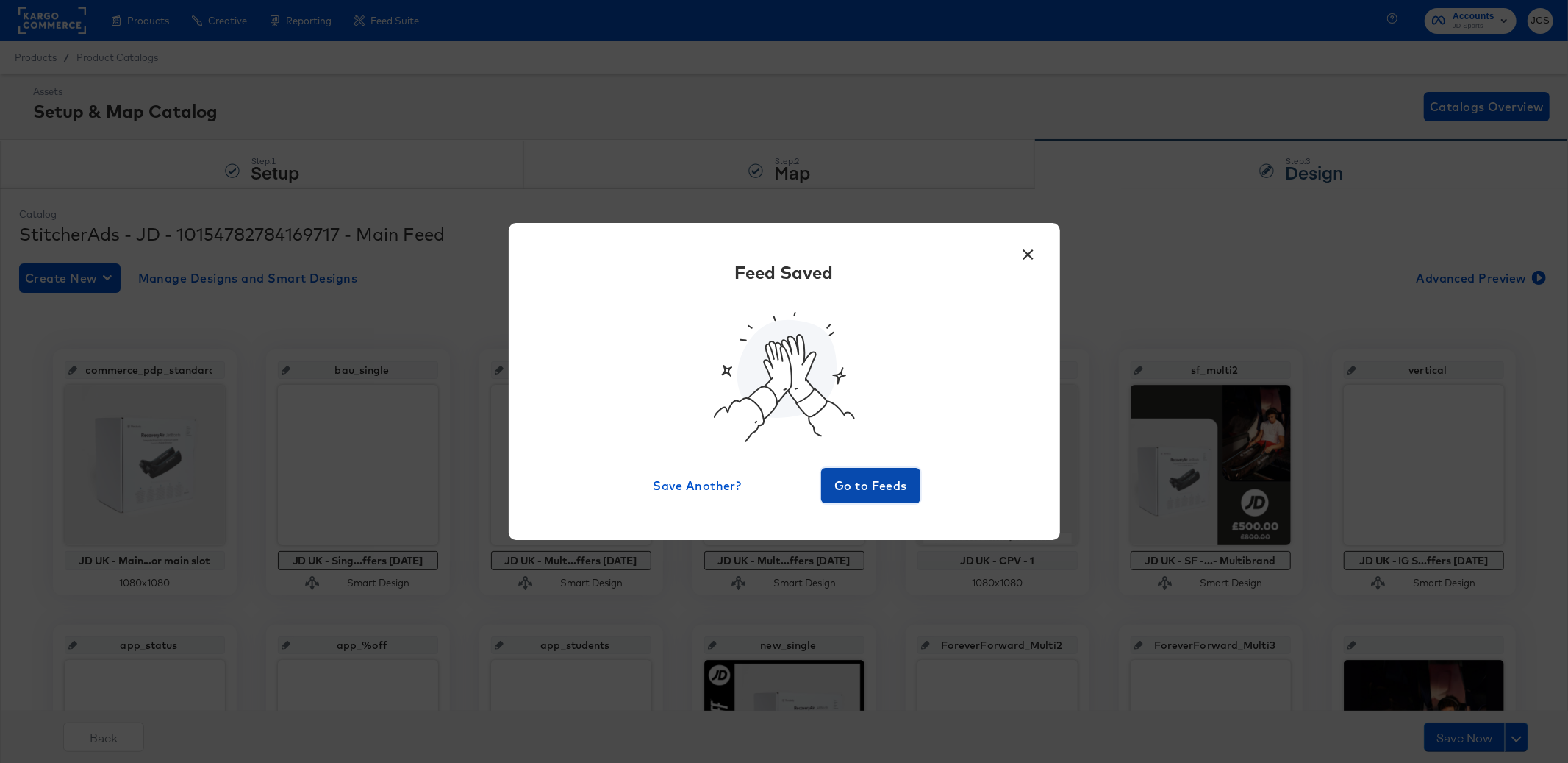
click at [880, 485] on span "Go to Feeds" at bounding box center [872, 485] width 88 height 21
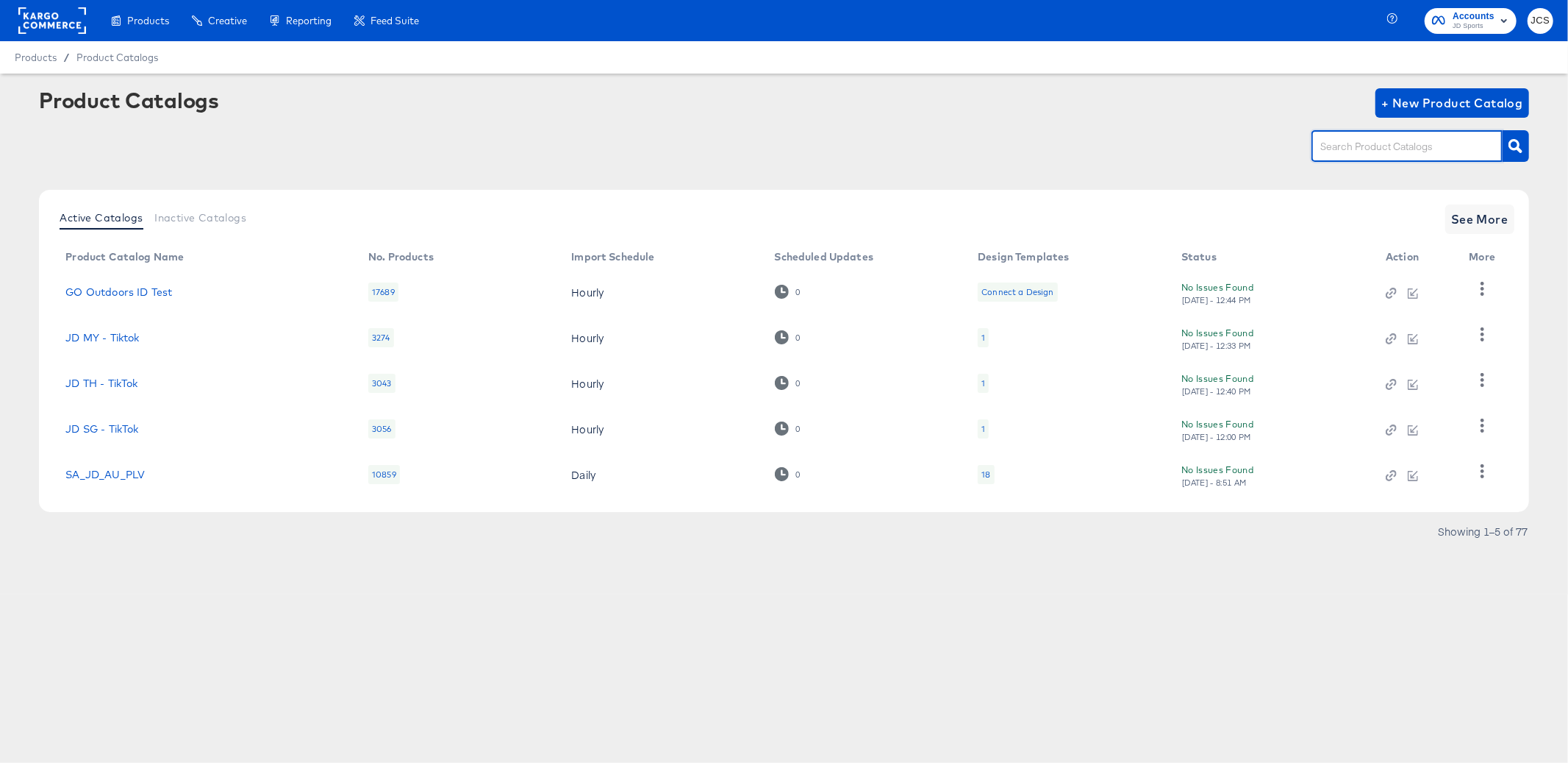
click at [1386, 143] on input "text" at bounding box center [1396, 146] width 157 height 17
type input "main"
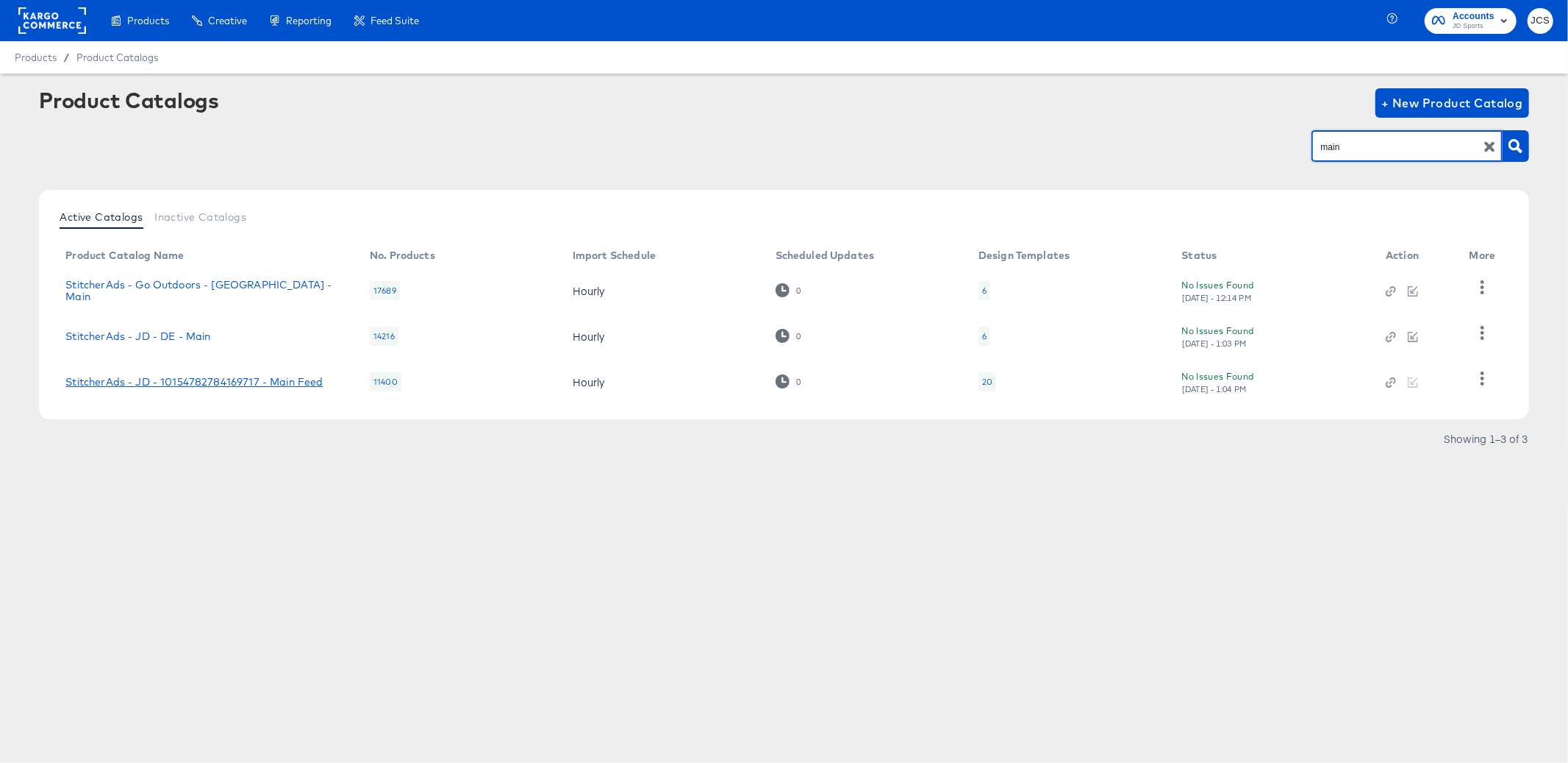
click at [262, 378] on link "StitcherAds - JD - 10154782784169717 - Main Feed" at bounding box center [194, 382] width 257 height 12
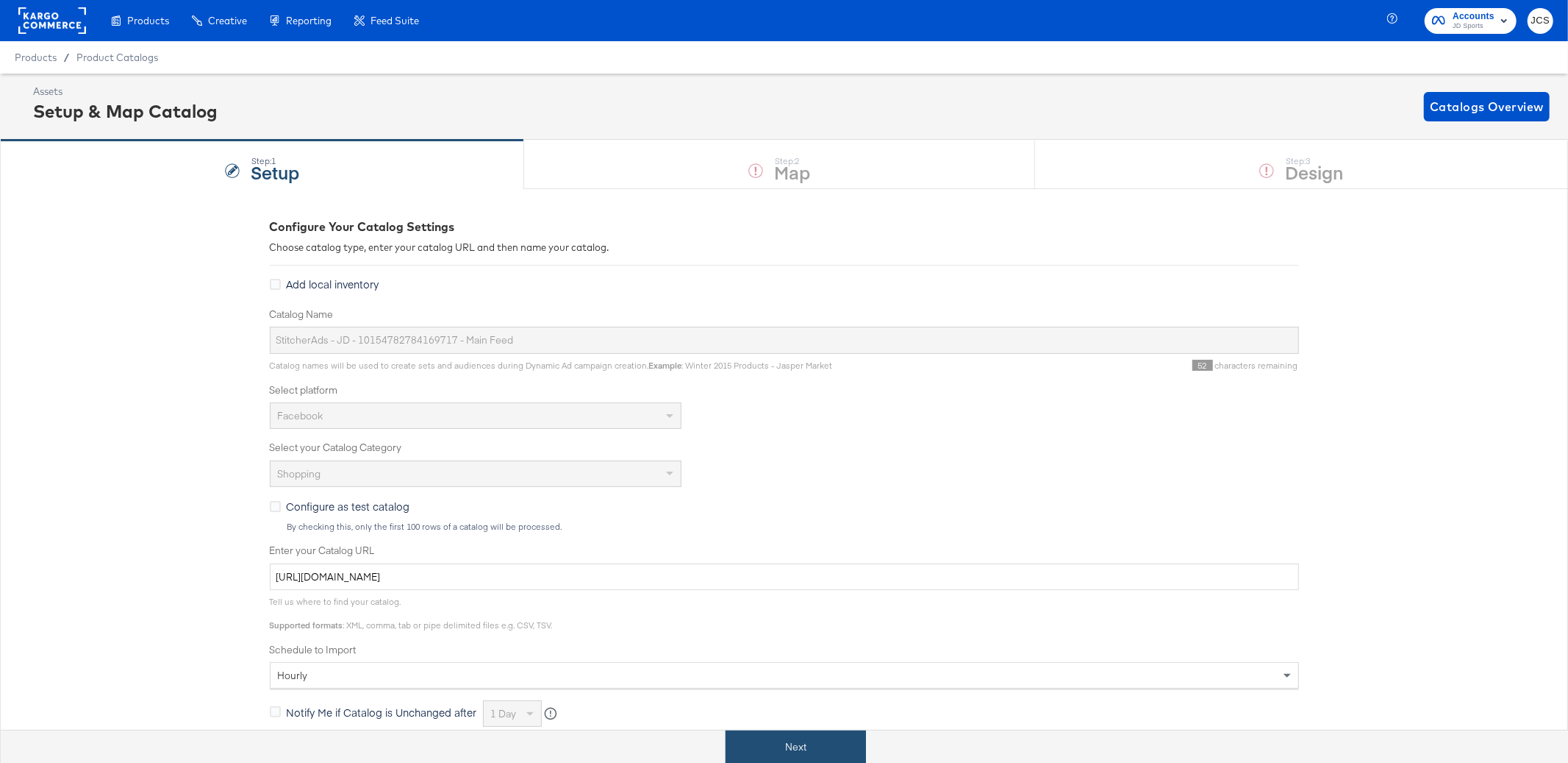
click at [796, 744] on button "Next" at bounding box center [796, 746] width 141 height 33
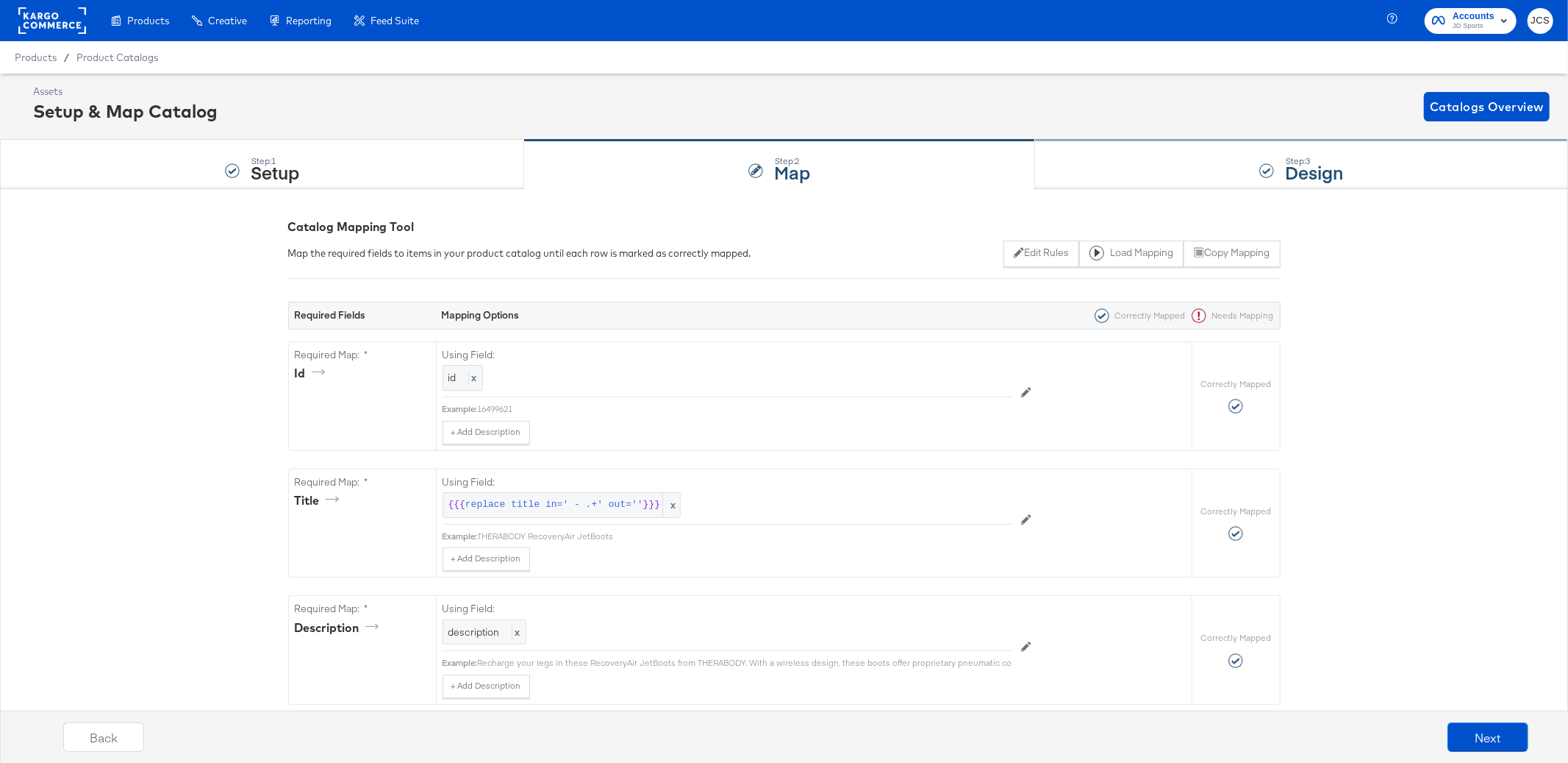
click at [1320, 172] on strong "Design" at bounding box center [1314, 172] width 58 height 24
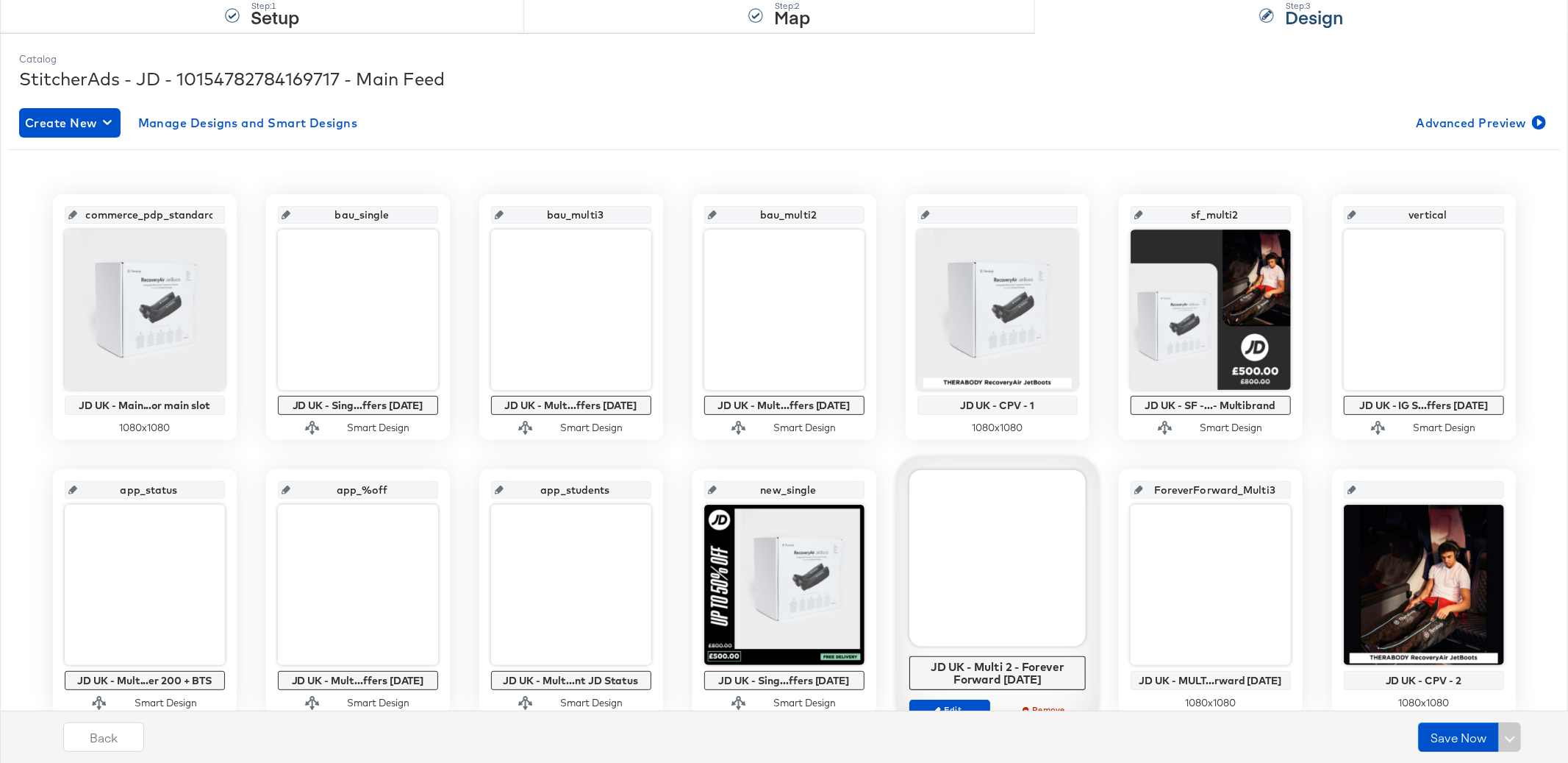
scroll to position [283, 0]
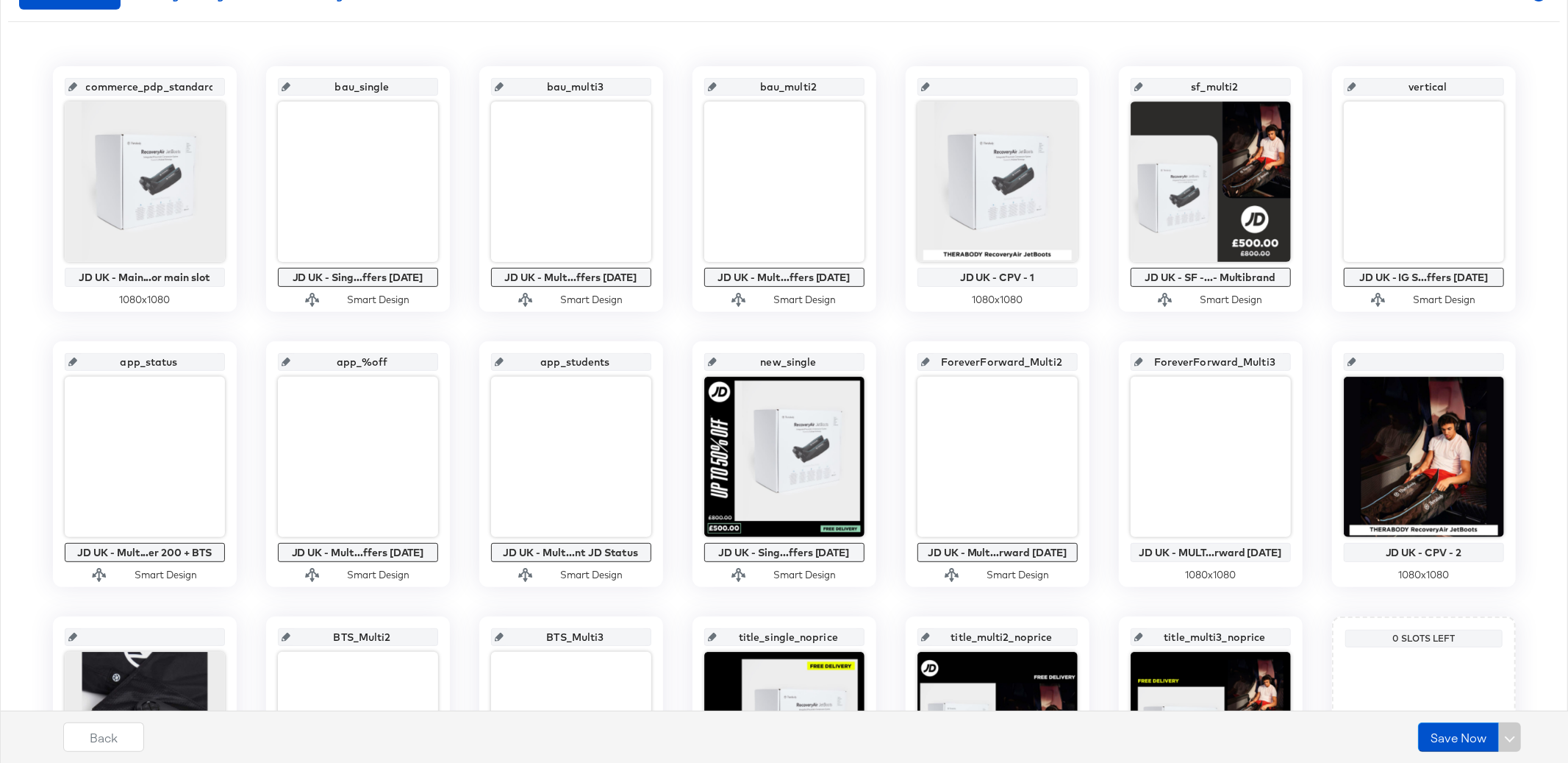
click at [991, 362] on input "ForeverForward_Multi2" at bounding box center [1002, 356] width 144 height 40
click at [1240, 360] on input "ForeverForward_Multi3" at bounding box center [1215, 356] width 144 height 40
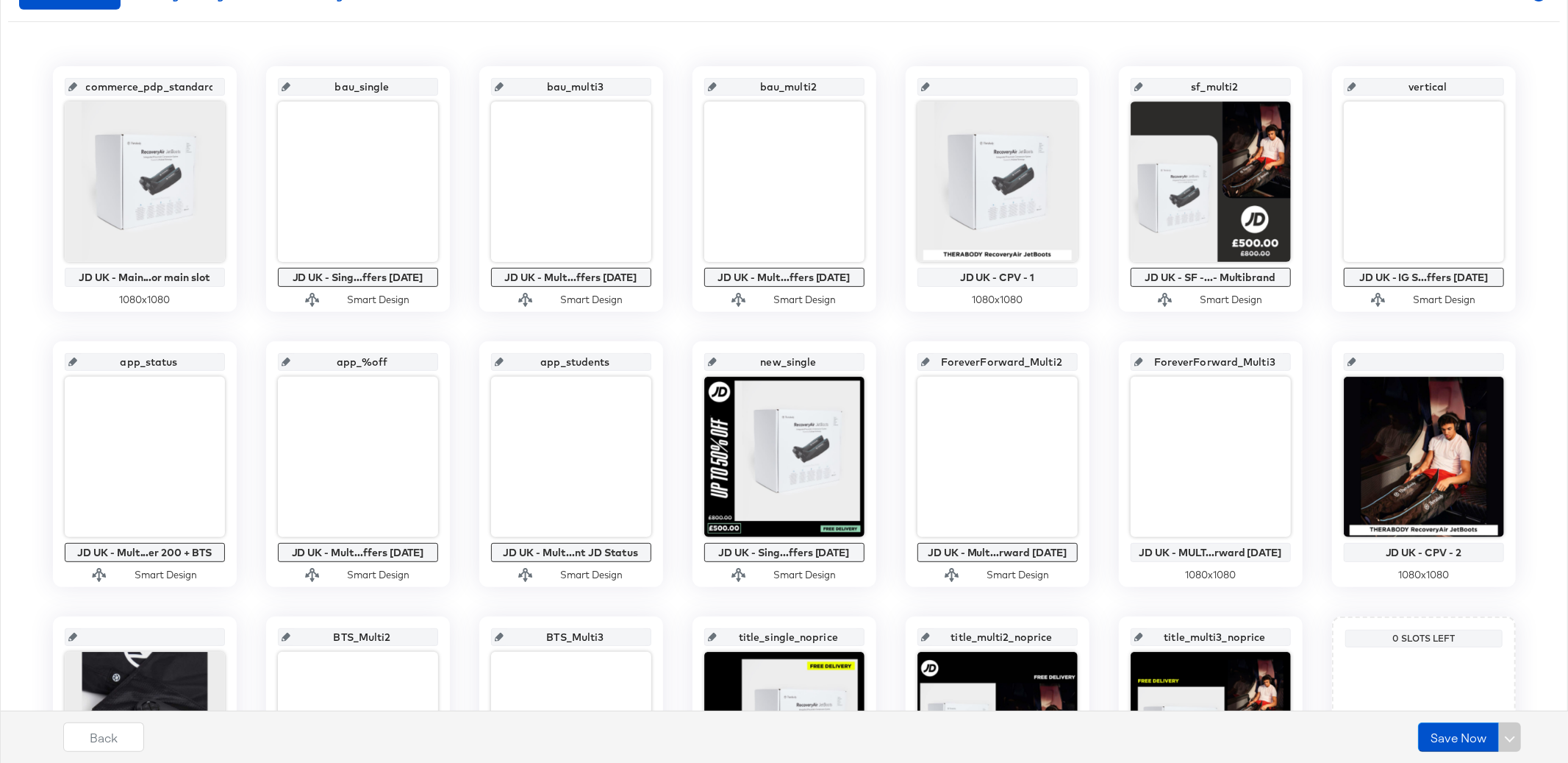
scroll to position [0, 0]
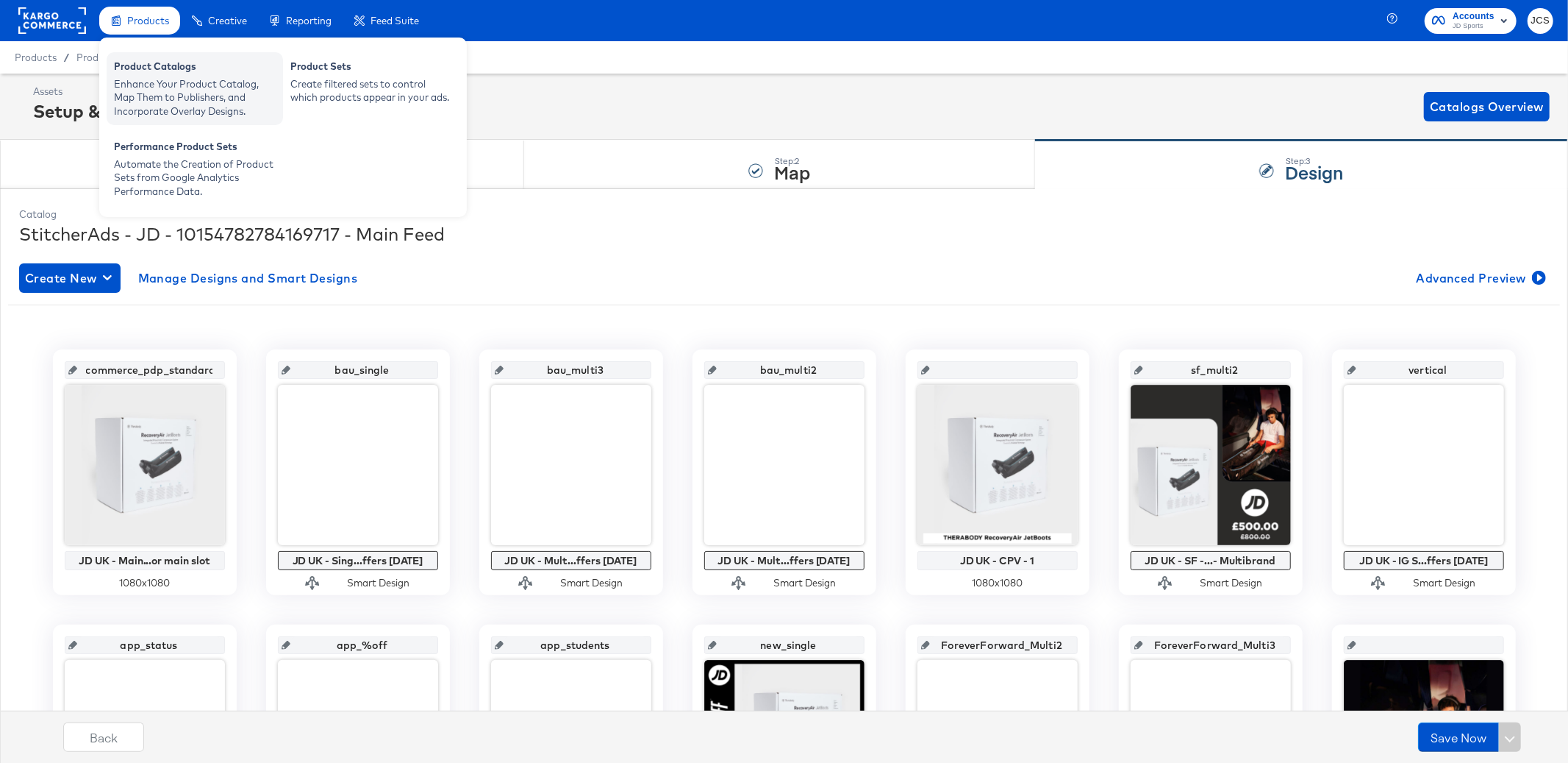
click at [123, 78] on div "Enhance Your Product Catalog, Map Them to Publishers, and Incorporate Overlay D…" at bounding box center [195, 98] width 162 height 41
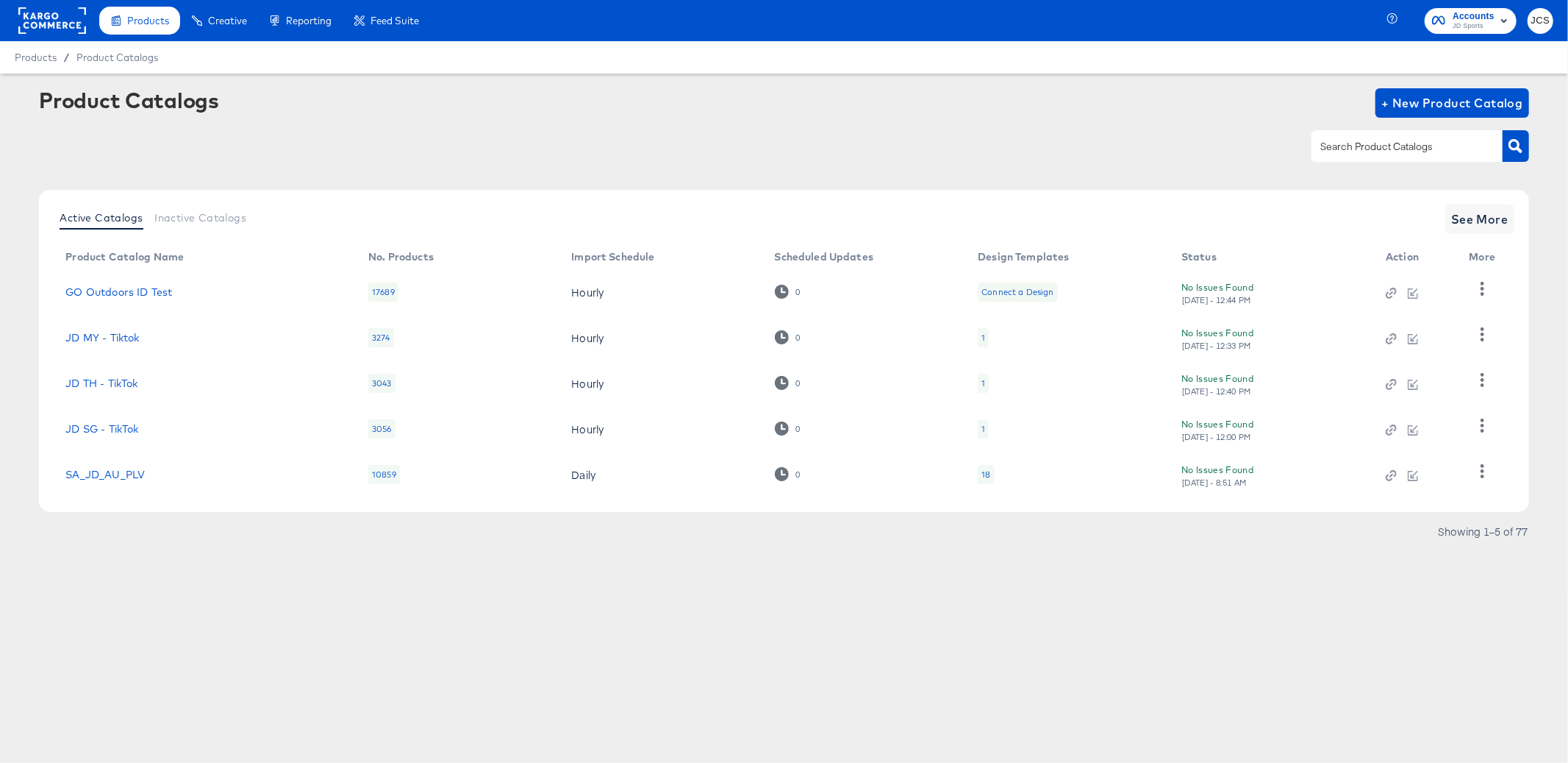
click at [1385, 145] on input "text" at bounding box center [1396, 146] width 157 height 17
type input "main"
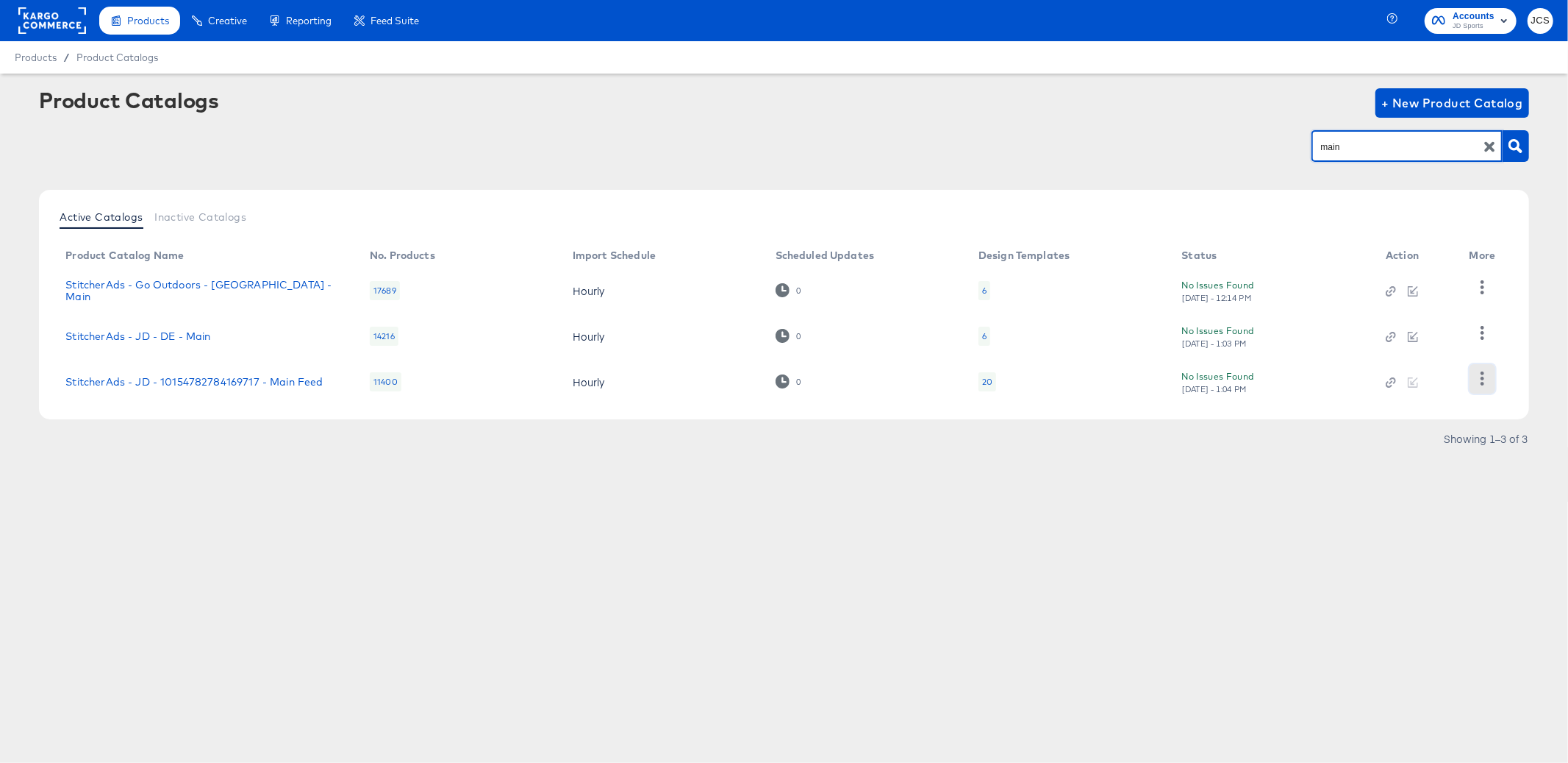
click at [1490, 375] on button "button" at bounding box center [1482, 378] width 26 height 30
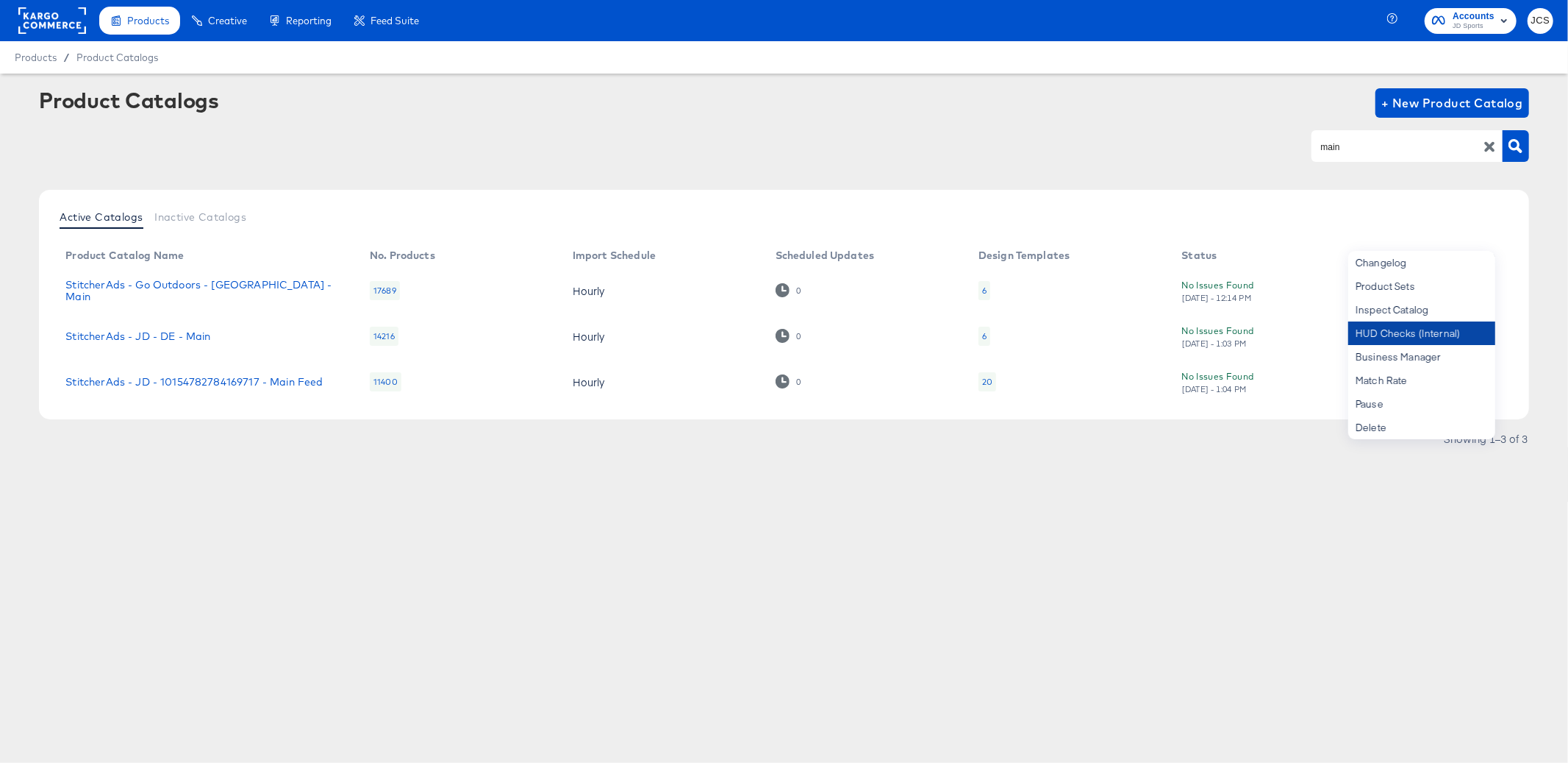
click at [1431, 338] on div "HUD Checks (Internal)" at bounding box center [1422, 333] width 147 height 23
